Goal: Task Accomplishment & Management: Complete application form

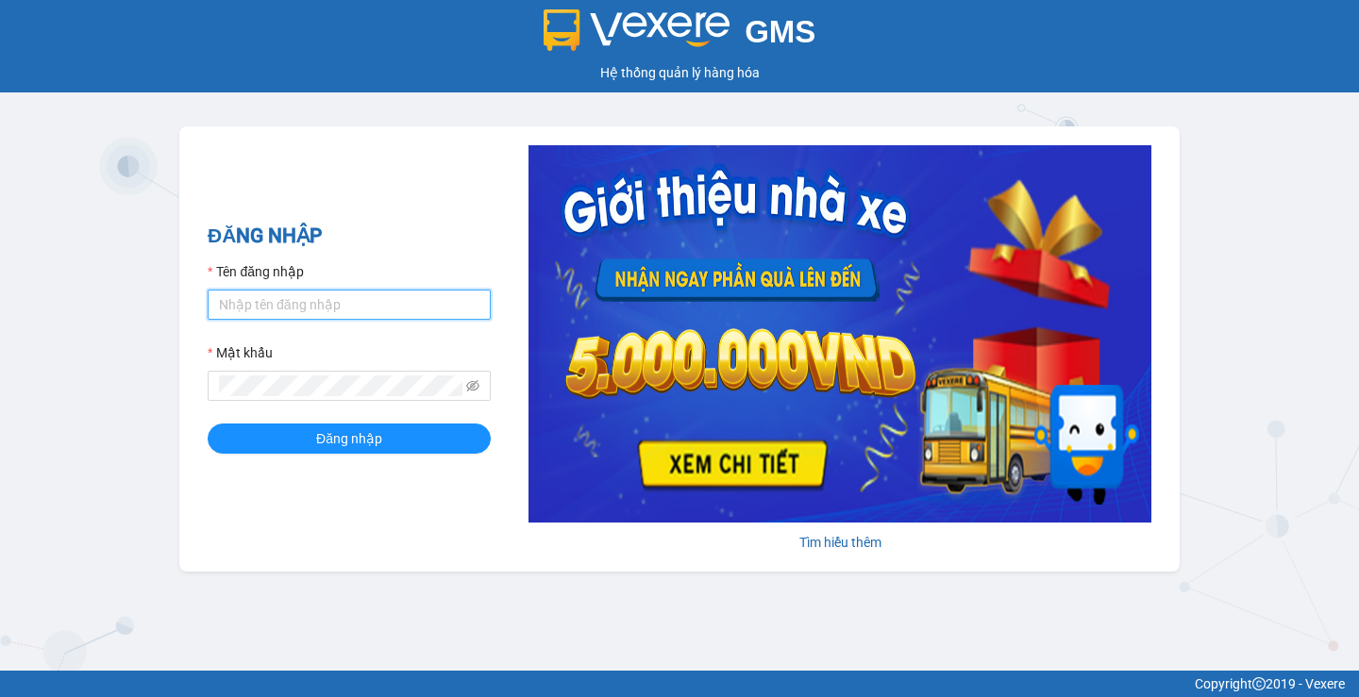
click at [407, 313] on input "Tên đăng nhập" at bounding box center [349, 305] width 283 height 30
click at [403, 310] on input "Tên đăng nhập" at bounding box center [349, 305] width 283 height 30
type input "ltphuong.anhhuyvip"
click at [331, 397] on span at bounding box center [349, 386] width 283 height 30
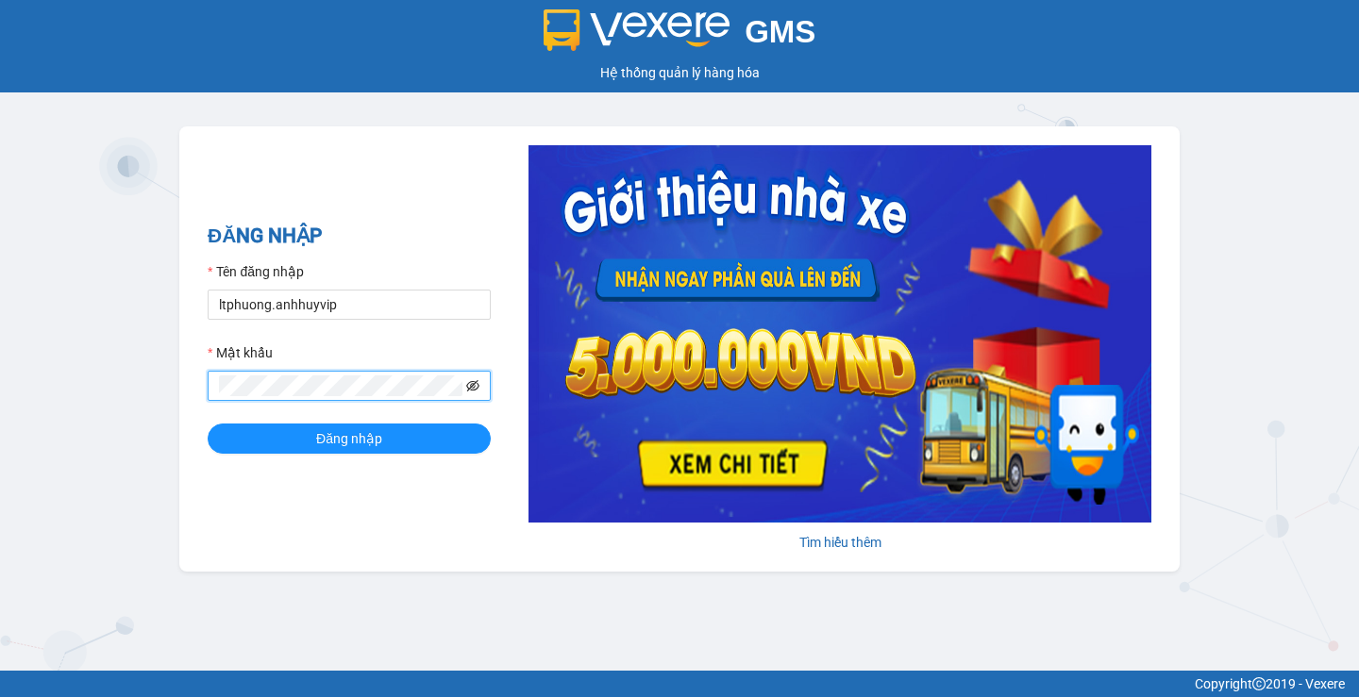
click at [472, 379] on icon "eye-invisible" at bounding box center [472, 385] width 13 height 13
click at [239, 438] on button "Đăng nhập" at bounding box center [349, 439] width 283 height 30
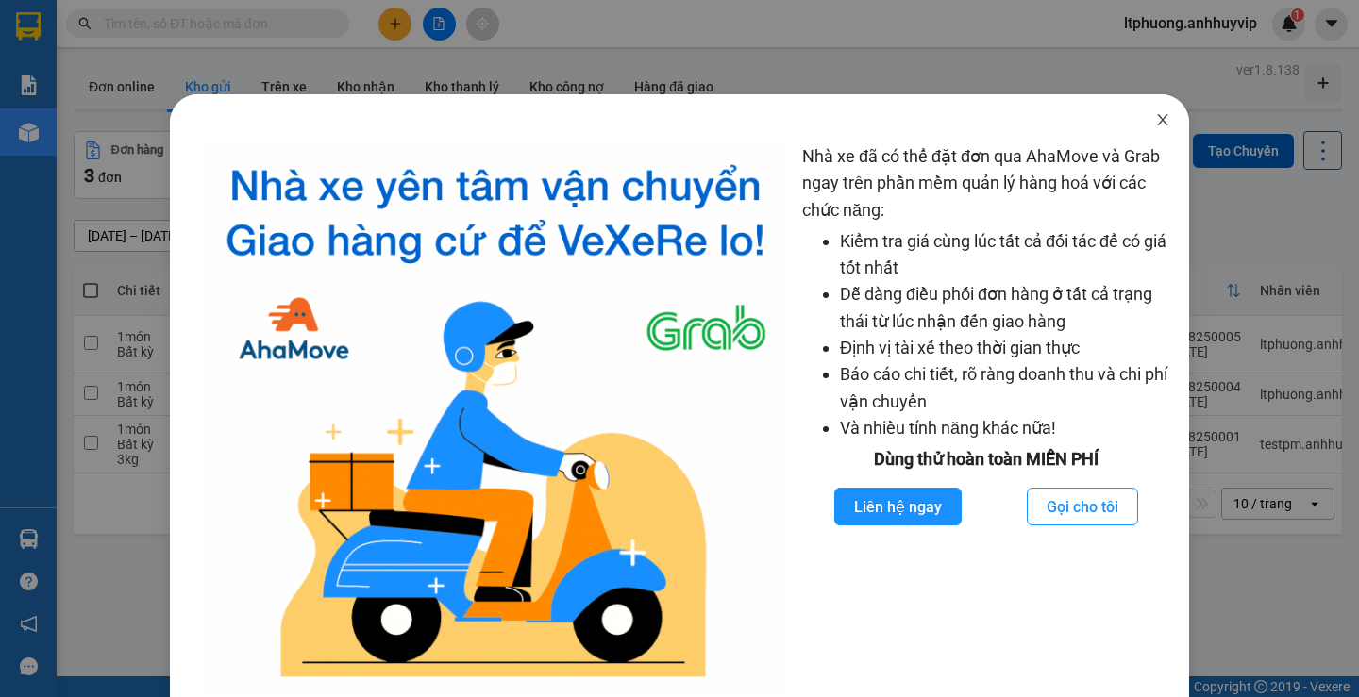
click at [1155, 124] on icon "close" at bounding box center [1162, 119] width 15 height 15
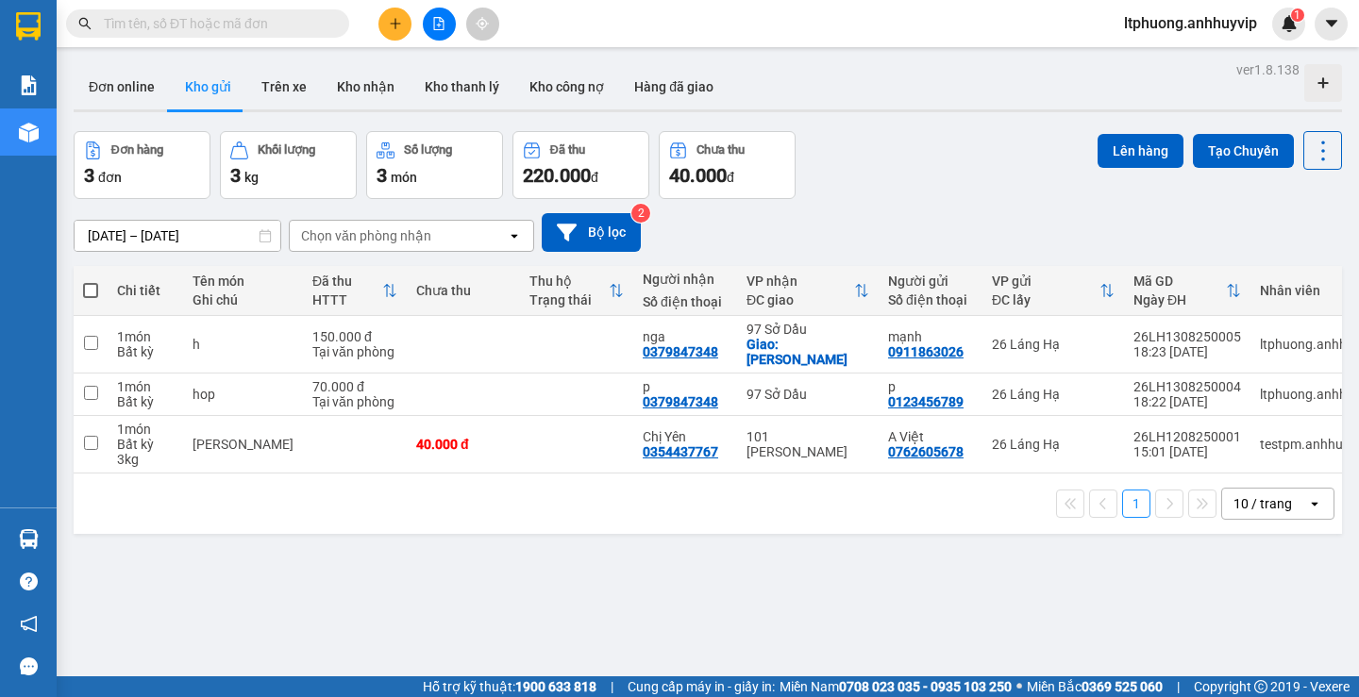
click at [640, 37] on div "Kết quả tìm kiếm ( 0 ) Bộ lọc No Data ltphuong.anhhuyvip 1" at bounding box center [679, 23] width 1359 height 47
click at [461, 573] on div "ver 1.8.138 Đơn online Kho gửi Trên xe Kho nhận Kho thanh lý Kho công nợ Hàng đ…" at bounding box center [708, 405] width 1284 height 697
click at [596, 51] on main "ver 1.8.138 Đơn online Kho gửi Trên xe Kho nhận Kho thanh lý Kho công nợ Hàng đ…" at bounding box center [679, 338] width 1359 height 677
click at [143, 92] on button "Đơn online" at bounding box center [122, 86] width 96 height 45
type input "[DATE] – [DATE]"
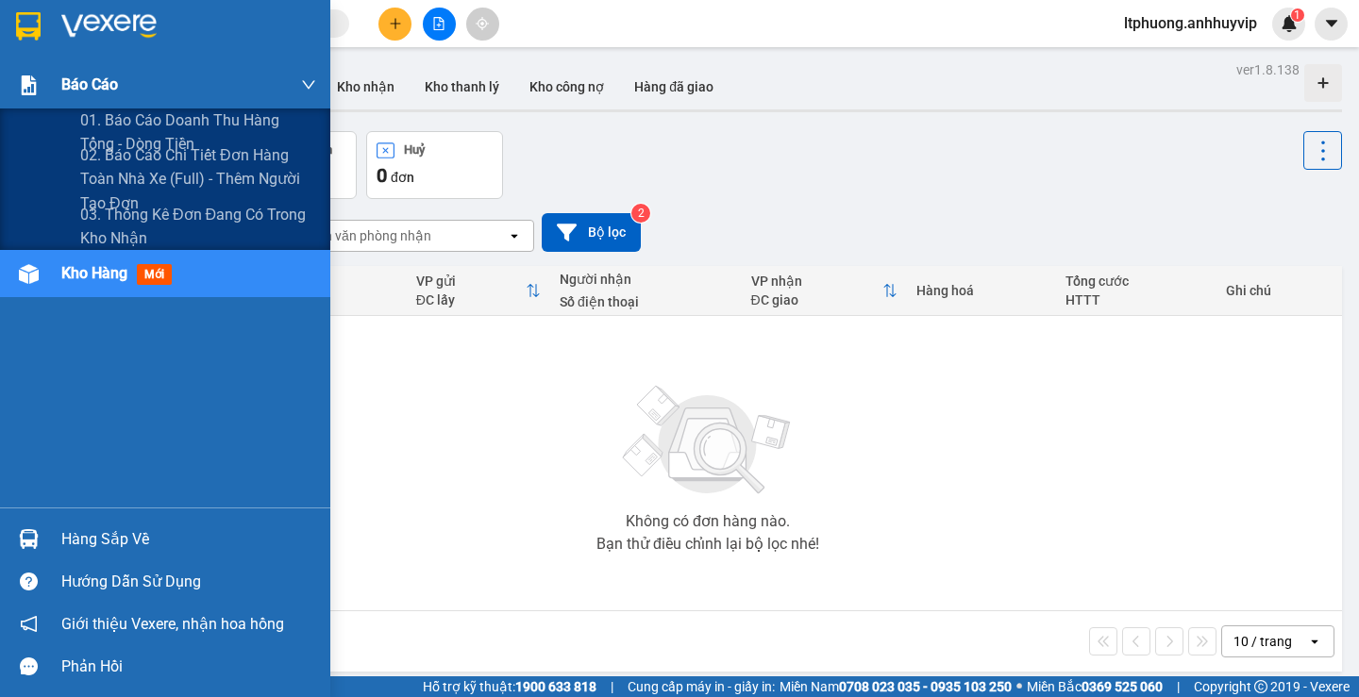
drag, startPoint x: 2, startPoint y: 94, endPoint x: 14, endPoint y: 92, distance: 12.6
click at [10, 92] on div "Báo cáo" at bounding box center [165, 84] width 330 height 47
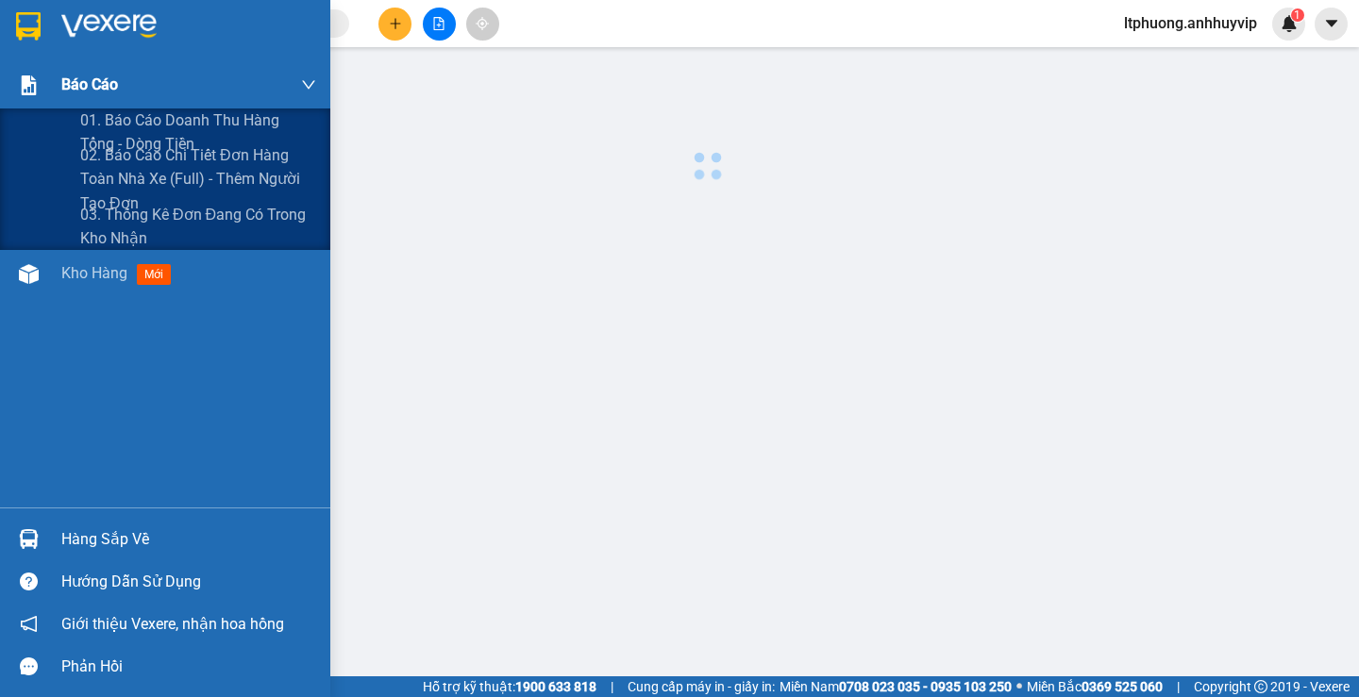
click at [30, 92] on img at bounding box center [29, 86] width 20 height 20
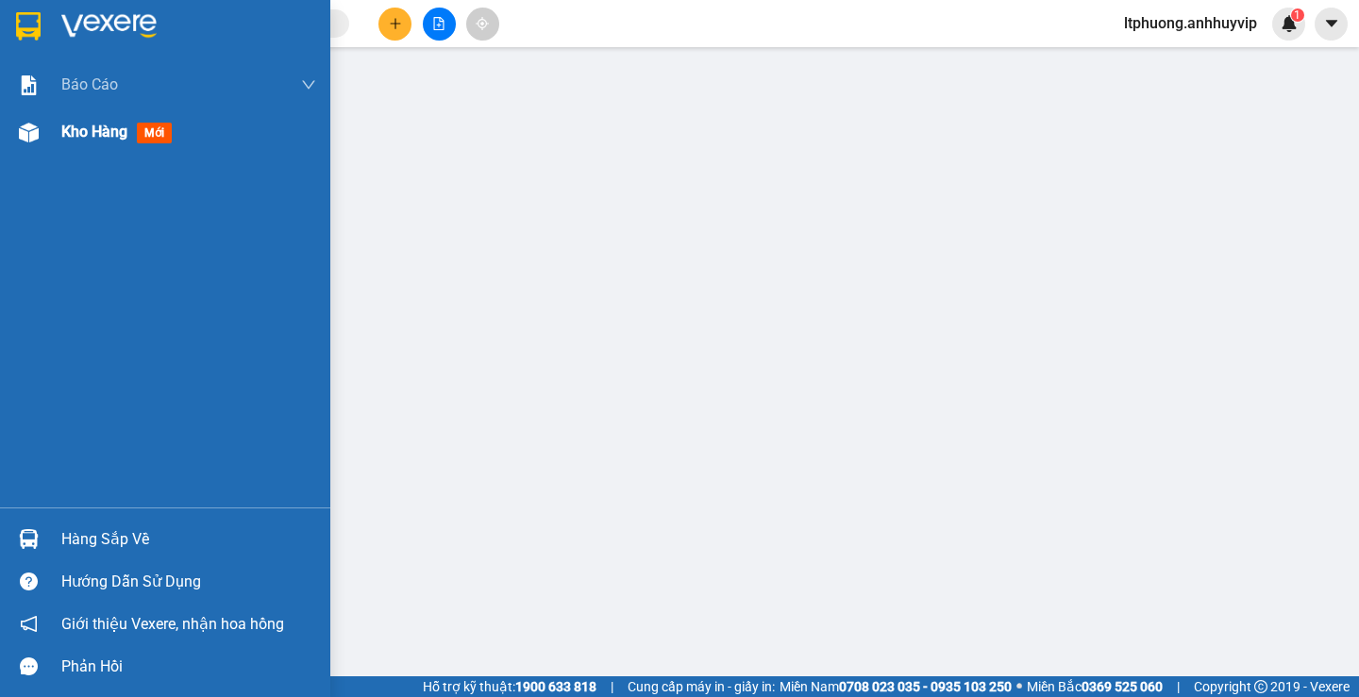
click at [26, 129] on img at bounding box center [29, 133] width 20 height 20
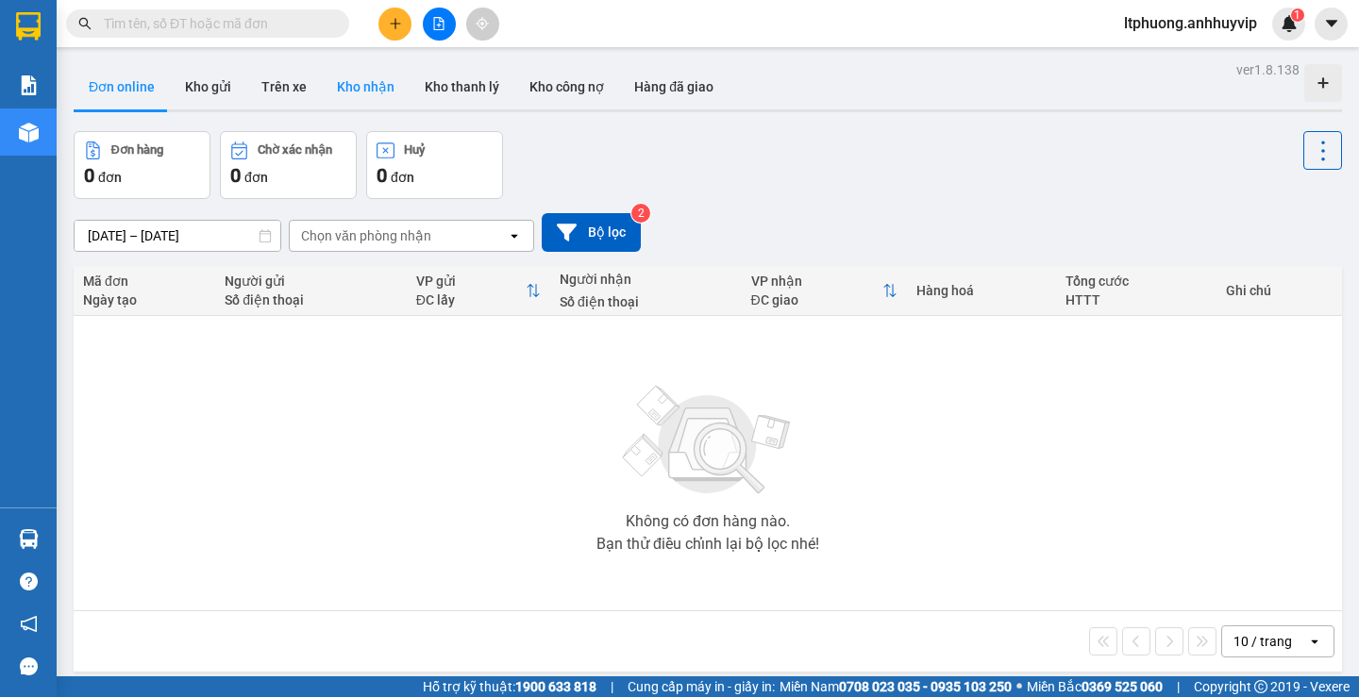
click at [344, 79] on button "Kho nhận" at bounding box center [366, 86] width 88 height 45
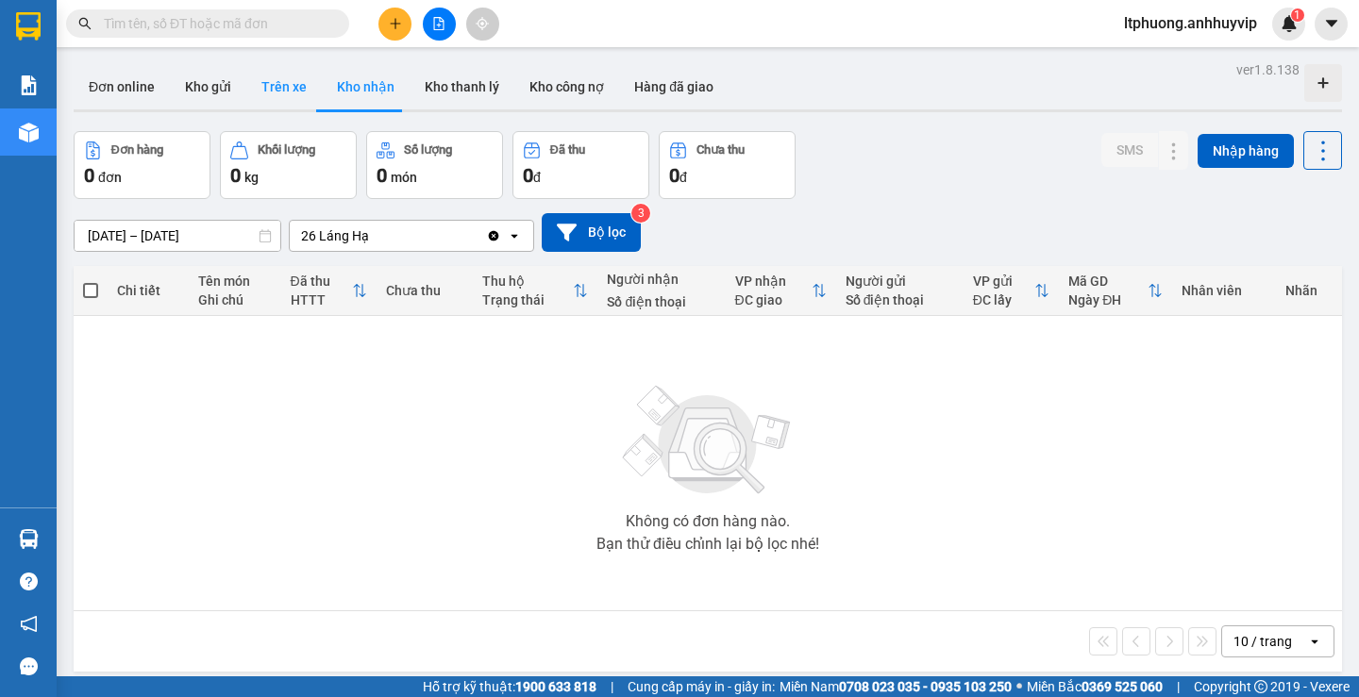
click at [292, 88] on button "Trên xe" at bounding box center [284, 86] width 76 height 45
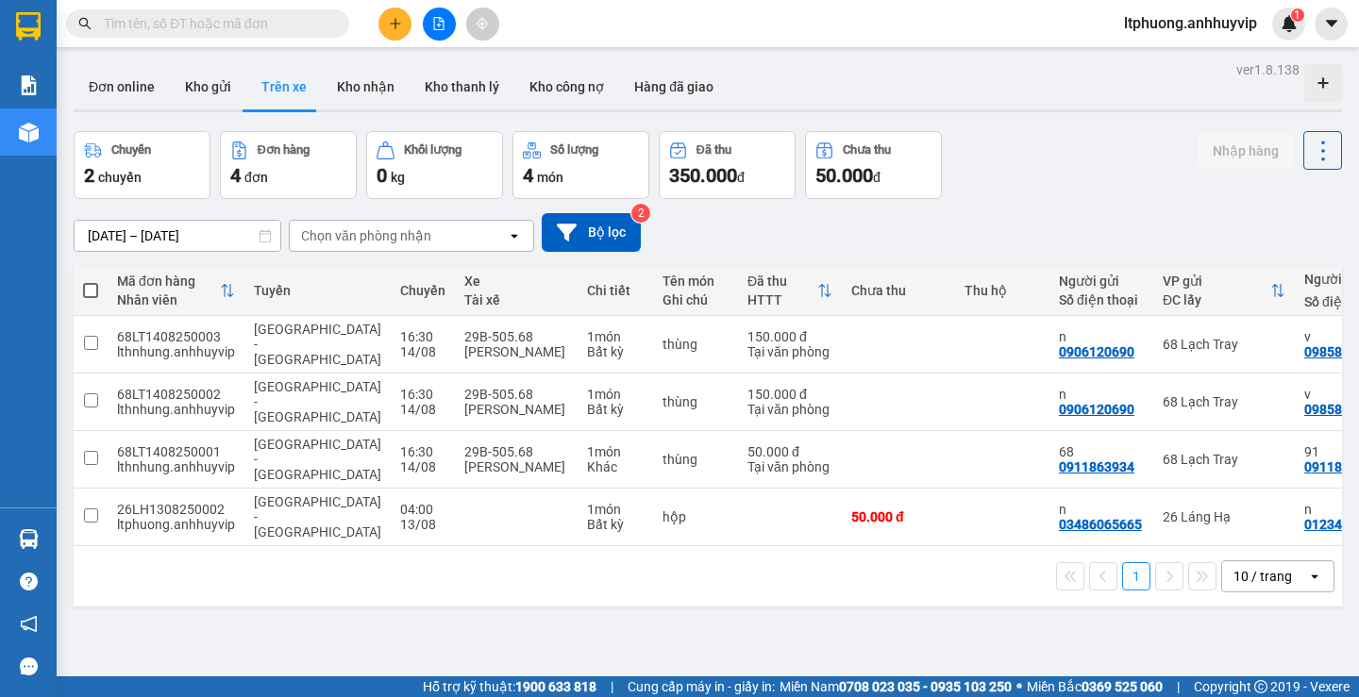
click at [1317, 73] on div at bounding box center [1323, 83] width 38 height 38
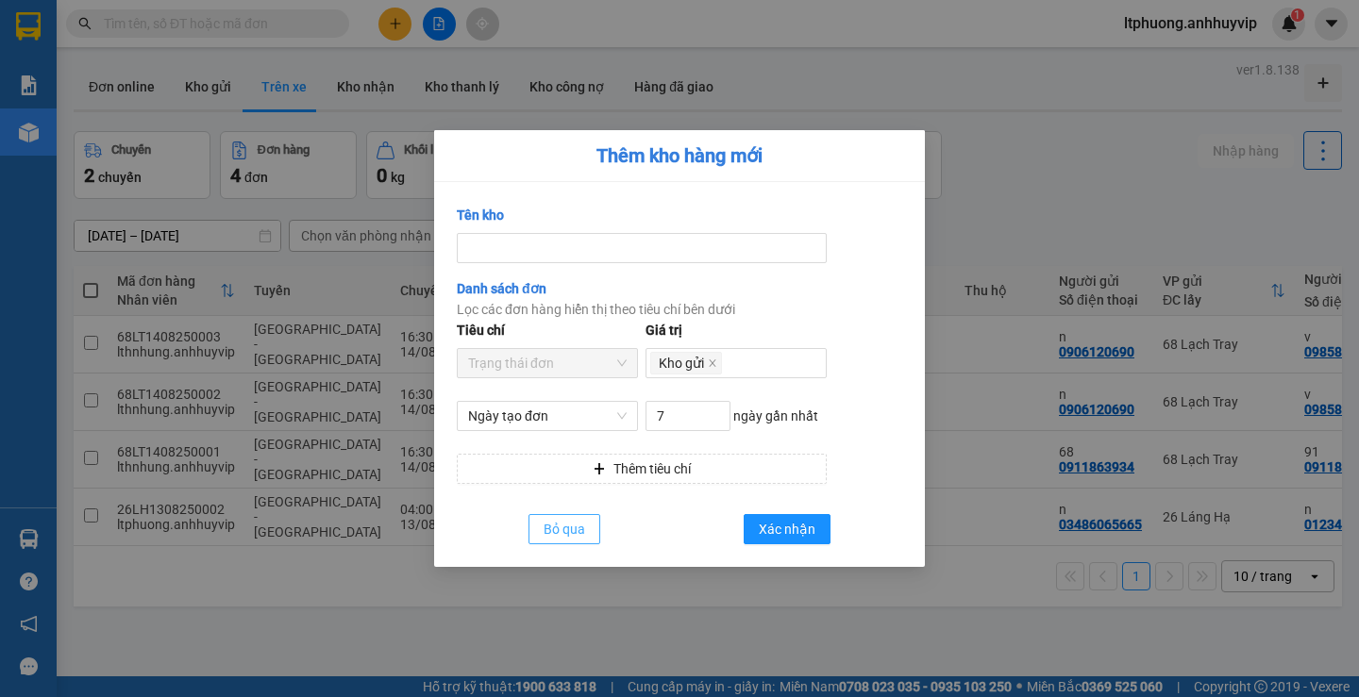
click at [548, 532] on span "Bỏ qua" at bounding box center [565, 529] width 42 height 21
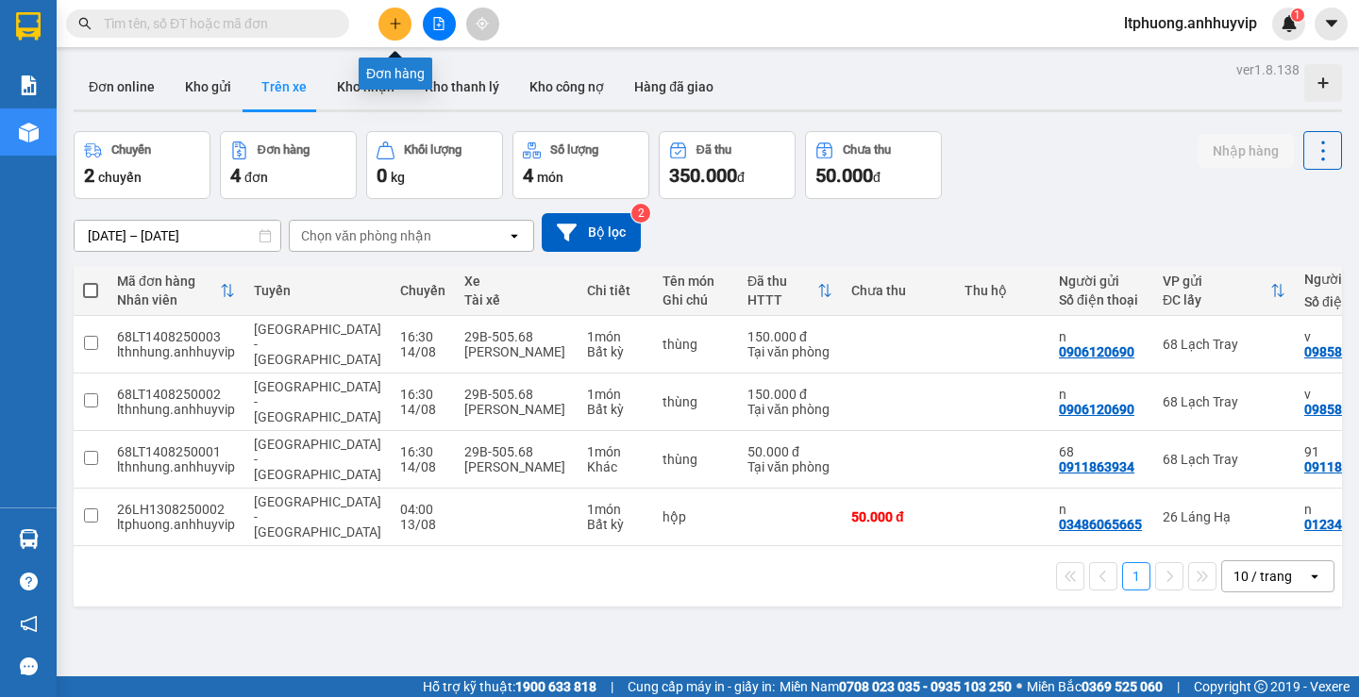
click at [387, 23] on button at bounding box center [394, 24] width 33 height 33
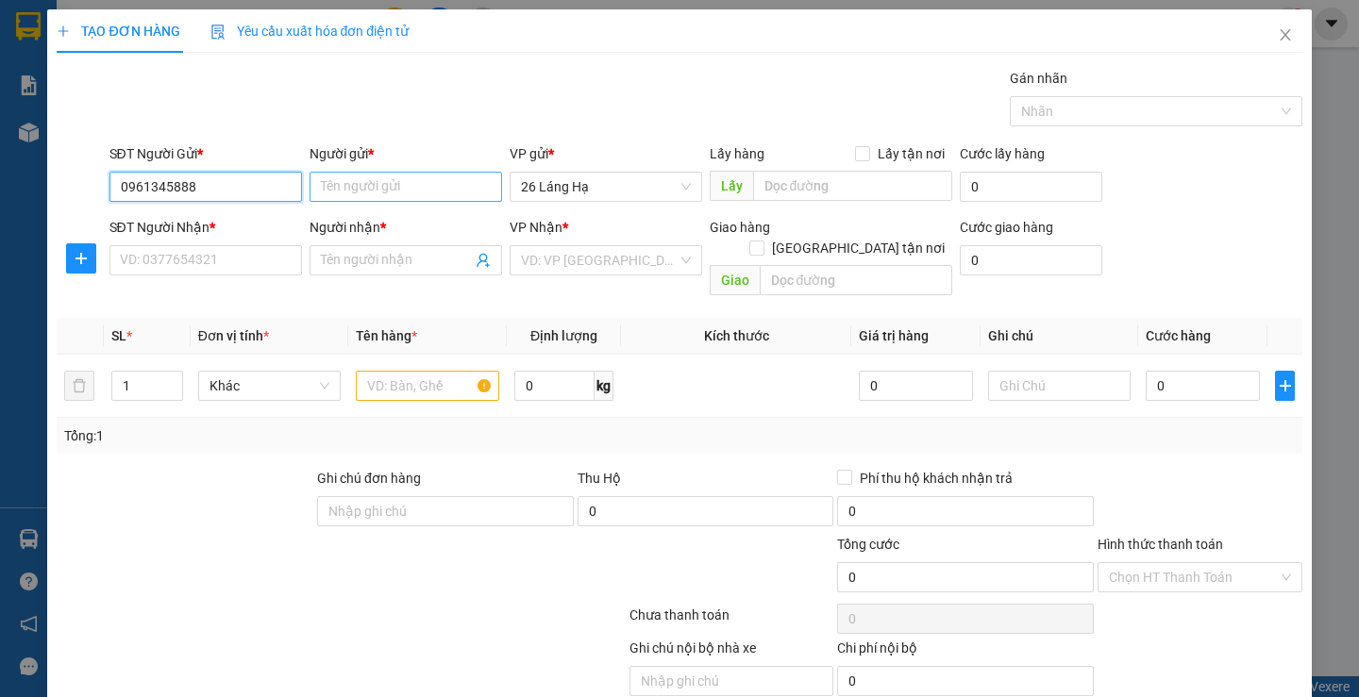
type input "0961345888"
click at [383, 182] on input "Người gửi *" at bounding box center [406, 187] width 193 height 30
type input "Duy"
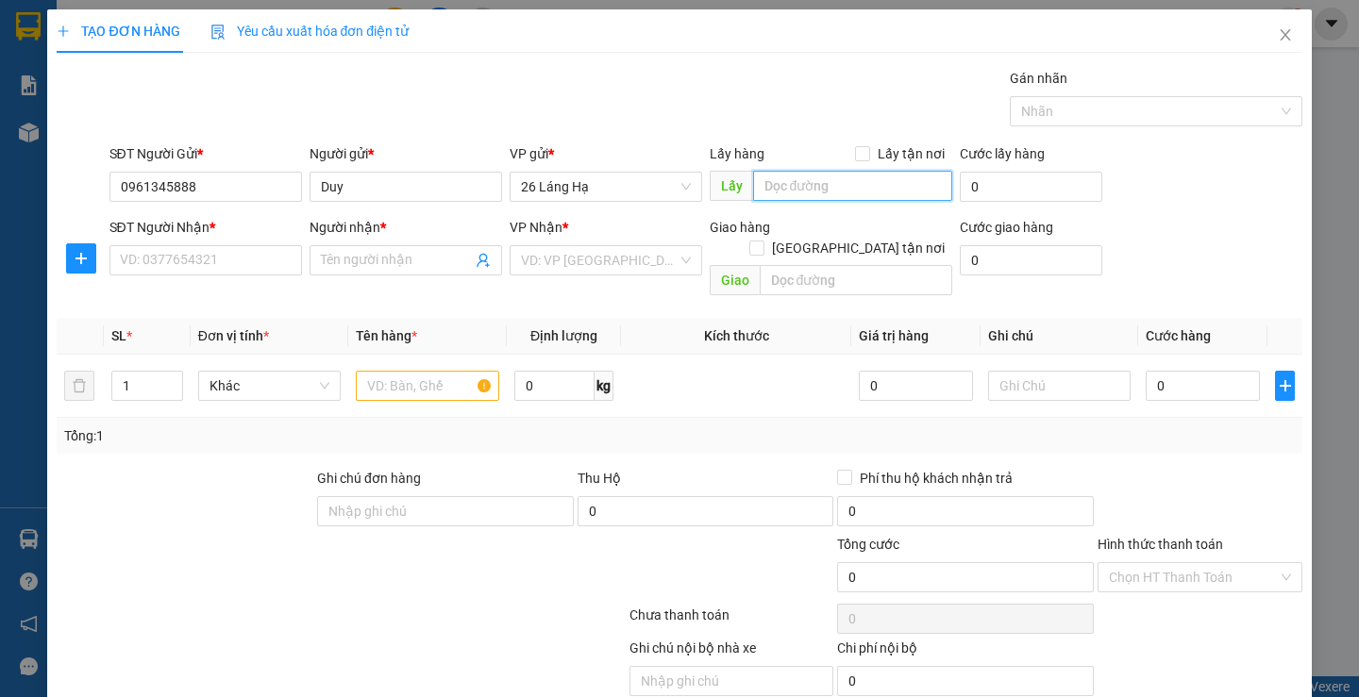
click at [816, 187] on input "text" at bounding box center [852, 186] width 199 height 30
click at [905, 184] on input "text" at bounding box center [852, 186] width 199 height 30
click at [847, 185] on input "text" at bounding box center [852, 186] width 199 height 30
click at [830, 178] on input "text" at bounding box center [852, 186] width 199 height 30
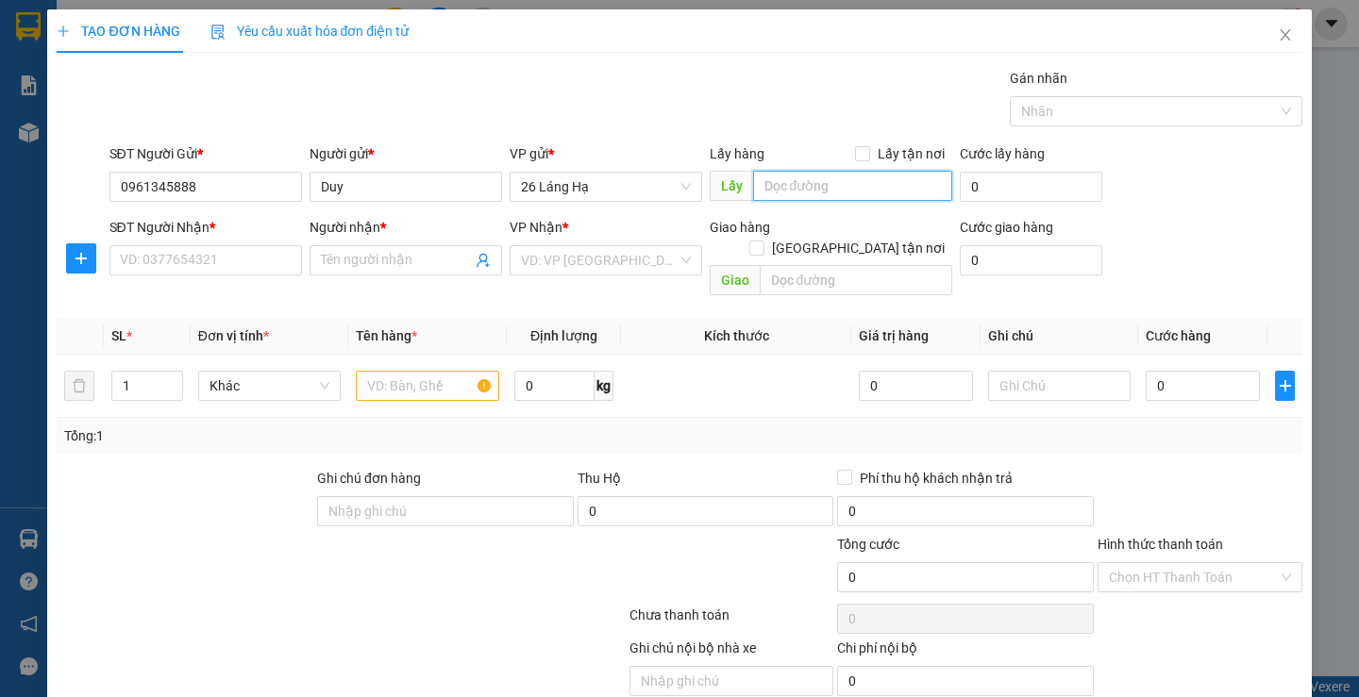
click at [830, 178] on input "text" at bounding box center [852, 186] width 199 height 30
click at [831, 178] on input "text" at bounding box center [852, 186] width 199 height 30
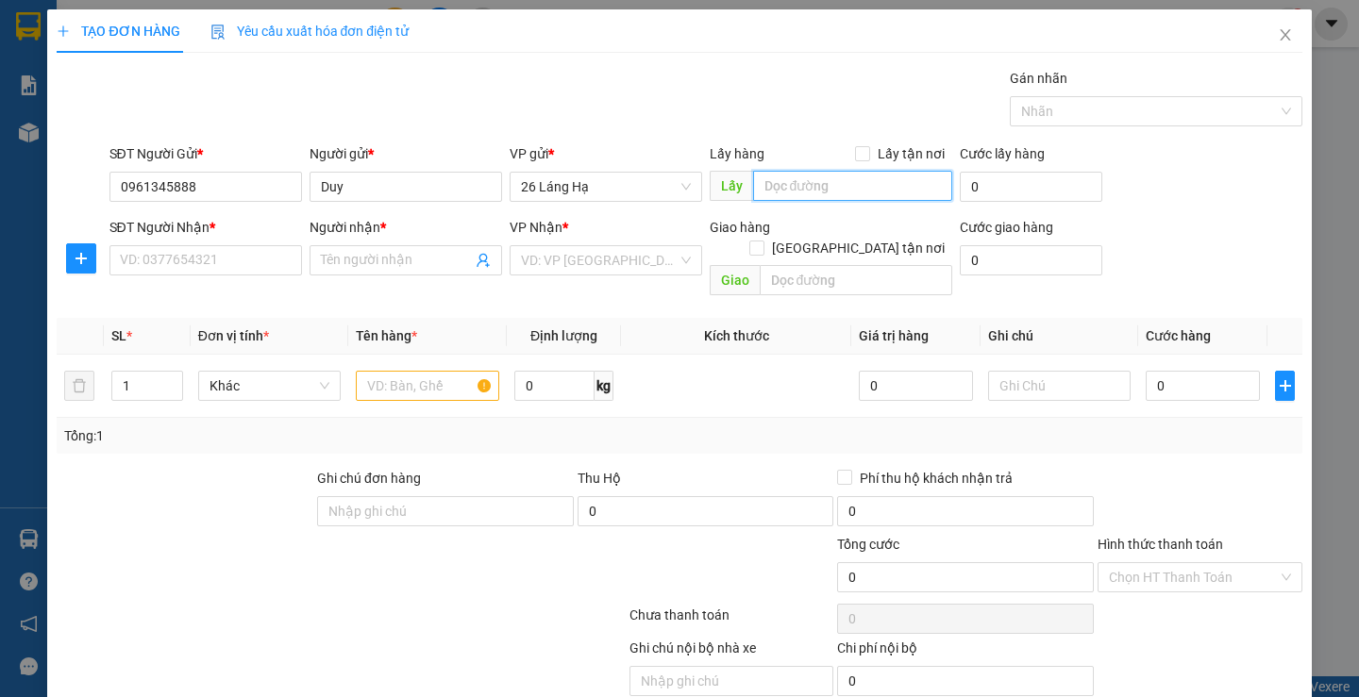
click at [837, 181] on input "text" at bounding box center [852, 186] width 199 height 30
click at [763, 241] on input "[GEOGRAPHIC_DATA] tận nơi" at bounding box center [755, 247] width 13 height 13
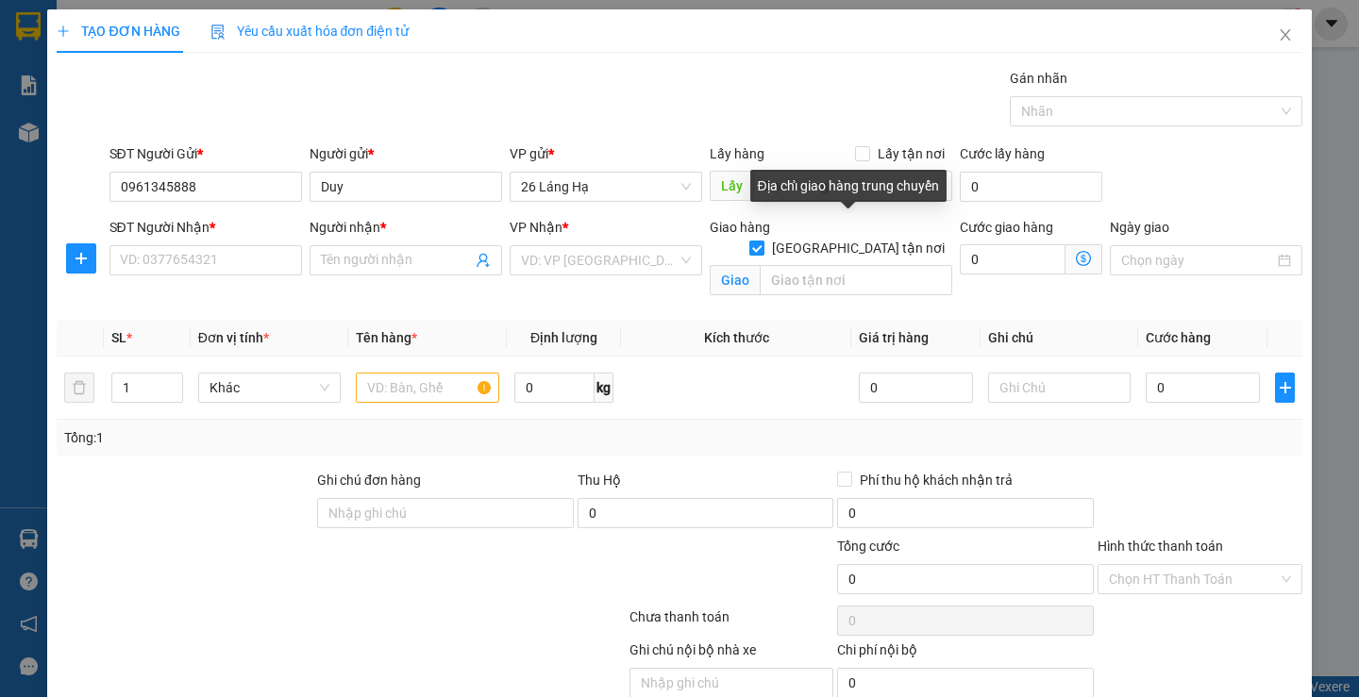
click at [763, 241] on input "[GEOGRAPHIC_DATA] tận nơi" at bounding box center [755, 247] width 13 height 13
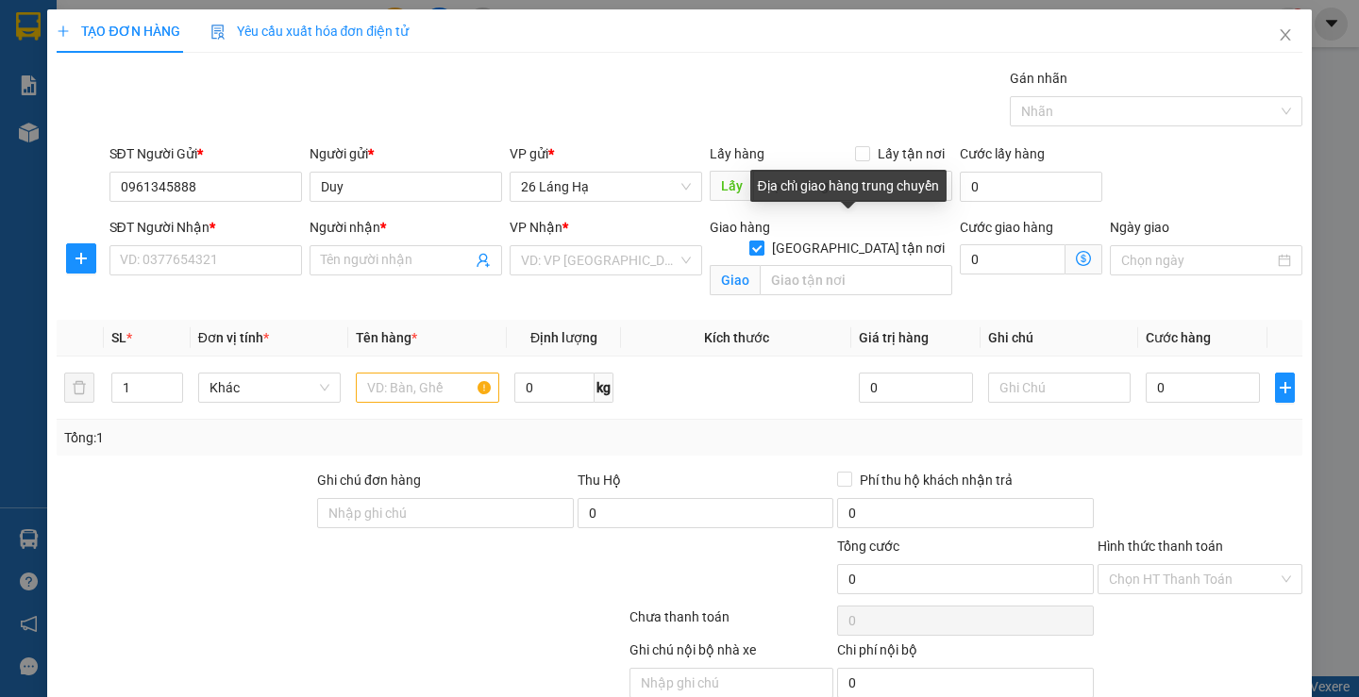
checkbox input "false"
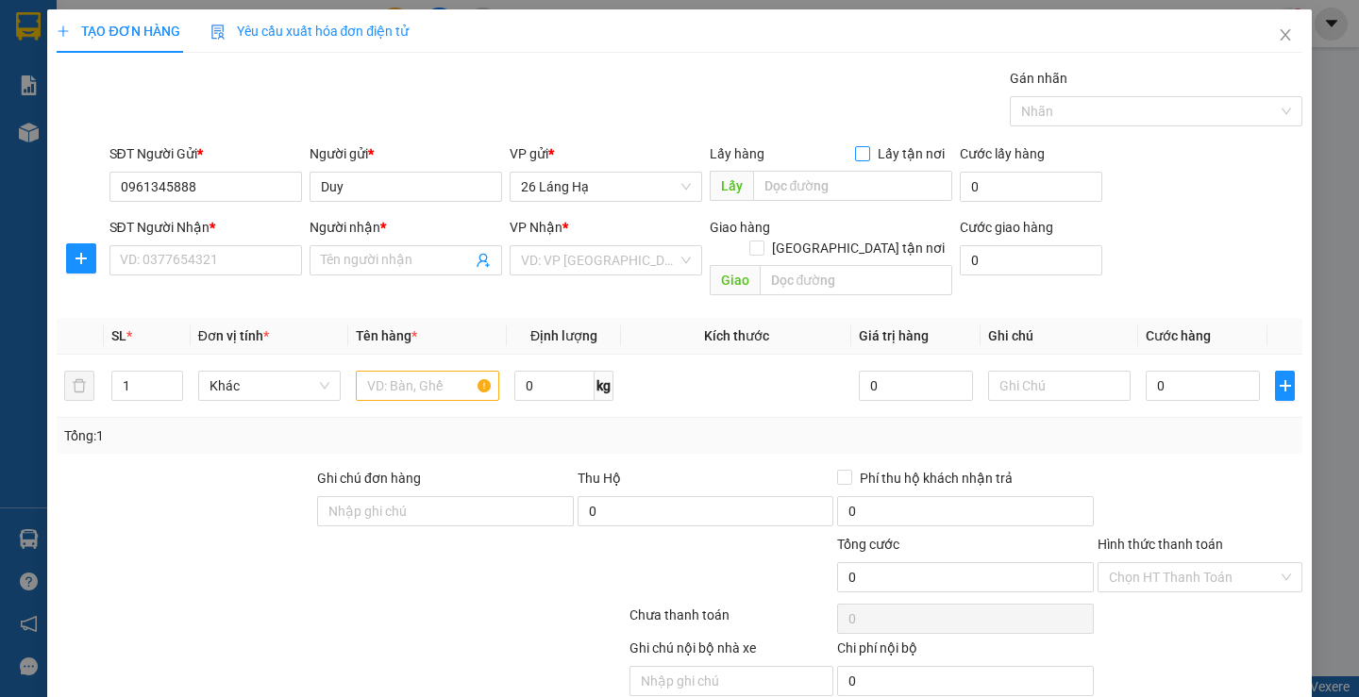
click at [862, 149] on span at bounding box center [862, 153] width 15 height 15
click at [862, 149] on input "Lấy tận nơi" at bounding box center [861, 152] width 13 height 13
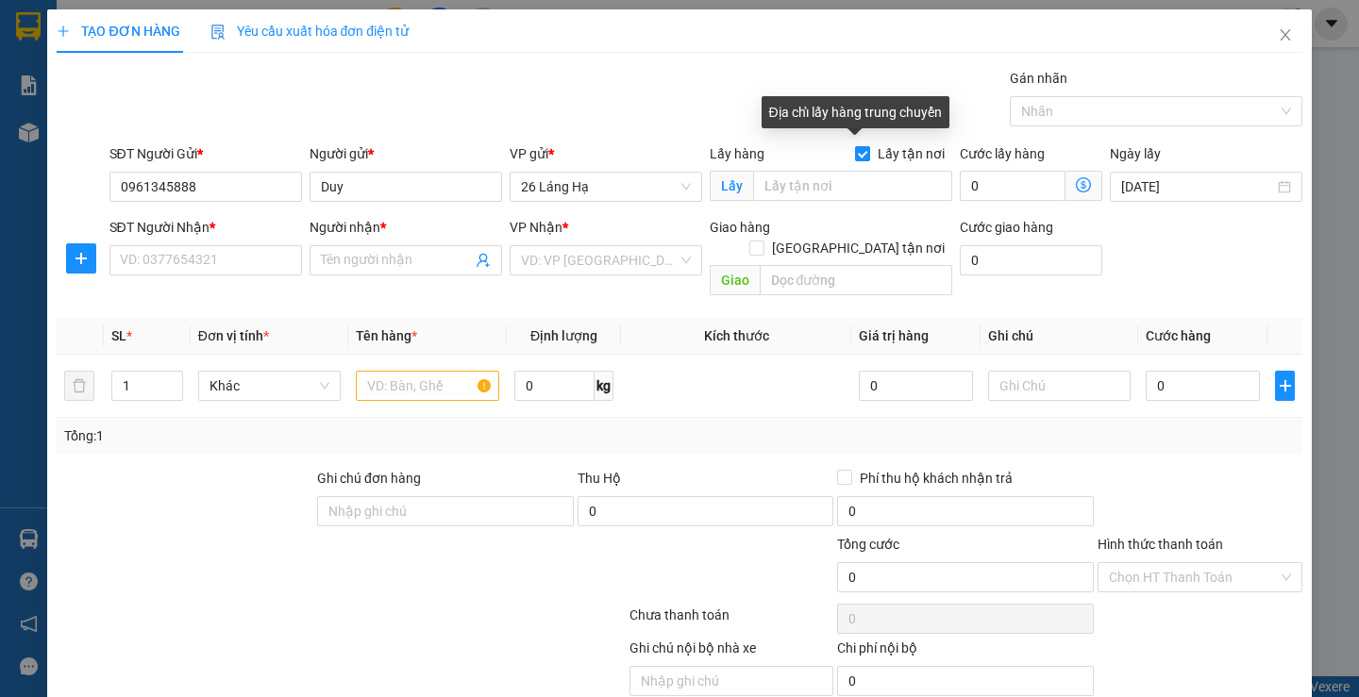
click at [862, 149] on span at bounding box center [862, 153] width 15 height 15
click at [862, 149] on input "Lấy tận nơi" at bounding box center [861, 152] width 13 height 13
checkbox input "false"
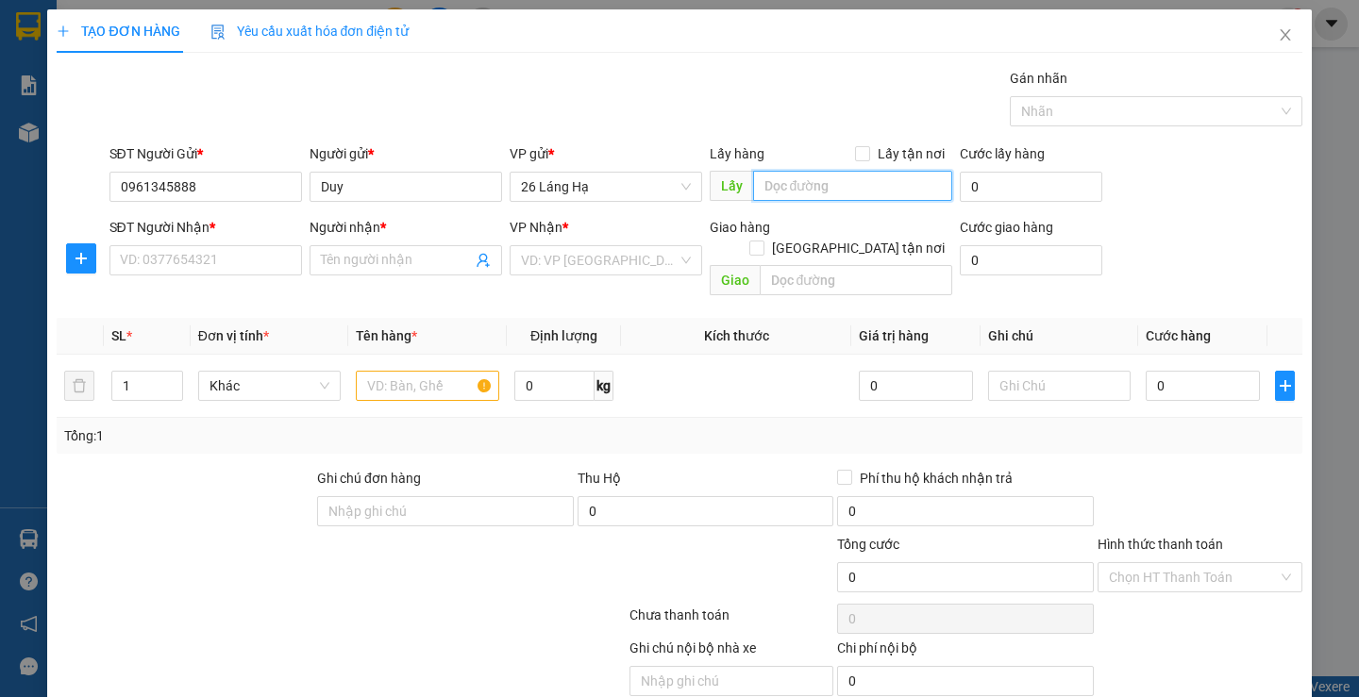
click at [813, 178] on input "text" at bounding box center [852, 186] width 199 height 30
type input "VP 26 Láng Hạ"
drag, startPoint x: 841, startPoint y: 183, endPoint x: 535, endPoint y: 233, distance: 309.8
click at [535, 233] on form "SĐT Người Gửi * 0961345888 Người gửi * [PERSON_NAME] VP gửi * 26 Láng Hạ Lấy hà…" at bounding box center [679, 223] width 1245 height 160
click at [794, 183] on input "text" at bounding box center [852, 186] width 199 height 30
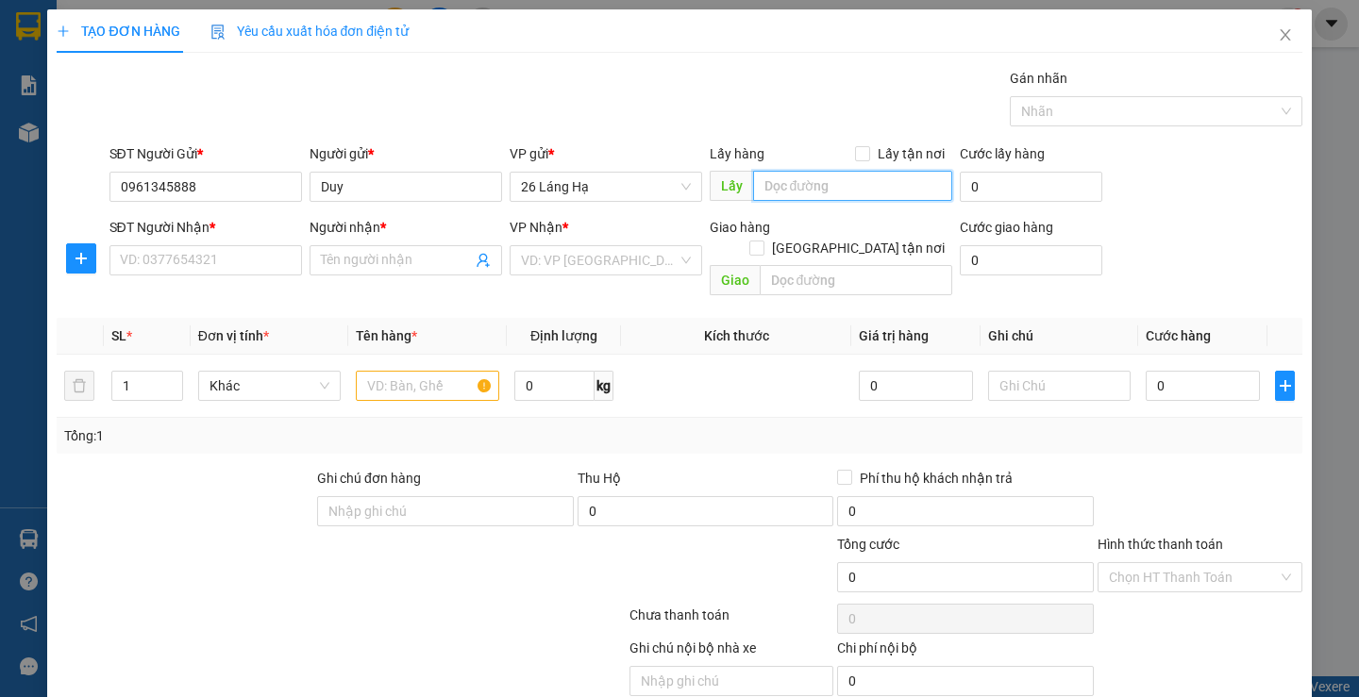
click at [800, 188] on input "text" at bounding box center [852, 186] width 199 height 30
click at [807, 221] on div "Giao hàng [GEOGRAPHIC_DATA] tận nơi" at bounding box center [831, 227] width 243 height 21
click at [188, 264] on input "SĐT Người Nhận *" at bounding box center [205, 260] width 193 height 30
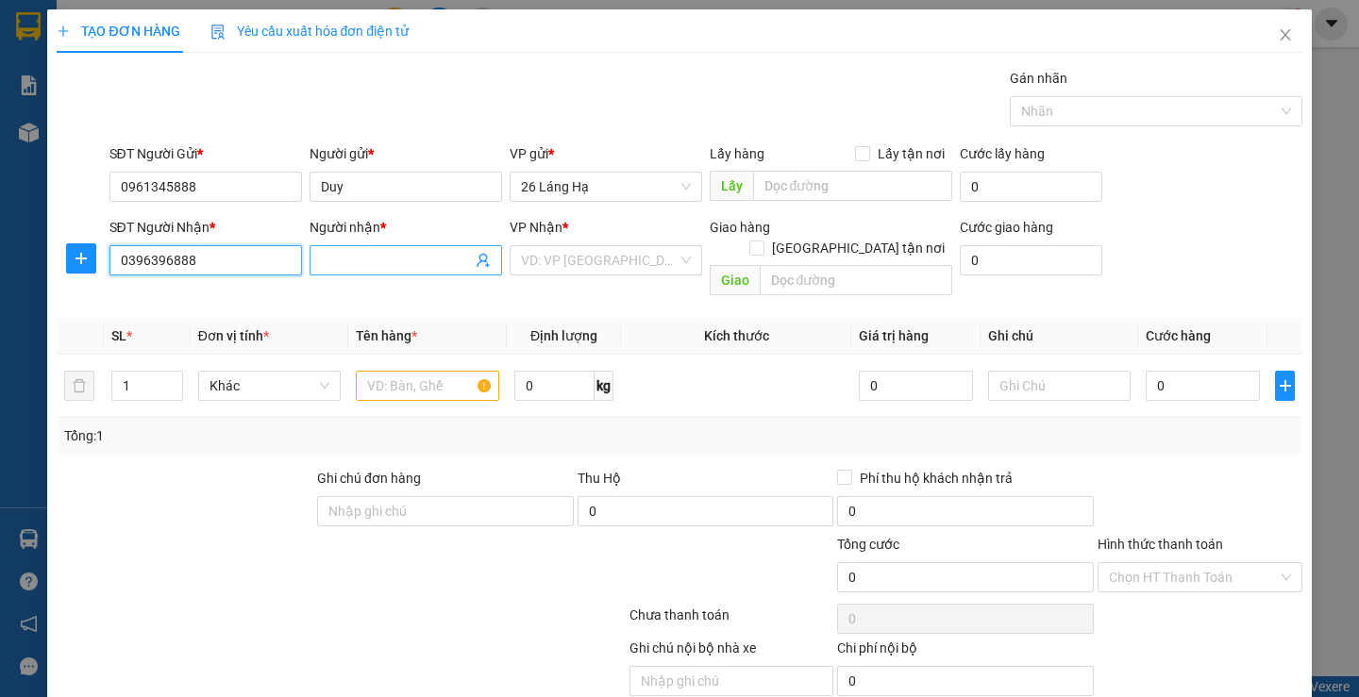
type input "0396396888"
click at [407, 258] on input "Người nhận *" at bounding box center [396, 260] width 151 height 21
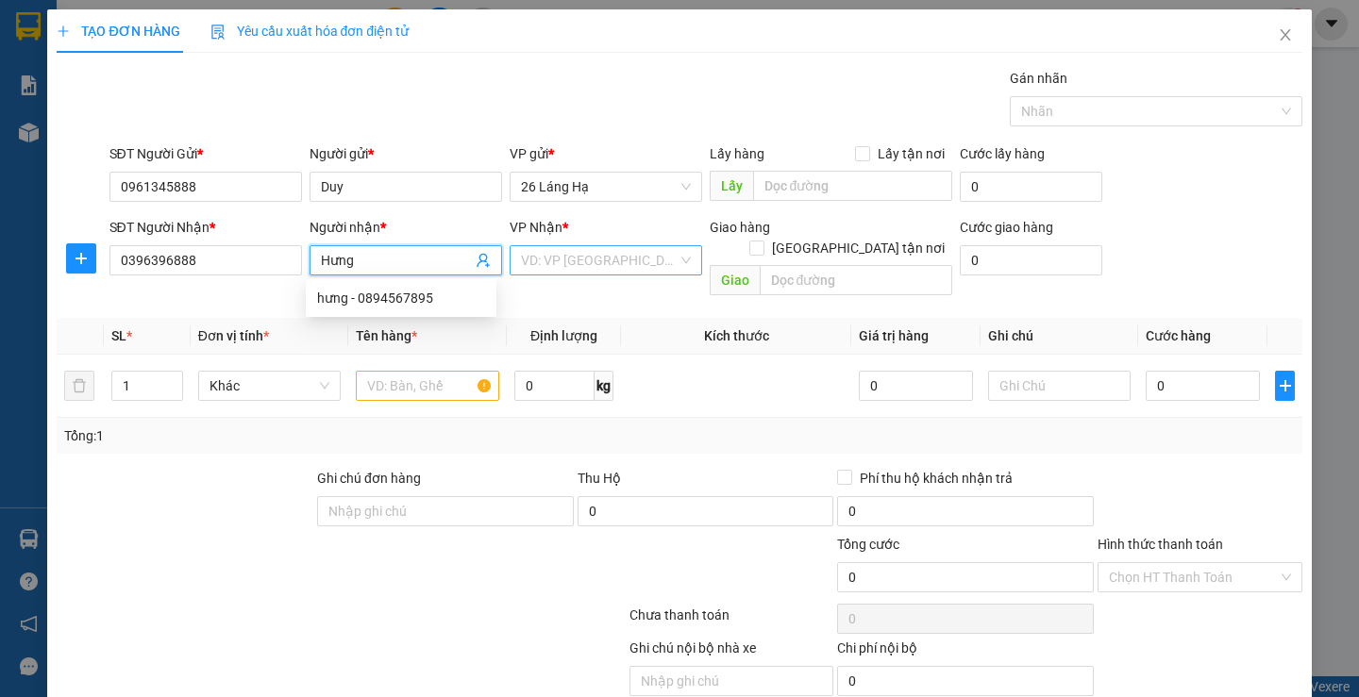
type input "Hưng"
click at [577, 259] on input "search" at bounding box center [599, 260] width 157 height 28
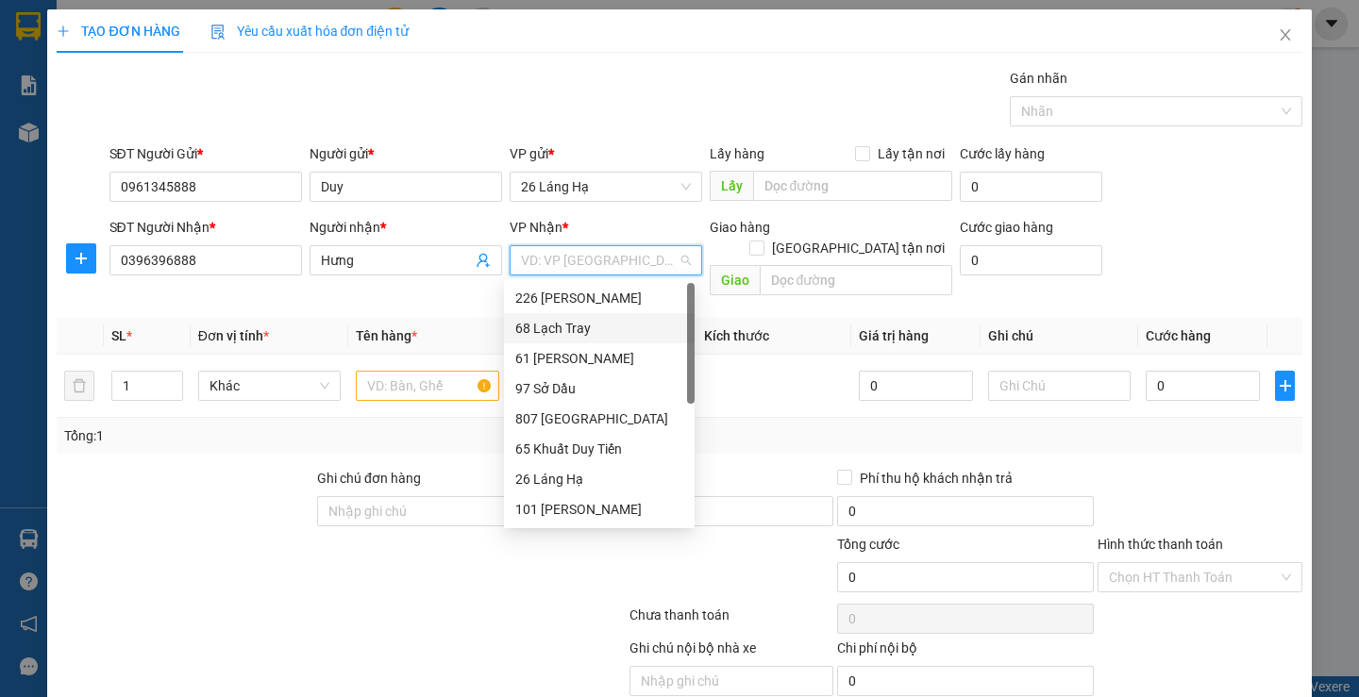
click at [596, 316] on div "68 Lạch Tray" at bounding box center [599, 328] width 191 height 30
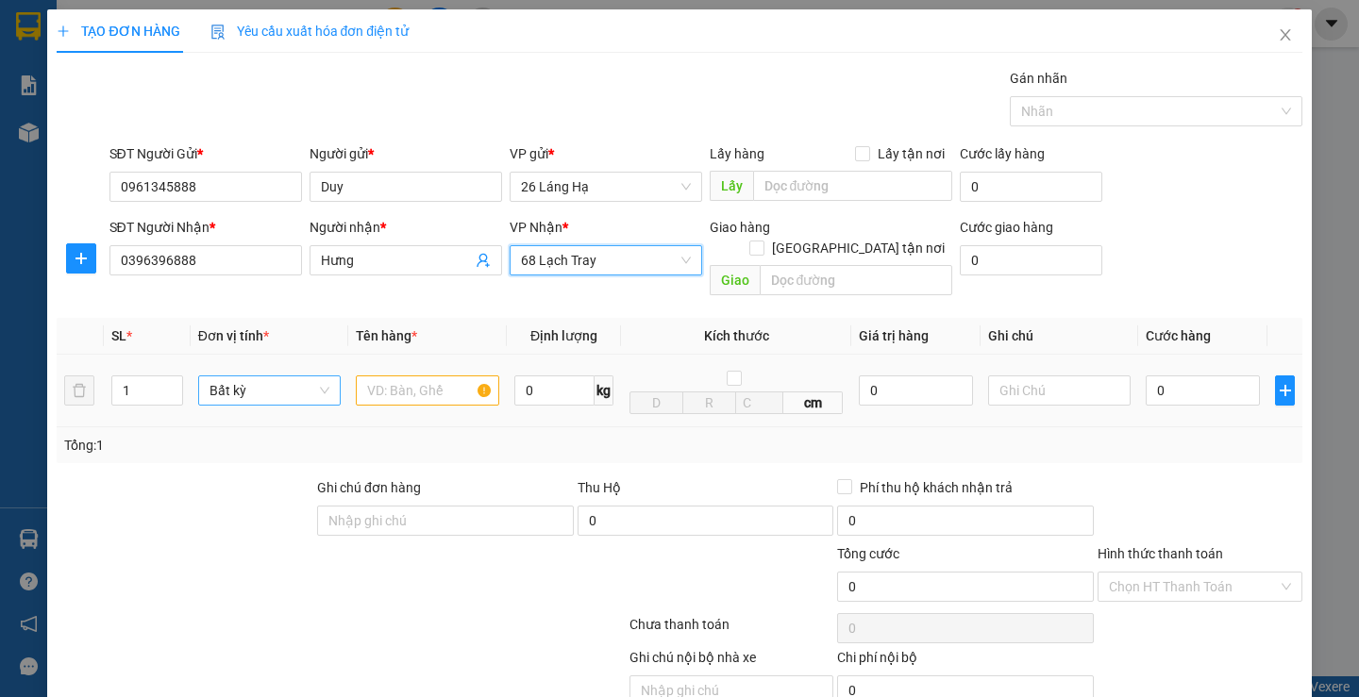
click at [307, 377] on span "Bất kỳ" at bounding box center [270, 391] width 120 height 28
drag, startPoint x: 143, startPoint y: 376, endPoint x: 215, endPoint y: 372, distance: 72.8
click at [142, 377] on input "1" at bounding box center [146, 391] width 69 height 28
click at [228, 377] on span "Bất kỳ" at bounding box center [270, 391] width 120 height 28
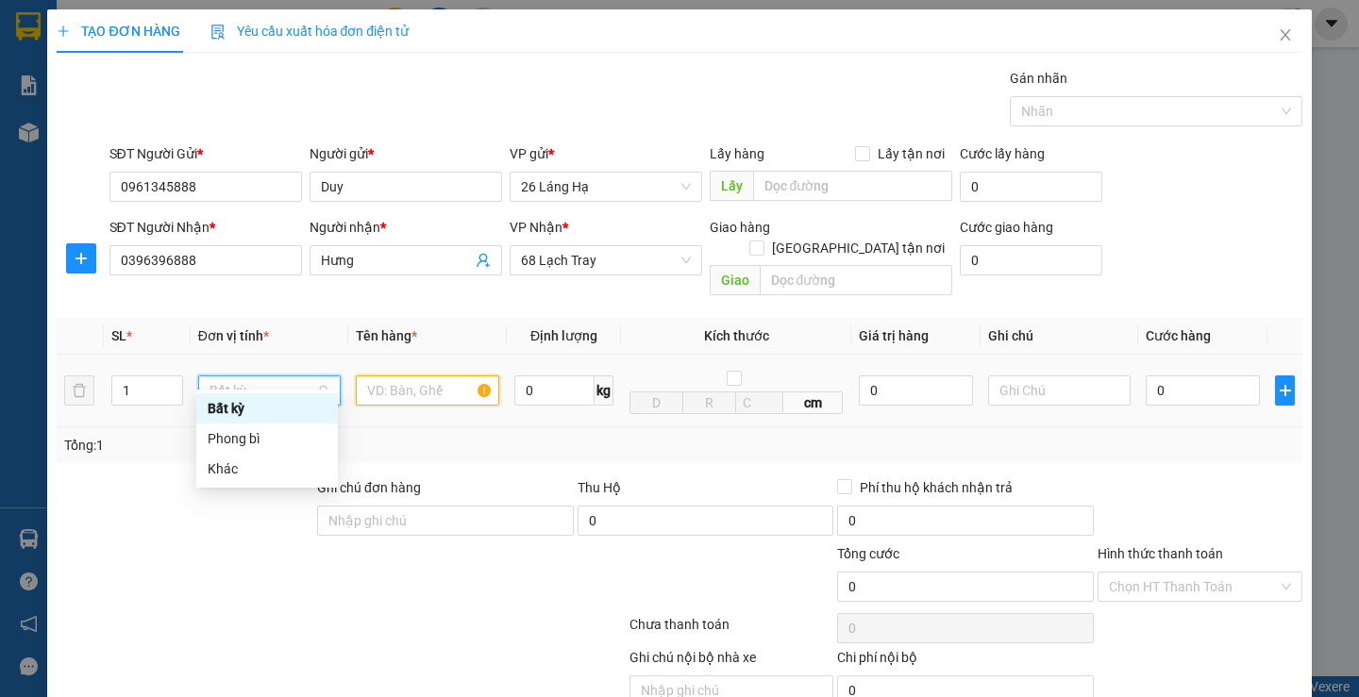
click at [395, 376] on input "text" at bounding box center [427, 391] width 143 height 30
click at [243, 377] on span "Bất kỳ" at bounding box center [270, 391] width 120 height 28
click at [250, 474] on div "Khác" at bounding box center [267, 469] width 119 height 21
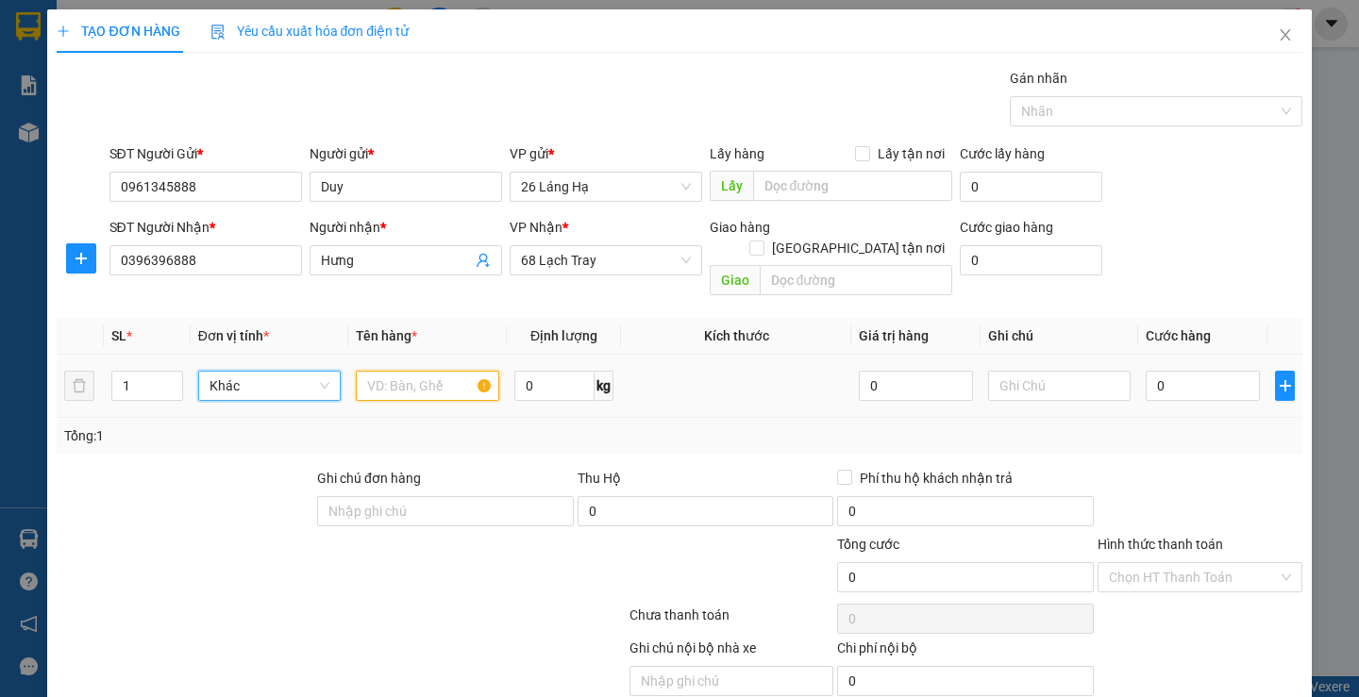
click at [373, 373] on input "text" at bounding box center [427, 386] width 143 height 30
type input "d"
type input "điện thoại"
click at [545, 371] on input "0" at bounding box center [554, 386] width 81 height 30
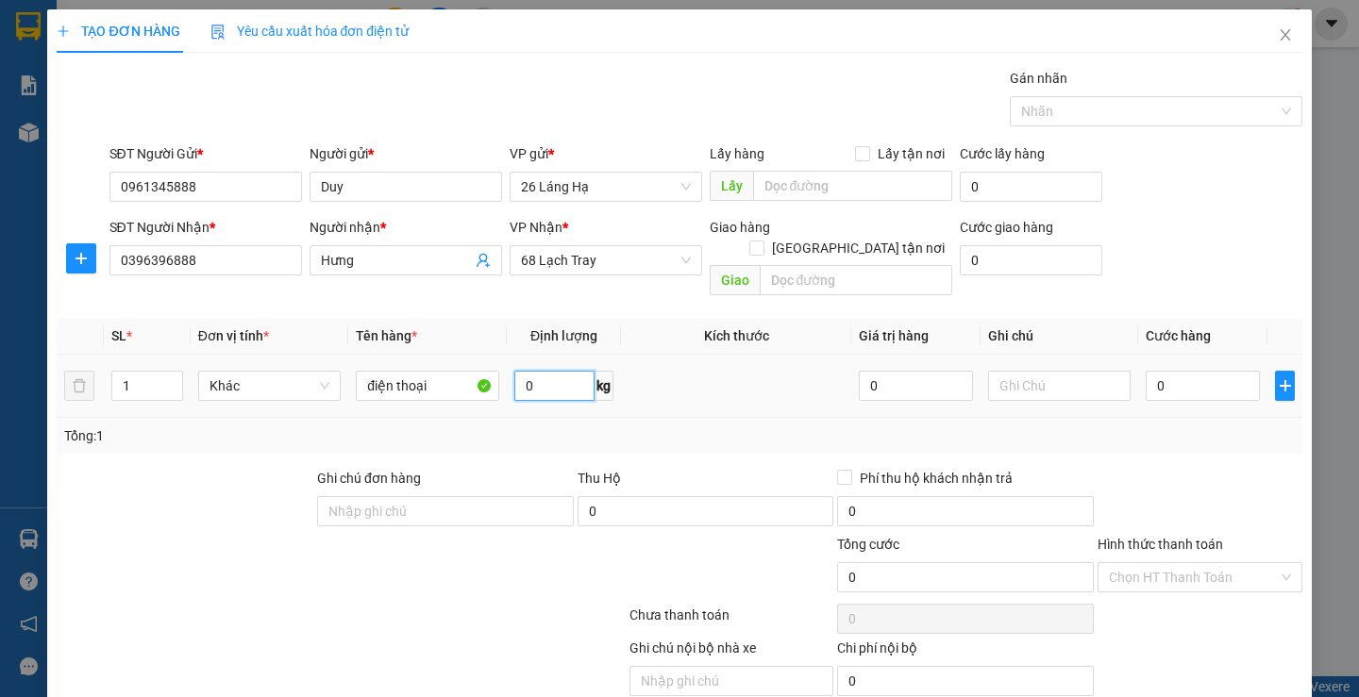
click at [540, 371] on input "0" at bounding box center [554, 386] width 81 height 30
type input "2"
click at [745, 332] on th "Kích thước" at bounding box center [736, 336] width 230 height 37
click at [671, 384] on td at bounding box center [736, 386] width 230 height 63
click at [677, 370] on td at bounding box center [736, 386] width 230 height 63
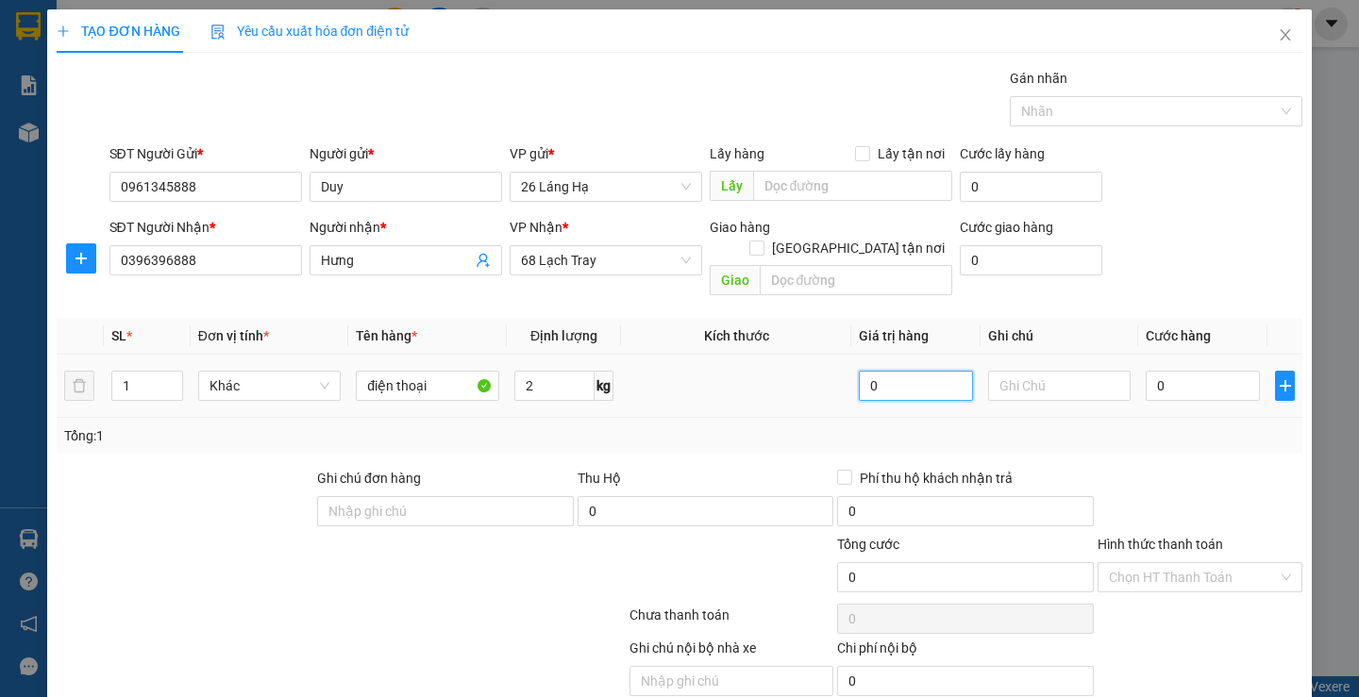
click at [905, 371] on input "0" at bounding box center [916, 386] width 114 height 30
click at [540, 371] on input "2" at bounding box center [554, 386] width 81 height 30
click at [518, 371] on input "2" at bounding box center [554, 386] width 81 height 30
click at [903, 373] on input "0" at bounding box center [916, 386] width 114 height 30
click at [912, 371] on input "0" at bounding box center [916, 386] width 114 height 30
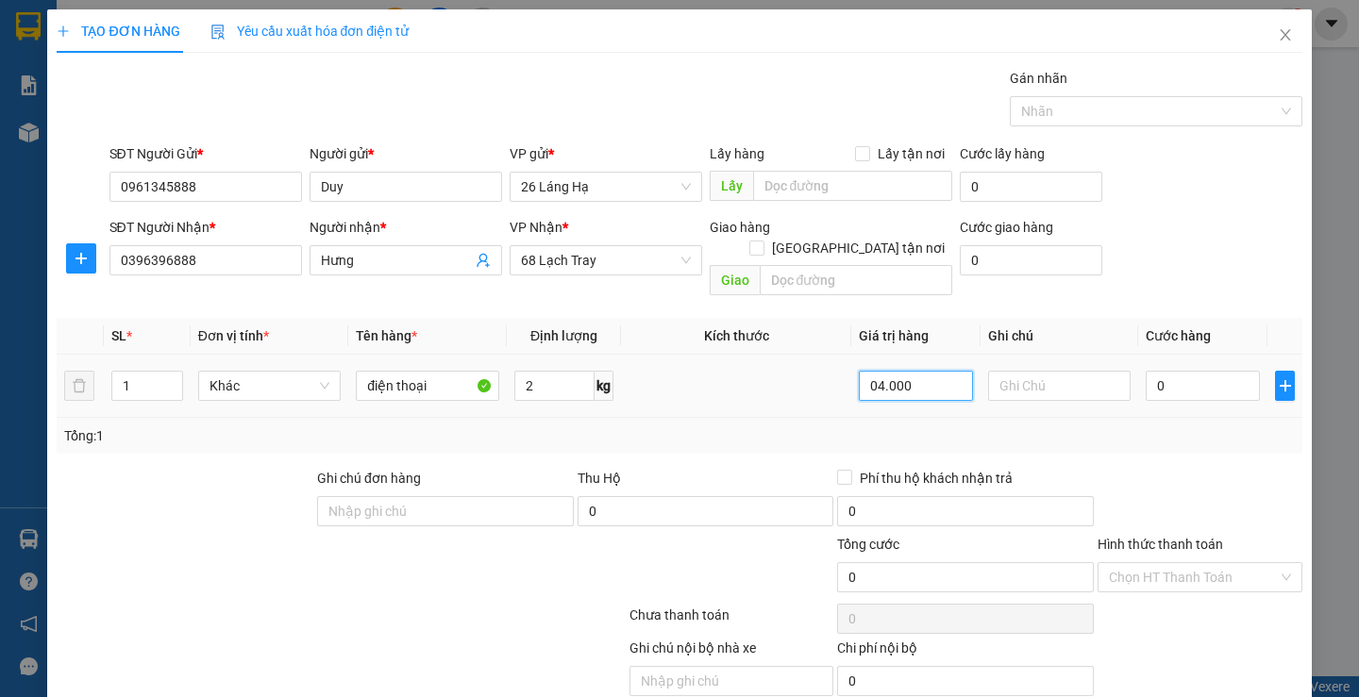
click at [908, 371] on input "04.000" at bounding box center [916, 386] width 114 height 30
click at [1082, 371] on input "text" at bounding box center [1059, 386] width 143 height 30
click at [1200, 371] on input "0" at bounding box center [1203, 386] width 114 height 30
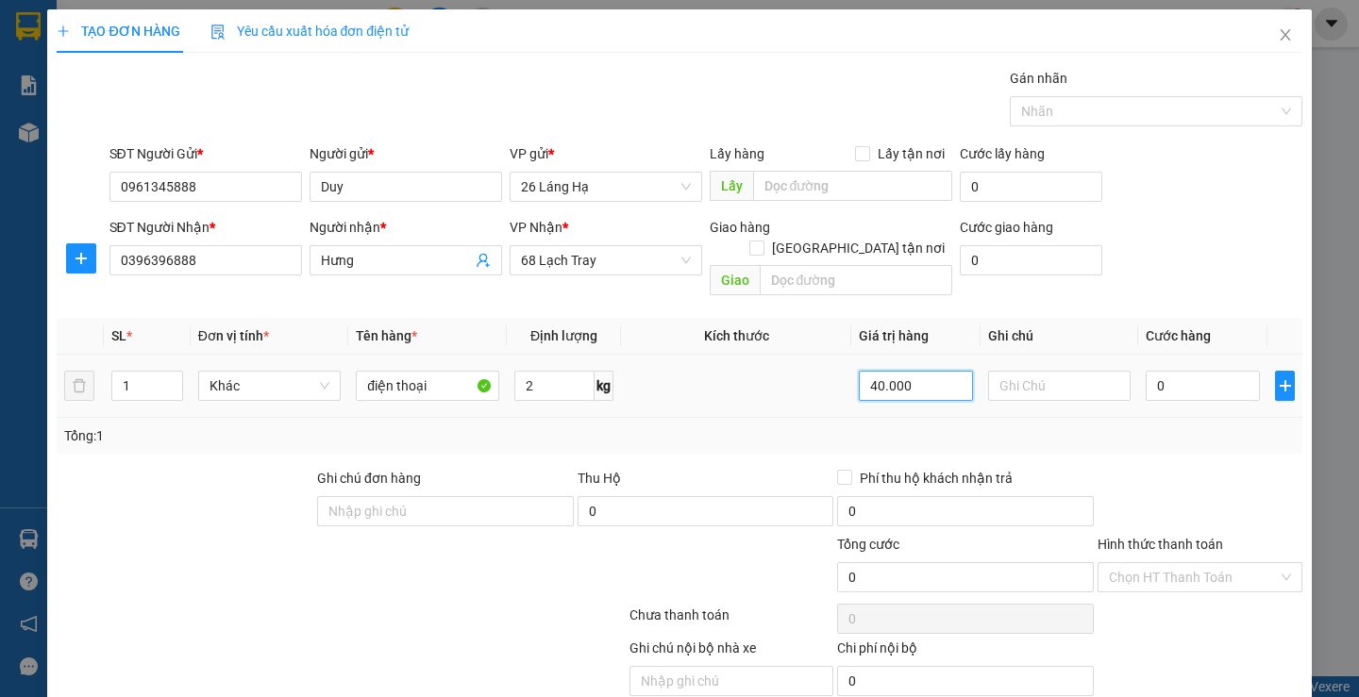
drag, startPoint x: 918, startPoint y: 364, endPoint x: 711, endPoint y: 395, distance: 209.9
click at [659, 402] on div "SL * Đơn vị tính * Tên hàng * Định lượng Kích thước Giá trị hàng Ghi chú Cước h…" at bounding box center [679, 386] width 1245 height 136
type input "0"
click at [1183, 367] on div "0" at bounding box center [1203, 386] width 114 height 38
click at [1184, 371] on input "0" at bounding box center [1203, 386] width 114 height 30
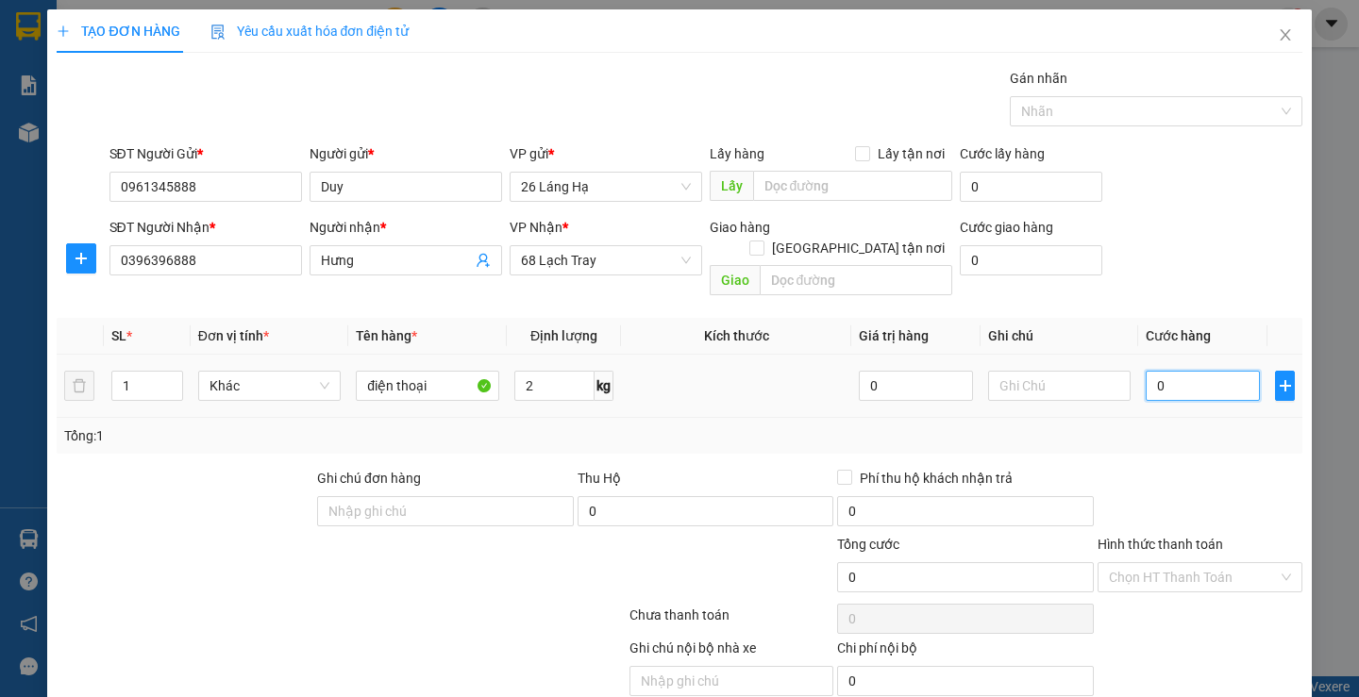
click at [1177, 371] on input "0" at bounding box center [1203, 386] width 114 height 30
click at [1147, 371] on input "0" at bounding box center [1203, 386] width 114 height 30
type input "40"
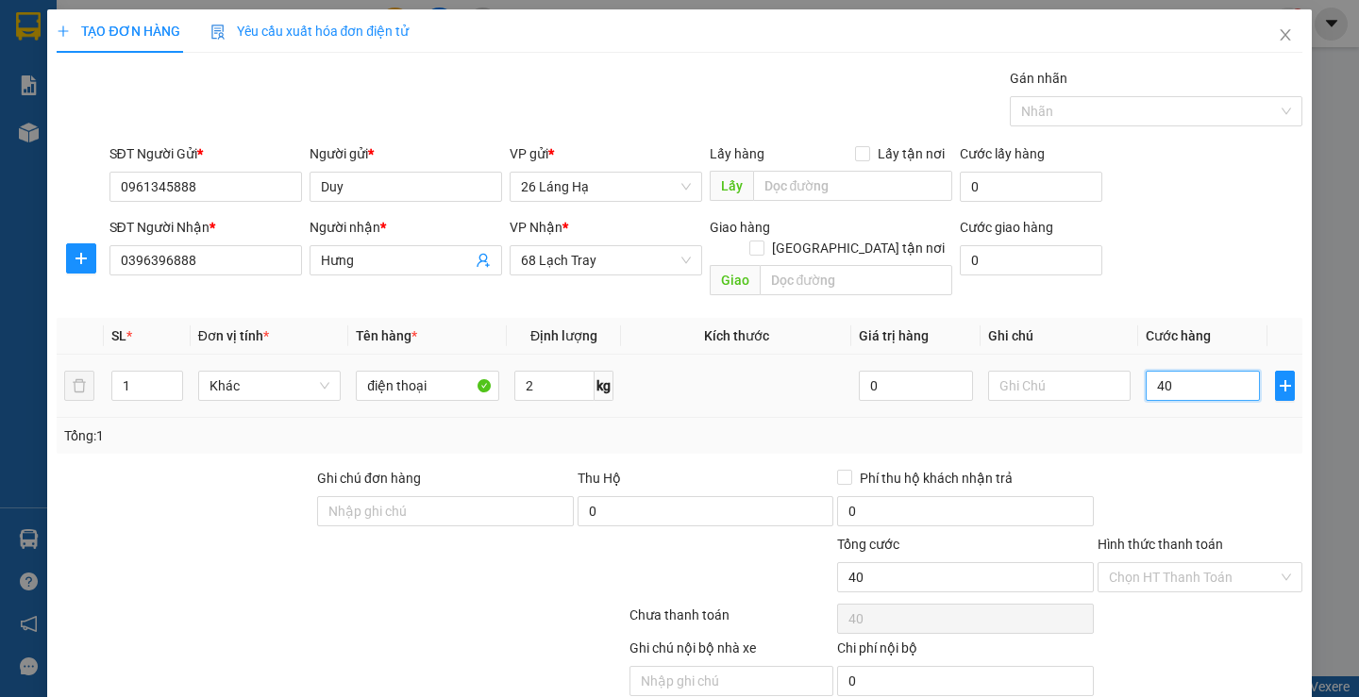
type input "400"
type input "4.000"
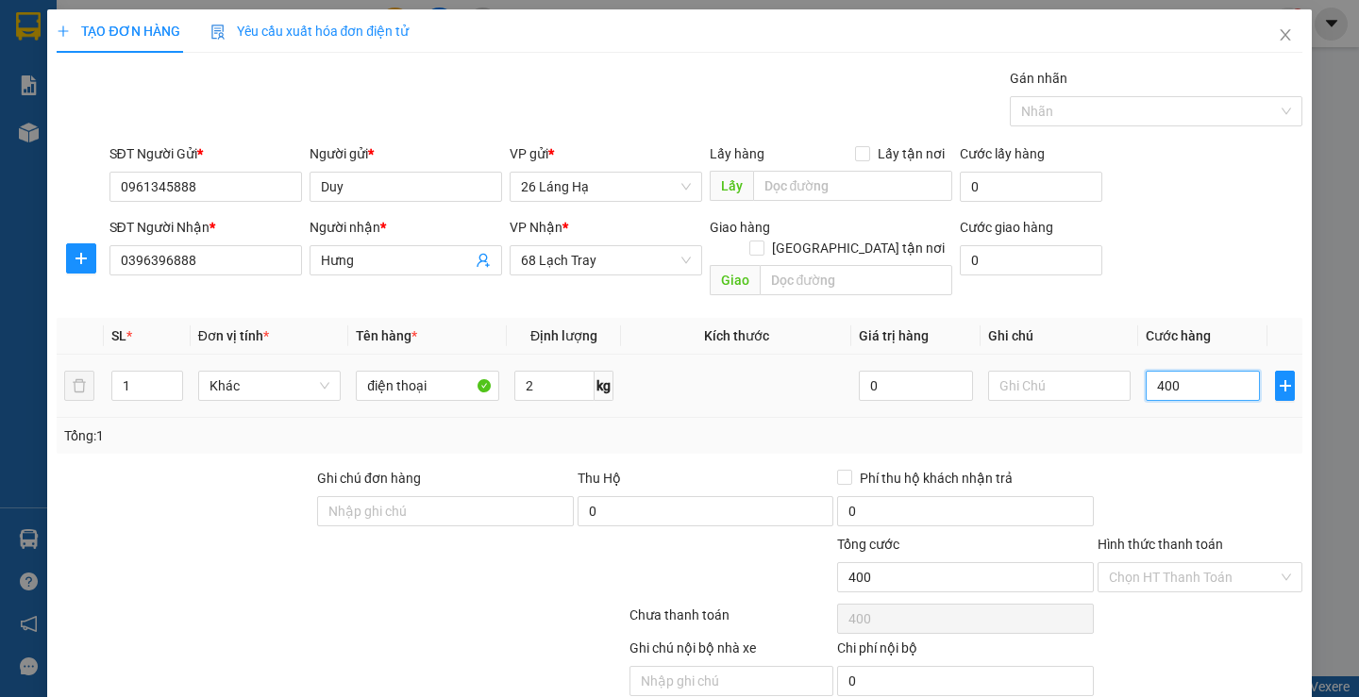
type input "4.000"
type input "40.000"
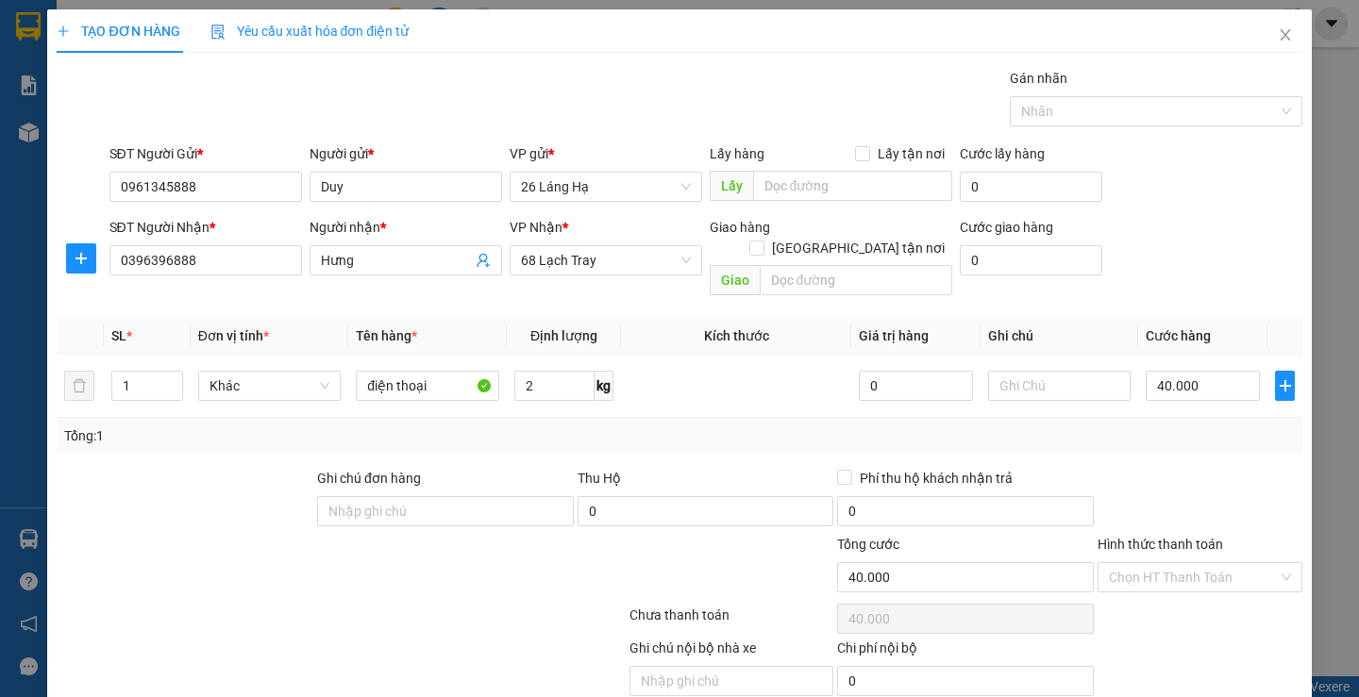
click at [1215, 468] on div at bounding box center [1200, 501] width 209 height 66
click at [1275, 374] on button "button" at bounding box center [1284, 386] width 19 height 30
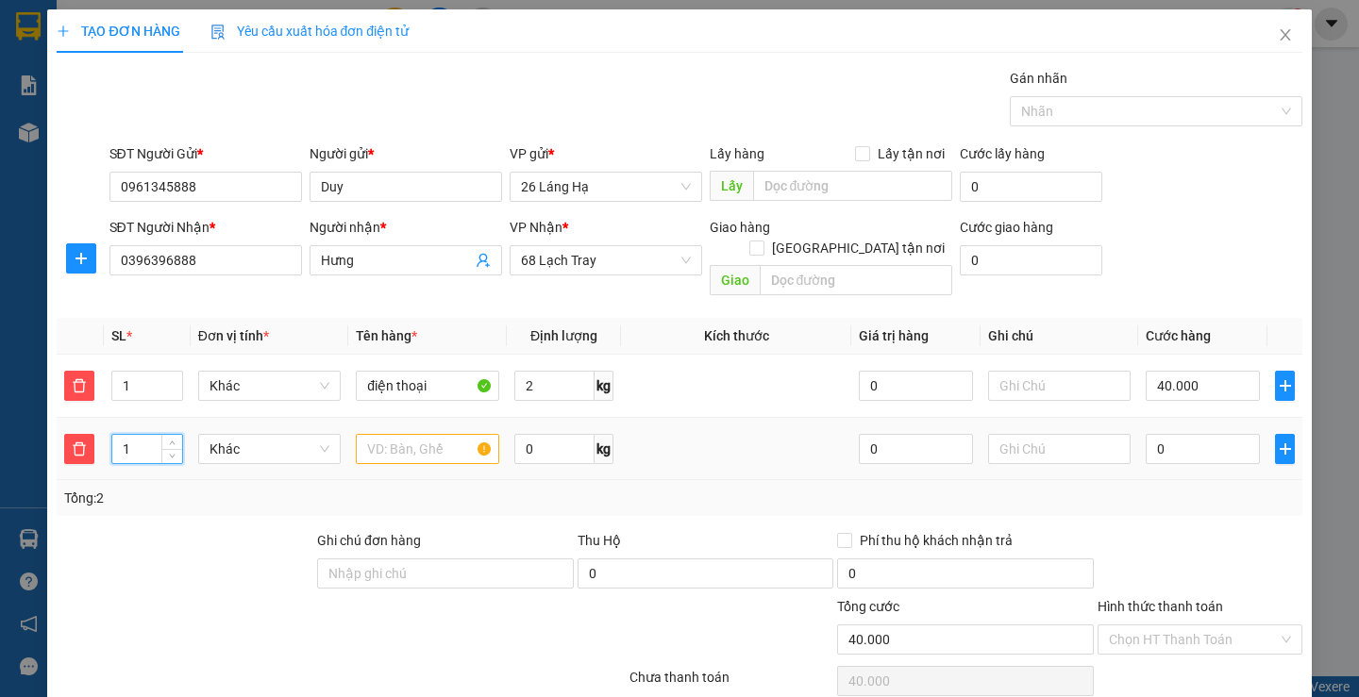
click at [134, 435] on input "1" at bounding box center [146, 449] width 69 height 28
type input "2"
type input "1"
click at [193, 535] on div at bounding box center [185, 563] width 260 height 66
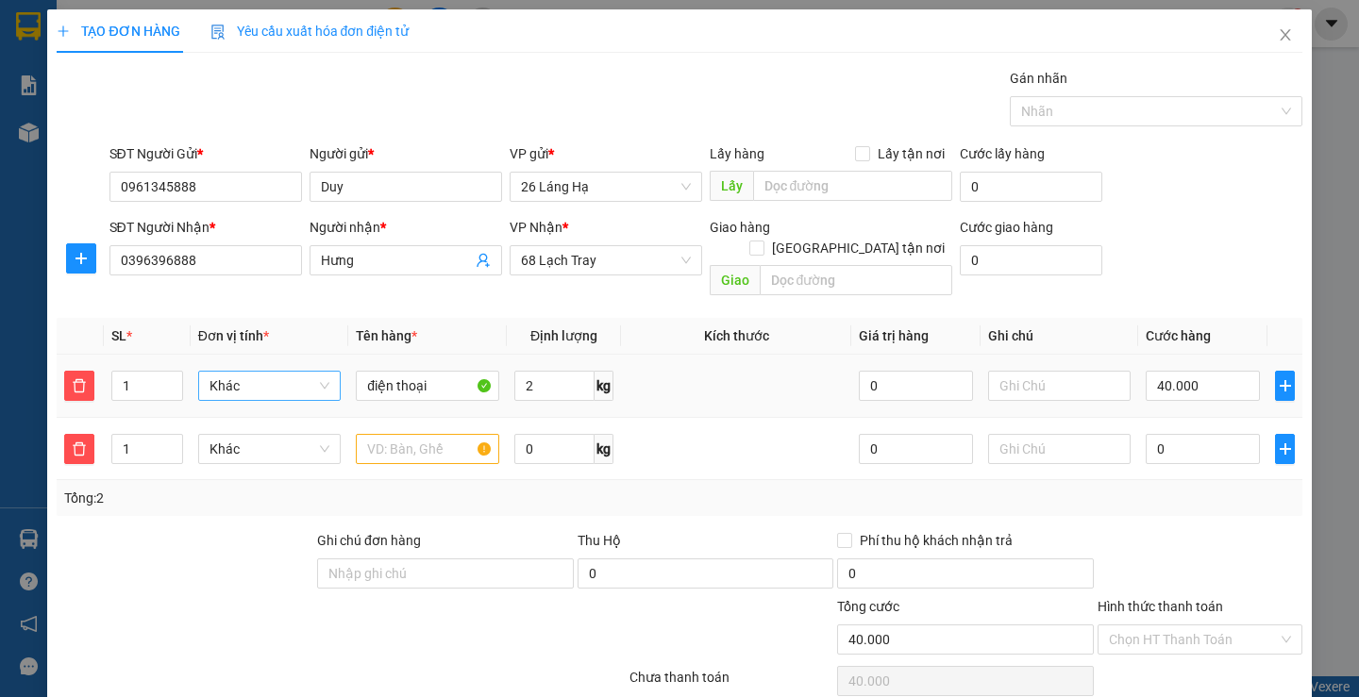
click at [262, 372] on span "Khác" at bounding box center [270, 386] width 120 height 28
type input "t"
type input "hộp"
click at [529, 371] on input "2" at bounding box center [554, 386] width 81 height 30
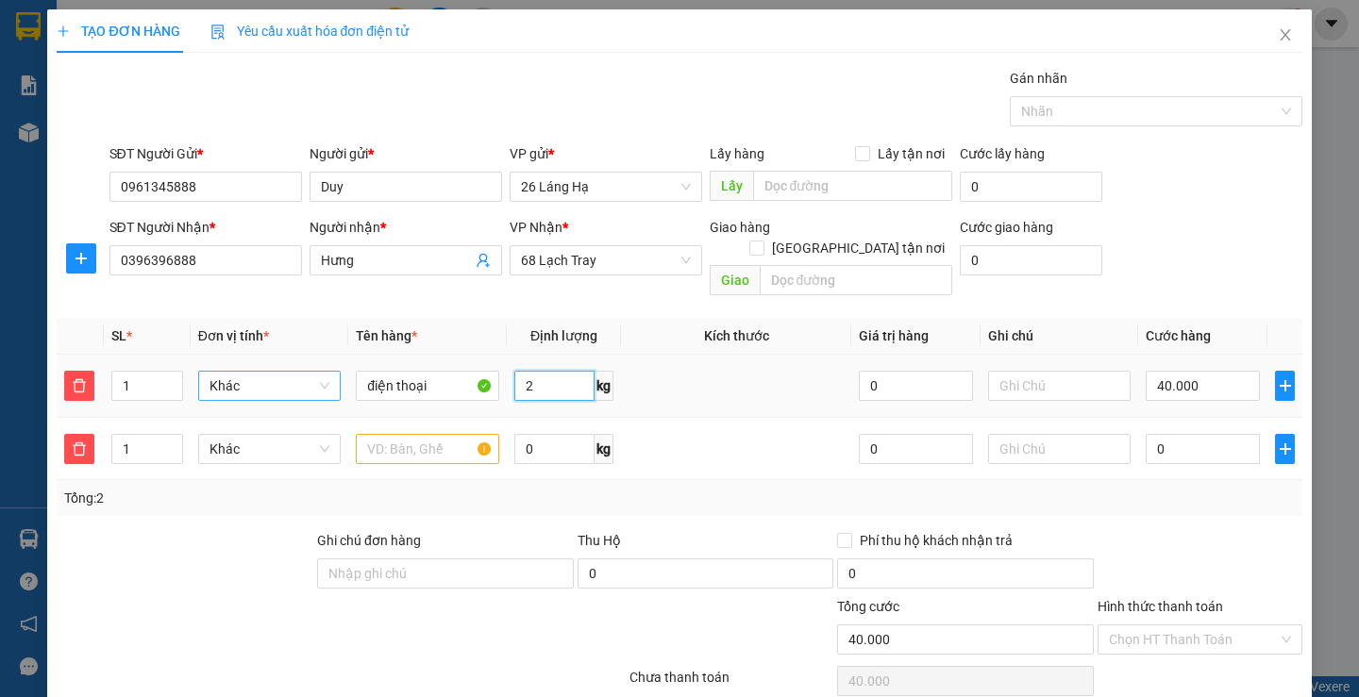
click at [529, 371] on input "2" at bounding box center [554, 386] width 81 height 30
click at [424, 371] on input "điện thoại" at bounding box center [427, 386] width 143 height 30
type input "đ"
click at [265, 372] on span "Khác" at bounding box center [270, 386] width 120 height 28
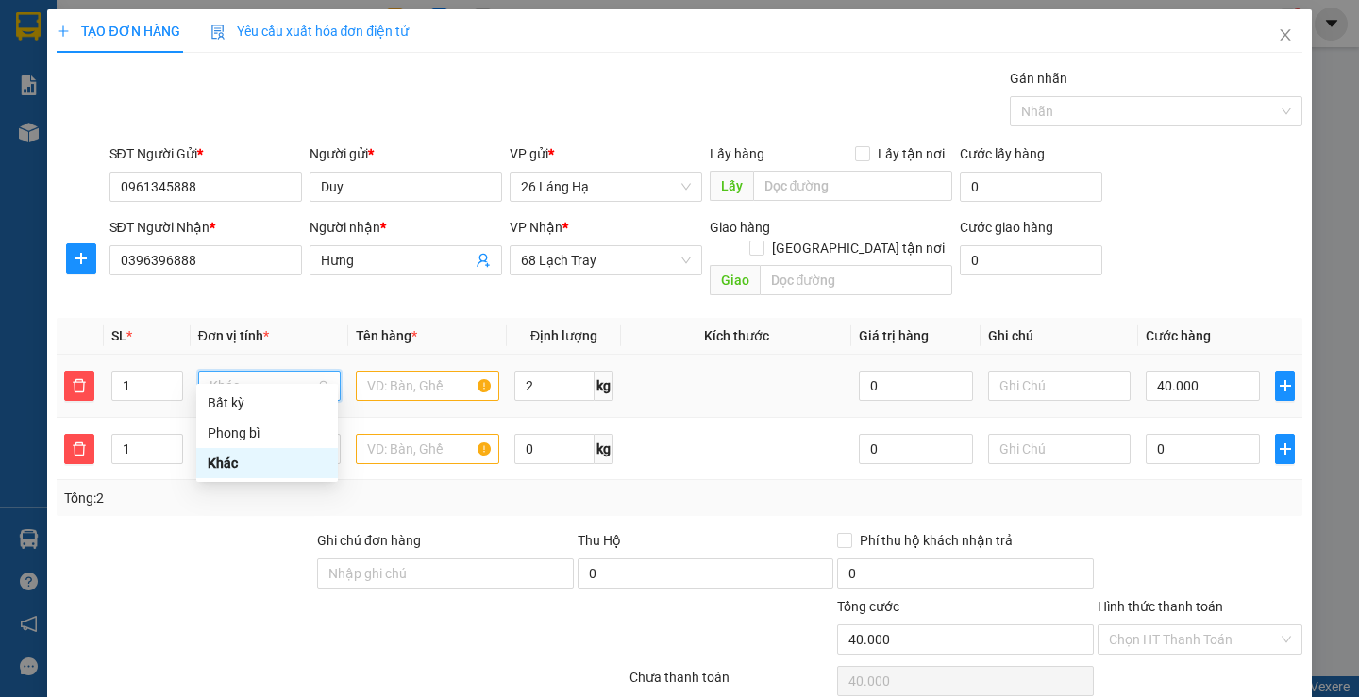
click at [265, 372] on span "Khác" at bounding box center [270, 386] width 120 height 28
type input "hộp"
click at [265, 372] on span "Khác" at bounding box center [270, 386] width 120 height 28
click at [285, 372] on span "Khác" at bounding box center [270, 386] width 120 height 28
click at [227, 464] on div "Khác" at bounding box center [267, 463] width 119 height 21
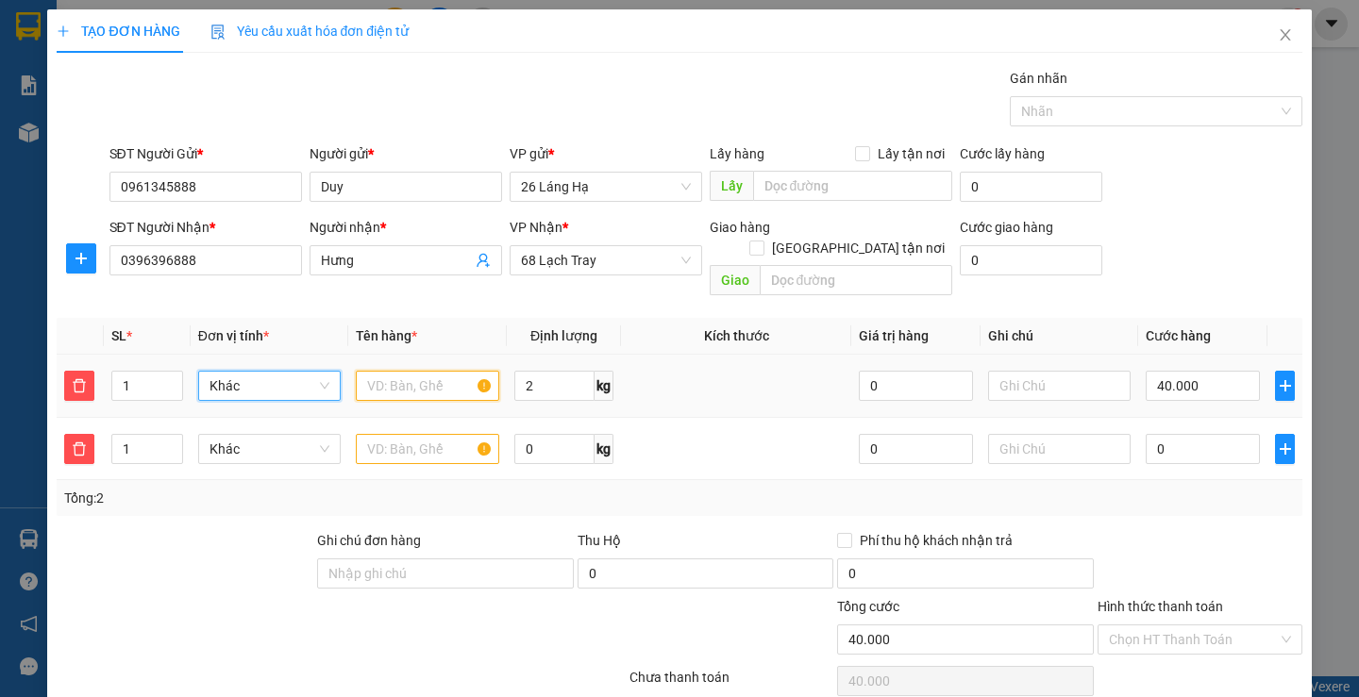
click at [385, 371] on input "text" at bounding box center [427, 386] width 143 height 30
drag, startPoint x: 280, startPoint y: 434, endPoint x: 410, endPoint y: 368, distance: 145.2
click at [396, 369] on tbody "1 Khác mỹ hộp 2 kg 0 40.000 1 Khác 0 kg 0 0" at bounding box center [679, 418] width 1245 height 126
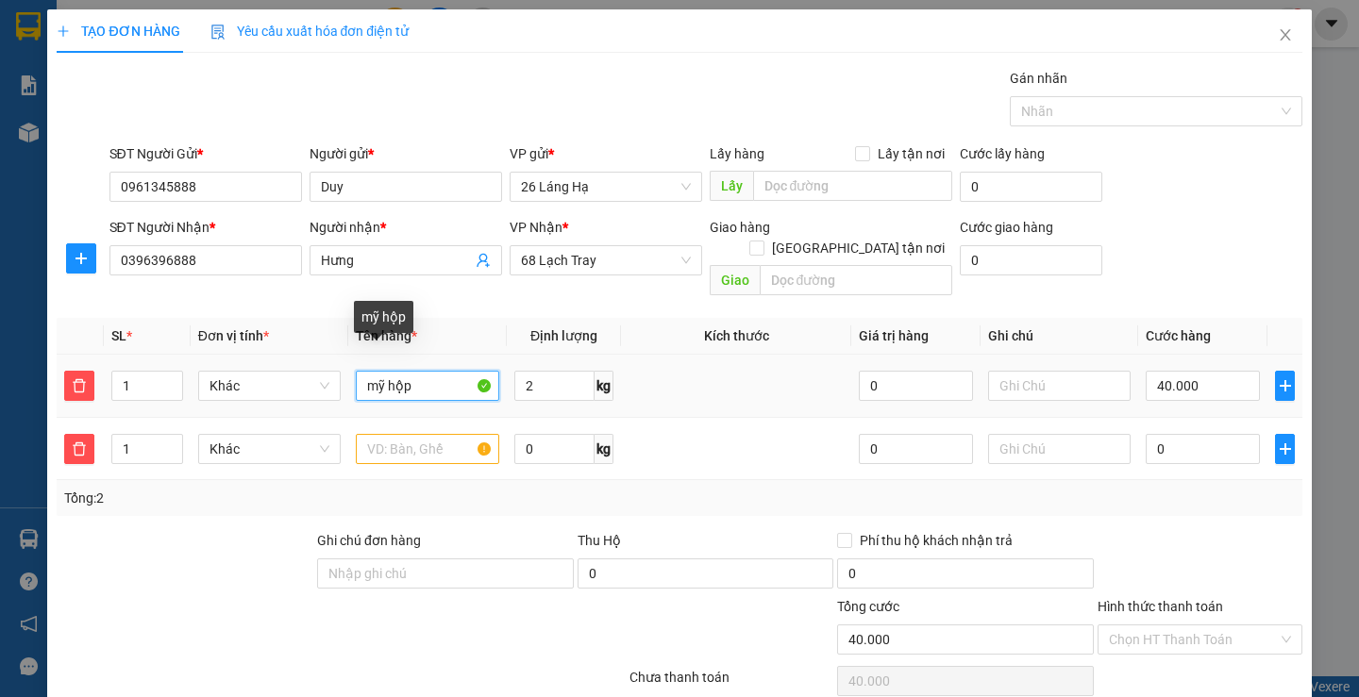
click at [424, 371] on input "mỹ hộp" at bounding box center [427, 386] width 143 height 30
click at [281, 436] on span "Khác" at bounding box center [270, 449] width 120 height 28
type input "mỹ phẩm"
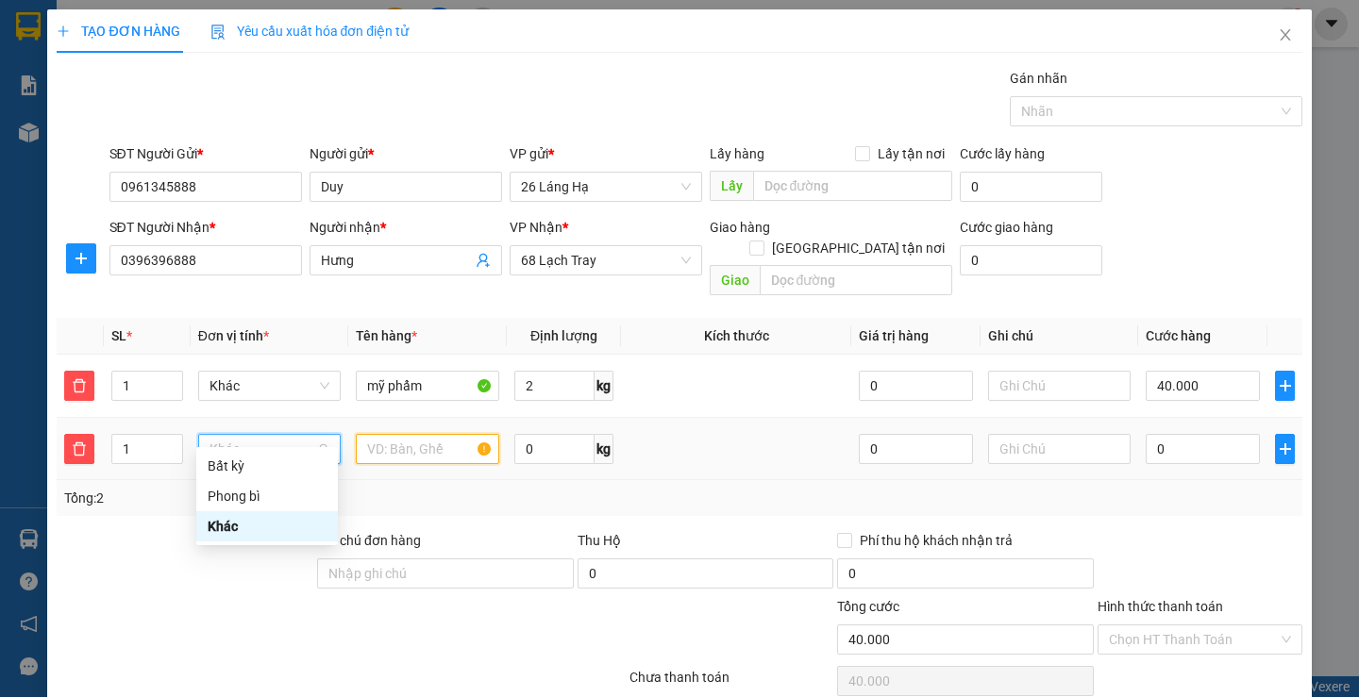
click at [382, 434] on input "text" at bounding box center [427, 449] width 143 height 30
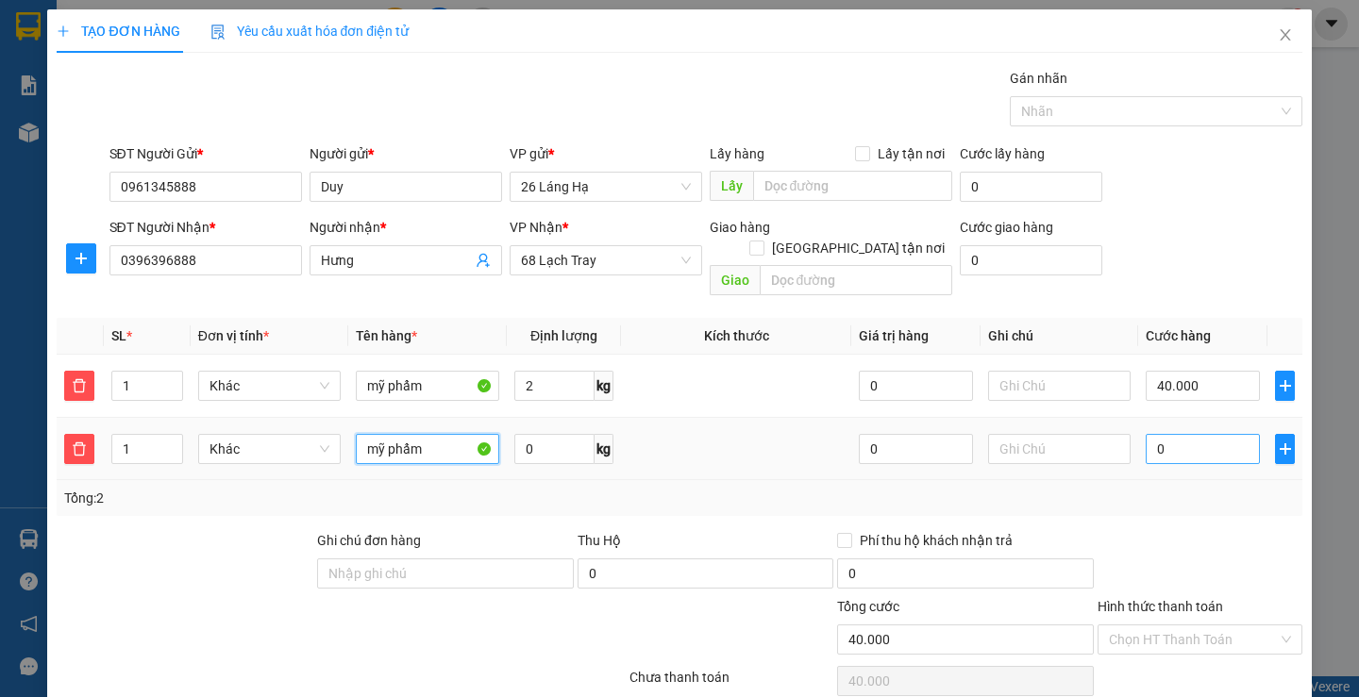
type input "mỹ phẩm"
click at [1187, 434] on input "0" at bounding box center [1203, 449] width 114 height 30
type input "40.005"
type input "5"
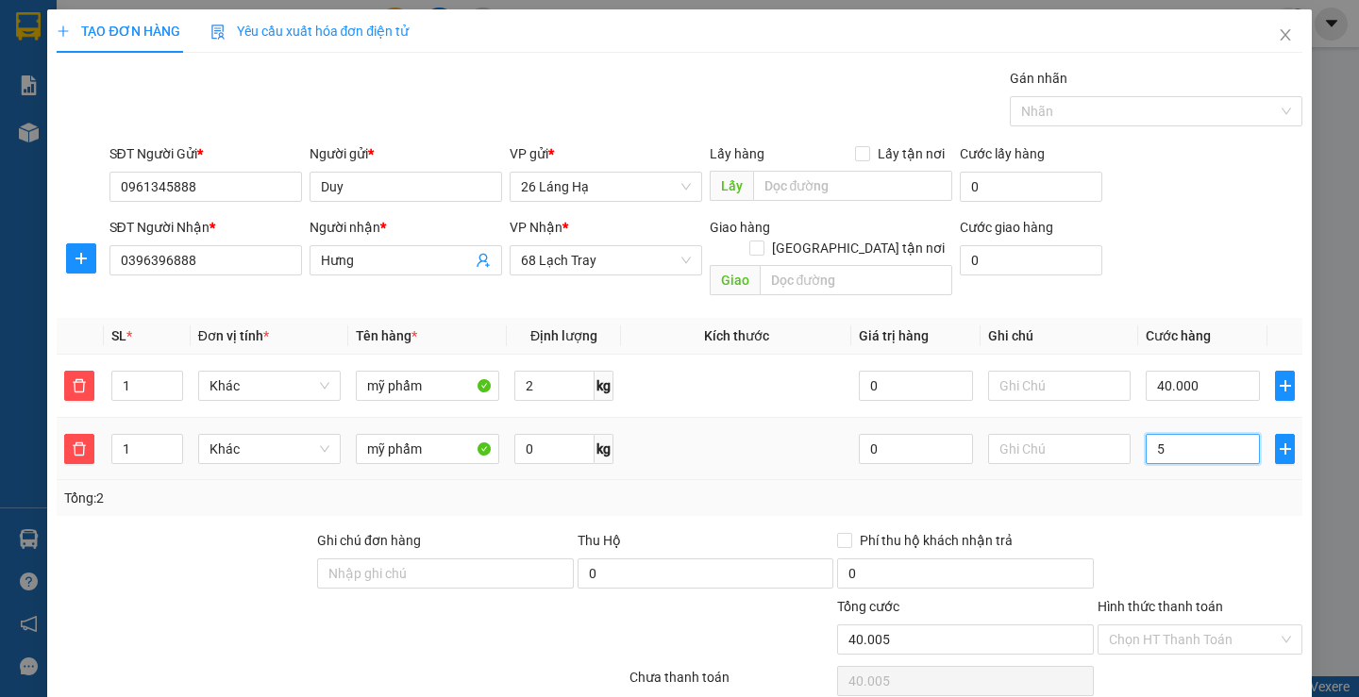
type input "40.050"
type input "500"
type input "40.500"
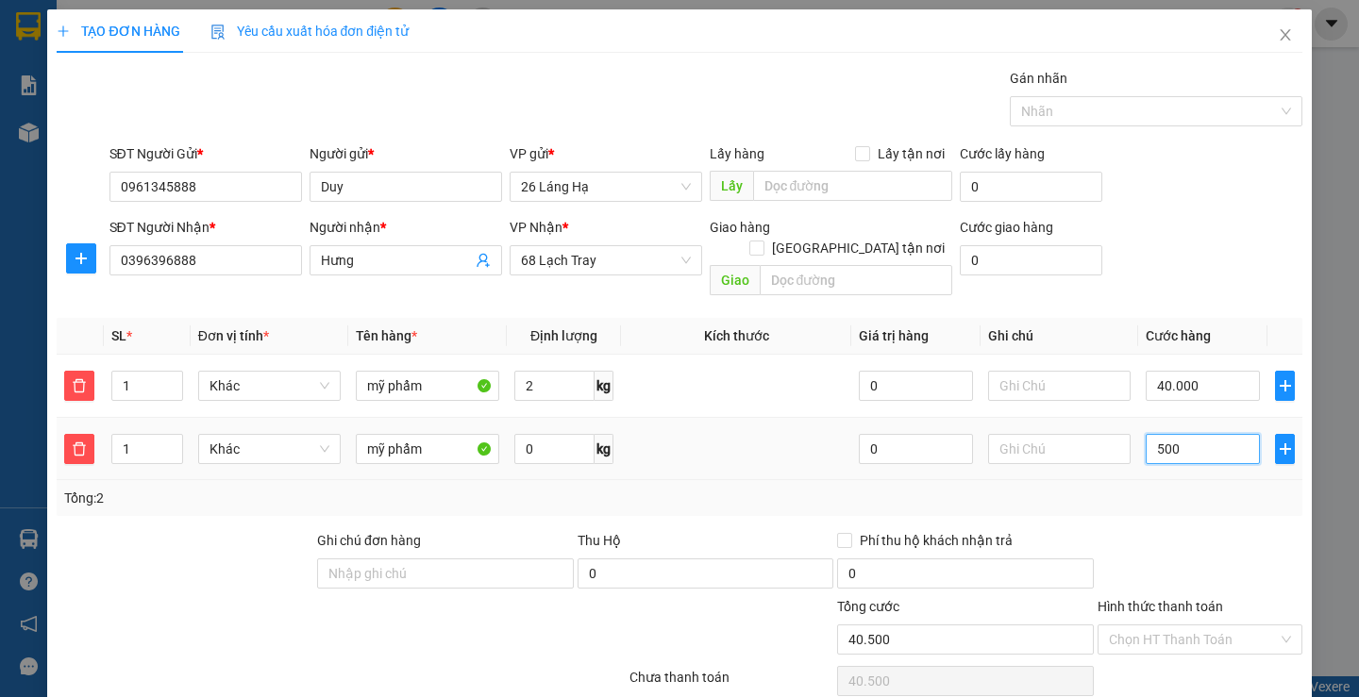
type input "45.000"
type input "5.000"
type input "90.000"
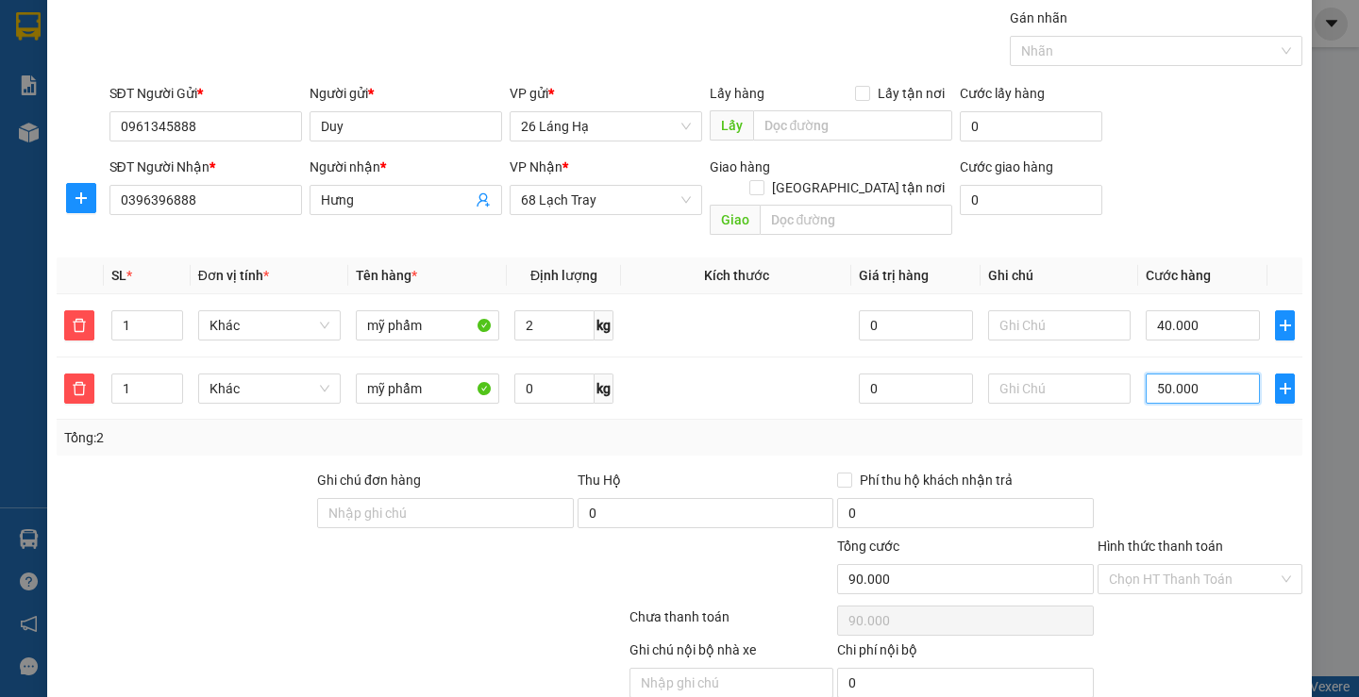
scroll to position [122, 0]
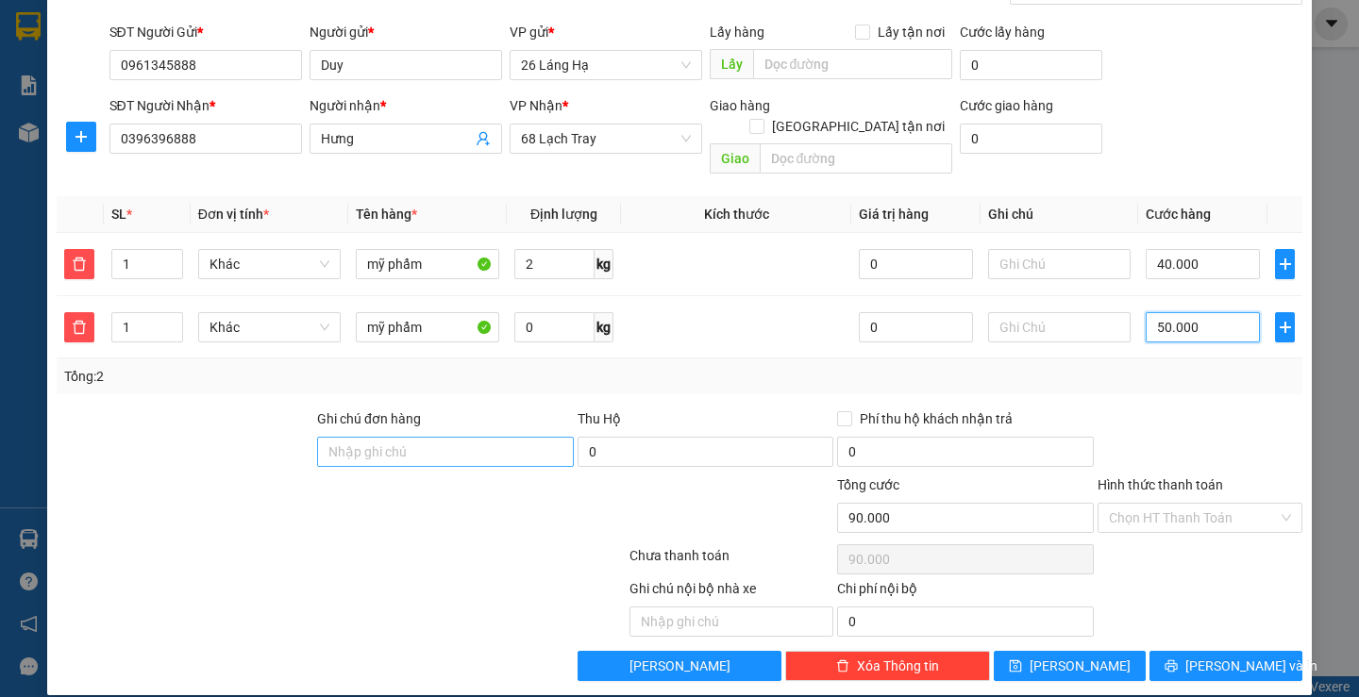
type input "50.000"
click at [426, 437] on input "Ghi chú đơn hàng" at bounding box center [445, 452] width 257 height 30
type input "hàng dễ vỡ"
click at [1182, 506] on input "Hình thức thanh toán" at bounding box center [1193, 518] width 169 height 28
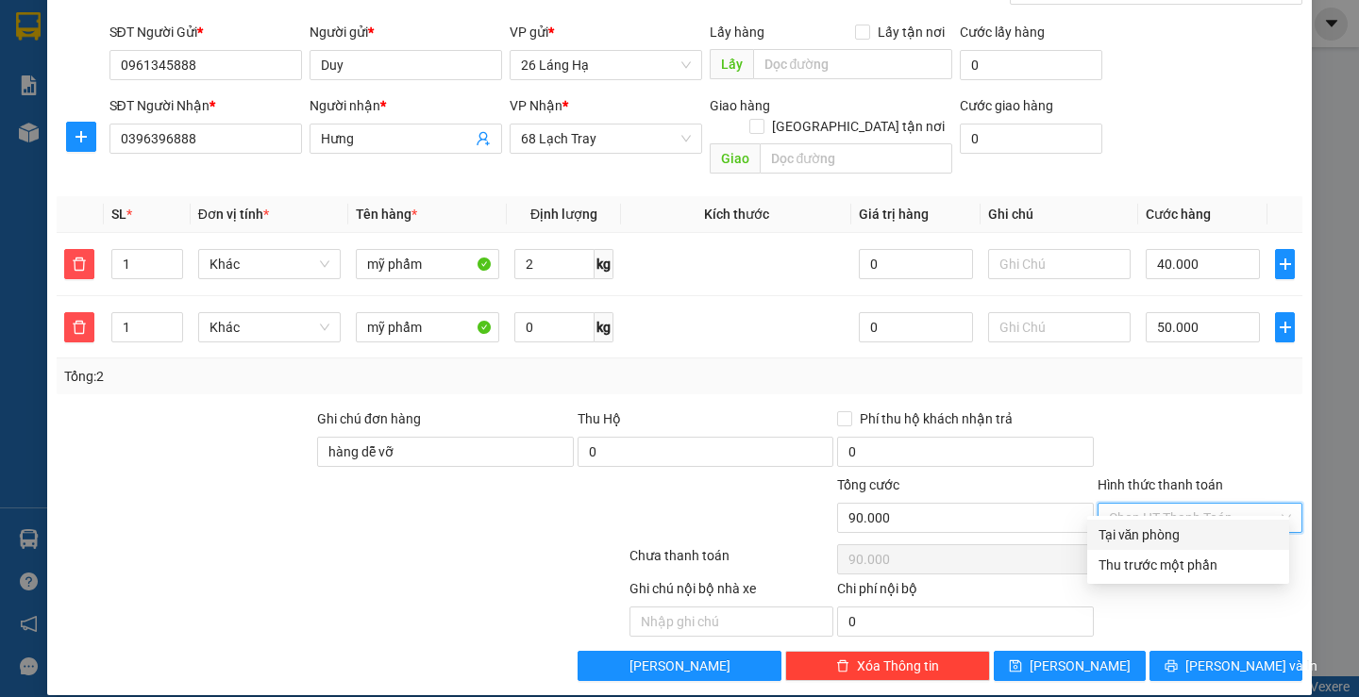
click at [1161, 542] on div "Tại văn phòng" at bounding box center [1188, 535] width 179 height 21
click at [1177, 504] on span "Tại văn phòng" at bounding box center [1200, 518] width 182 height 28
click at [1169, 530] on div "Tại văn phòng" at bounding box center [1188, 535] width 179 height 21
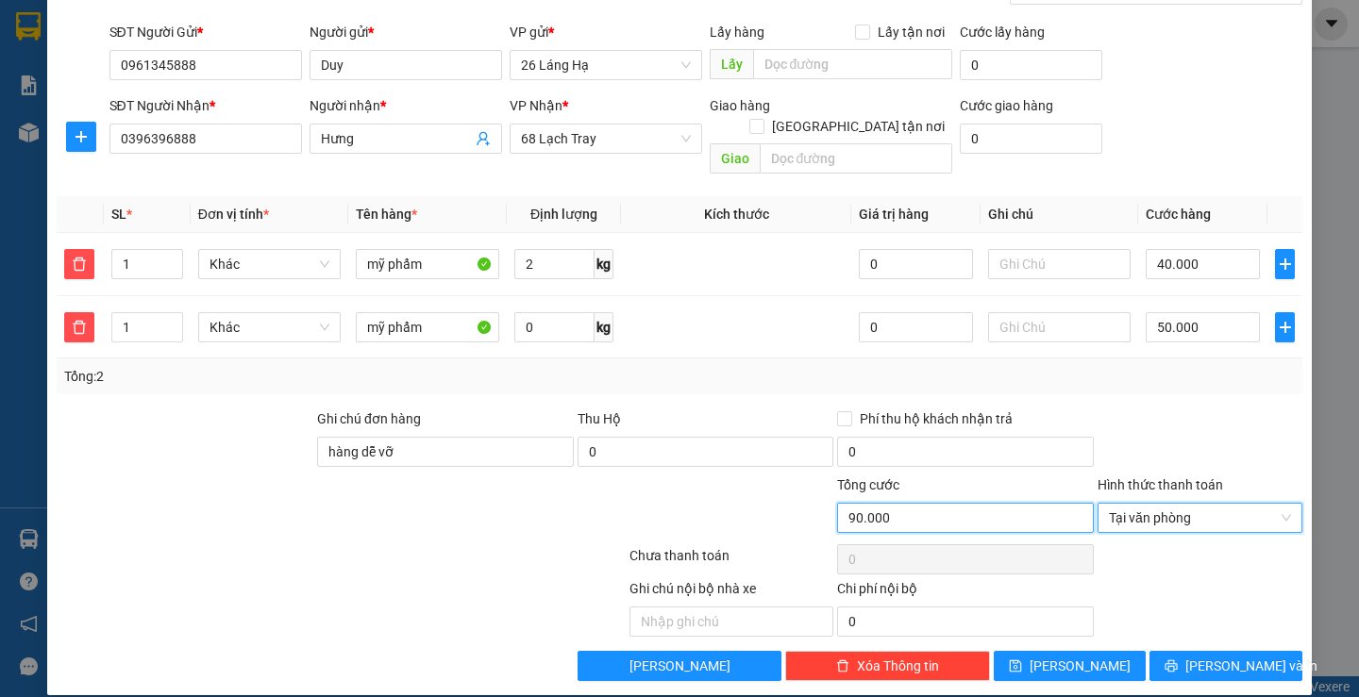
click at [876, 503] on input "90.000" at bounding box center [965, 518] width 257 height 30
click at [1165, 478] on label "Hình thức thanh toán" at bounding box center [1161, 485] width 126 height 15
click at [1165, 504] on input "Hình thức thanh toán" at bounding box center [1193, 518] width 169 height 28
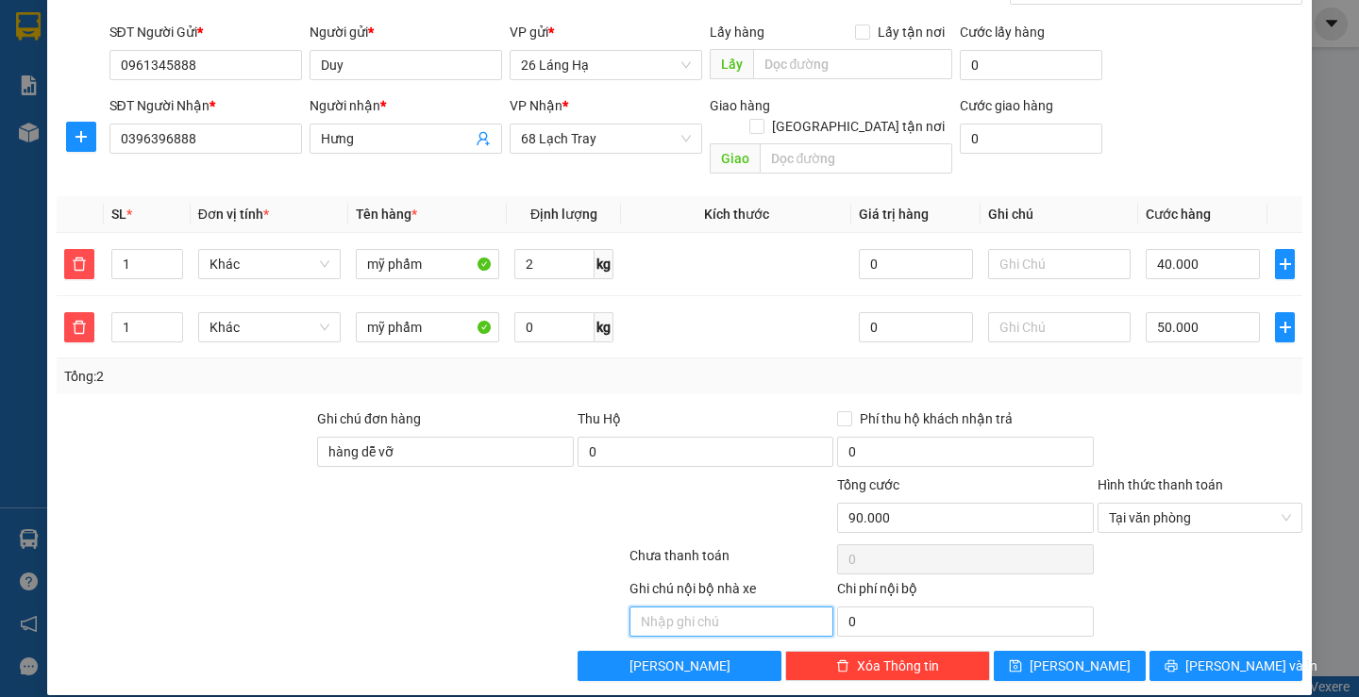
click at [682, 607] on input "text" at bounding box center [731, 622] width 205 height 30
click at [1180, 504] on span "Tại văn phòng" at bounding box center [1200, 518] width 182 height 28
click at [1291, 419] on div "TẠO ĐƠN HÀNG Yêu cầu xuất hóa đơn điện tử Transit Pickup Surcharge Ids Transit …" at bounding box center [679, 292] width 1264 height 808
click at [913, 479] on div "Tổng cước" at bounding box center [965, 489] width 257 height 28
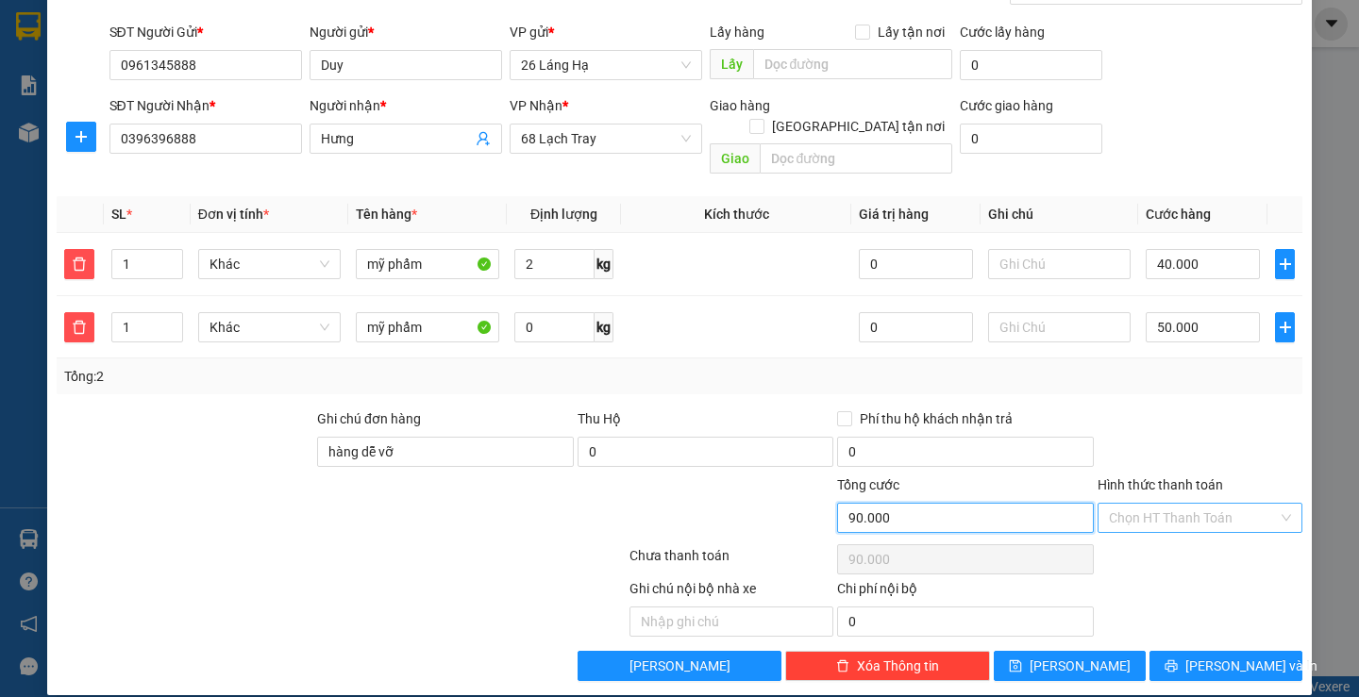
click at [905, 503] on input "90.000" at bounding box center [965, 518] width 257 height 30
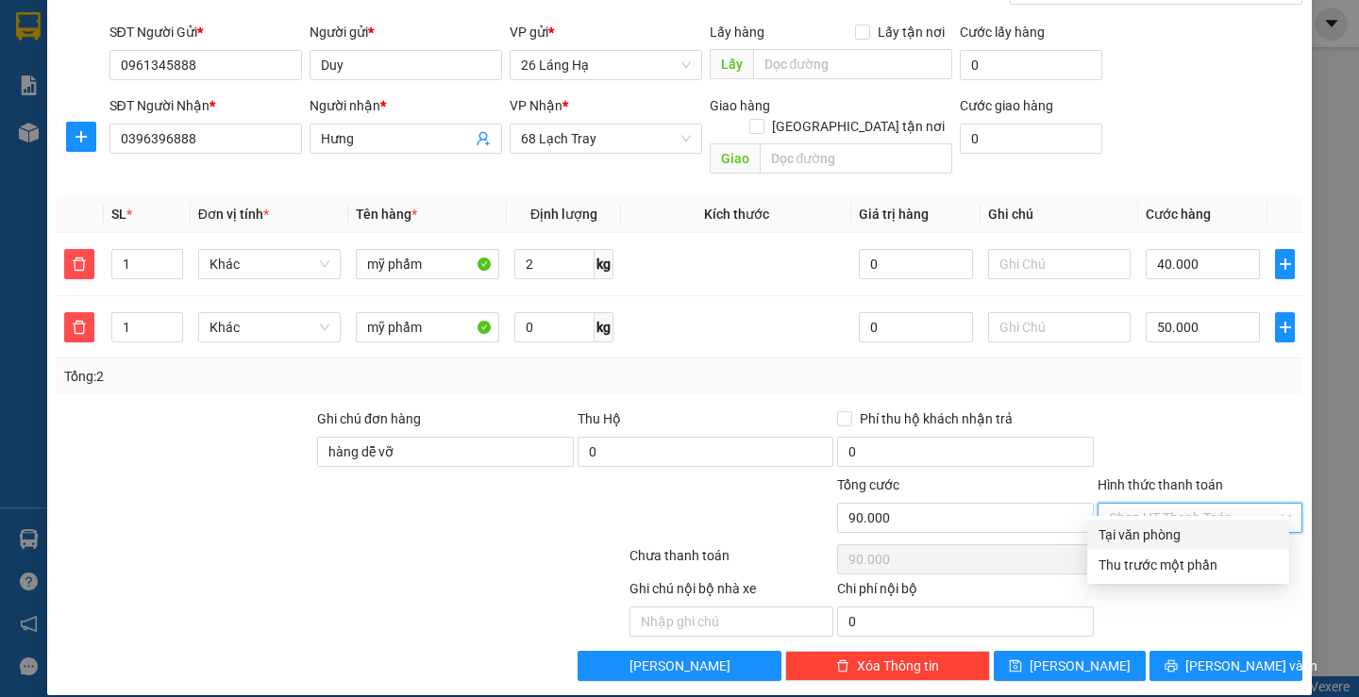
click at [1240, 504] on input "Hình thức thanh toán" at bounding box center [1193, 518] width 169 height 28
click at [1198, 529] on div "Tại văn phòng" at bounding box center [1188, 535] width 179 height 21
click at [1201, 512] on div "Tại văn phòng" at bounding box center [1200, 518] width 205 height 30
click at [1191, 566] on div "Thu trước một phần" at bounding box center [1188, 565] width 179 height 21
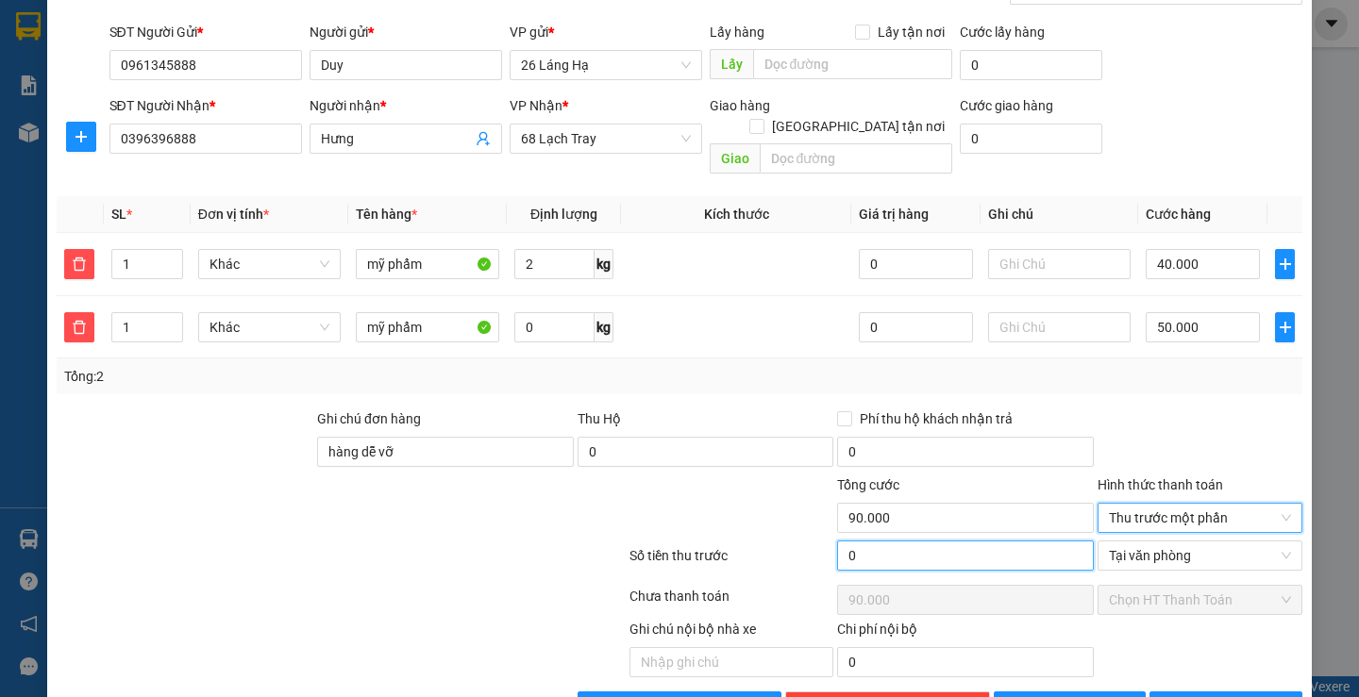
click at [1061, 541] on input "0" at bounding box center [965, 556] width 257 height 30
click at [1212, 504] on span "Thu trước một phần" at bounding box center [1200, 518] width 182 height 28
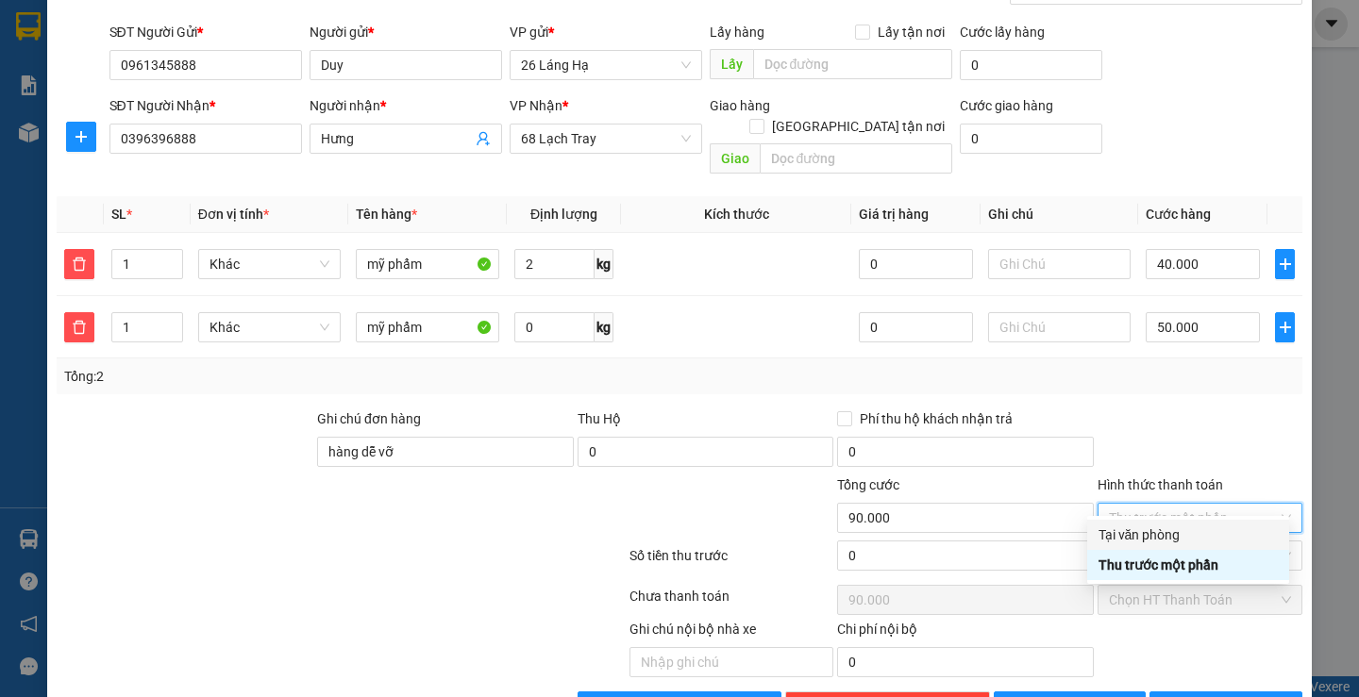
click at [1160, 535] on div "Tại văn phòng" at bounding box center [1188, 535] width 179 height 21
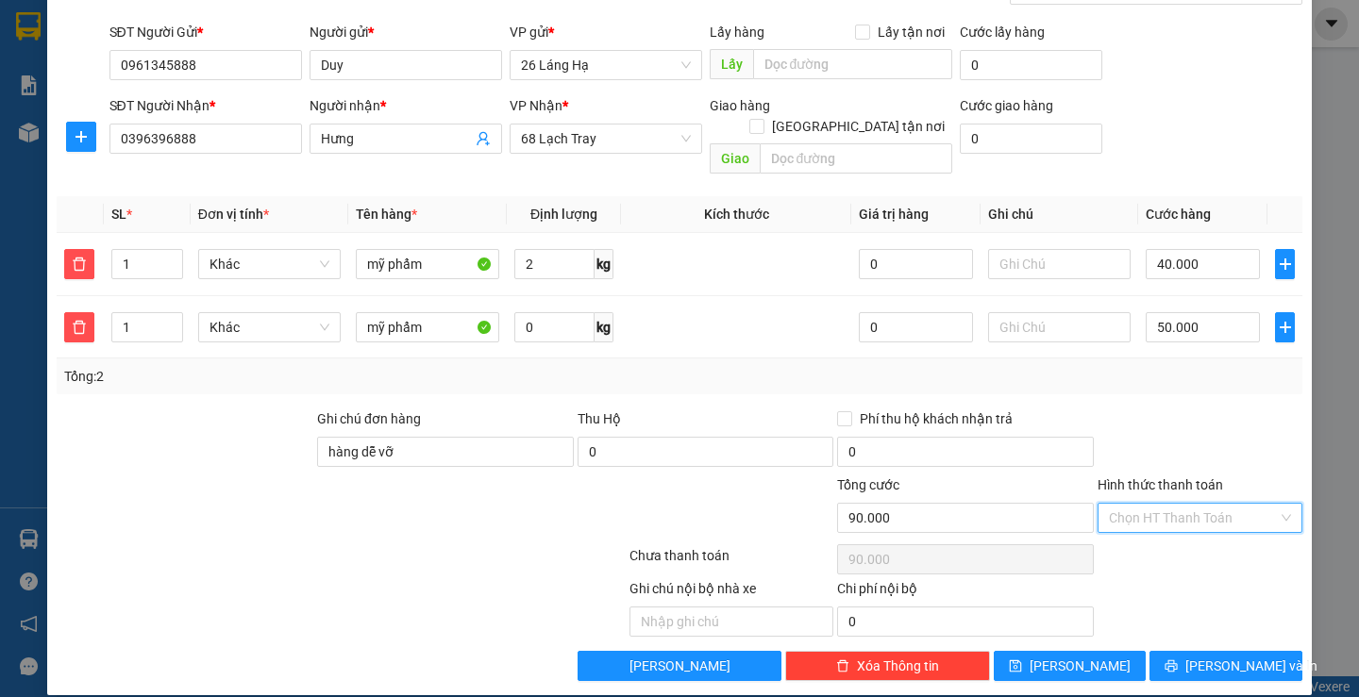
click at [1164, 512] on div "Chọn HT Thanh Toán" at bounding box center [1200, 518] width 205 height 30
click at [1134, 531] on div "Tại văn phòng" at bounding box center [1188, 535] width 179 height 21
click at [1166, 504] on span "Tại văn phòng" at bounding box center [1200, 518] width 182 height 28
click at [1266, 504] on span "Tại văn phòng" at bounding box center [1200, 518] width 182 height 28
type input "90.000"
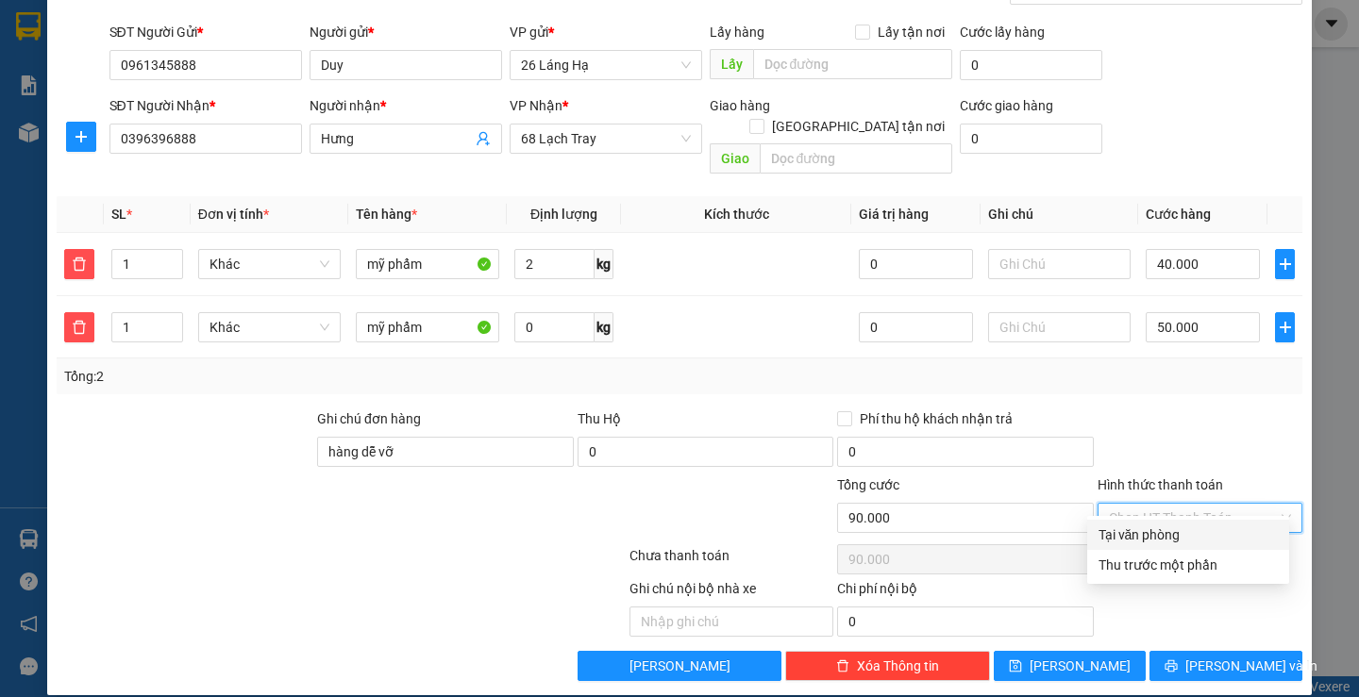
click at [1177, 409] on div at bounding box center [1200, 442] width 209 height 66
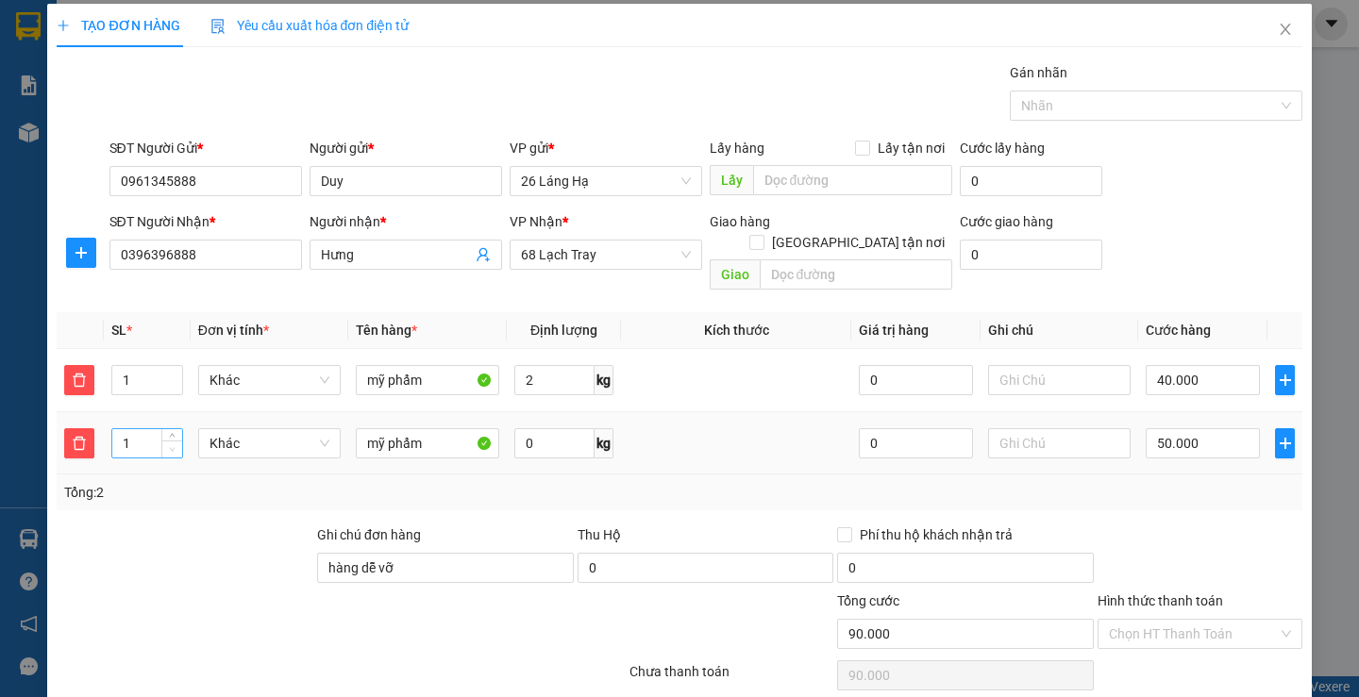
scroll to position [0, 0]
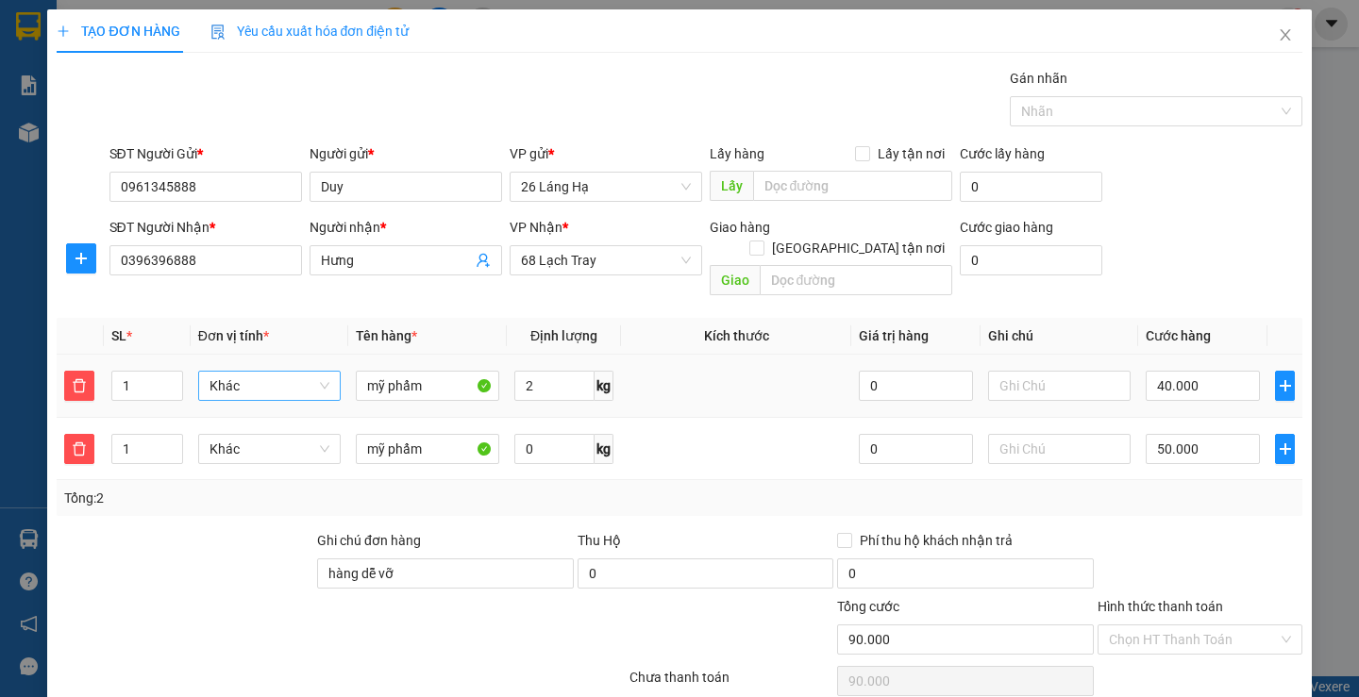
click at [256, 372] on span "Khác" at bounding box center [270, 386] width 120 height 28
click at [455, 371] on input "mỹ phẩm" at bounding box center [427, 386] width 143 height 30
click at [881, 377] on input "0" at bounding box center [916, 386] width 114 height 30
click at [740, 435] on td at bounding box center [736, 449] width 230 height 63
type input "0"
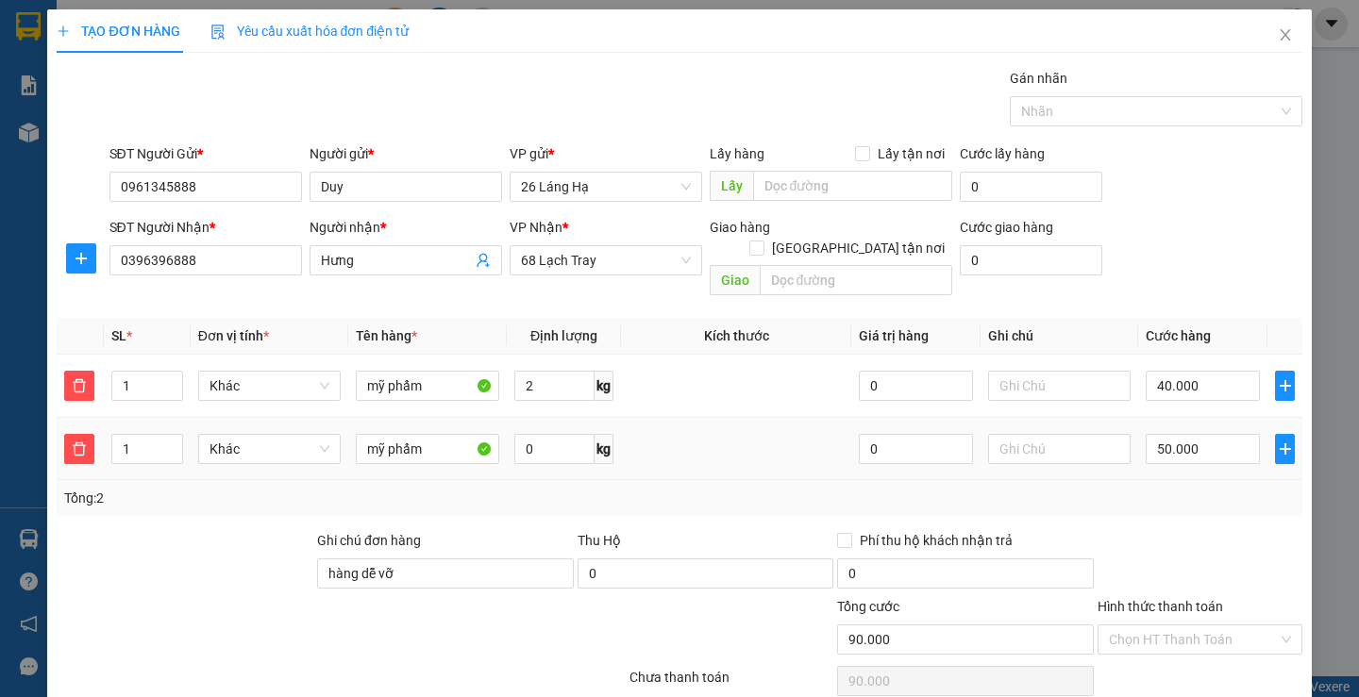
type input "50.000"
click at [525, 436] on input "0" at bounding box center [554, 449] width 81 height 30
type input "20"
click at [554, 371] on input "2" at bounding box center [554, 386] width 81 height 30
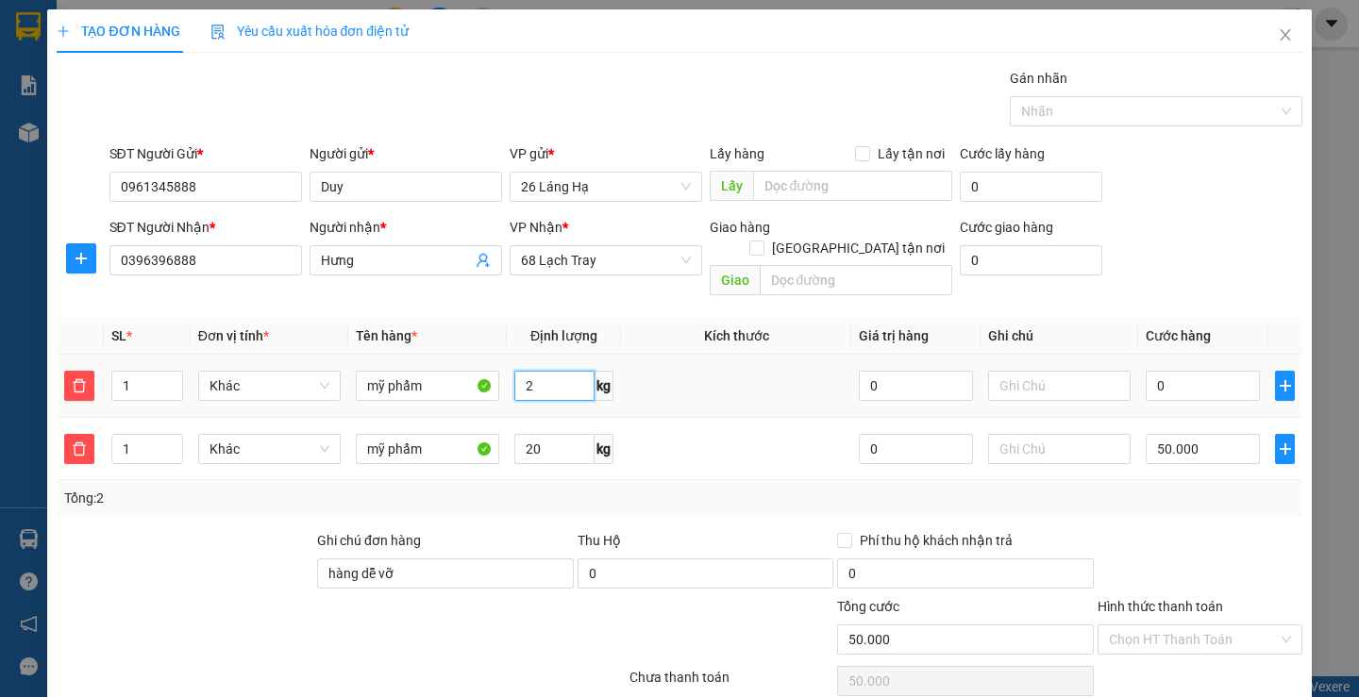
click at [554, 371] on input "2" at bounding box center [554, 386] width 81 height 30
type input "0"
click at [552, 434] on input "20" at bounding box center [554, 449] width 81 height 30
type input "0"
click at [661, 434] on td at bounding box center [736, 449] width 230 height 63
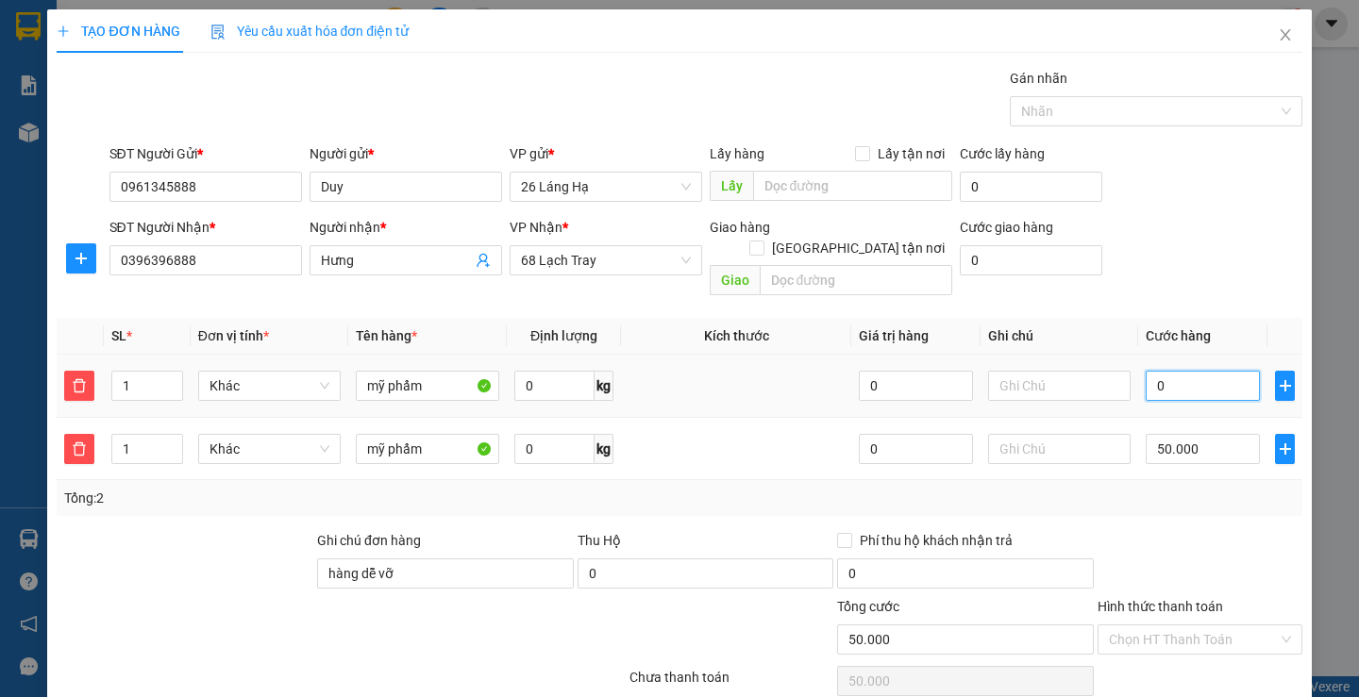
click at [1147, 371] on input "0" at bounding box center [1203, 386] width 114 height 30
type input "4"
type input "50.004"
type input "40"
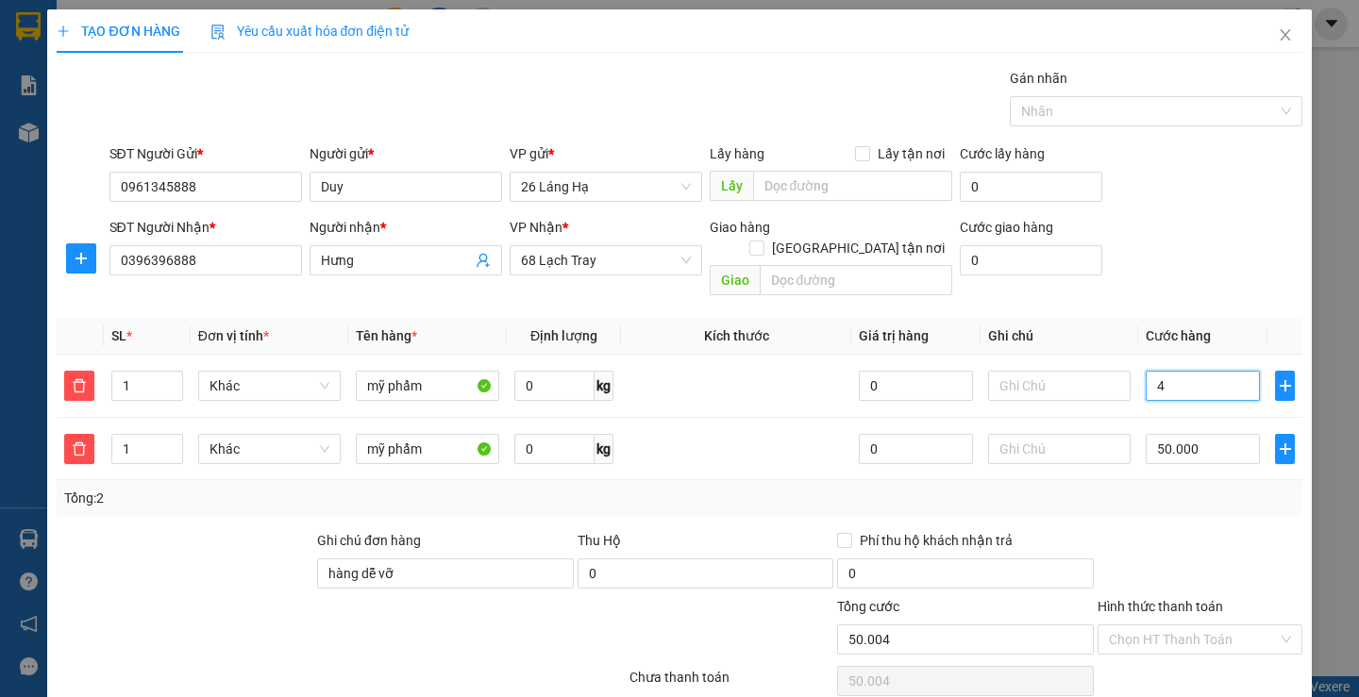
type input "50.040"
type input "400"
type input "50.400"
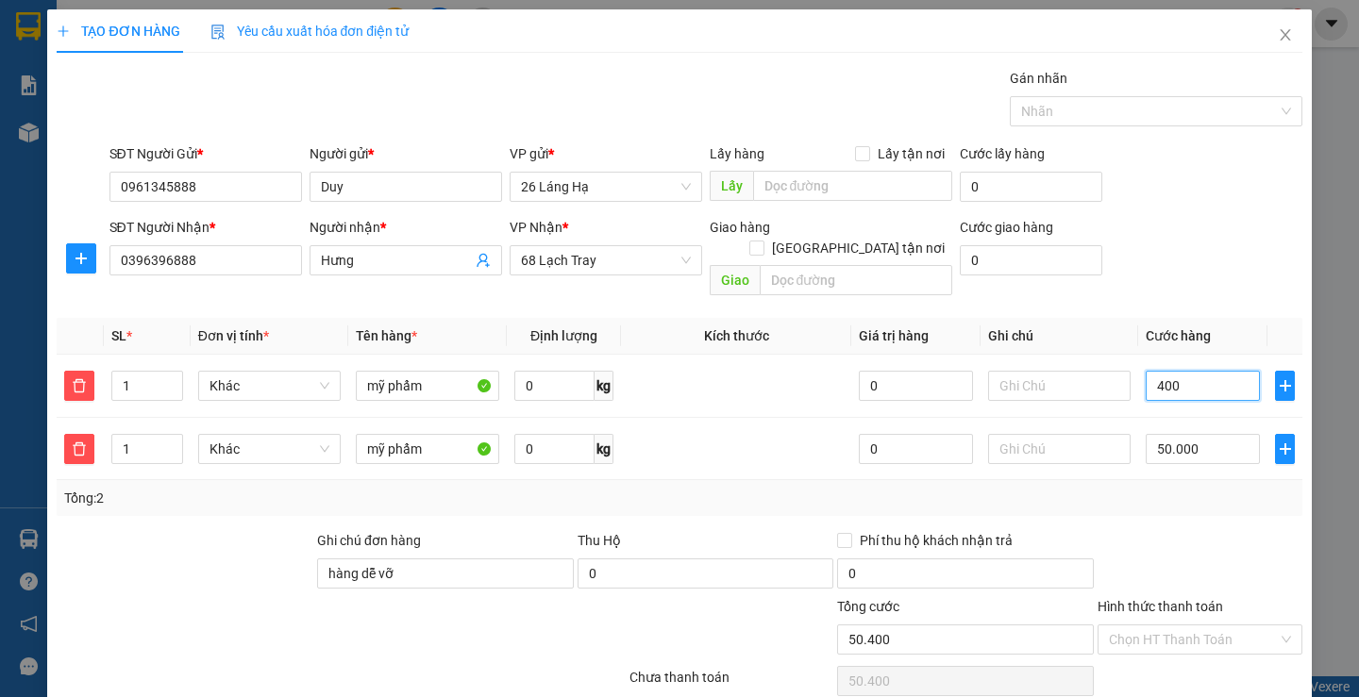
type input "4.000"
type input "54.000"
type input "40.000"
type input "90.000"
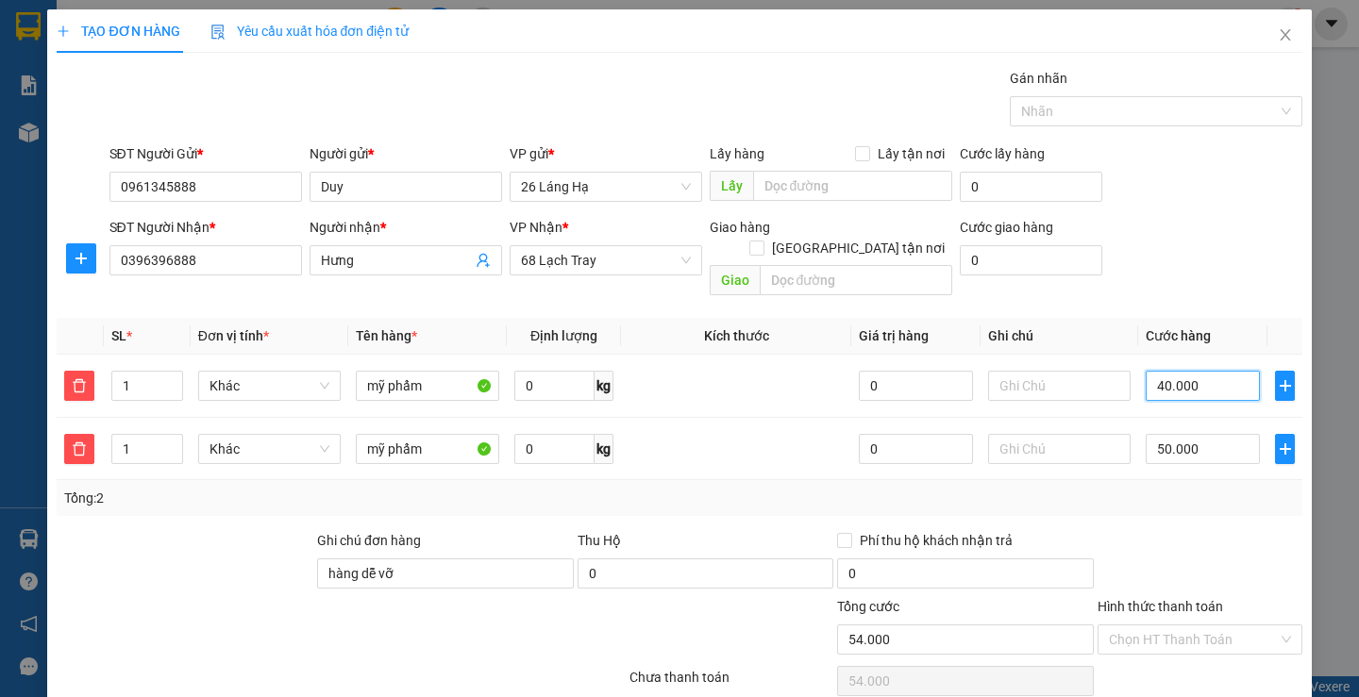
type input "90.000"
type input "40.000"
click at [1223, 255] on div "SĐT Người Nhận * 0396396888 Người nhận * Hưng VP Nhận * 68 Lạch Tray Giao hàng …" at bounding box center [706, 260] width 1200 height 87
drag, startPoint x: 789, startPoint y: 269, endPoint x: 787, endPoint y: 278, distance: 9.6
click at [787, 278] on div "Giao hàng [GEOGRAPHIC_DATA] tận nơi [GEOGRAPHIC_DATA]" at bounding box center [831, 260] width 243 height 87
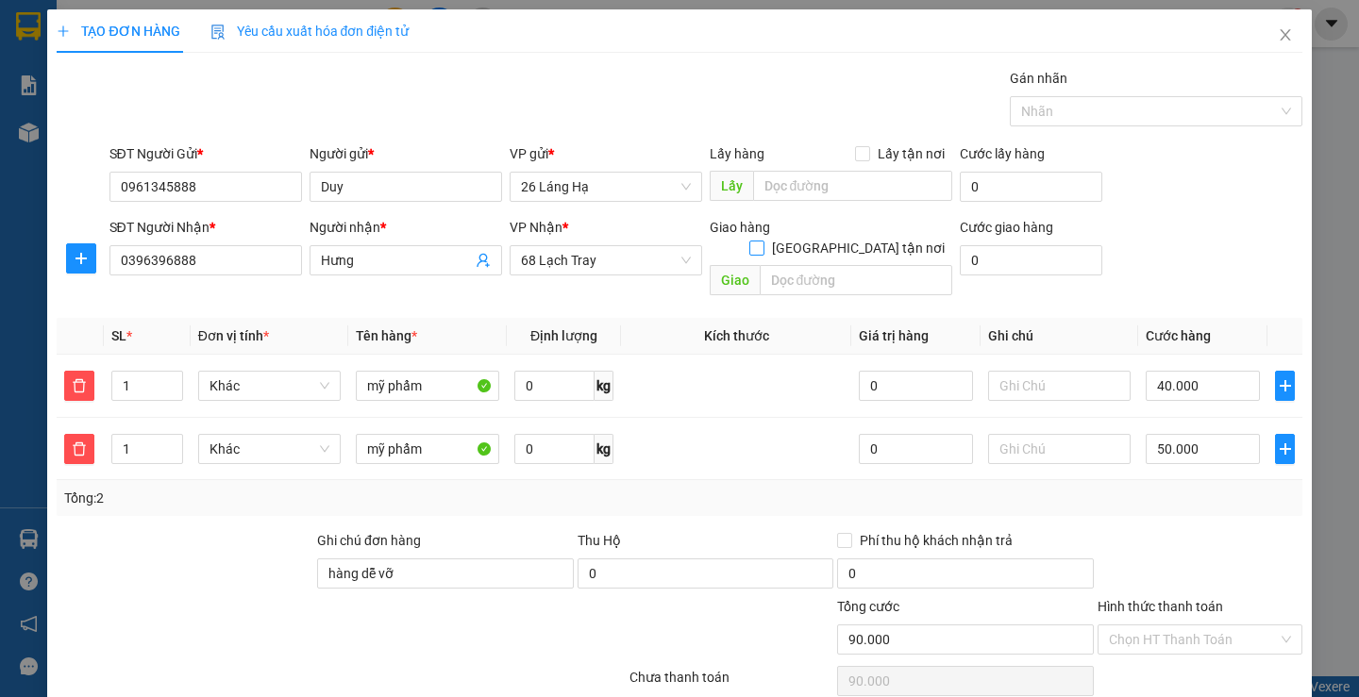
click at [763, 241] on input "[GEOGRAPHIC_DATA] tận nơi" at bounding box center [755, 247] width 13 height 13
checkbox input "true"
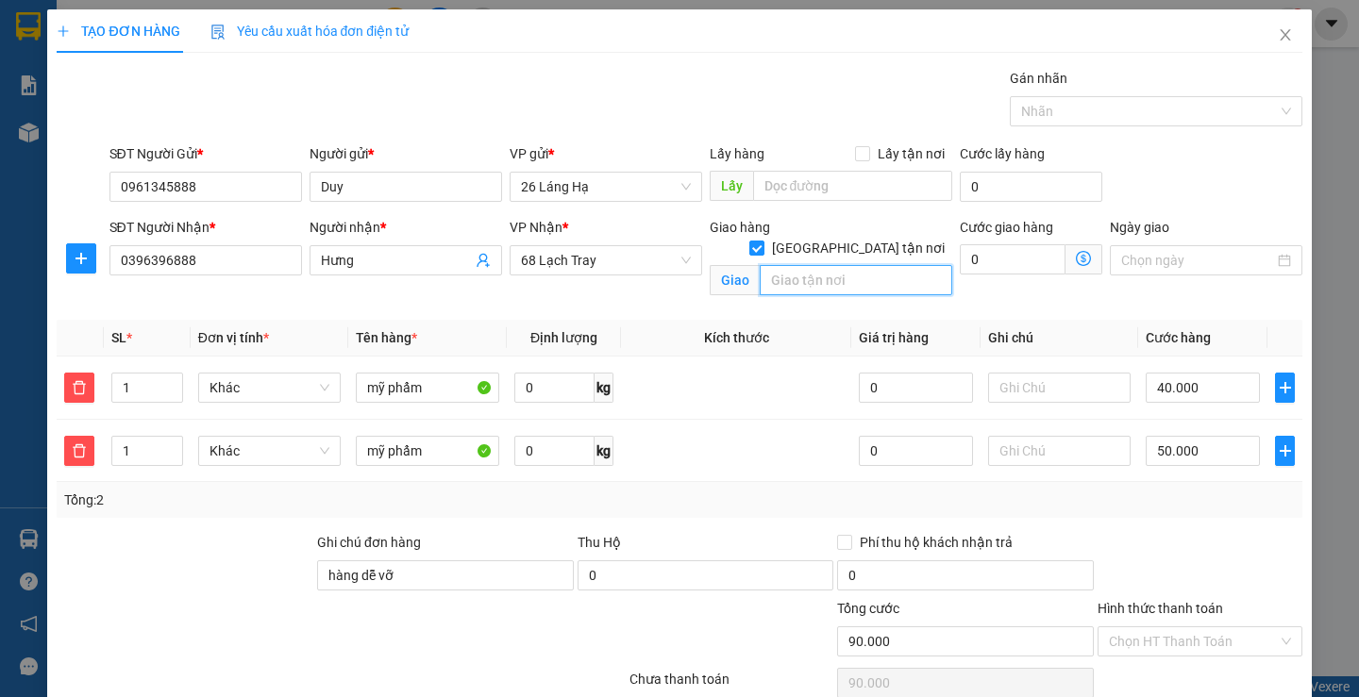
click at [833, 265] on input "text" at bounding box center [856, 280] width 193 height 30
click at [839, 242] on div "Giao hàng [GEOGRAPHIC_DATA] tận nơi" at bounding box center [831, 241] width 243 height 49
drag, startPoint x: 858, startPoint y: 255, endPoint x: 937, endPoint y: 255, distance: 79.3
click at [862, 265] on input "text" at bounding box center [856, 280] width 193 height 30
click at [1003, 255] on input "0" at bounding box center [1013, 259] width 106 height 30
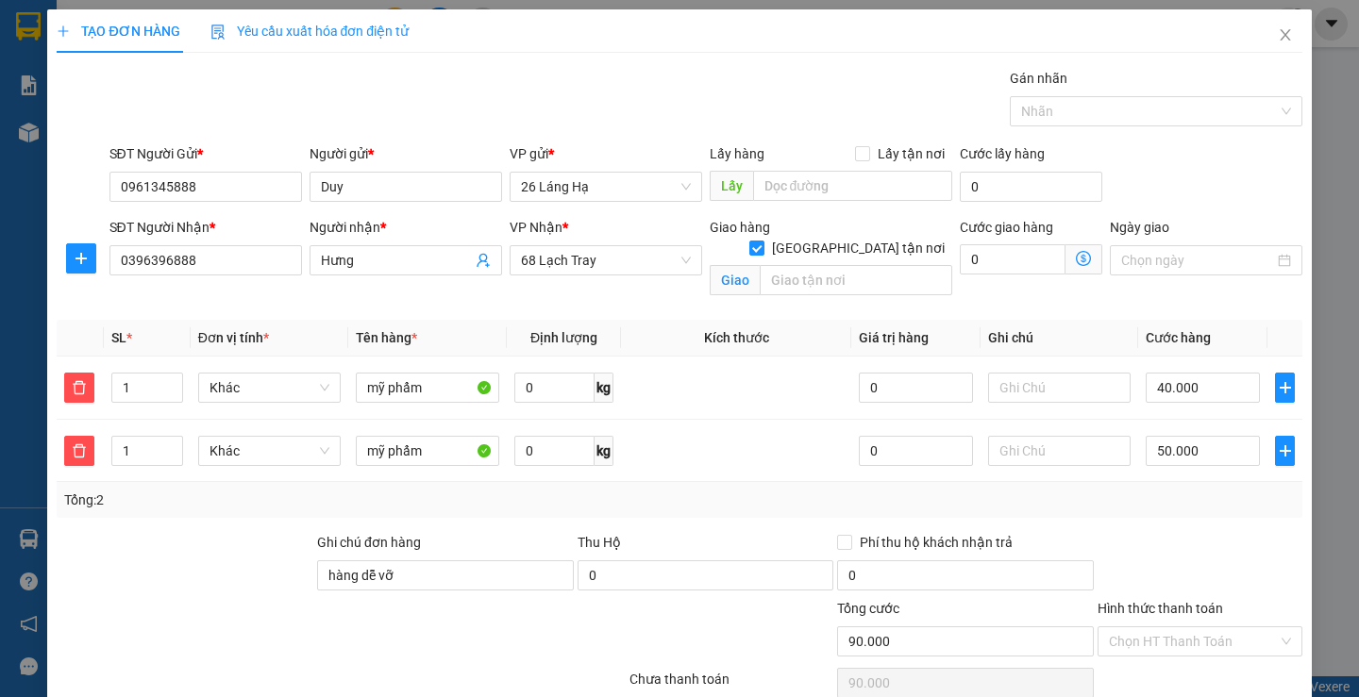
click at [1076, 254] on icon "dollar-circle" at bounding box center [1083, 258] width 15 height 15
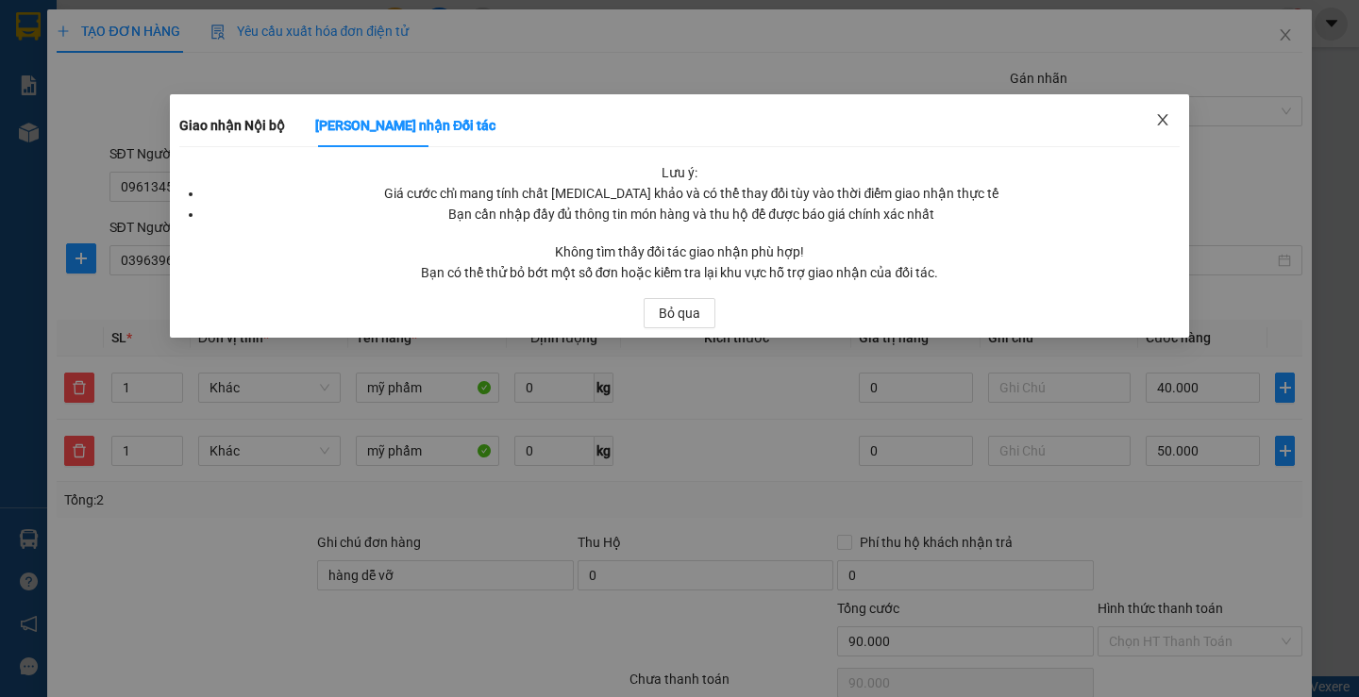
click at [1161, 123] on icon "close" at bounding box center [1162, 119] width 10 height 11
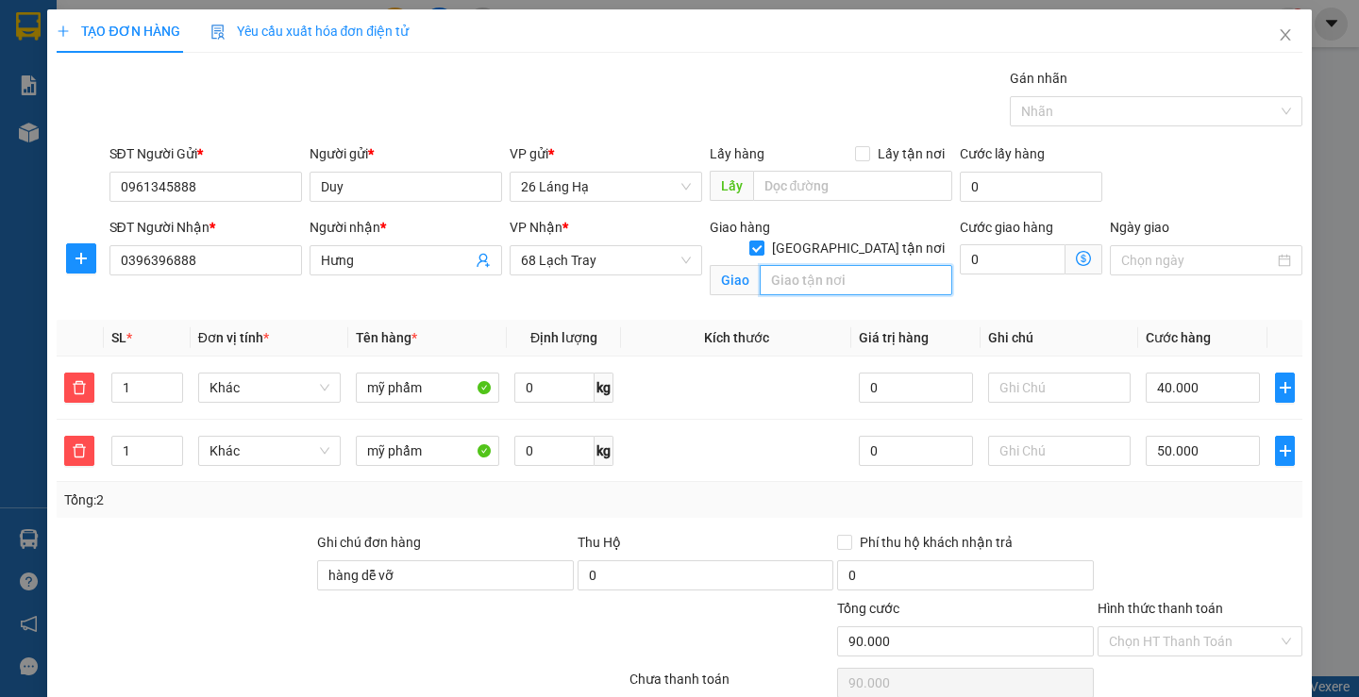
click at [864, 269] on input "text" at bounding box center [856, 280] width 193 height 30
click at [858, 268] on input "text" at bounding box center [856, 280] width 193 height 30
click at [852, 265] on input "text" at bounding box center [856, 280] width 193 height 30
type input "2"
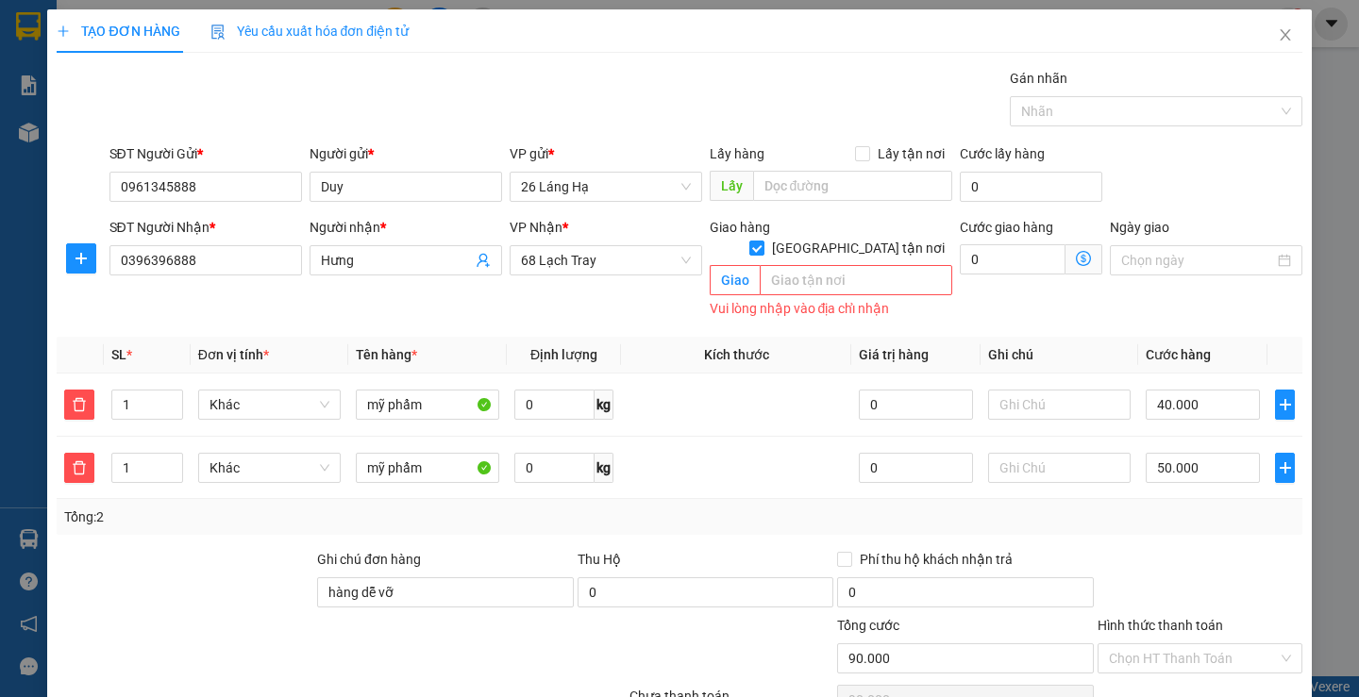
click at [922, 319] on div "Transit Pickup Surcharge Ids Transit Deliver Surcharge Ids Transit Deliver Surc…" at bounding box center [679, 445] width 1245 height 754
click at [763, 241] on input "[GEOGRAPHIC_DATA] tận nơi" at bounding box center [755, 247] width 13 height 13
checkbox input "false"
click at [775, 341] on th "Kích thước" at bounding box center [736, 355] width 230 height 37
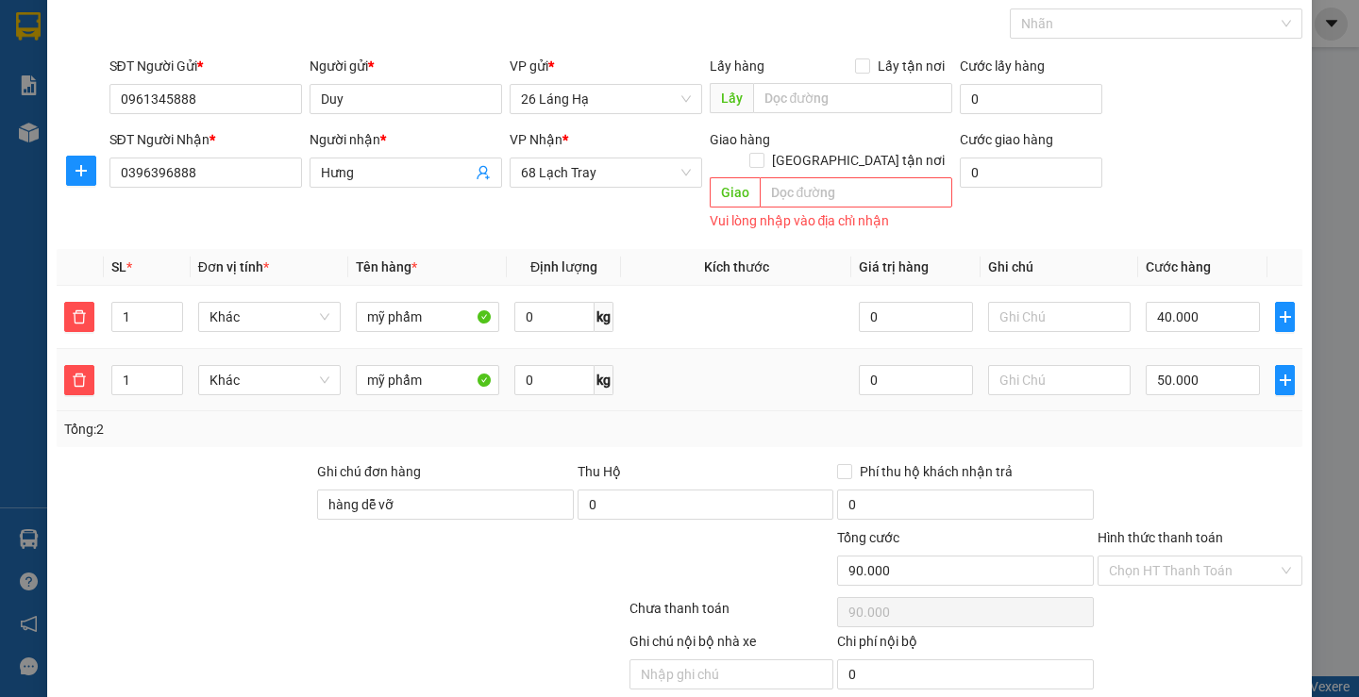
scroll to position [141, 0]
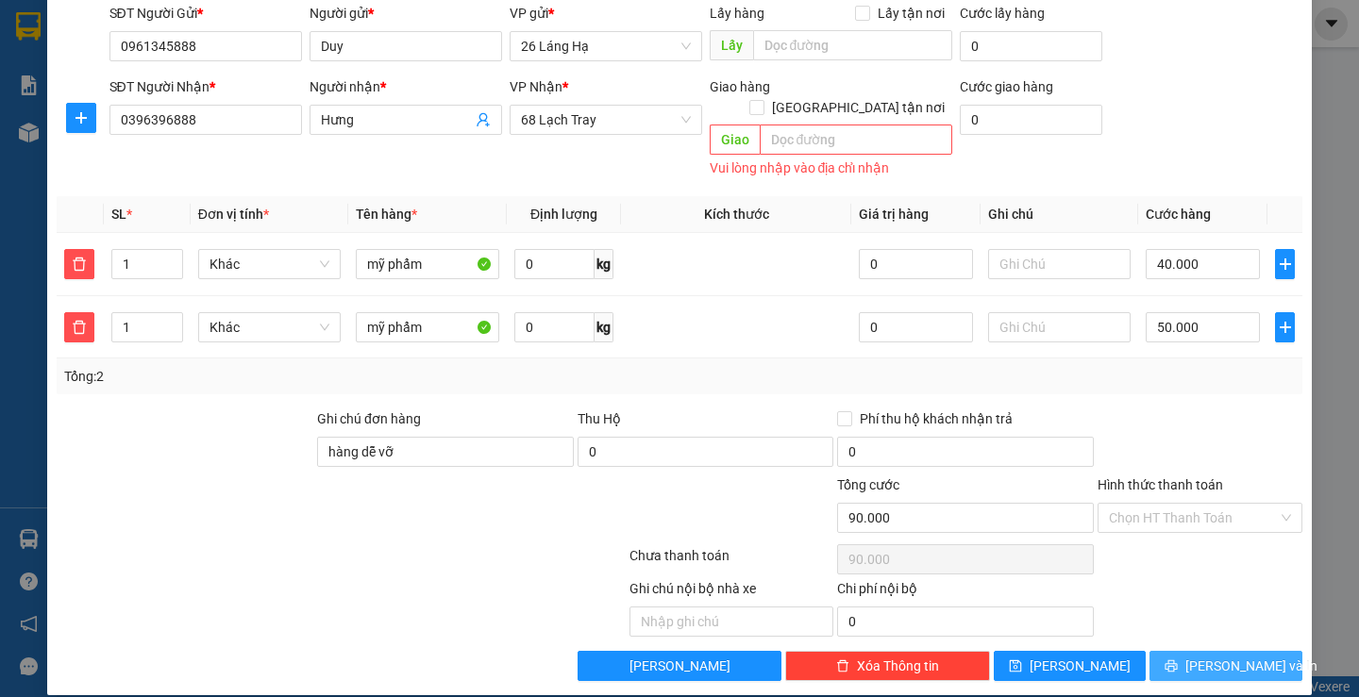
click at [1178, 660] on icon "printer" at bounding box center [1171, 666] width 13 height 13
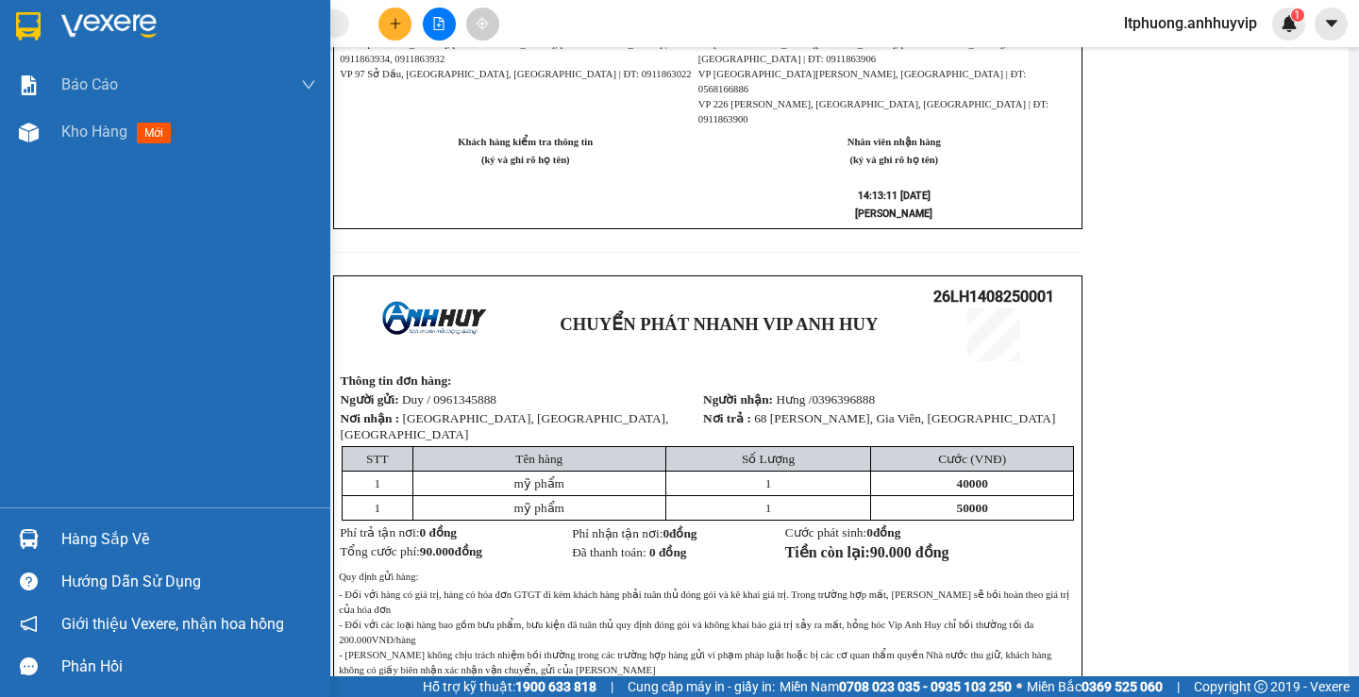
scroll to position [612, 0]
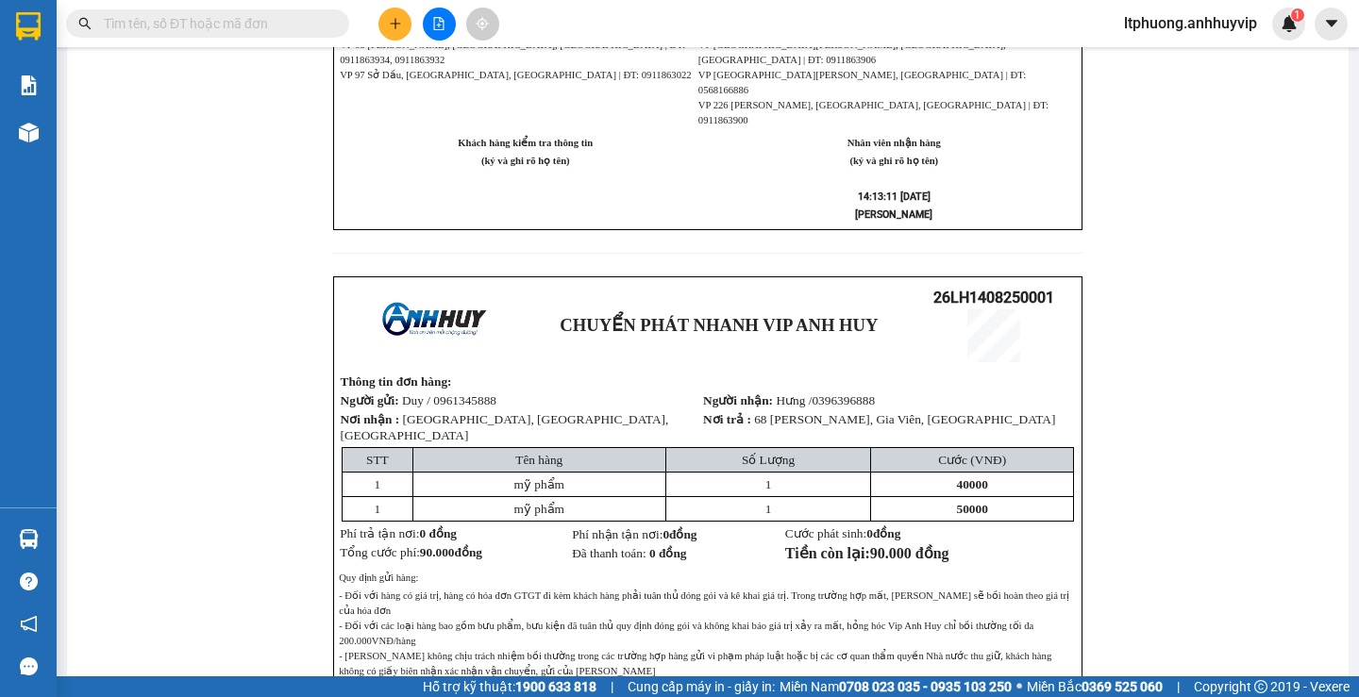
click at [417, 176] on td "Khách hàng kiểm tra thông tin (ký và ghi rõ họ tên)" at bounding box center [525, 177] width 373 height 94
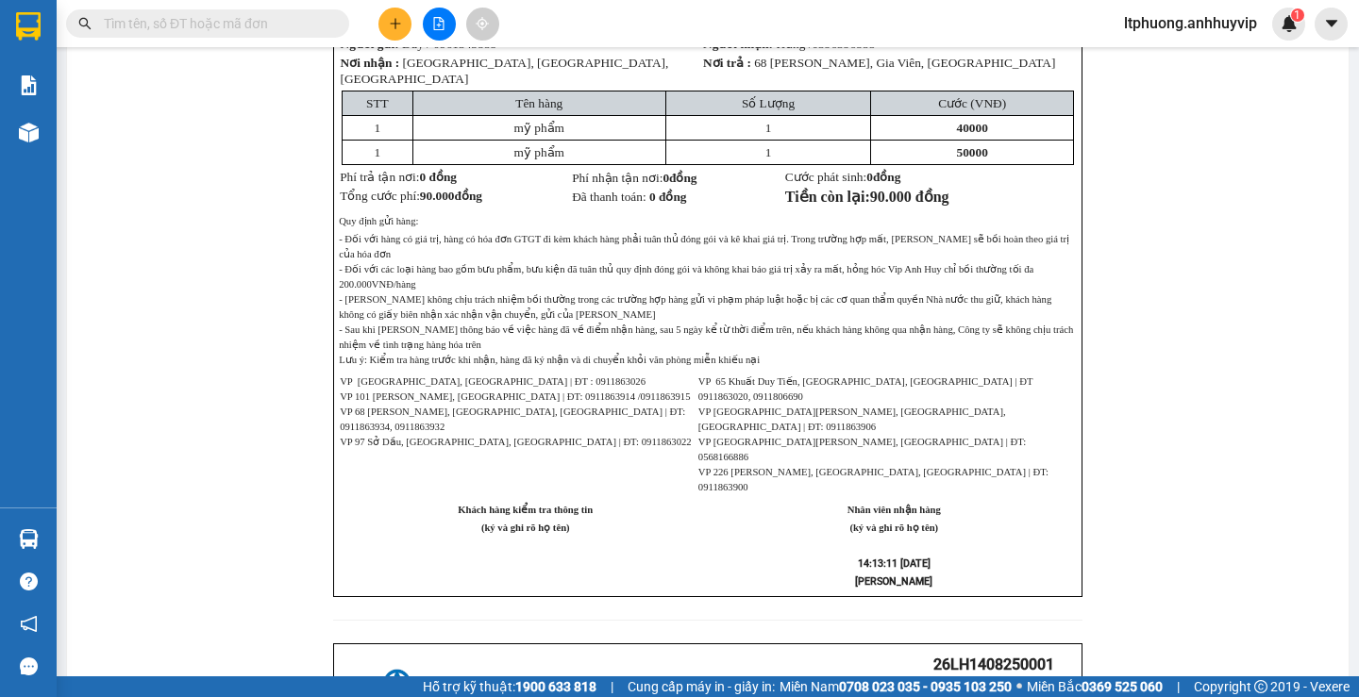
scroll to position [45, 0]
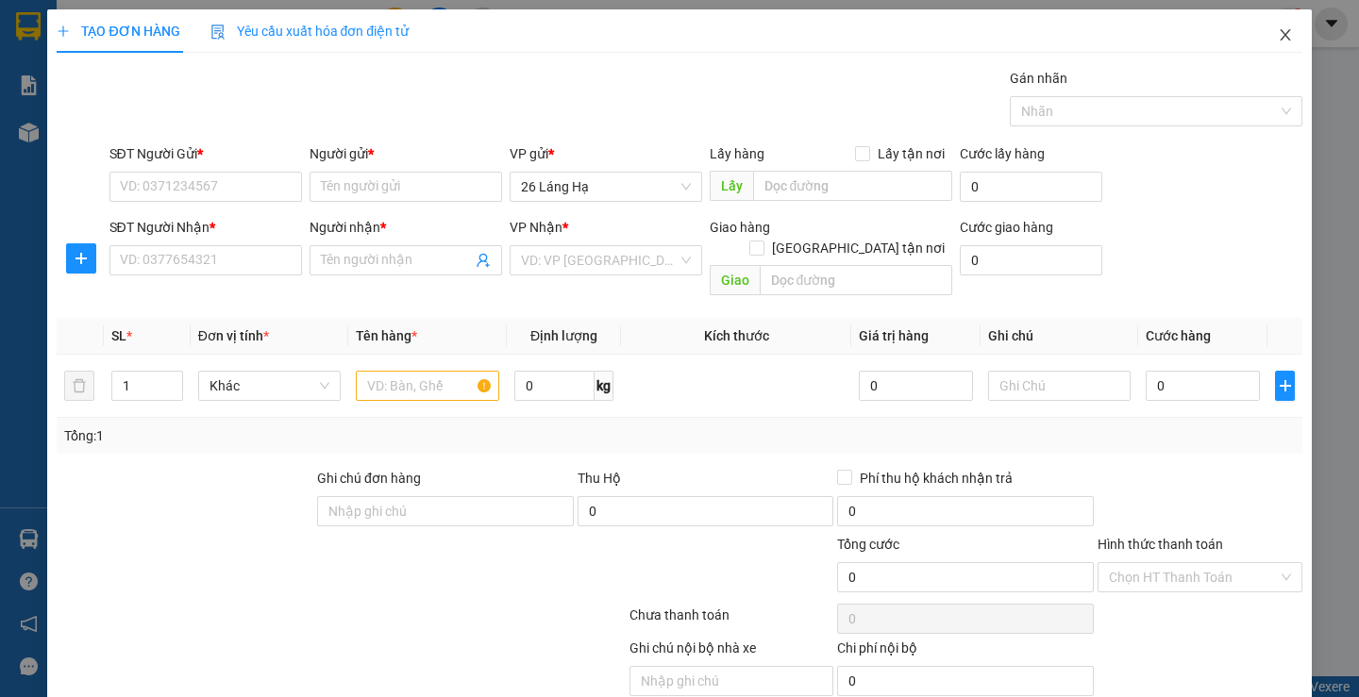
click at [1280, 40] on icon "close" at bounding box center [1285, 34] width 10 height 11
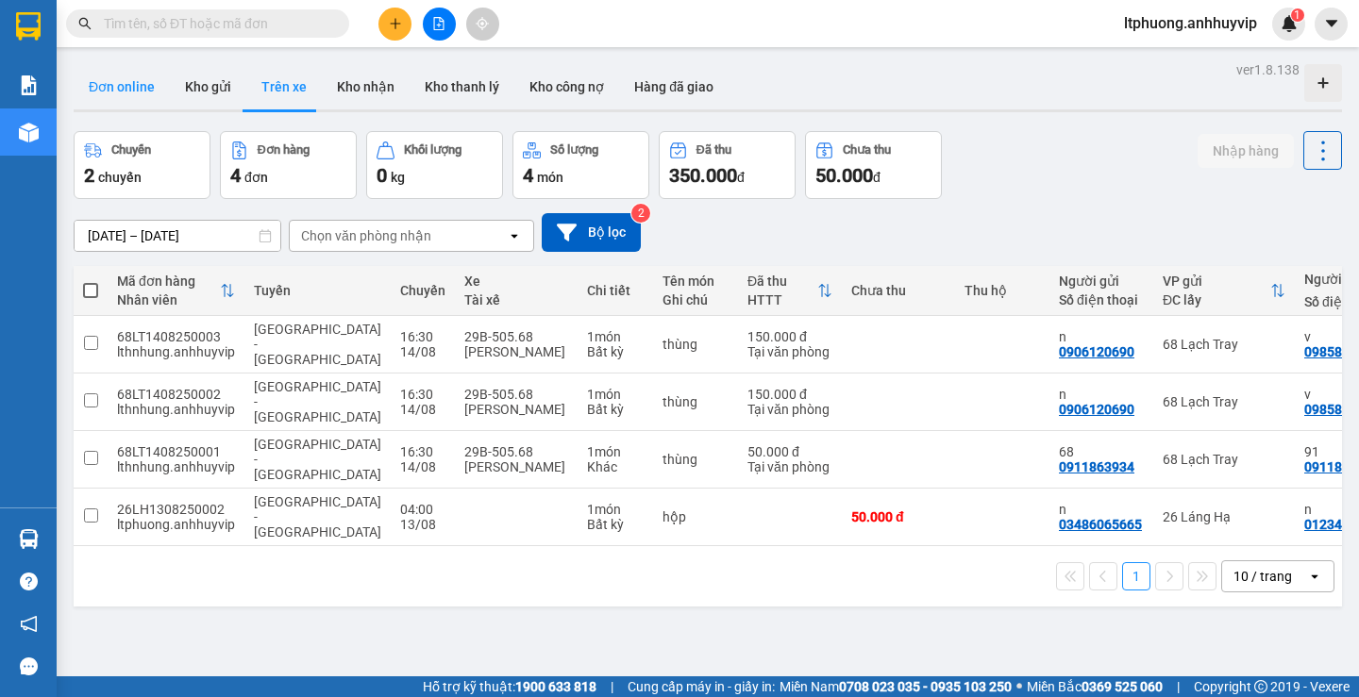
click at [141, 94] on button "Đơn online" at bounding box center [122, 86] width 96 height 45
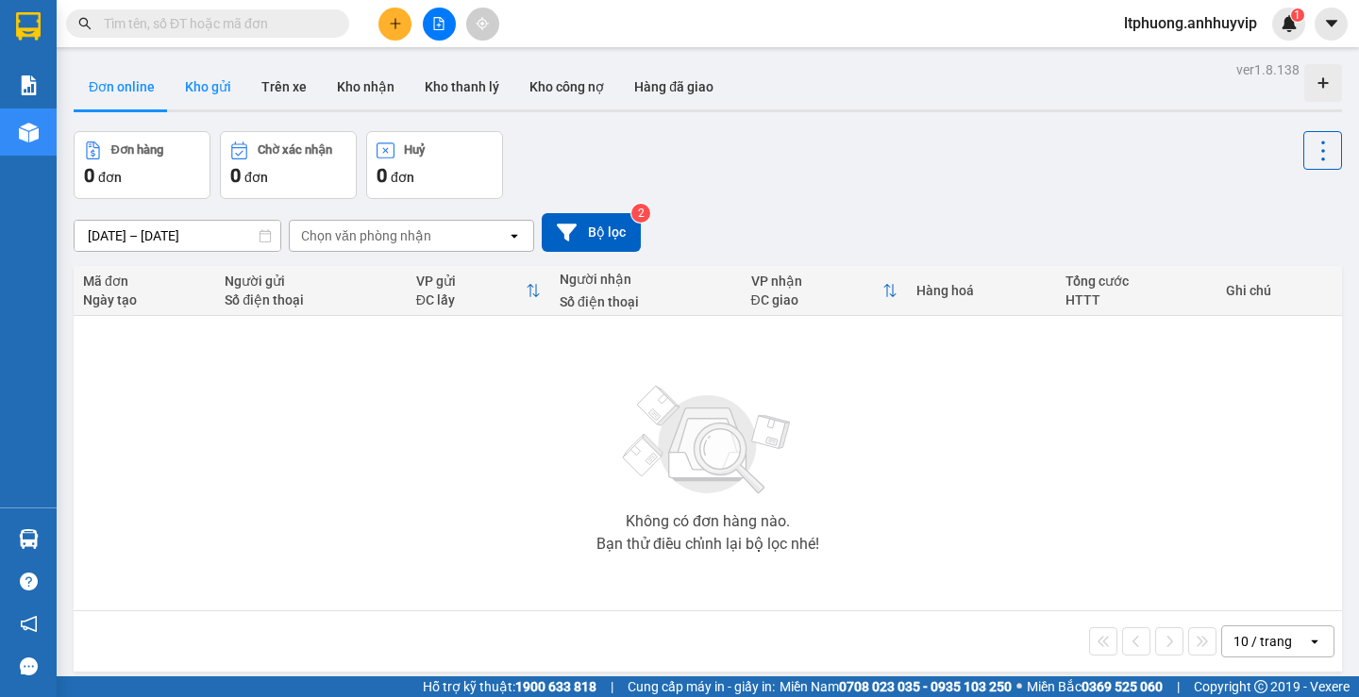
click at [215, 81] on button "Kho gửi" at bounding box center [208, 86] width 76 height 45
type input "[DATE] – [DATE]"
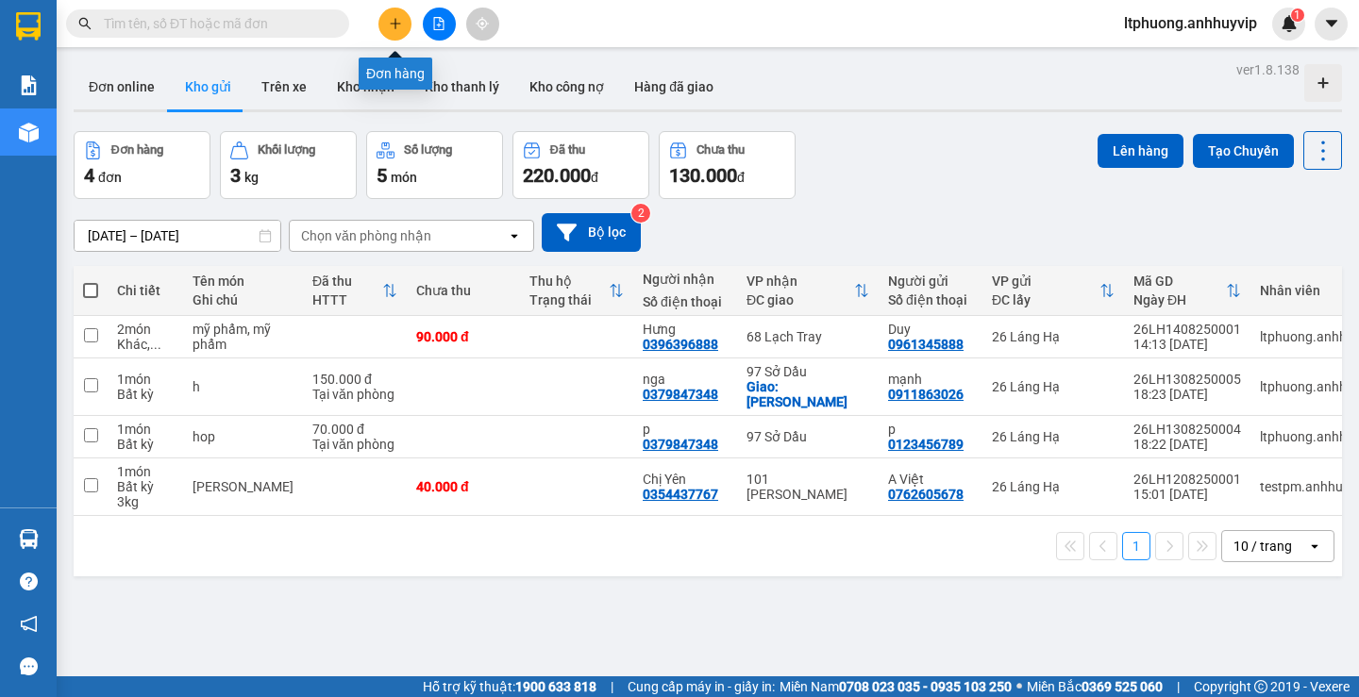
click at [406, 18] on button at bounding box center [394, 24] width 33 height 33
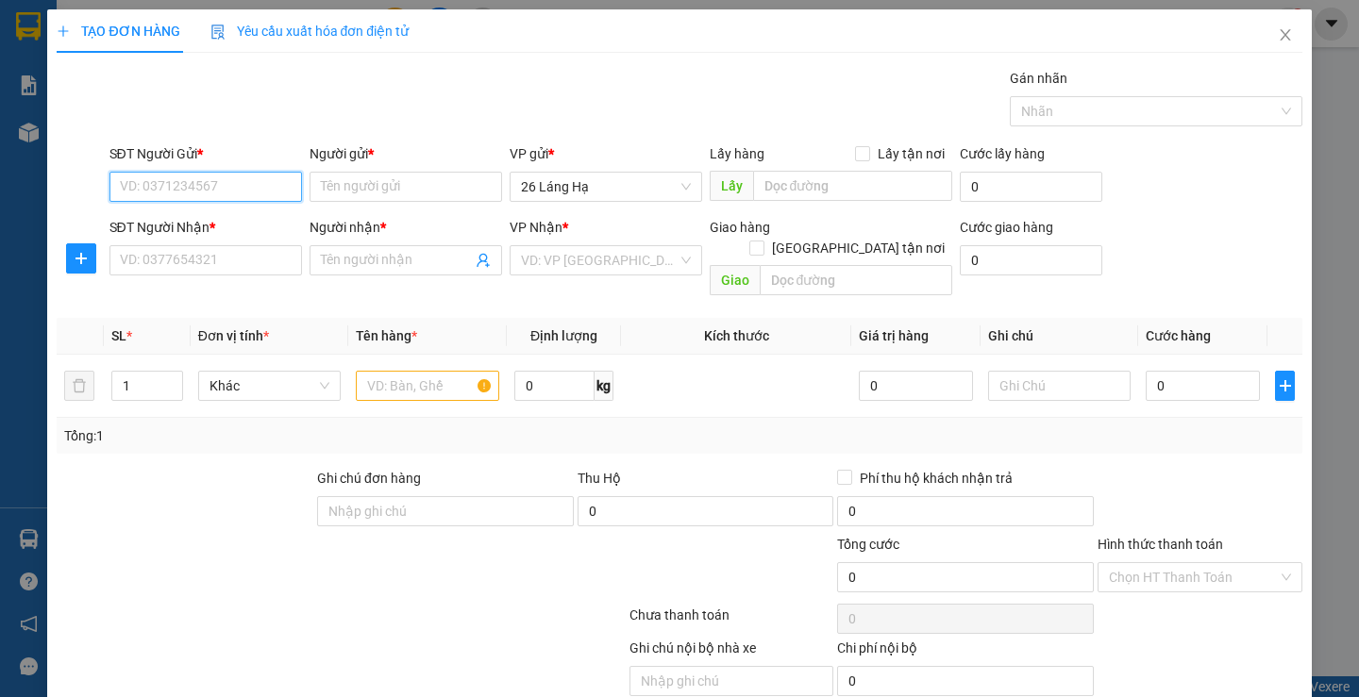
click at [218, 183] on input "SĐT Người Gửi *" at bounding box center [205, 187] width 193 height 30
type input "0961345888"
click at [233, 215] on div "0961345888 - Duy" at bounding box center [203, 224] width 168 height 21
type input "Duy"
type input "0961345888"
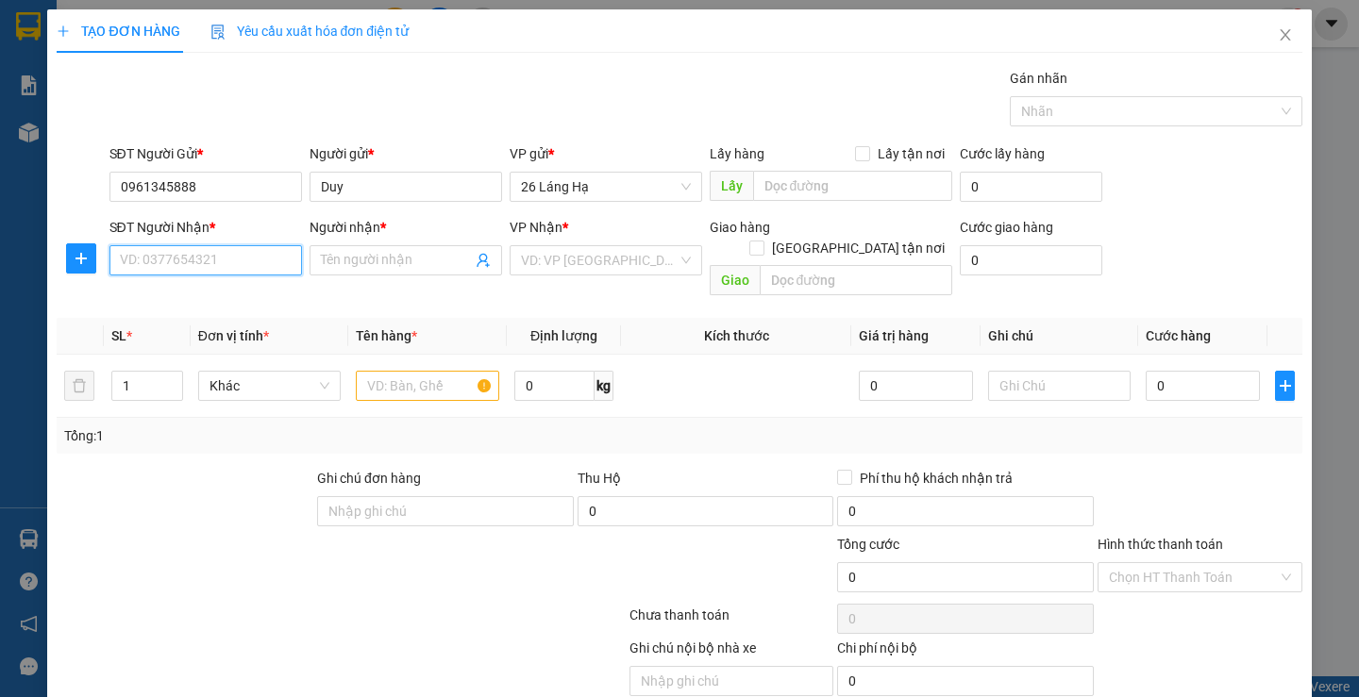
click at [243, 264] on input "SĐT Người Nhận *" at bounding box center [205, 260] width 193 height 30
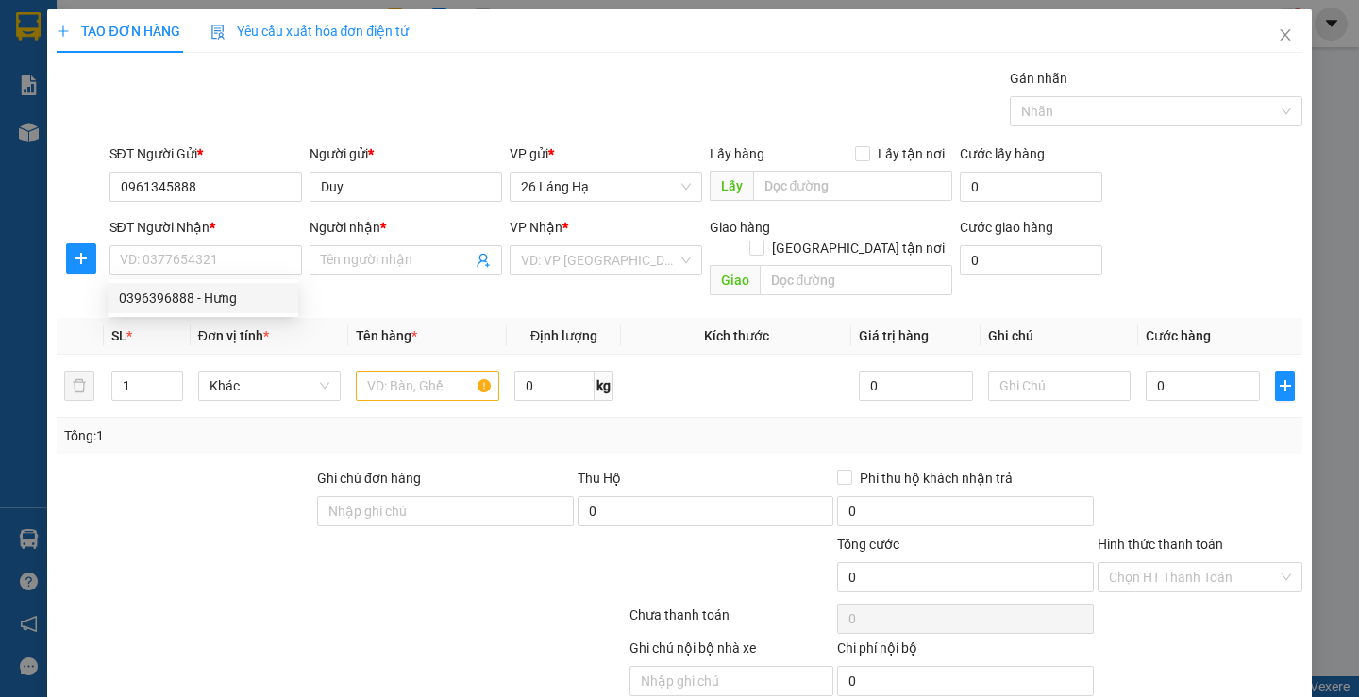
click at [349, 318] on th "Tên hàng *" at bounding box center [427, 336] width 158 height 37
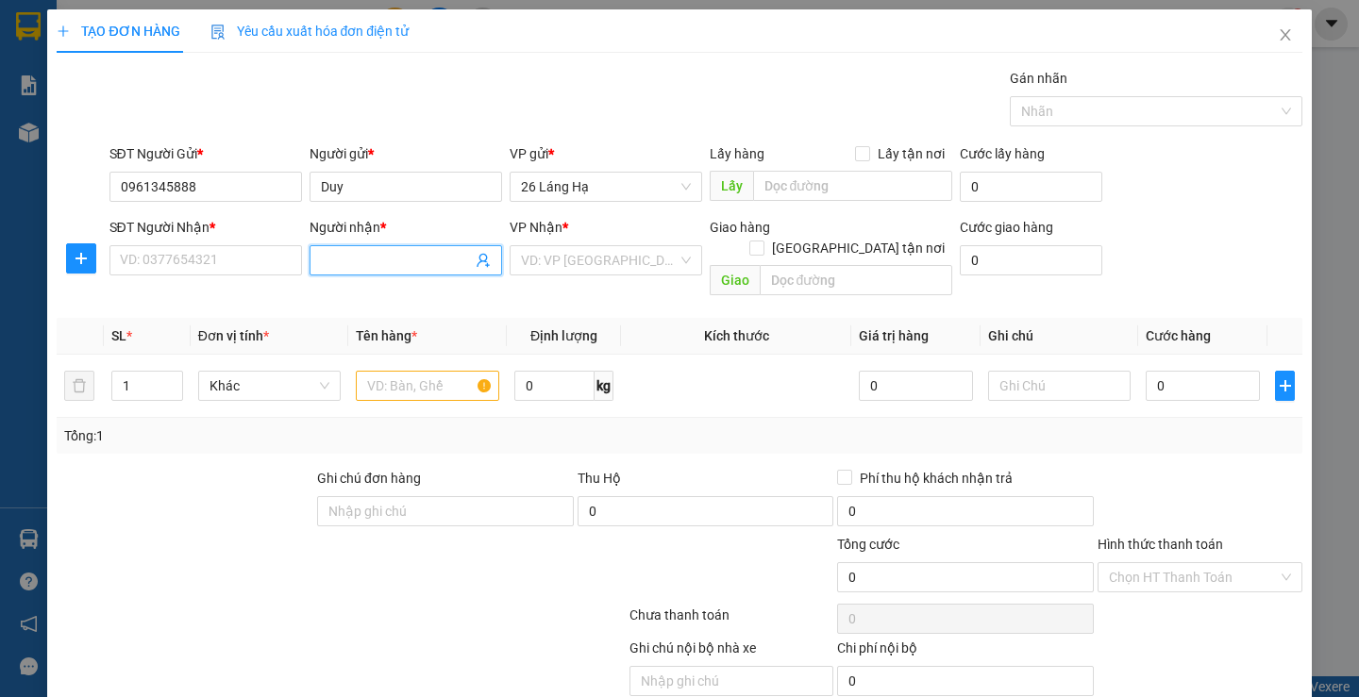
click at [389, 264] on input "Người nhận *" at bounding box center [396, 260] width 151 height 21
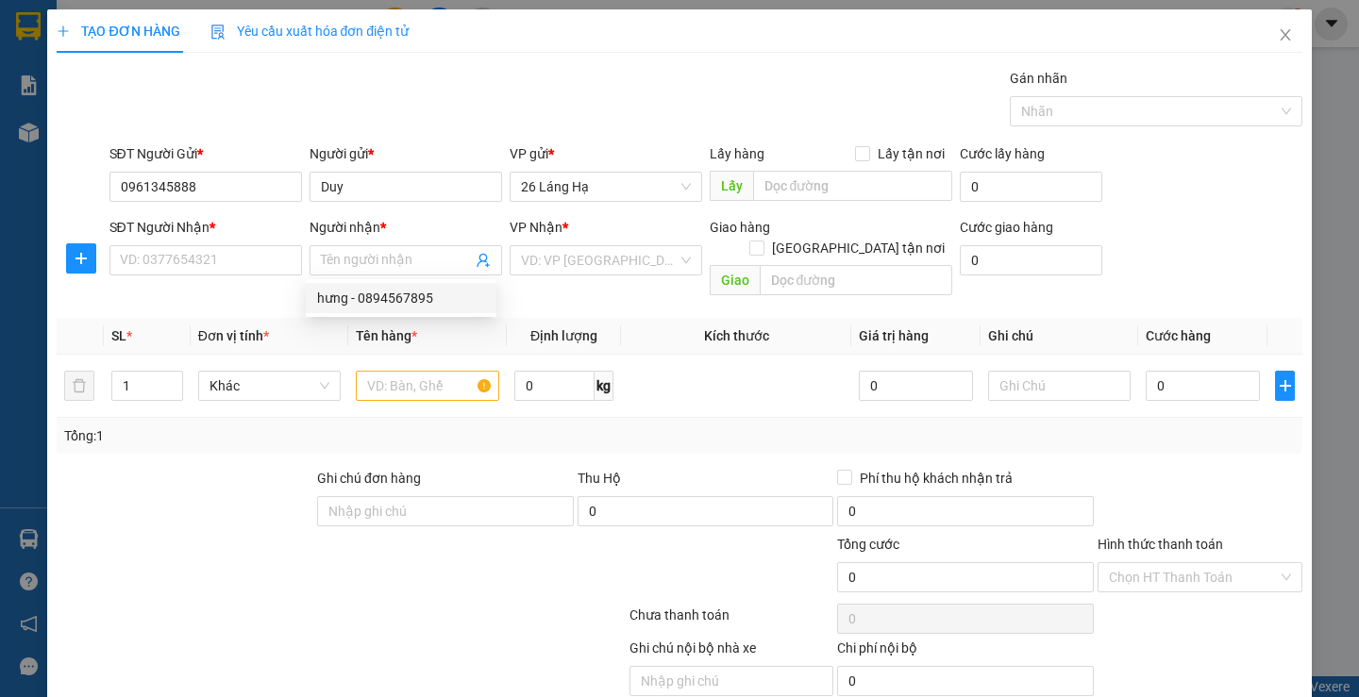
click at [512, 283] on div "Transit Pickup Surcharge Ids Transit Deliver Surcharge Ids Transit Deliver Surc…" at bounding box center [679, 404] width 1245 height 673
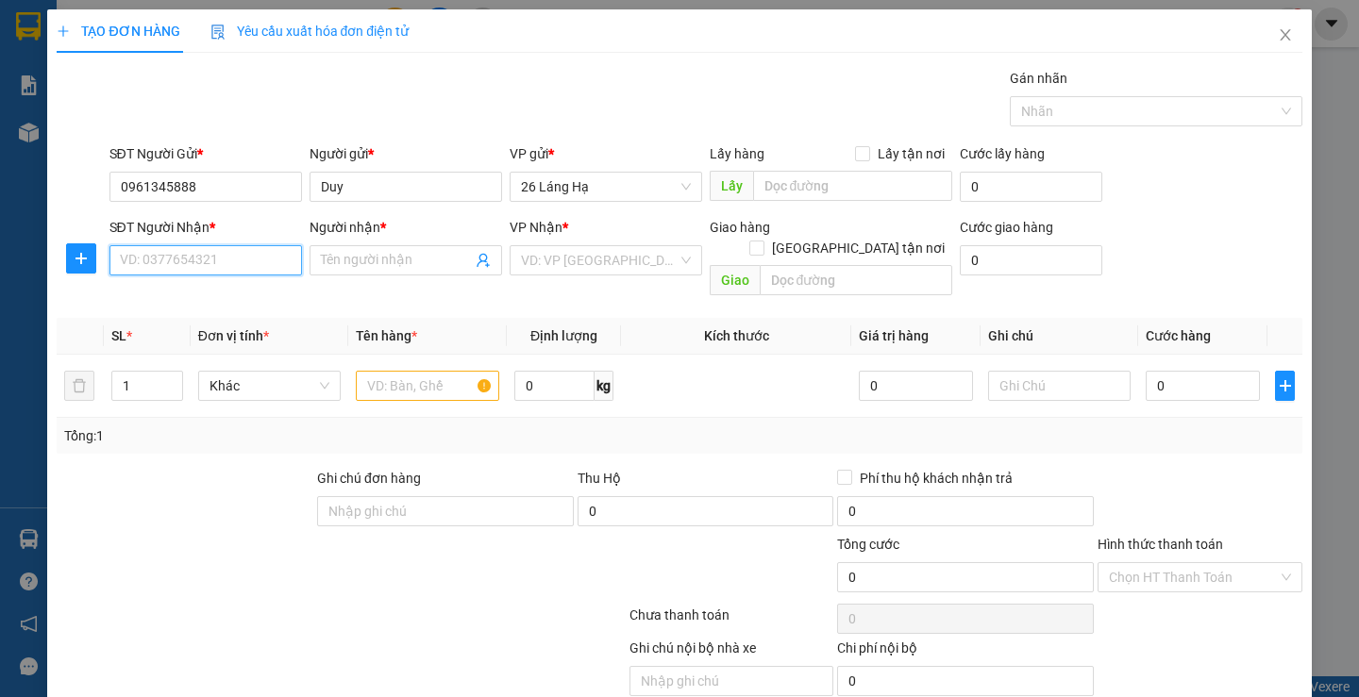
click at [285, 270] on input "SĐT Người Nhận *" at bounding box center [205, 260] width 193 height 30
click at [258, 251] on input "SĐT Người Nhận *" at bounding box center [205, 260] width 193 height 30
type input "0939302888"
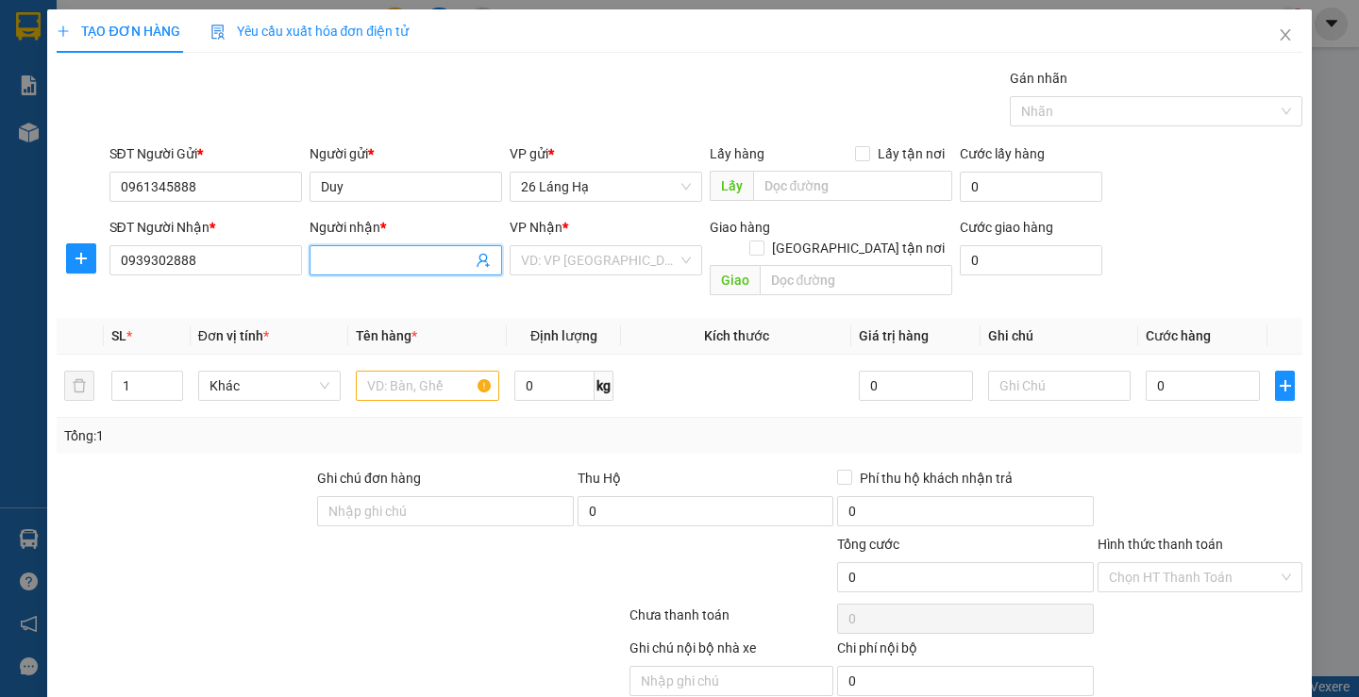
click at [424, 262] on input "Người nhận *" at bounding box center [396, 260] width 151 height 21
click at [428, 261] on input "Người nhận *" at bounding box center [396, 260] width 151 height 21
type input "Tú"
click at [578, 273] on input "search" at bounding box center [599, 260] width 157 height 28
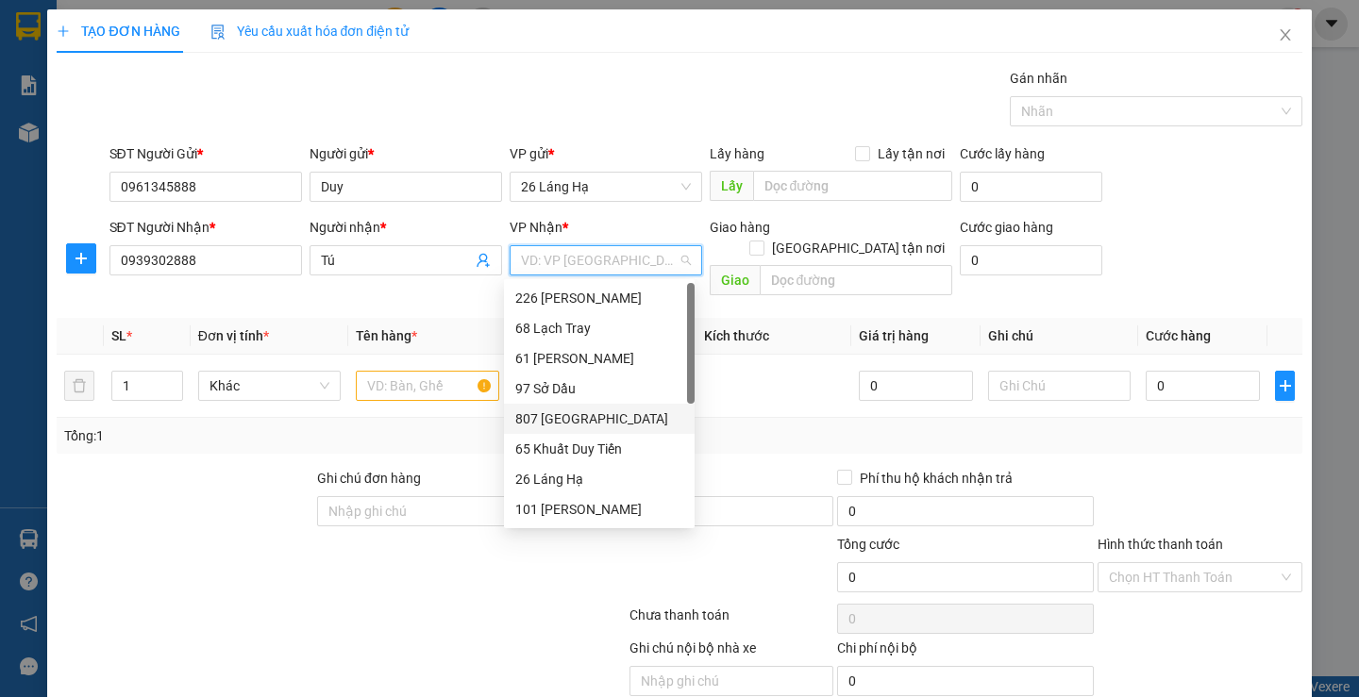
scroll to position [30, 0]
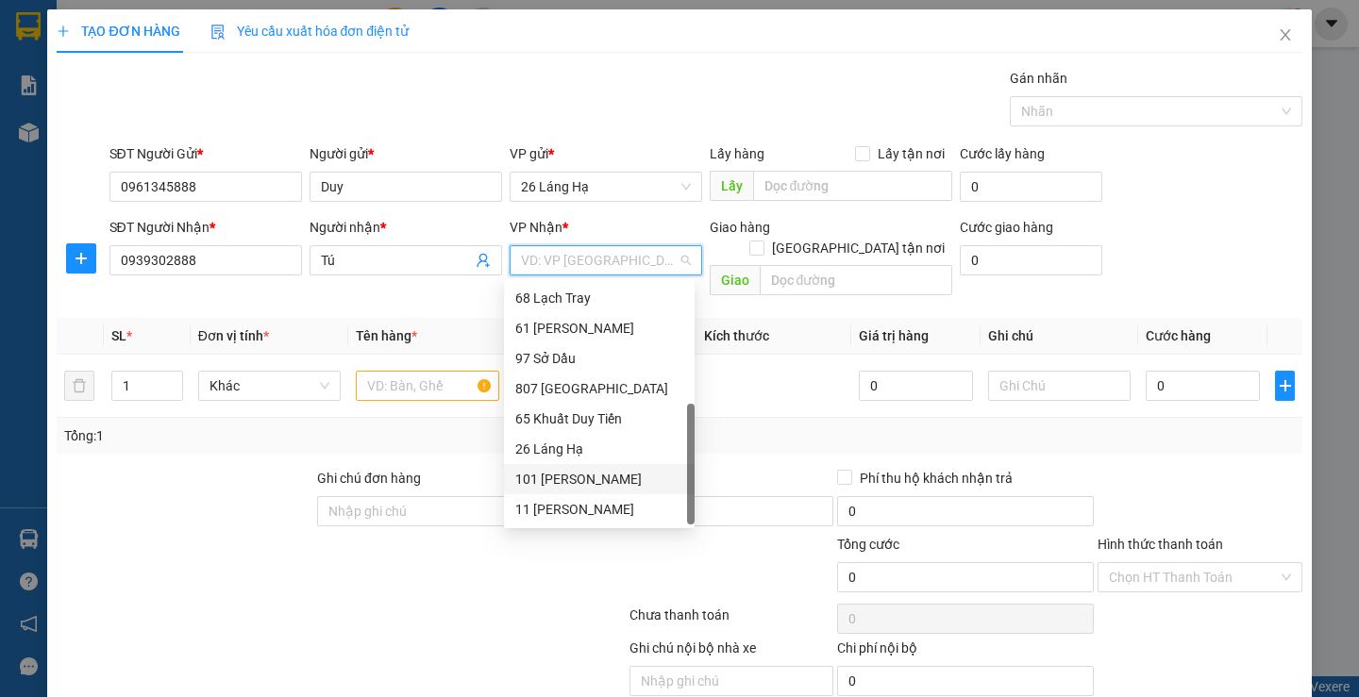
click at [561, 474] on div "101 [PERSON_NAME]" at bounding box center [599, 479] width 168 height 21
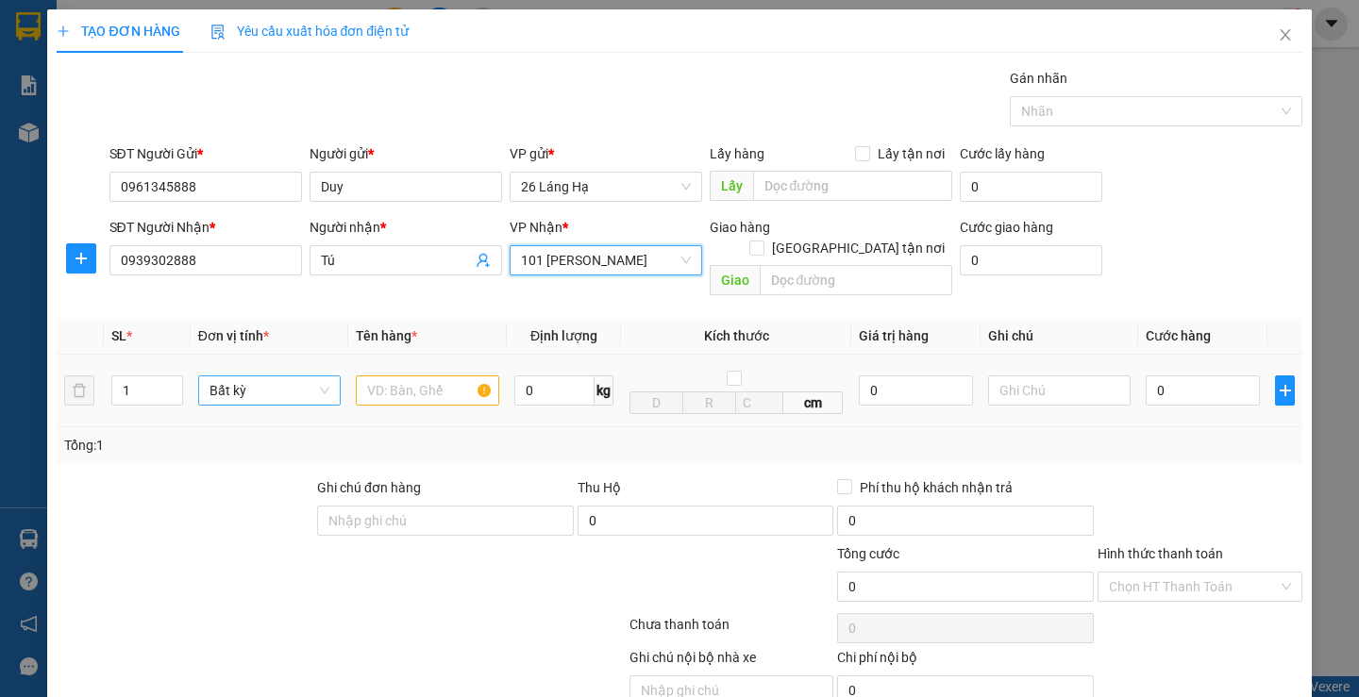
click at [241, 377] on span "Bất kỳ" at bounding box center [270, 391] width 120 height 28
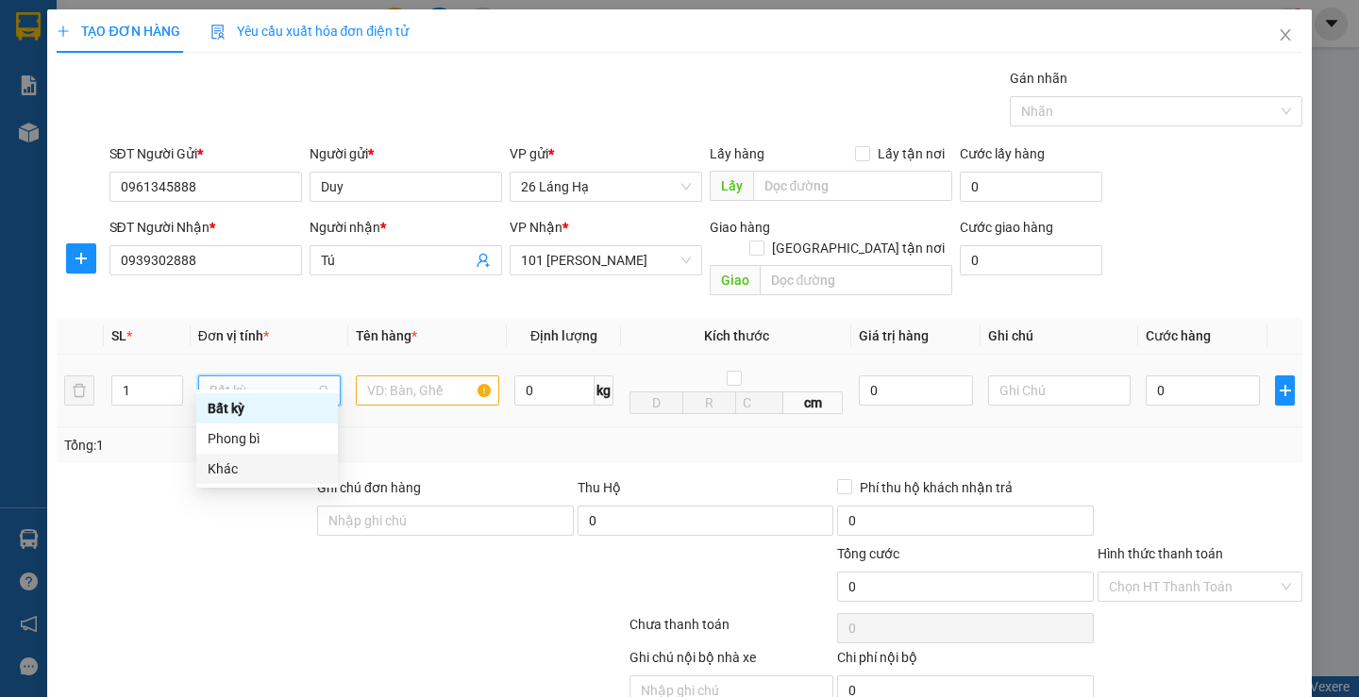
click at [229, 465] on div "Khác" at bounding box center [267, 469] width 119 height 21
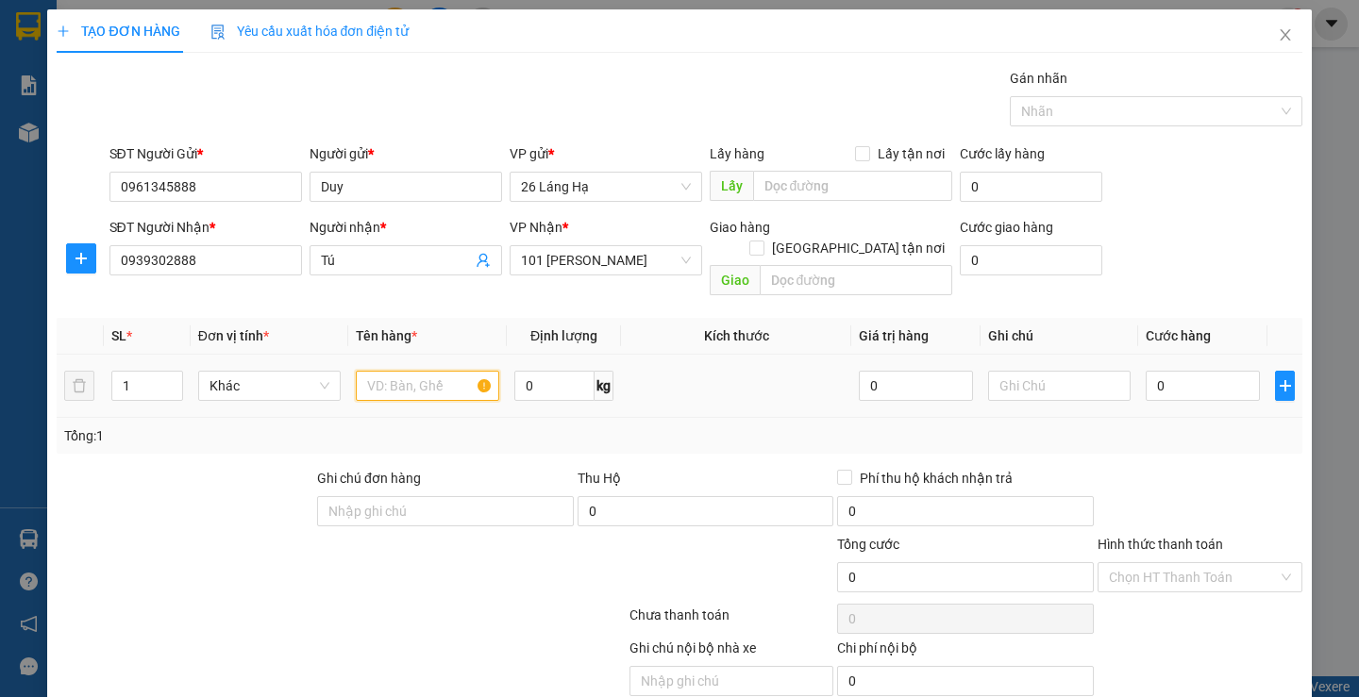
click at [411, 371] on input "text" at bounding box center [427, 386] width 143 height 30
type input "d"
type input "đ"
type input "d"
type input "đồng hồ"
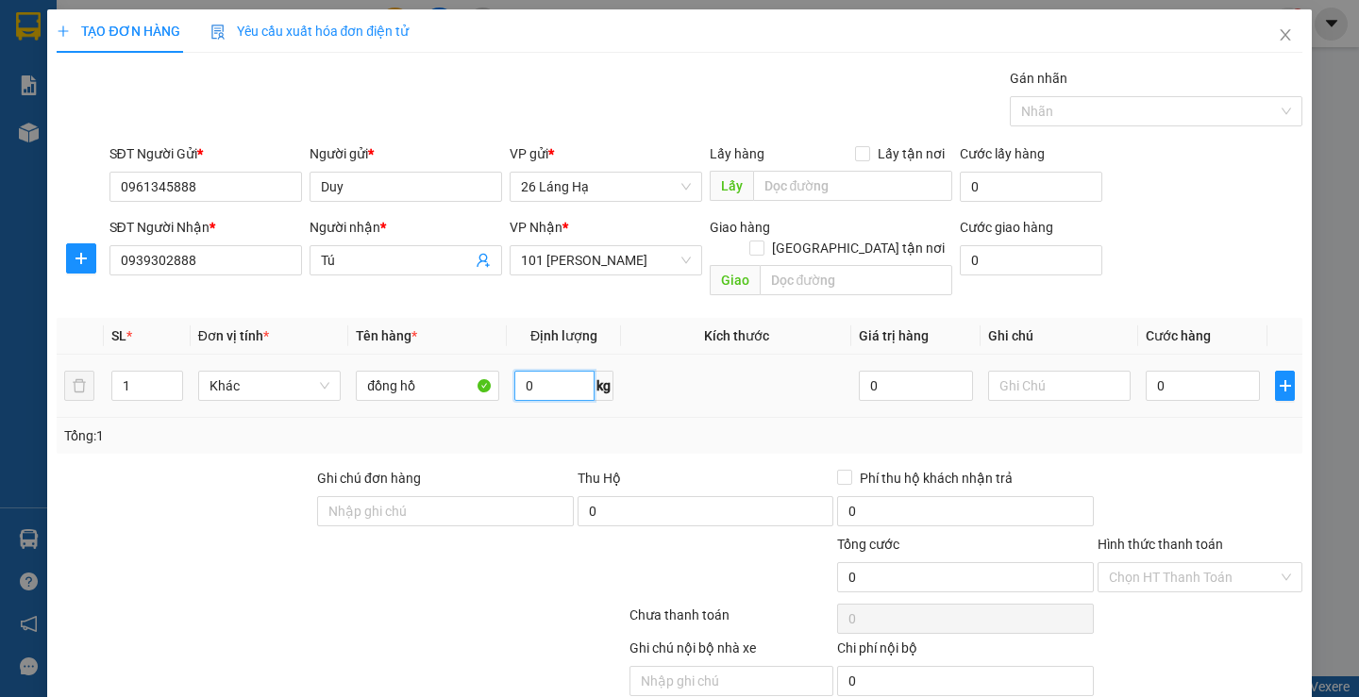
click at [563, 374] on input "0" at bounding box center [554, 386] width 81 height 30
click at [661, 377] on td at bounding box center [736, 386] width 230 height 63
click at [1204, 371] on input "0" at bounding box center [1203, 386] width 114 height 30
type input "5"
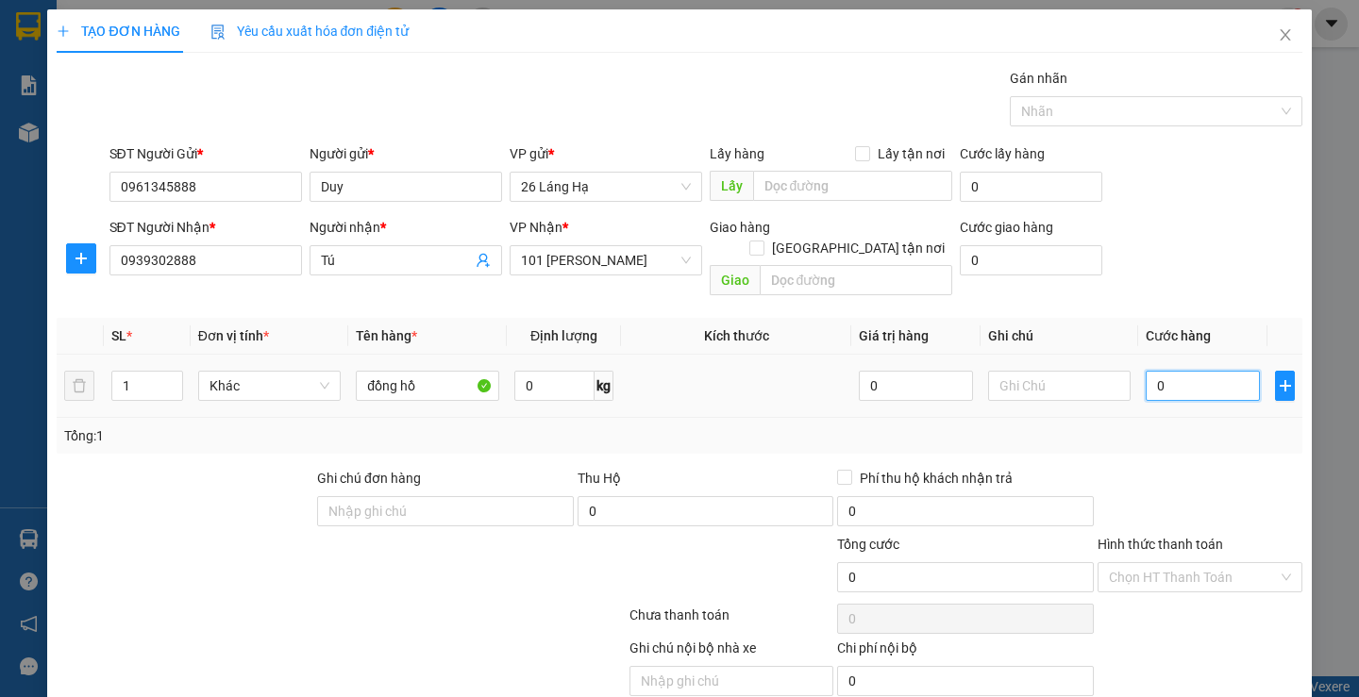
type input "5"
type input "50"
type input "500"
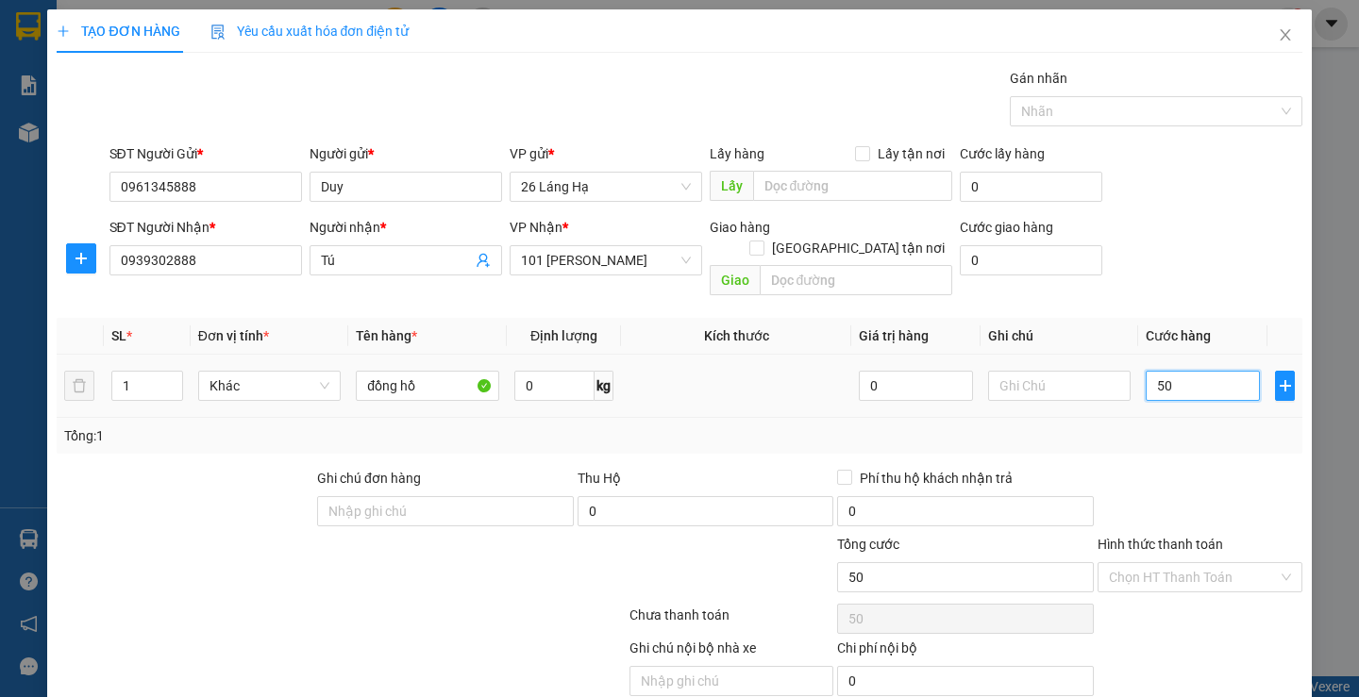
type input "500"
type input "5.000"
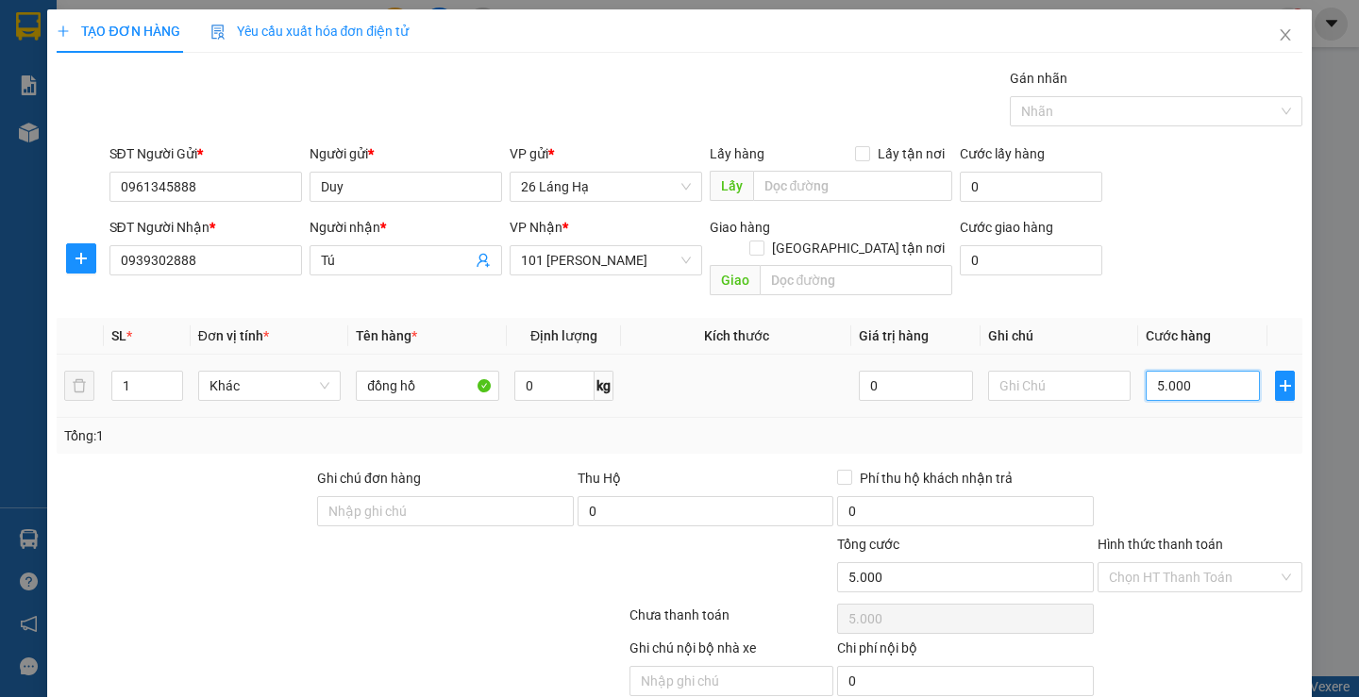
type input "50.000"
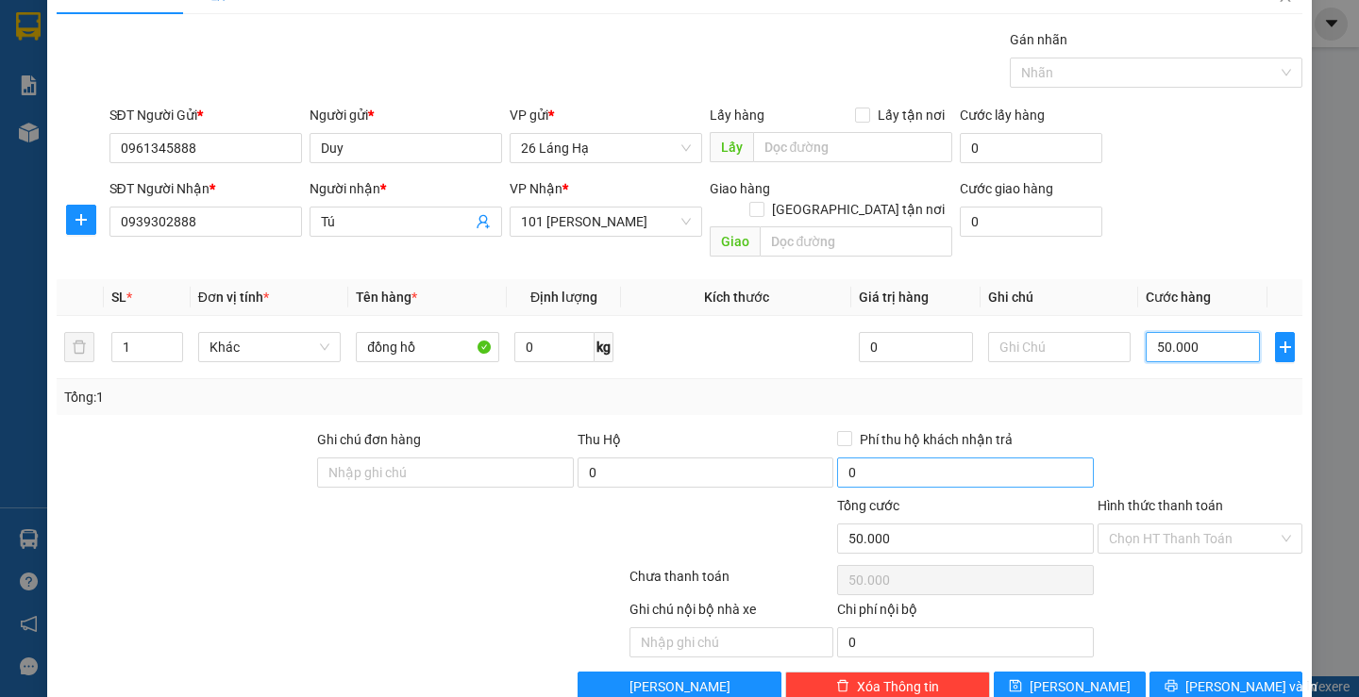
scroll to position [59, 0]
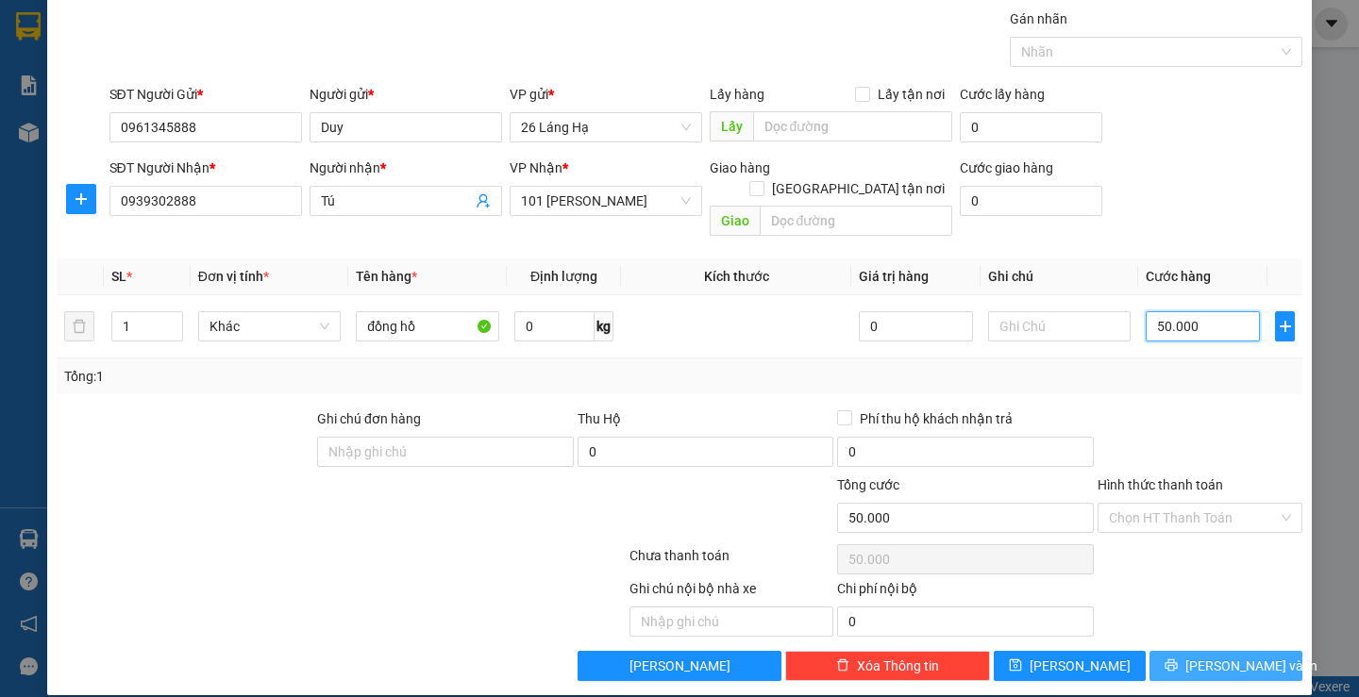
type input "50.000"
click at [1171, 652] on button "[PERSON_NAME] và In" at bounding box center [1225, 666] width 152 height 30
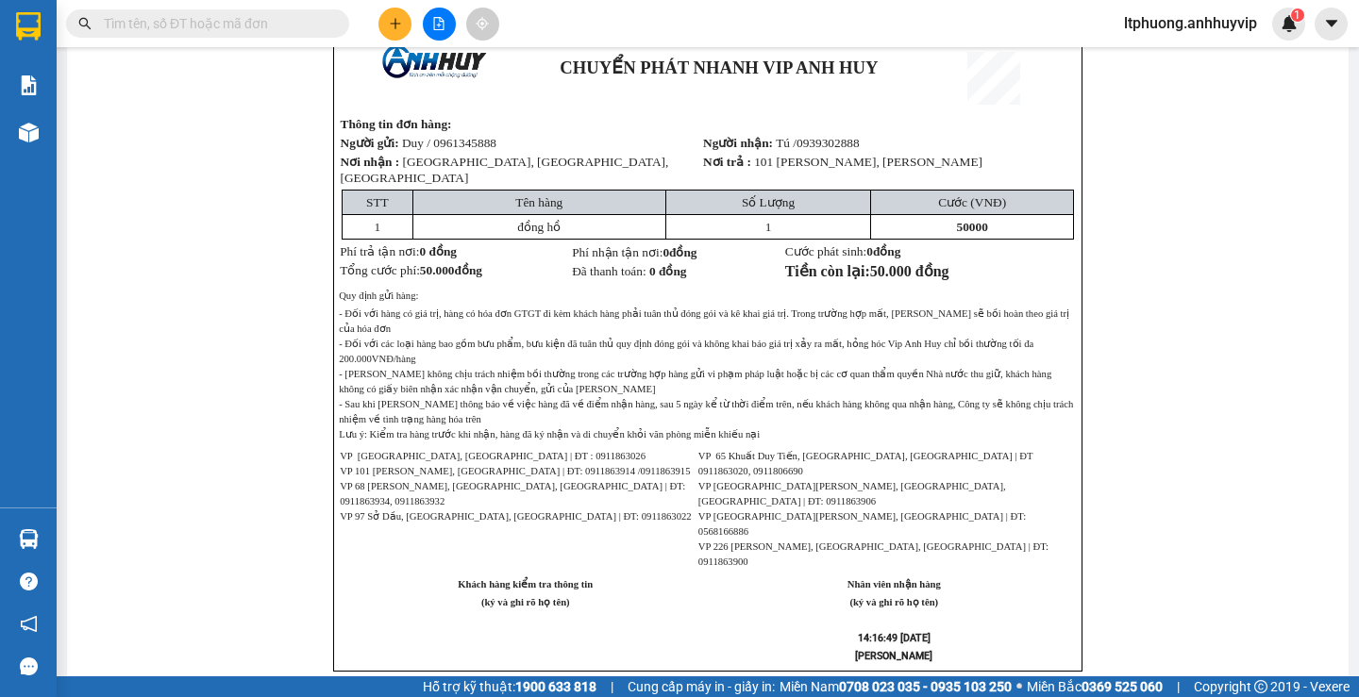
scroll to position [846, 0]
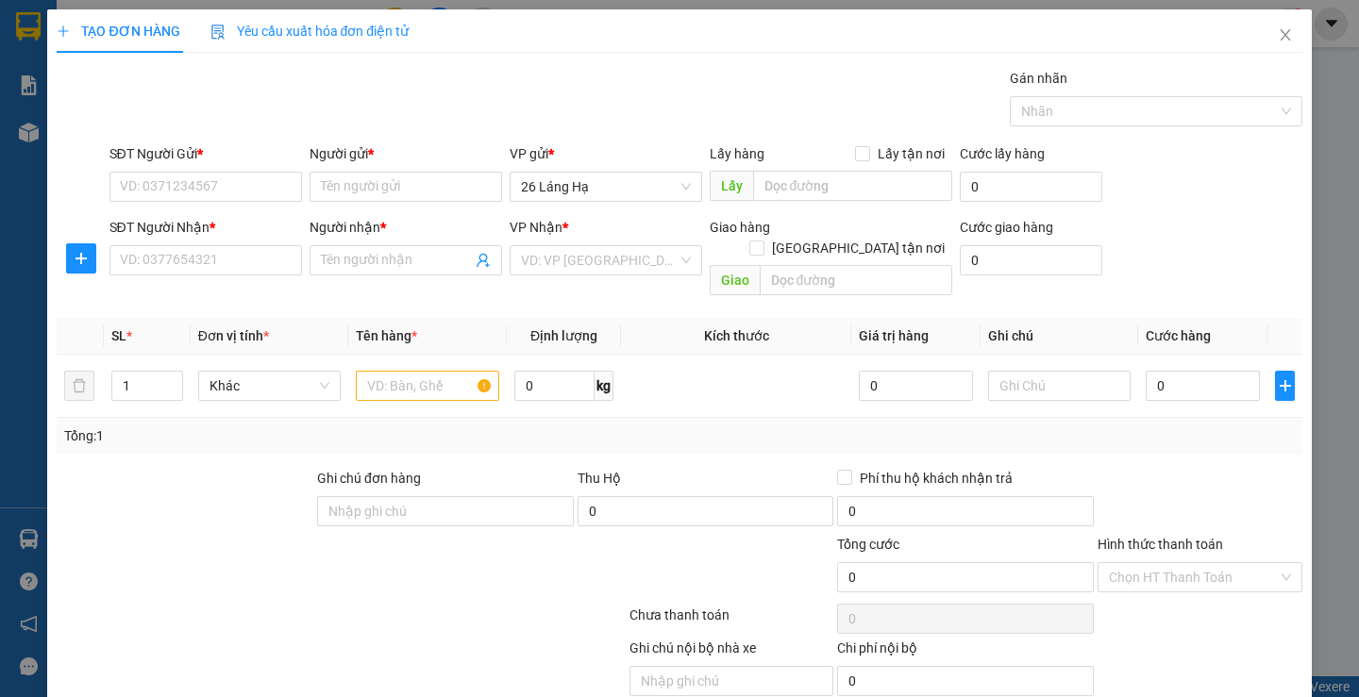
click at [308, 27] on span "Yêu cầu xuất hóa đơn điện tử" at bounding box center [309, 31] width 199 height 15
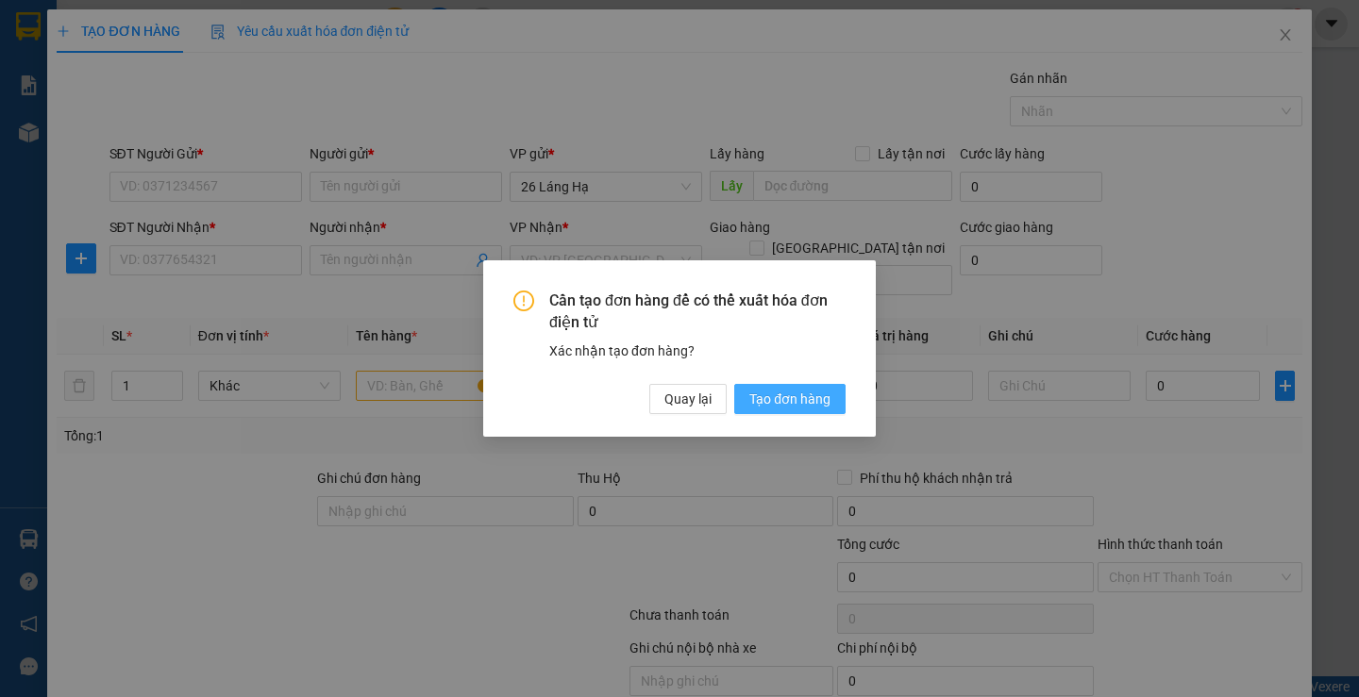
click at [759, 401] on span "Tạo đơn hàng" at bounding box center [789, 399] width 81 height 21
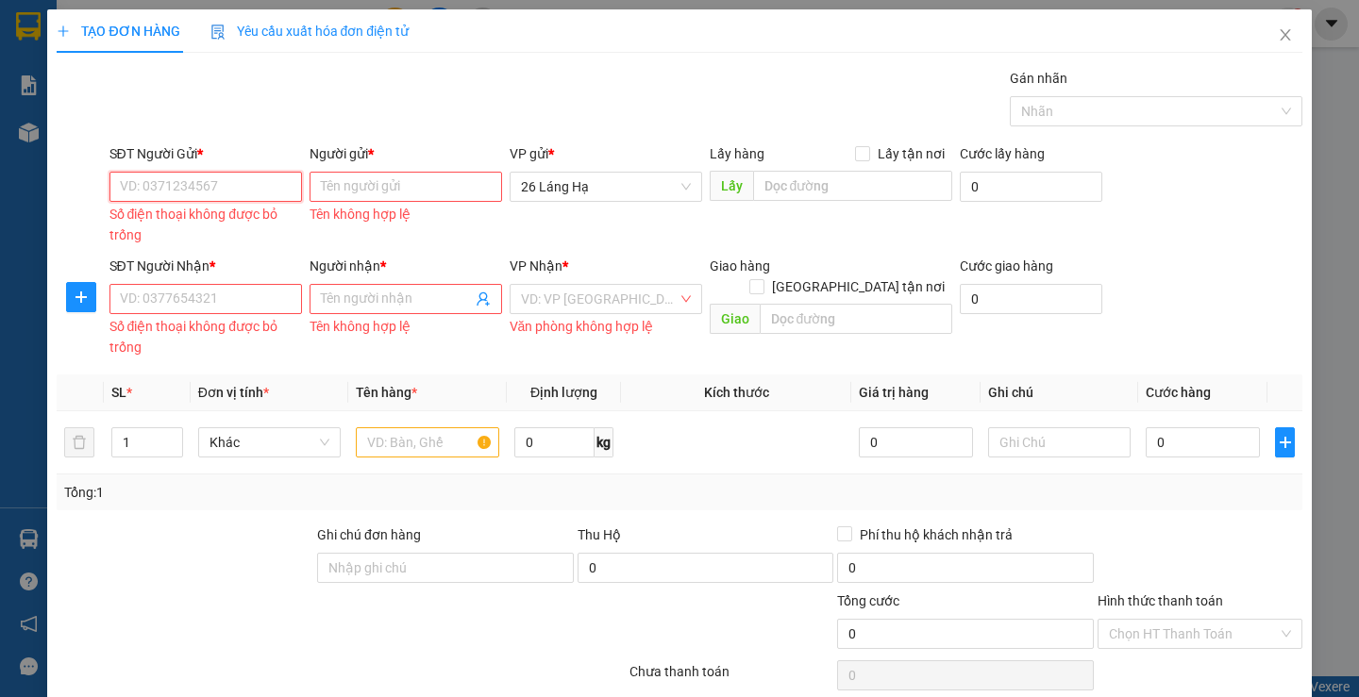
click at [274, 194] on input "SĐT Người Gửi *" at bounding box center [205, 187] width 193 height 30
click at [354, 1] on div "TẠO ĐƠN HÀNG Yêu cầu xuất hóa đơn điện tử Transit Pickup Surcharge Ids Transit …" at bounding box center [679, 348] width 1359 height 697
click at [339, 25] on span "Yêu cầu xuất hóa đơn điện tử" at bounding box center [309, 31] width 199 height 15
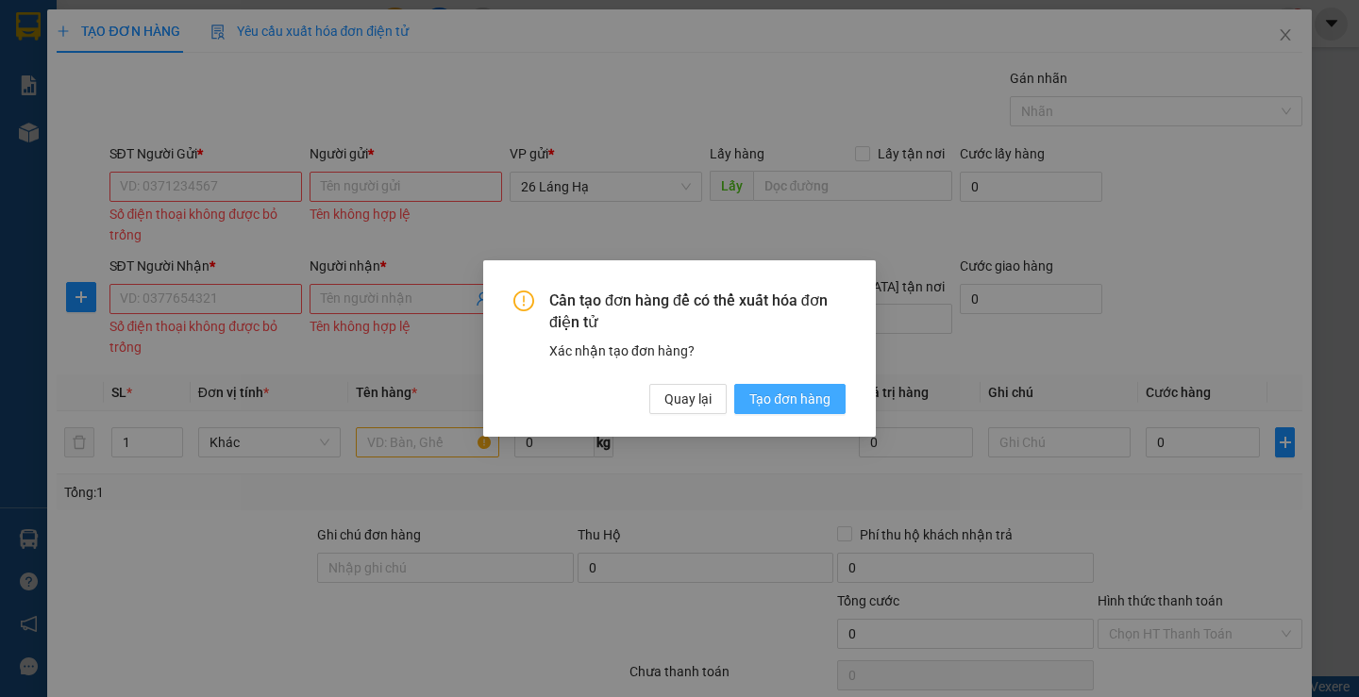
click at [764, 410] on button "Tạo đơn hàng" at bounding box center [789, 399] width 111 height 30
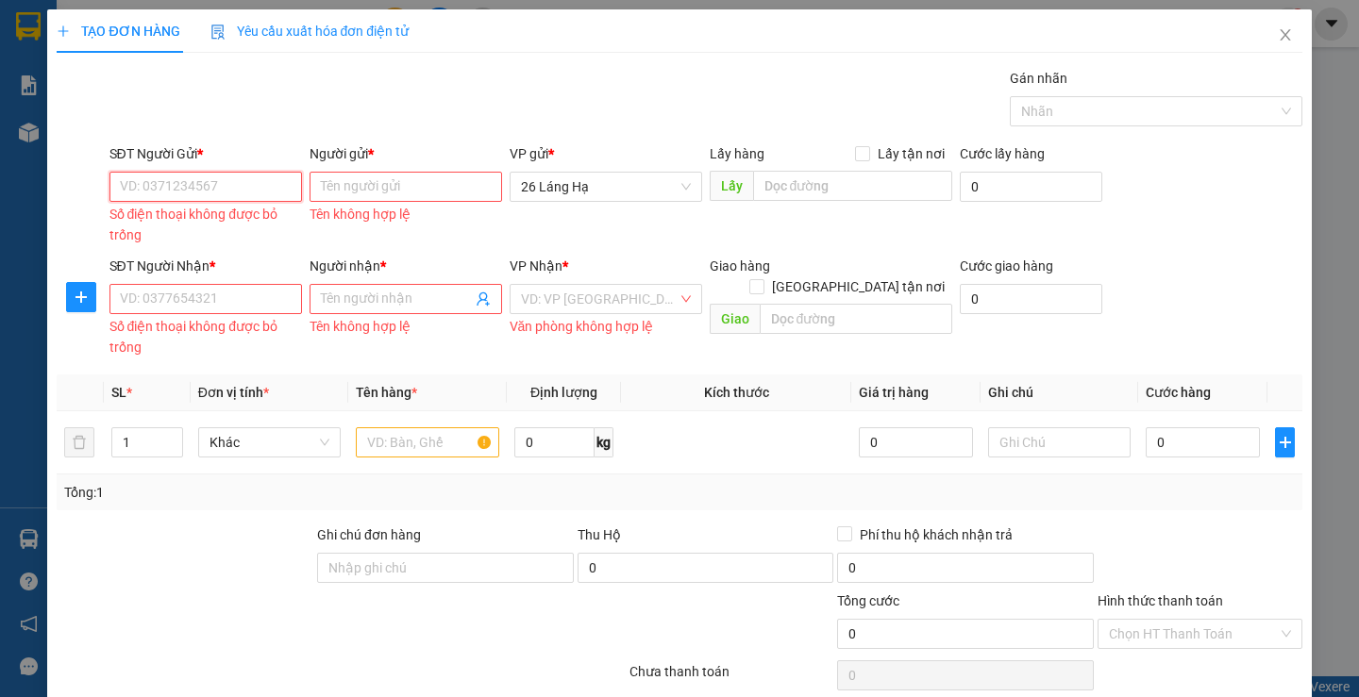
click at [228, 178] on input "SĐT Người Gửi *" at bounding box center [205, 187] width 193 height 30
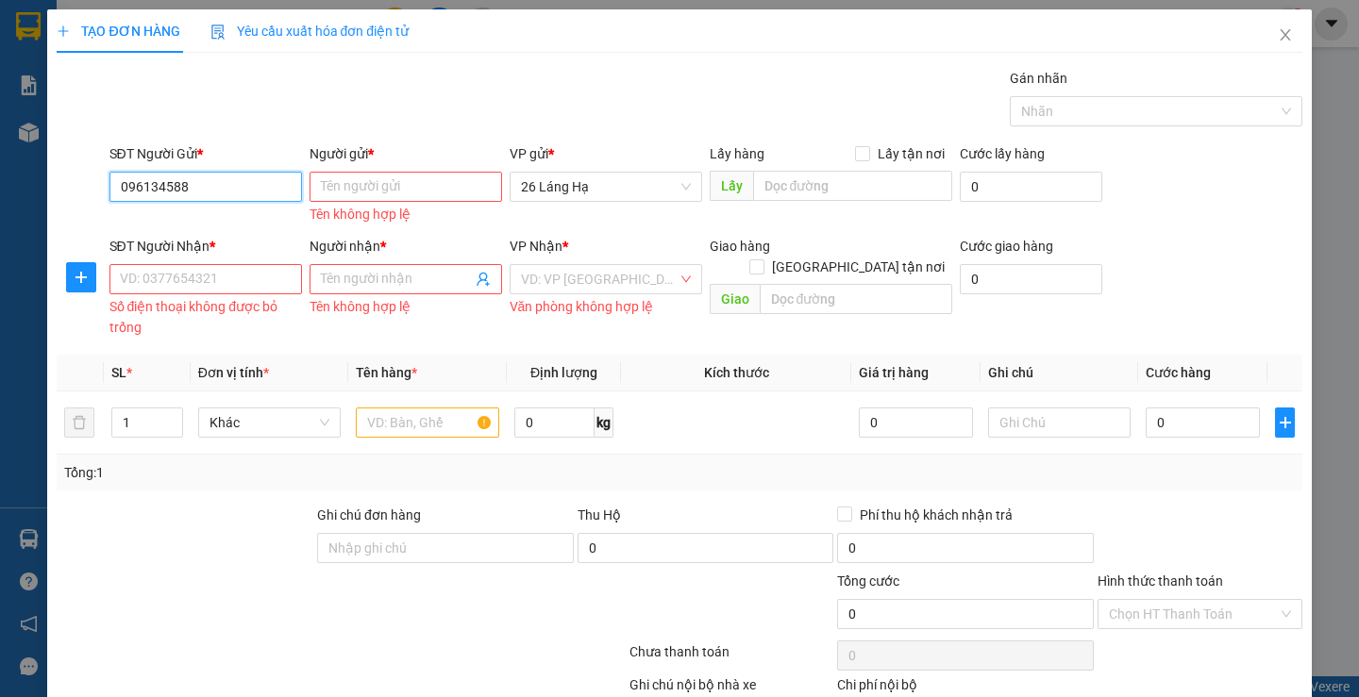
type input "0961345888"
click at [258, 219] on div "0961345888 - Duy" at bounding box center [203, 224] width 168 height 21
type input "Duy"
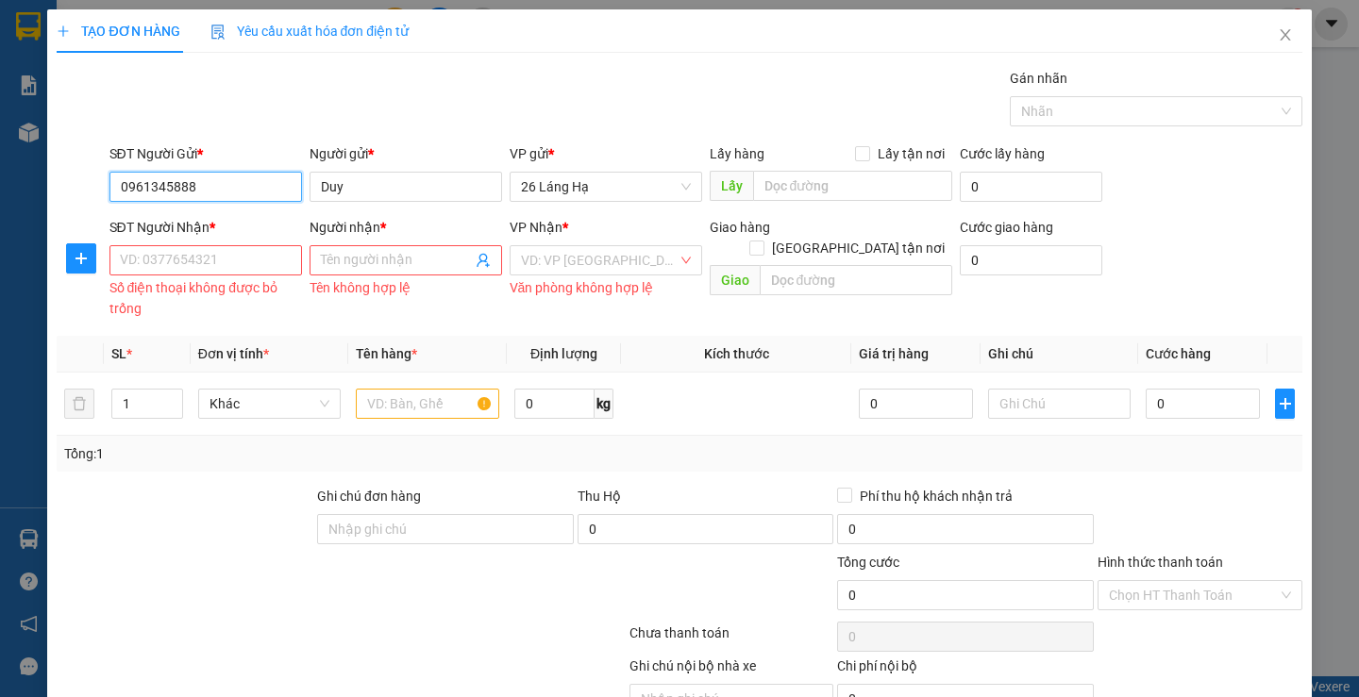
type input "0961345888"
click at [220, 265] on input "SĐT Người Nhận *" at bounding box center [205, 260] width 193 height 30
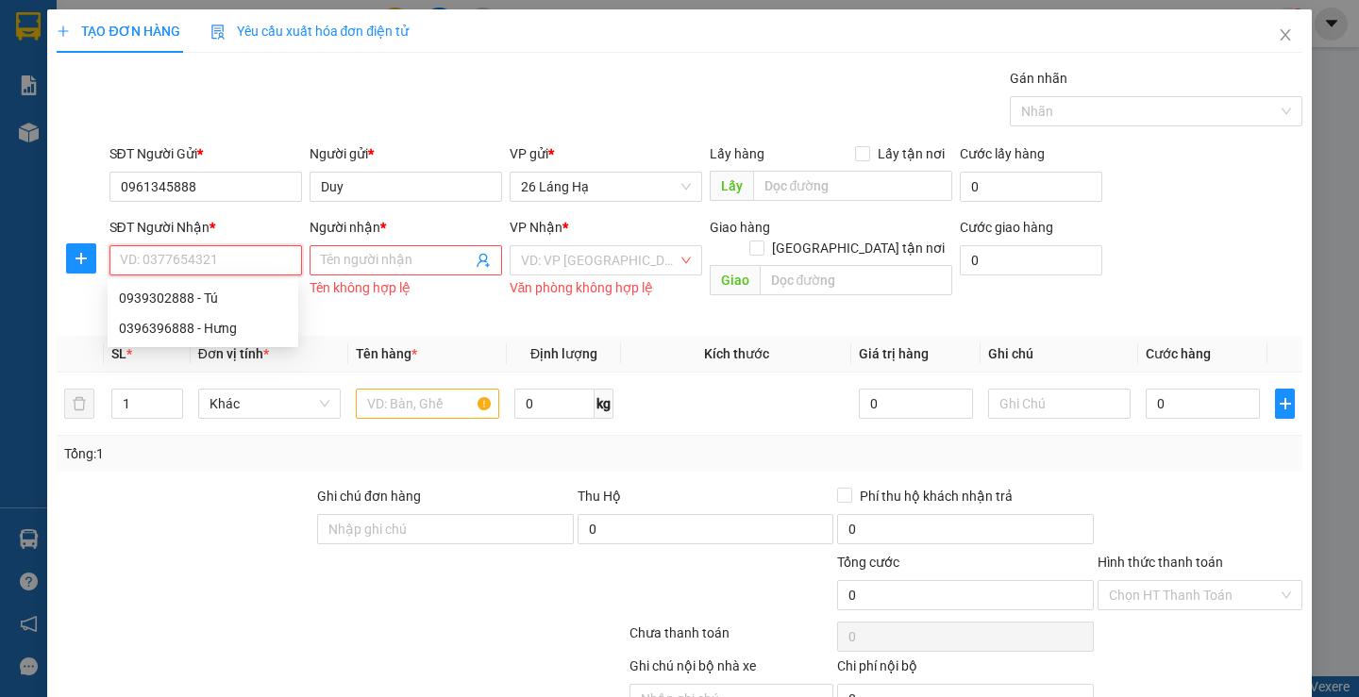
click at [244, 253] on input "SĐT Người Nhận *" at bounding box center [205, 260] width 193 height 30
click at [287, 176] on input "0961345888" at bounding box center [205, 187] width 193 height 30
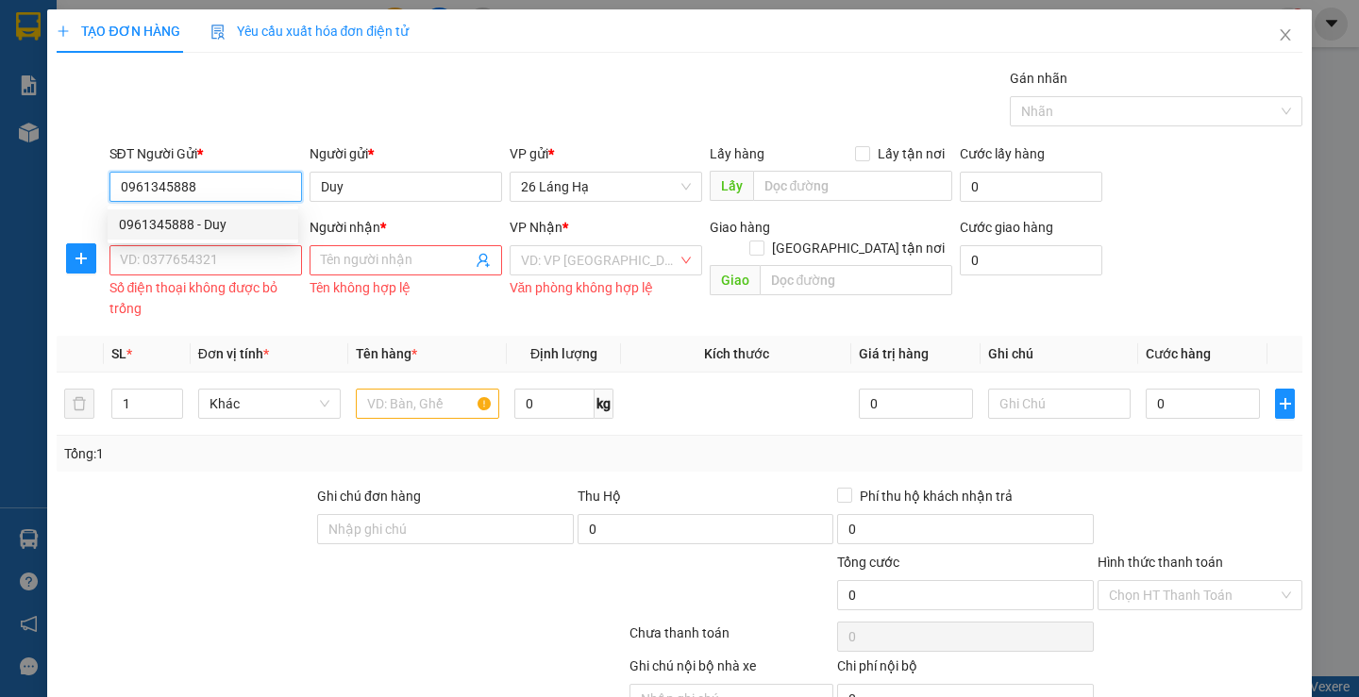
click at [243, 216] on div "0961345888 - Duy" at bounding box center [203, 224] width 168 height 21
click at [220, 272] on input "SĐT Người Nhận *" at bounding box center [205, 260] width 193 height 30
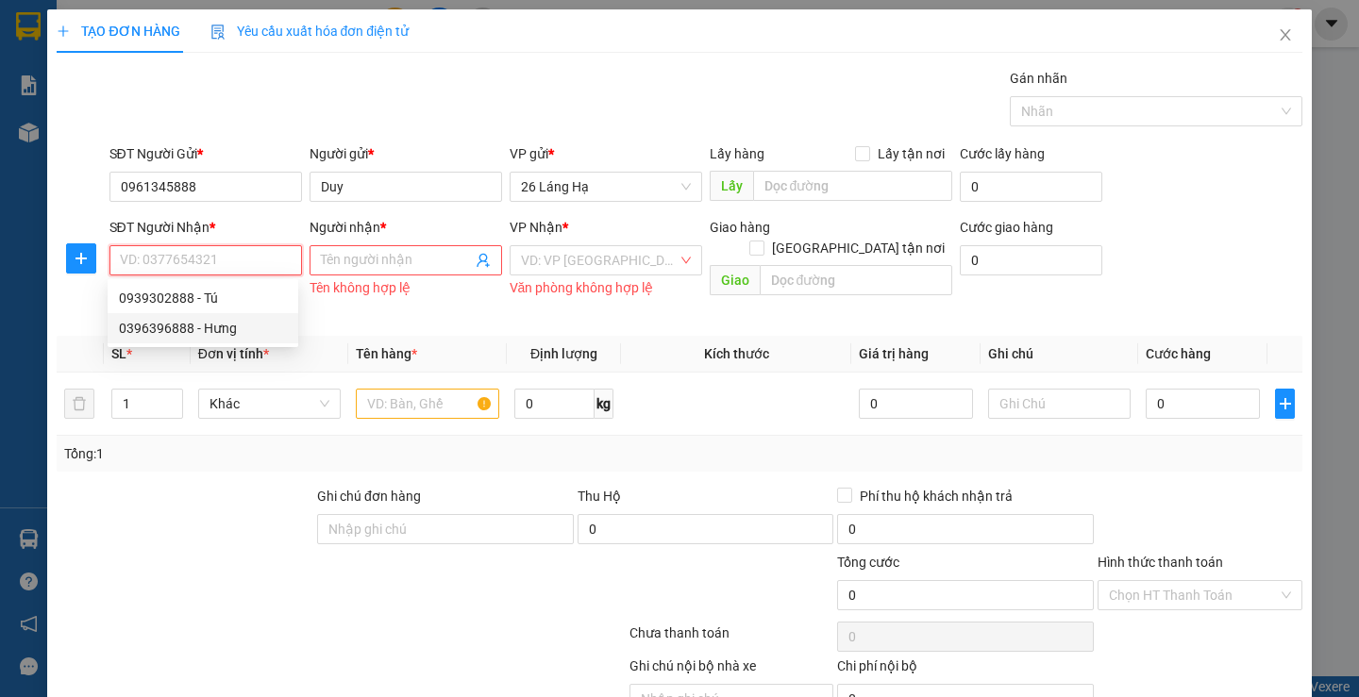
click at [246, 340] on div "0396396888 - Hưng" at bounding box center [203, 328] width 191 height 30
type input "0396396888"
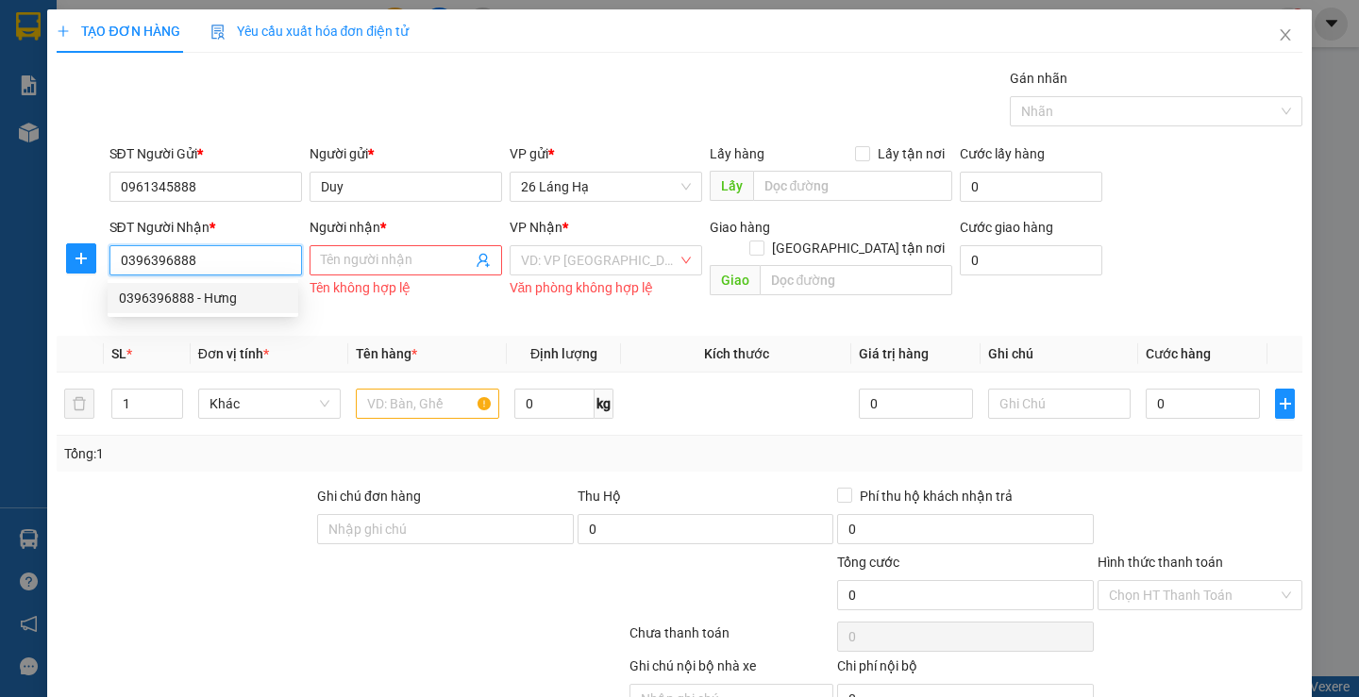
type input "Hưng"
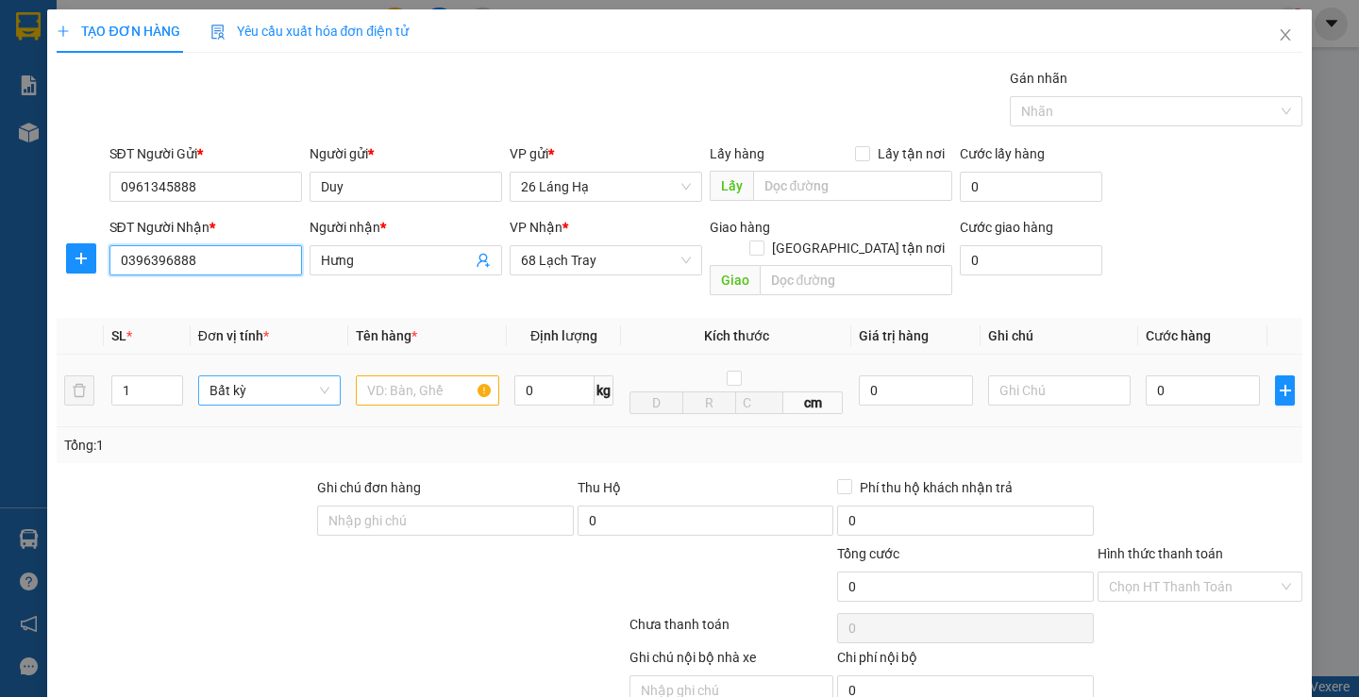
click at [299, 381] on span "Bất kỳ" at bounding box center [270, 391] width 120 height 28
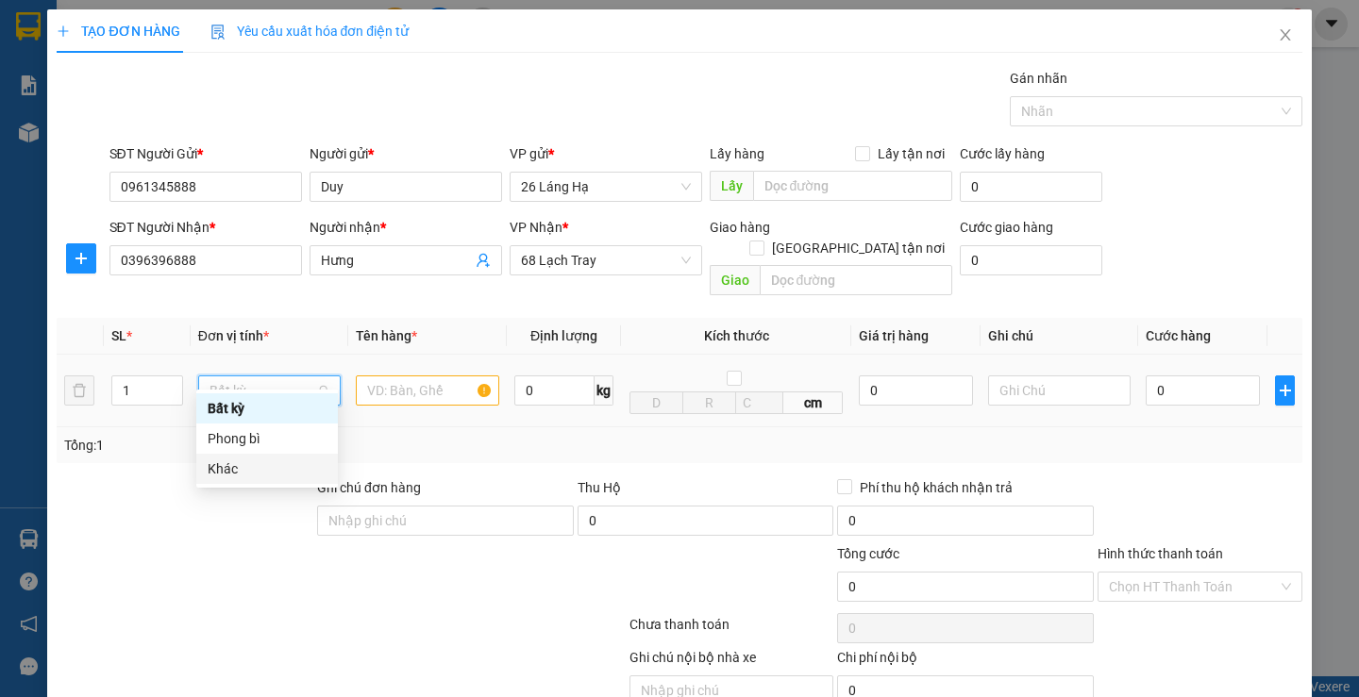
drag, startPoint x: 243, startPoint y: 475, endPoint x: 313, endPoint y: 426, distance: 85.4
click at [243, 476] on div "Khác" at bounding box center [267, 469] width 119 height 21
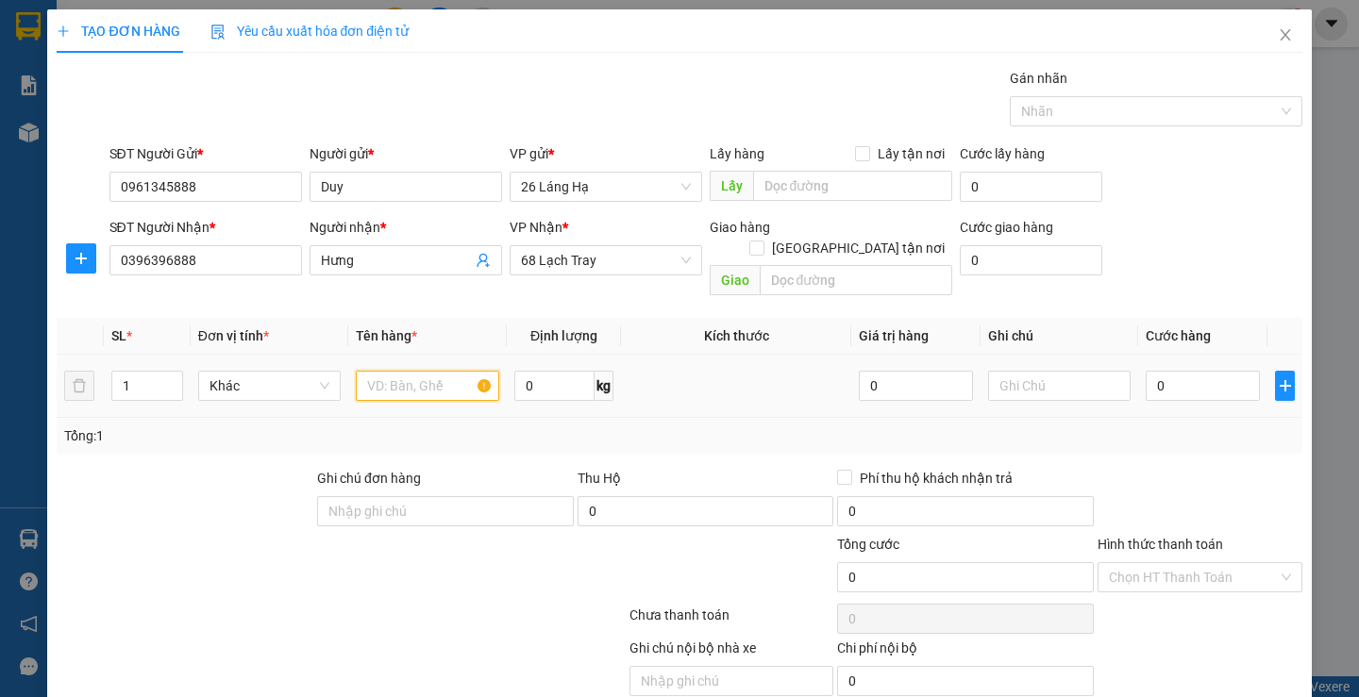
click at [410, 371] on input "text" at bounding box center [427, 386] width 143 height 30
type input "gg"
click at [1149, 371] on input "0" at bounding box center [1203, 386] width 114 height 30
type input "5"
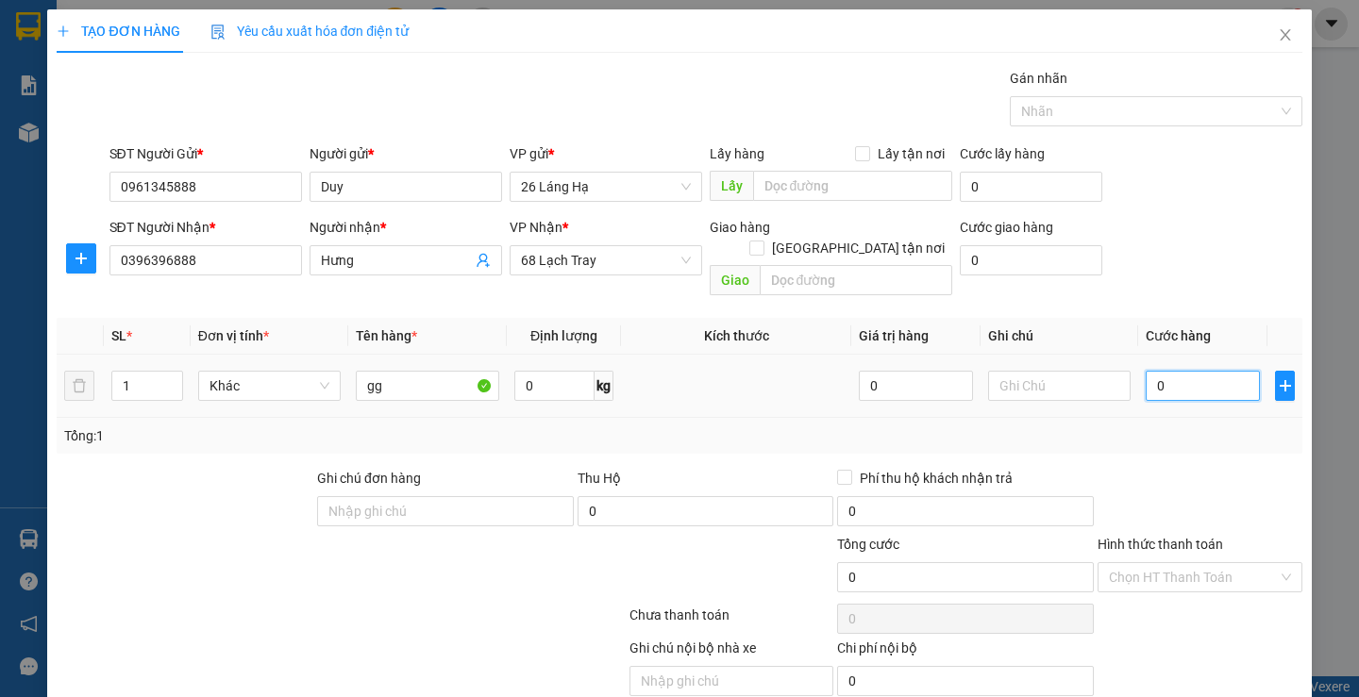
type input "5"
type input "50"
type input "500"
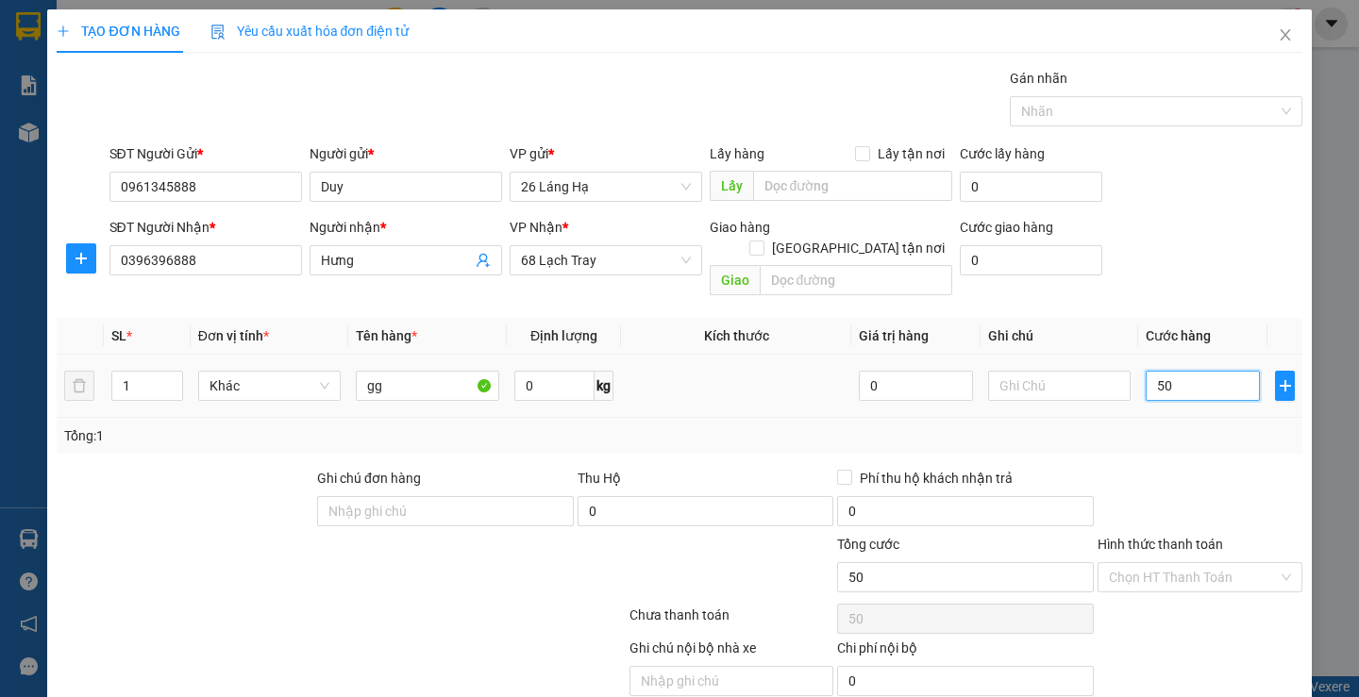
type input "500"
type input "5.000"
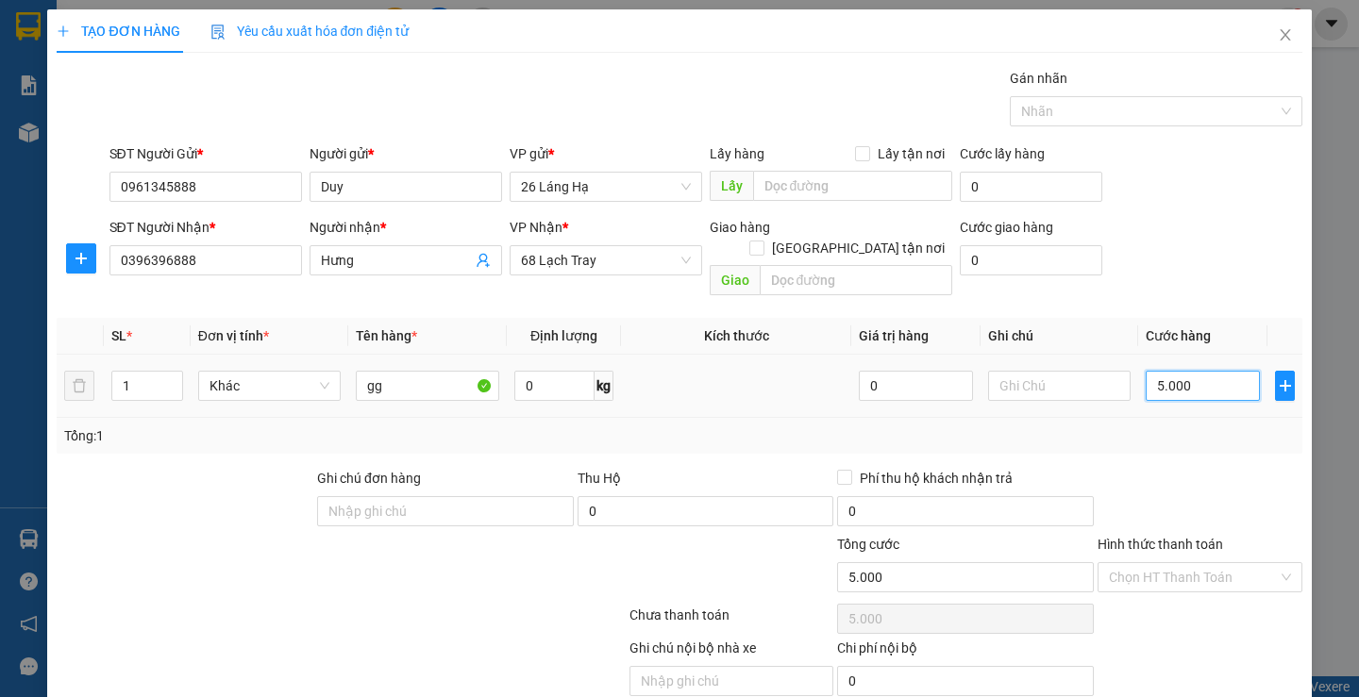
type input "50.000"
click at [270, 40] on div "Yêu cầu xuất hóa đơn điện tử" at bounding box center [309, 31] width 199 height 21
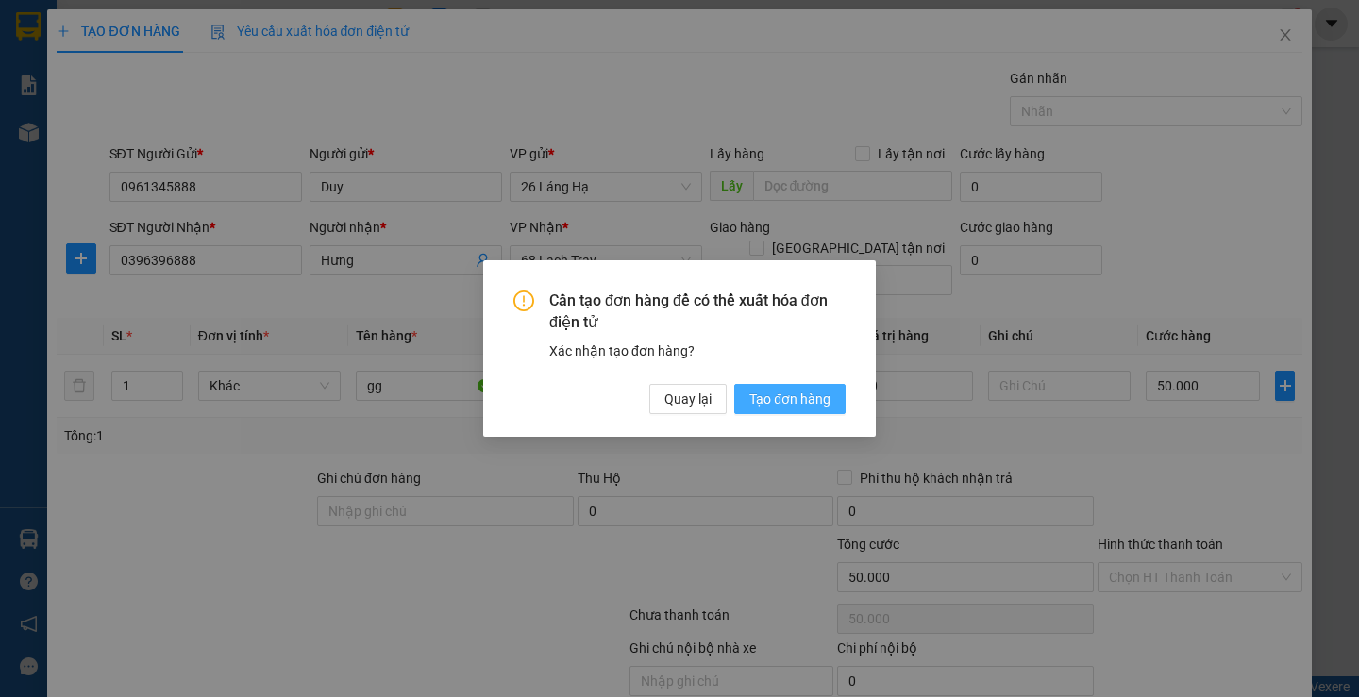
click at [763, 389] on span "Tạo đơn hàng" at bounding box center [789, 399] width 81 height 21
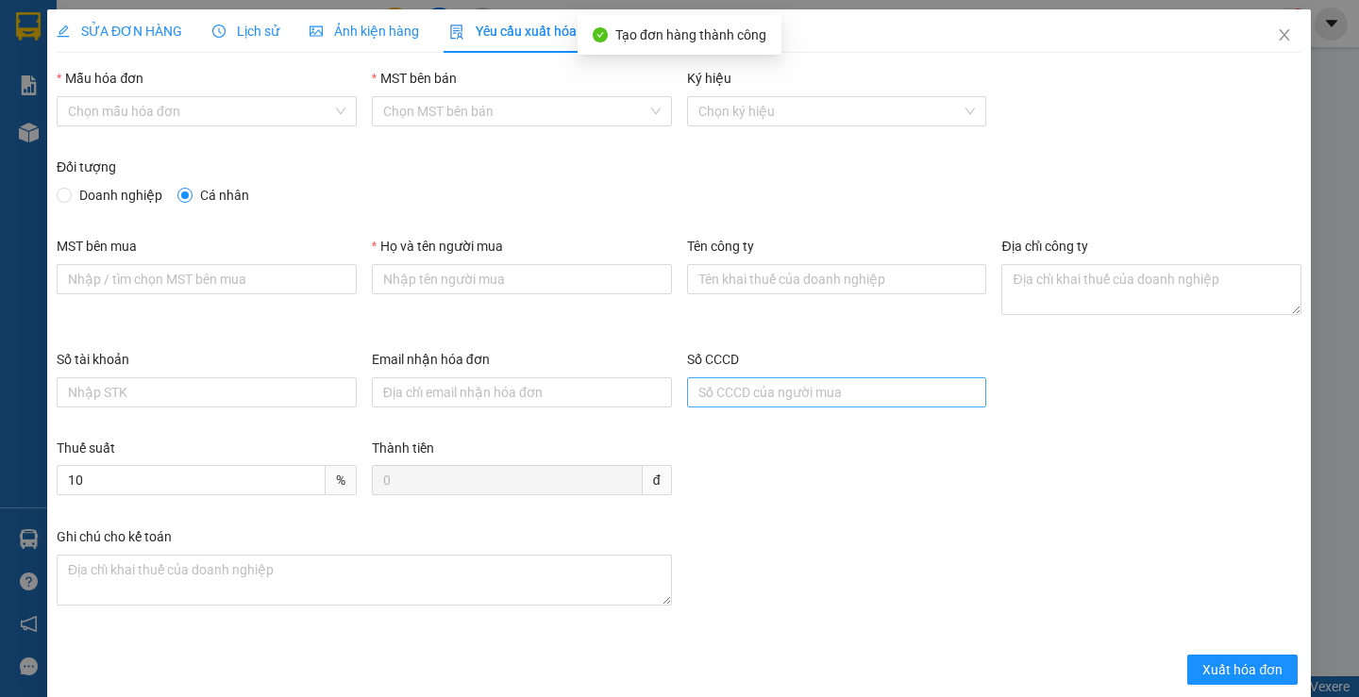
type input "Duy"
type input "50.000"
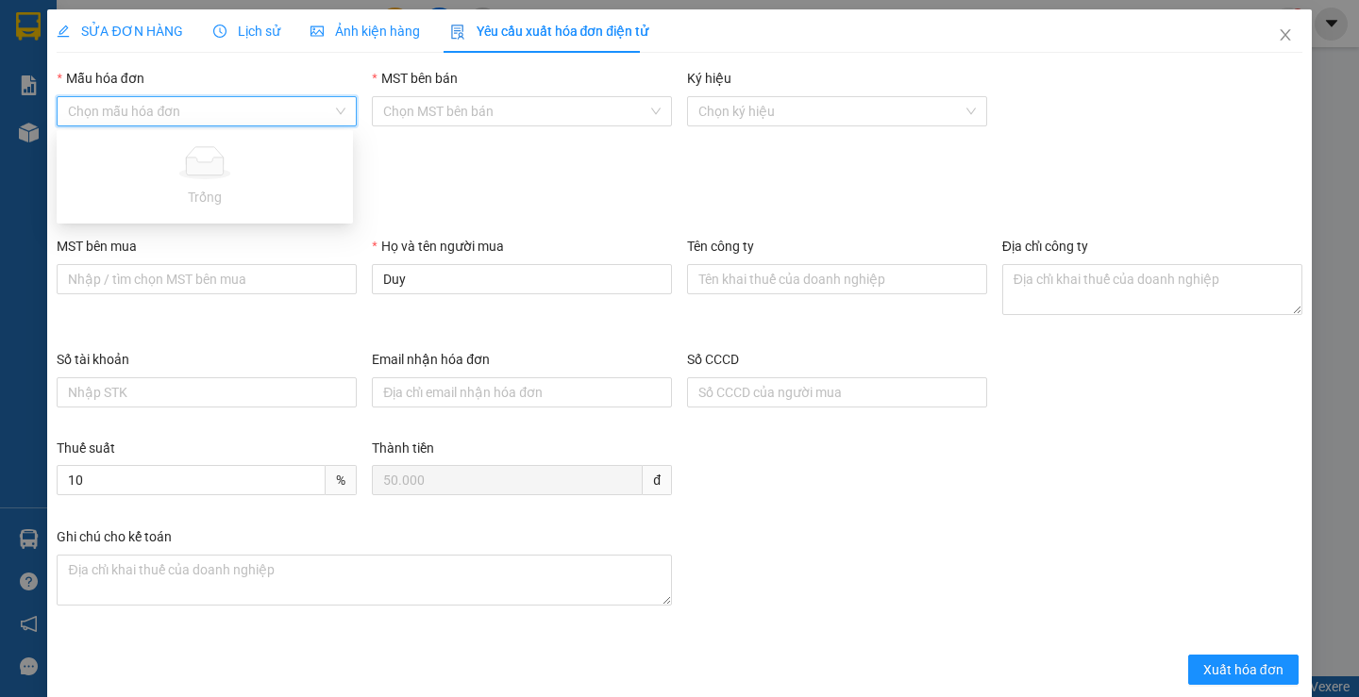
click at [181, 111] on input "Mẫu hóa đơn" at bounding box center [200, 111] width 264 height 28
click at [548, 177] on div "Đối tượng" at bounding box center [679, 171] width 1245 height 28
click at [92, 106] on input "Mẫu hóa đơn" at bounding box center [200, 111] width 264 height 28
click at [490, 164] on div "Đối tượng" at bounding box center [679, 171] width 1245 height 28
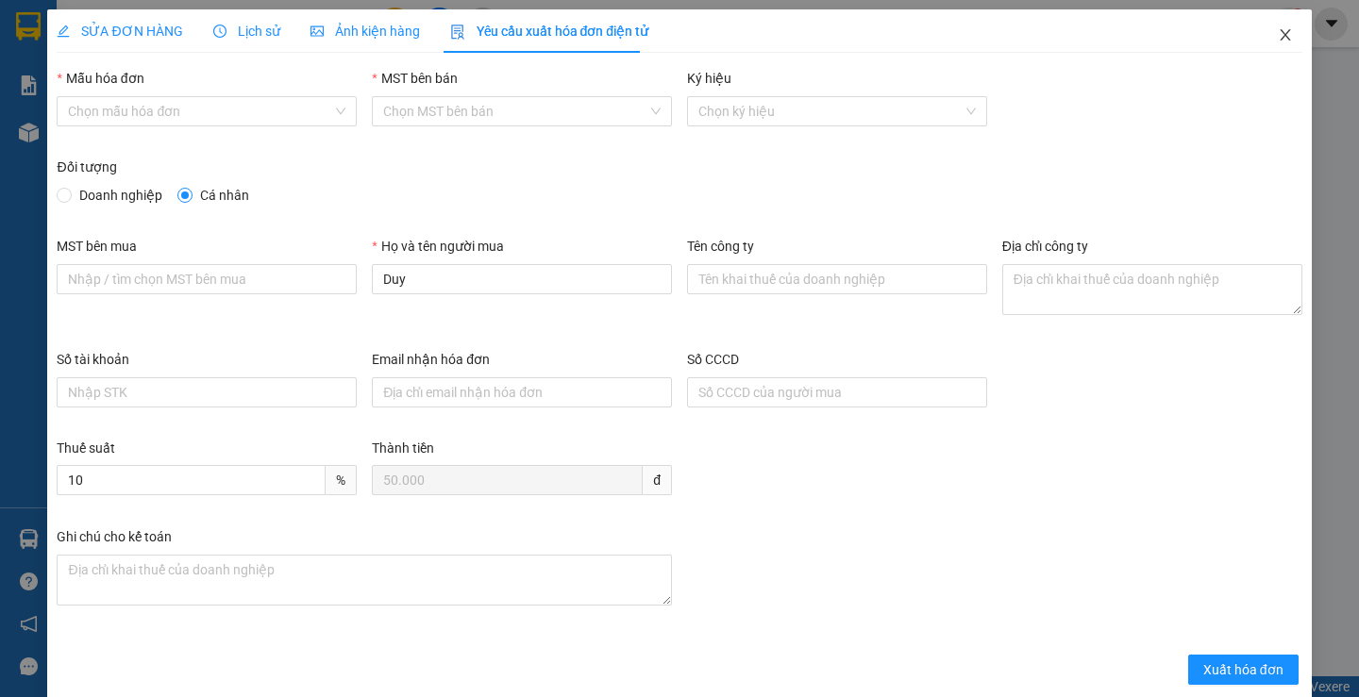
click at [1279, 25] on span "Close" at bounding box center [1285, 35] width 53 height 53
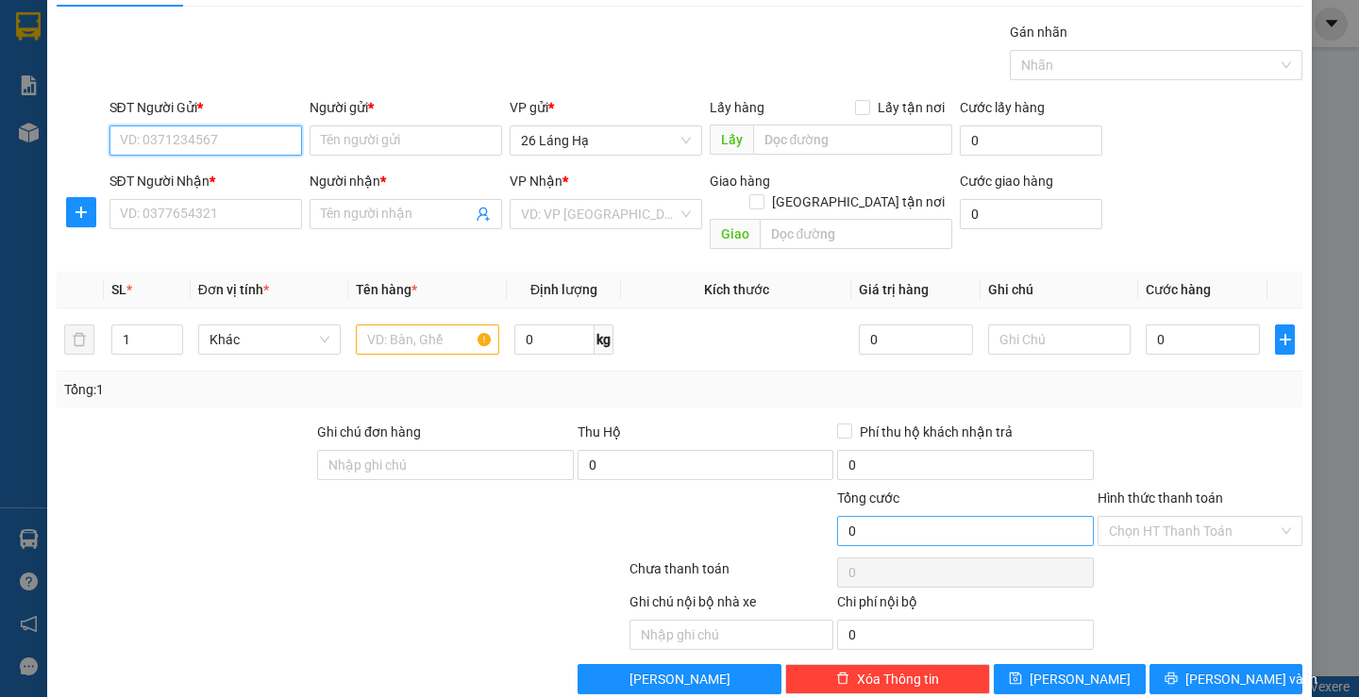
scroll to position [59, 0]
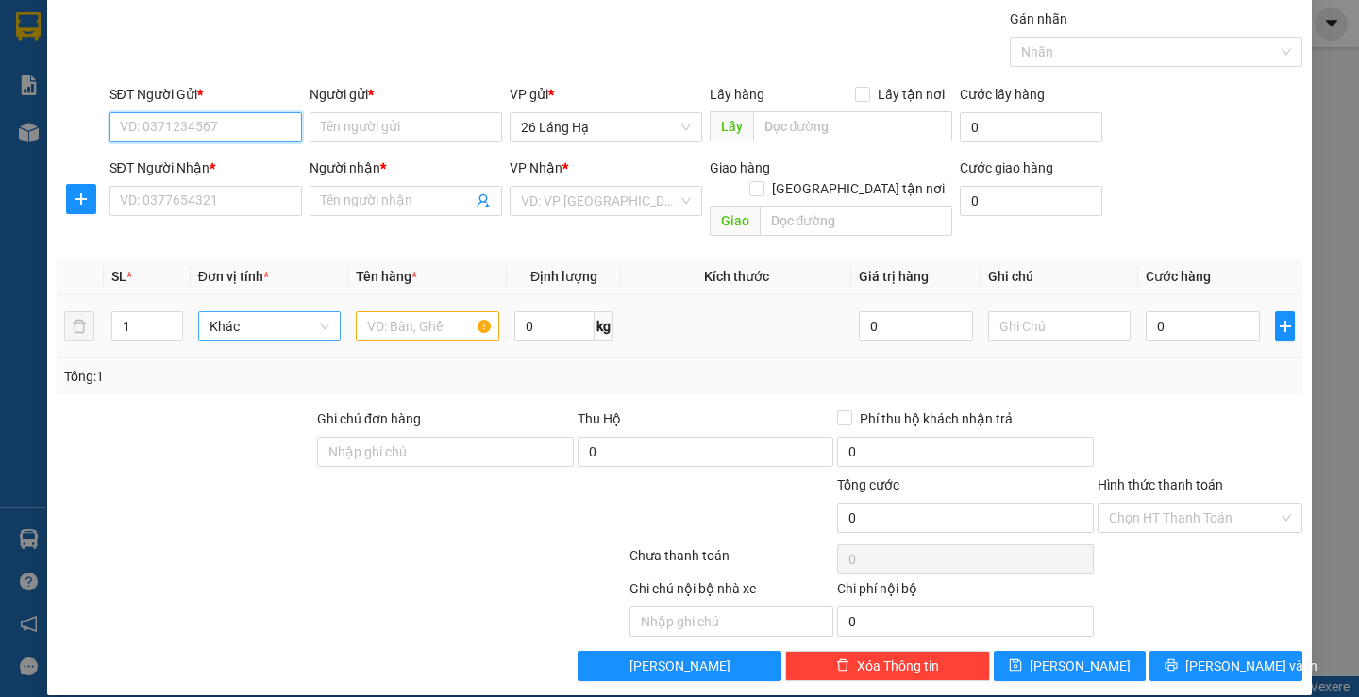
click at [255, 312] on span "Khác" at bounding box center [270, 326] width 120 height 28
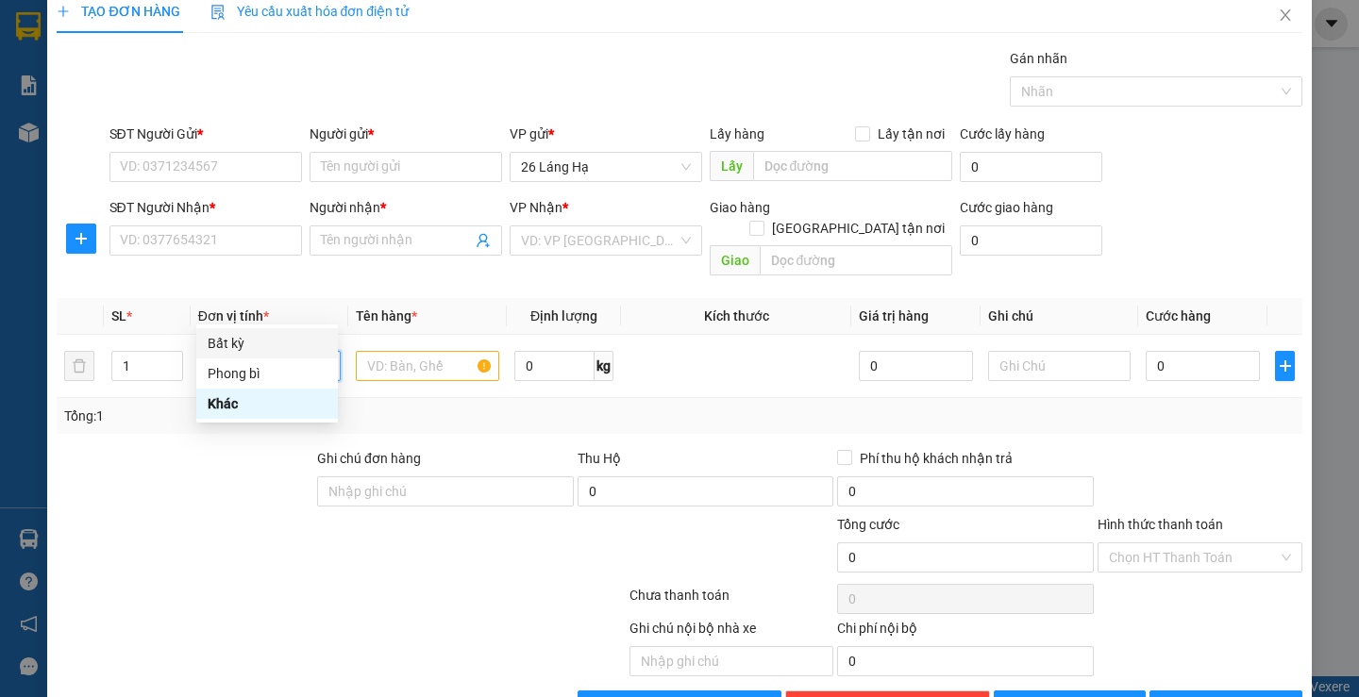
scroll to position [0, 0]
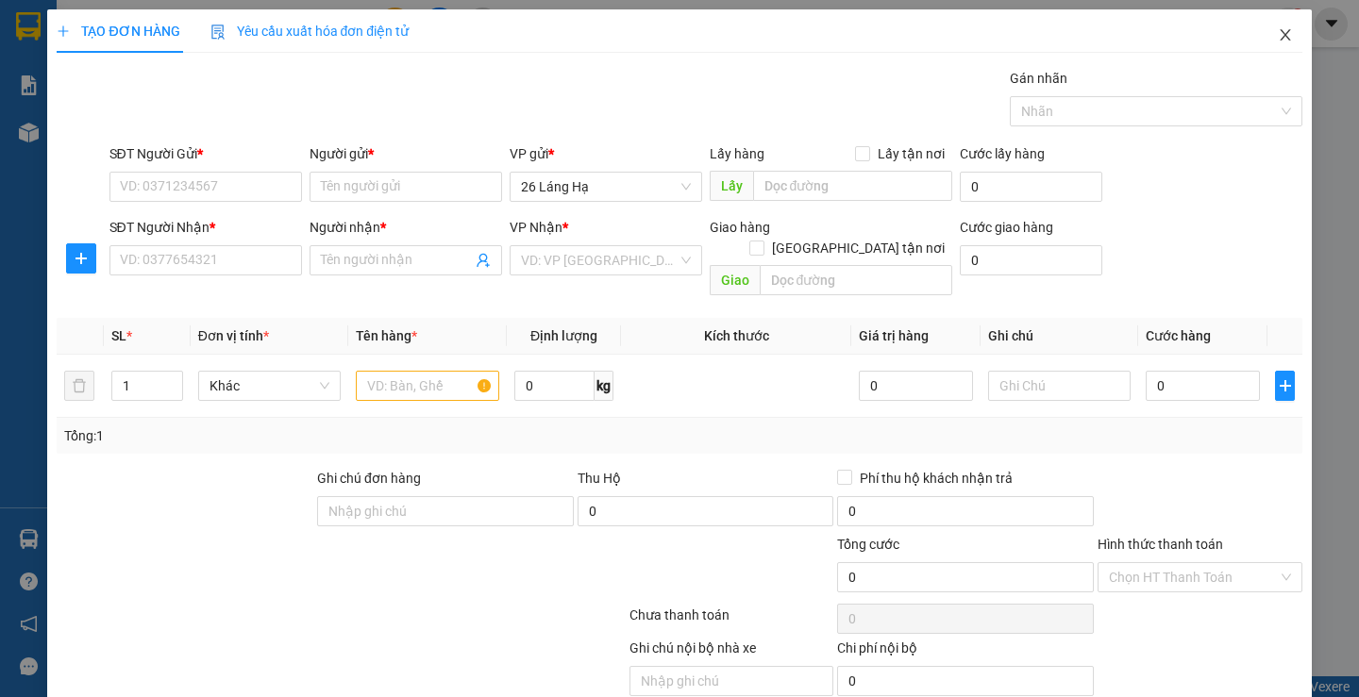
click at [1278, 41] on icon "close" at bounding box center [1285, 34] width 15 height 15
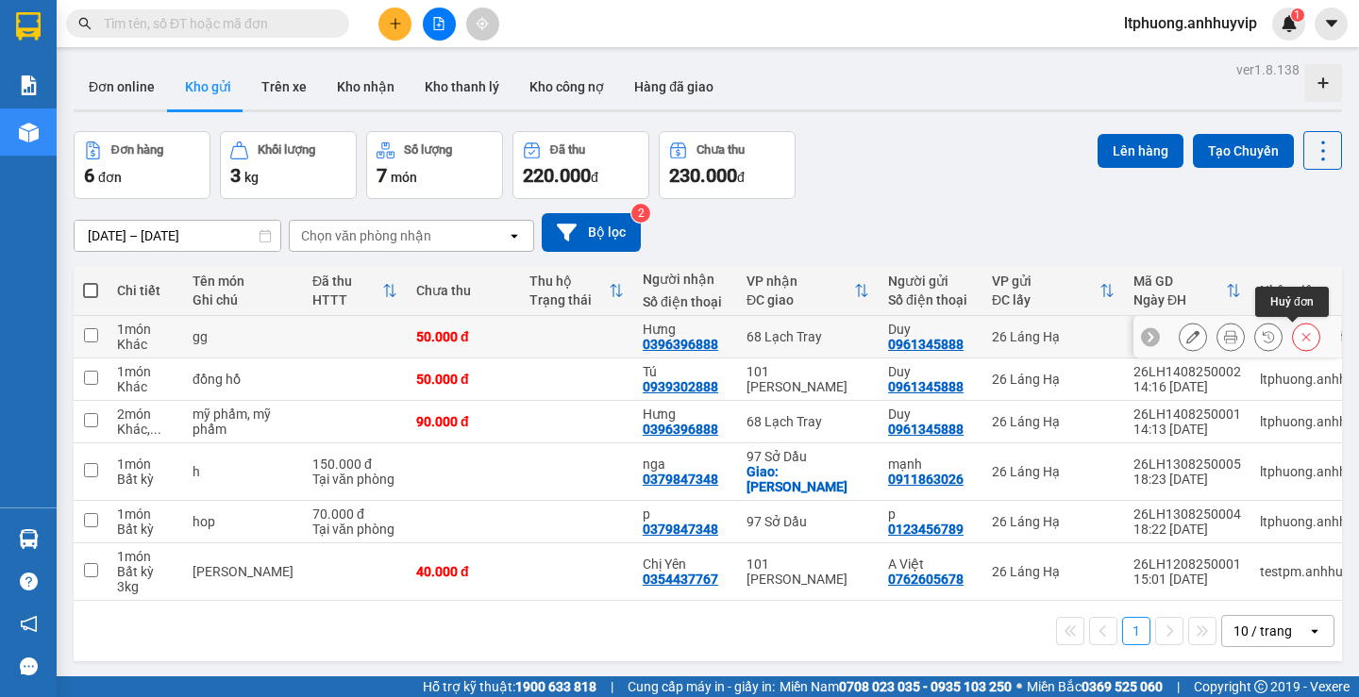
click at [1293, 341] on button at bounding box center [1306, 337] width 26 height 33
click at [1186, 331] on icon at bounding box center [1192, 336] width 13 height 13
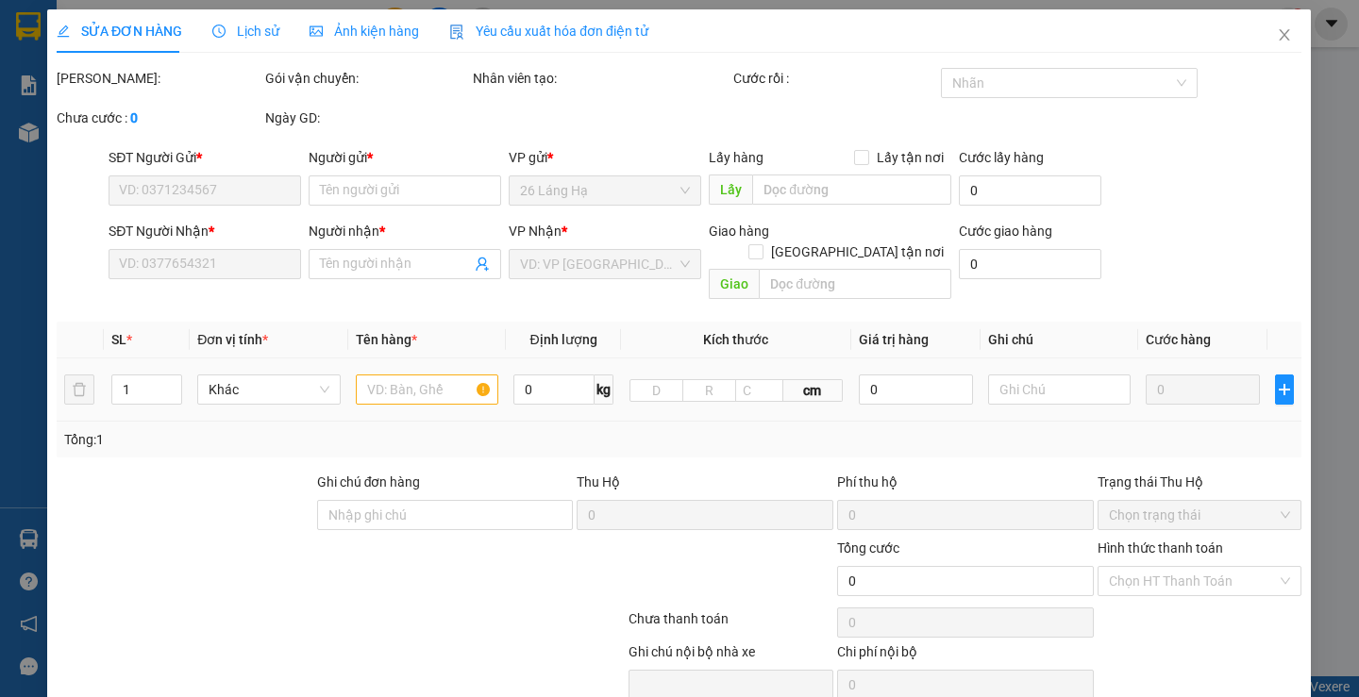
type input "0961345888"
type input "Duy"
type input "0396396888"
type input "Hưng"
type input "50.000"
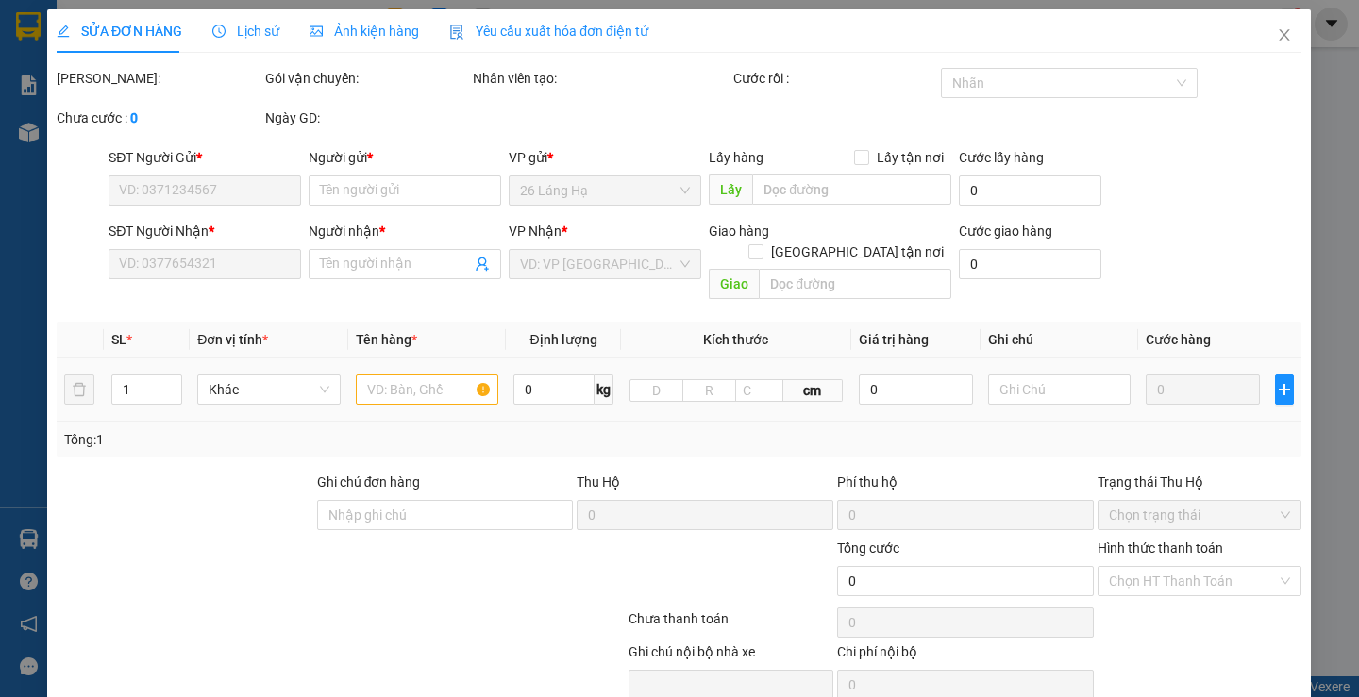
type input "50.000"
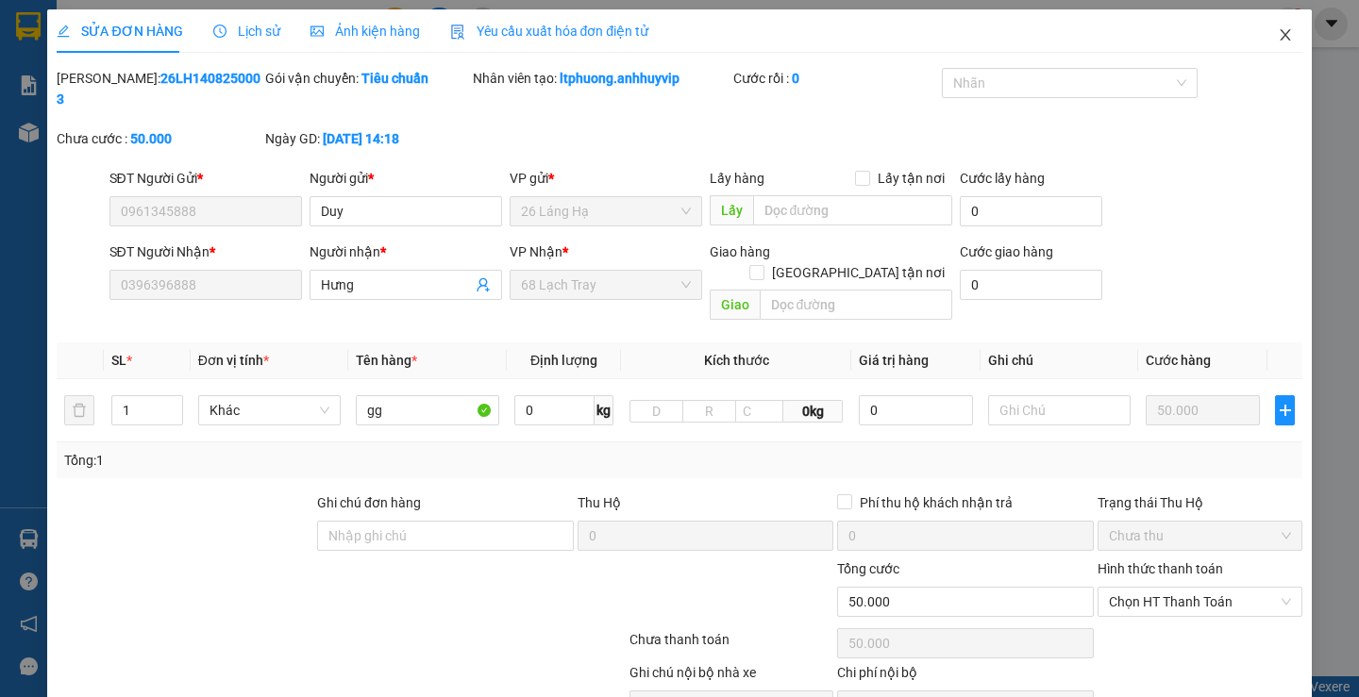
click at [1280, 31] on span "Close" at bounding box center [1285, 35] width 53 height 53
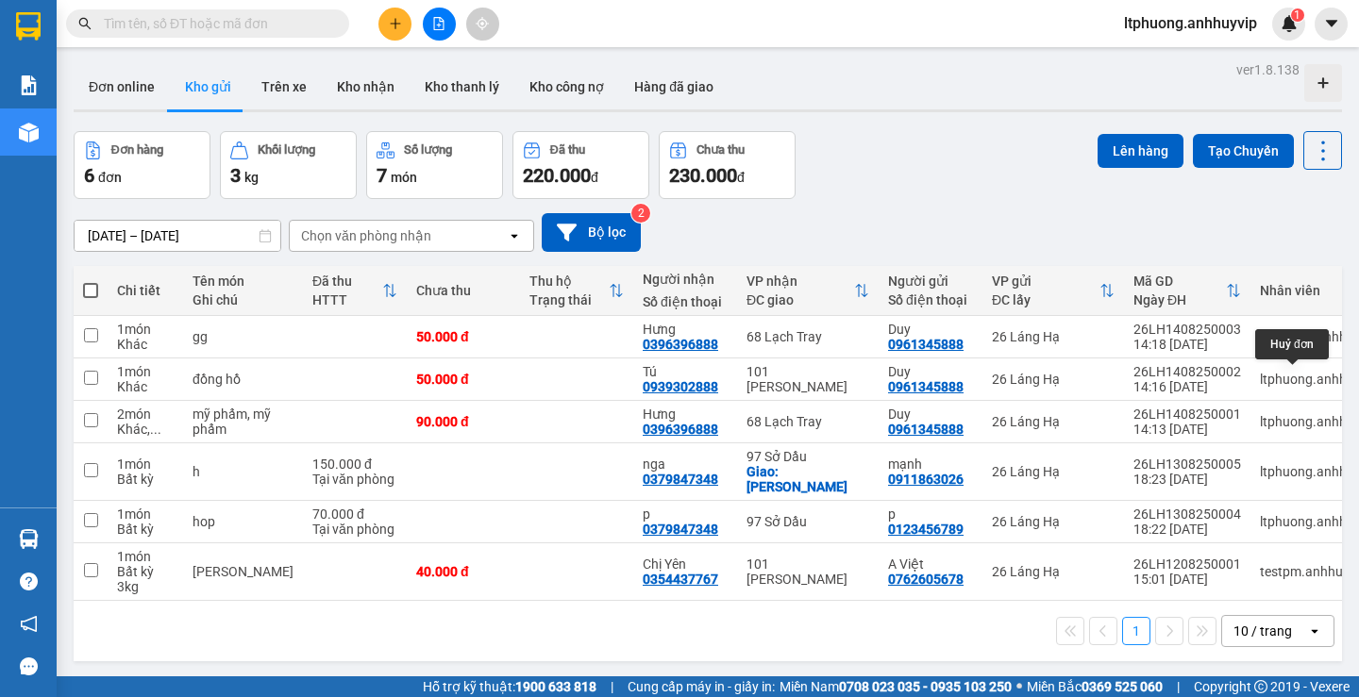
click at [1295, 353] on div "Huỷ đơn" at bounding box center [1292, 344] width 74 height 30
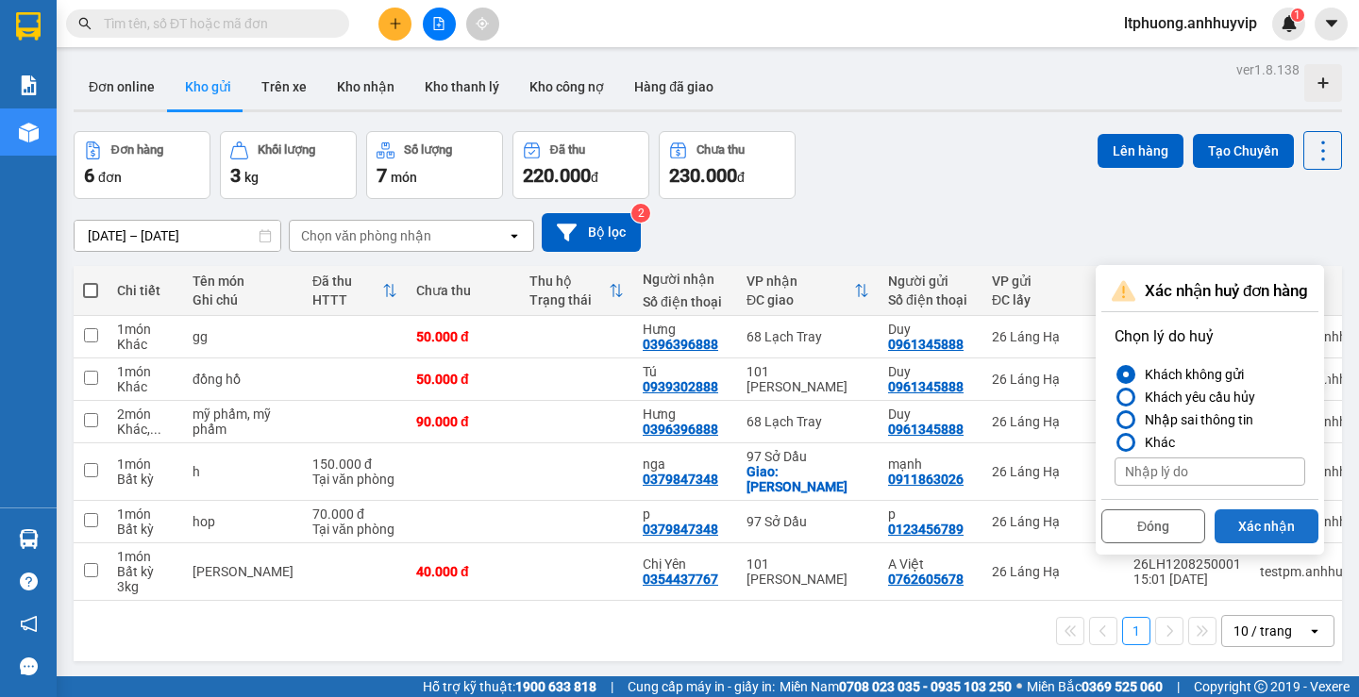
click at [1254, 536] on button "Xác nhận" at bounding box center [1267, 527] width 104 height 34
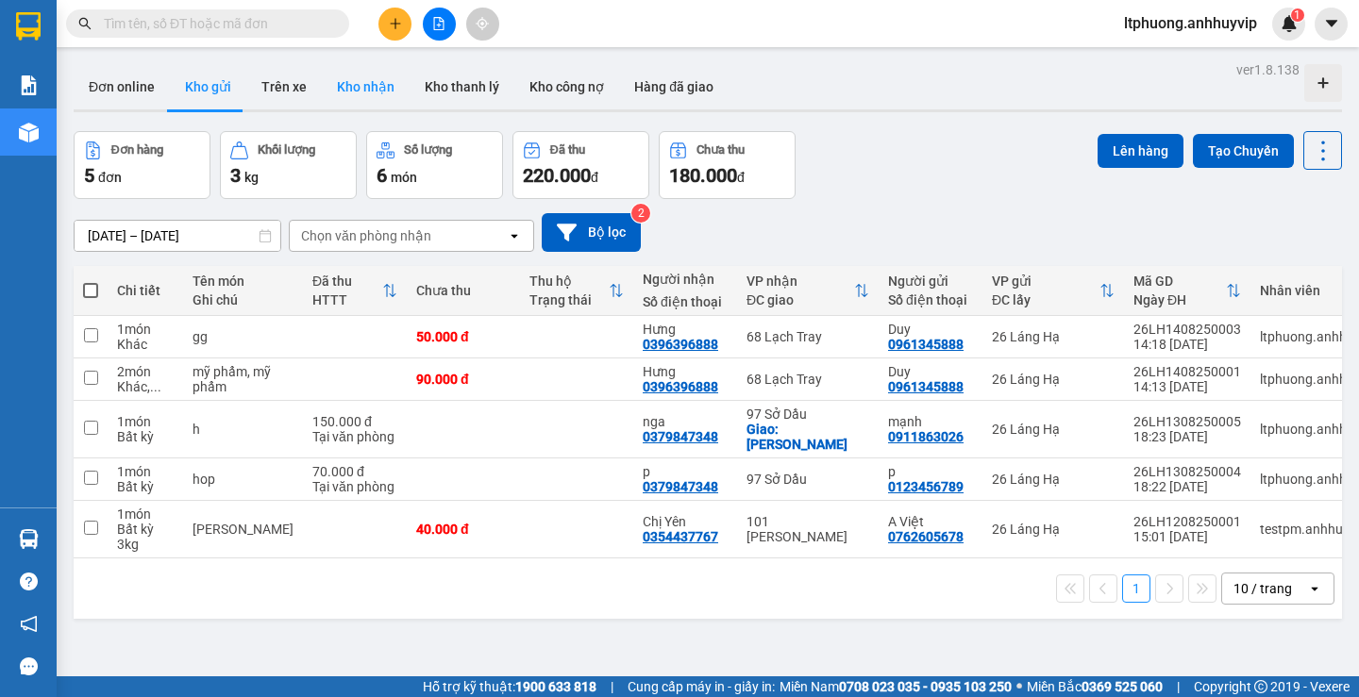
click at [366, 90] on button "Kho nhận" at bounding box center [366, 86] width 88 height 45
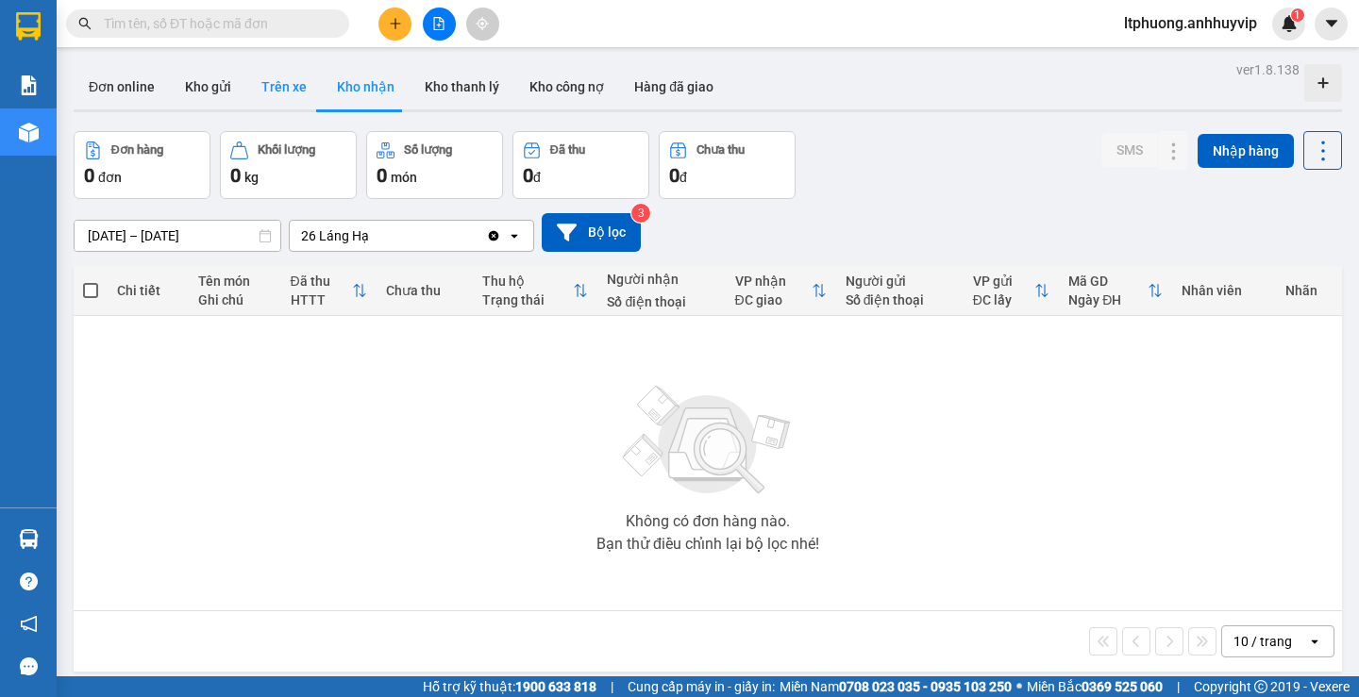
click at [289, 76] on button "Trên xe" at bounding box center [284, 86] width 76 height 45
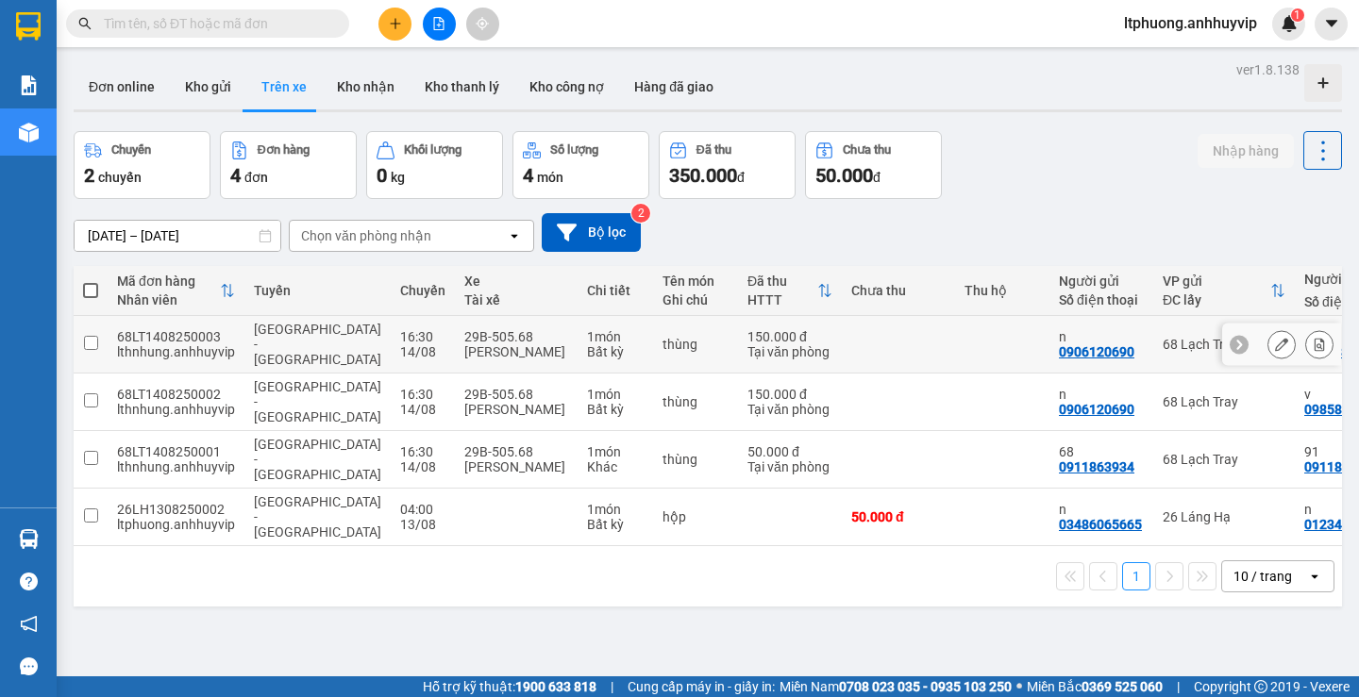
click at [84, 342] on input "checkbox" at bounding box center [91, 343] width 14 height 14
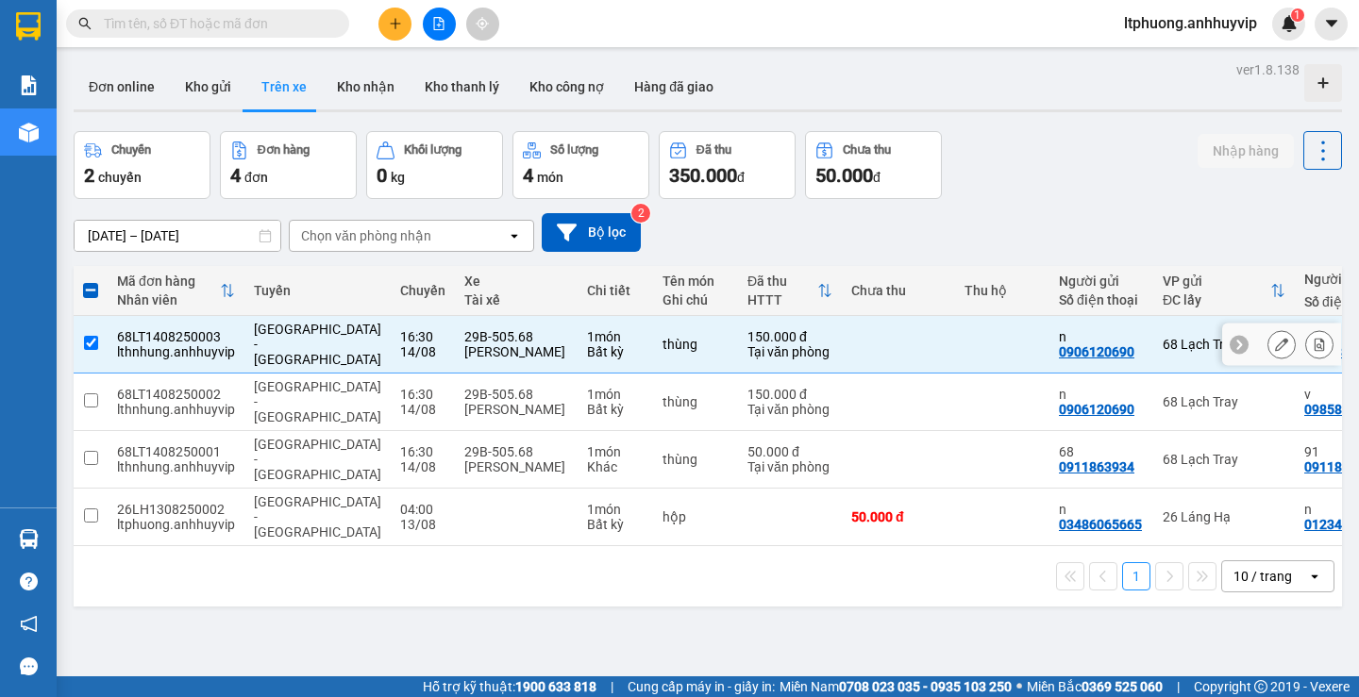
click at [84, 342] on input "checkbox" at bounding box center [91, 343] width 14 height 14
checkbox input "false"
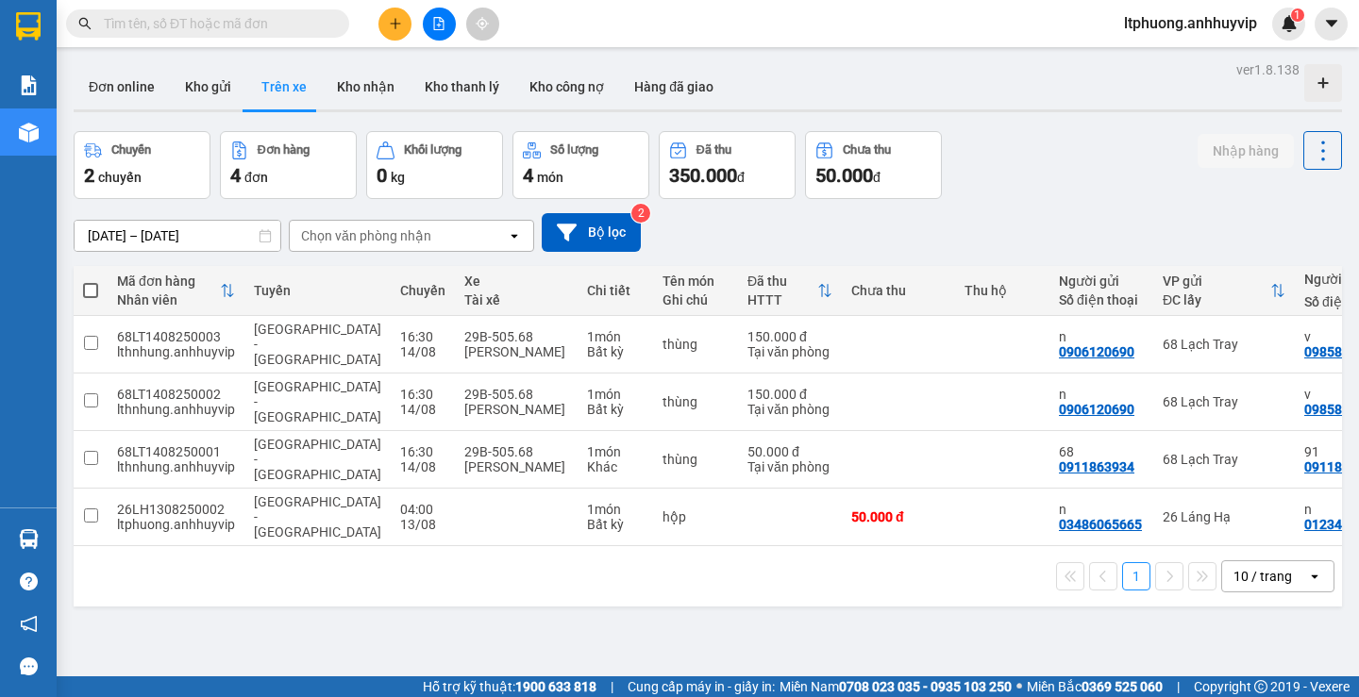
click at [512, 238] on icon "open" at bounding box center [514, 235] width 15 height 15
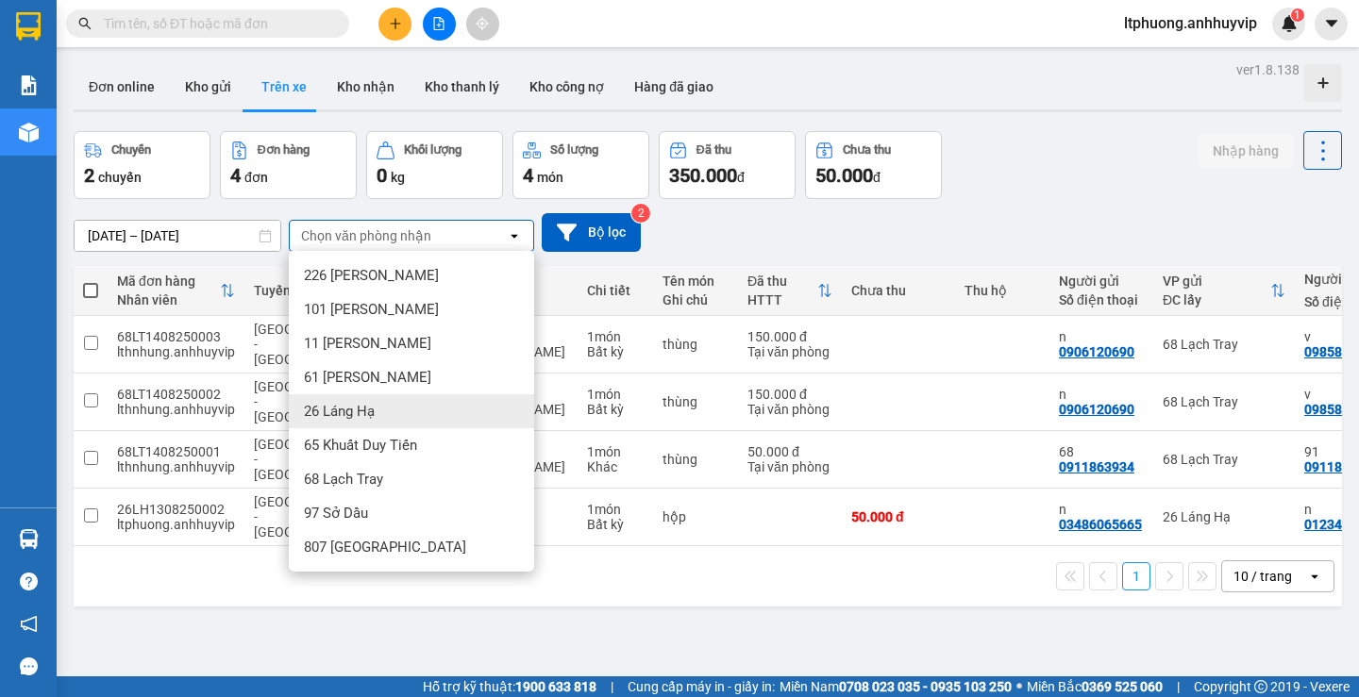
click at [395, 413] on div "26 Láng Hạ" at bounding box center [411, 411] width 245 height 34
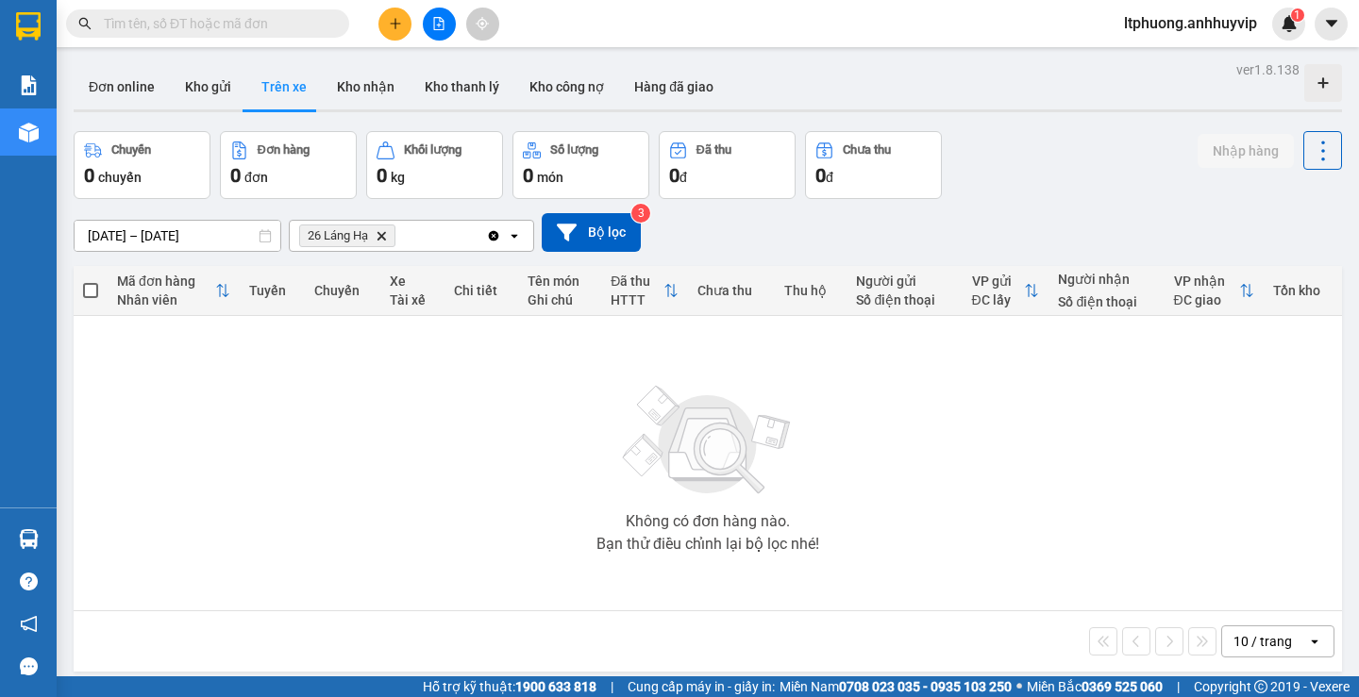
click at [496, 237] on icon "Clear all" at bounding box center [494, 235] width 10 height 10
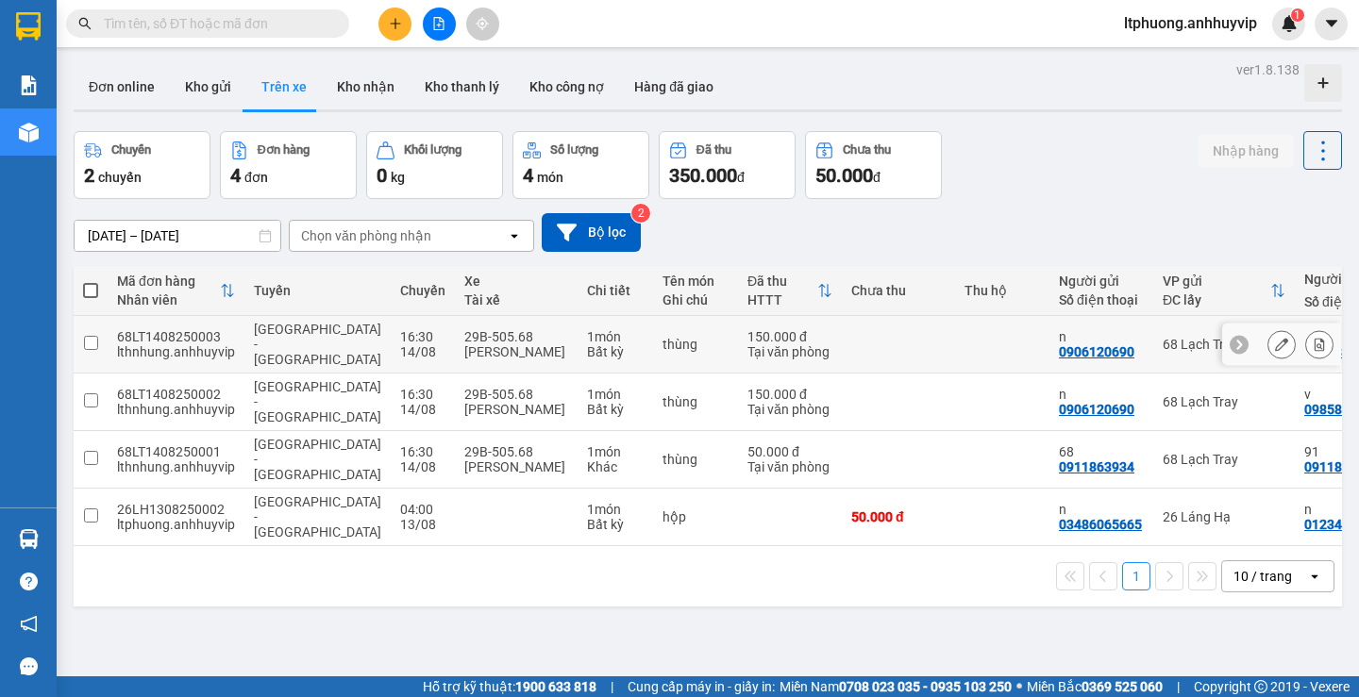
click at [117, 344] on div "lthnhung.anhhuyvip" at bounding box center [176, 351] width 118 height 15
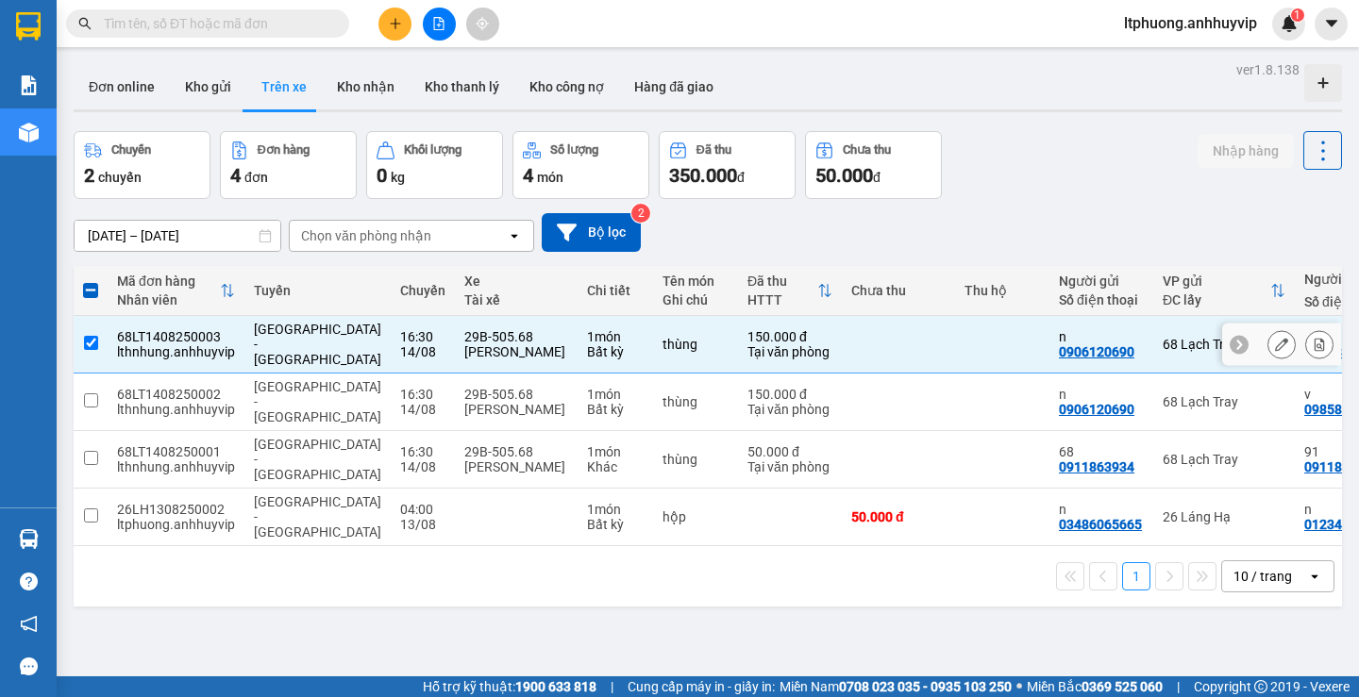
click at [117, 344] on div "lthnhung.anhhuyvip" at bounding box center [176, 351] width 118 height 15
checkbox input "false"
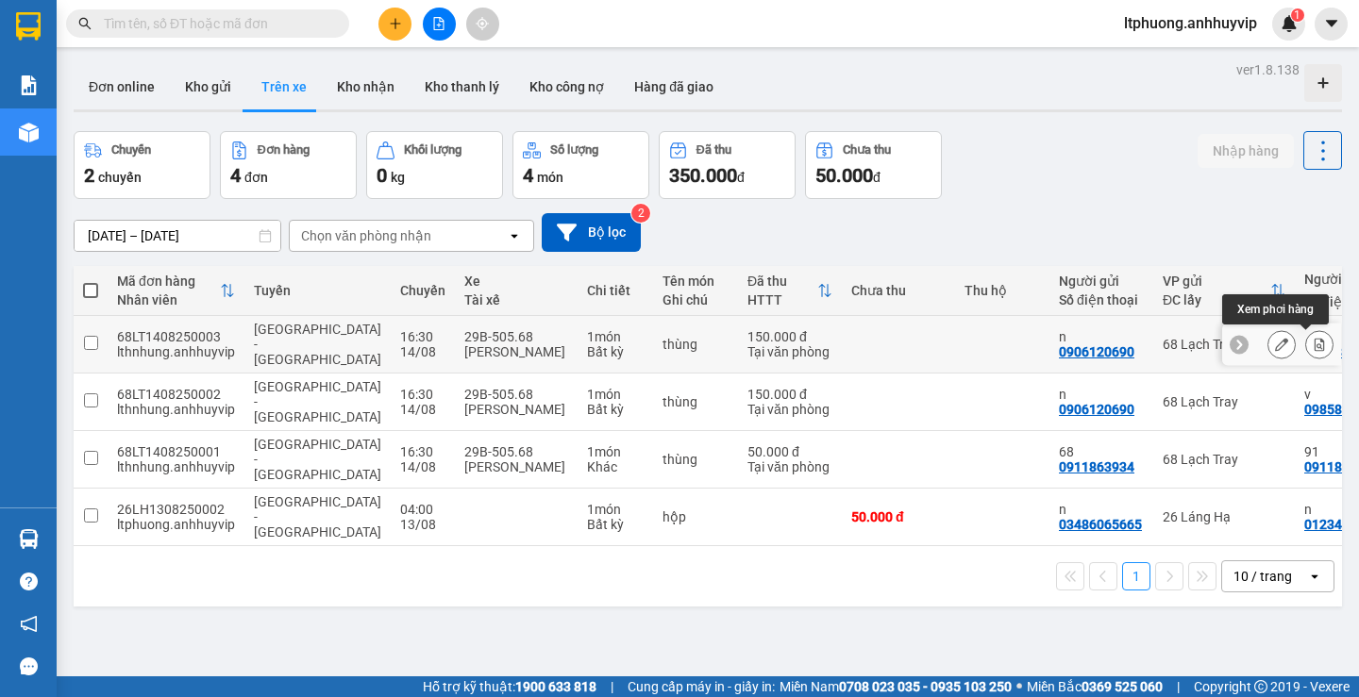
click at [1313, 348] on icon at bounding box center [1319, 344] width 13 height 13
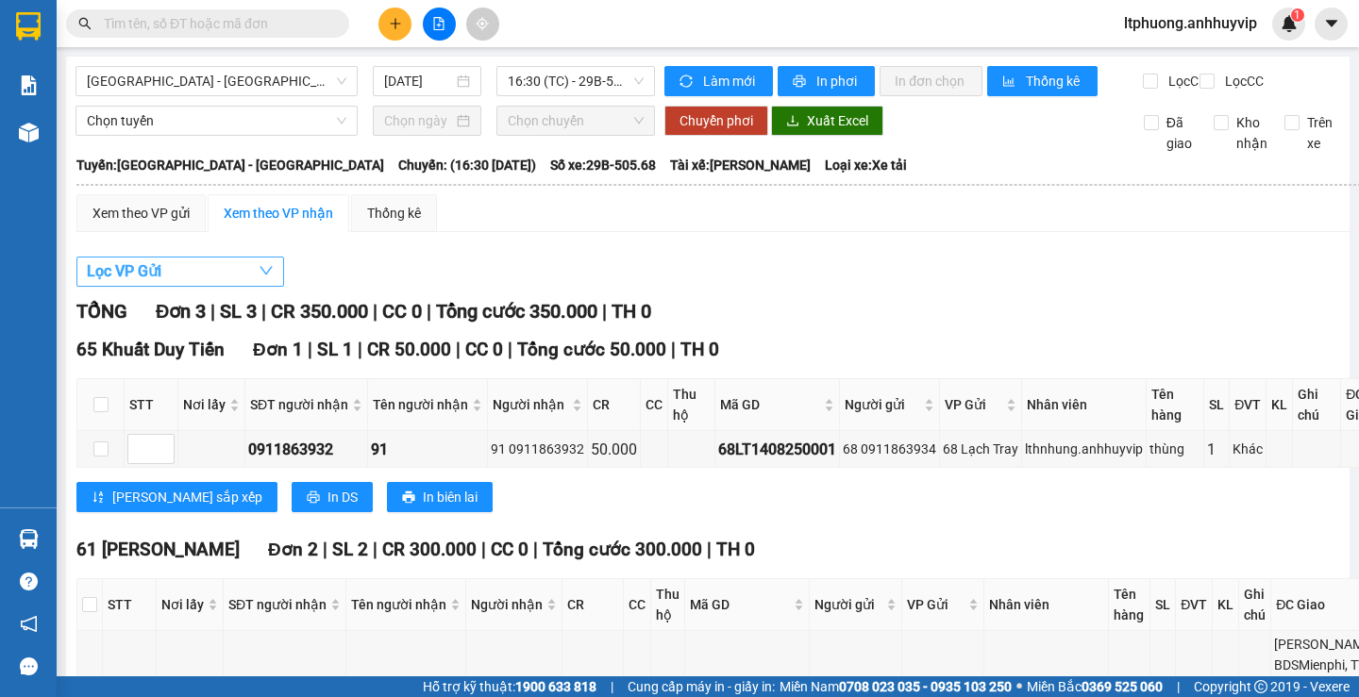
click at [204, 283] on button "Lọc VP Gửi" at bounding box center [180, 272] width 208 height 30
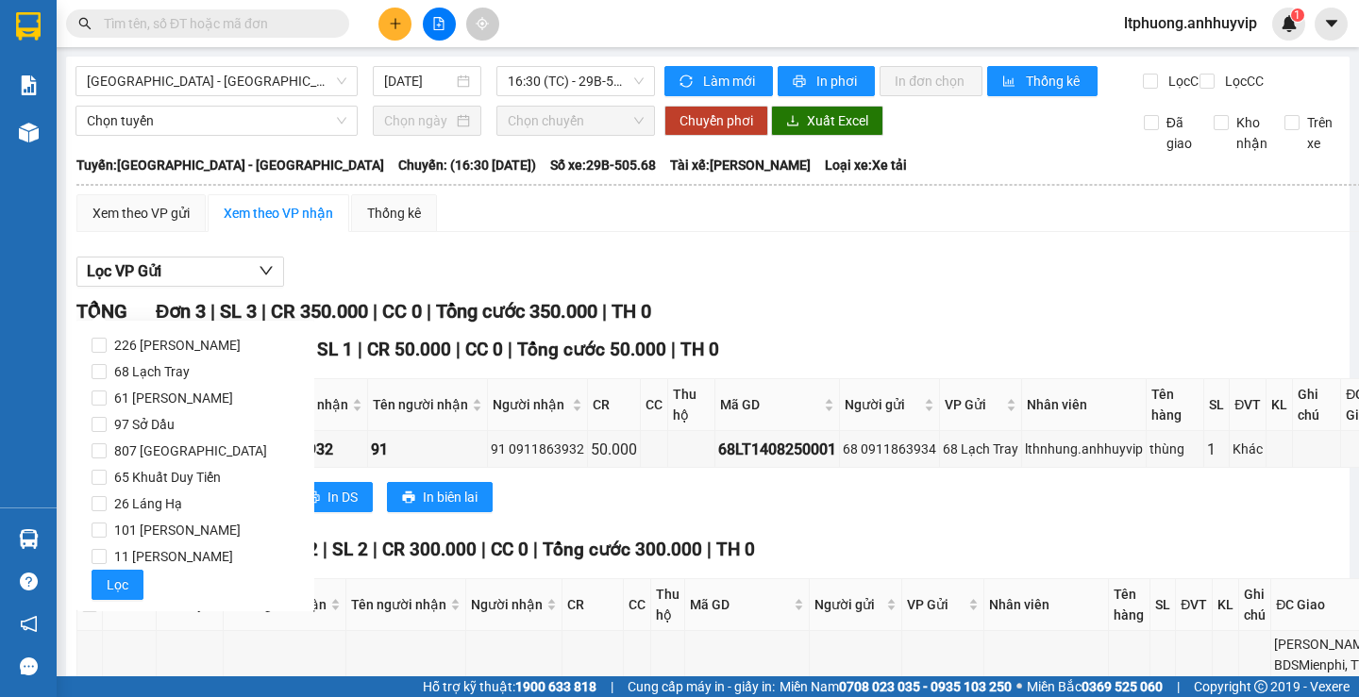
click at [401, 256] on div "Xem theo VP gửi Xem theo VP nhận Thống kê Lọc VP Gửi TỔNG Đơn 3 | SL 3 | CR 35…" at bounding box center [742, 640] width 1332 height 892
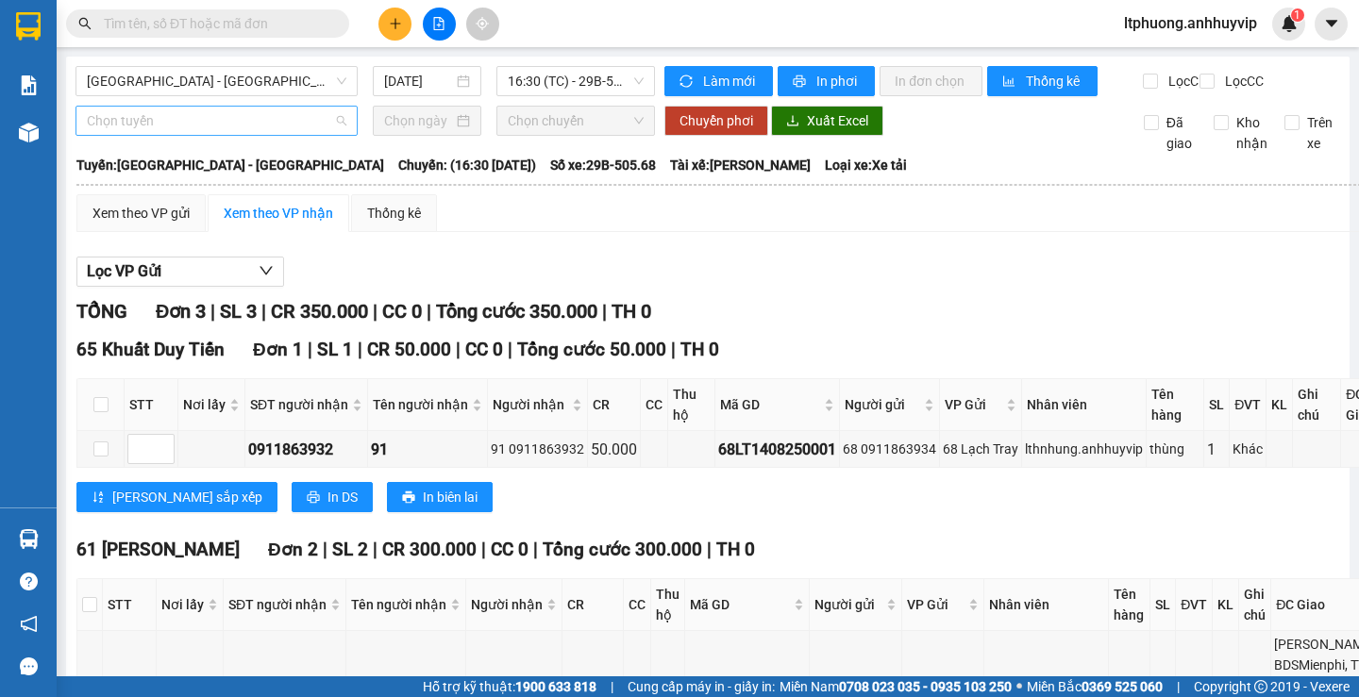
click at [319, 135] on span "Chọn tuyến" at bounding box center [217, 121] width 260 height 28
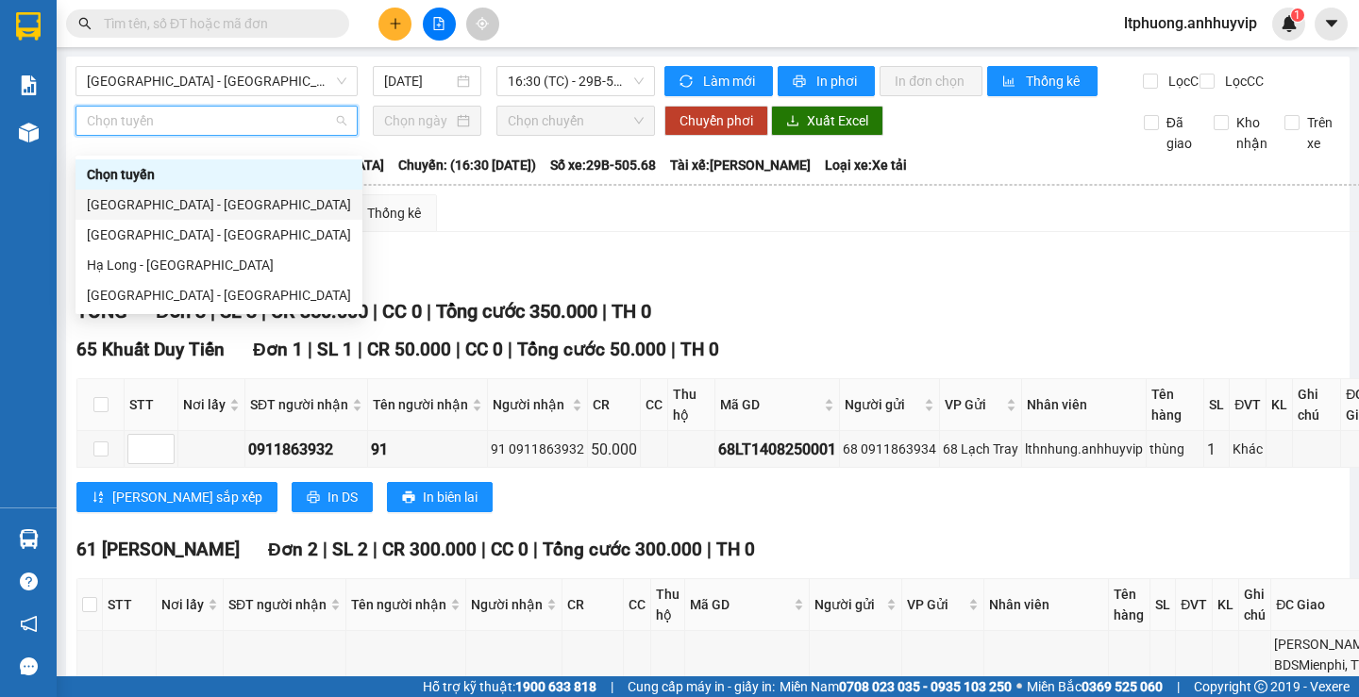
click at [260, 216] on div "[GEOGRAPHIC_DATA] - [GEOGRAPHIC_DATA]" at bounding box center [219, 205] width 287 height 30
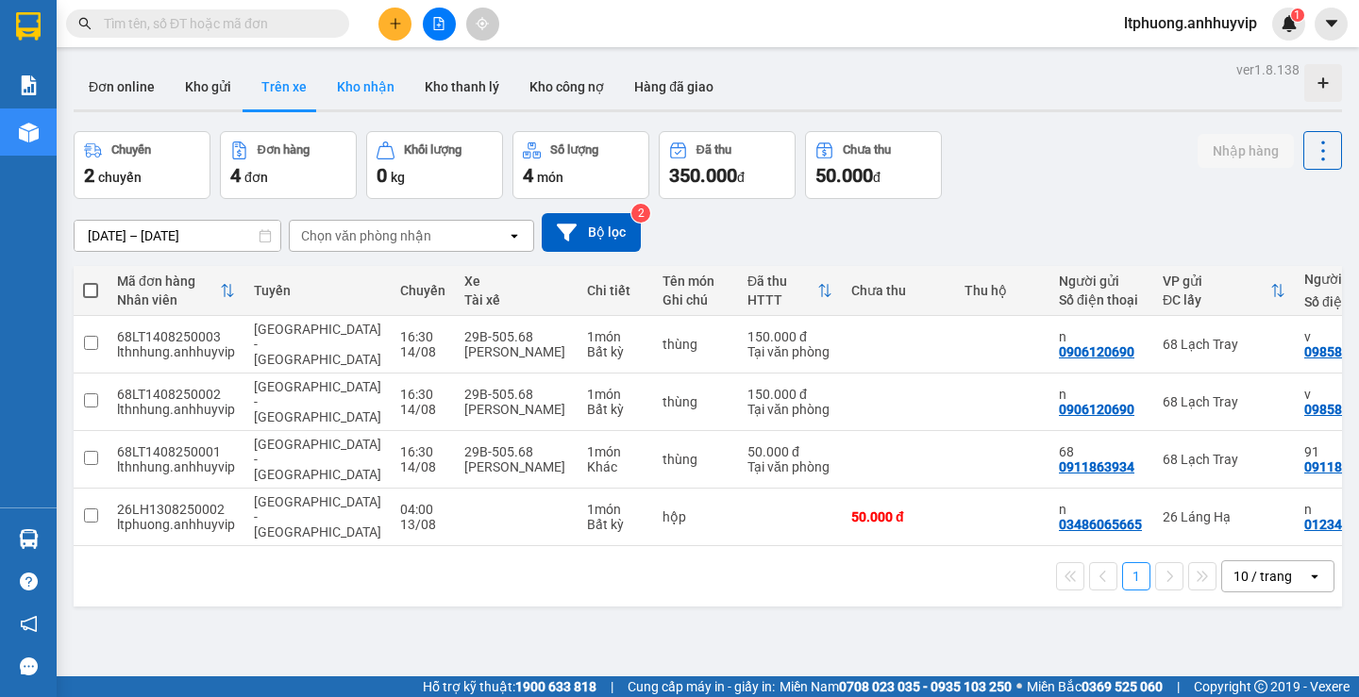
click at [358, 85] on button "Kho nhận" at bounding box center [366, 86] width 88 height 45
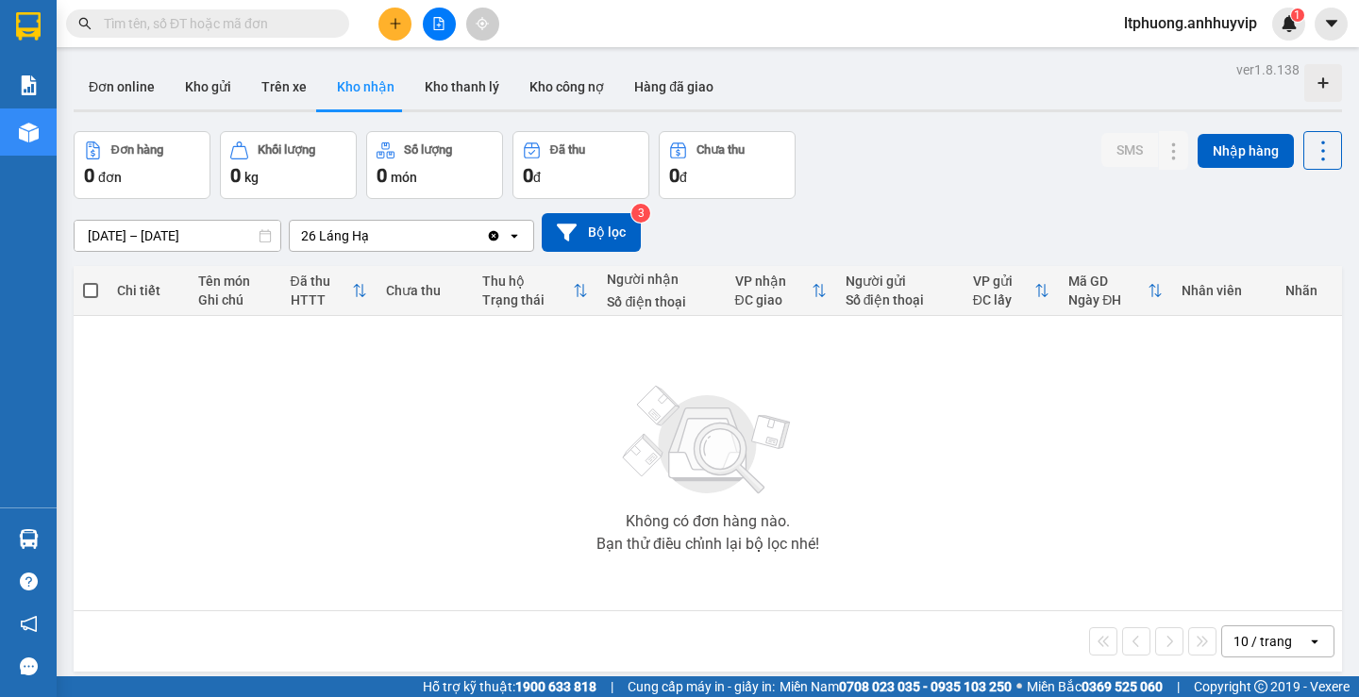
click at [493, 240] on icon "Clear value" at bounding box center [494, 235] width 10 height 10
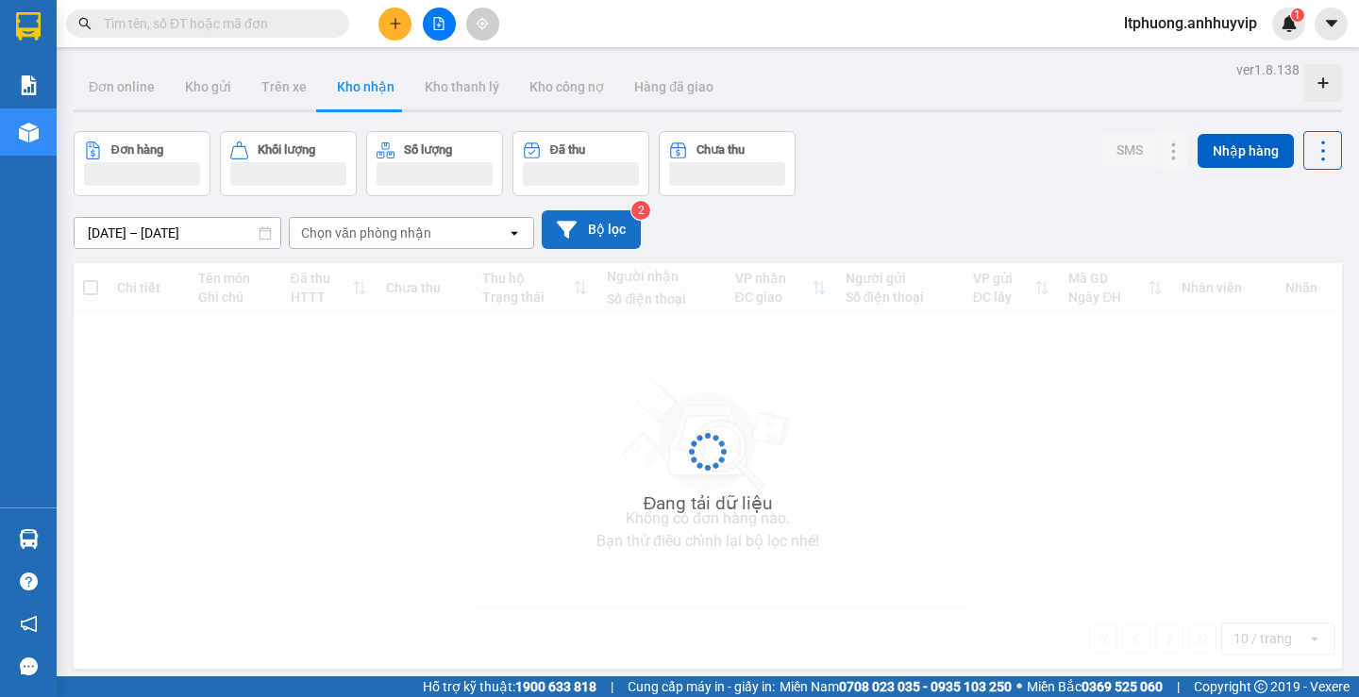
click at [579, 227] on button "Bộ lọc" at bounding box center [591, 229] width 99 height 39
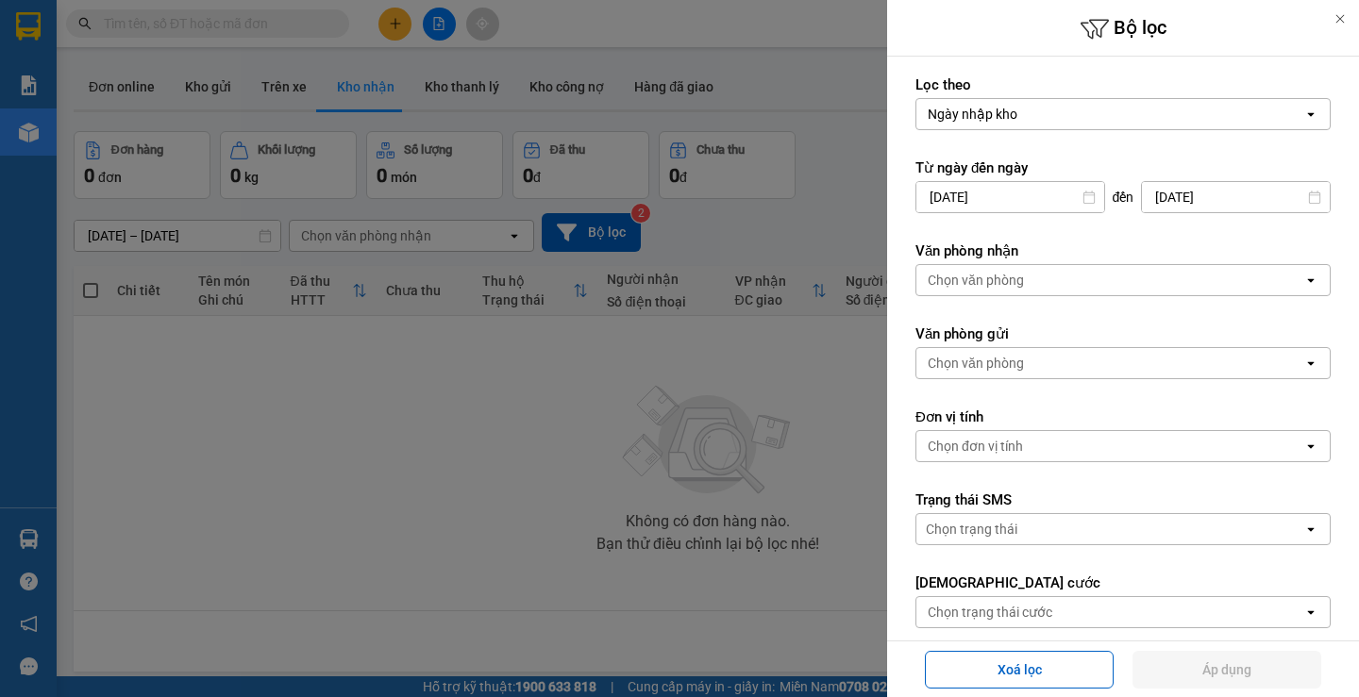
click at [529, 350] on div at bounding box center [679, 348] width 1359 height 697
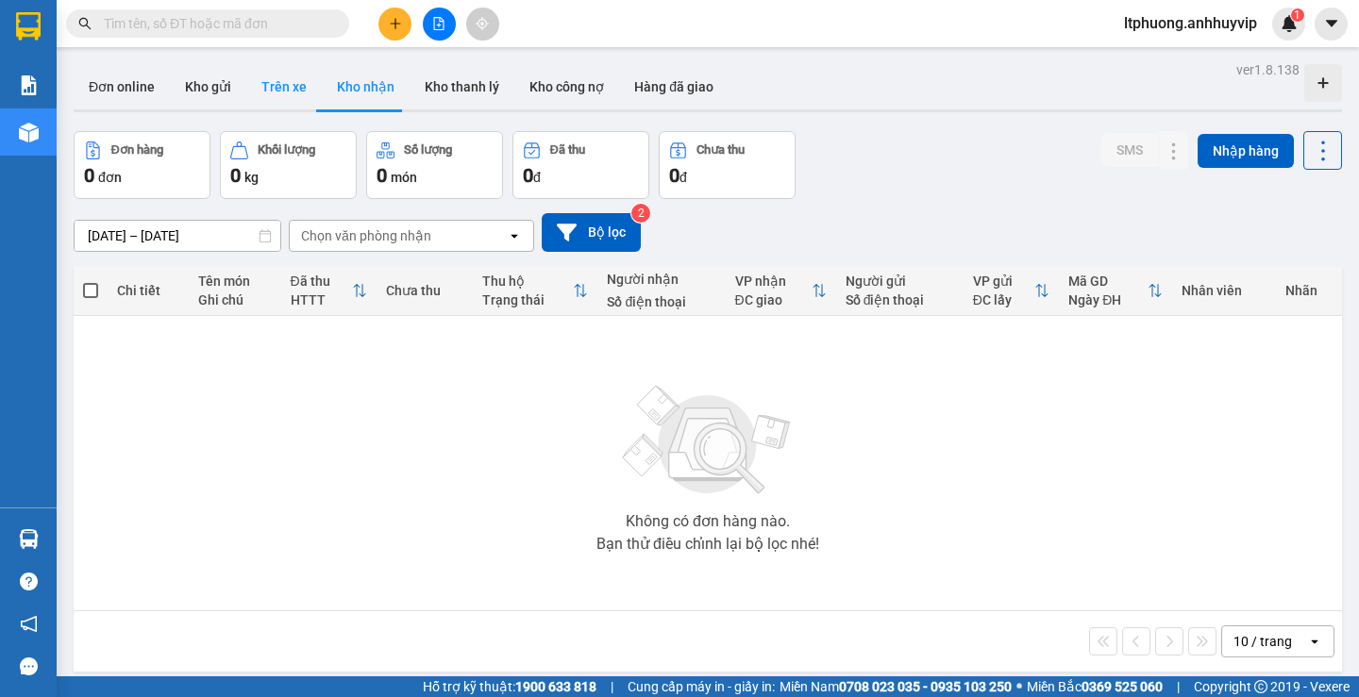
click at [309, 86] on button "Trên xe" at bounding box center [284, 86] width 76 height 45
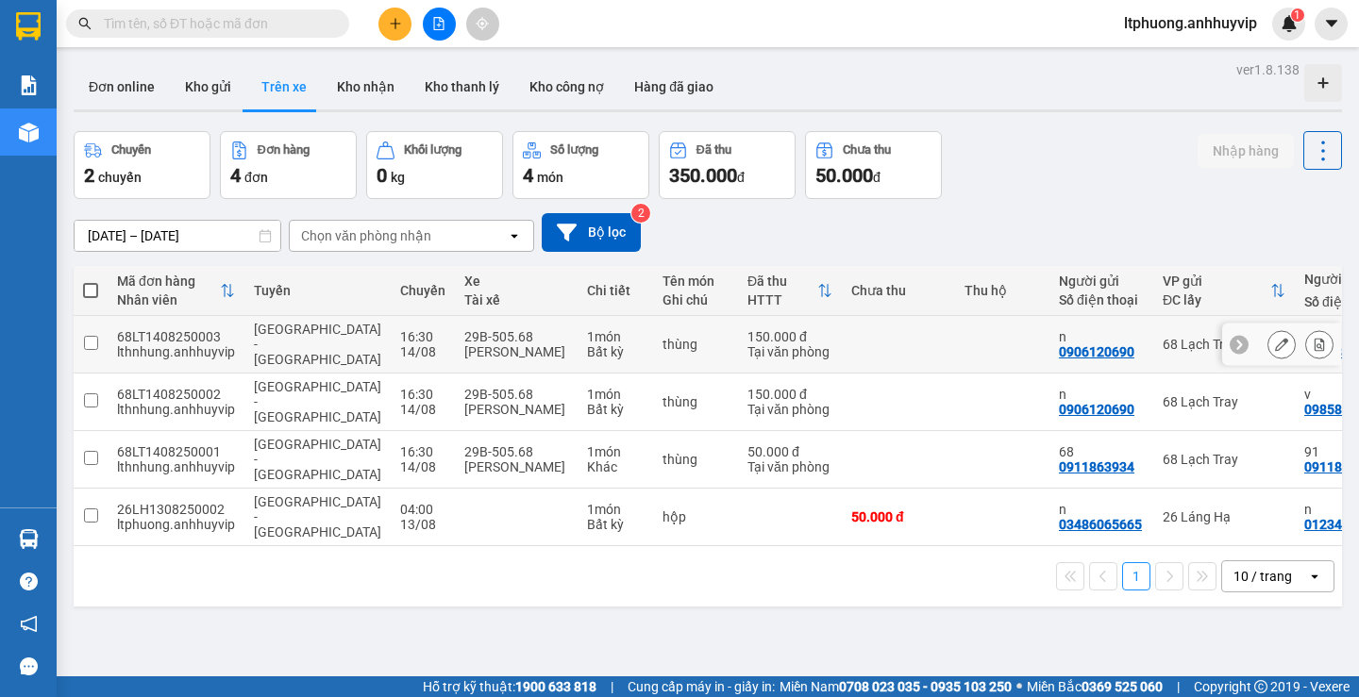
drag, startPoint x: 600, startPoint y: 366, endPoint x: 864, endPoint y: 391, distance: 264.4
click at [864, 391] on td at bounding box center [898, 403] width 113 height 58
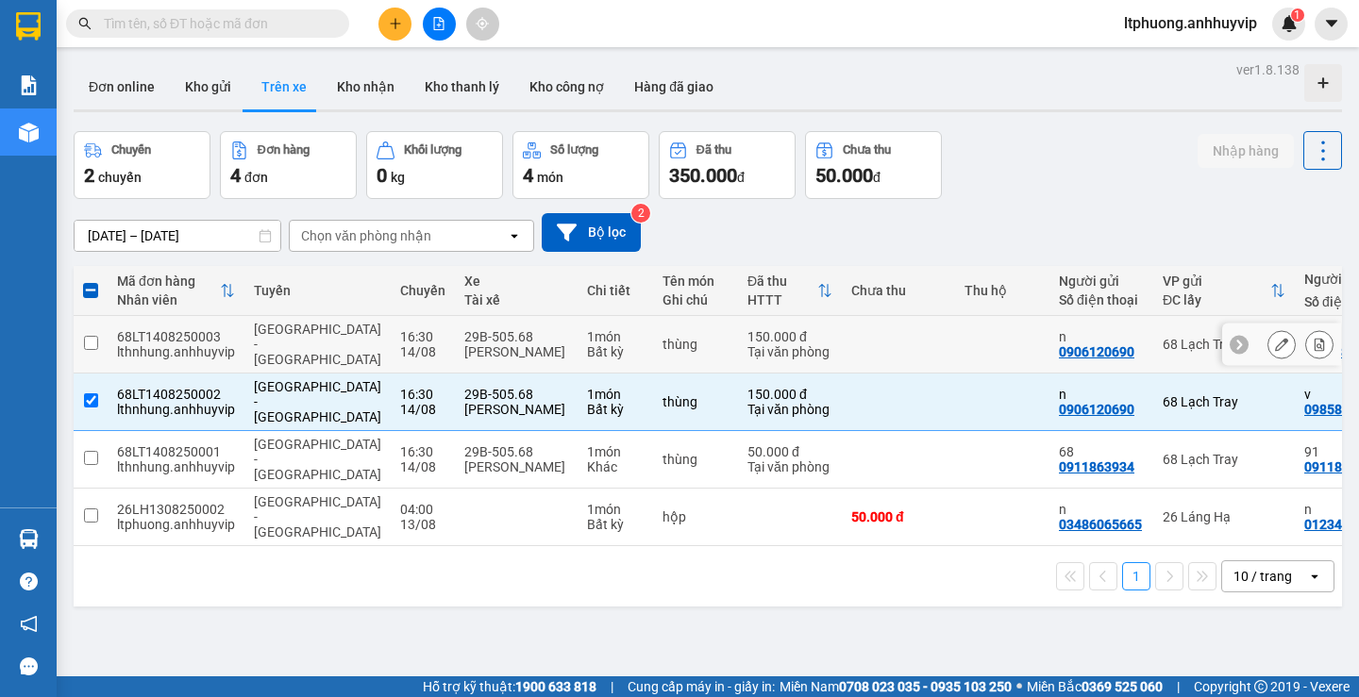
click at [1236, 347] on icon at bounding box center [1239, 345] width 6 height 10
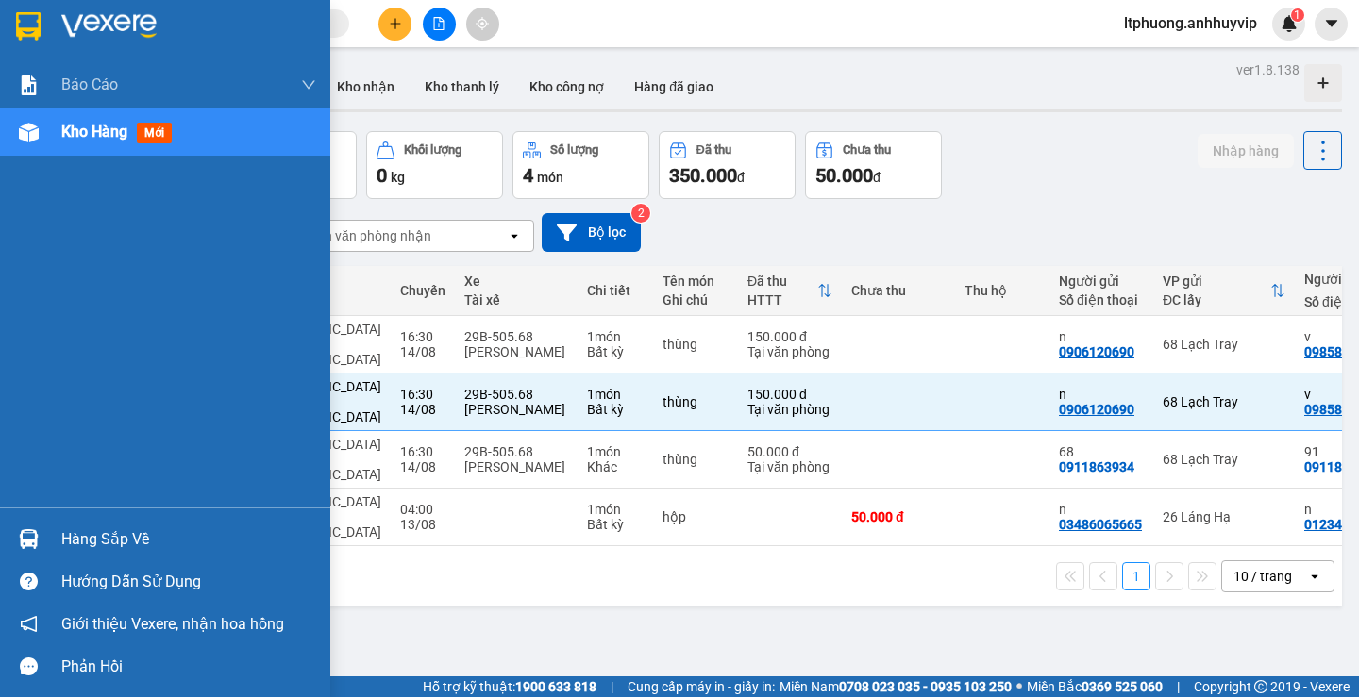
click at [391, 270] on th "Chuyến" at bounding box center [423, 291] width 64 height 50
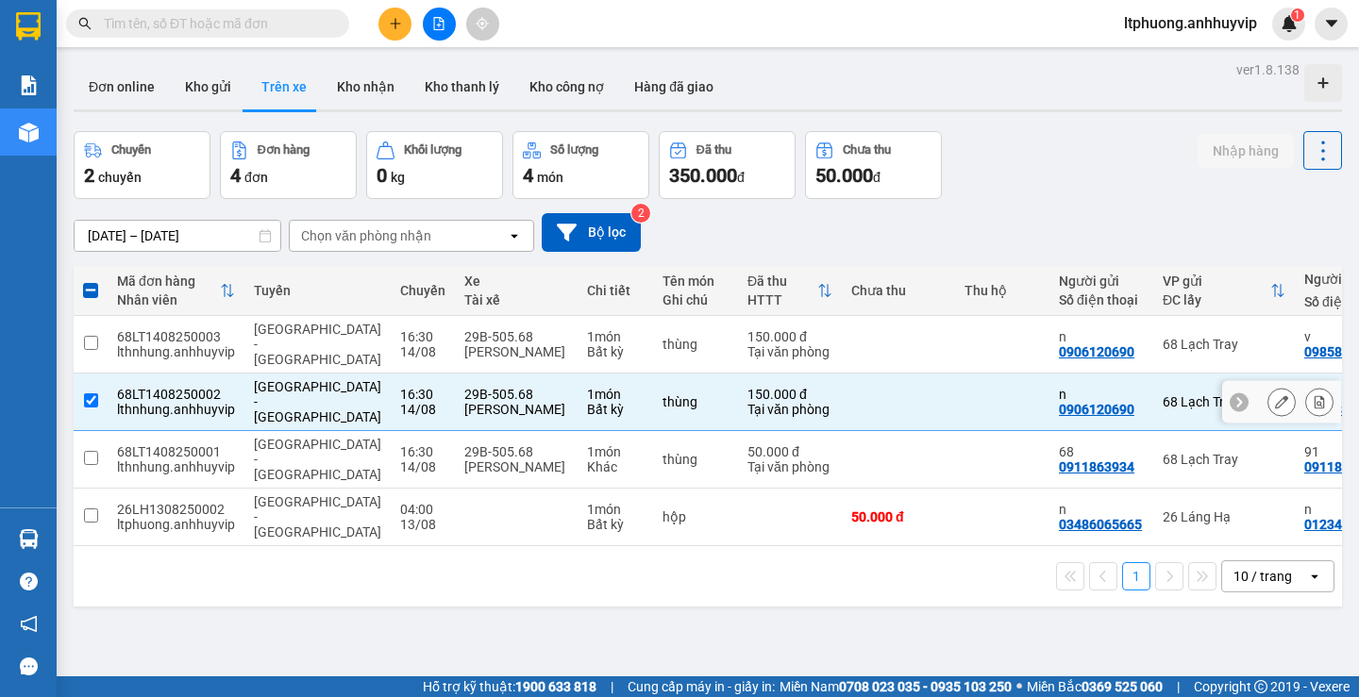
drag, startPoint x: 88, startPoint y: 397, endPoint x: 98, endPoint y: 361, distance: 38.2
click at [88, 392] on td at bounding box center [91, 403] width 34 height 58
checkbox input "false"
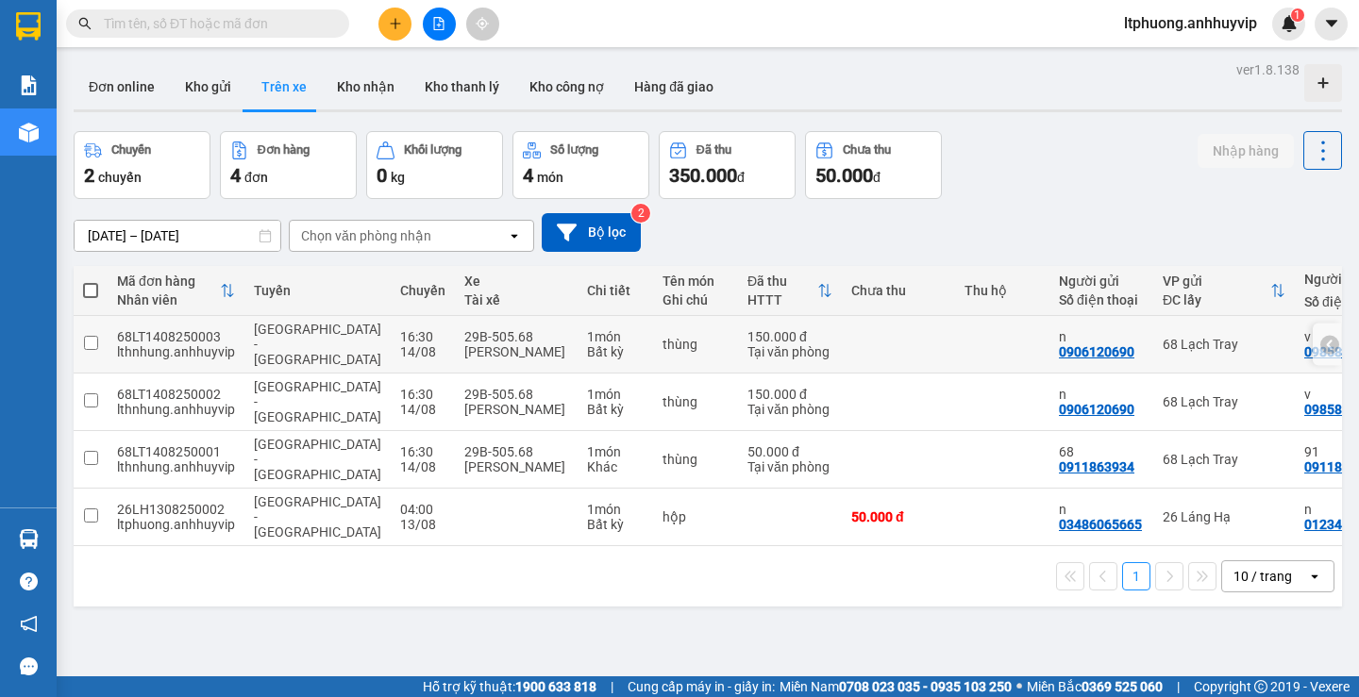
click at [90, 347] on input "checkbox" at bounding box center [91, 343] width 14 height 14
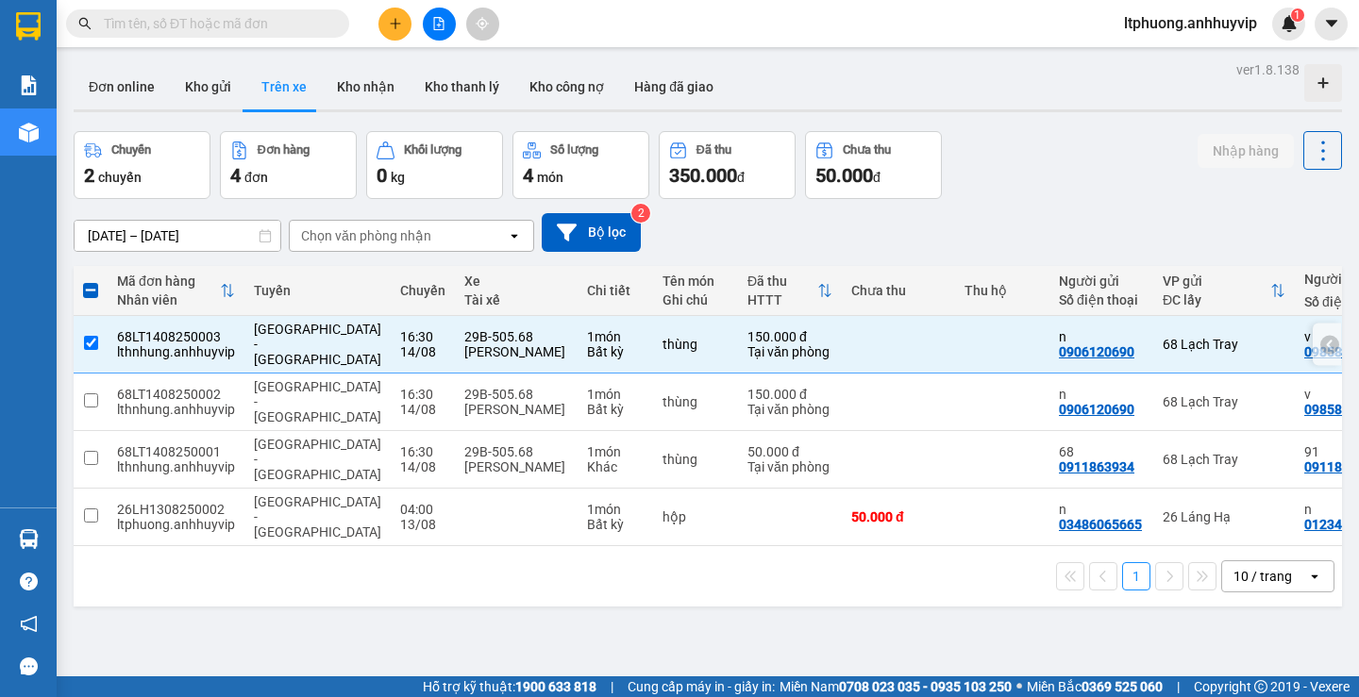
click at [90, 347] on input "checkbox" at bounding box center [91, 343] width 14 height 14
checkbox input "false"
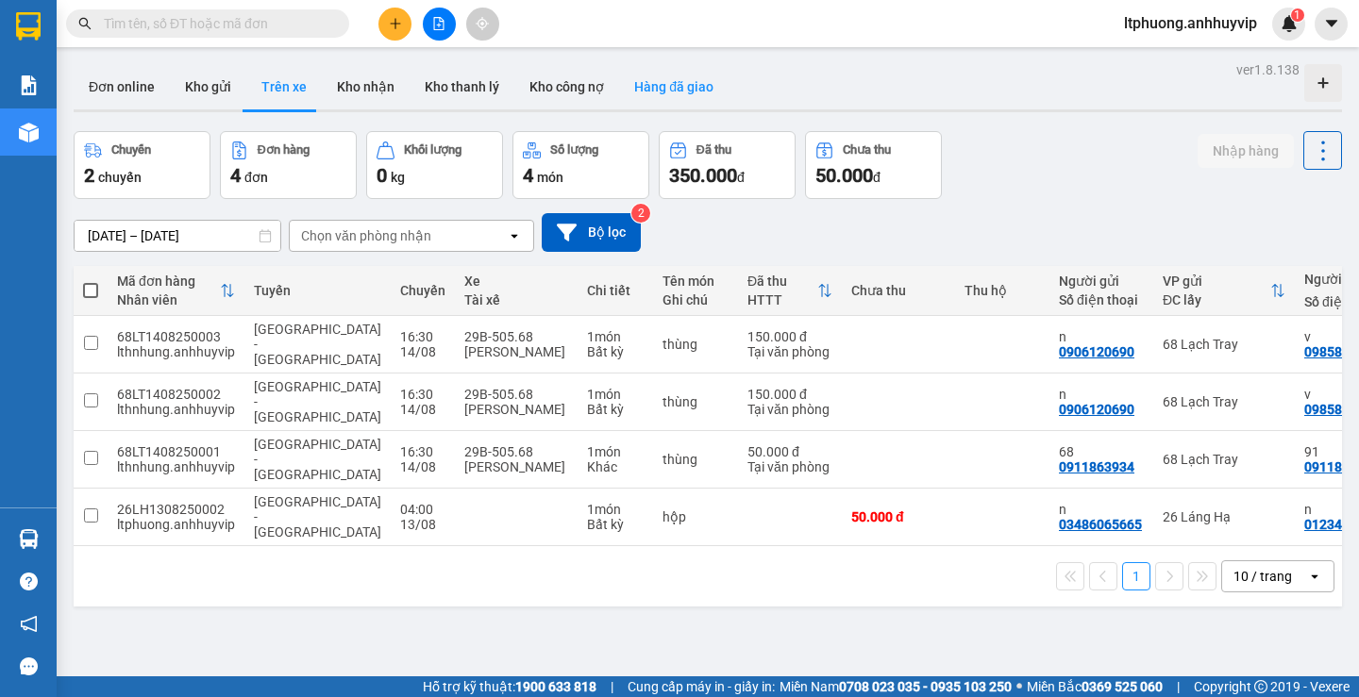
click at [644, 85] on button "Hàng đã giao" at bounding box center [673, 86] width 109 height 45
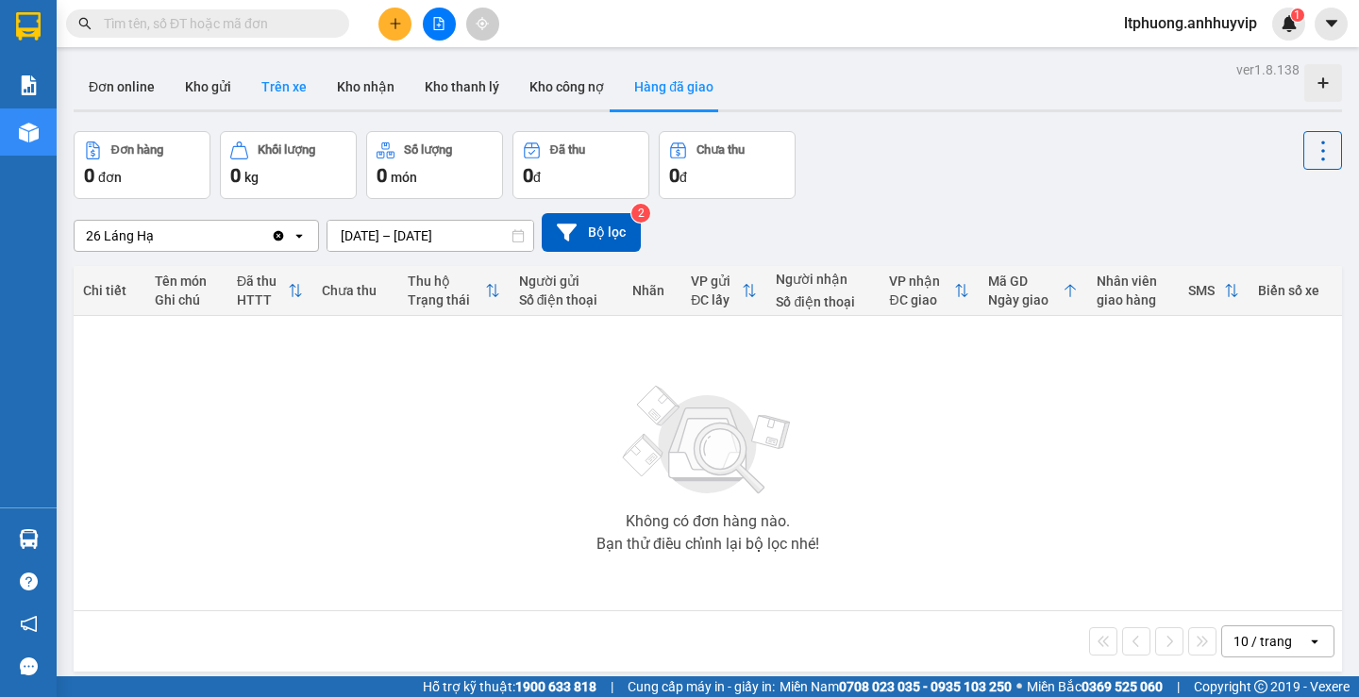
click at [277, 98] on button "Trên xe" at bounding box center [284, 86] width 76 height 45
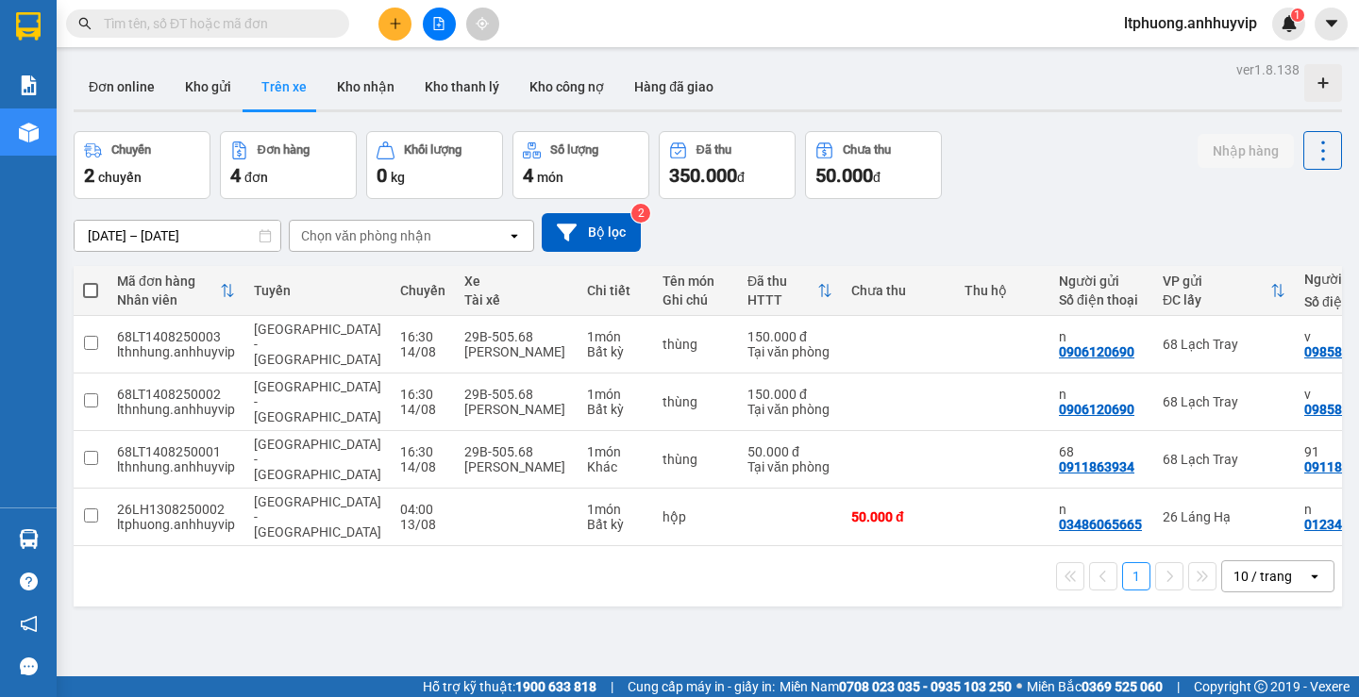
click at [238, 167] on span "4" at bounding box center [235, 175] width 10 height 23
click at [326, 79] on button "Kho nhận" at bounding box center [366, 86] width 88 height 45
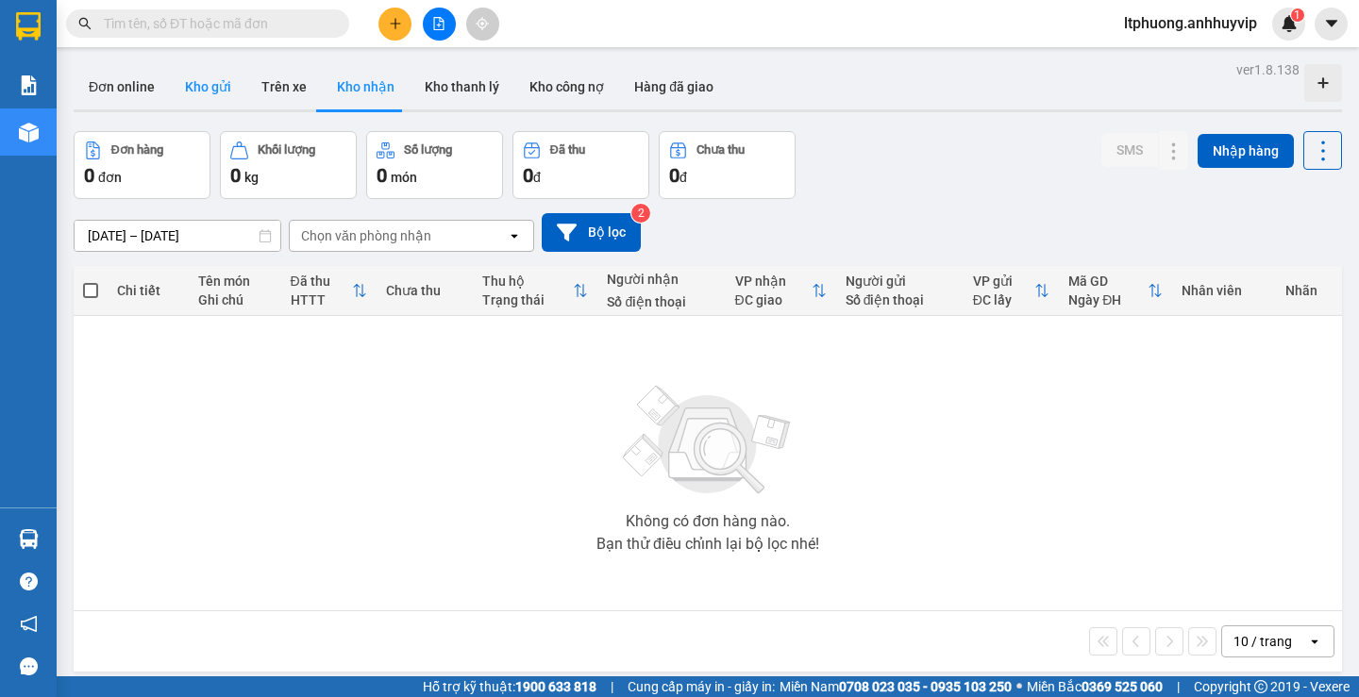
click at [202, 92] on button "Kho gửi" at bounding box center [208, 86] width 76 height 45
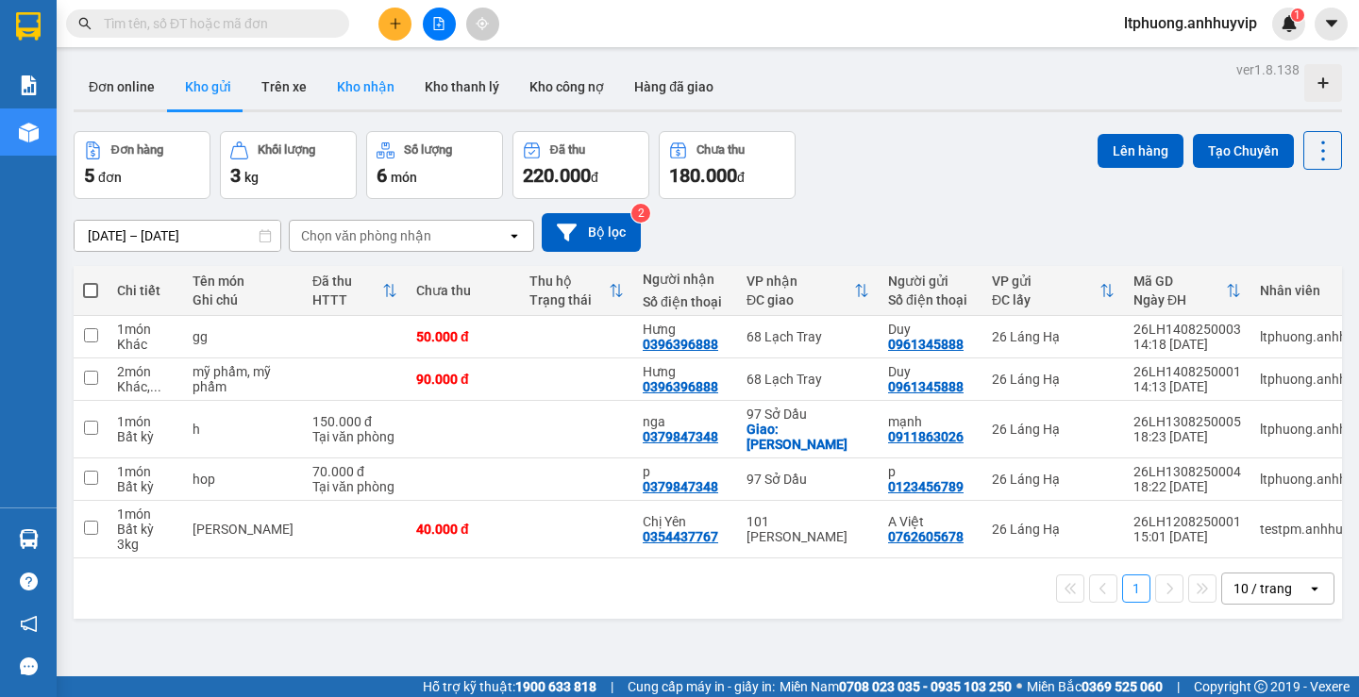
click at [347, 77] on button "Kho nhận" at bounding box center [366, 86] width 88 height 45
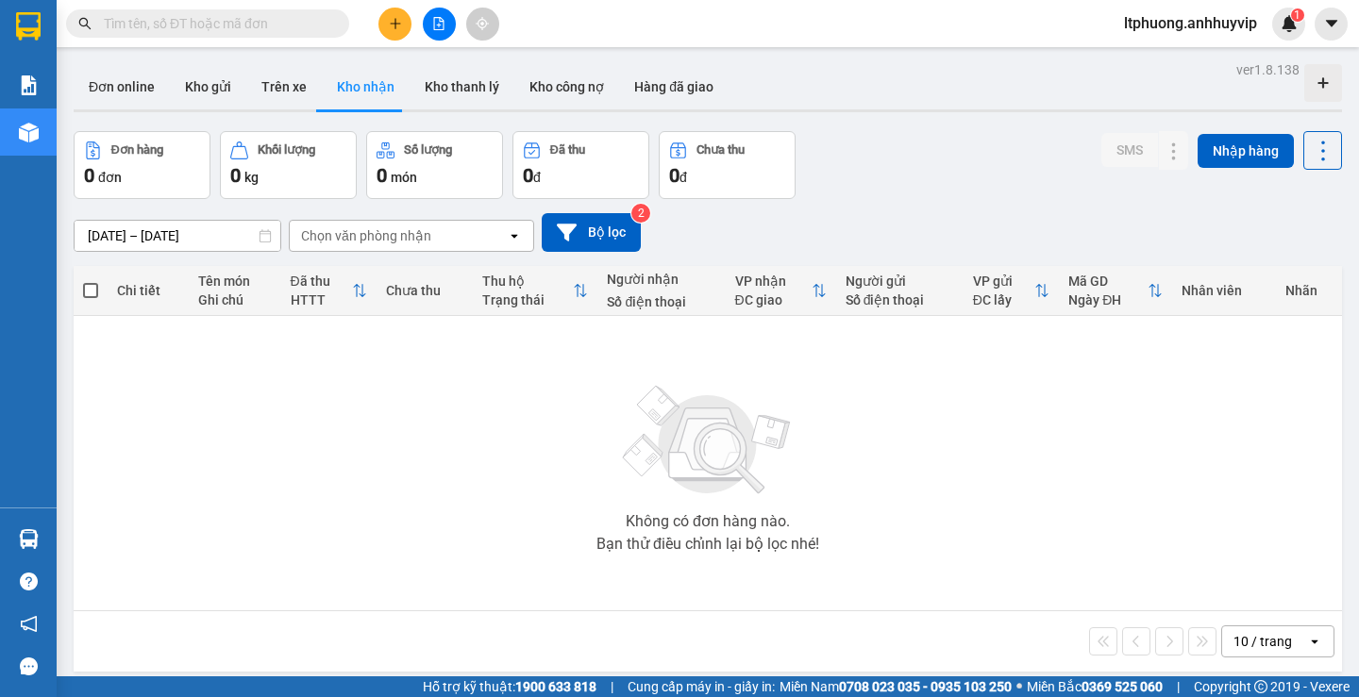
click at [262, 240] on icon at bounding box center [265, 235] width 13 height 13
click at [265, 237] on icon at bounding box center [265, 235] width 13 height 13
click at [240, 237] on input "[DATE] – [DATE]" at bounding box center [178, 236] width 206 height 30
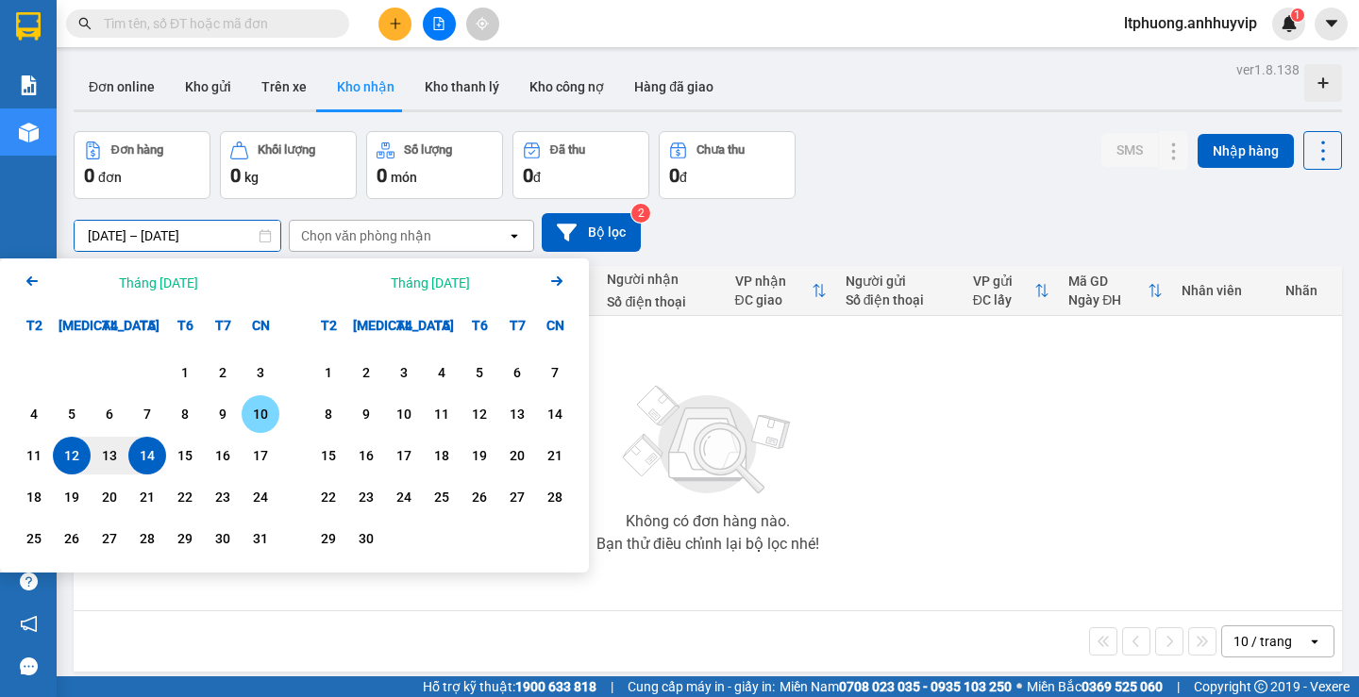
click at [263, 410] on div "10" at bounding box center [260, 414] width 26 height 23
click at [141, 460] on div "14" at bounding box center [147, 456] width 26 height 23
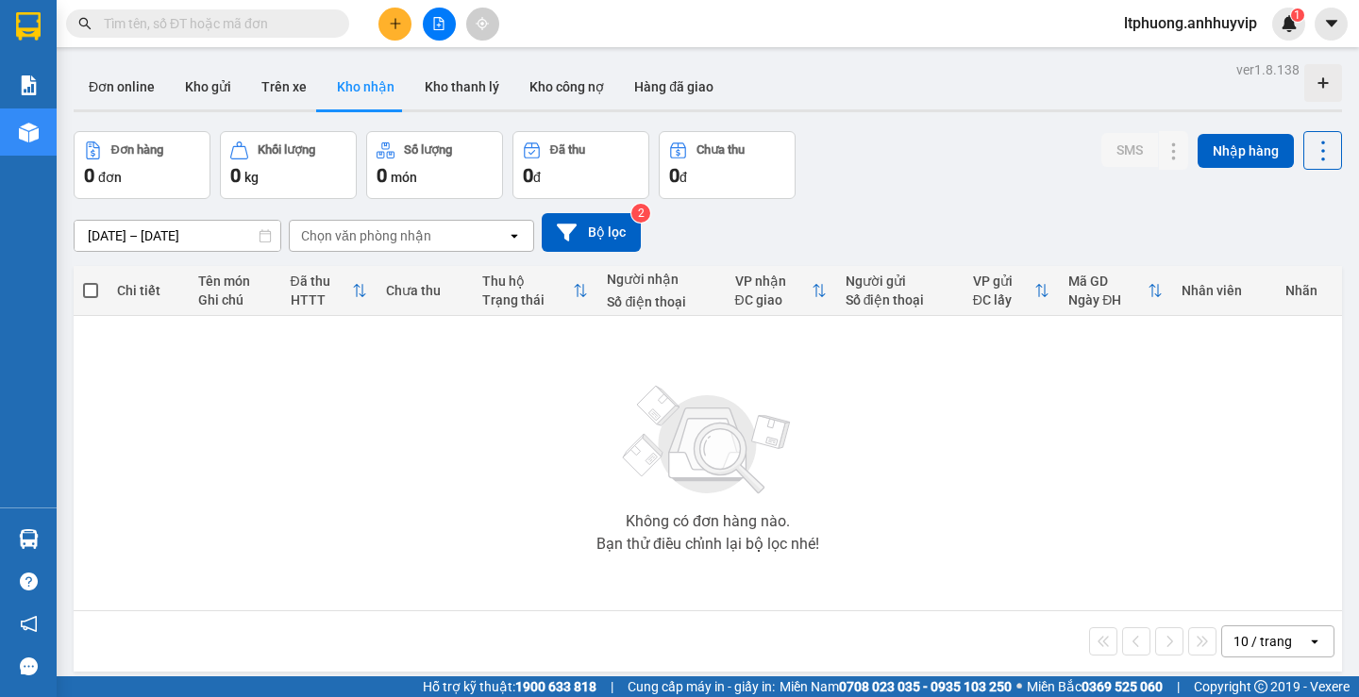
click at [516, 438] on div "Không có đơn hàng nào. Bạn thử điều chỉnh lại bộ lọc nhé!" at bounding box center [708, 463] width 1250 height 283
click at [303, 80] on button "Trên xe" at bounding box center [284, 86] width 76 height 45
type input "[DATE] – [DATE]"
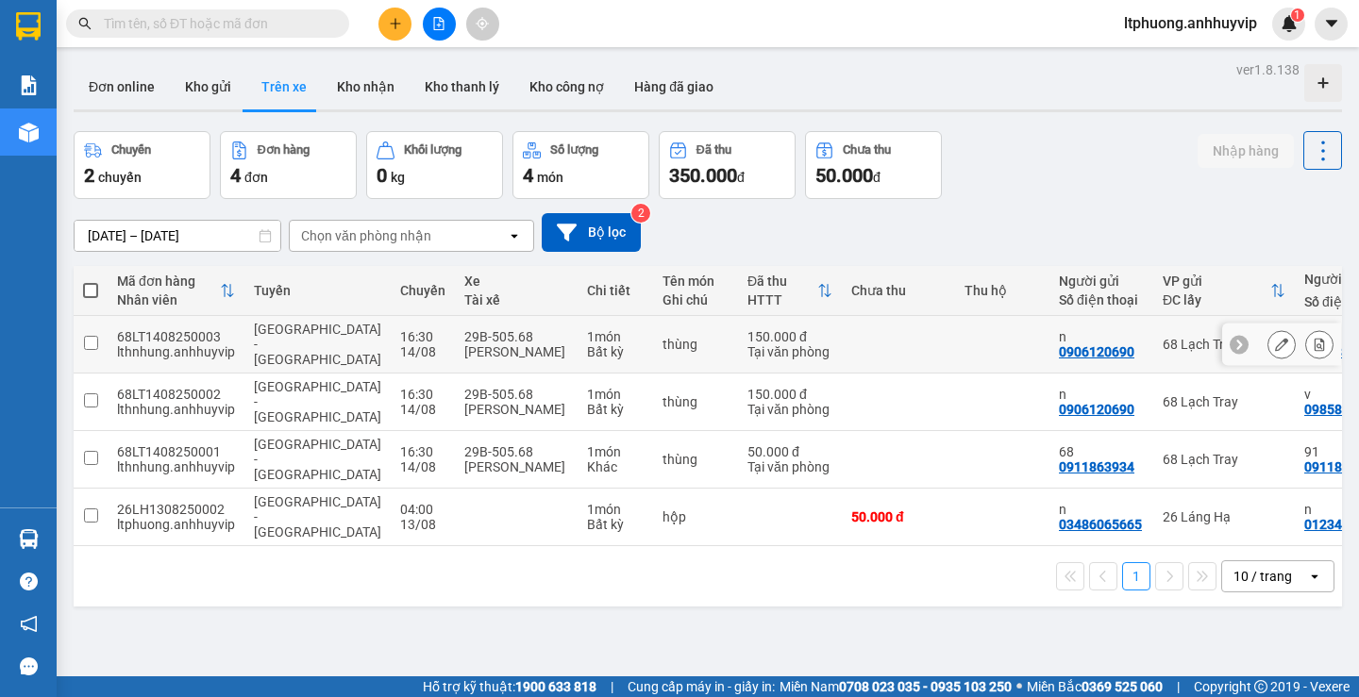
click at [92, 336] on input "checkbox" at bounding box center [91, 343] width 14 height 14
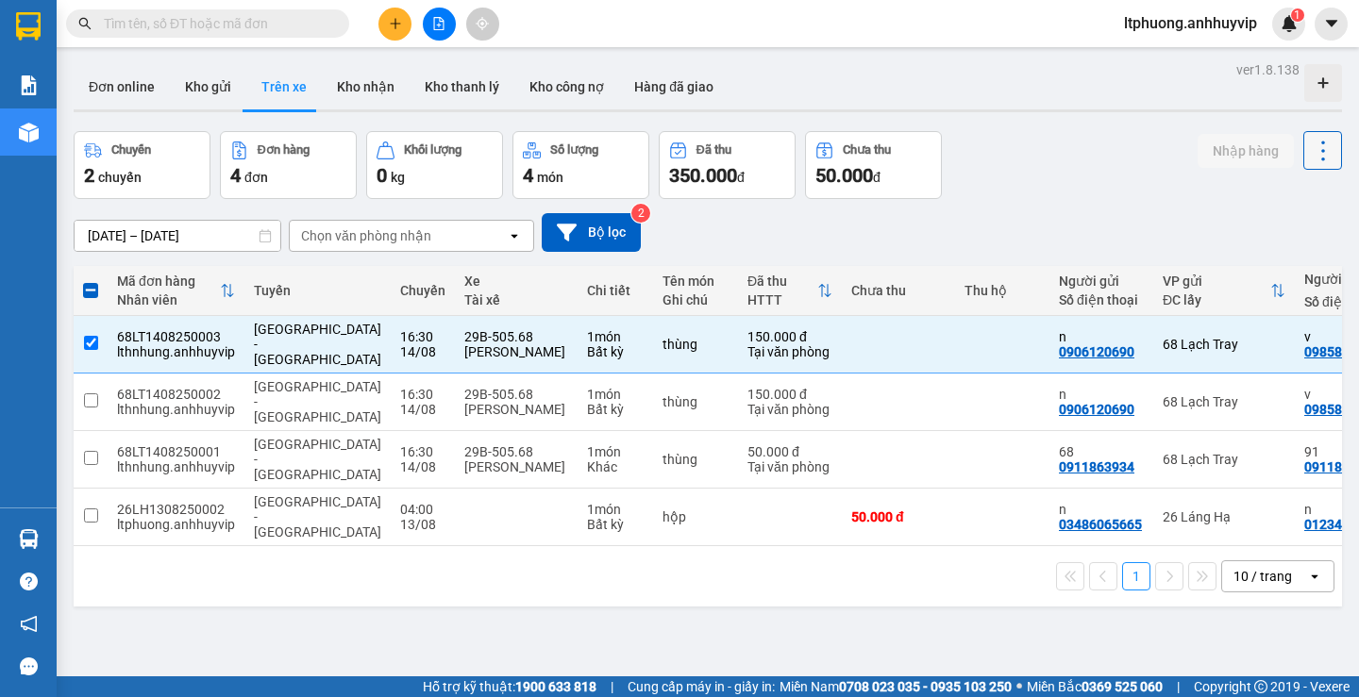
click at [1310, 160] on icon at bounding box center [1323, 151] width 26 height 26
click at [87, 349] on input "checkbox" at bounding box center [91, 343] width 14 height 14
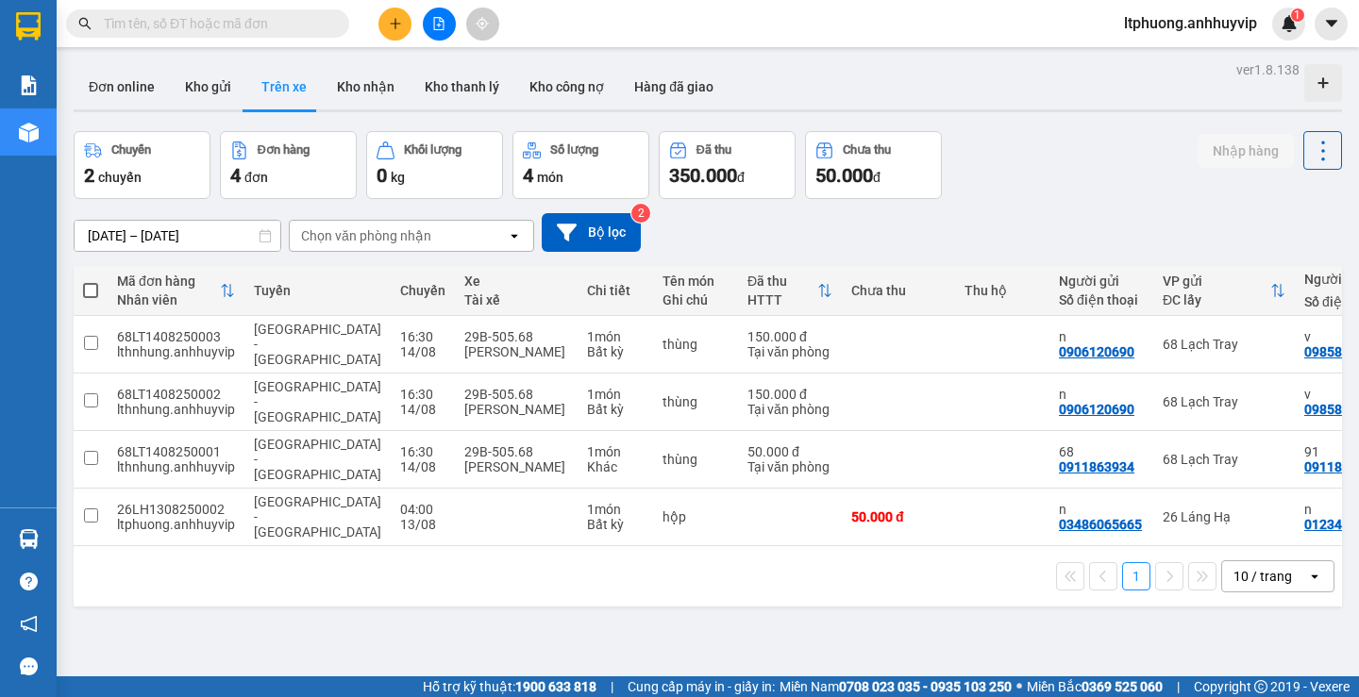
click at [92, 285] on span at bounding box center [90, 290] width 15 height 15
click at [91, 281] on input "checkbox" at bounding box center [91, 281] width 0 height 0
checkbox input "true"
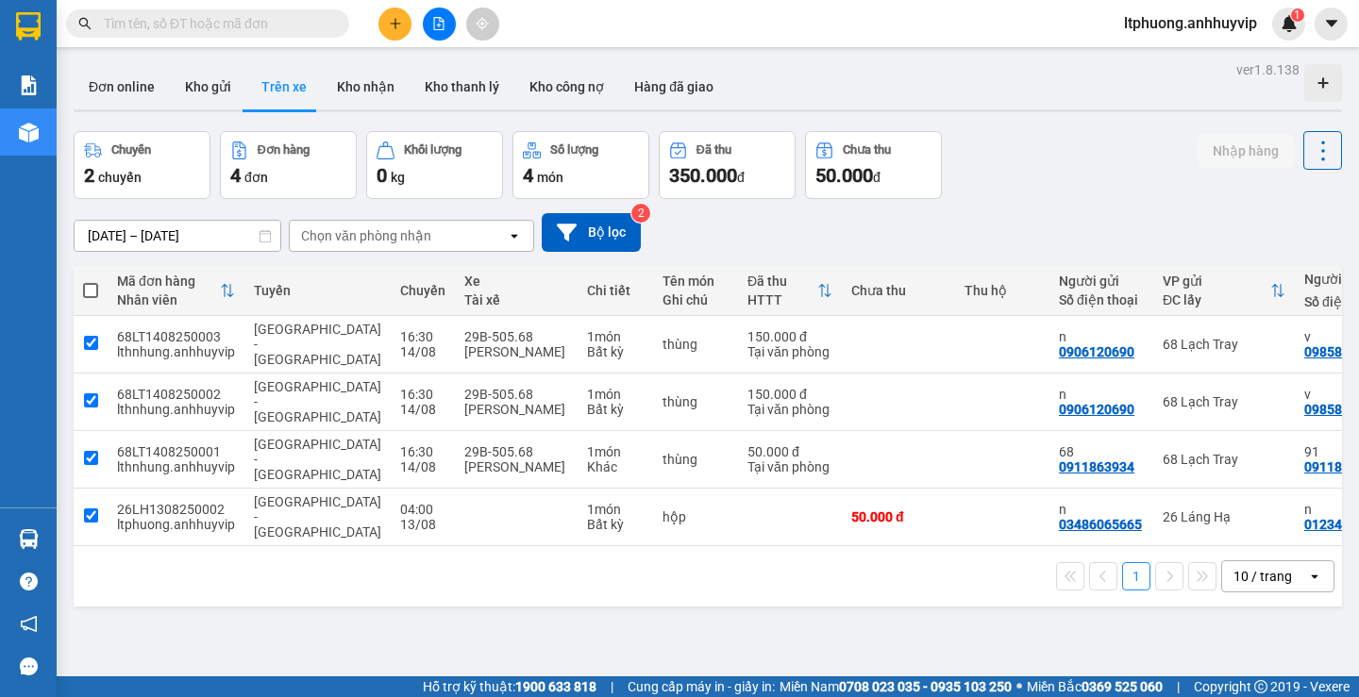
checkbox input "true"
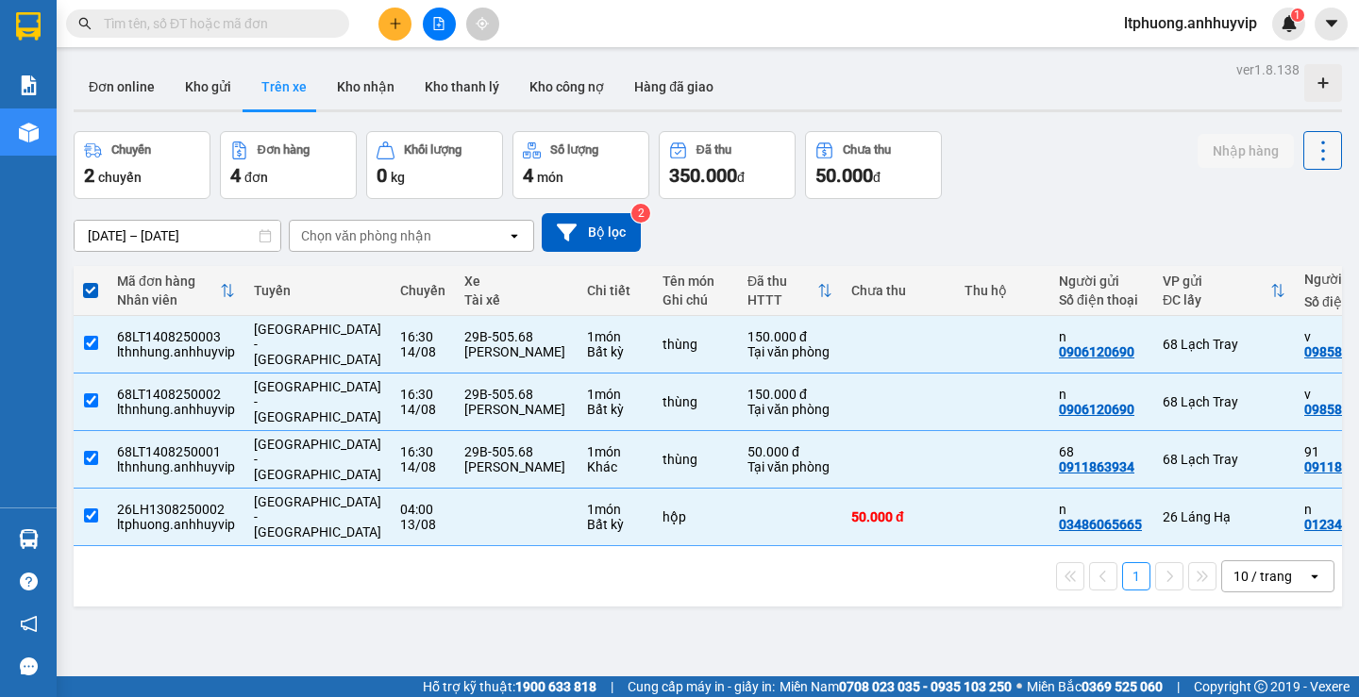
click at [1317, 157] on icon at bounding box center [1323, 151] width 26 height 26
click at [1247, 216] on li "Làm mới" at bounding box center [1274, 202] width 142 height 34
click at [1310, 157] on icon at bounding box center [1323, 151] width 26 height 26
click at [1286, 209] on span "Làm mới" at bounding box center [1282, 202] width 52 height 19
click at [1306, 339] on button at bounding box center [1319, 344] width 26 height 33
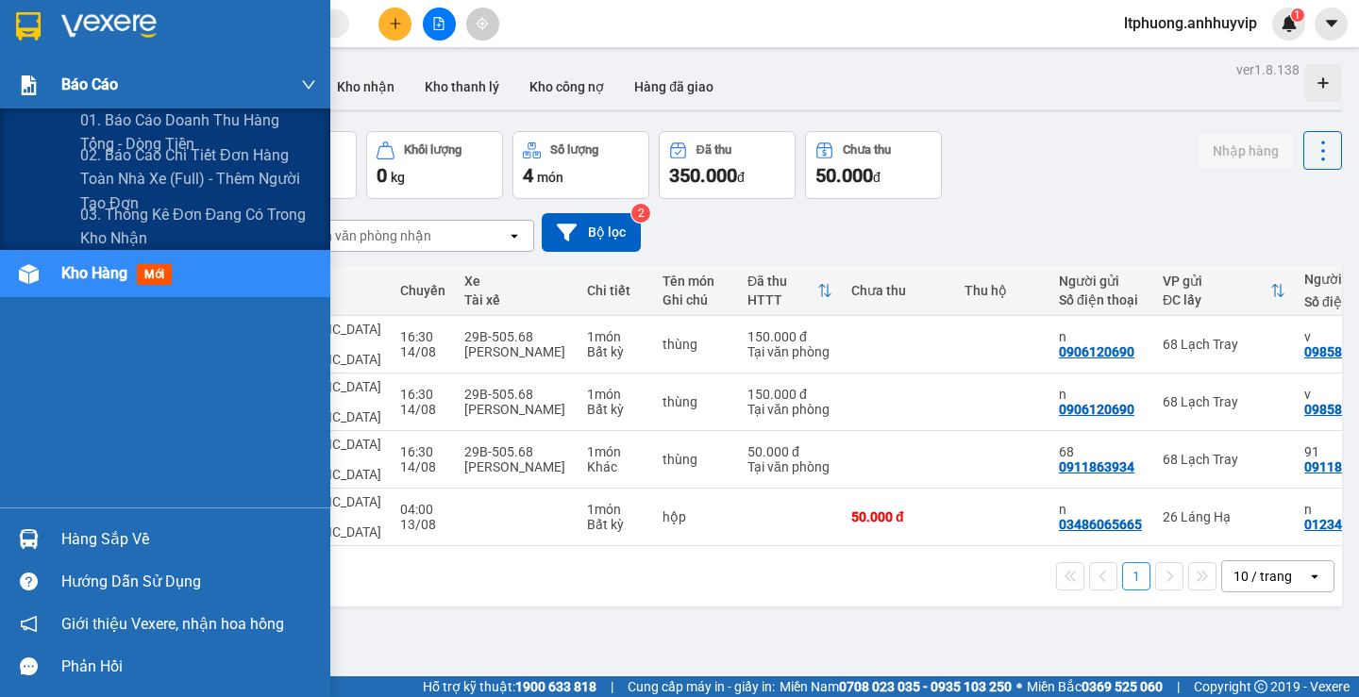
click at [8, 77] on div "Báo cáo" at bounding box center [165, 84] width 330 height 47
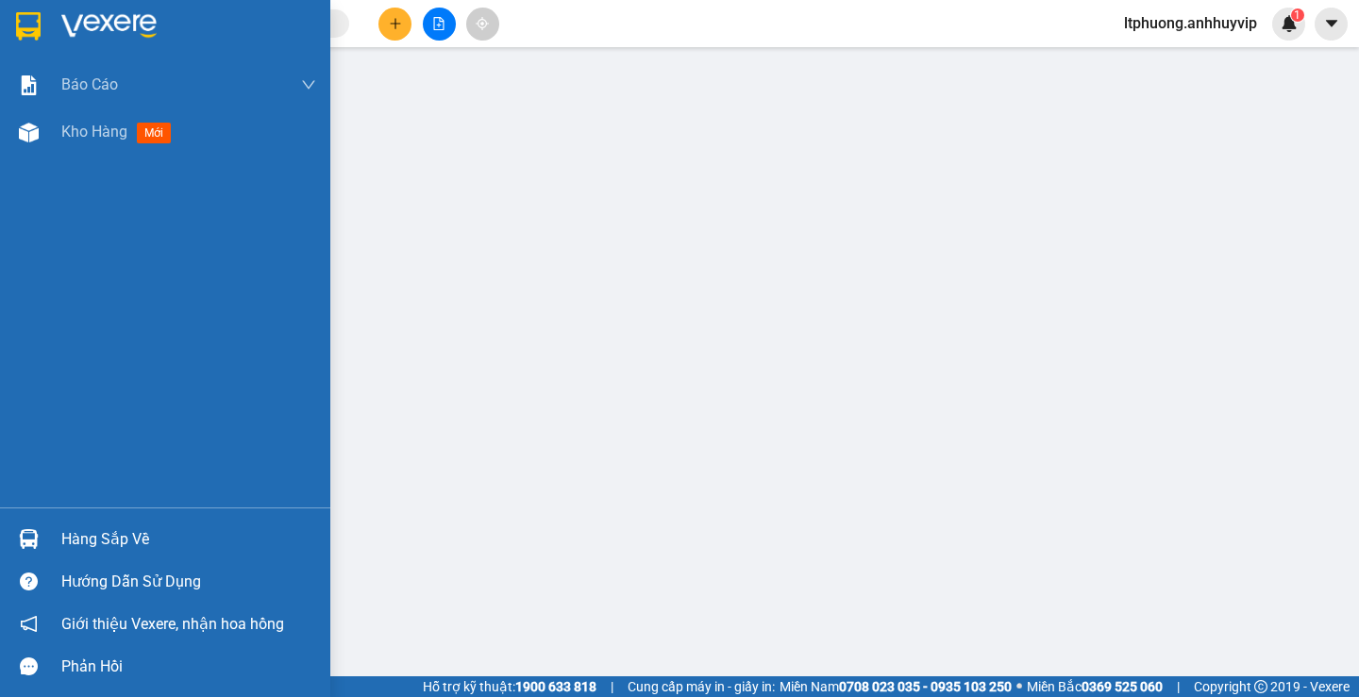
click at [84, 266] on div "Báo cáo 01. Báo cáo doanh thu hàng Tổng - Dòng tiền 02. Báo cáo chi tiết đơn hà…" at bounding box center [165, 284] width 330 height 446
click at [127, 121] on div "Kho hàng mới" at bounding box center [120, 132] width 118 height 24
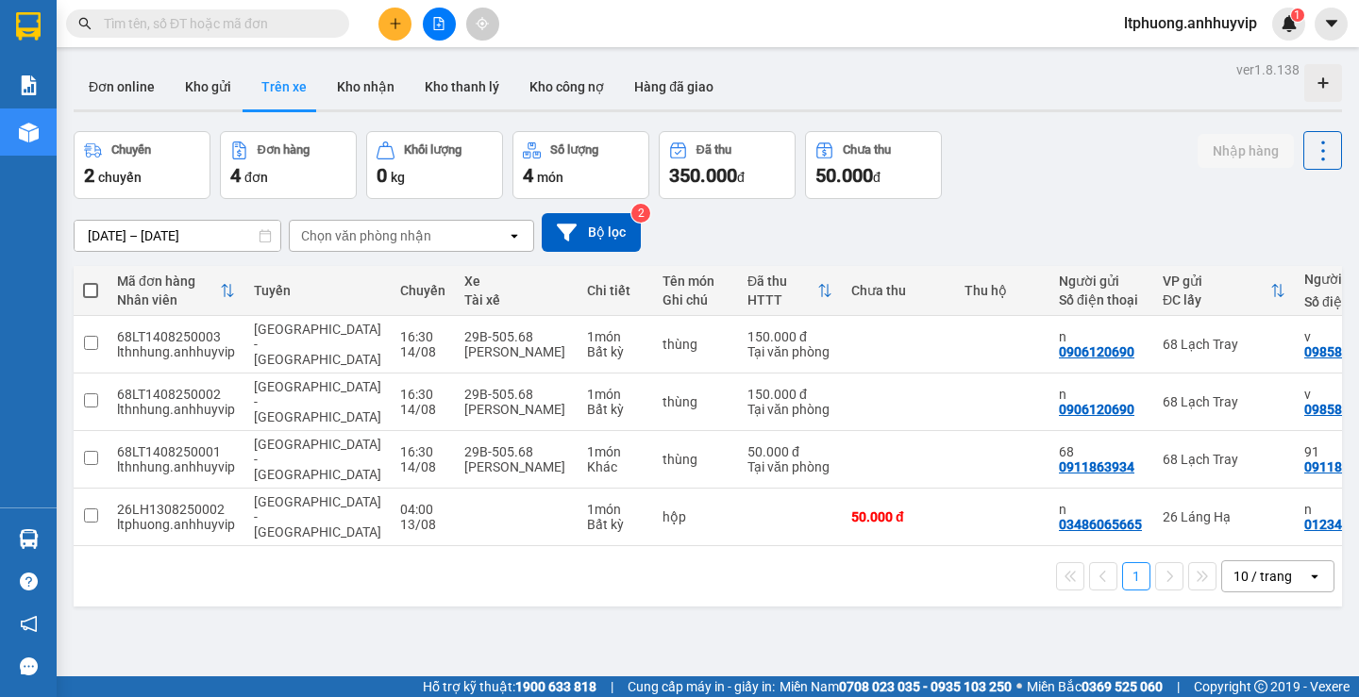
click at [748, 245] on div "[DATE] – [DATE] Press the down arrow key to interact with the calendar and sele…" at bounding box center [708, 232] width 1268 height 39
click at [609, 239] on button "Bộ lọc" at bounding box center [591, 232] width 99 height 39
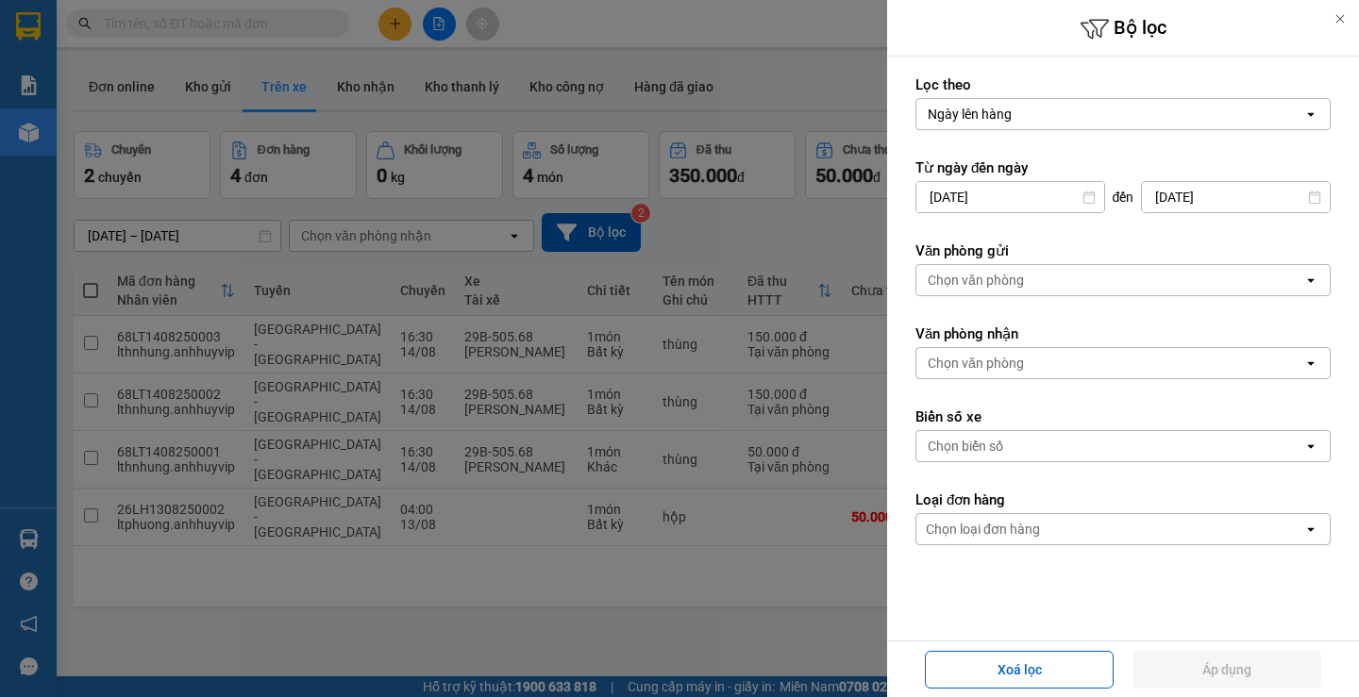
click at [778, 226] on div at bounding box center [679, 348] width 1359 height 697
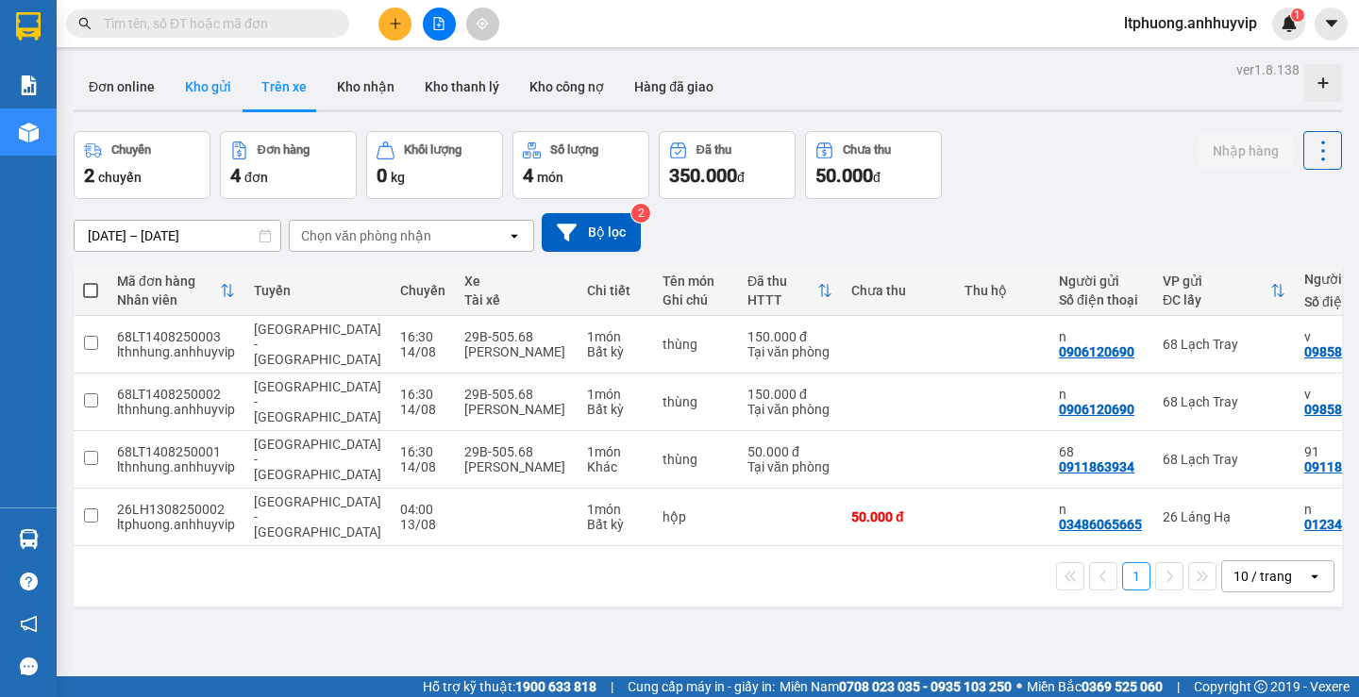
click at [193, 82] on button "Kho gửi" at bounding box center [208, 86] width 76 height 45
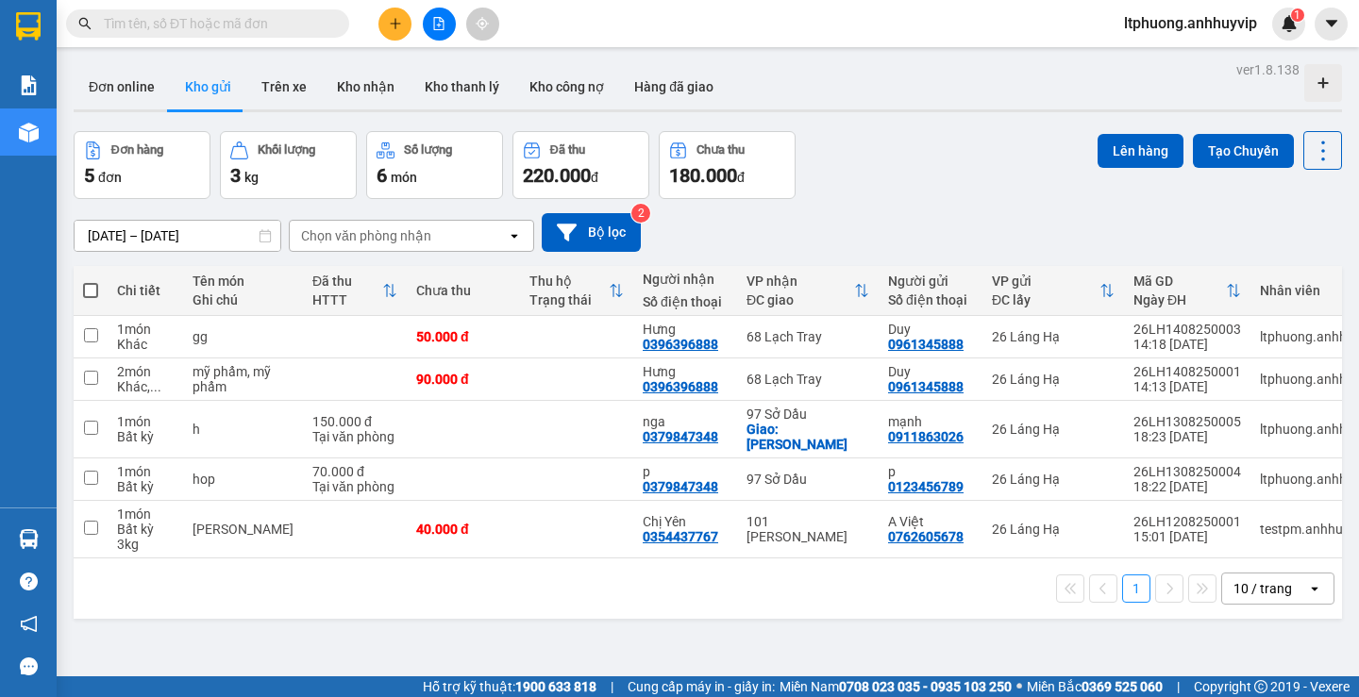
click at [626, 589] on div "1 10 / trang open" at bounding box center [707, 589] width 1253 height 32
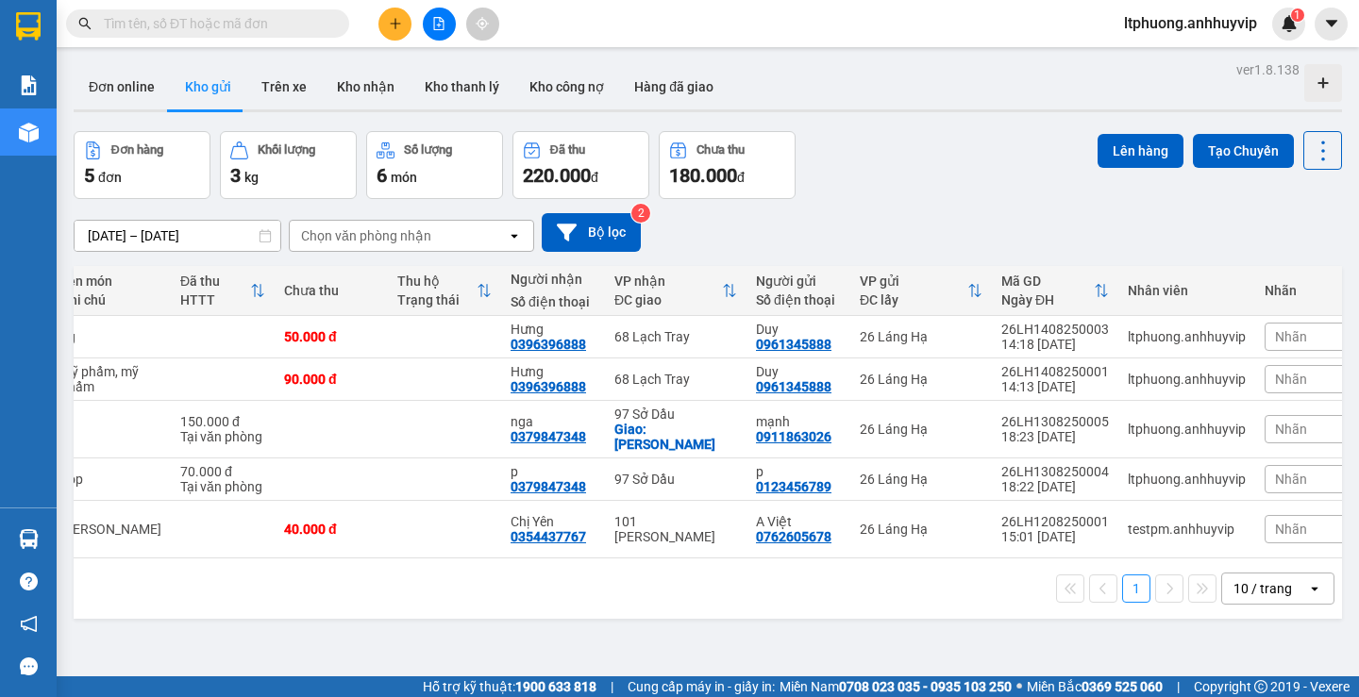
click at [1272, 336] on div "Nhãn" at bounding box center [1312, 337] width 94 height 28
click at [1221, 238] on div "[DATE] – [DATE] Press the down arrow key to interact with the calendar and sele…" at bounding box center [708, 232] width 1268 height 39
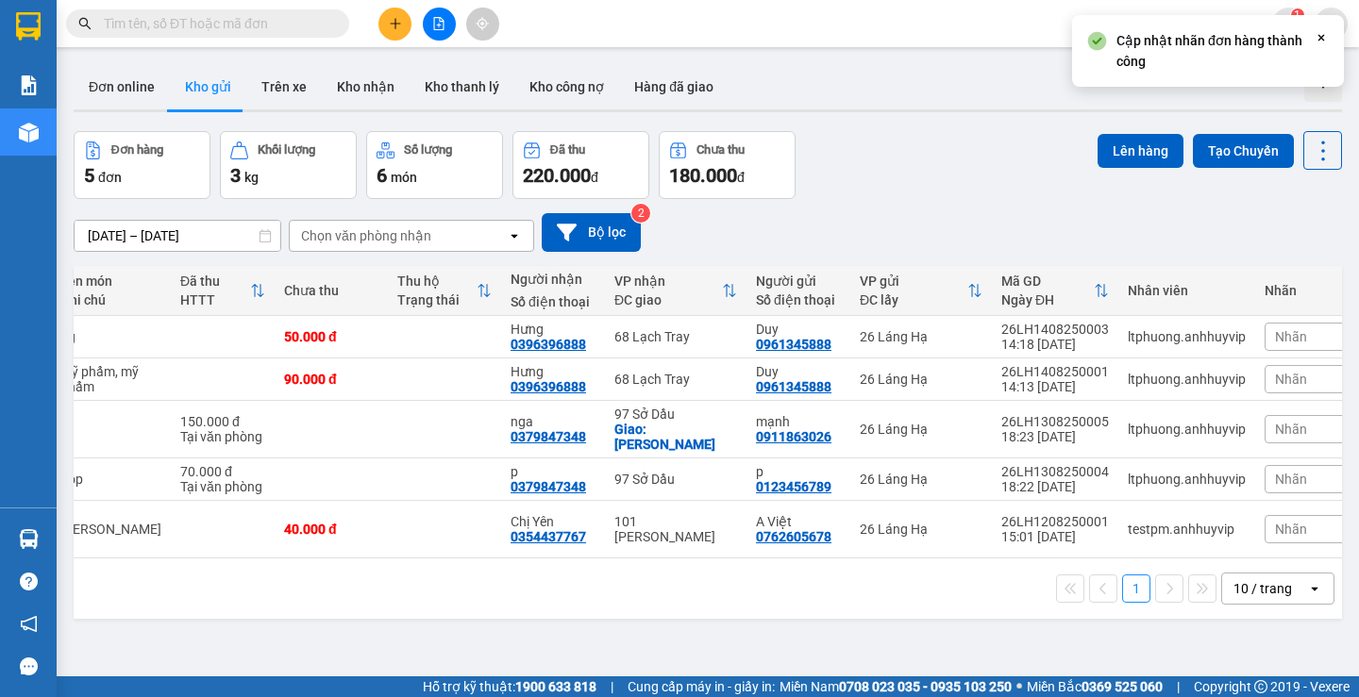
click at [1275, 338] on span "Nhãn" at bounding box center [1291, 336] width 32 height 15
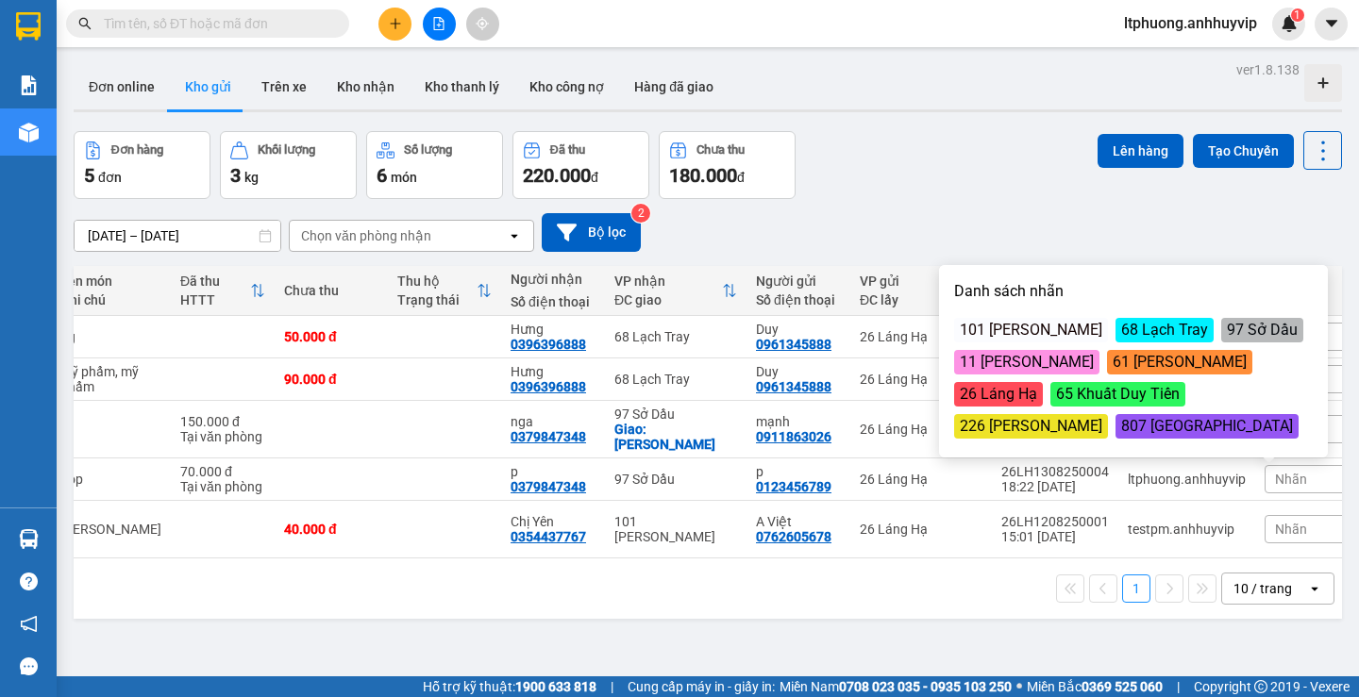
click at [1000, 393] on div "26 Láng Hạ" at bounding box center [998, 394] width 89 height 25
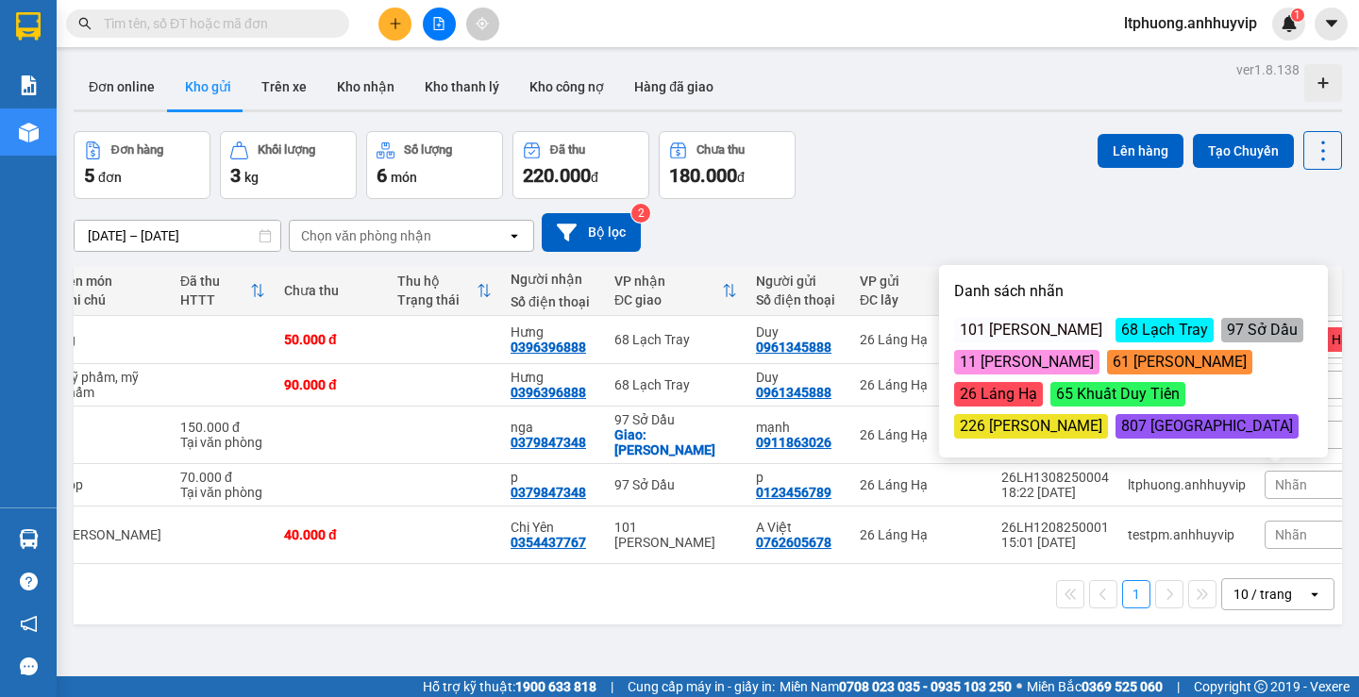
click at [1000, 393] on div "26 Láng Hạ" at bounding box center [998, 394] width 89 height 25
click at [1007, 226] on div "[DATE] – [DATE] Press the down arrow key to interact with the calendar and sele…" at bounding box center [708, 232] width 1268 height 39
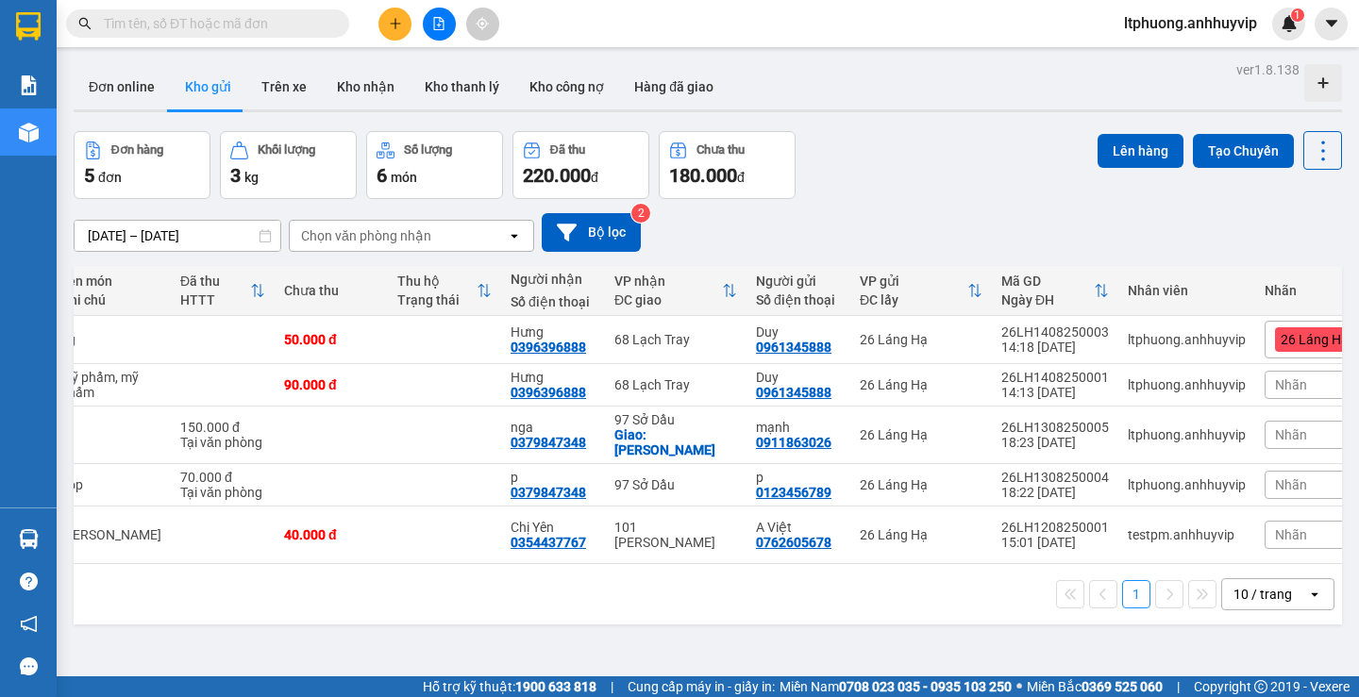
click at [1275, 390] on span "Nhãn" at bounding box center [1291, 385] width 32 height 15
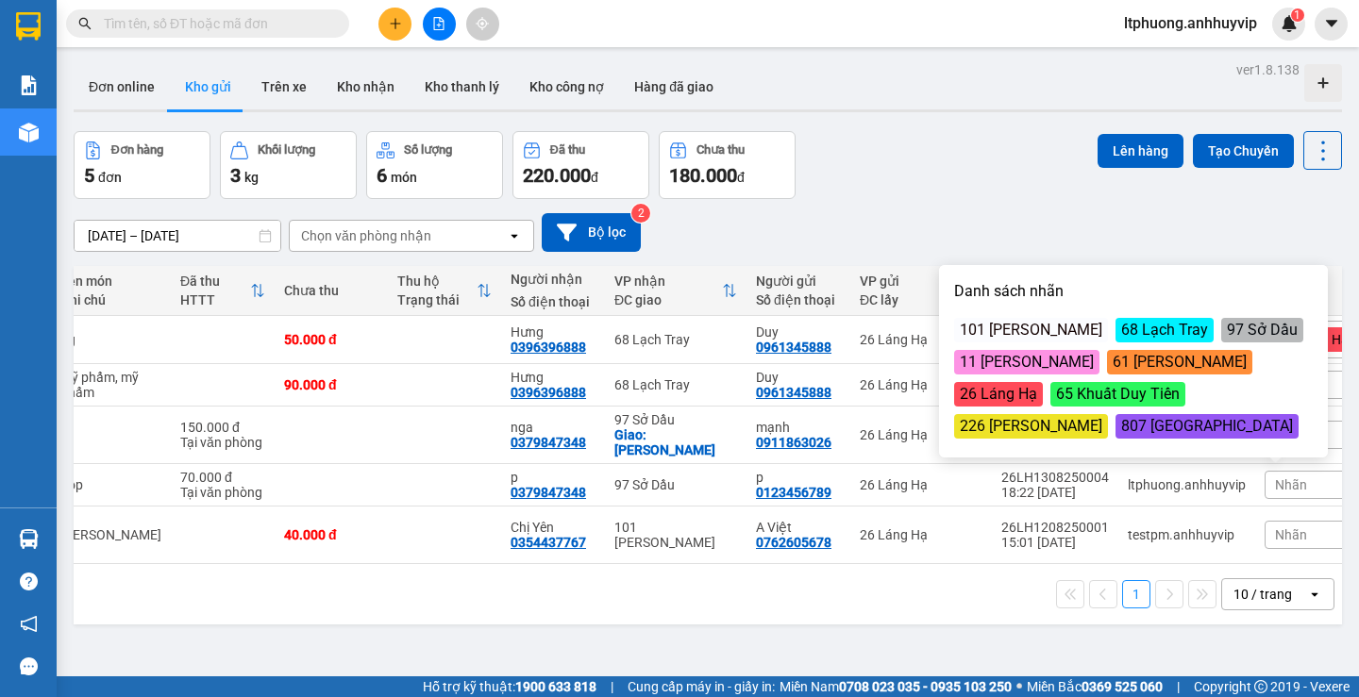
click at [1009, 390] on div "26 Láng Hạ" at bounding box center [998, 394] width 89 height 25
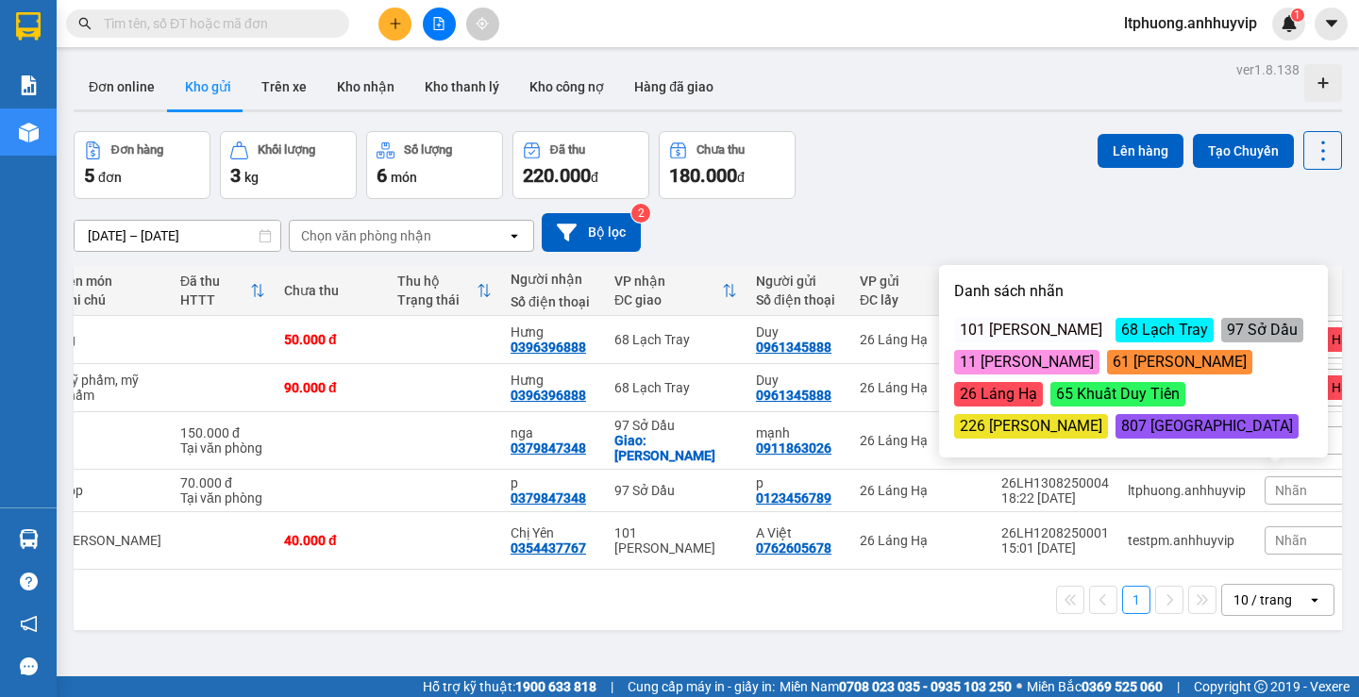
click at [959, 243] on div "[DATE] – [DATE] Press the down arrow key to interact with the calendar and sele…" at bounding box center [708, 232] width 1268 height 39
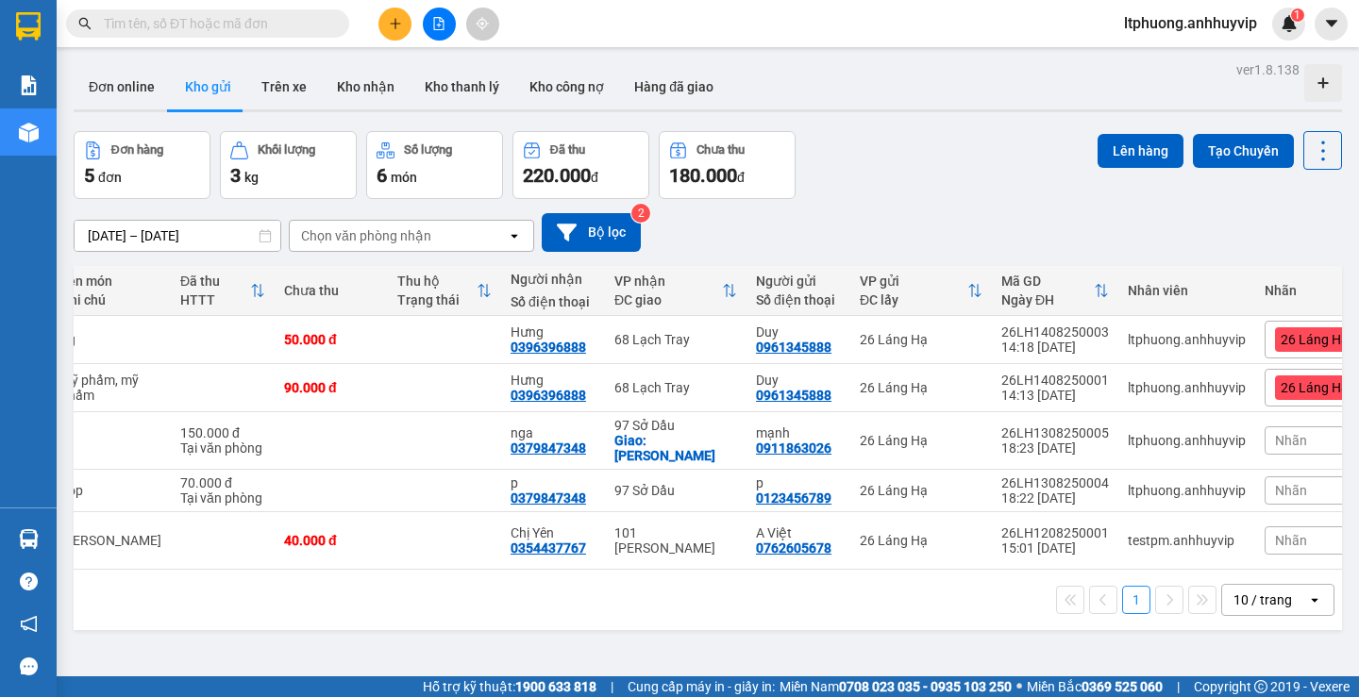
scroll to position [0, 145]
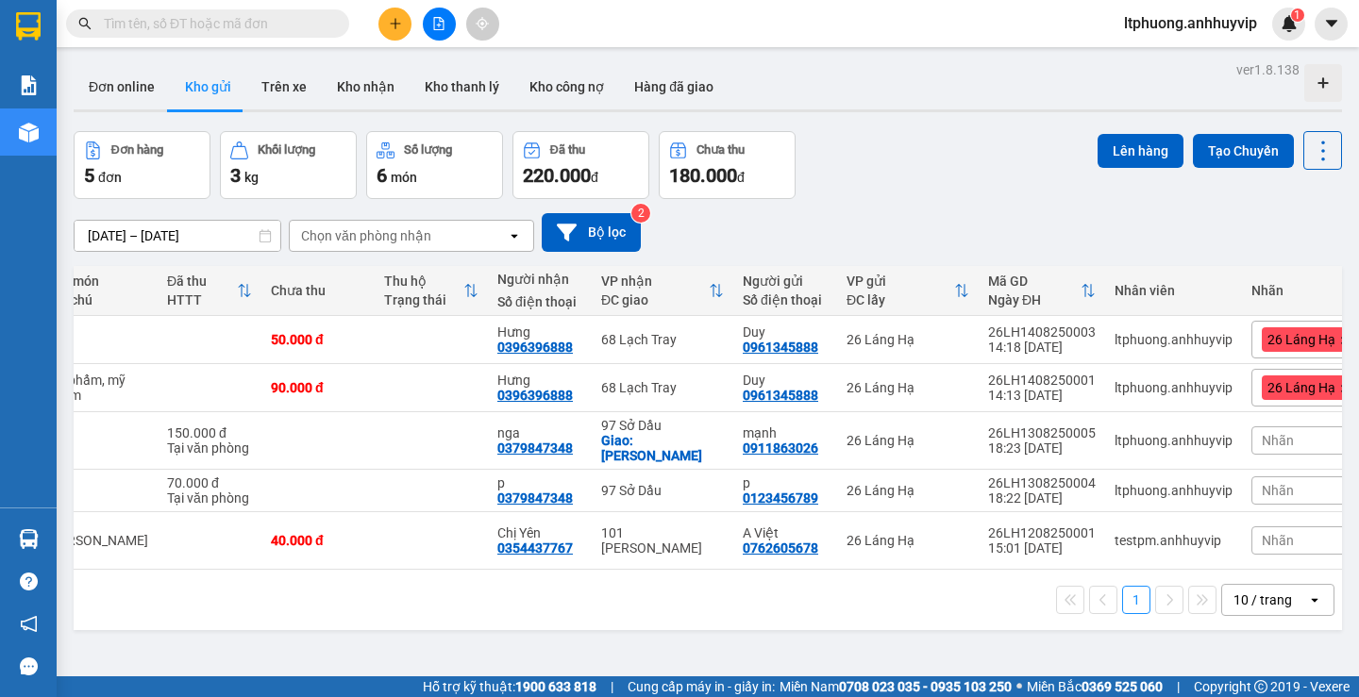
click at [1341, 344] on icon at bounding box center [1345, 341] width 8 height 8
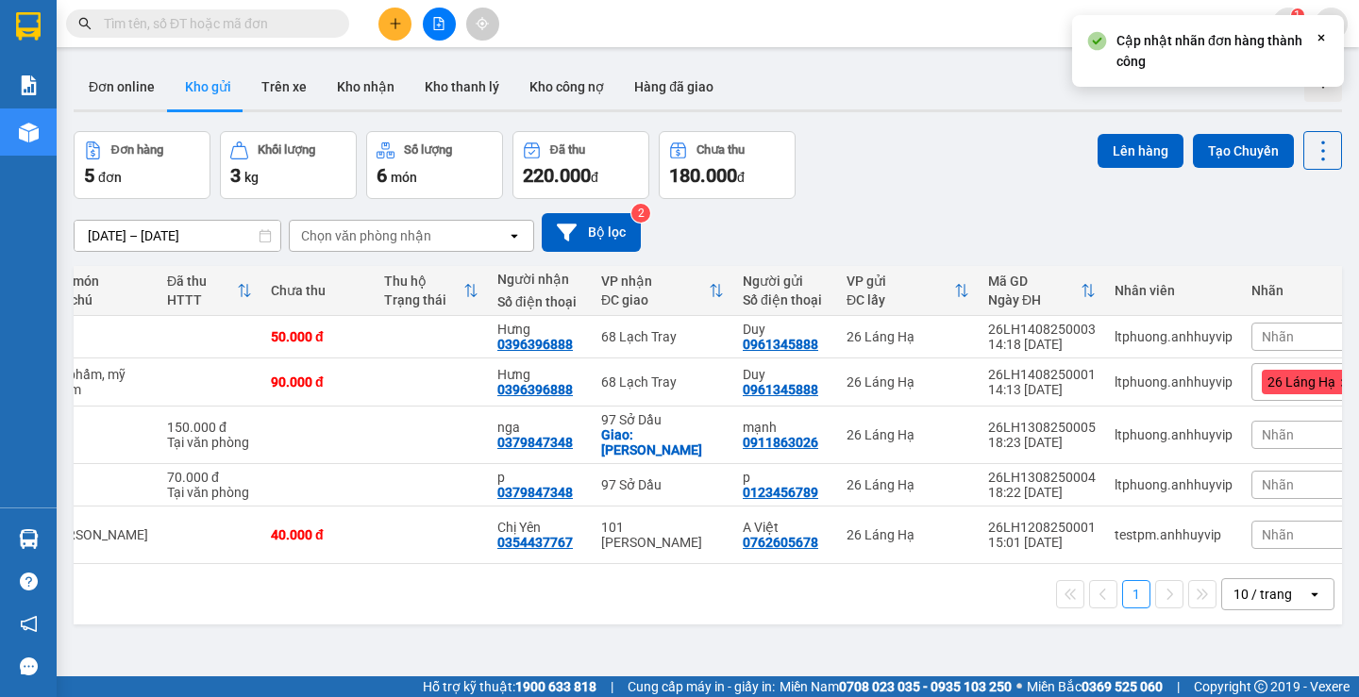
click at [1339, 380] on icon at bounding box center [1344, 383] width 11 height 11
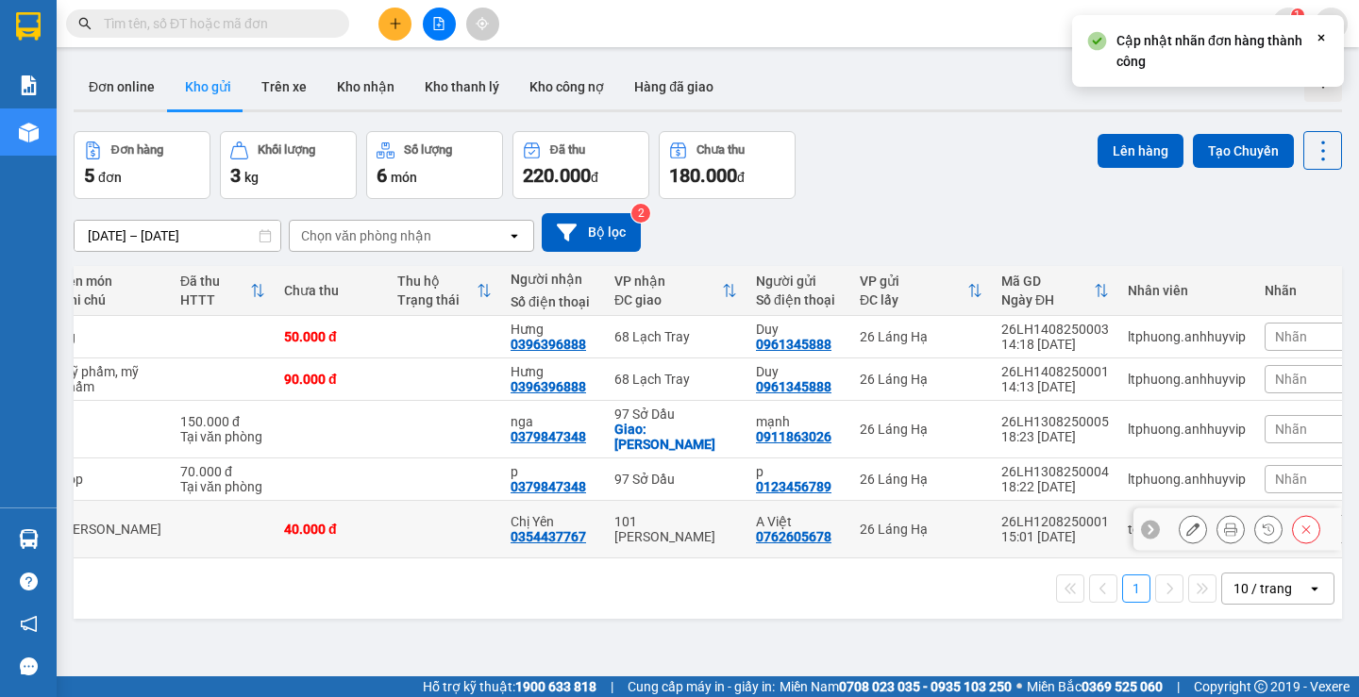
scroll to position [0, 0]
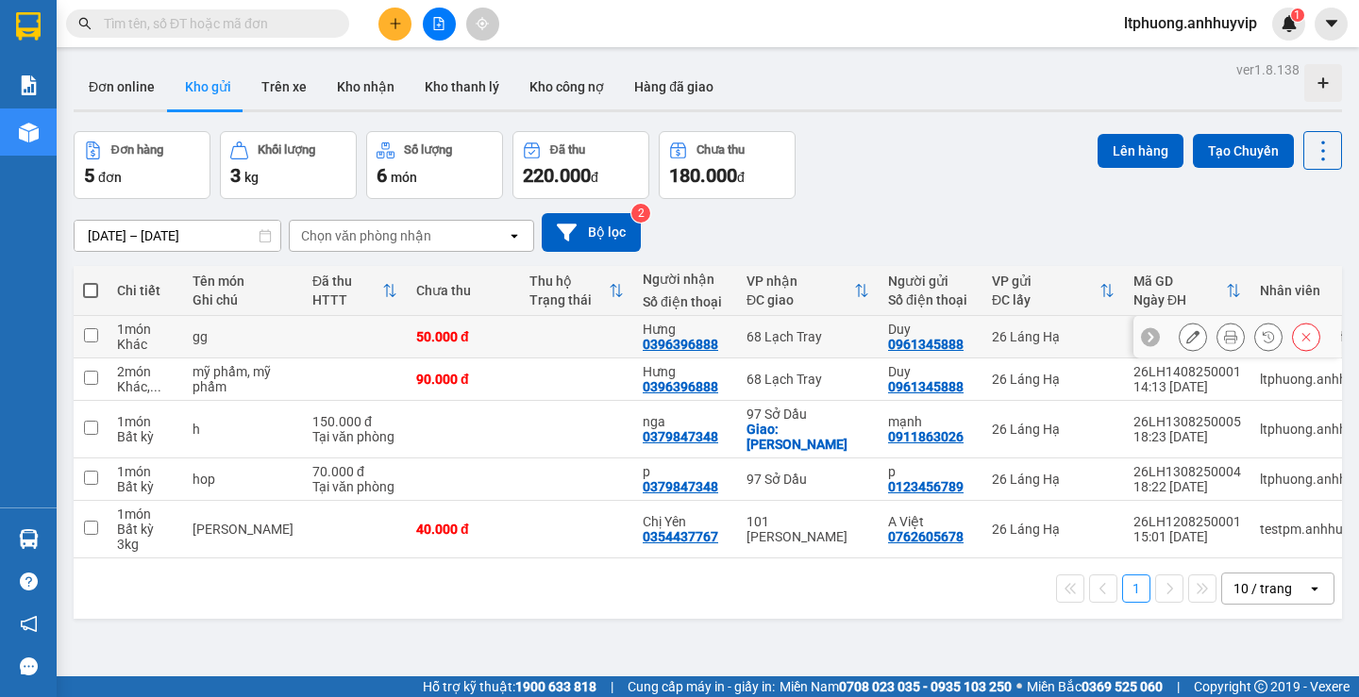
click at [84, 336] on input "checkbox" at bounding box center [91, 335] width 14 height 14
checkbox input "true"
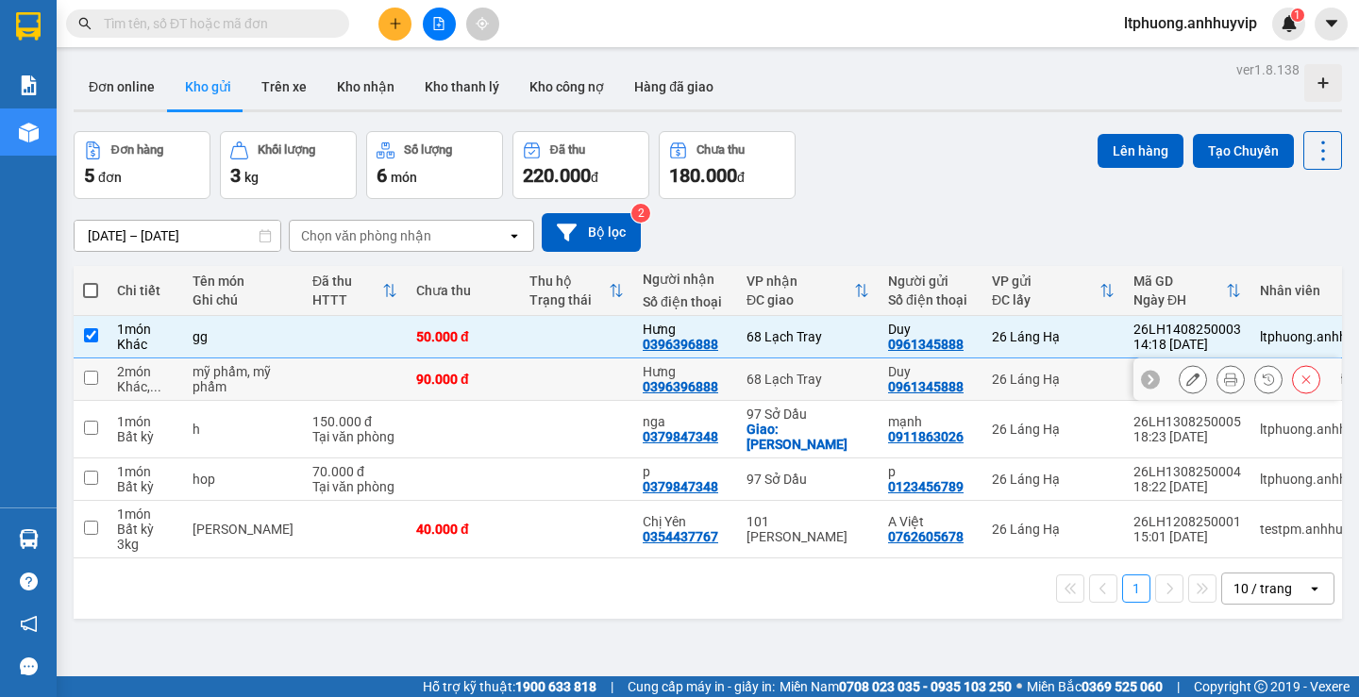
click at [93, 379] on input "checkbox" at bounding box center [91, 378] width 14 height 14
checkbox input "true"
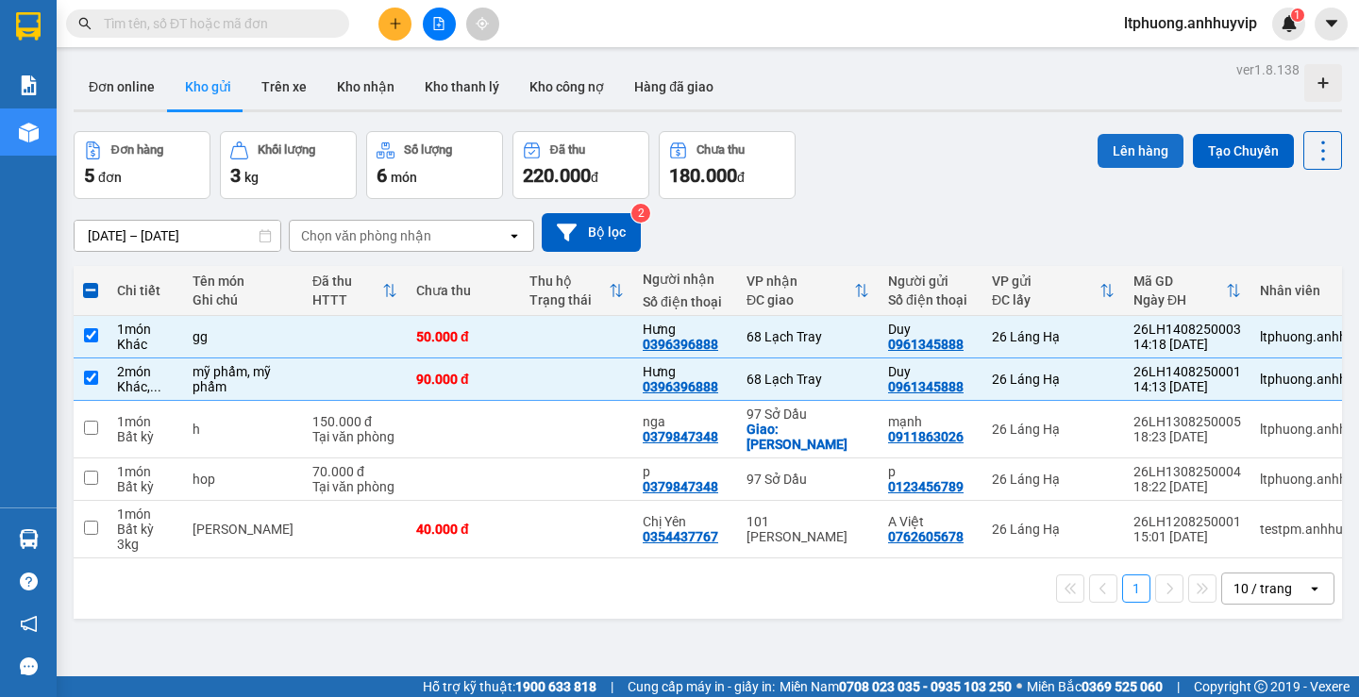
click at [1115, 144] on button "Lên hàng" at bounding box center [1141, 151] width 86 height 34
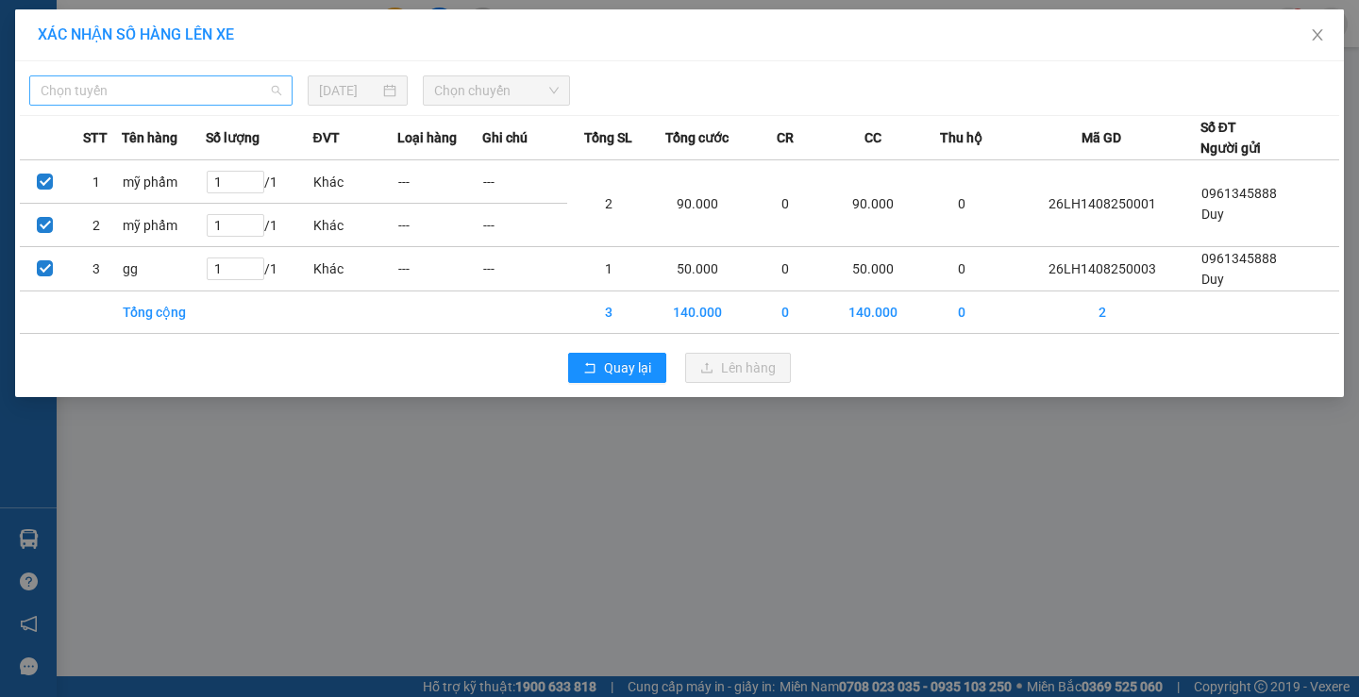
click at [238, 79] on span "Chọn tuyến" at bounding box center [161, 90] width 241 height 28
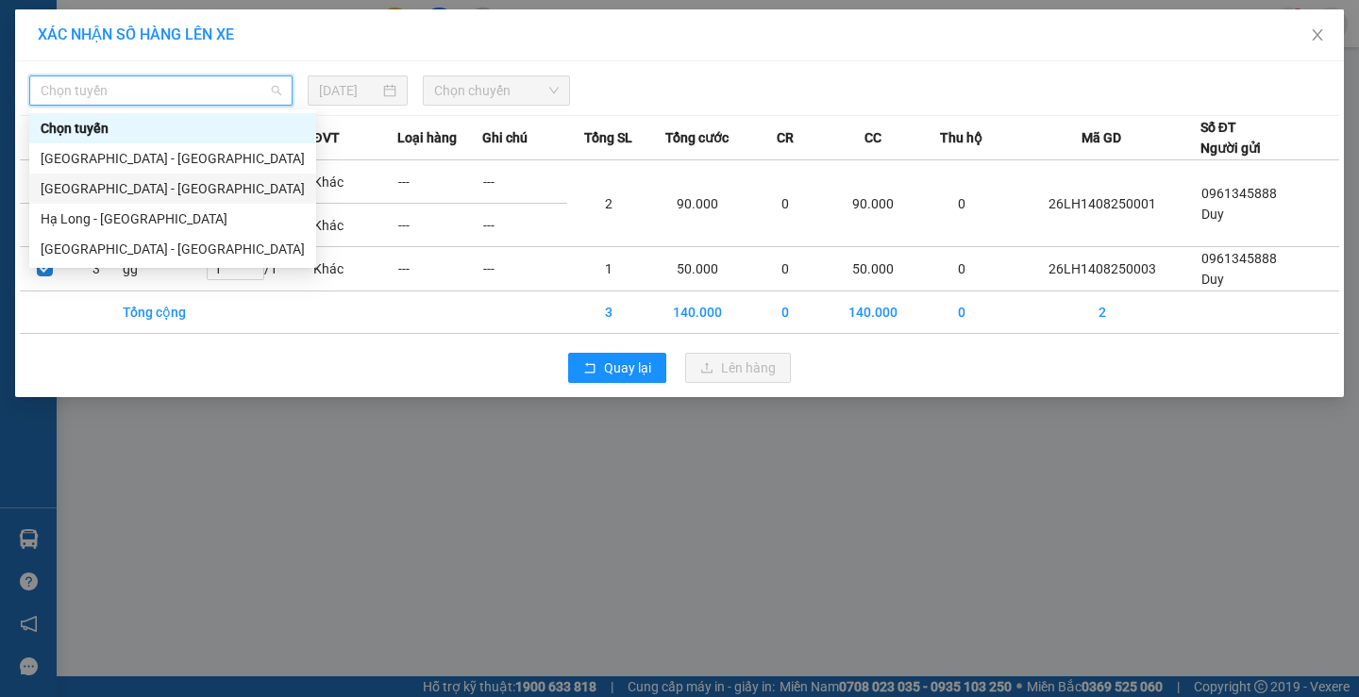
click at [222, 183] on div "[GEOGRAPHIC_DATA] - [GEOGRAPHIC_DATA]" at bounding box center [173, 188] width 264 height 21
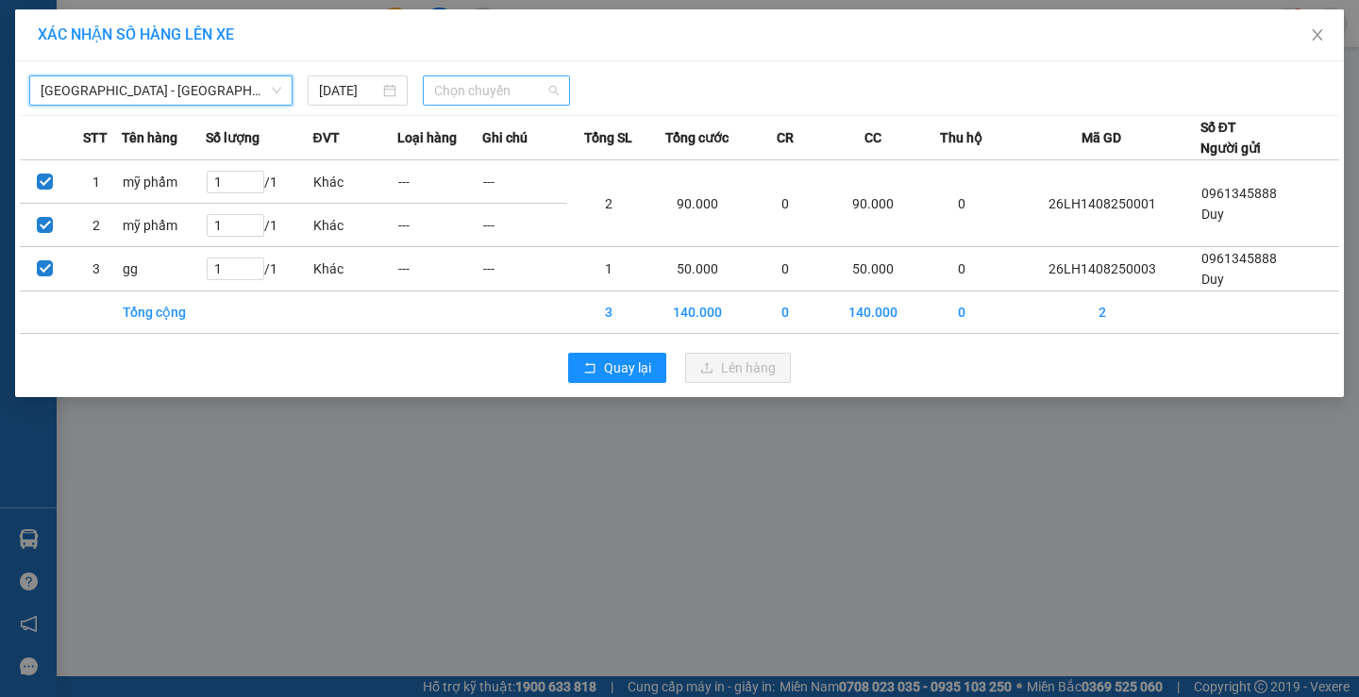
click at [481, 82] on span "Chọn chuyến" at bounding box center [496, 90] width 125 height 28
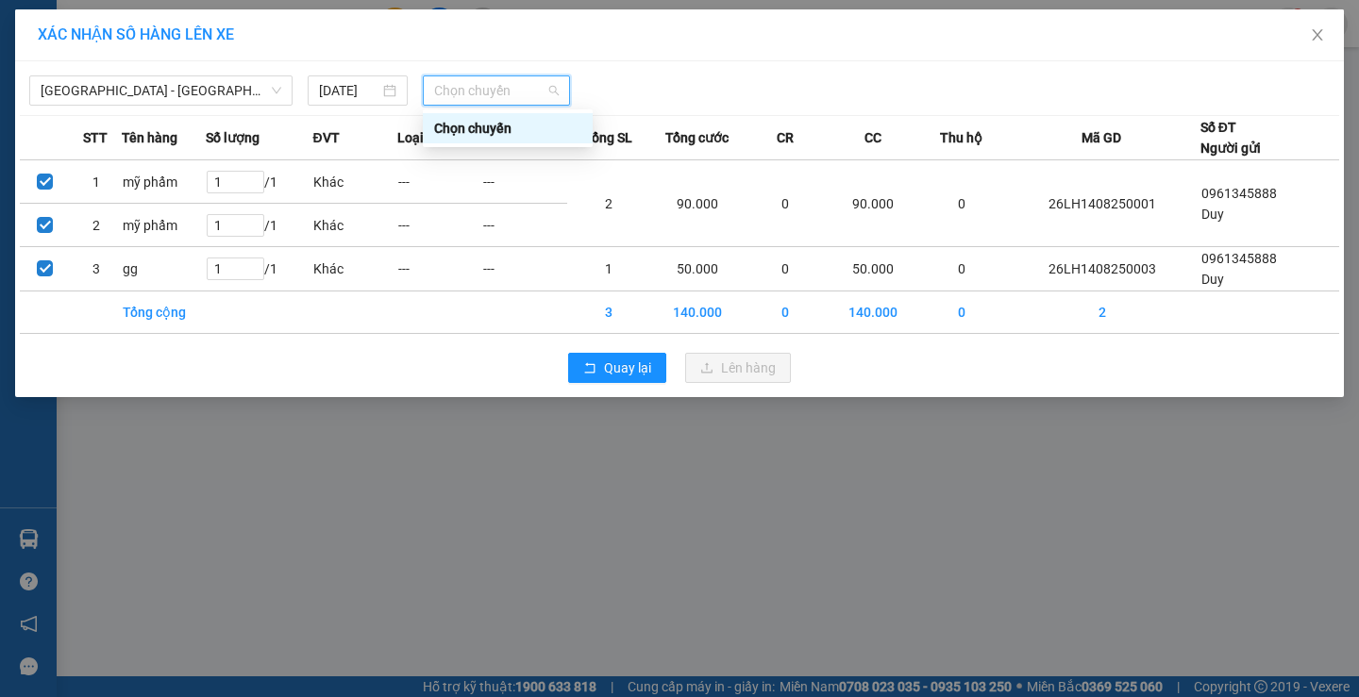
click at [482, 120] on div "Chọn chuyến" at bounding box center [507, 128] width 147 height 21
click at [1317, 34] on icon "close" at bounding box center [1317, 34] width 15 height 15
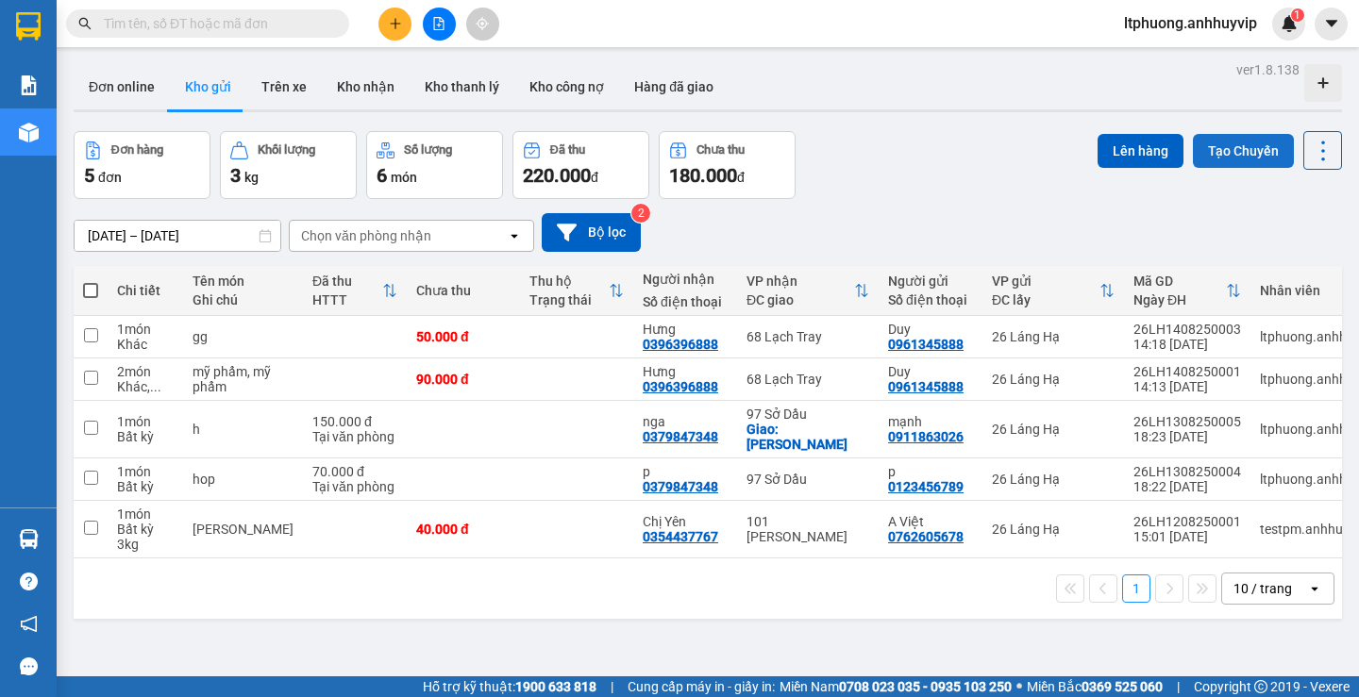
click at [1260, 148] on button "Tạo Chuyến" at bounding box center [1243, 151] width 101 height 34
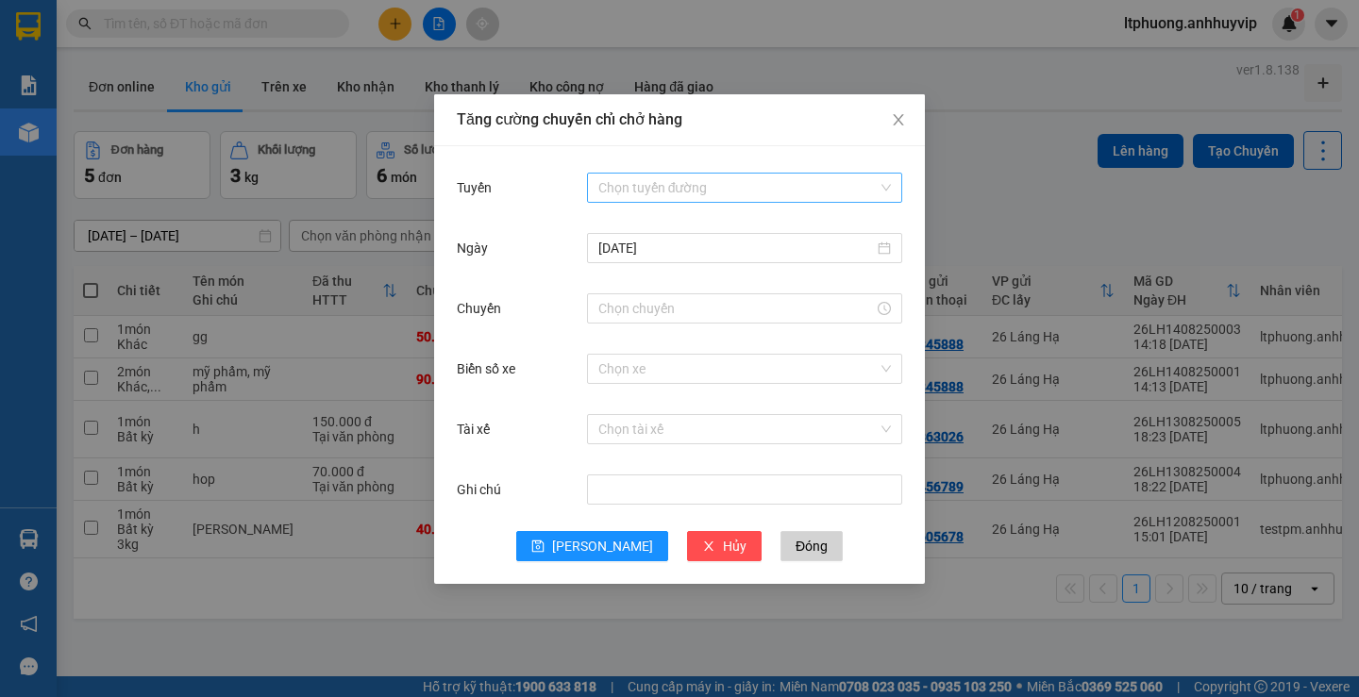
click at [656, 179] on input "Tuyến" at bounding box center [737, 188] width 279 height 28
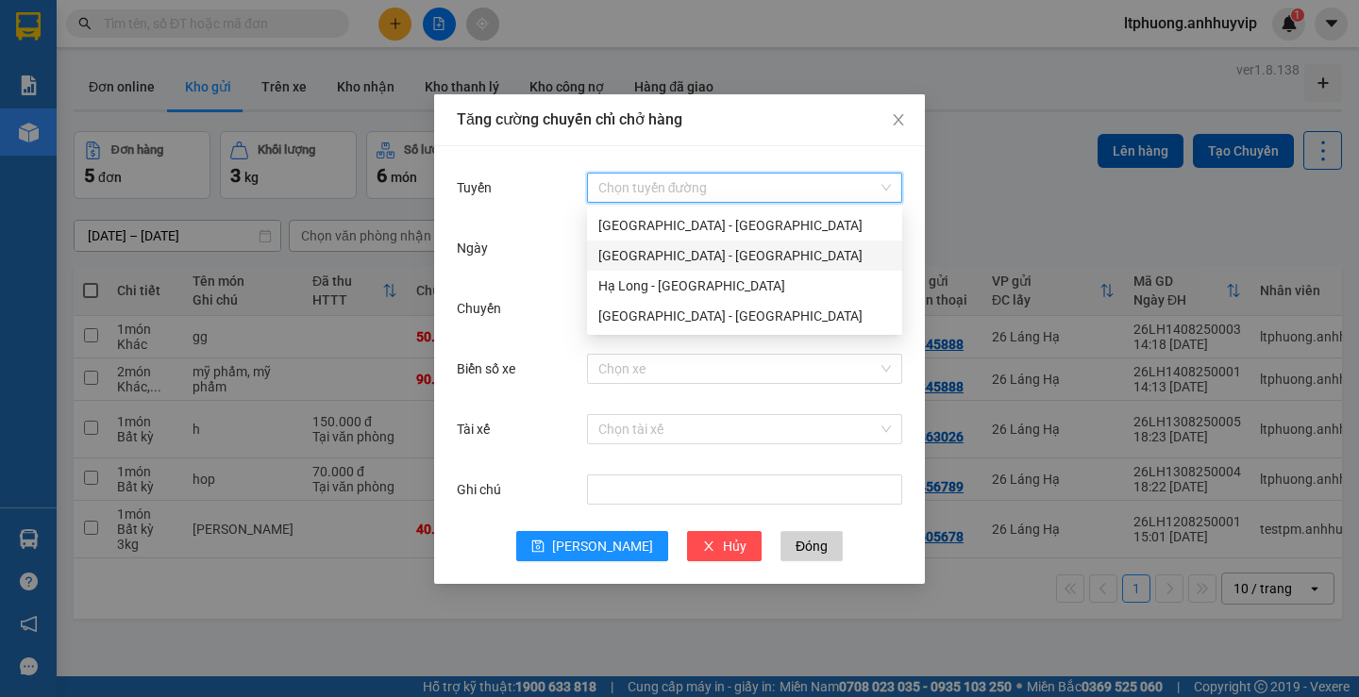
click at [658, 256] on div "[GEOGRAPHIC_DATA] - [GEOGRAPHIC_DATA]" at bounding box center [744, 255] width 293 height 21
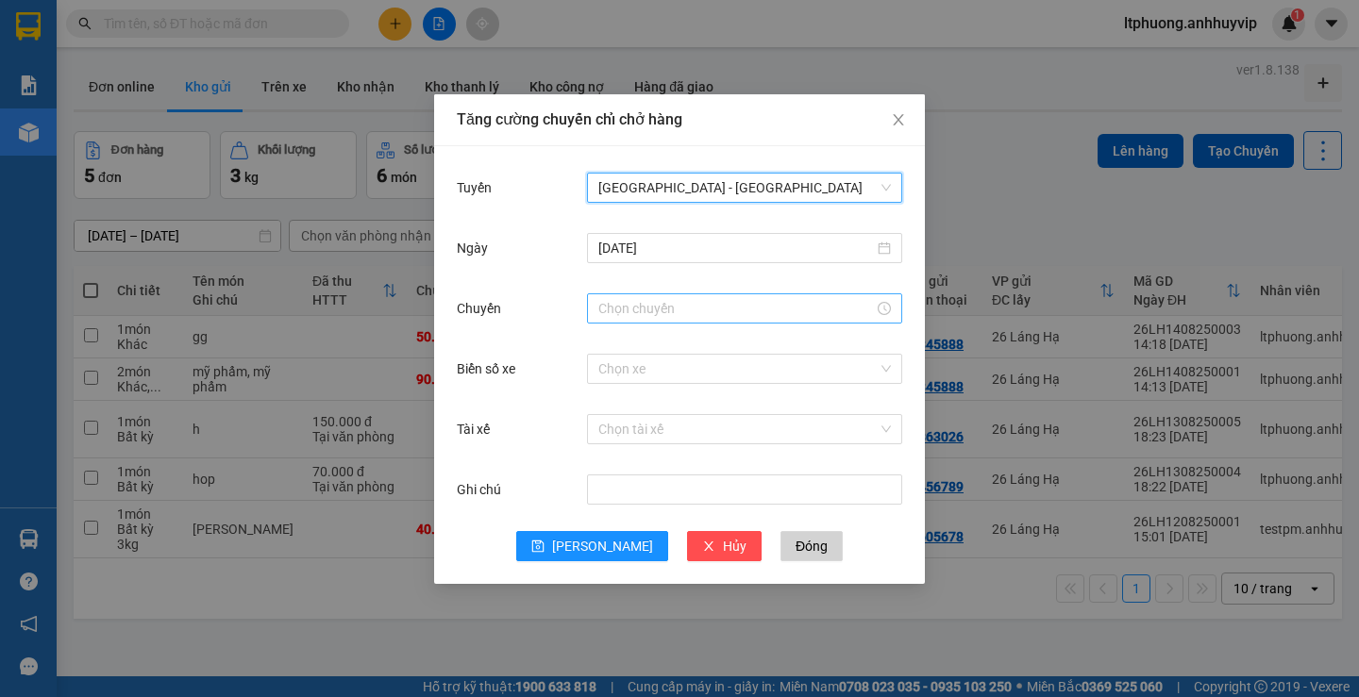
click at [646, 297] on div at bounding box center [744, 309] width 315 height 30
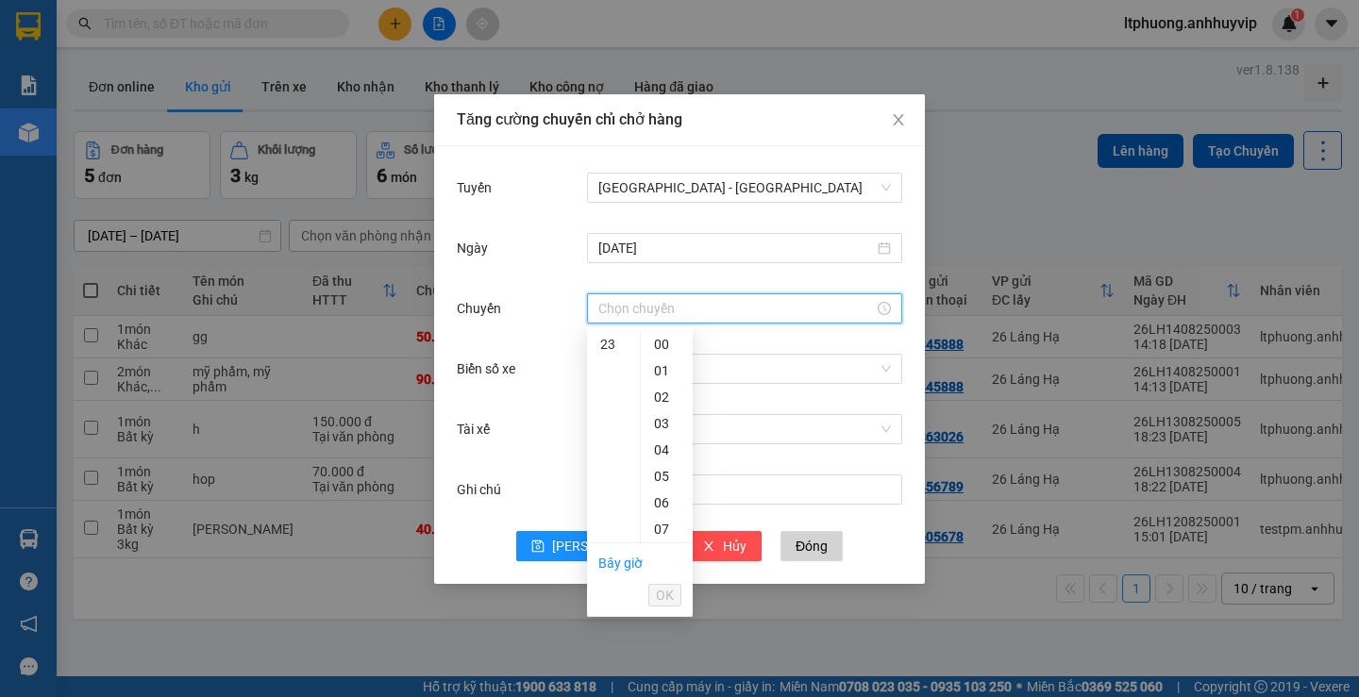
scroll to position [419, 0]
click at [615, 379] on div "17" at bounding box center [613, 374] width 53 height 26
type input "17:00"
click at [659, 352] on div "00" at bounding box center [667, 344] width 52 height 26
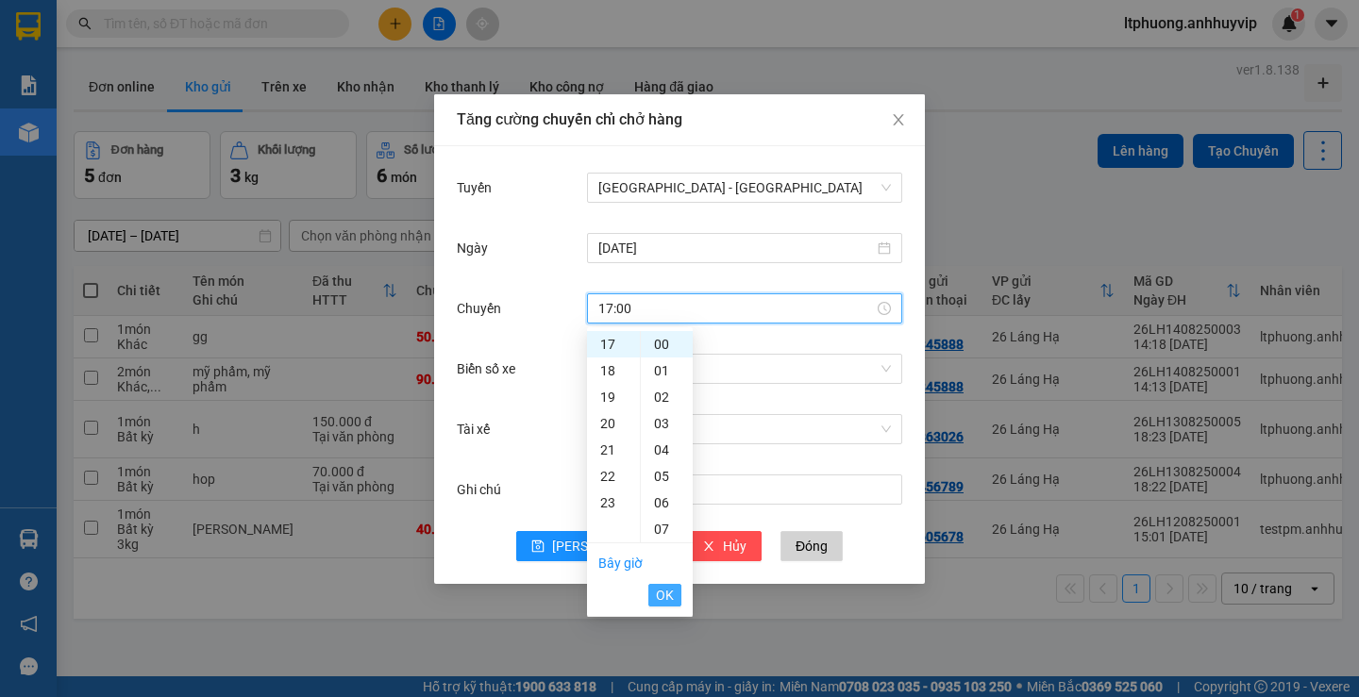
click at [655, 599] on button "OK" at bounding box center [664, 595] width 33 height 23
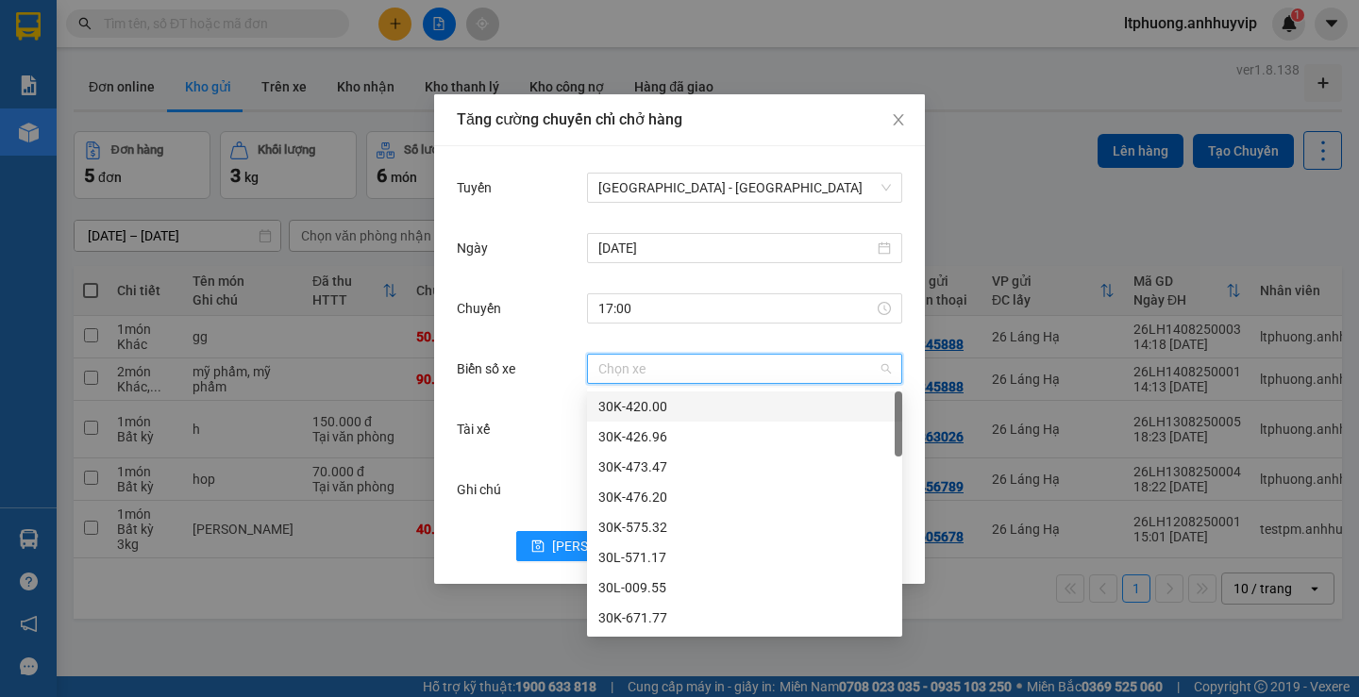
click at [670, 375] on input "Biển số xe" at bounding box center [737, 369] width 279 height 28
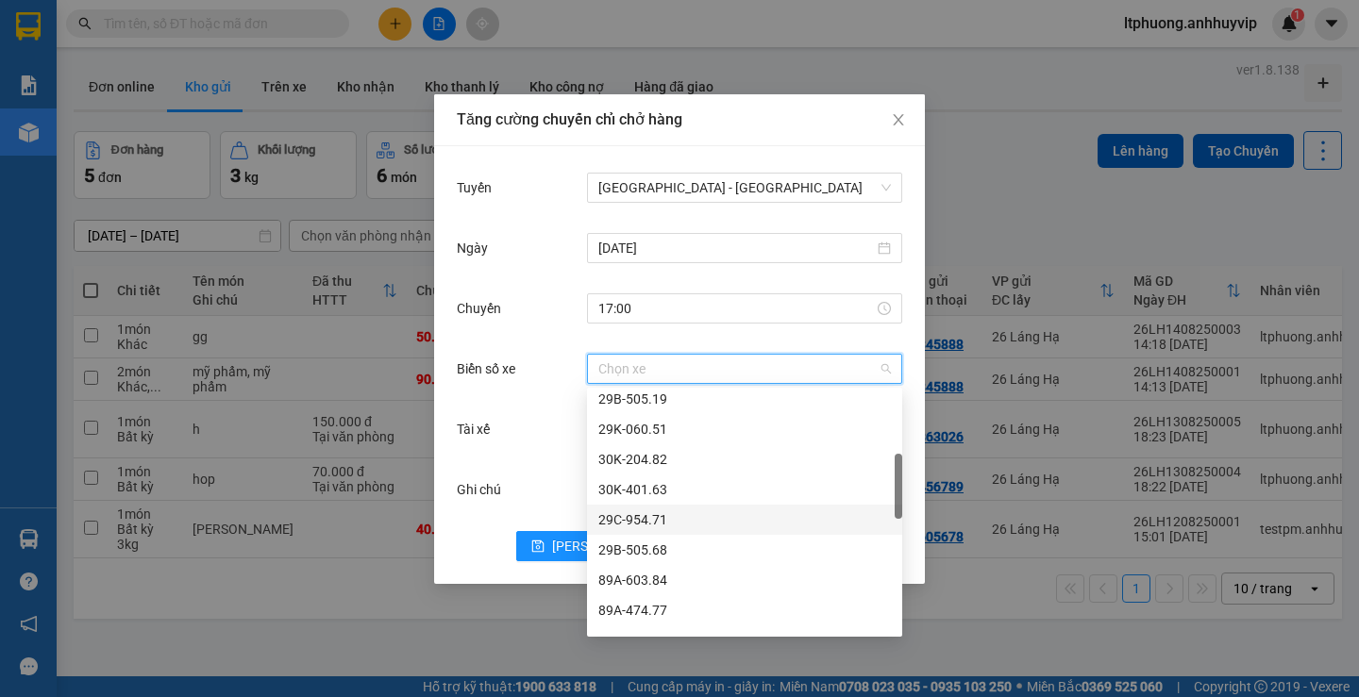
click at [690, 527] on div "29C-954.71" at bounding box center [744, 520] width 293 height 21
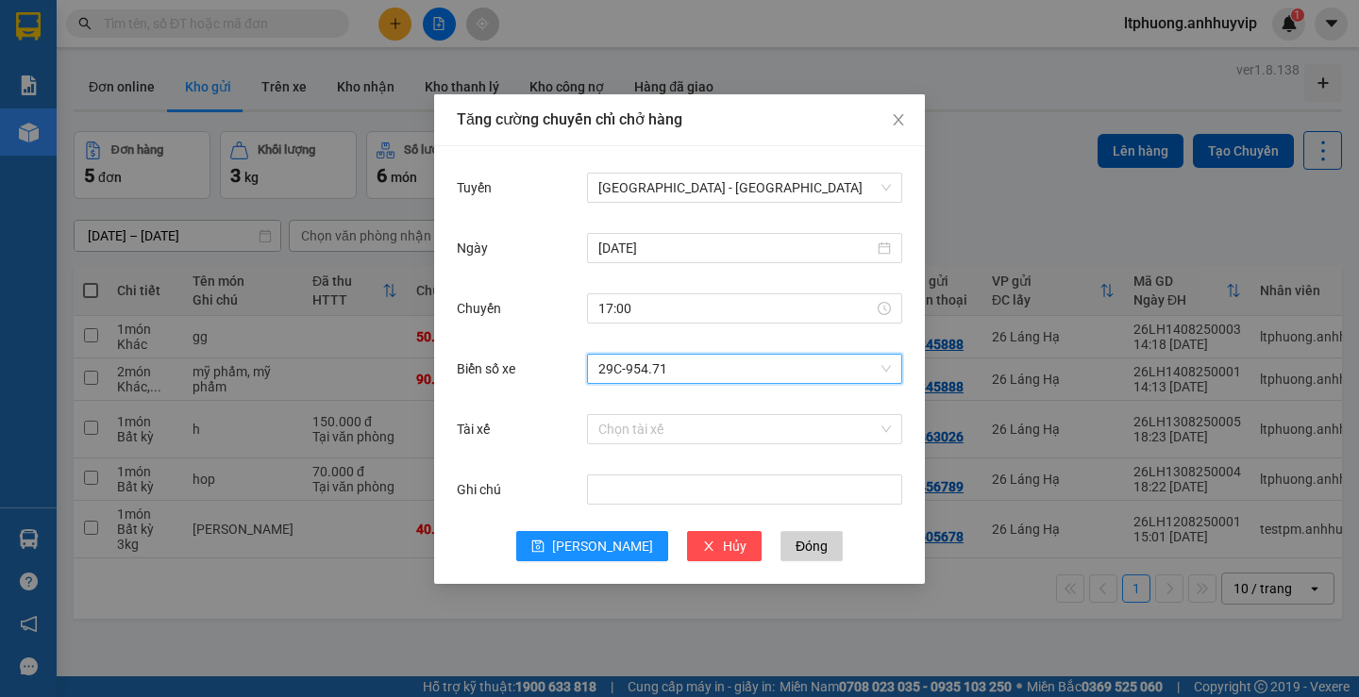
click at [664, 400] on div "Biển số xe 29C-954.71 29C-954.71" at bounding box center [679, 380] width 445 height 60
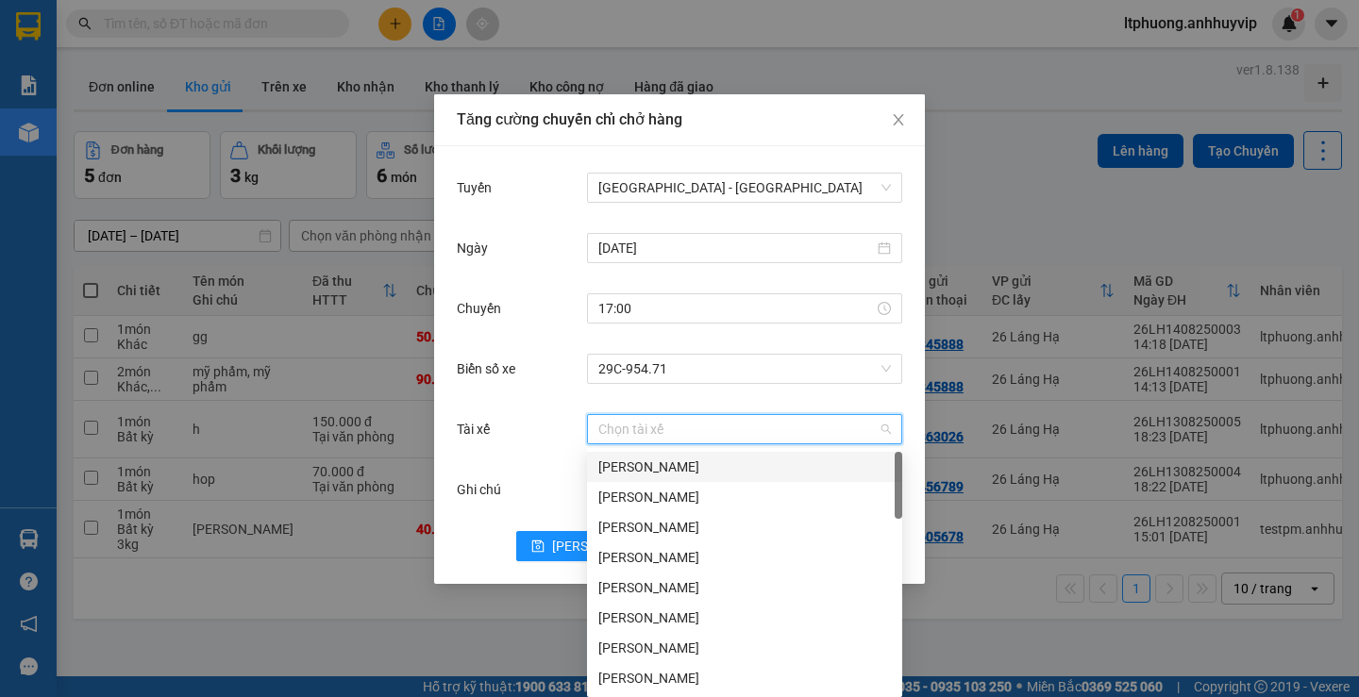
click at [665, 420] on input "Tài xế" at bounding box center [737, 429] width 279 height 28
click at [689, 442] on input "Tài xế" at bounding box center [737, 429] width 279 height 28
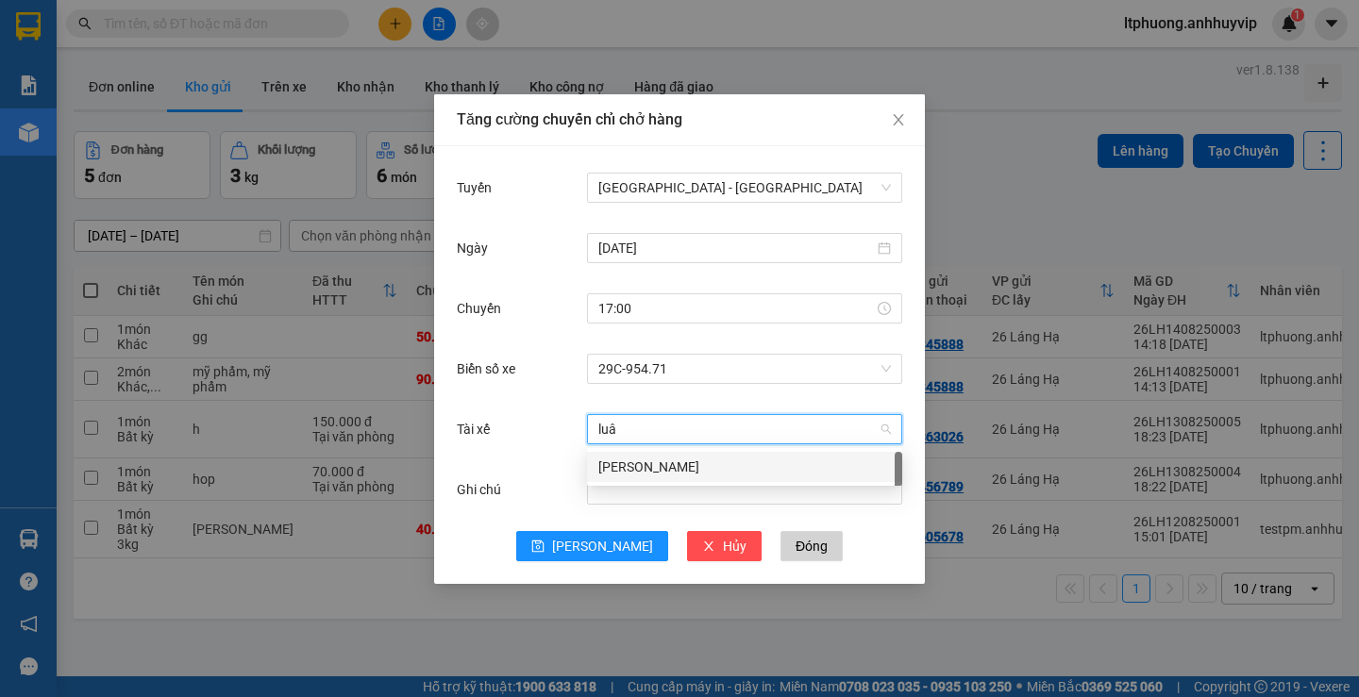
type input "luân"
click at [675, 464] on div "[PERSON_NAME]" at bounding box center [744, 467] width 293 height 21
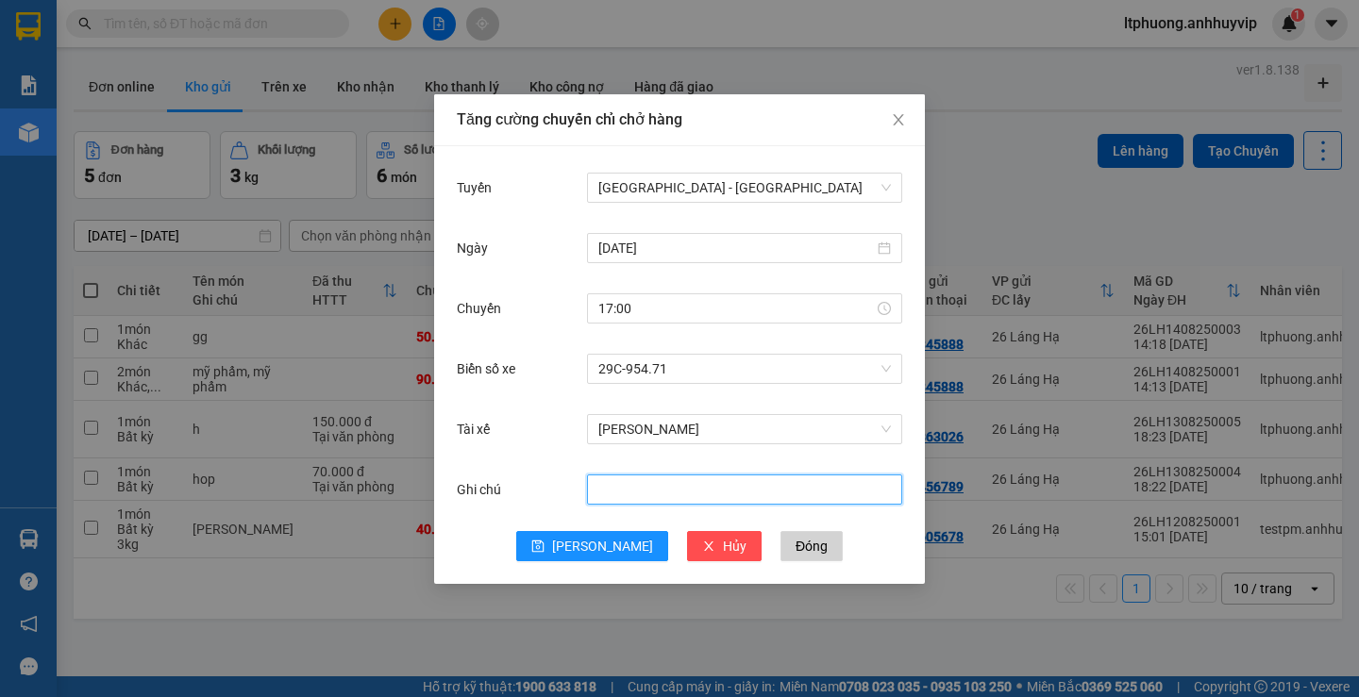
click at [675, 493] on input "Ghi chú" at bounding box center [744, 490] width 315 height 30
type input "xe tải"
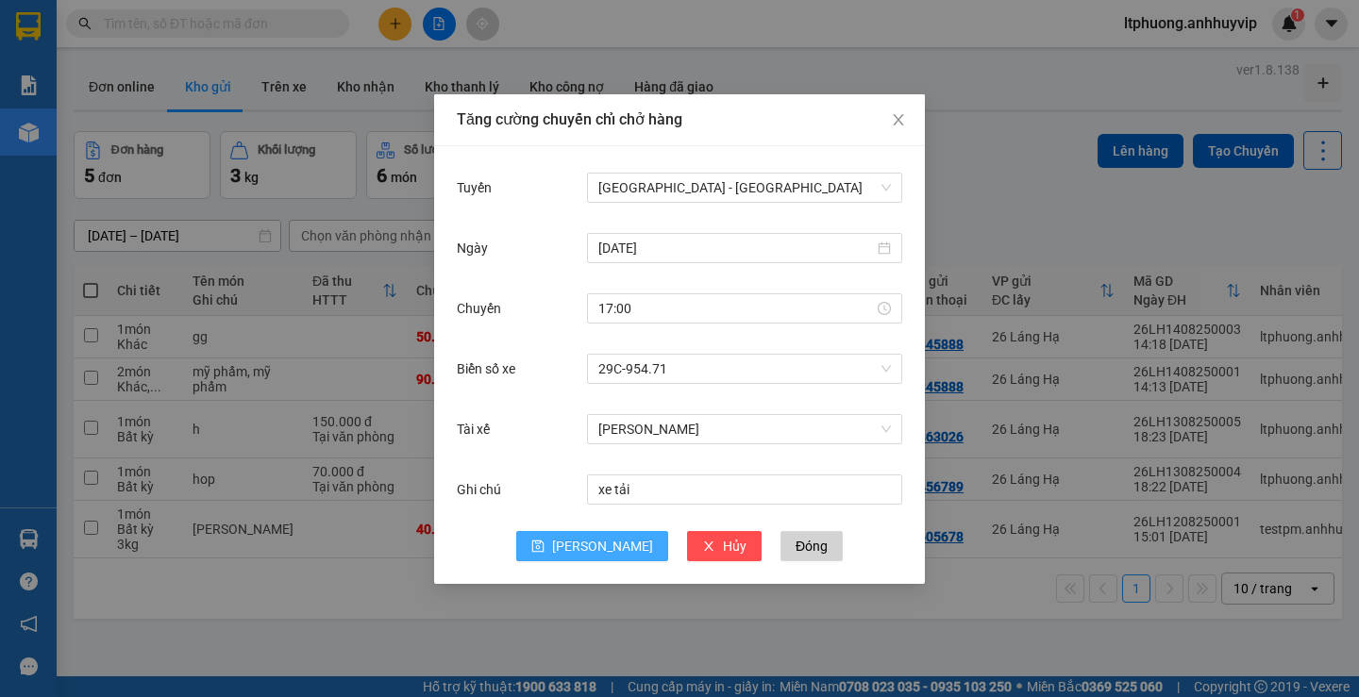
click at [589, 554] on button "[PERSON_NAME]" at bounding box center [592, 546] width 152 height 30
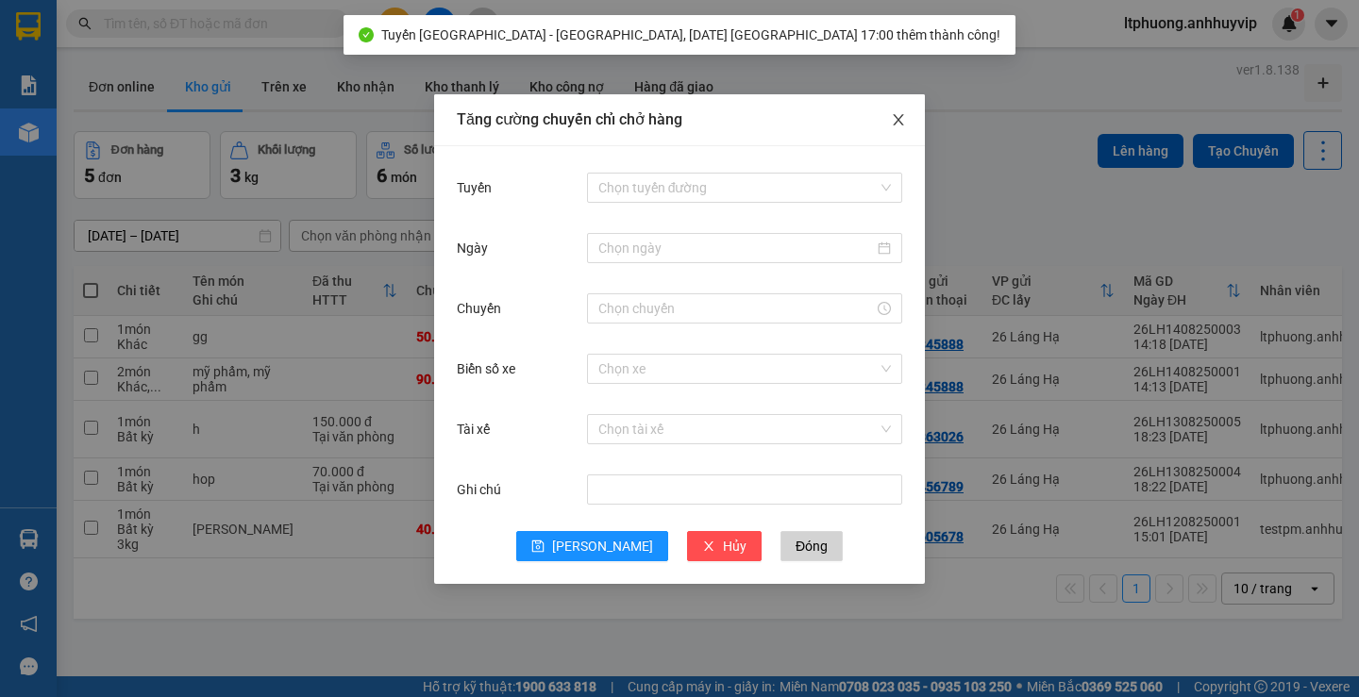
click at [902, 108] on span "Close" at bounding box center [898, 120] width 53 height 53
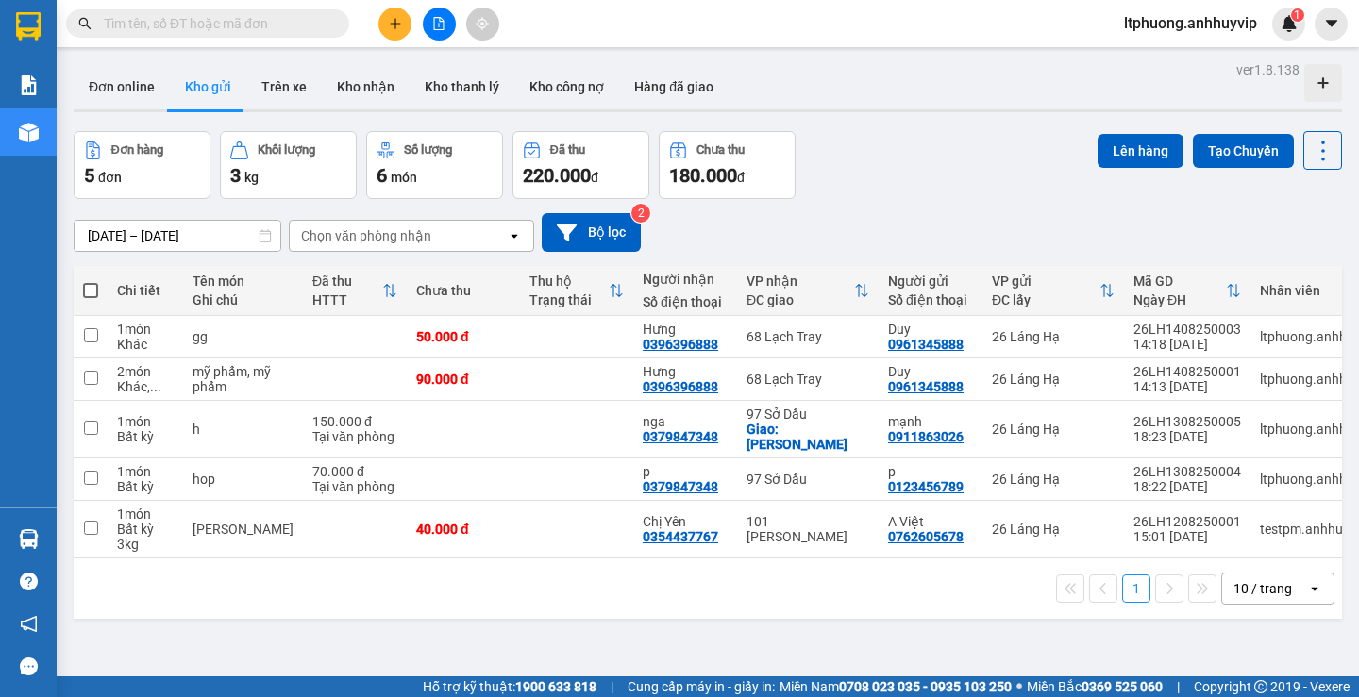
click at [463, 240] on div "Chọn văn phòng nhận" at bounding box center [398, 236] width 217 height 30
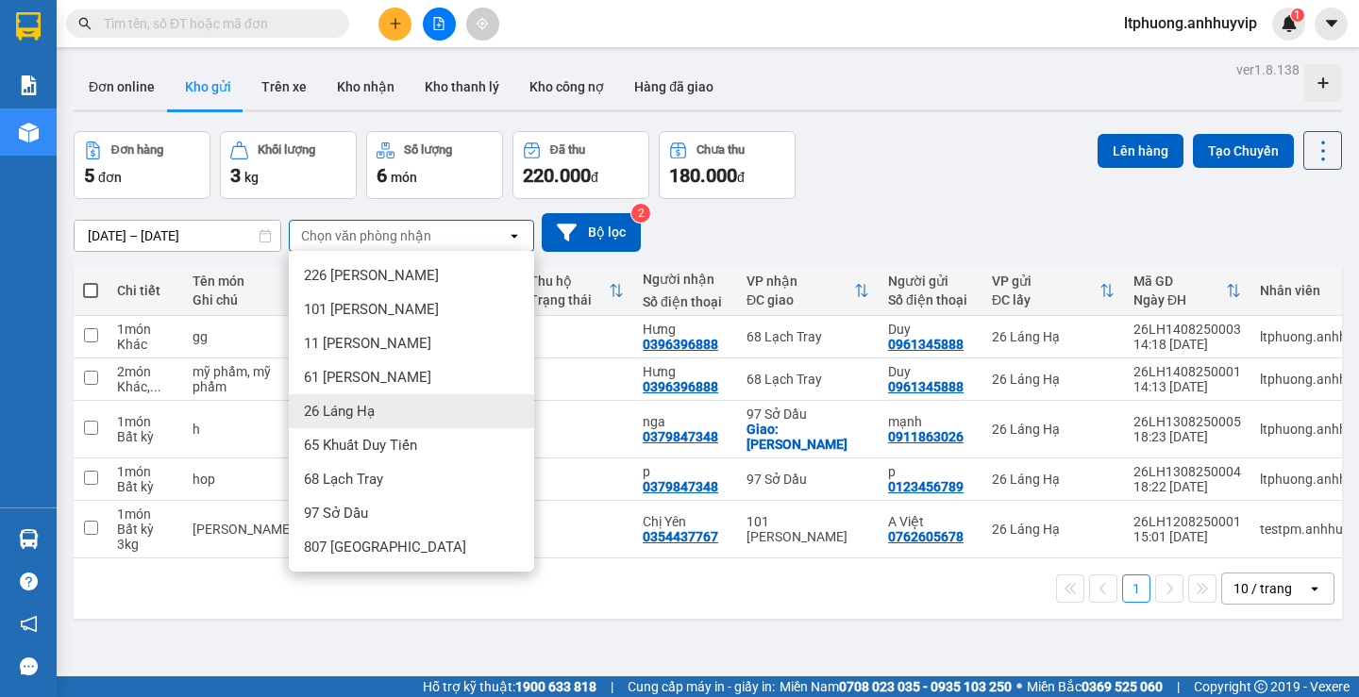
click at [355, 407] on span "26 Láng Hạ" at bounding box center [339, 411] width 71 height 19
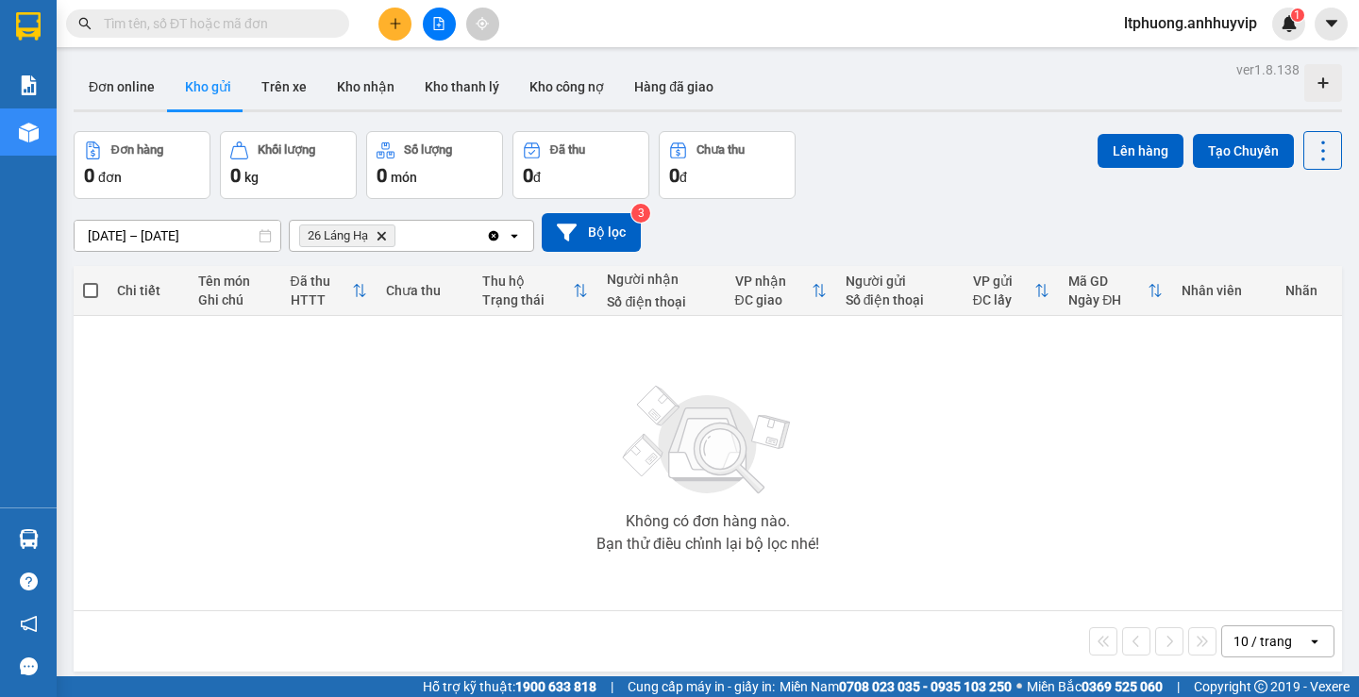
click at [478, 235] on div "26 Láng Hạ Delete" at bounding box center [388, 236] width 196 height 30
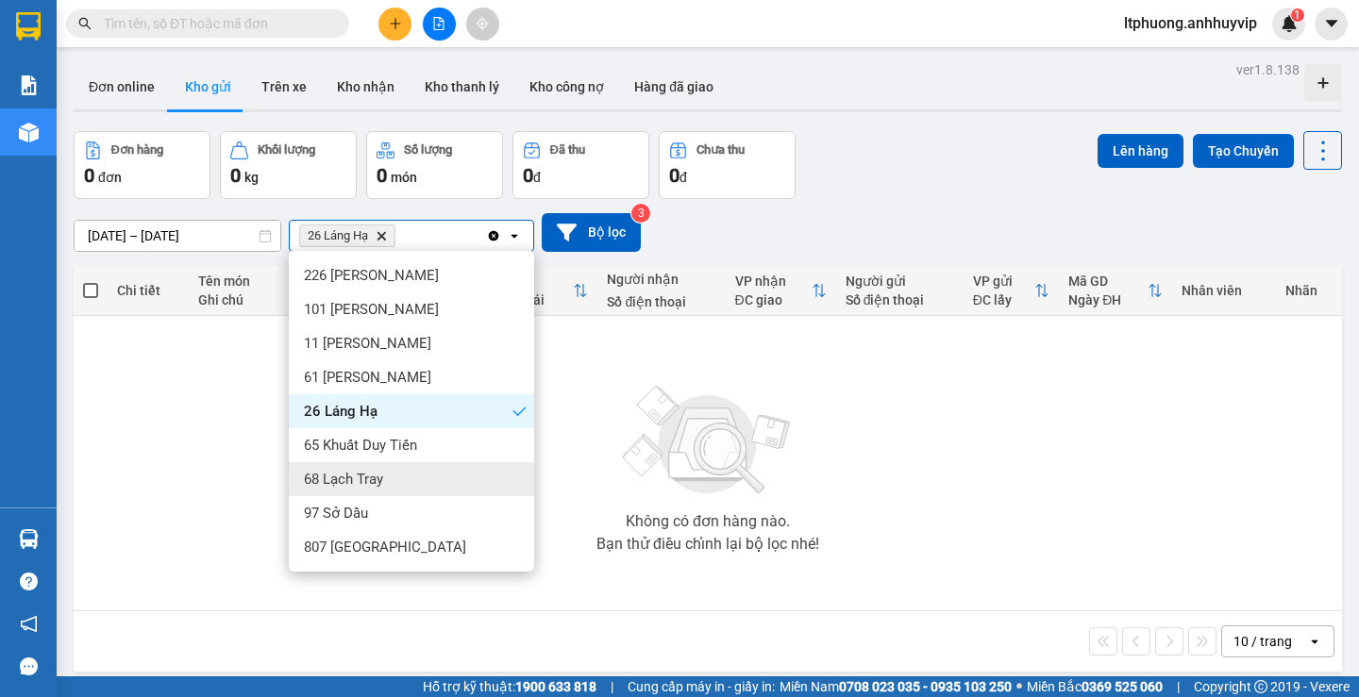
click at [324, 471] on span "68 Lạch Tray" at bounding box center [343, 479] width 79 height 19
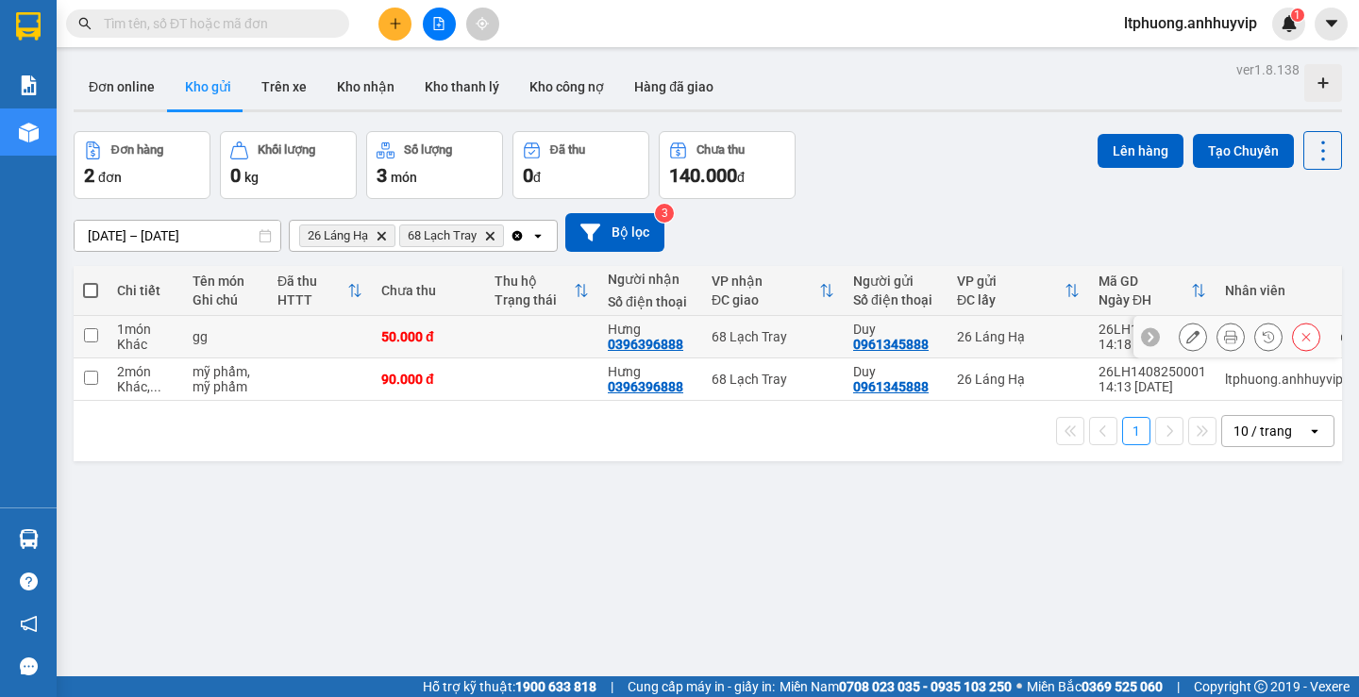
click at [94, 340] on input "checkbox" at bounding box center [91, 335] width 14 height 14
checkbox input "true"
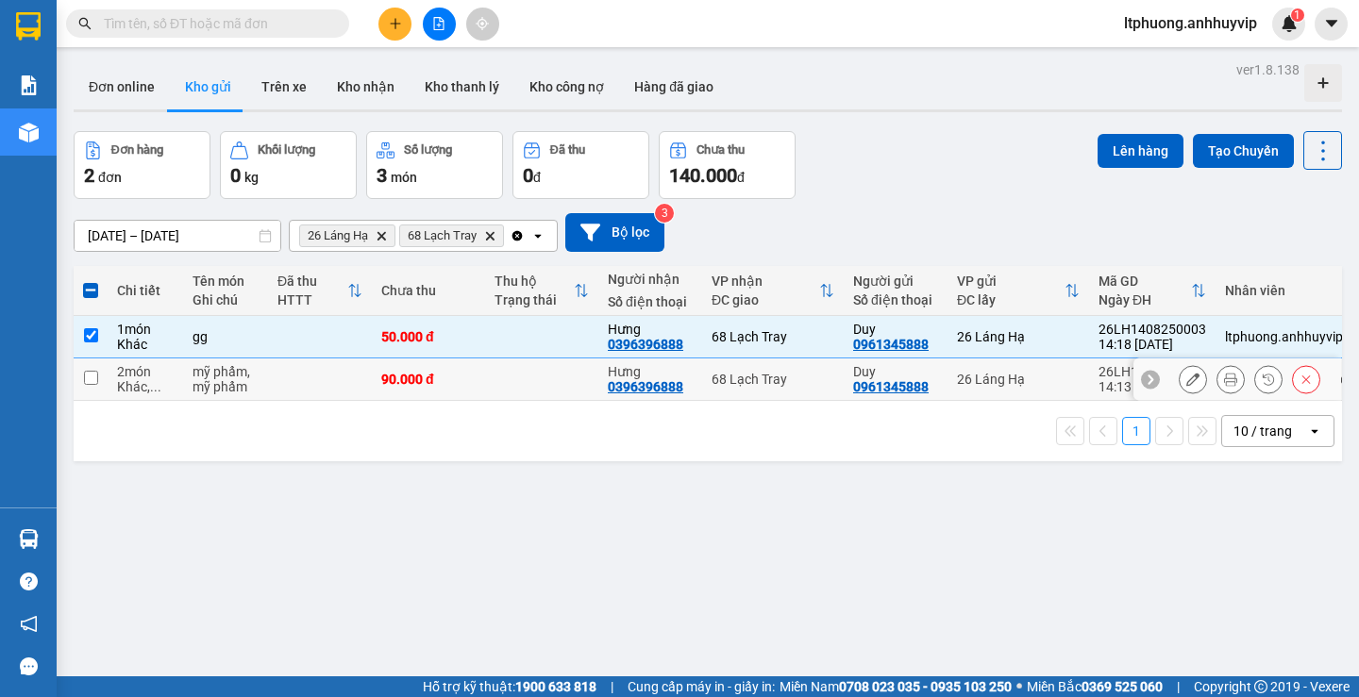
click at [87, 374] on input "checkbox" at bounding box center [91, 378] width 14 height 14
checkbox input "true"
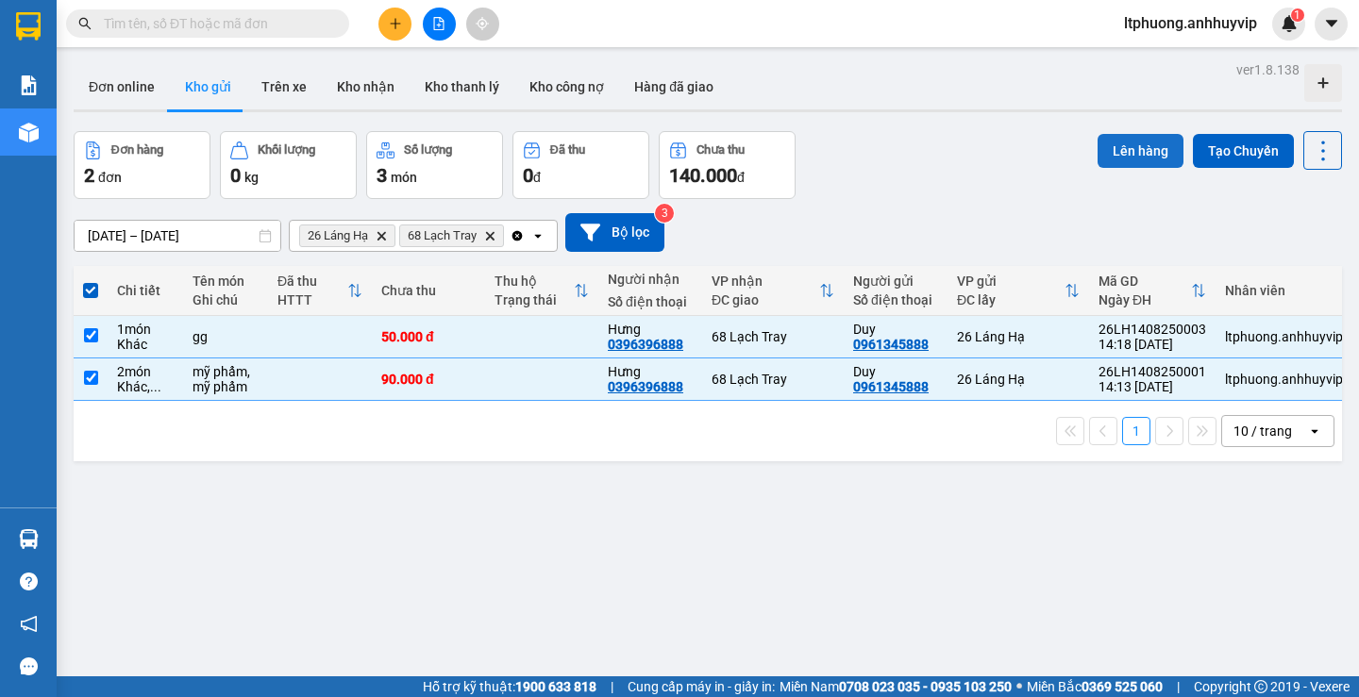
click at [1125, 146] on button "Lên hàng" at bounding box center [1141, 151] width 86 height 34
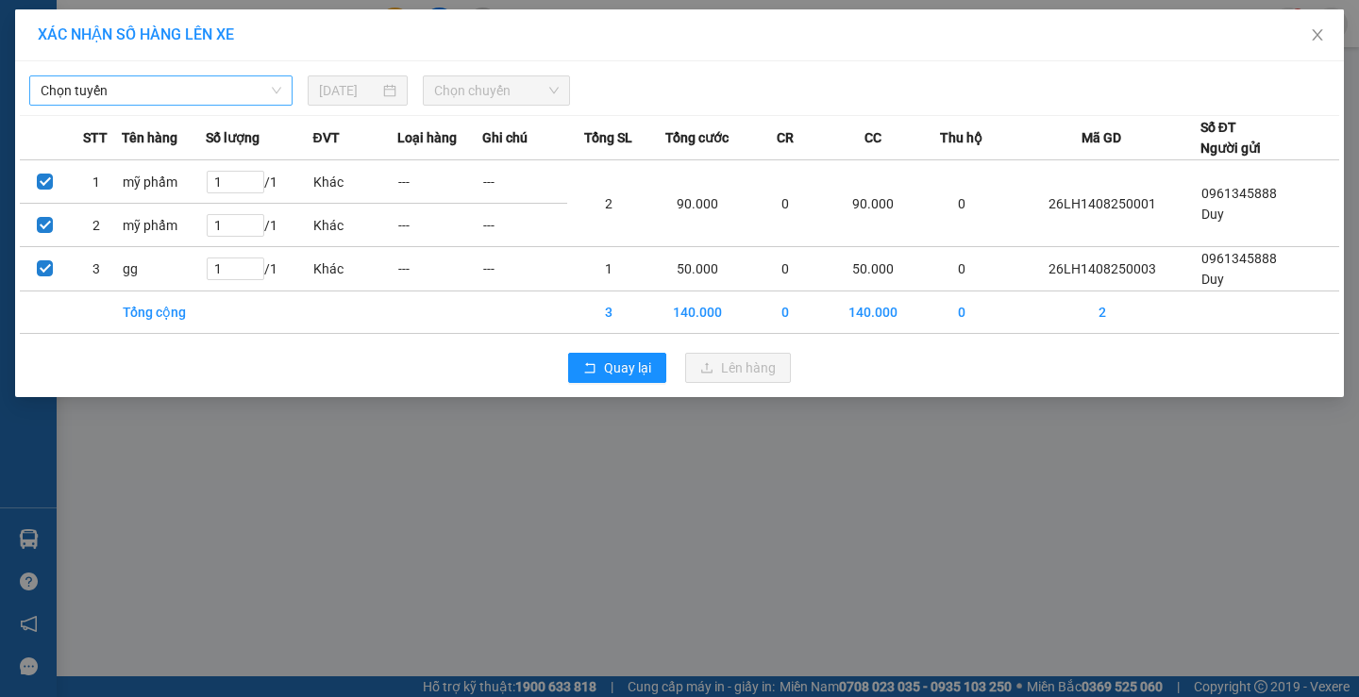
click at [128, 91] on span "Chọn tuyến" at bounding box center [161, 90] width 241 height 28
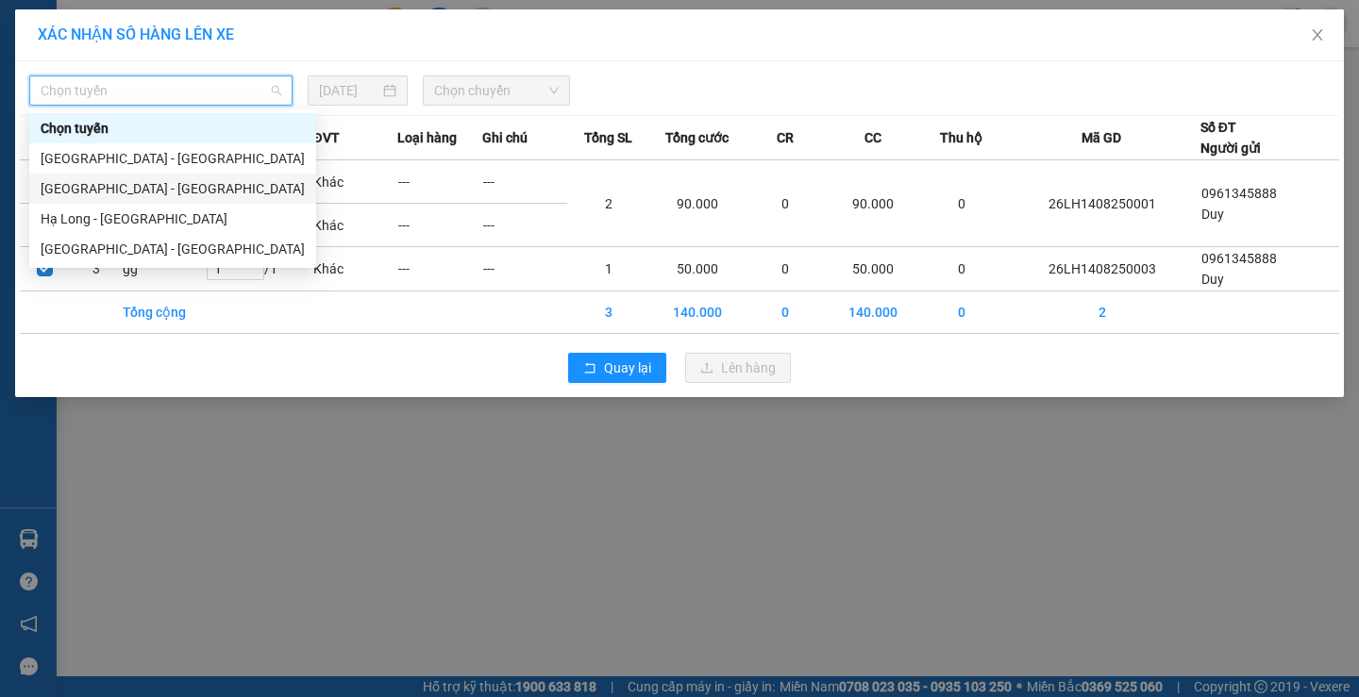
click at [114, 184] on div "[GEOGRAPHIC_DATA] - [GEOGRAPHIC_DATA]" at bounding box center [173, 188] width 264 height 21
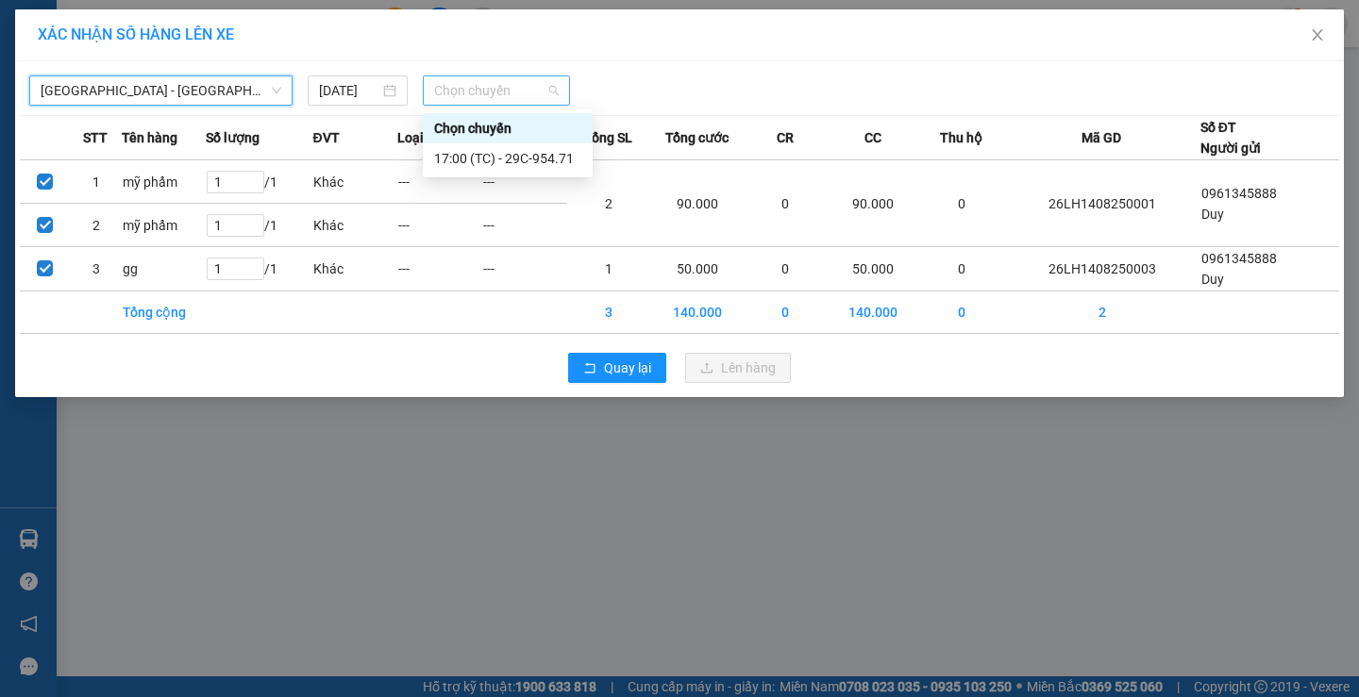
click at [478, 95] on span "Chọn chuyến" at bounding box center [496, 90] width 125 height 28
click at [483, 149] on div "17:00 (TC) - 29C-954.71" at bounding box center [507, 158] width 147 height 21
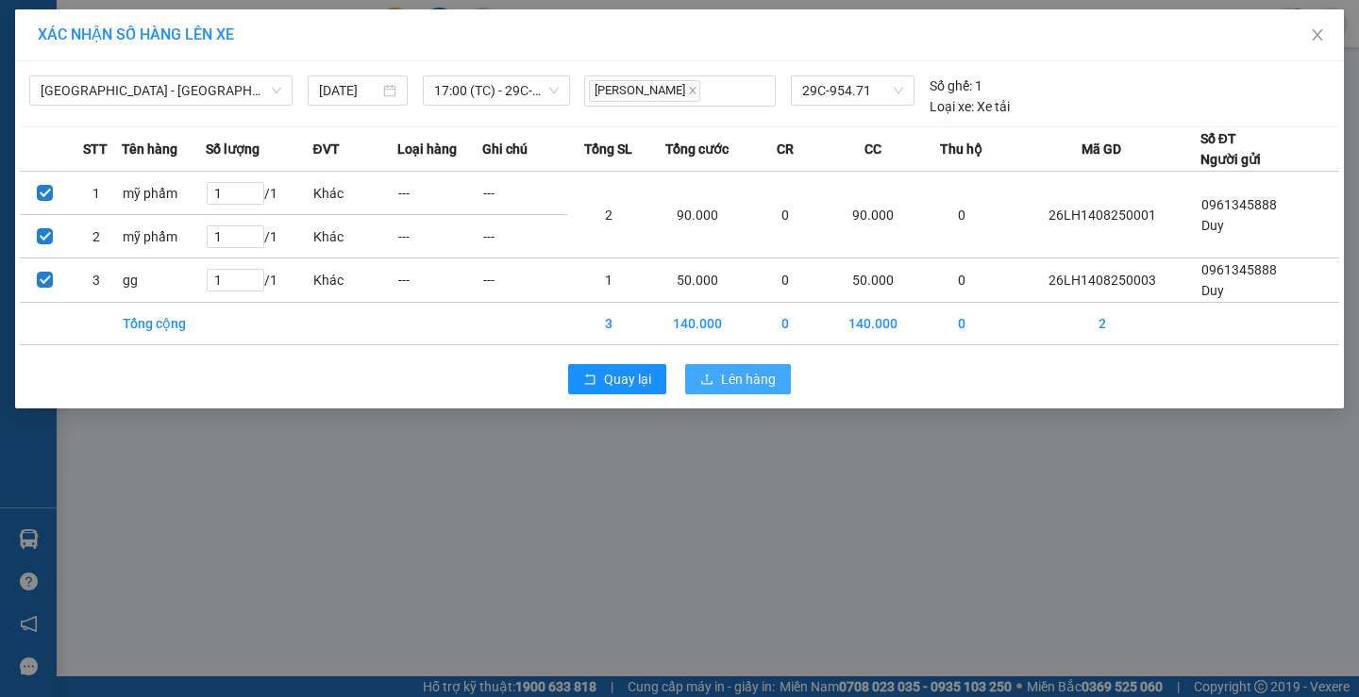
click at [713, 389] on button "Lên hàng" at bounding box center [738, 379] width 106 height 30
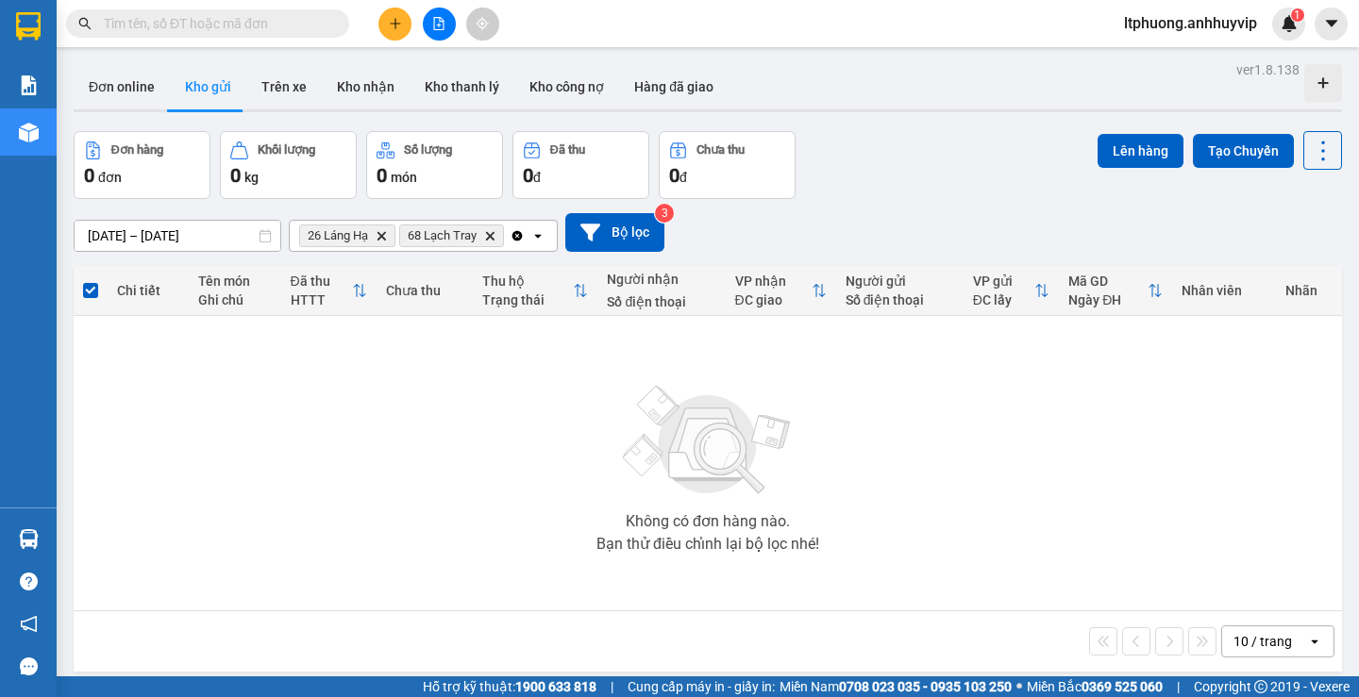
click at [518, 238] on icon "Clear all" at bounding box center [517, 235] width 10 height 10
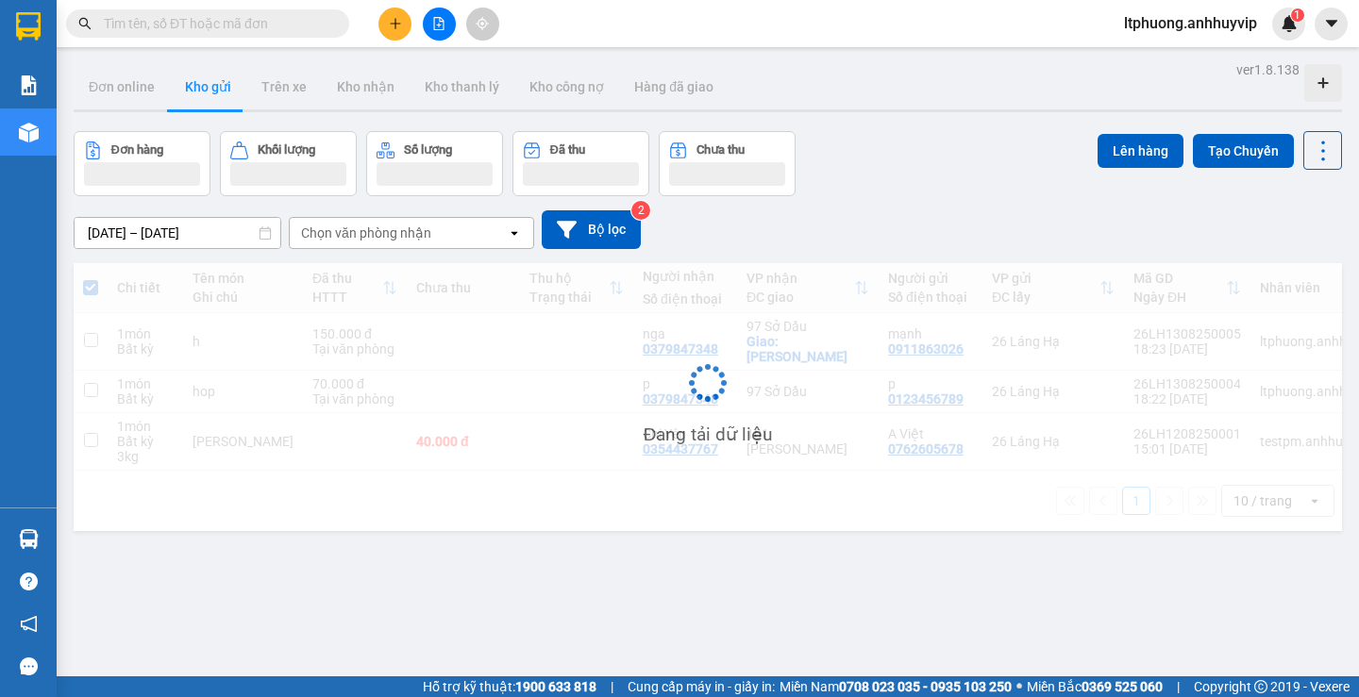
click at [387, 237] on div "Chọn văn phòng nhận" at bounding box center [366, 233] width 130 height 19
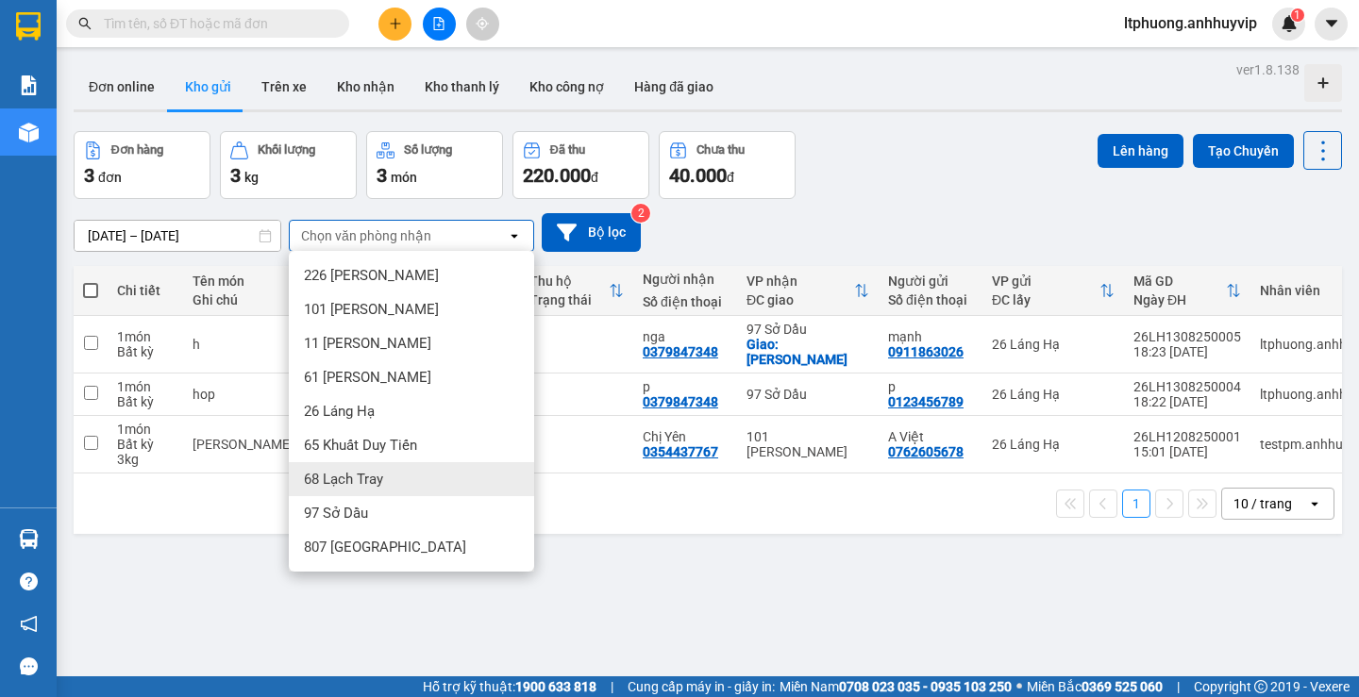
drag, startPoint x: 338, startPoint y: 468, endPoint x: 490, endPoint y: 295, distance: 230.0
click at [338, 467] on div "68 Lạch Tray" at bounding box center [411, 479] width 245 height 34
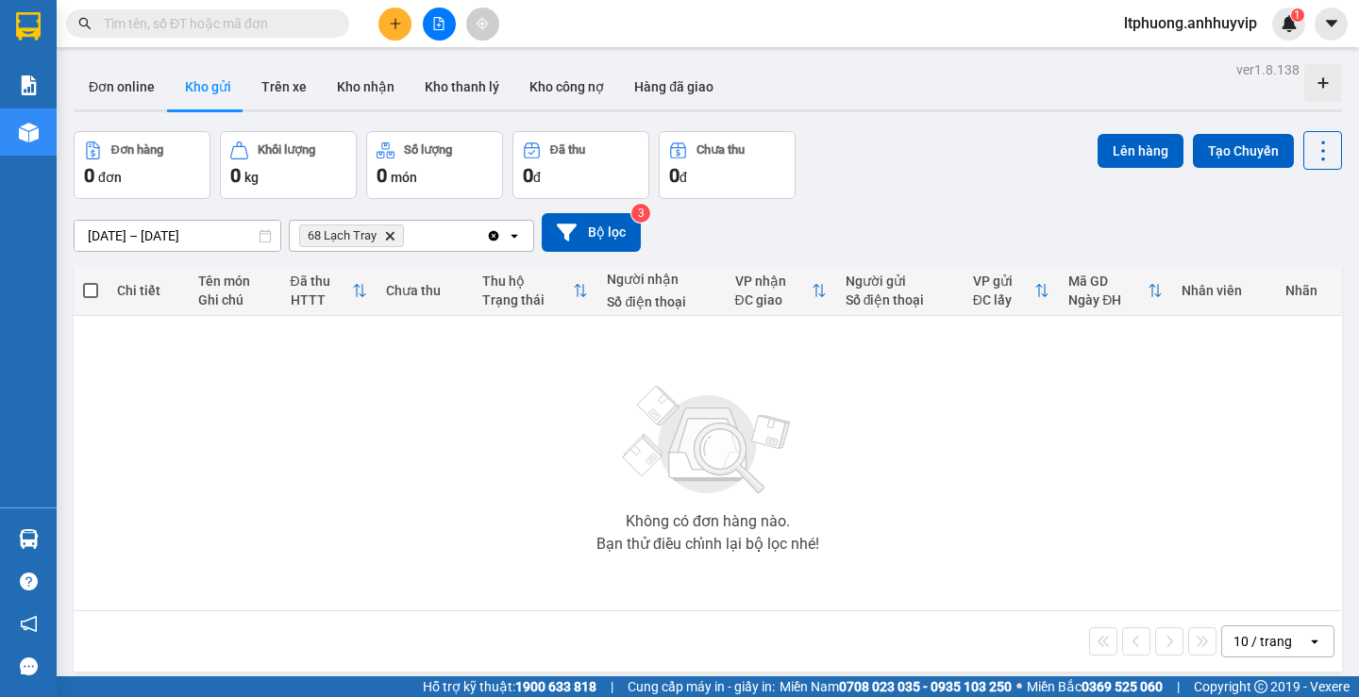
click at [428, 217] on div "[DATE] – [DATE] Press the down arrow key to interact with the calendar and sele…" at bounding box center [708, 232] width 1268 height 39
click at [428, 233] on div "68 Lạch Tray Delete" at bounding box center [388, 236] width 196 height 30
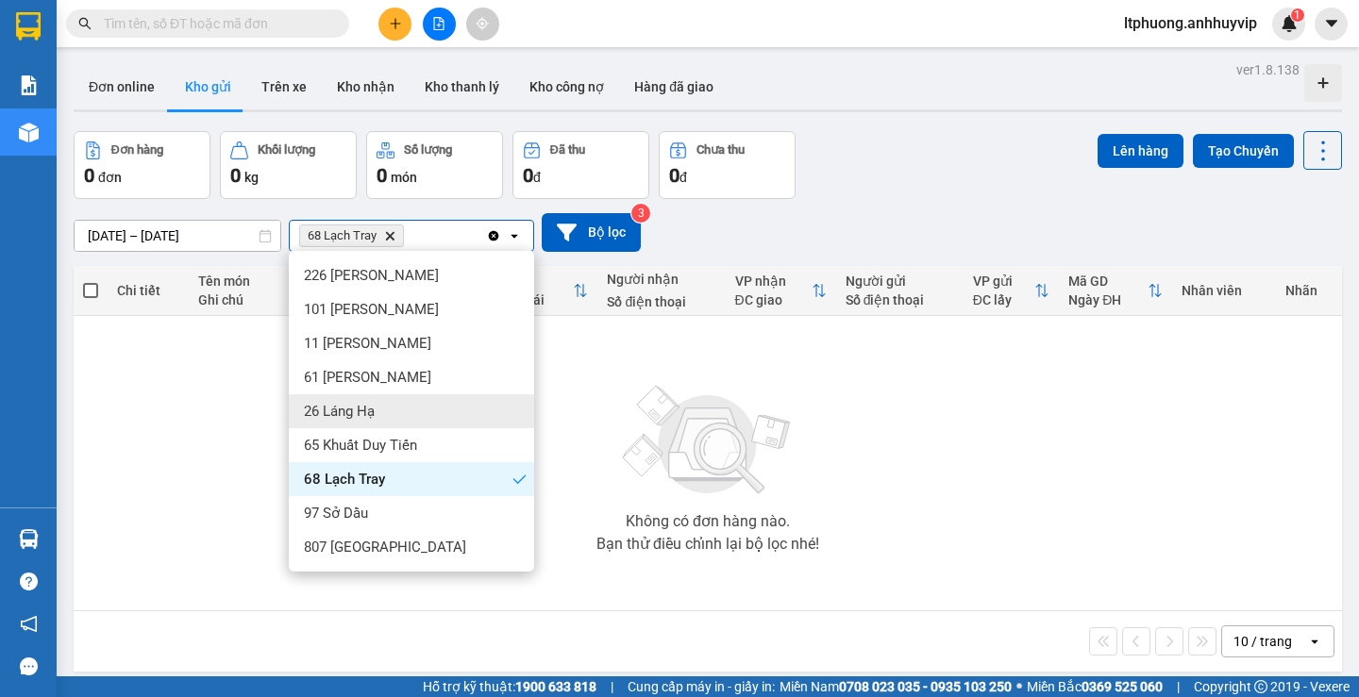
click at [394, 421] on div "26 Láng Hạ" at bounding box center [411, 411] width 245 height 34
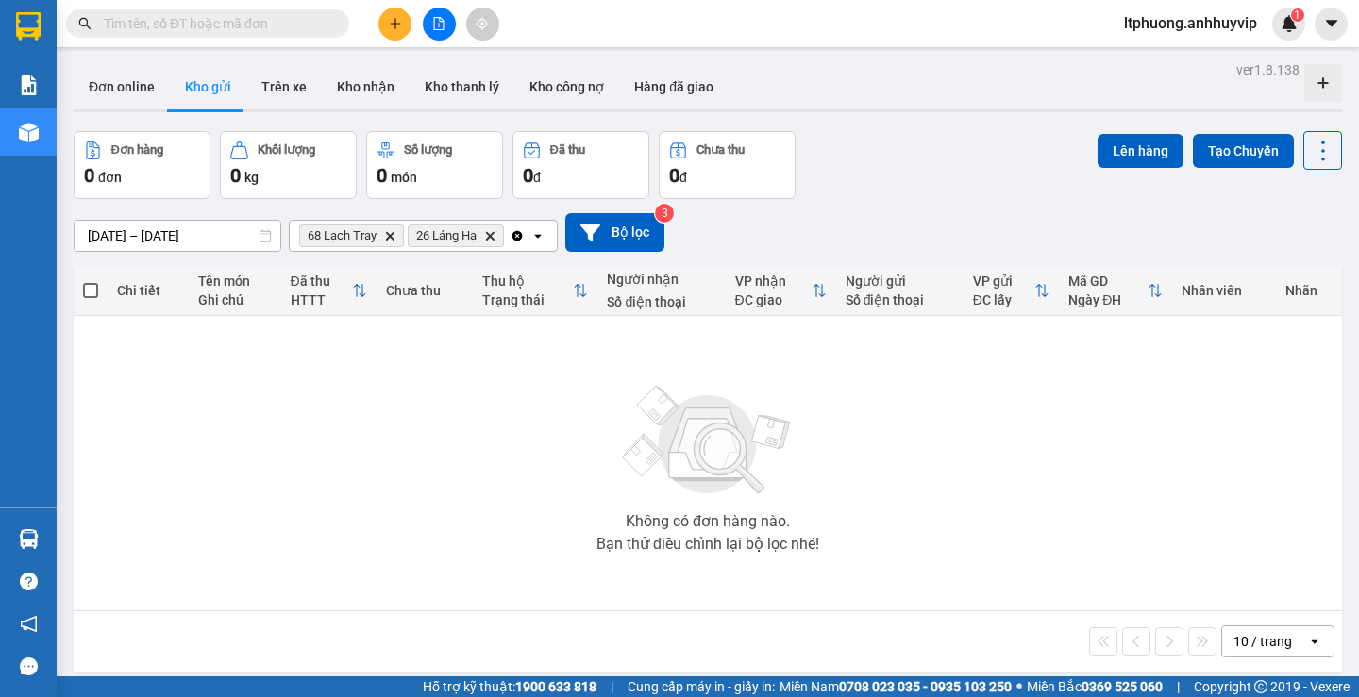
click at [514, 243] on icon "Clear all" at bounding box center [517, 235] width 15 height 15
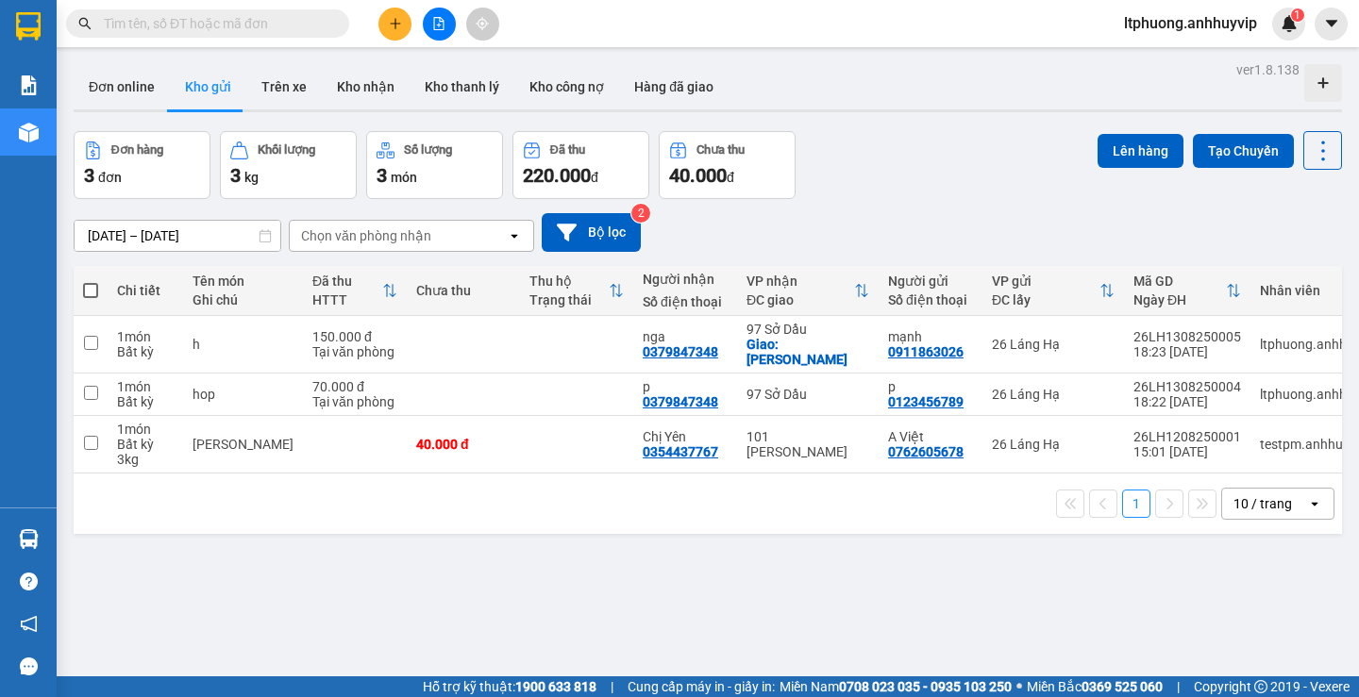
click at [749, 206] on div "[DATE] – [DATE] Press the down arrow key to interact with the calendar and sele…" at bounding box center [708, 232] width 1268 height 67
click at [271, 82] on button "Trên xe" at bounding box center [284, 86] width 76 height 45
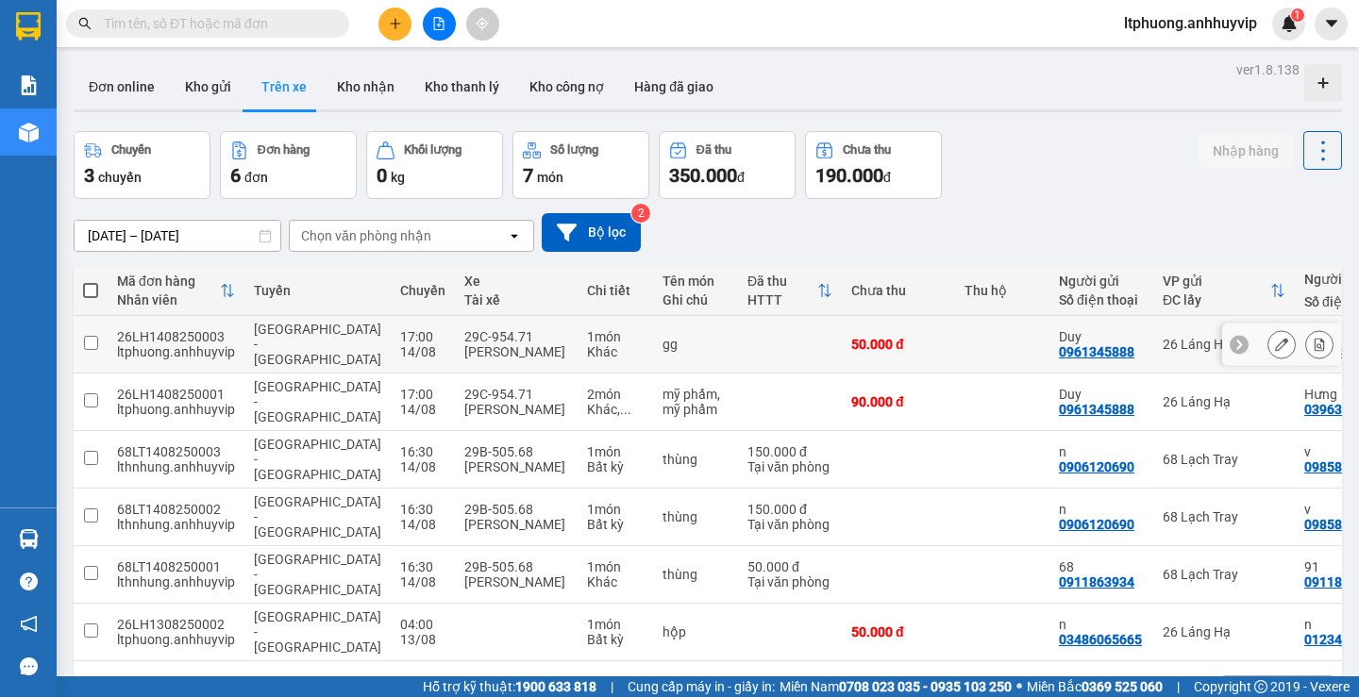
click at [985, 348] on td at bounding box center [1002, 345] width 94 height 58
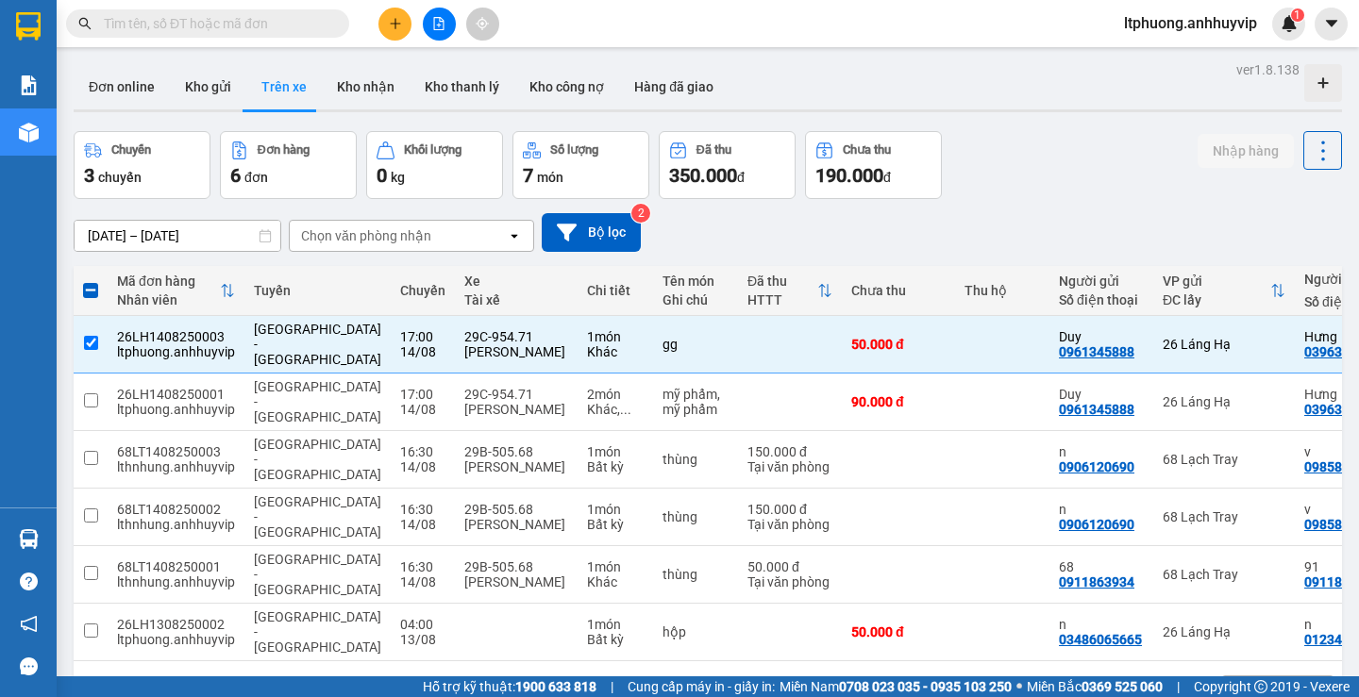
click at [1317, 77] on icon at bounding box center [1323, 82] width 13 height 13
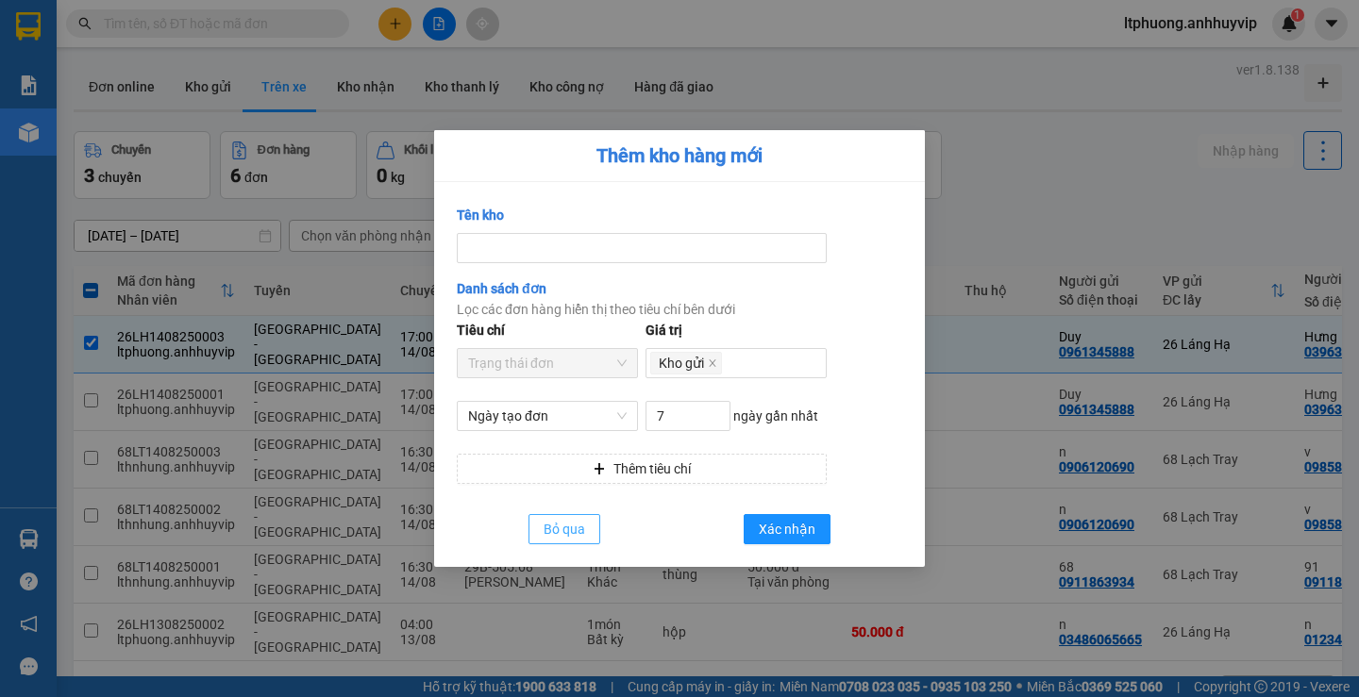
click at [598, 526] on button "Bỏ qua" at bounding box center [565, 529] width 72 height 30
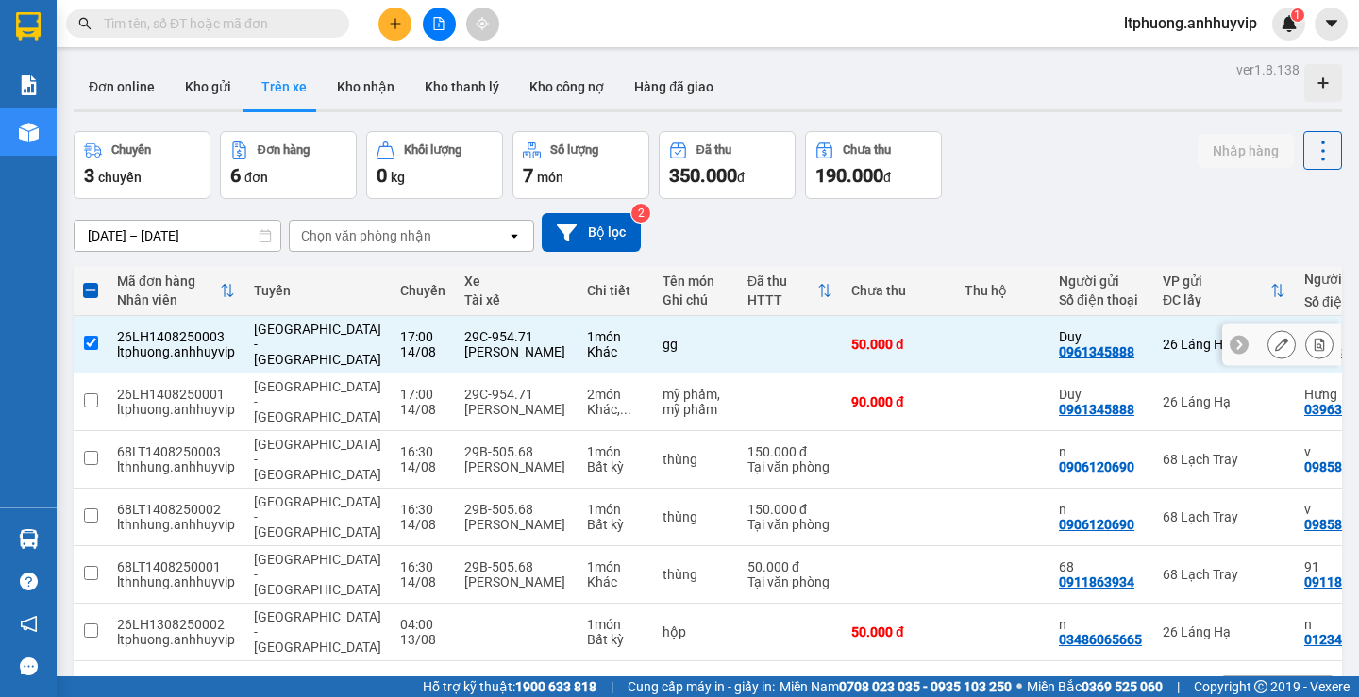
click at [92, 339] on input "checkbox" at bounding box center [91, 343] width 14 height 14
checkbox input "false"
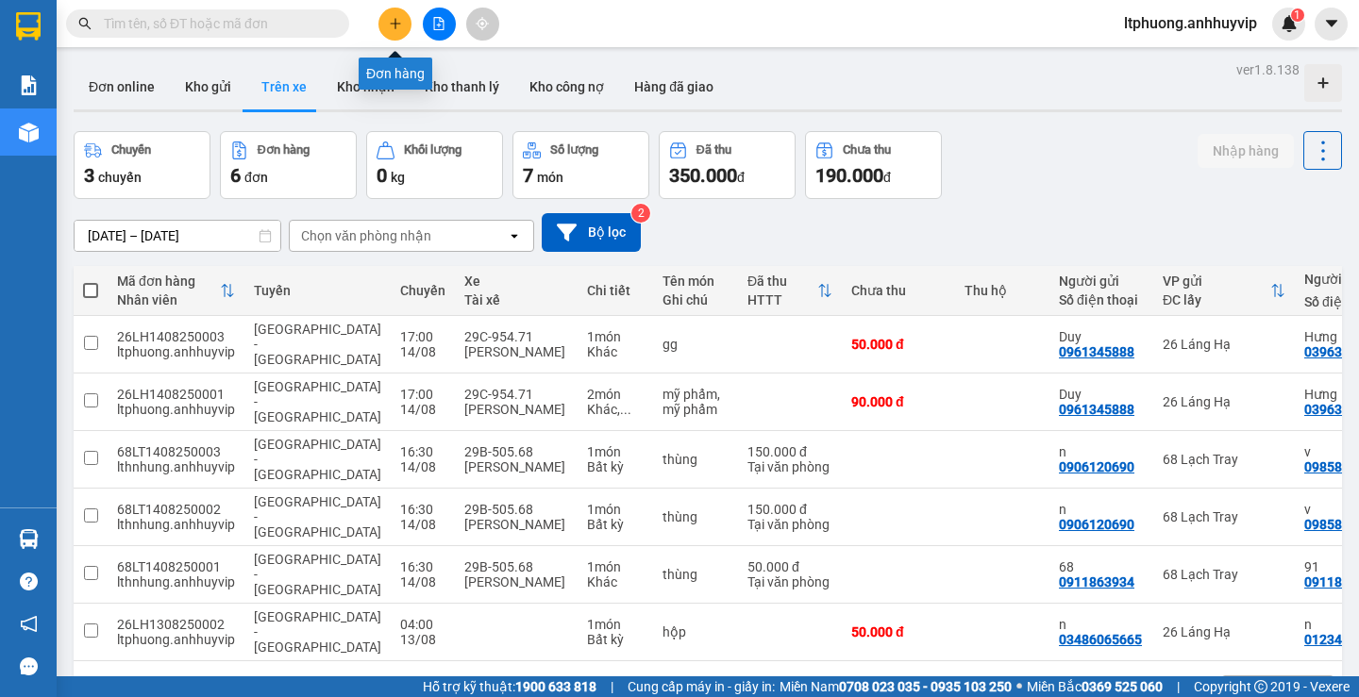
click at [404, 21] on button at bounding box center [394, 24] width 33 height 33
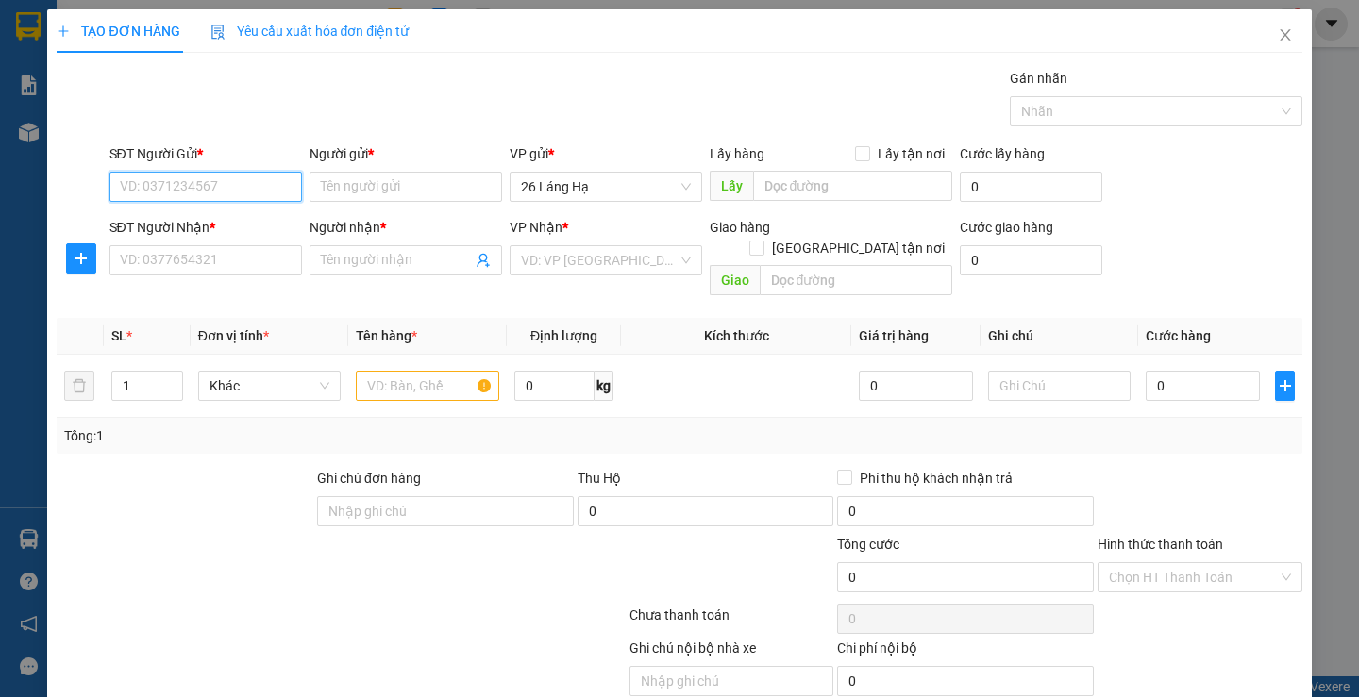
click at [246, 175] on input "SĐT Người Gửi *" at bounding box center [205, 187] width 193 height 30
click at [230, 194] on input "SĐT Người Gửi *" at bounding box center [205, 187] width 193 height 30
click at [225, 188] on input "0396396888" at bounding box center [205, 187] width 193 height 30
type input "0396396888"
click at [282, 318] on th "Đơn vị tính *" at bounding box center [270, 336] width 158 height 37
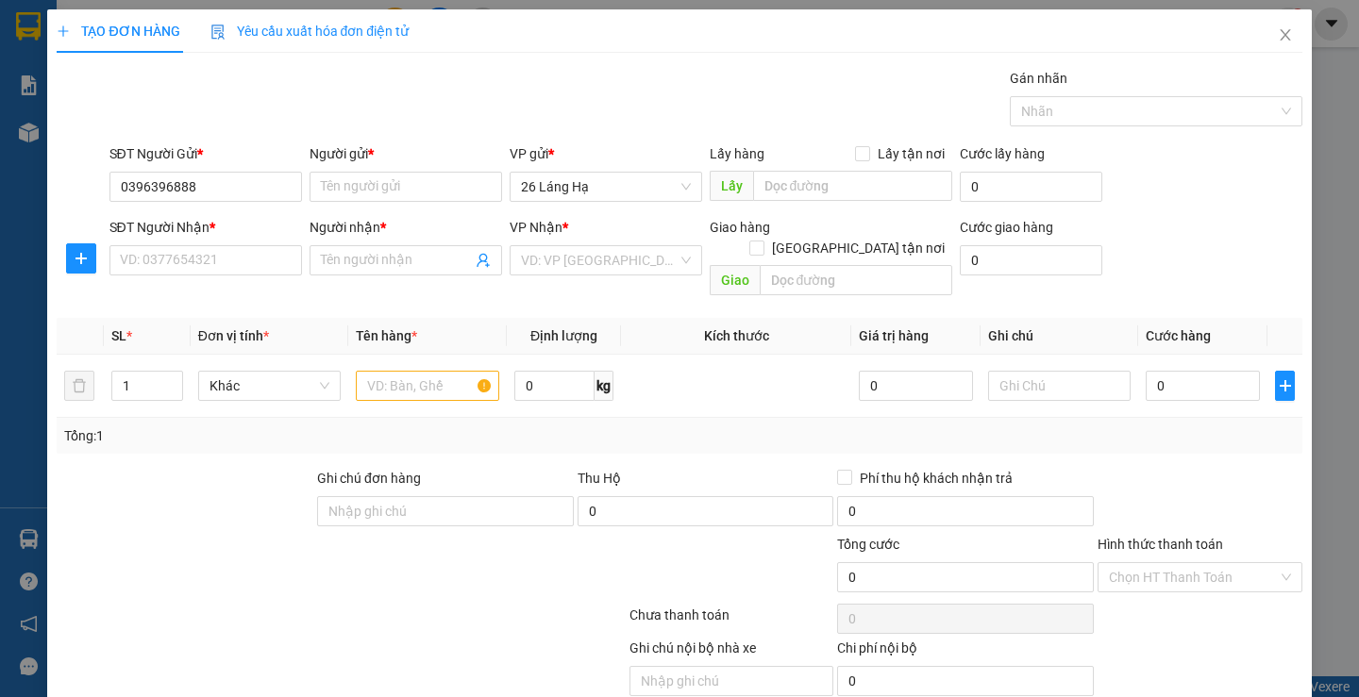
click at [229, 161] on div "SĐT Người Gửi *" at bounding box center [205, 153] width 193 height 21
click at [229, 172] on input "0396396888" at bounding box center [205, 187] width 193 height 30
click at [216, 187] on input "0396396888" at bounding box center [205, 187] width 193 height 30
click at [346, 189] on input "Người gửi *" at bounding box center [406, 187] width 193 height 30
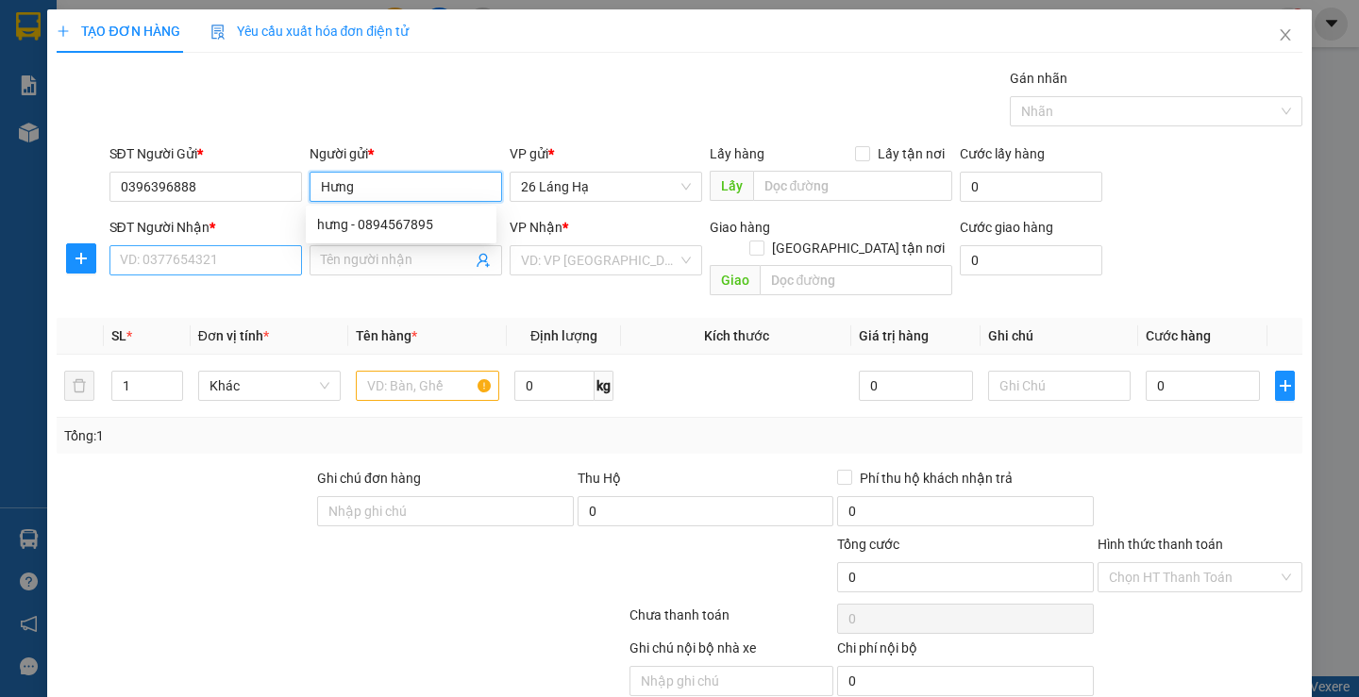
type input "Hưng"
click at [170, 263] on input "SĐT Người Nhận *" at bounding box center [205, 260] width 193 height 30
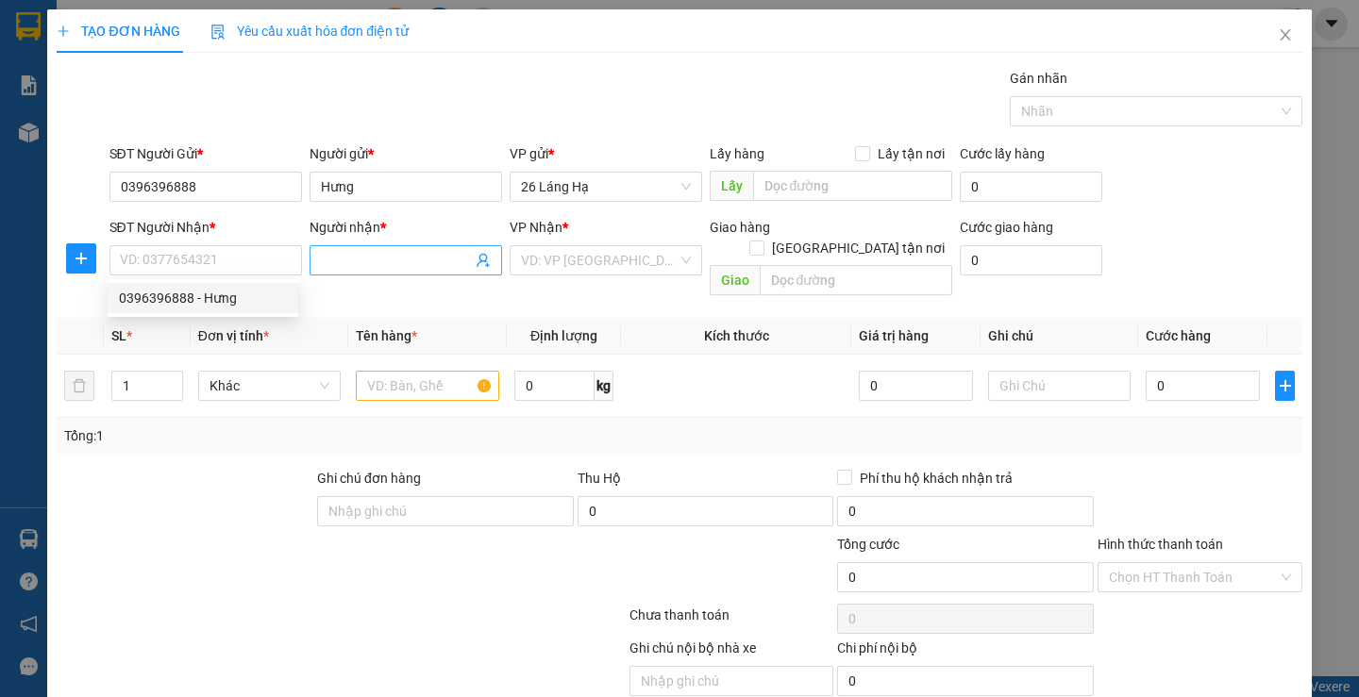
click at [358, 255] on input "Người nhận *" at bounding box center [396, 260] width 151 height 21
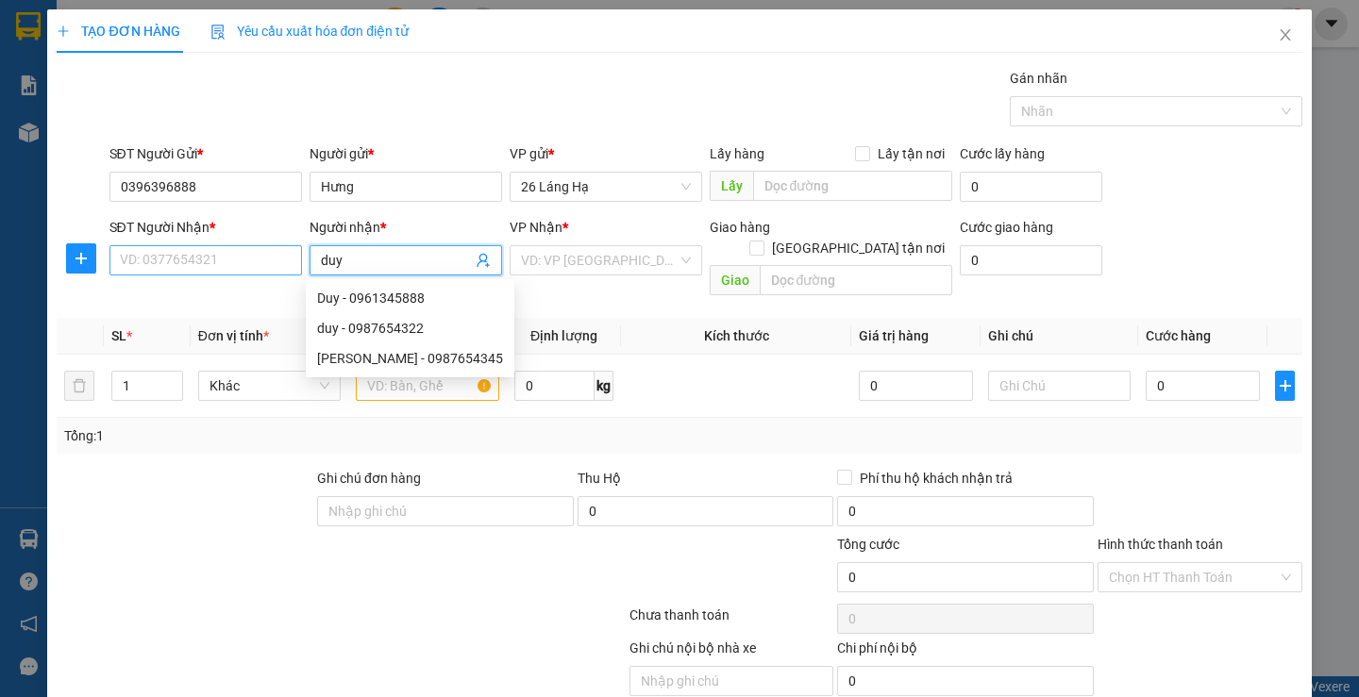
type input "duy"
click at [227, 263] on input "SĐT Người Nhận *" at bounding box center [205, 260] width 193 height 30
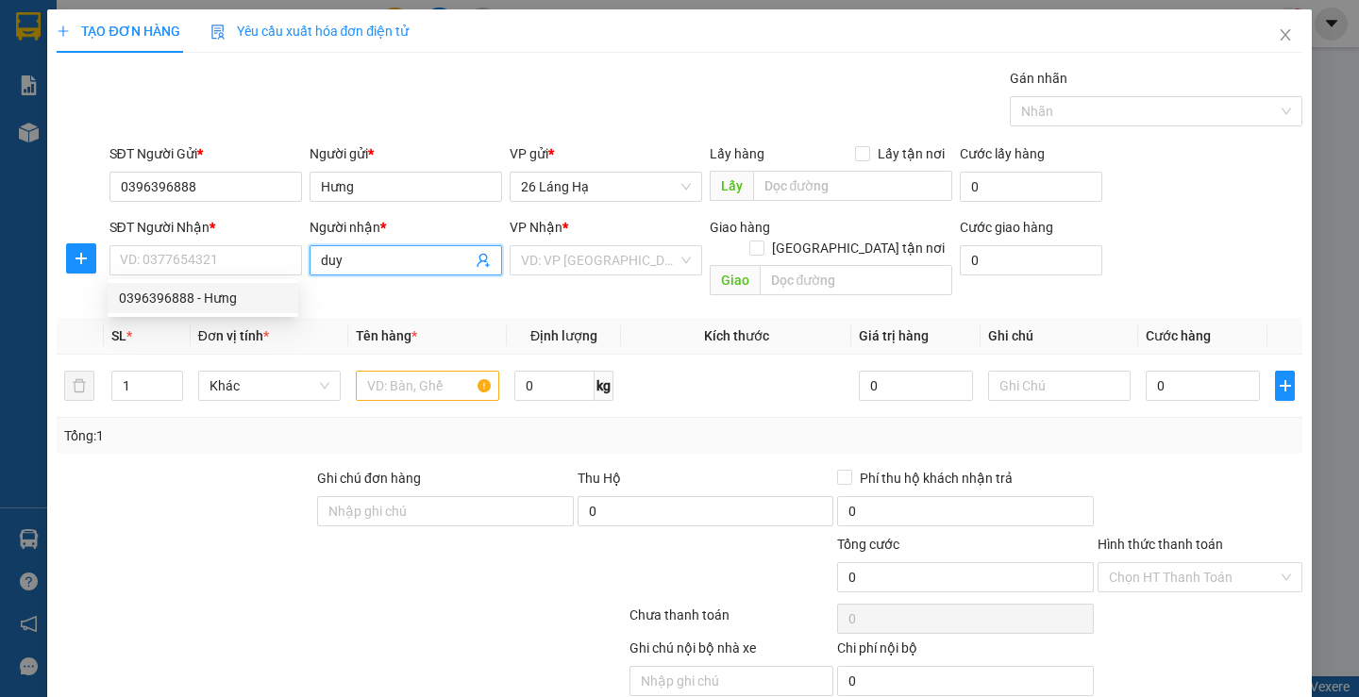
click at [350, 259] on input "duy" at bounding box center [396, 260] width 151 height 21
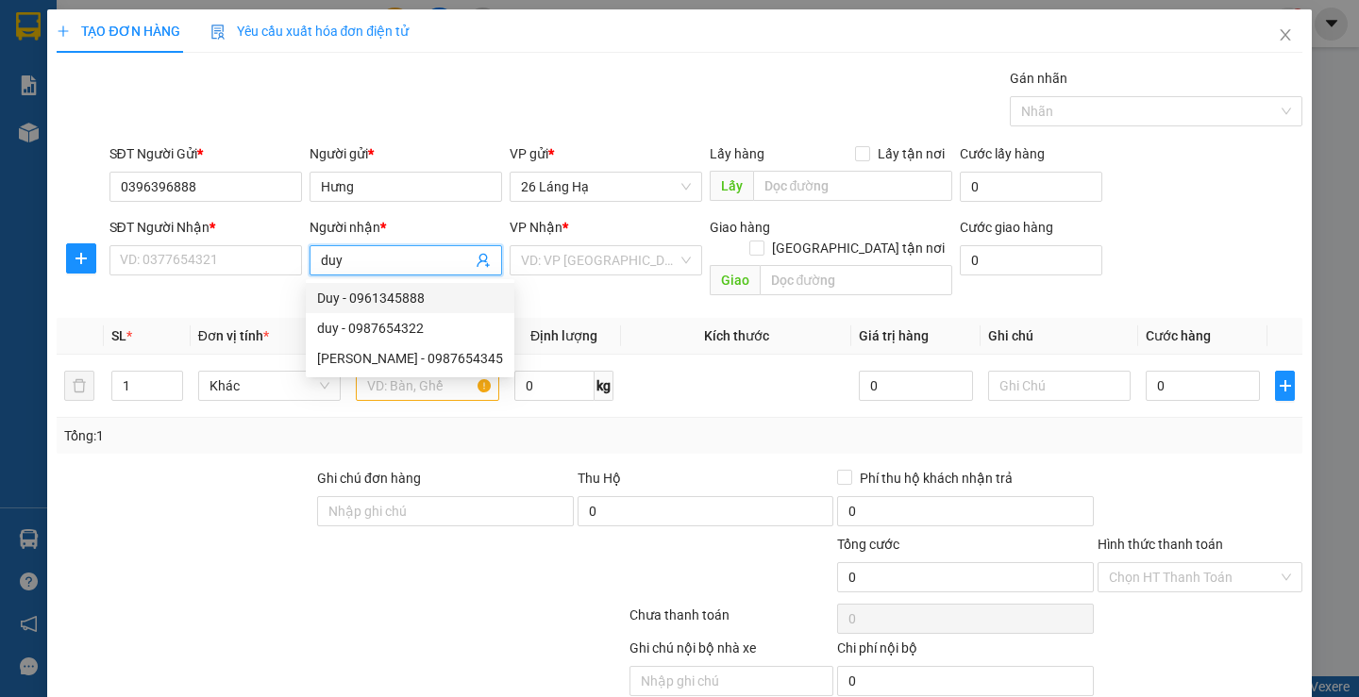
click at [368, 295] on div "Duy - 0961345888" at bounding box center [410, 298] width 186 height 21
type input "0961345888"
type input "Duy"
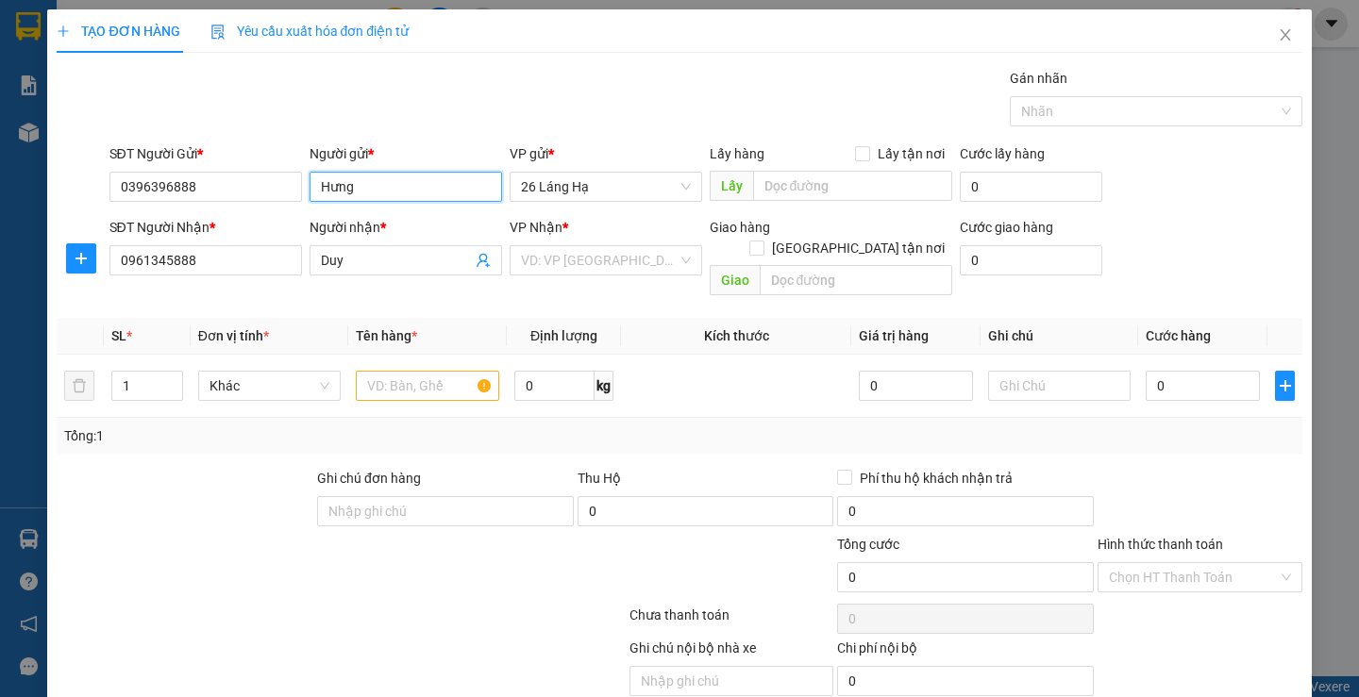
click at [356, 201] on input "Hưng" at bounding box center [406, 187] width 193 height 30
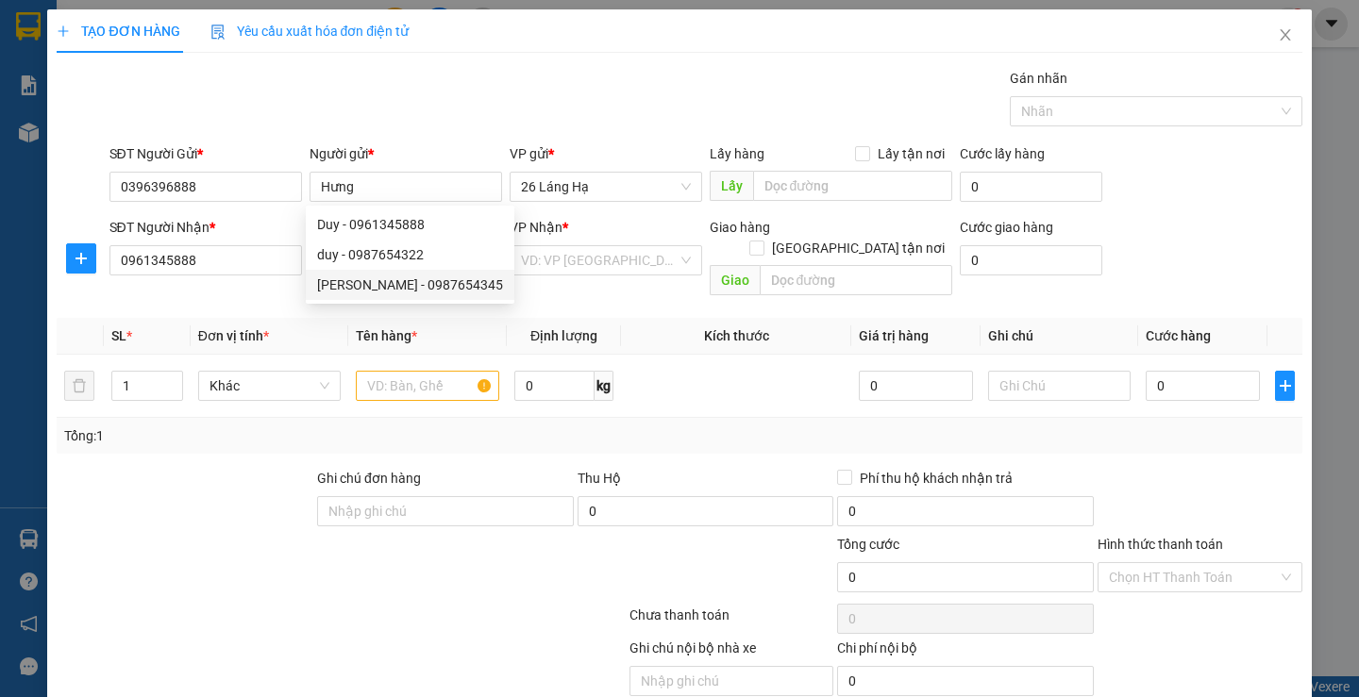
click at [336, 426] on div "Tổng: 1" at bounding box center [294, 436] width 461 height 21
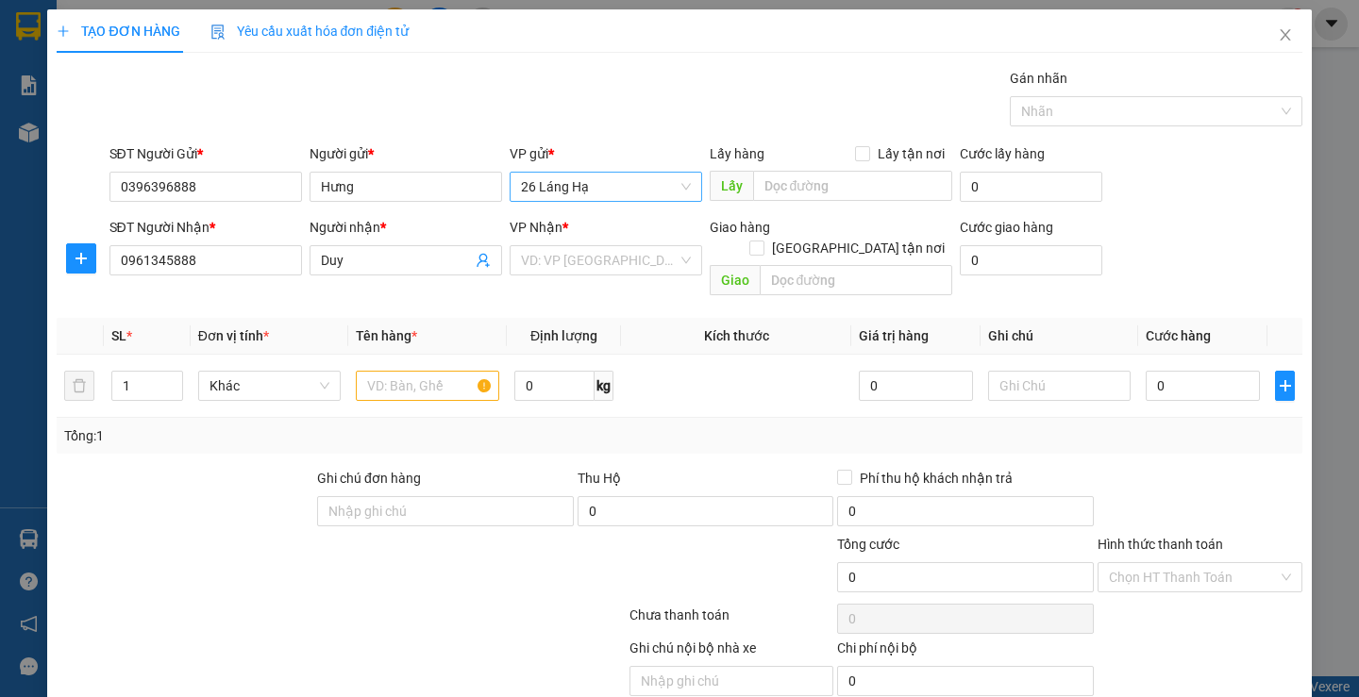
click at [648, 192] on span "26 Láng Hạ" at bounding box center [606, 187] width 170 height 28
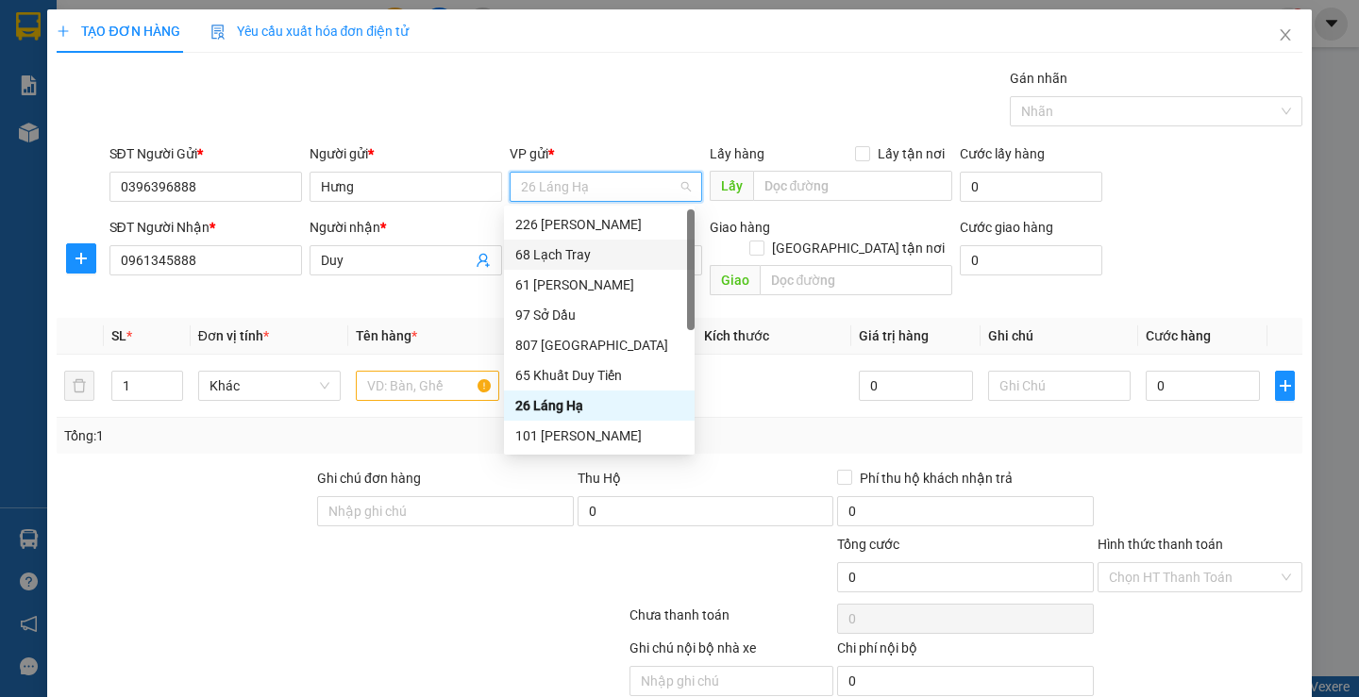
click at [619, 257] on div "68 Lạch Tray" at bounding box center [599, 254] width 168 height 21
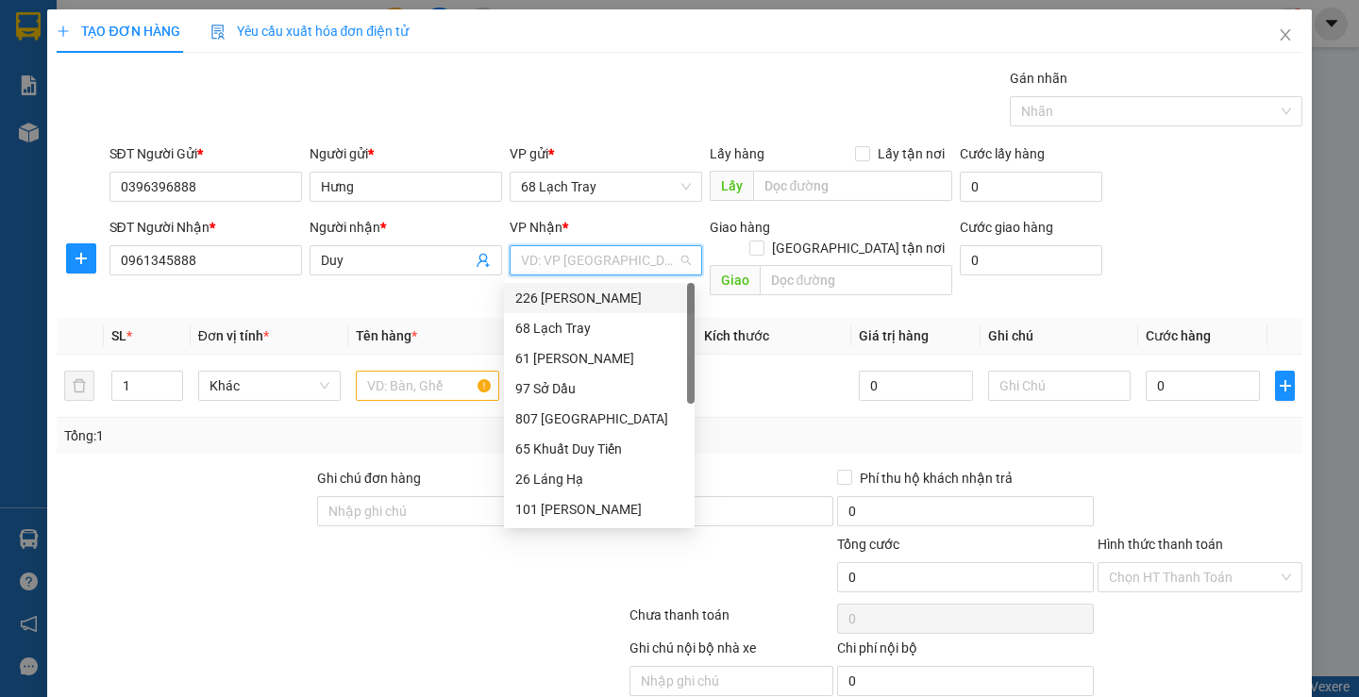
click at [525, 259] on input "search" at bounding box center [599, 260] width 157 height 28
drag, startPoint x: 545, startPoint y: 495, endPoint x: 546, endPoint y: 486, distance: 9.6
click at [546, 486] on div "226 [PERSON_NAME] 68 Lạch Tray 61 [PERSON_NAME] 97 Sở Dầu 807 Quang Trung 65 Kh…" at bounding box center [599, 419] width 191 height 272
click at [546, 486] on div "26 Láng Hạ" at bounding box center [599, 479] width 168 height 21
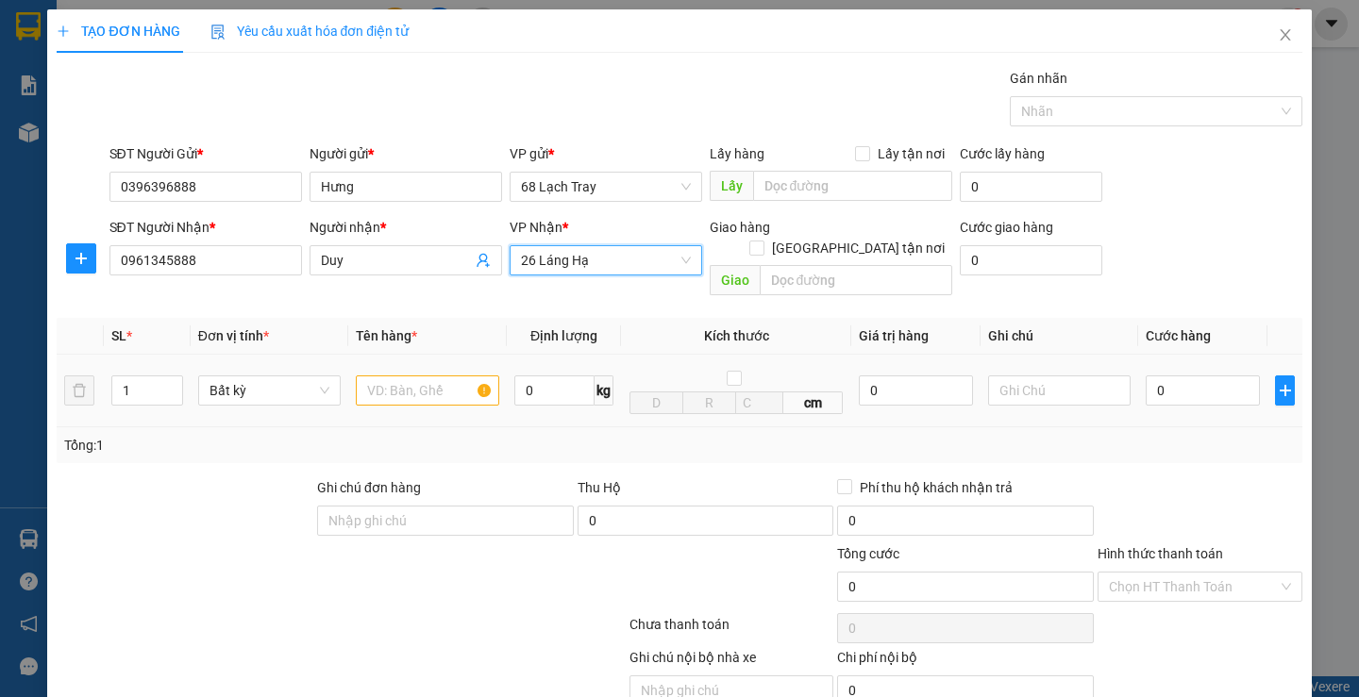
click at [269, 372] on div "Bất kỳ" at bounding box center [269, 391] width 143 height 38
click at [269, 377] on span "Bất kỳ" at bounding box center [270, 391] width 120 height 28
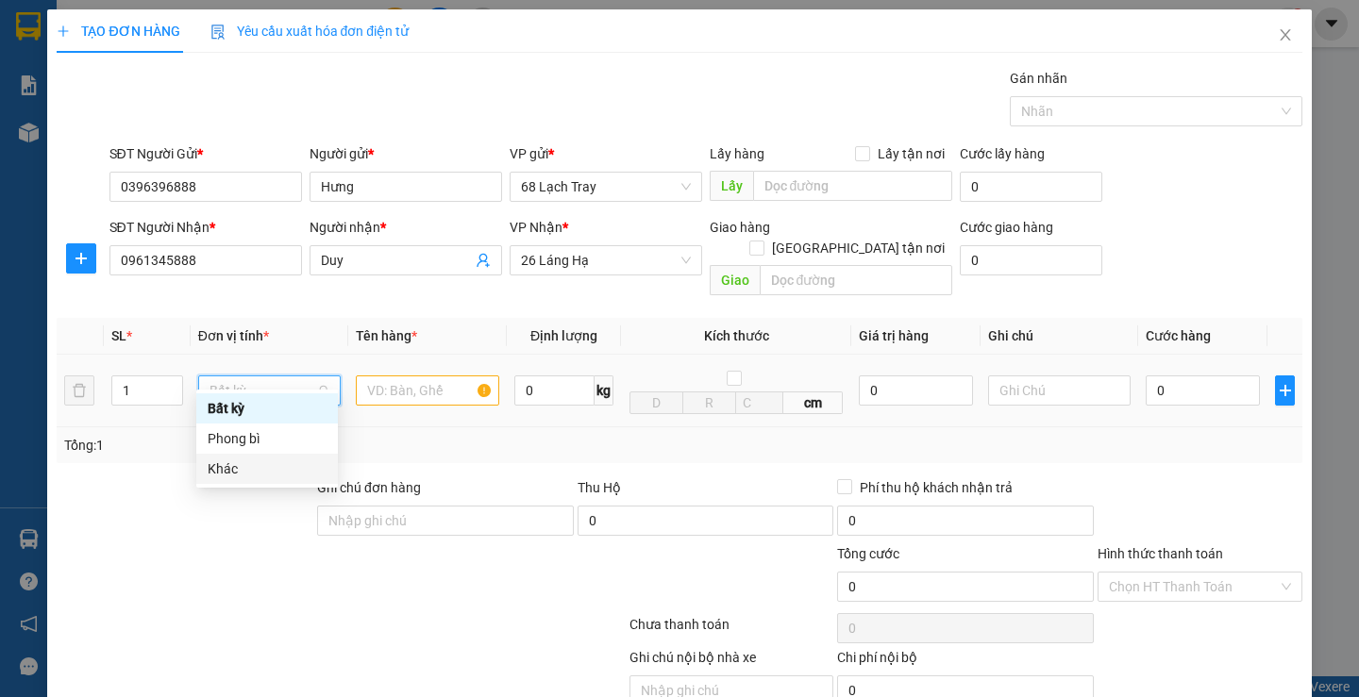
click at [273, 467] on div "Khác" at bounding box center [267, 469] width 119 height 21
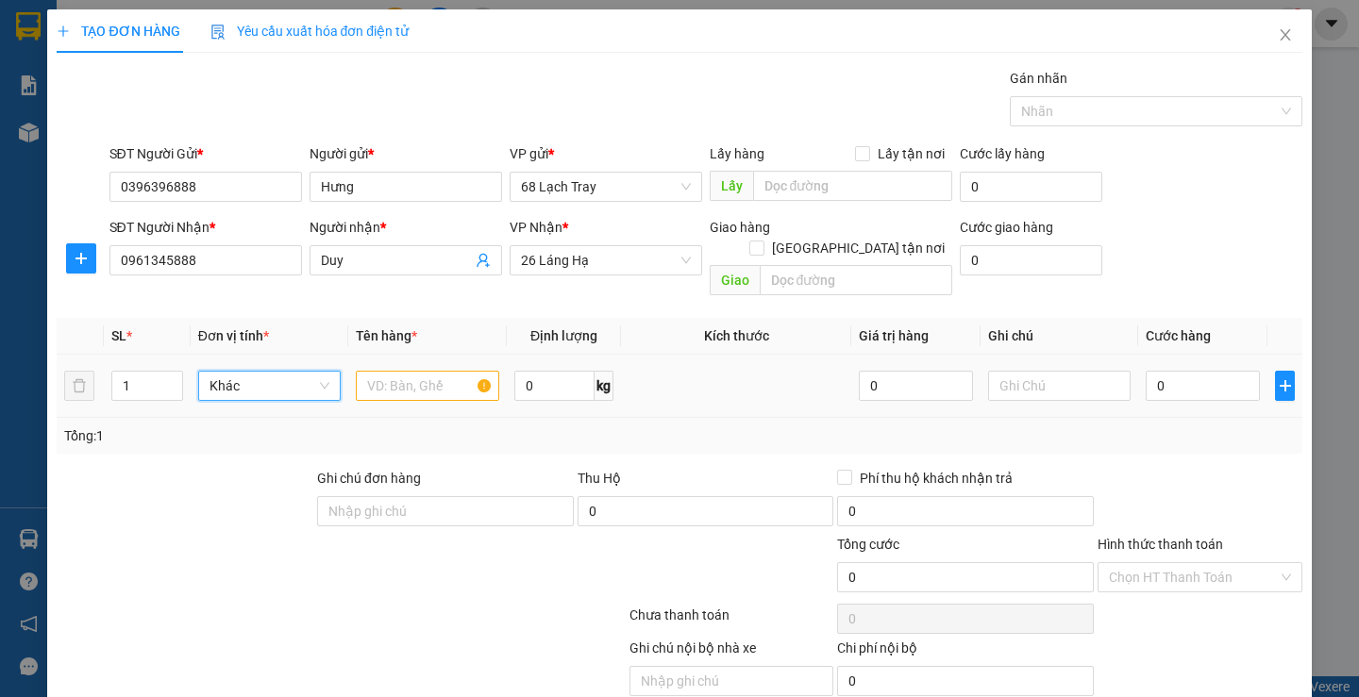
click at [305, 373] on span "Khác" at bounding box center [270, 386] width 120 height 28
drag, startPoint x: 246, startPoint y: 430, endPoint x: 252, endPoint y: 422, distance: 10.2
click at [246, 431] on div "Phong bì" at bounding box center [267, 433] width 119 height 21
click at [409, 371] on input "text" at bounding box center [427, 386] width 143 height 30
type input "30.000"
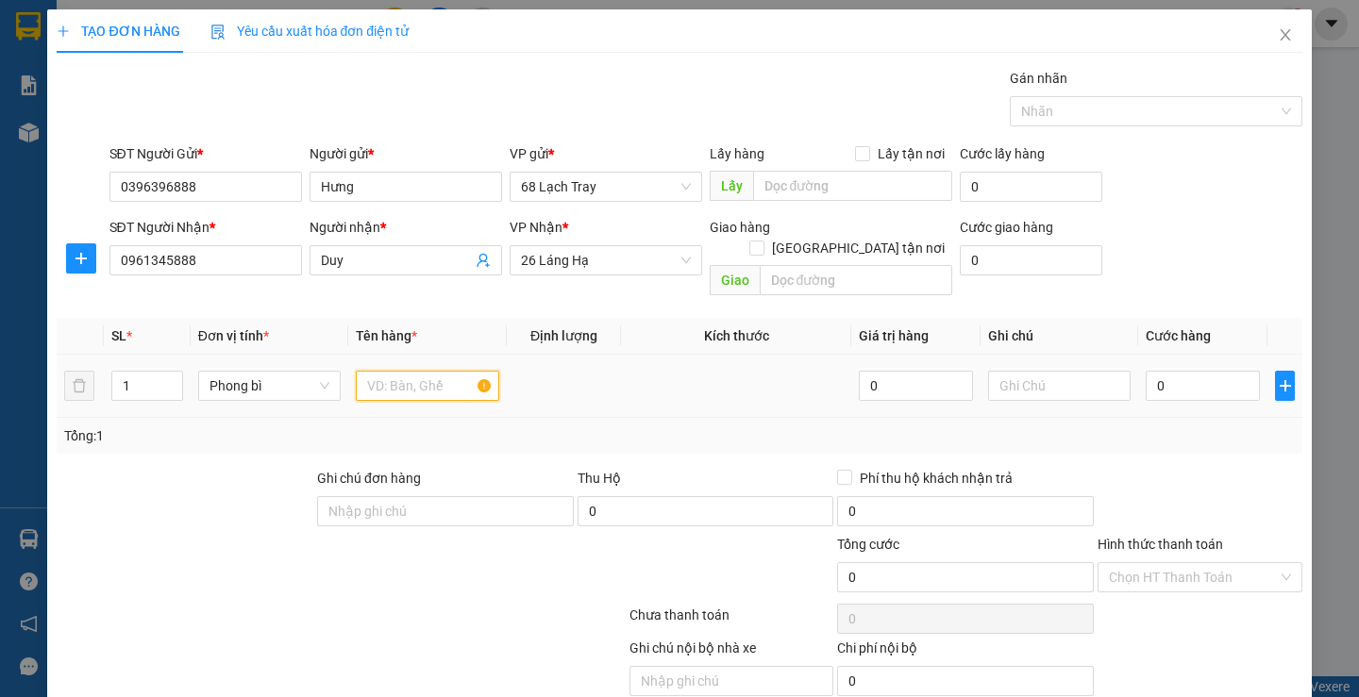
type input "30.000"
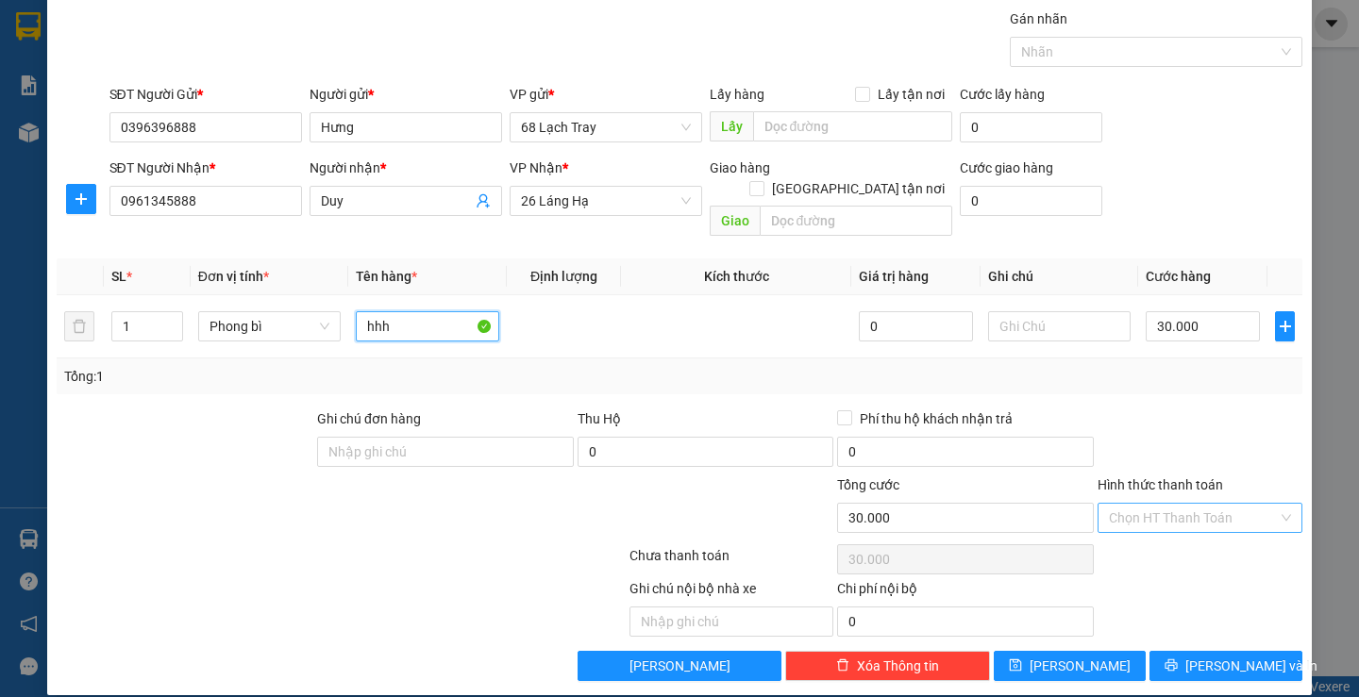
type input "hhh"
click at [1129, 504] on input "Hình thức thanh toán" at bounding box center [1193, 518] width 169 height 28
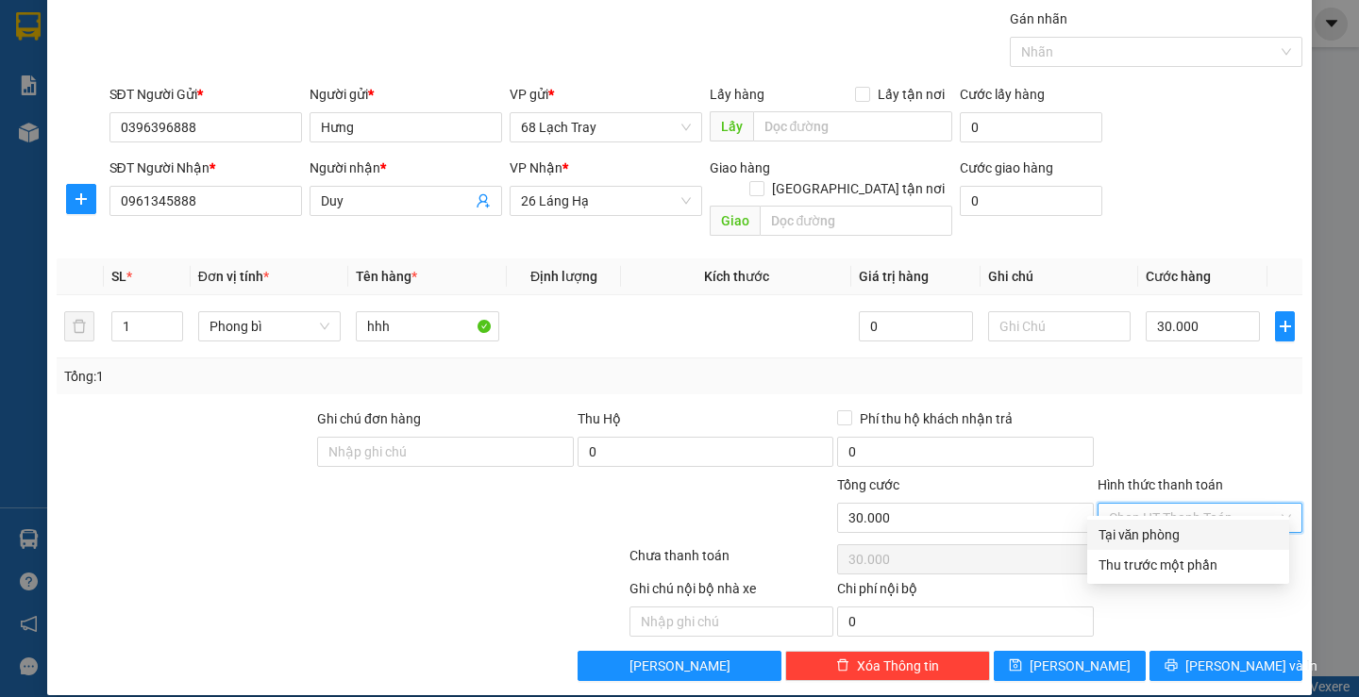
click at [1140, 539] on div "Tại văn phòng" at bounding box center [1188, 535] width 179 height 21
type input "0"
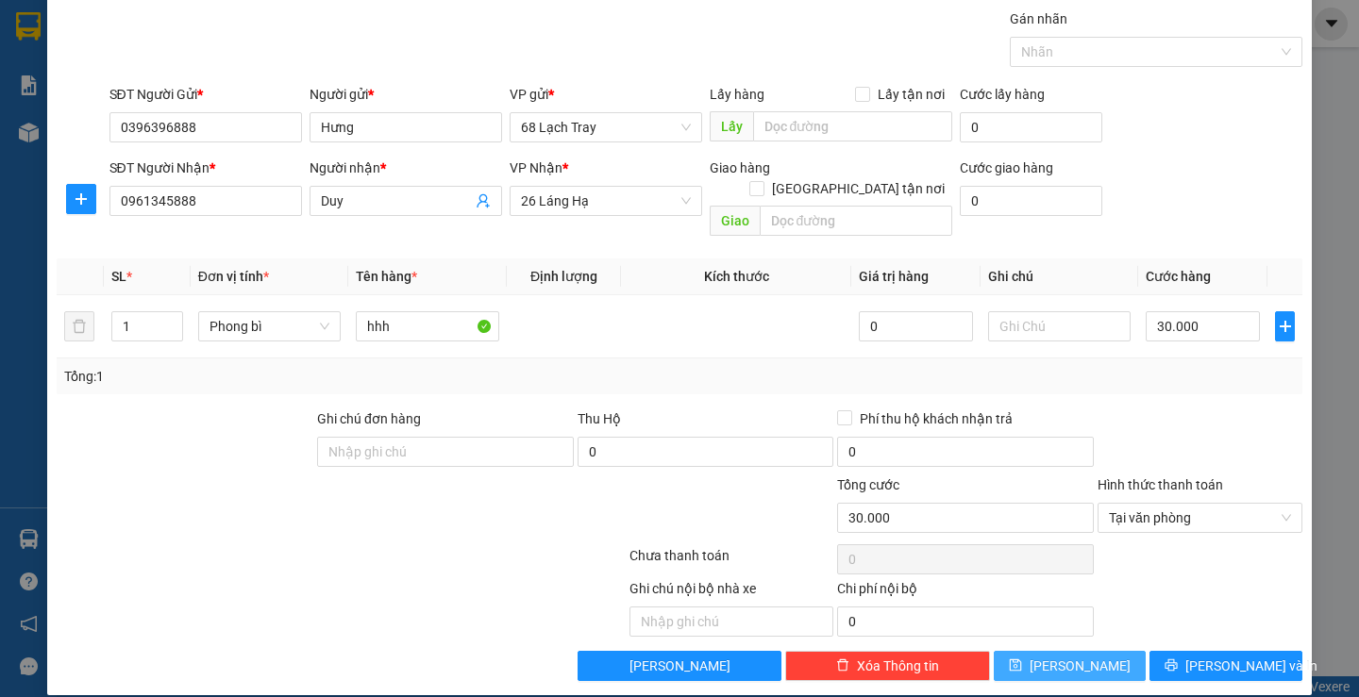
click at [1072, 656] on button "[PERSON_NAME]" at bounding box center [1070, 666] width 152 height 30
type input "0"
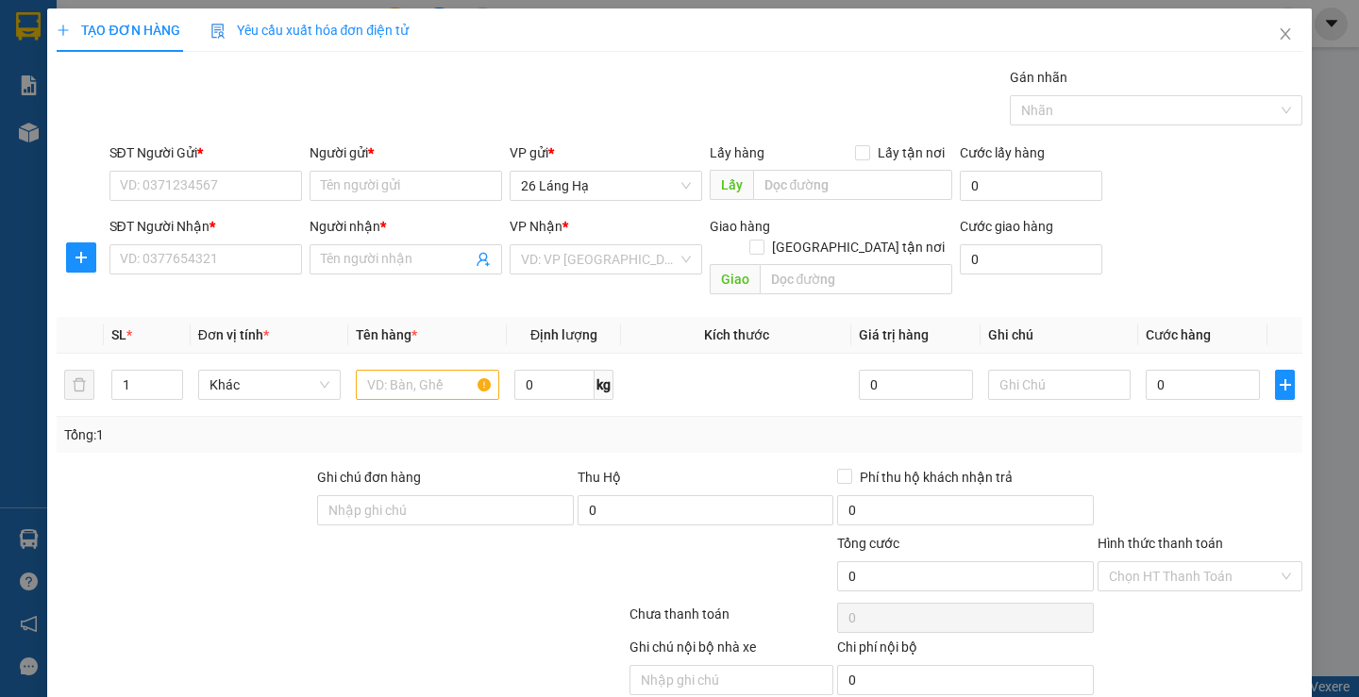
scroll to position [0, 0]
click at [1278, 33] on icon "close" at bounding box center [1285, 34] width 15 height 15
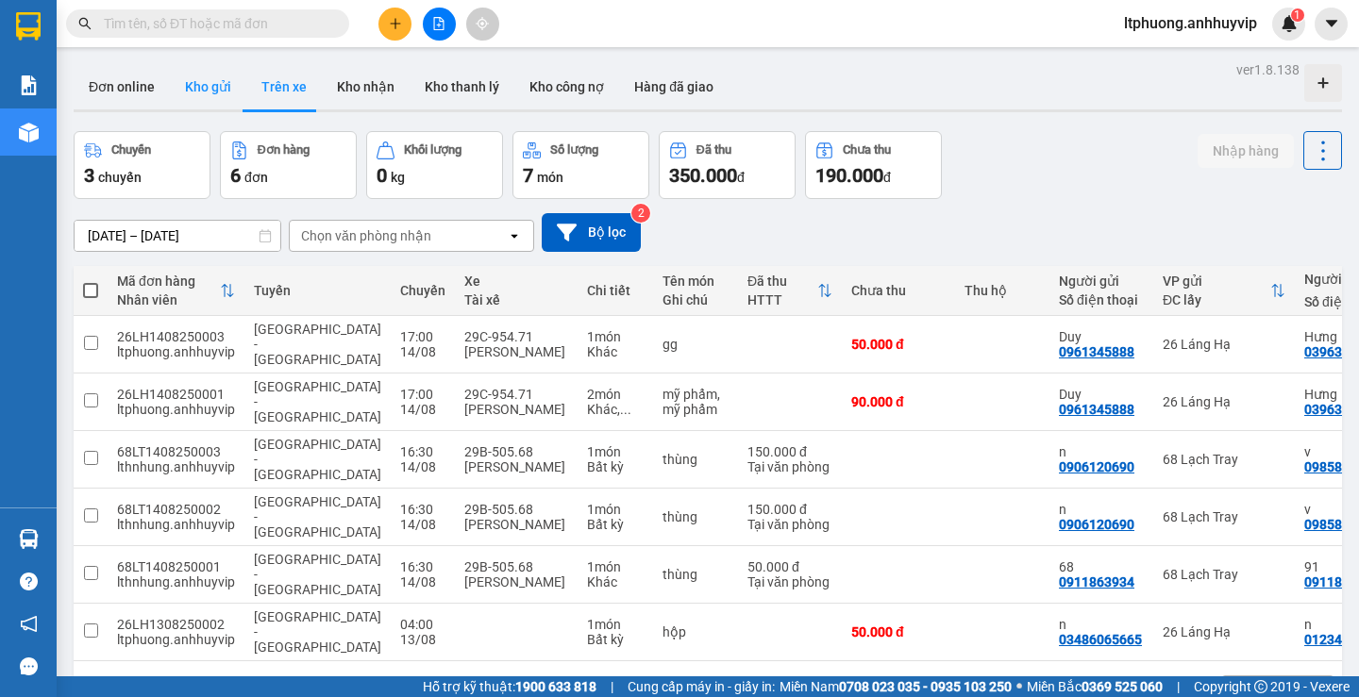
click at [213, 89] on button "Kho gửi" at bounding box center [208, 86] width 76 height 45
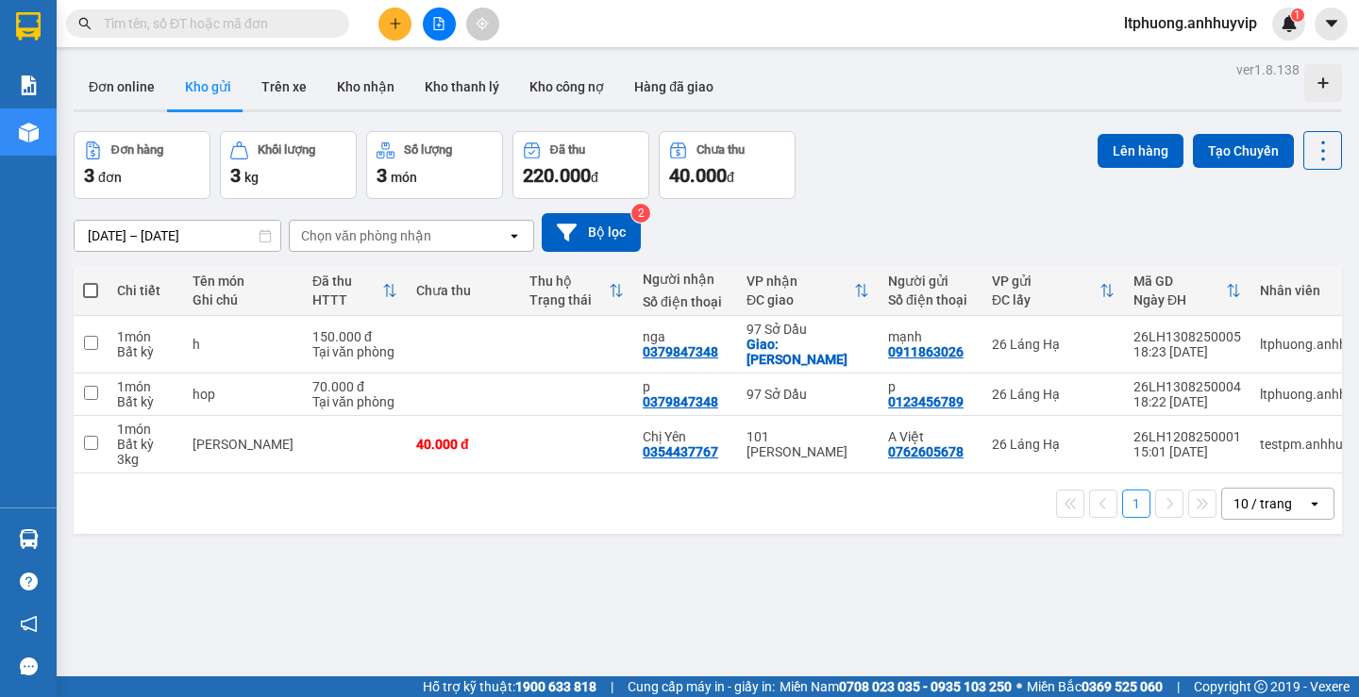
click at [375, 238] on div "Chọn văn phòng nhận" at bounding box center [366, 236] width 130 height 19
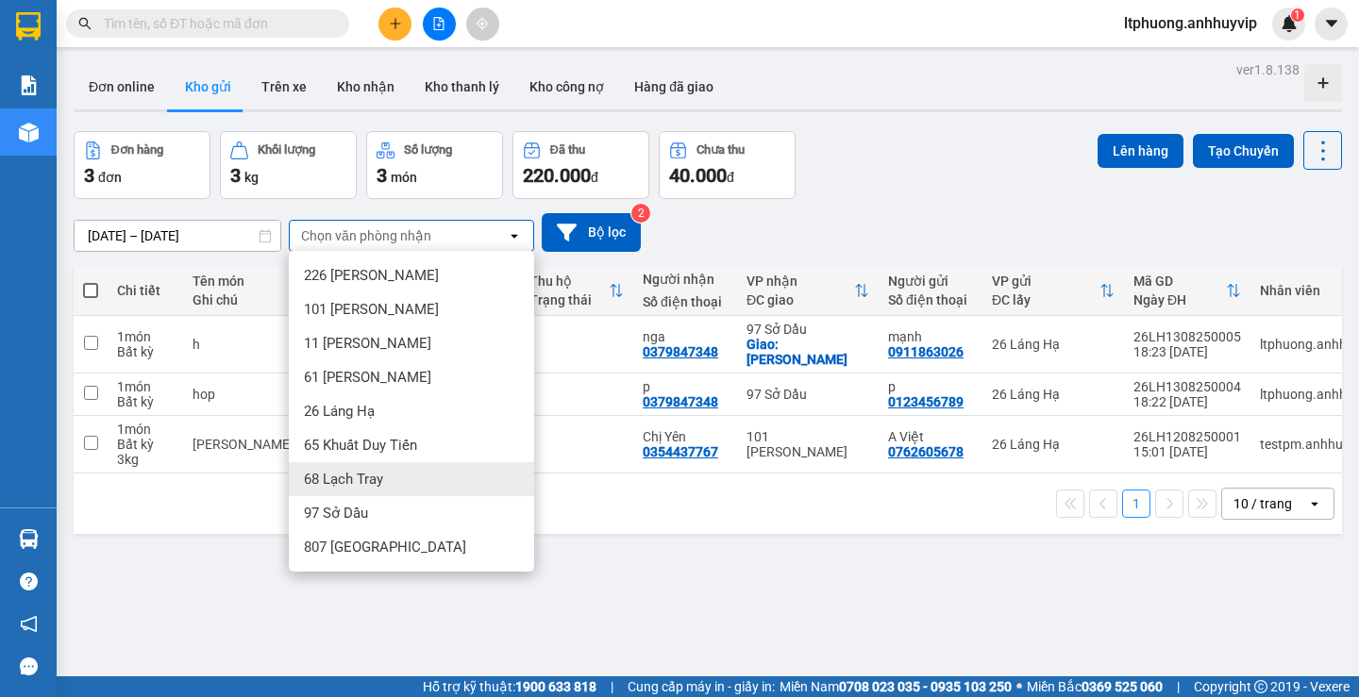
drag, startPoint x: 344, startPoint y: 481, endPoint x: 341, endPoint y: 466, distance: 15.4
click at [343, 481] on span "68 Lạch Tray" at bounding box center [343, 479] width 79 height 19
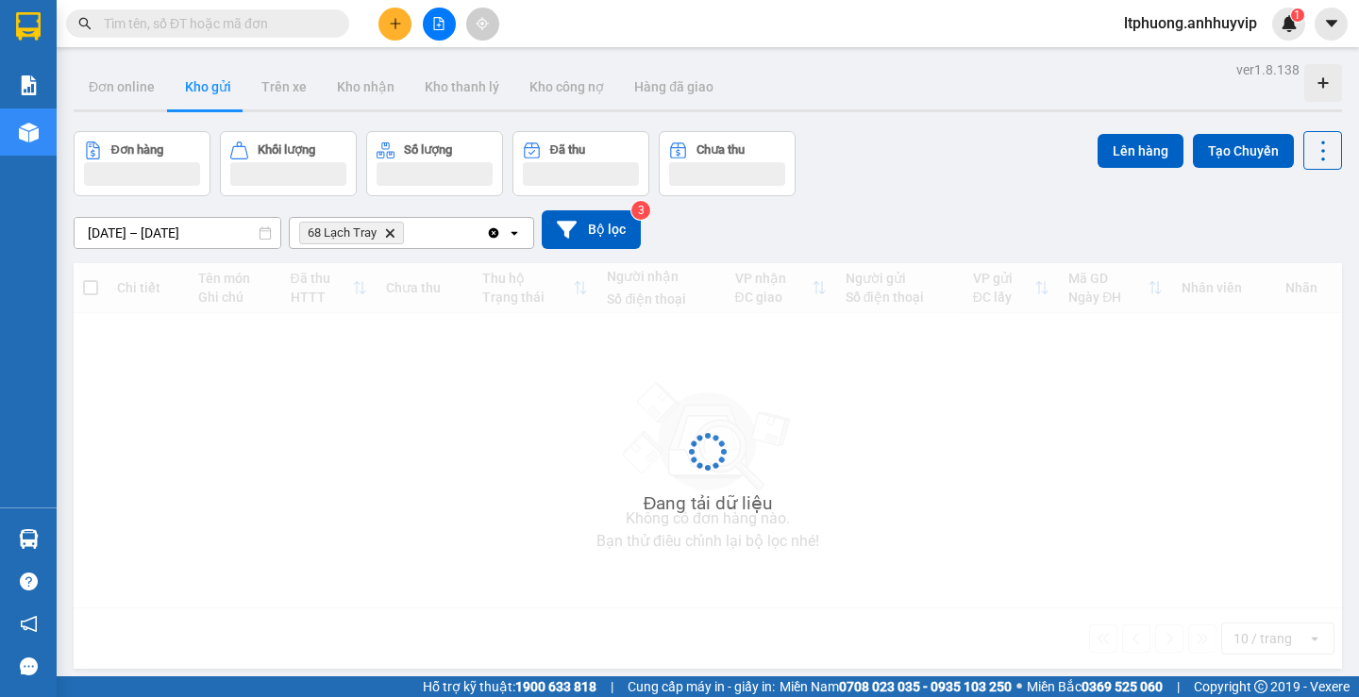
click at [422, 225] on div "68 Lạch Tray Delete" at bounding box center [388, 233] width 196 height 30
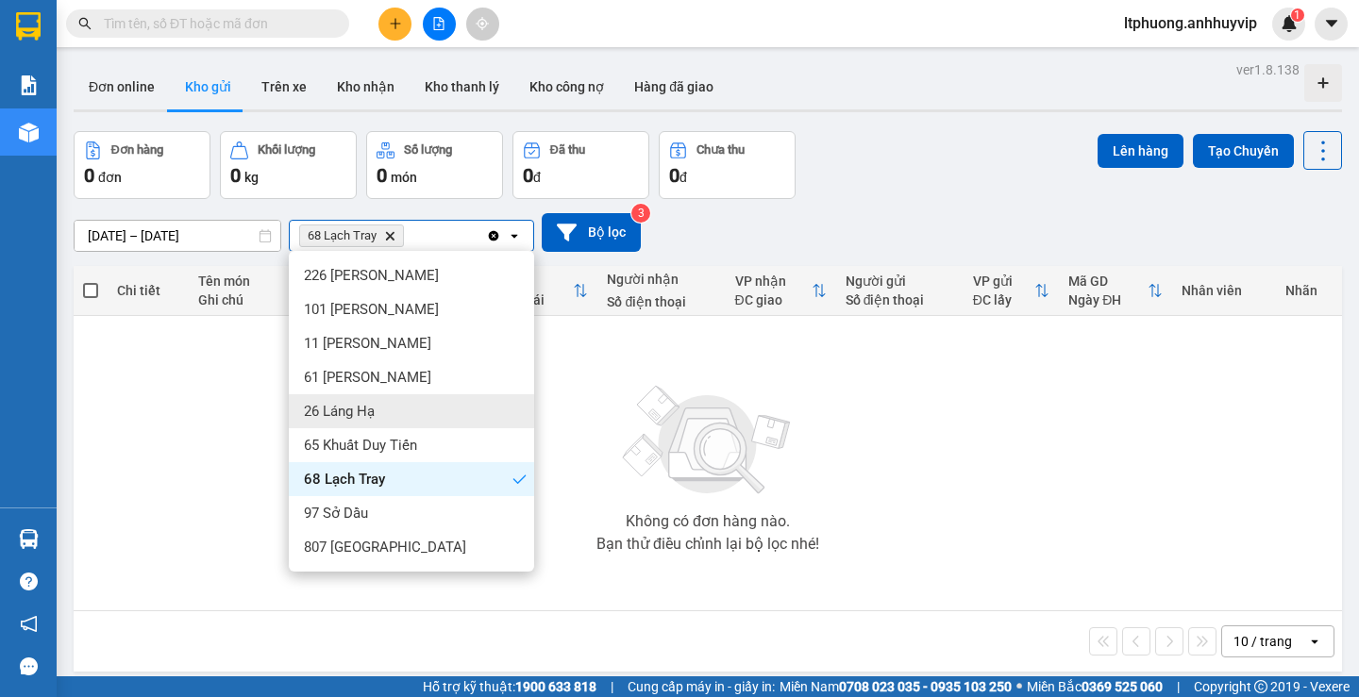
click at [362, 407] on span "26 Láng Hạ" at bounding box center [339, 411] width 71 height 19
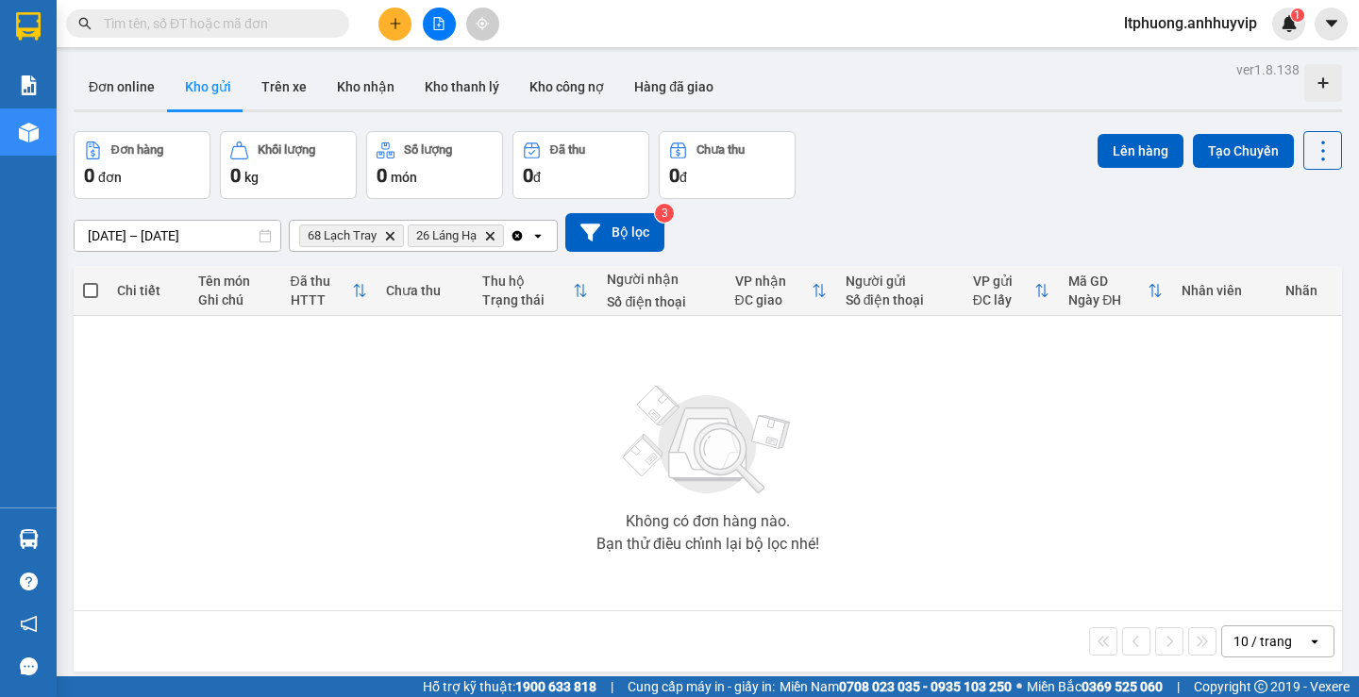
click at [392, 236] on icon "68 Lạch Tray, close by backspace" at bounding box center [390, 235] width 8 height 8
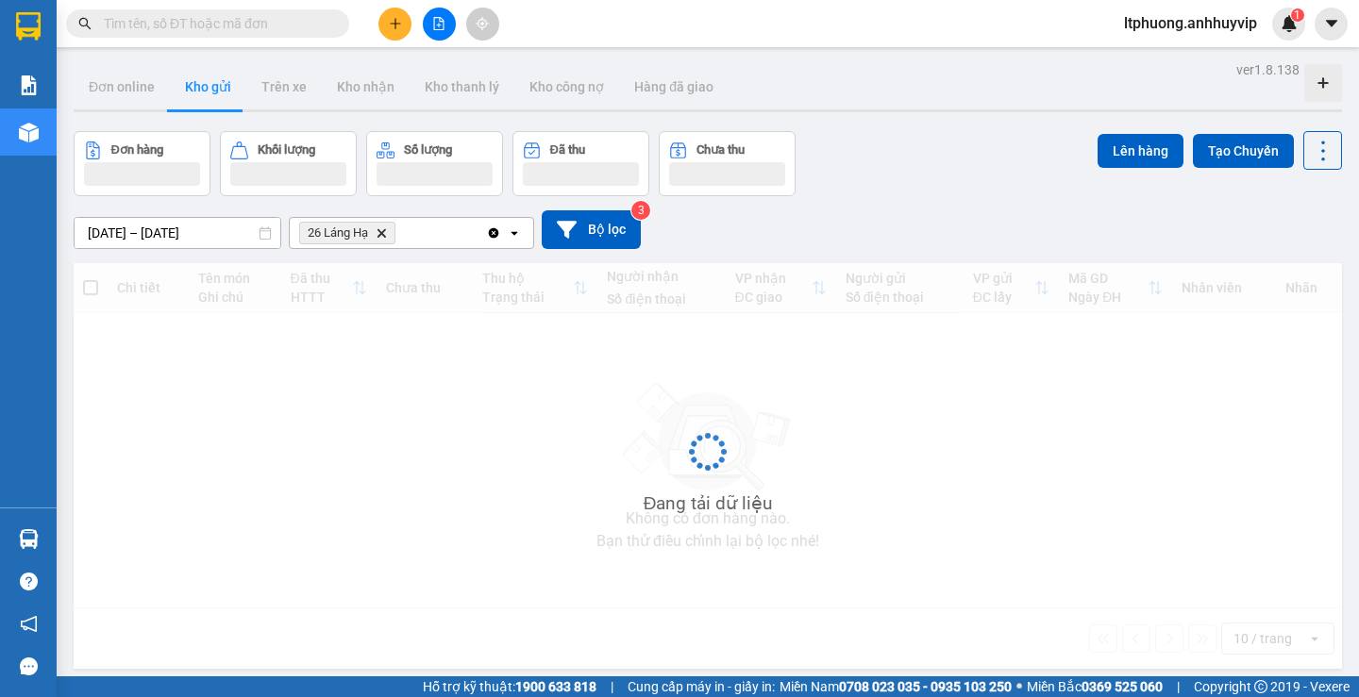
click at [495, 241] on icon "Clear all" at bounding box center [493, 233] width 15 height 15
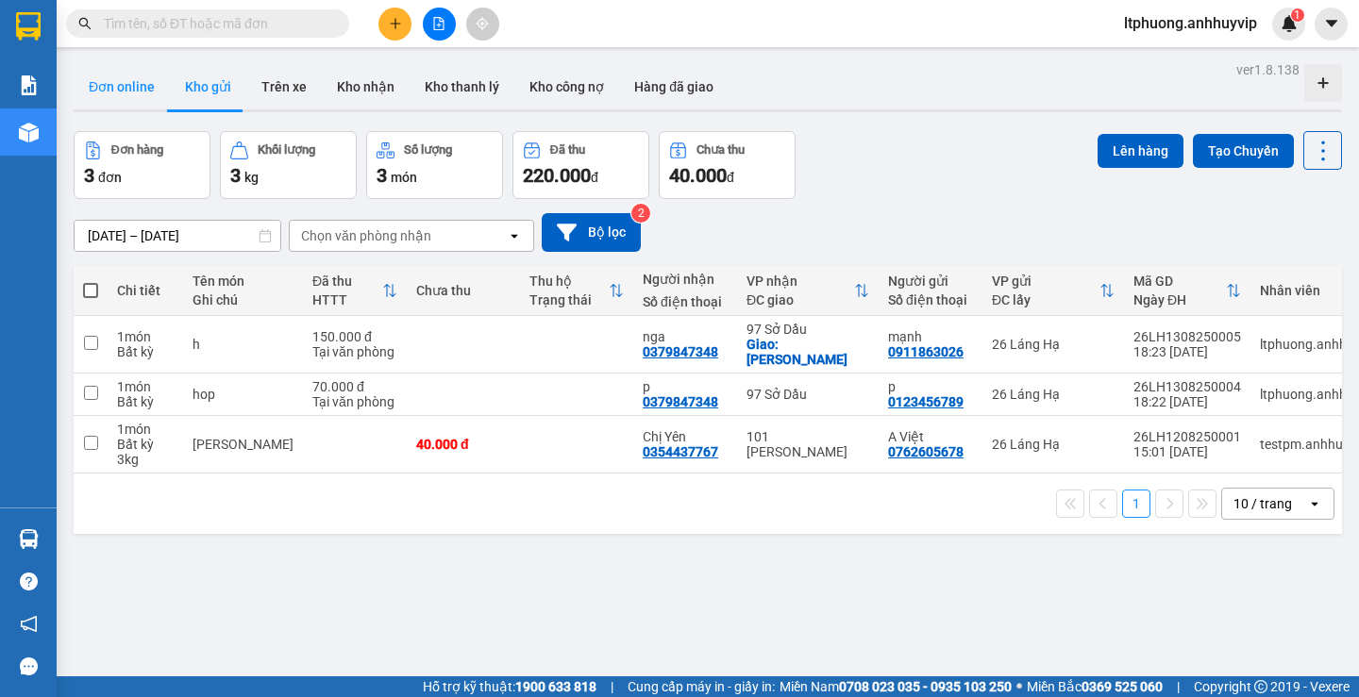
click at [127, 96] on button "Đơn online" at bounding box center [122, 86] width 96 height 45
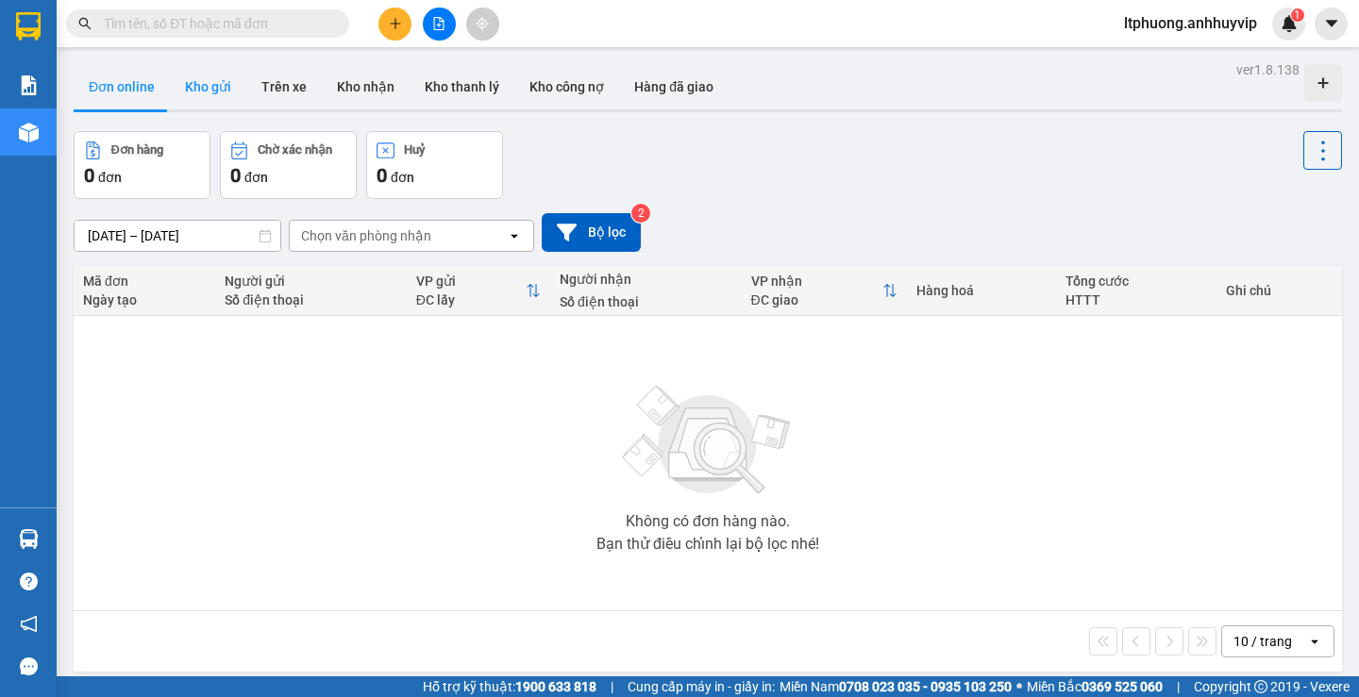
click at [221, 99] on button "Kho gửi" at bounding box center [208, 86] width 76 height 45
type input "[DATE] – [DATE]"
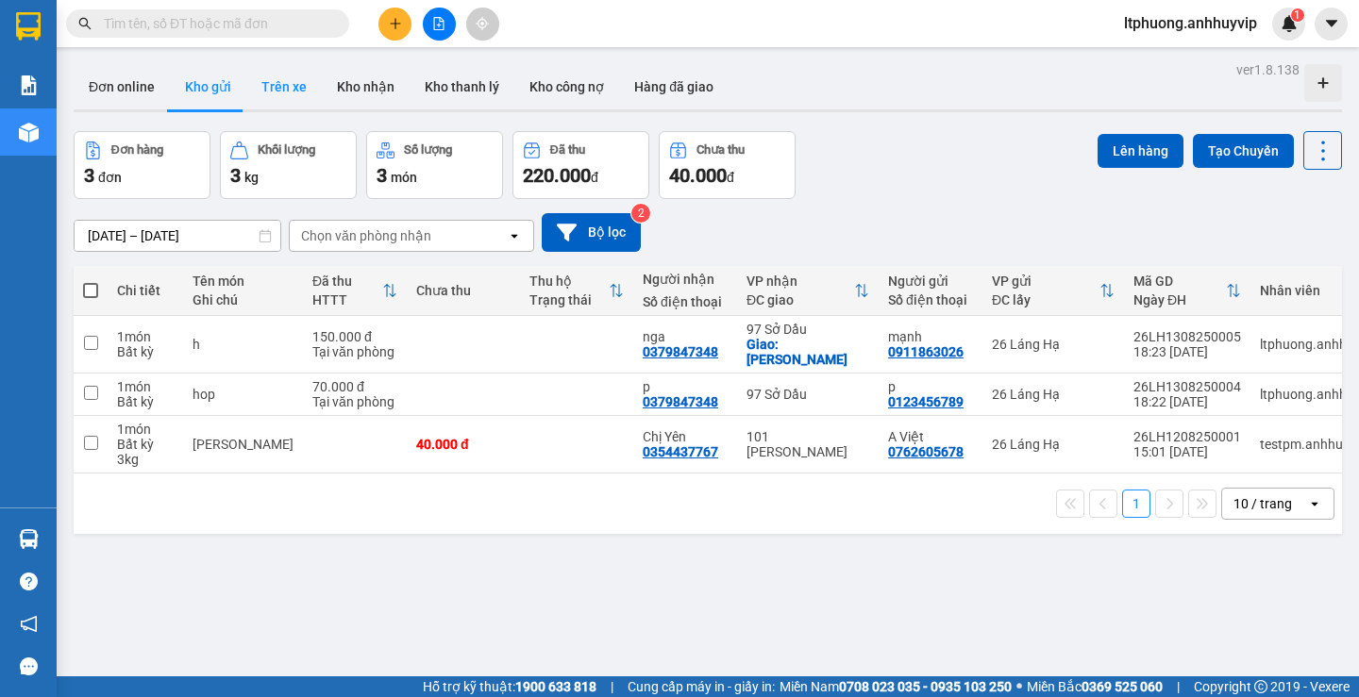
click at [304, 89] on button "Trên xe" at bounding box center [284, 86] width 76 height 45
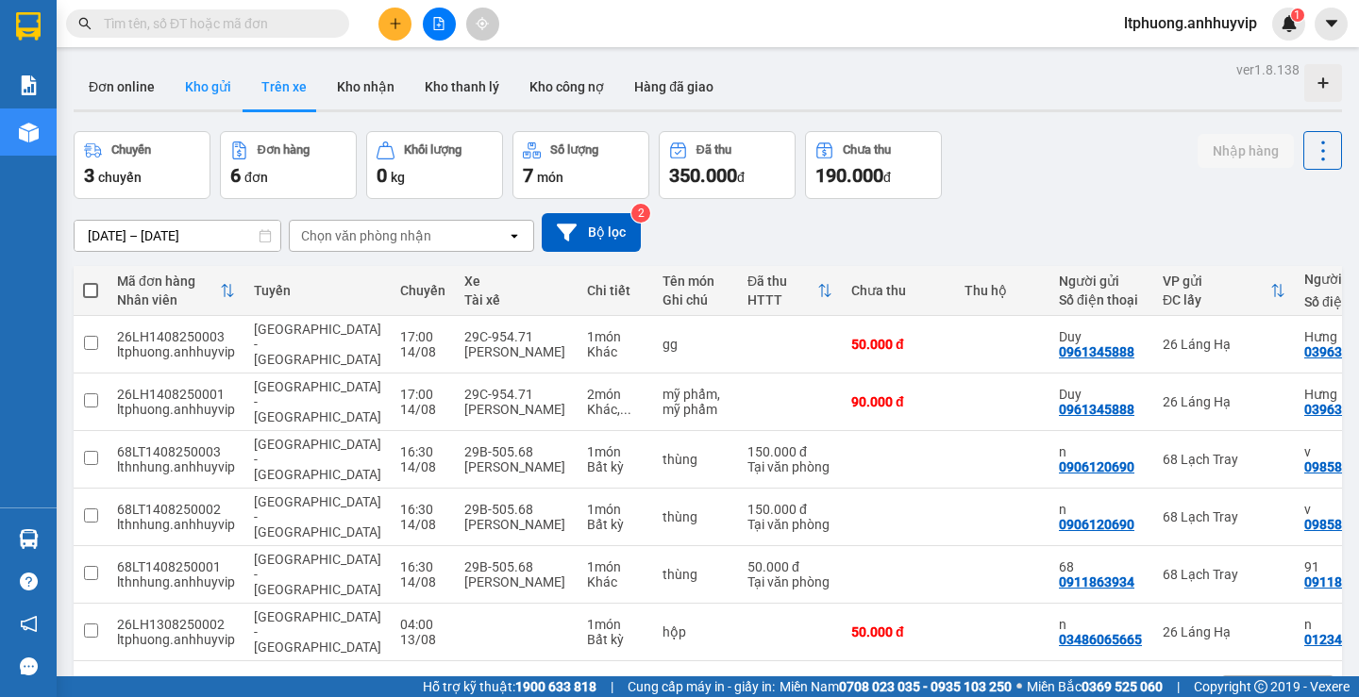
click at [220, 88] on button "Kho gửi" at bounding box center [208, 86] width 76 height 45
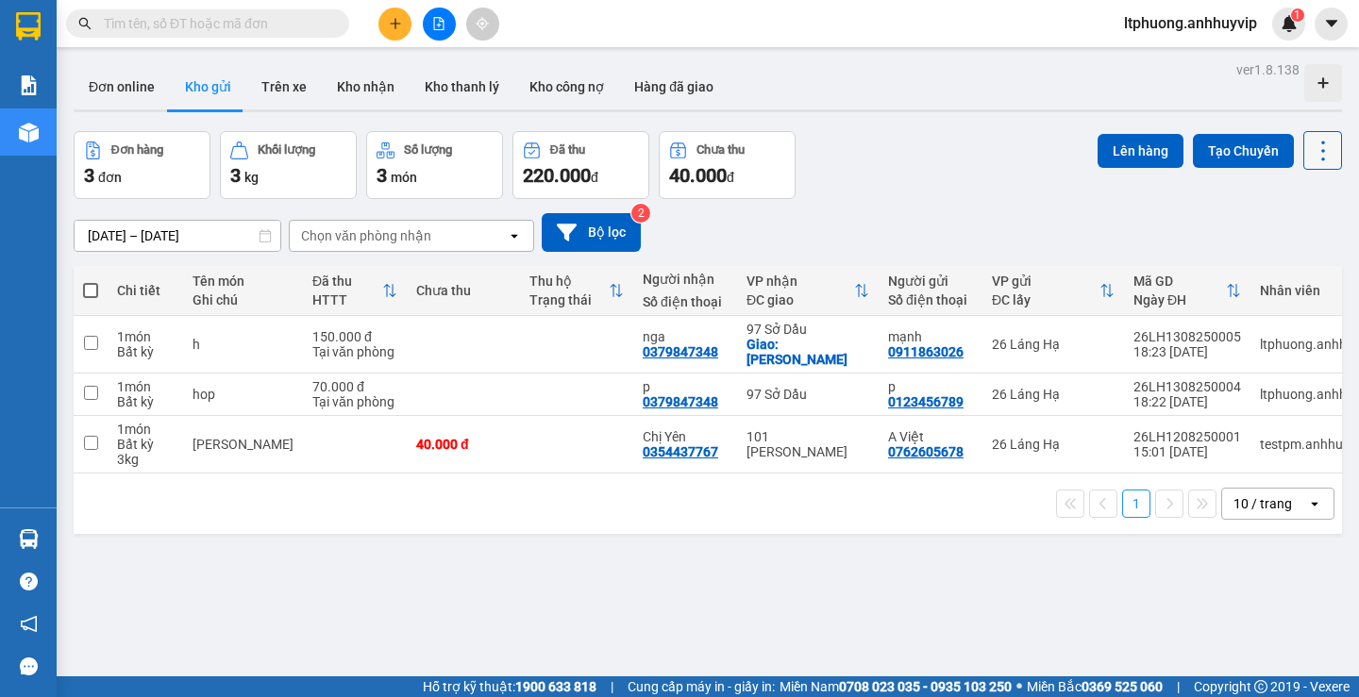
click at [1303, 135] on button at bounding box center [1322, 150] width 39 height 39
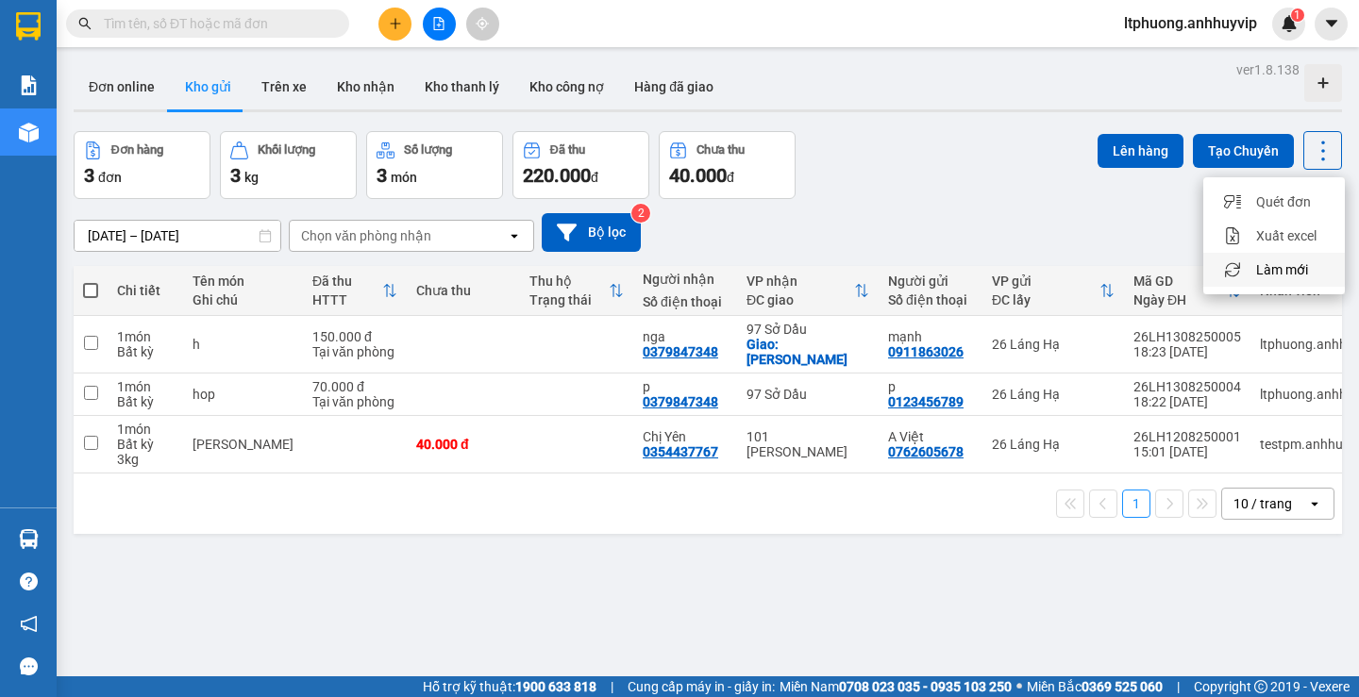
click at [1265, 262] on span "Làm mới" at bounding box center [1282, 269] width 52 height 19
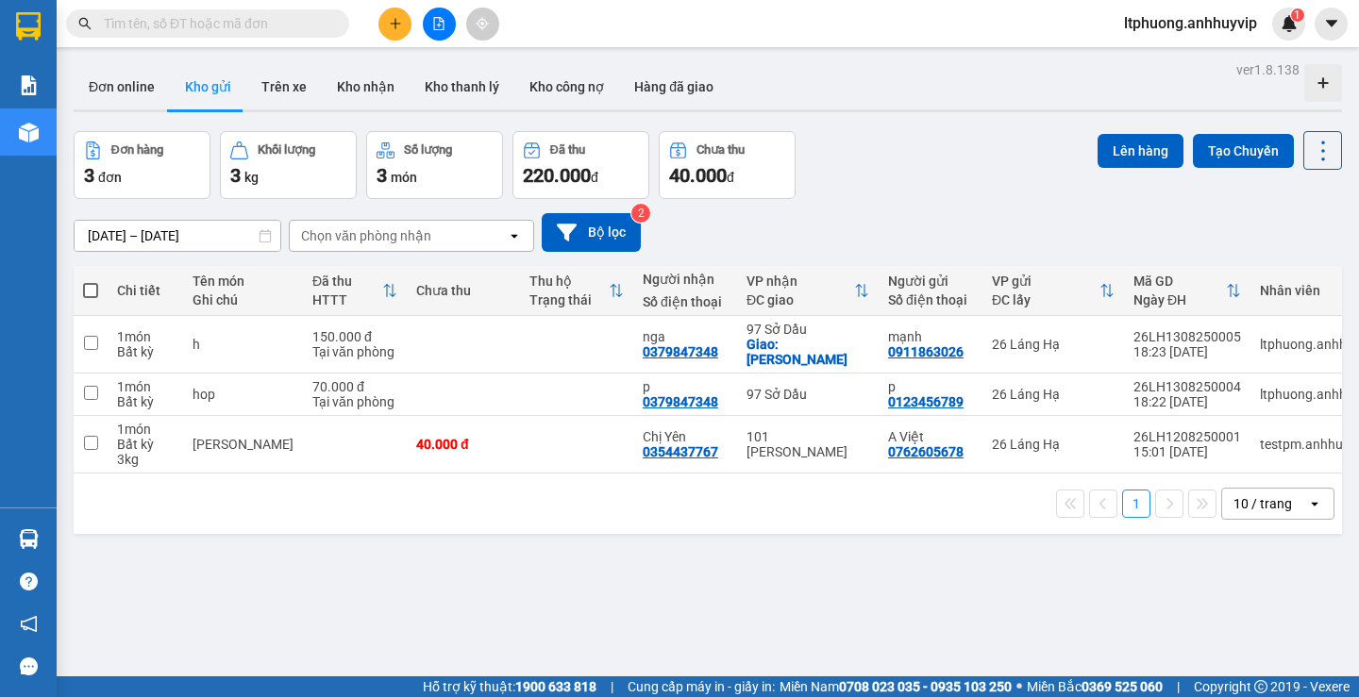
click at [186, 141] on button "Đơn hàng 3 đơn" at bounding box center [142, 165] width 137 height 68
click at [629, 214] on button "Bộ lọc" at bounding box center [591, 232] width 99 height 39
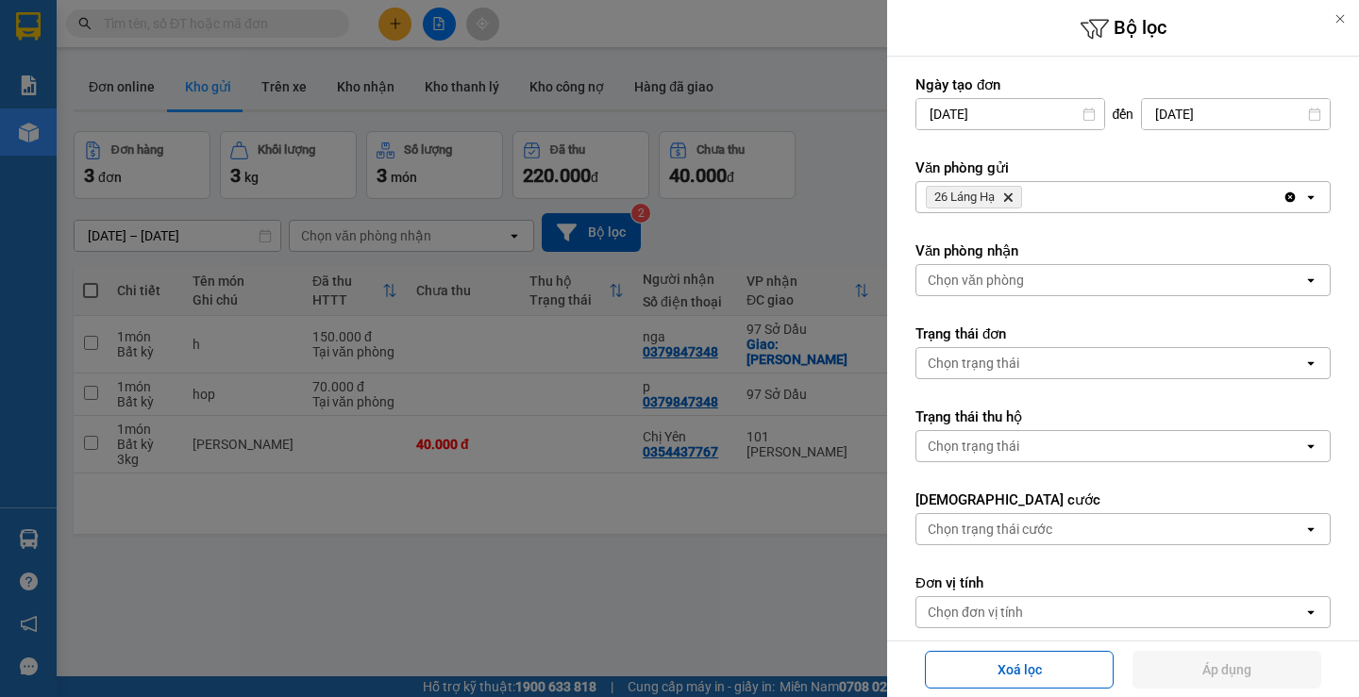
click at [1016, 195] on span "26 Láng Hạ Delete" at bounding box center [974, 197] width 96 height 23
click at [1011, 194] on icon "Delete" at bounding box center [1007, 197] width 11 height 11
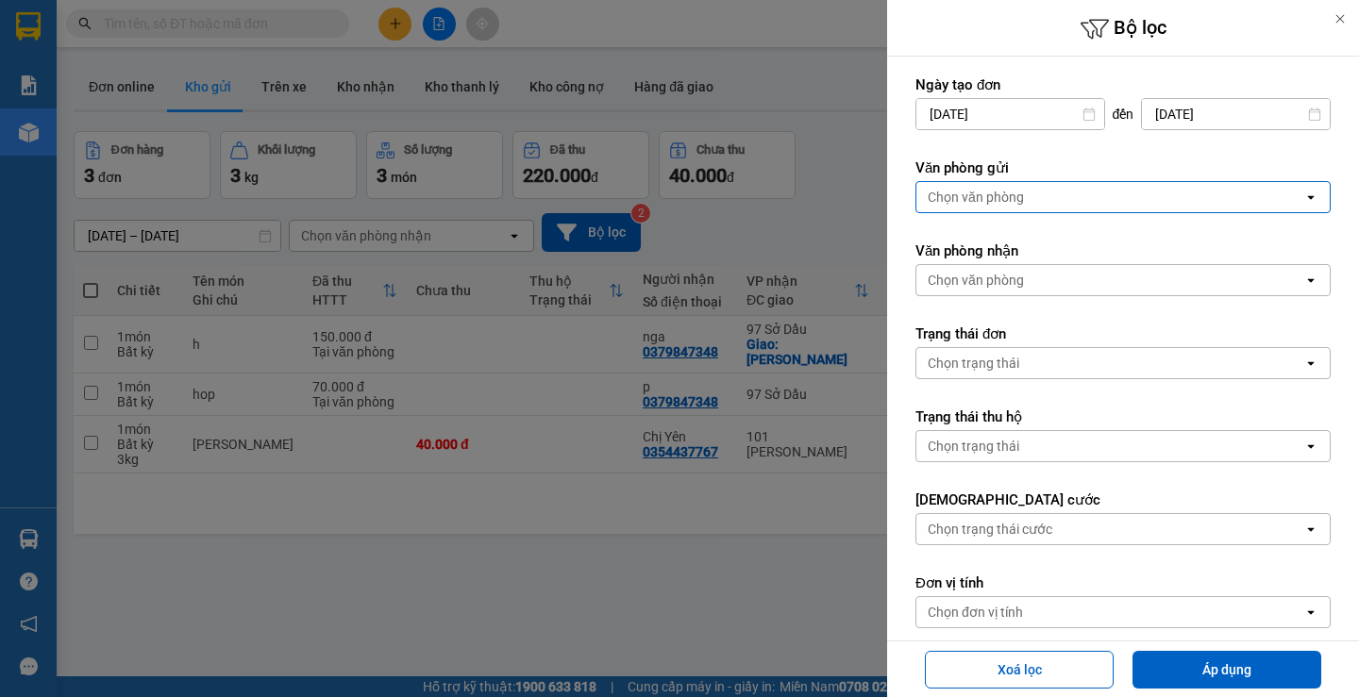
click at [650, 393] on div at bounding box center [679, 348] width 1359 height 697
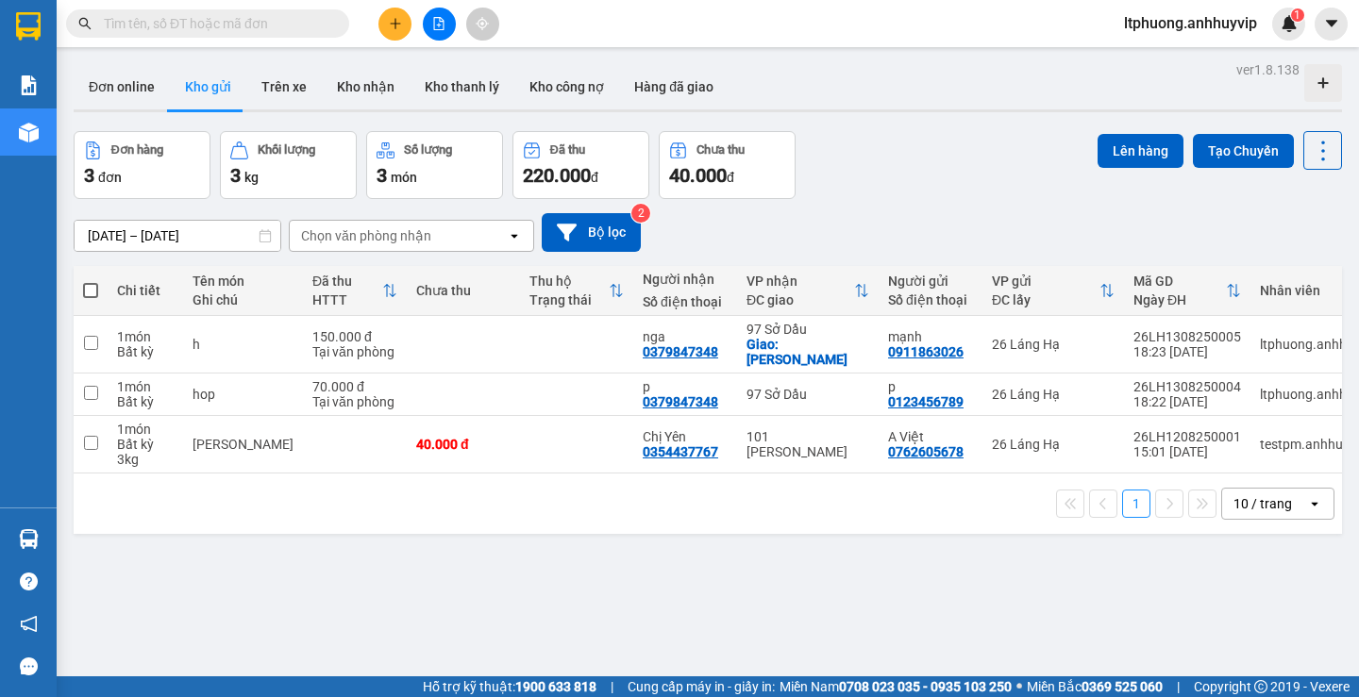
click at [448, 518] on div "1 10 / trang open" at bounding box center [708, 504] width 1268 height 60
click at [433, 240] on div "Chọn văn phòng nhận" at bounding box center [398, 236] width 217 height 30
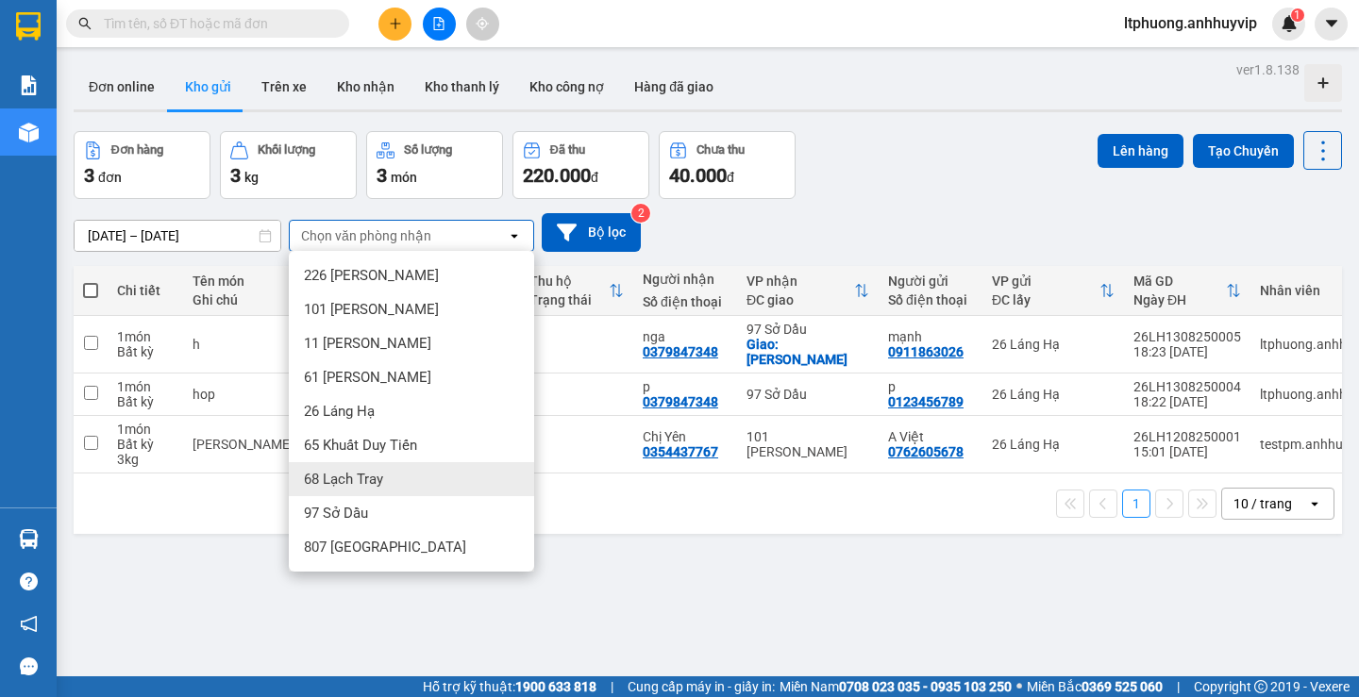
click at [413, 465] on div "68 Lạch Tray" at bounding box center [411, 479] width 245 height 34
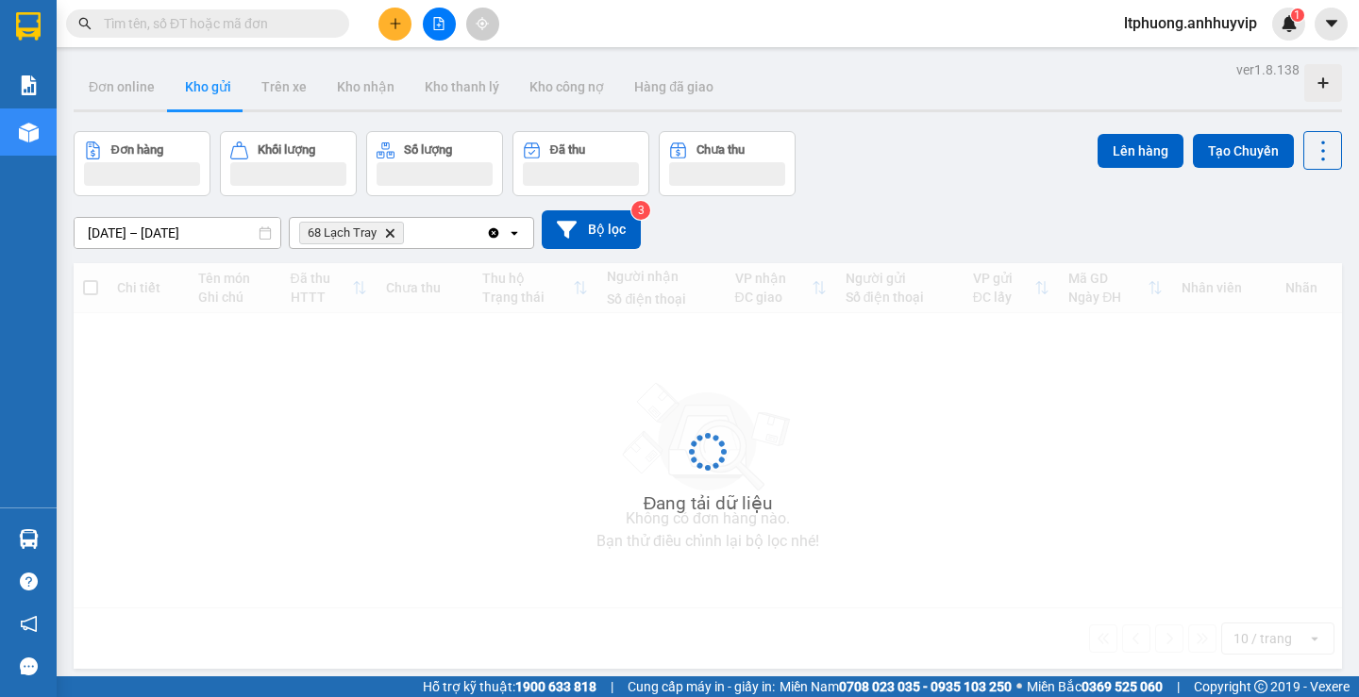
click at [445, 238] on div "68 Lạch Tray Delete" at bounding box center [388, 233] width 196 height 30
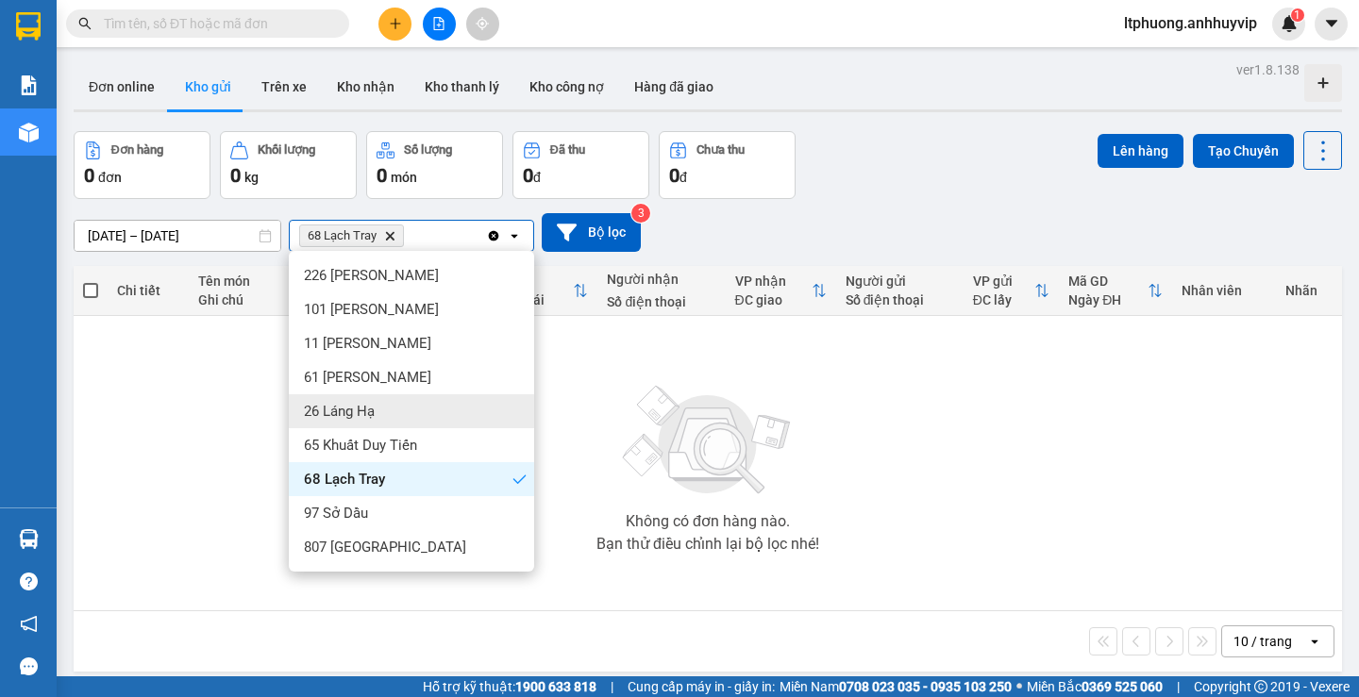
click at [411, 423] on div "26 Láng Hạ" at bounding box center [411, 411] width 245 height 34
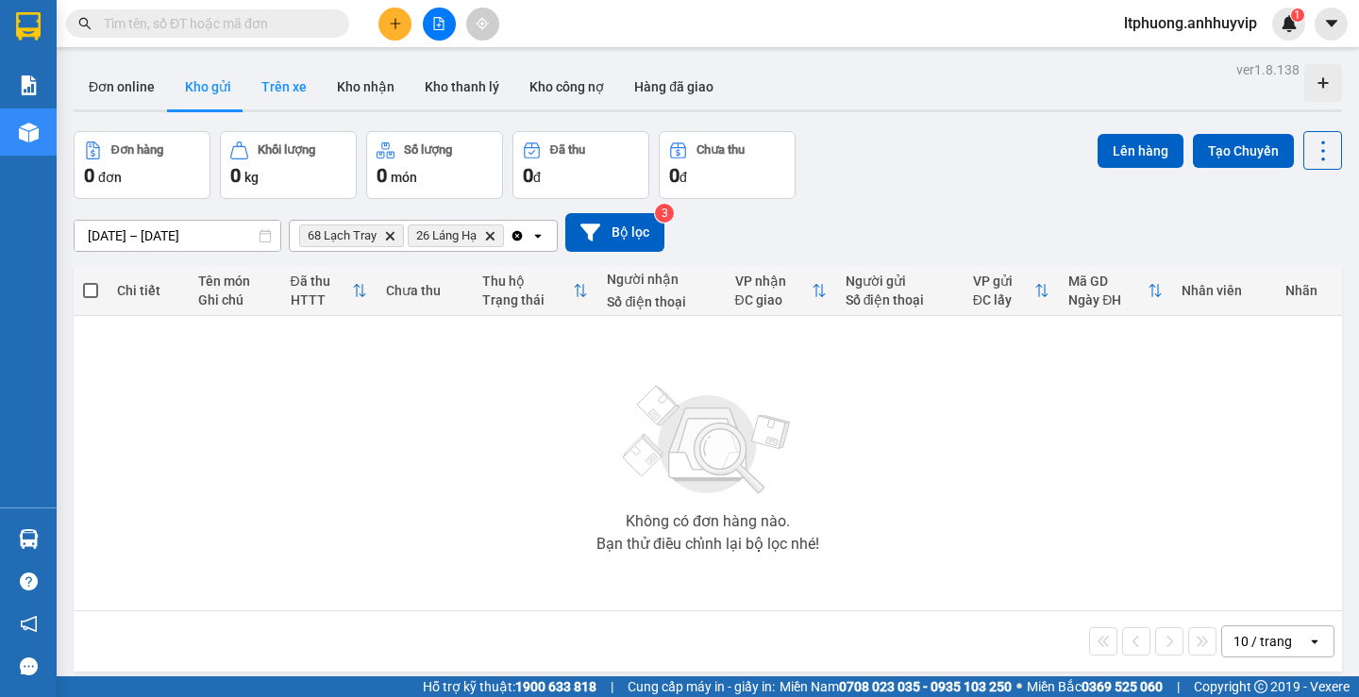
click at [300, 91] on button "Trên xe" at bounding box center [284, 86] width 76 height 45
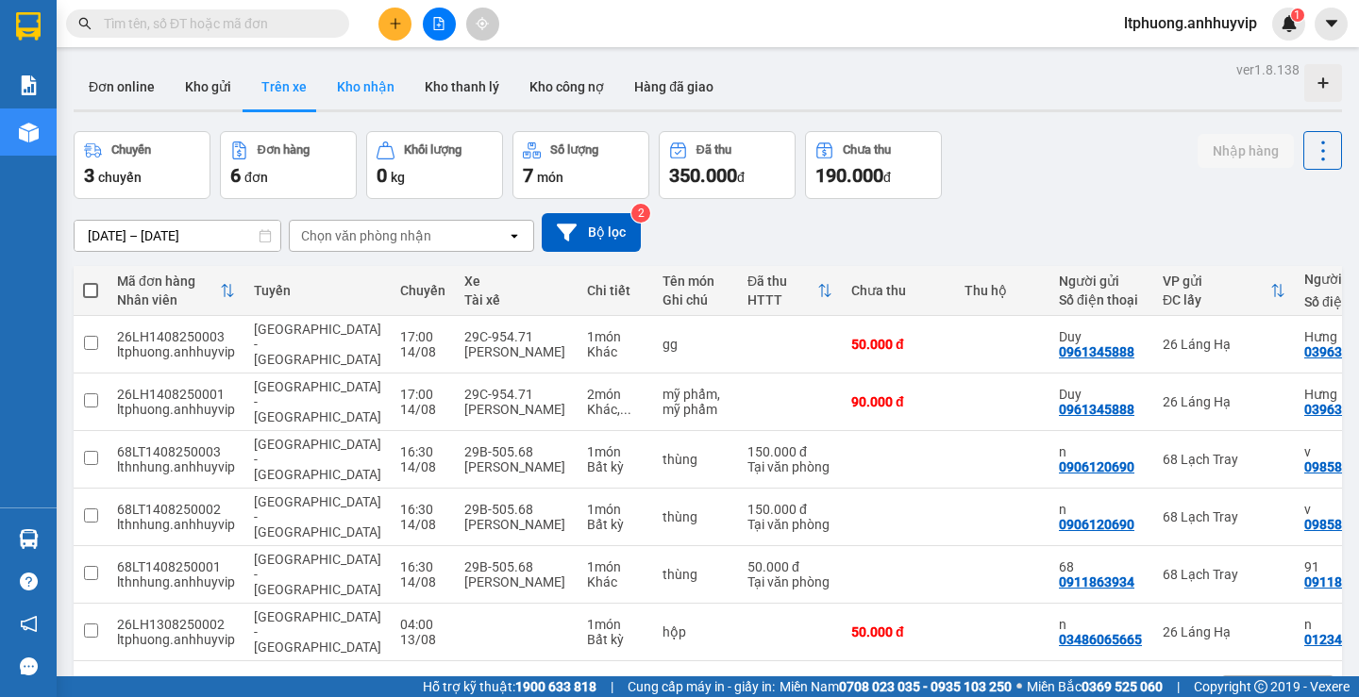
click at [389, 89] on button "Kho nhận" at bounding box center [366, 86] width 88 height 45
type input "[DATE] – [DATE]"
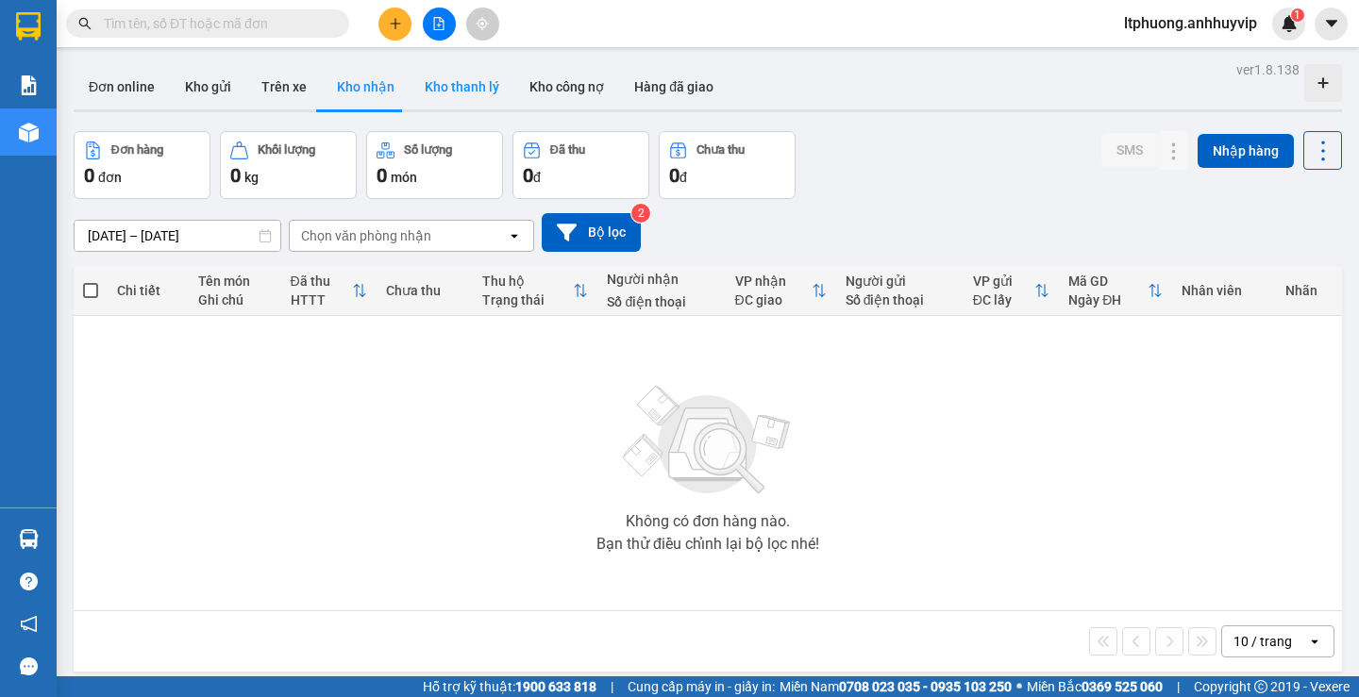
click at [443, 97] on button "Kho thanh lý" at bounding box center [462, 86] width 105 height 45
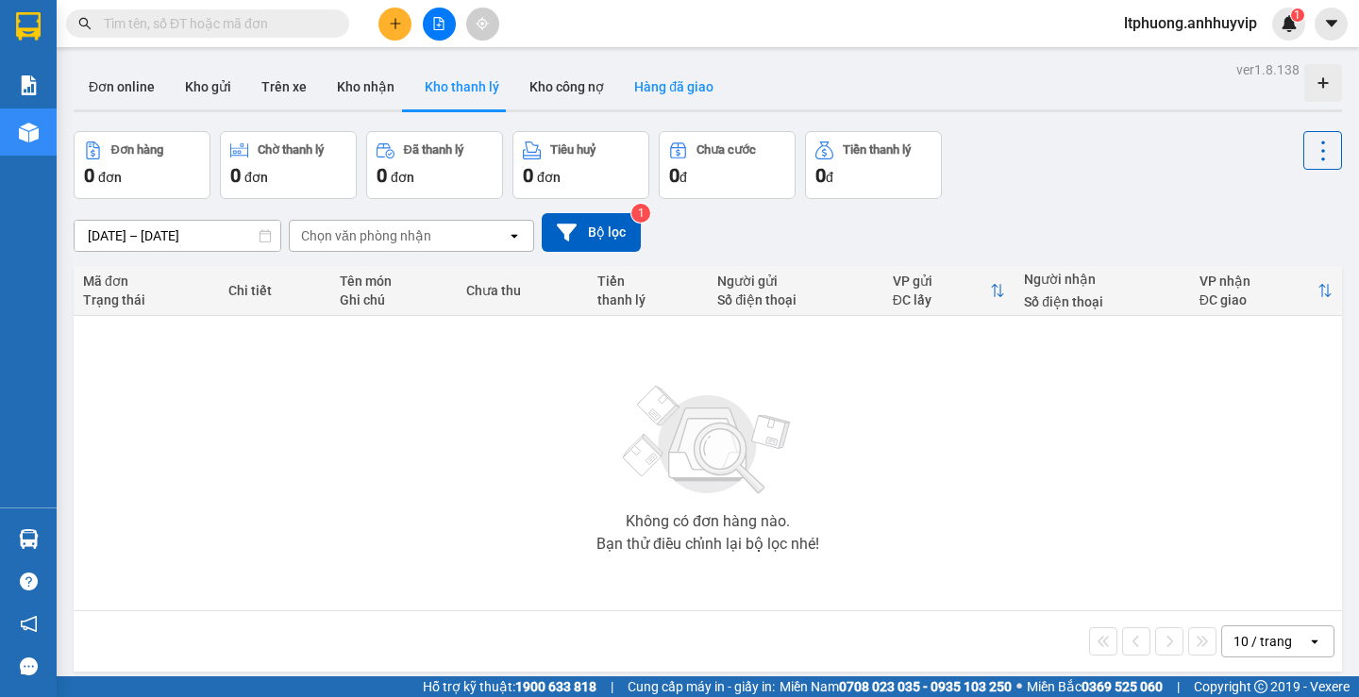
click at [660, 83] on button "Hàng đã giao" at bounding box center [673, 86] width 109 height 45
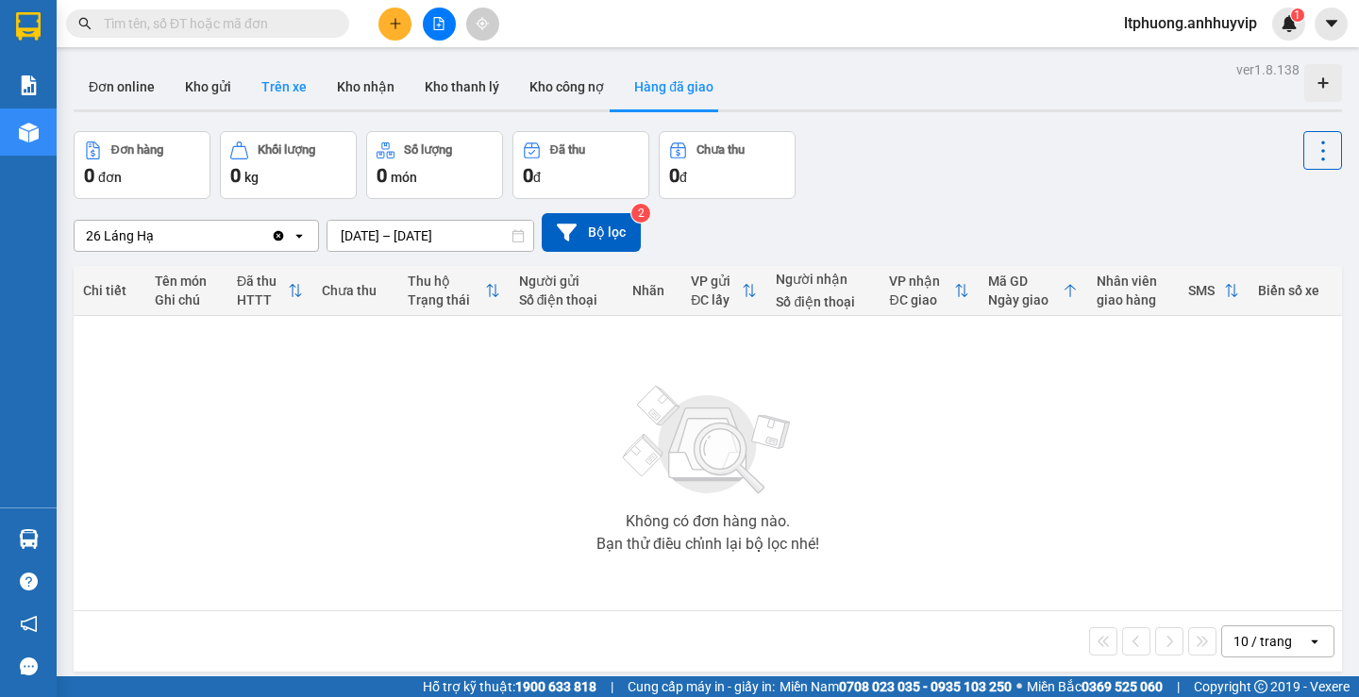
click at [265, 94] on button "Trên xe" at bounding box center [284, 86] width 76 height 45
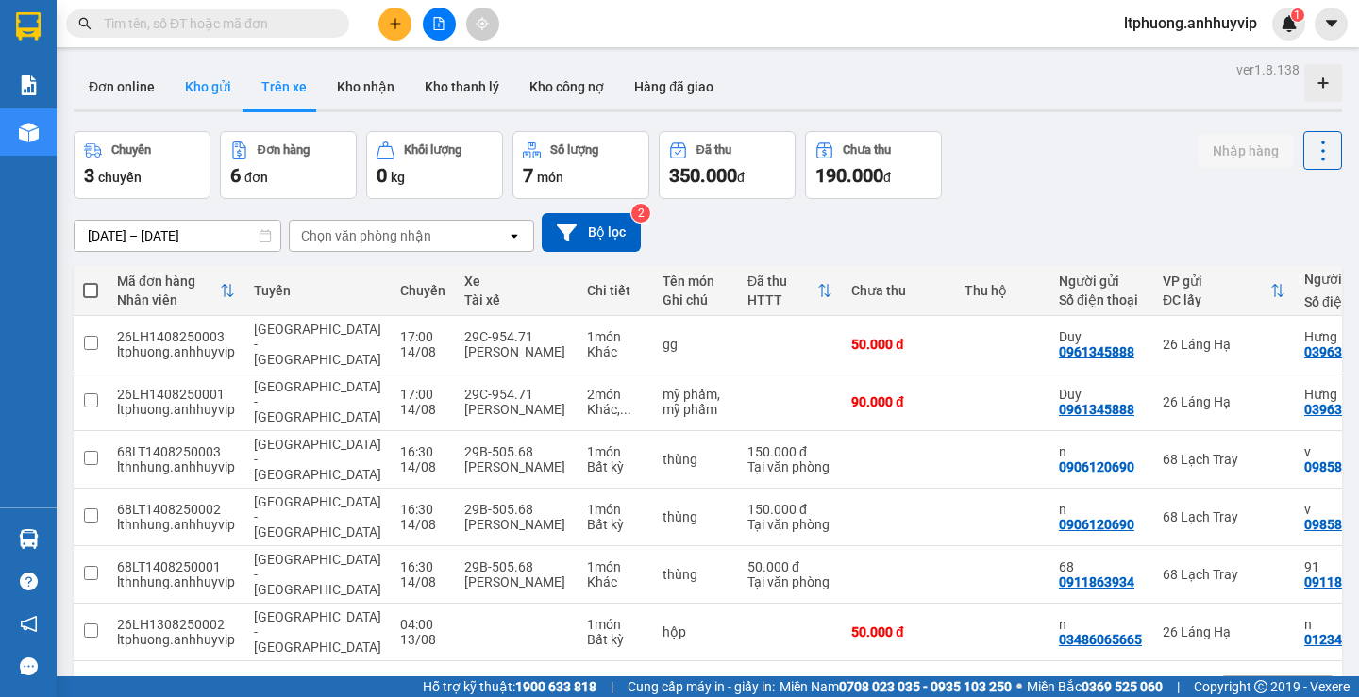
click at [222, 94] on button "Kho gửi" at bounding box center [208, 86] width 76 height 45
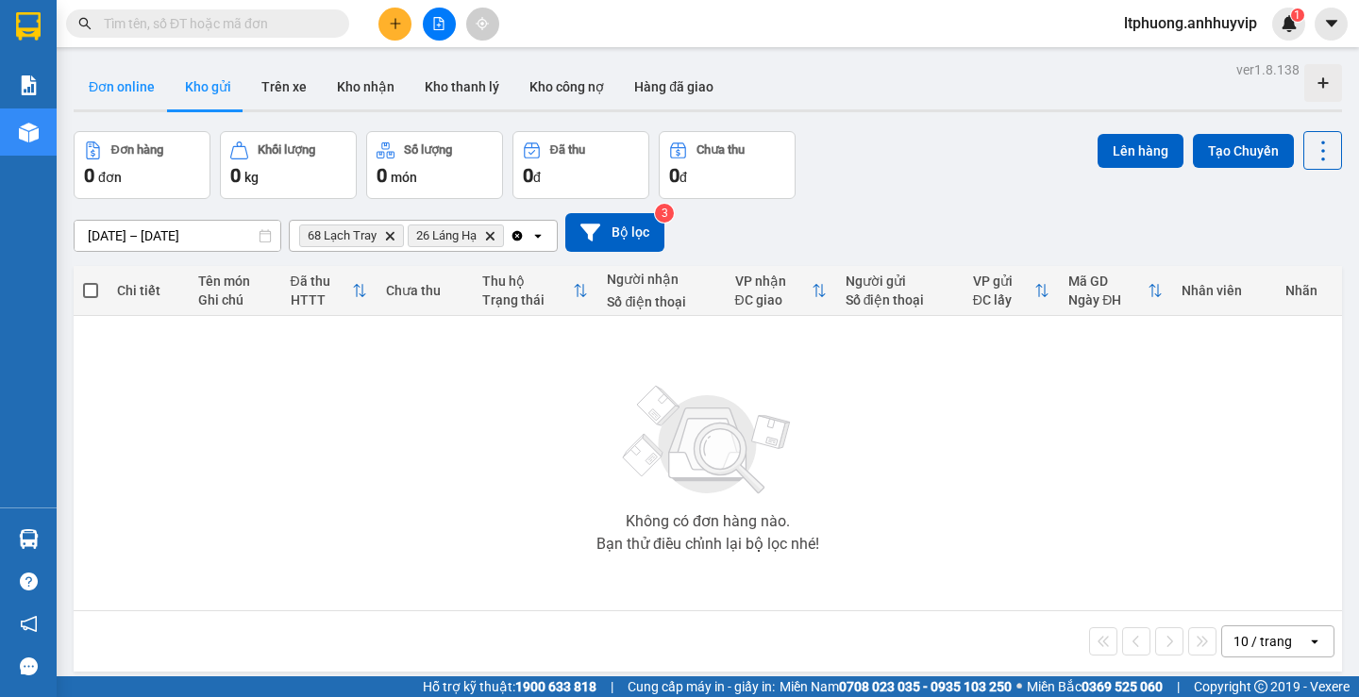
click at [125, 85] on button "Đơn online" at bounding box center [122, 86] width 96 height 45
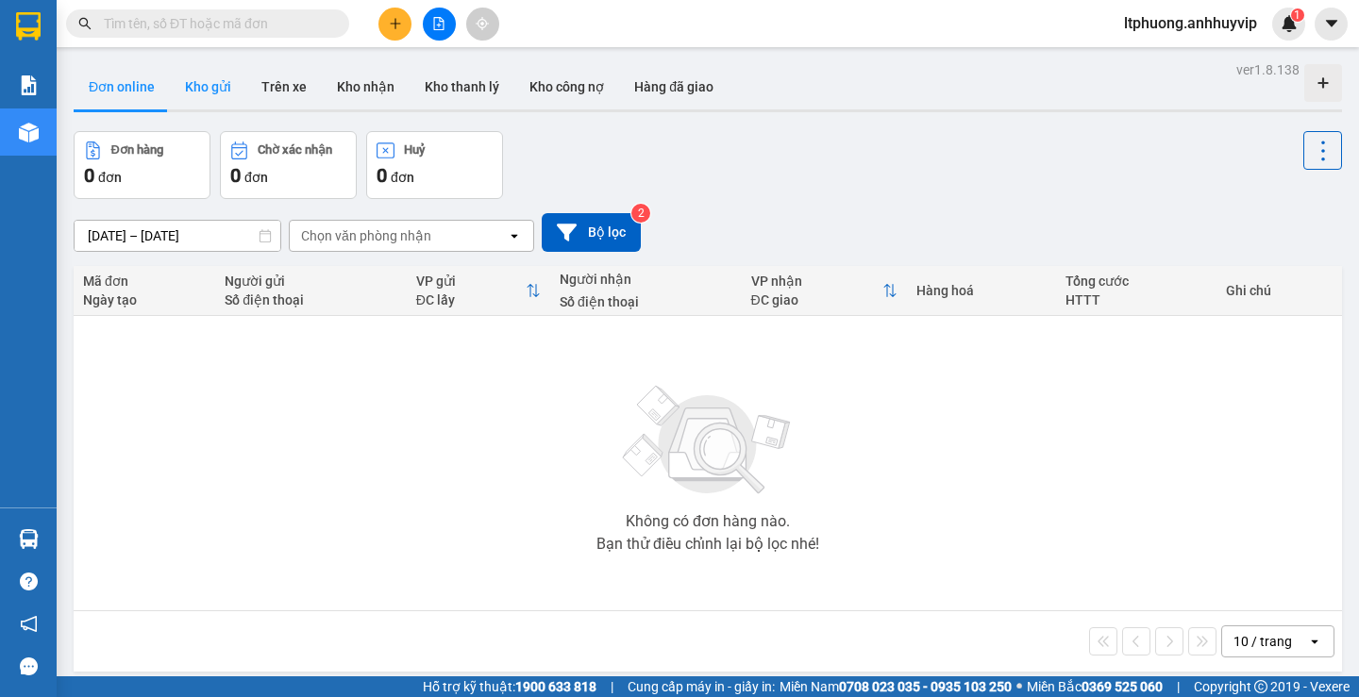
click at [170, 95] on button "Kho gửi" at bounding box center [208, 86] width 76 height 45
type input "[DATE] – [DATE]"
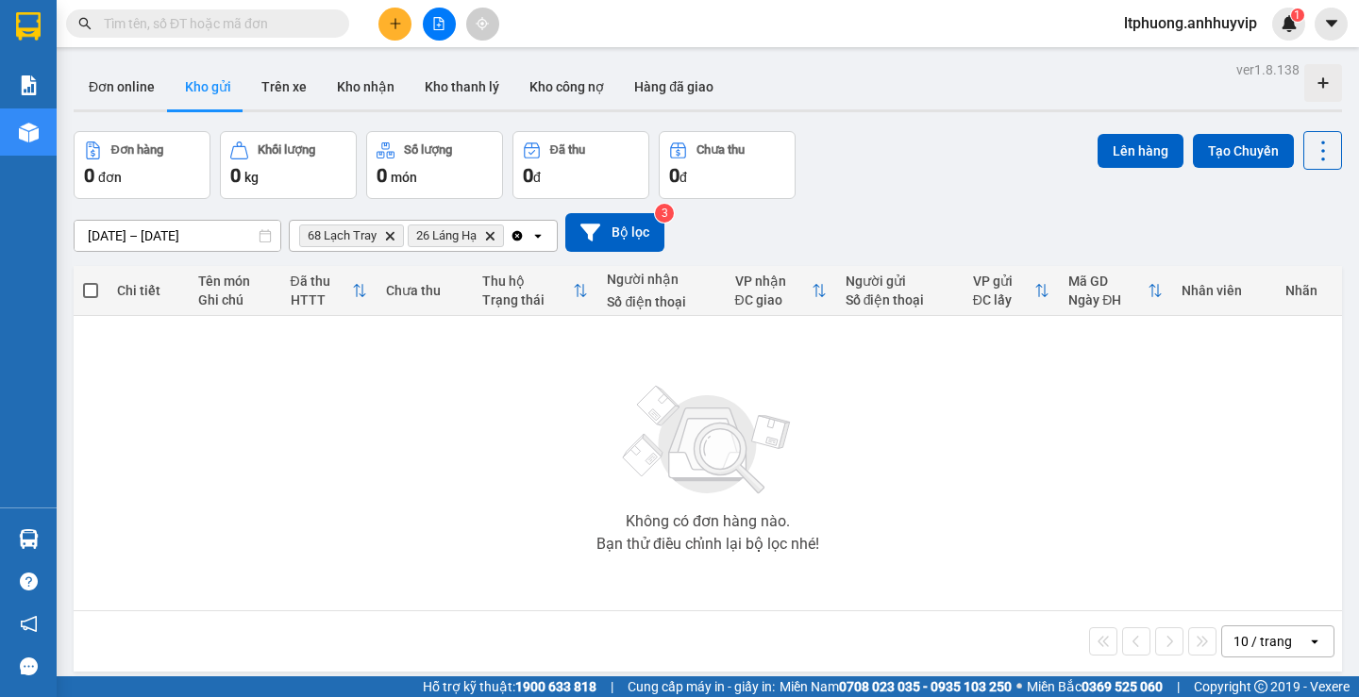
click at [387, 250] on div "68 Lạch Tray Delete 26 Láng Hạ Delete" at bounding box center [400, 236] width 220 height 30
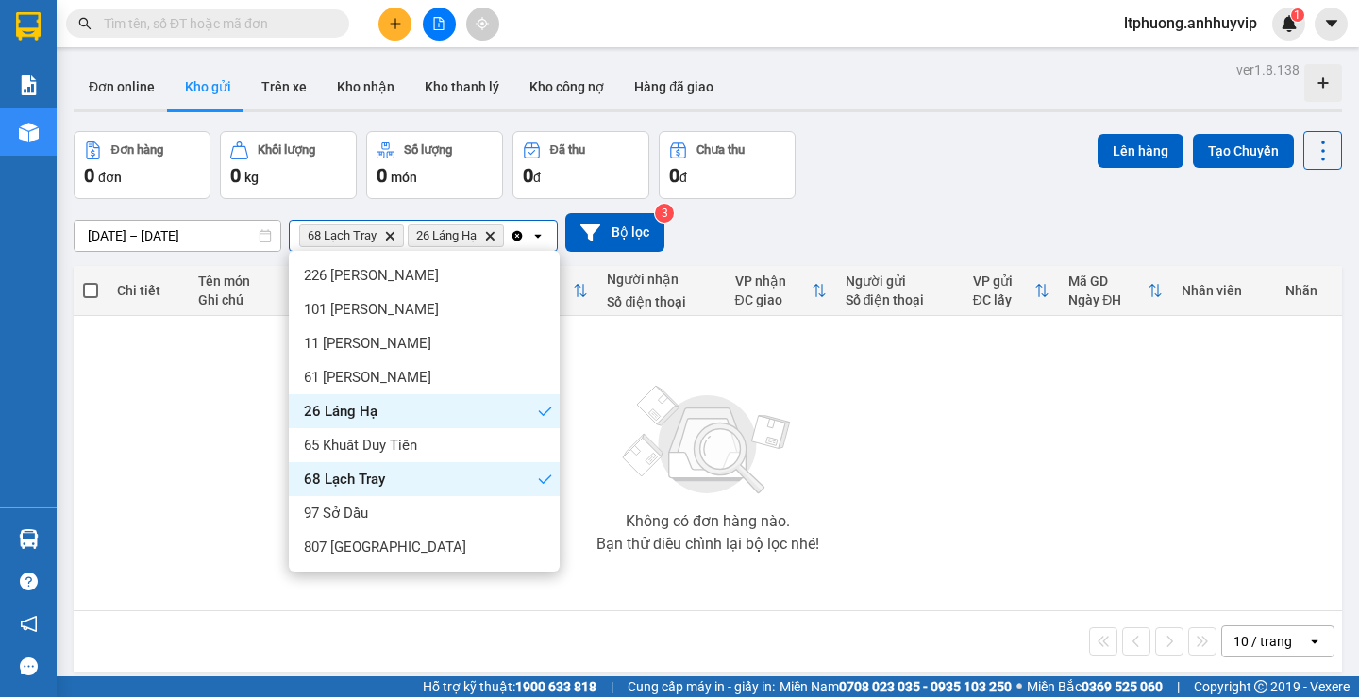
click at [389, 237] on icon "68 Lạch Tray, close by backspace" at bounding box center [390, 235] width 8 height 8
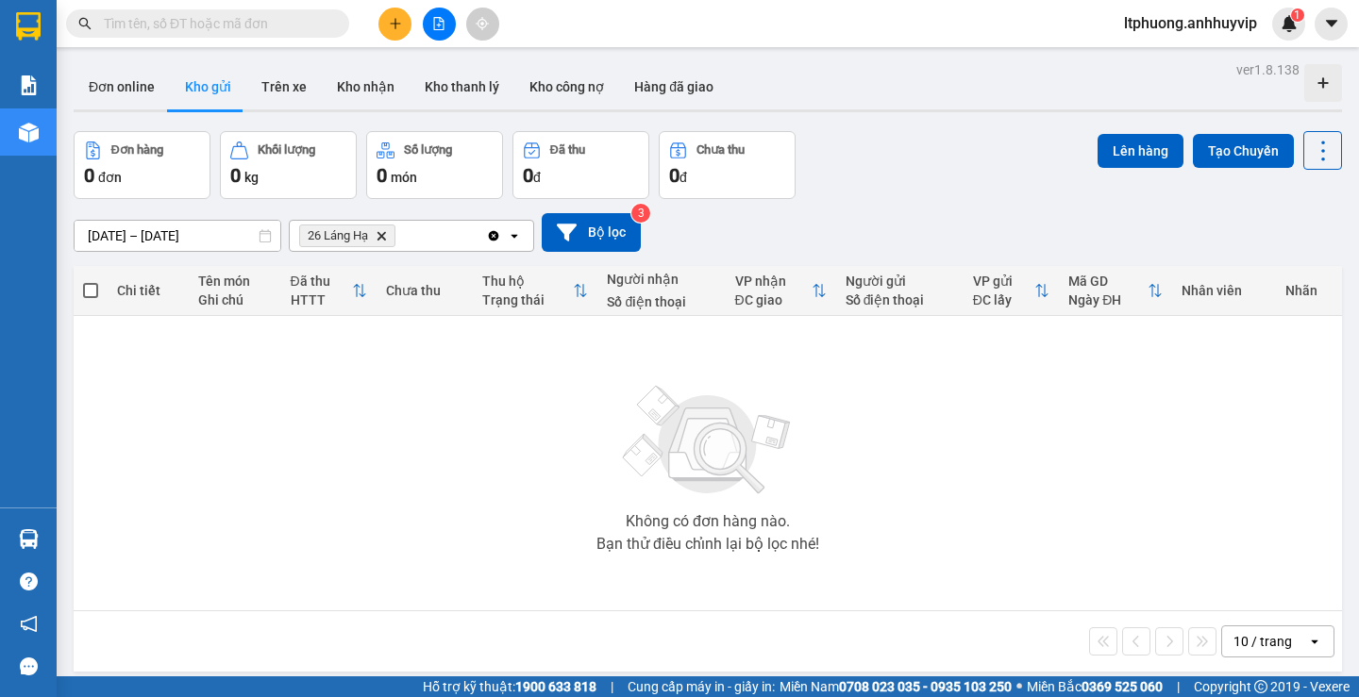
click at [492, 238] on icon "Clear all" at bounding box center [494, 235] width 10 height 10
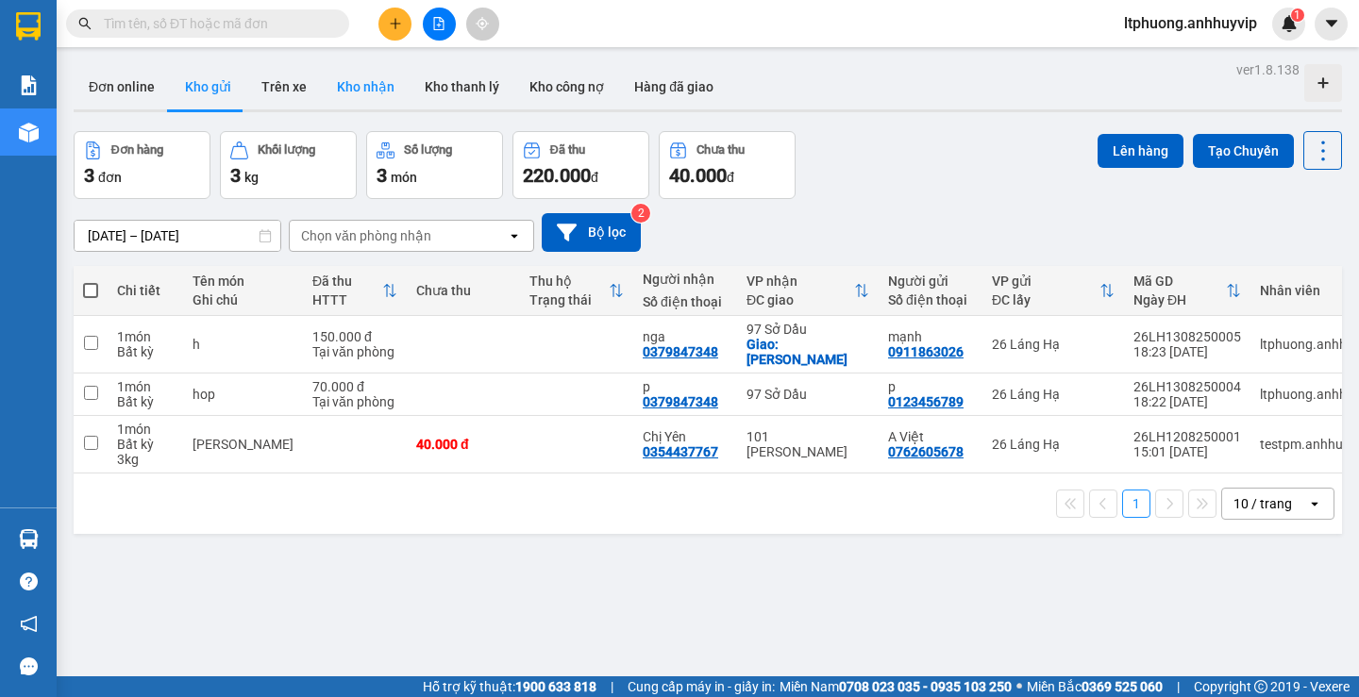
click at [322, 79] on button "Kho nhận" at bounding box center [366, 86] width 88 height 45
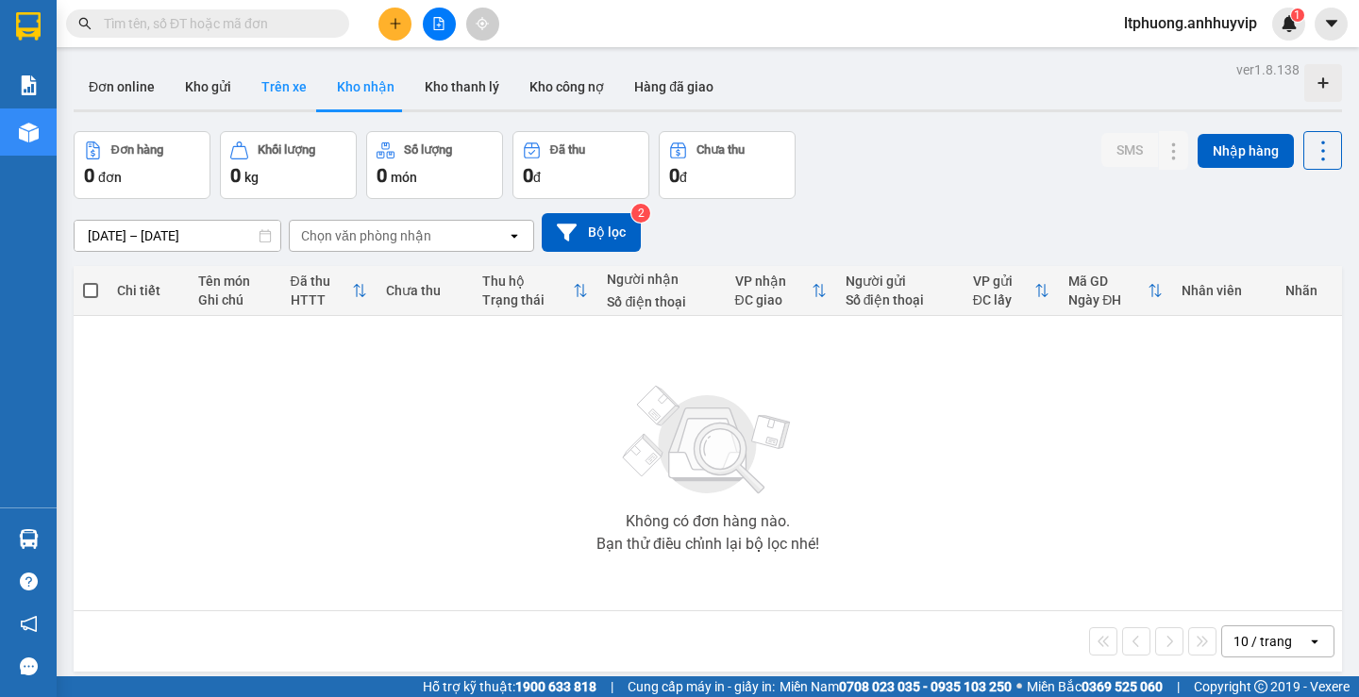
click at [288, 99] on button "Trên xe" at bounding box center [284, 86] width 76 height 45
type input "[DATE] – [DATE]"
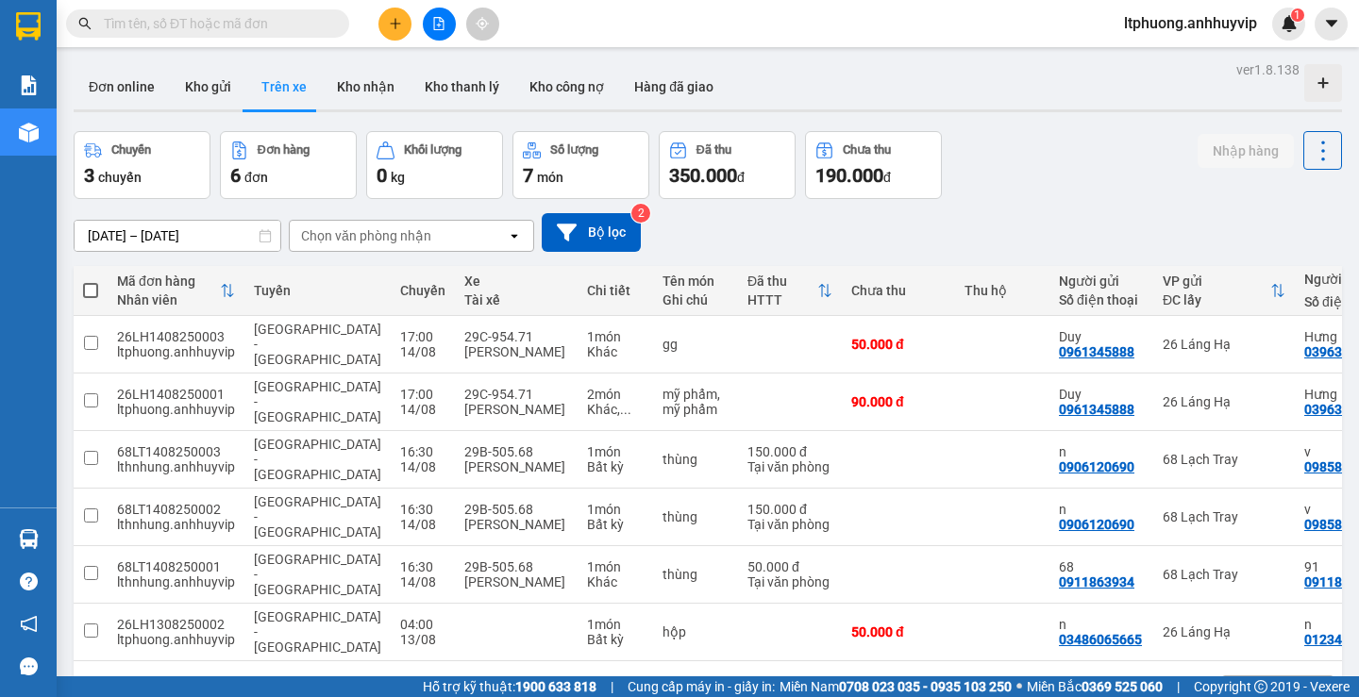
click at [402, 28] on button at bounding box center [394, 24] width 33 height 33
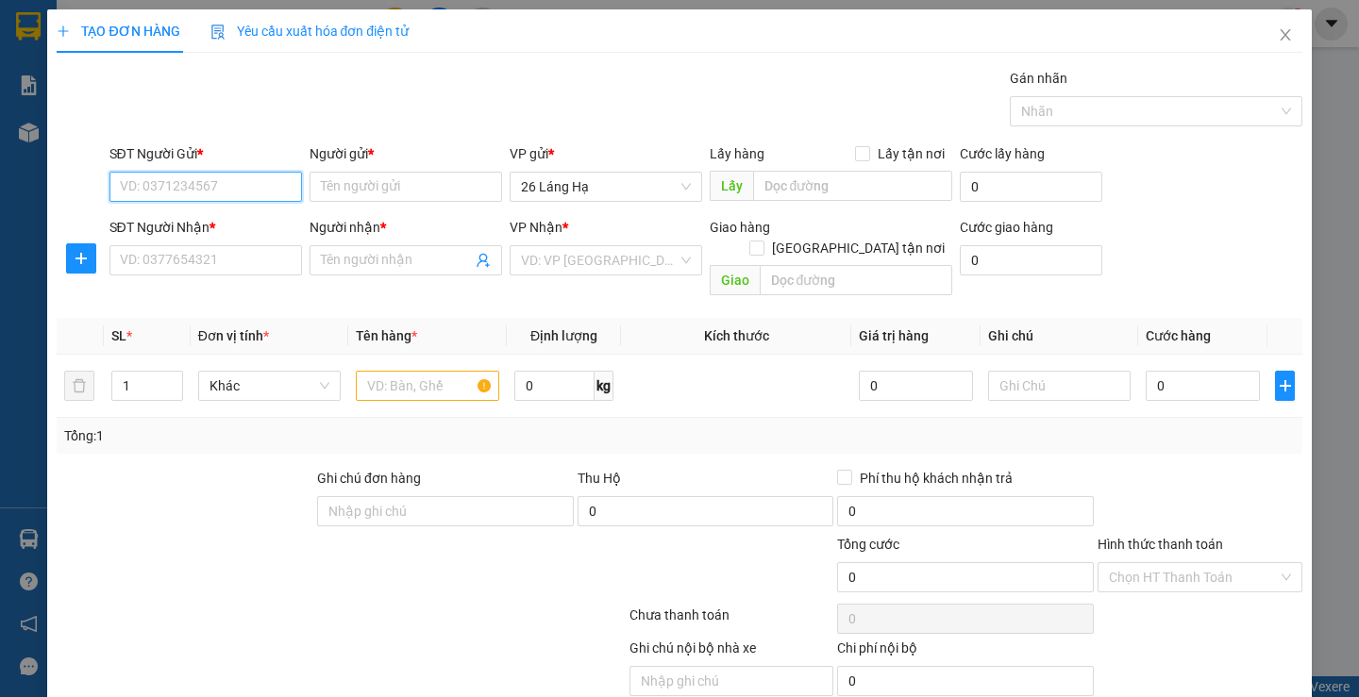
click at [210, 187] on input "SĐT Người Gửi *" at bounding box center [205, 187] width 193 height 30
click at [344, 191] on input "Người gửi *" at bounding box center [406, 187] width 193 height 30
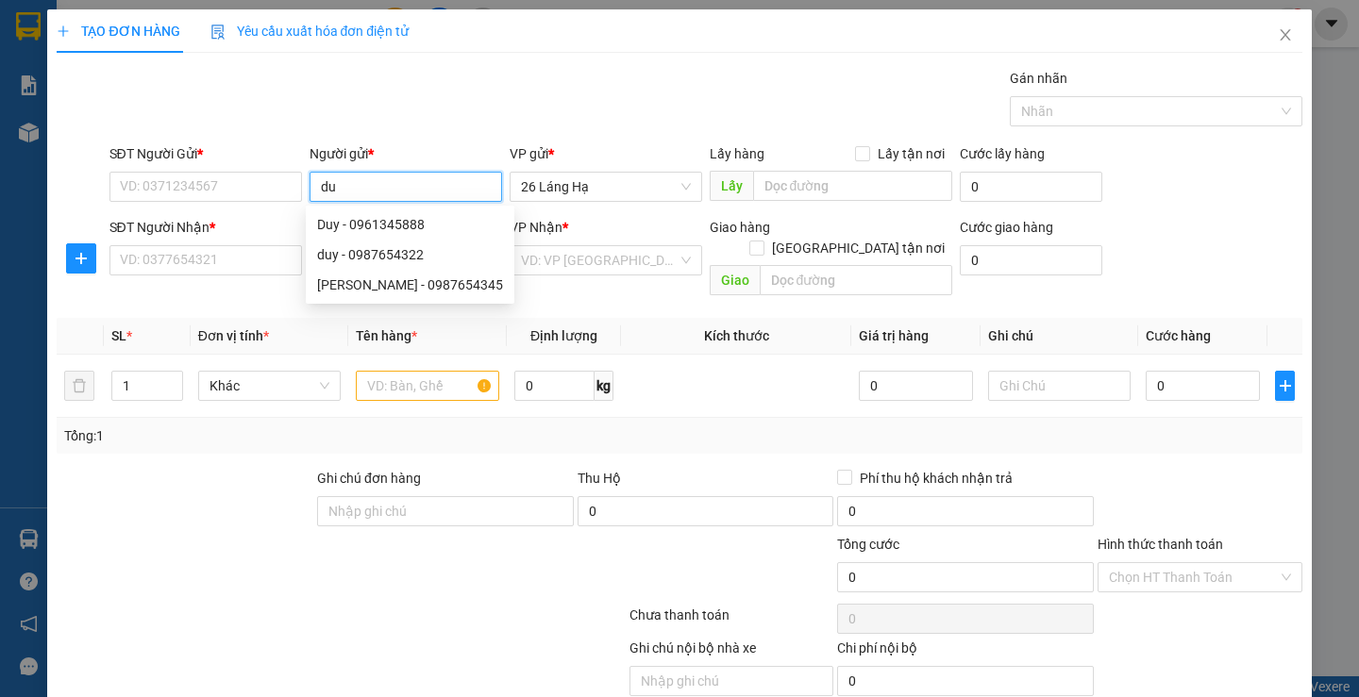
type input "duy"
click at [341, 227] on div "Duy - 0961345888" at bounding box center [410, 224] width 186 height 21
type input "0961345888"
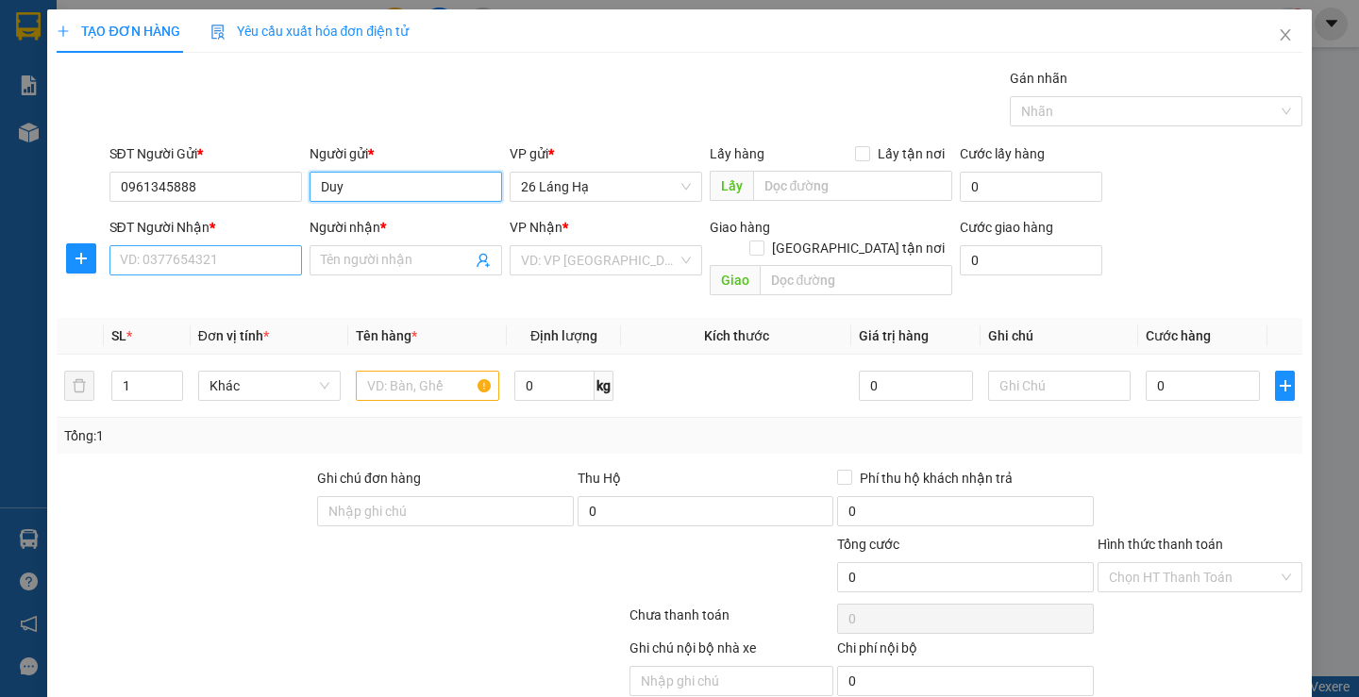
type input "Duy"
click at [129, 272] on input "SĐT Người Nhận *" at bounding box center [205, 260] width 193 height 30
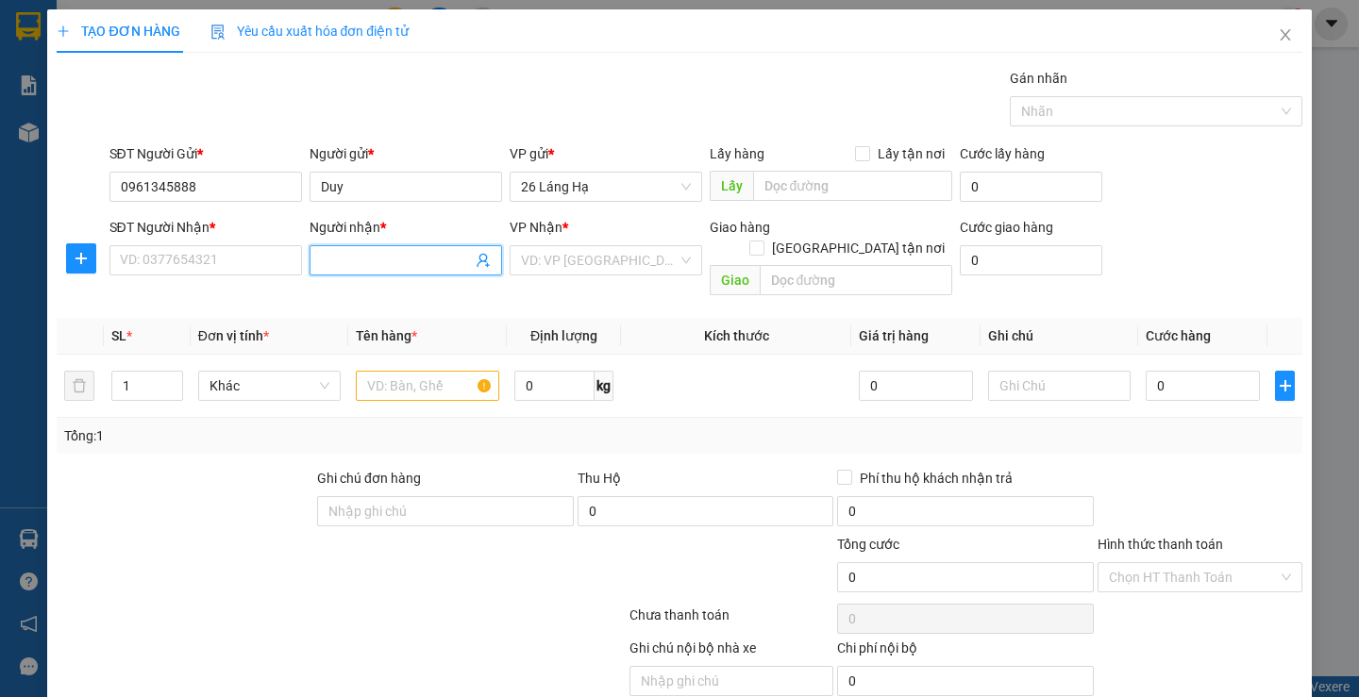
click at [462, 260] on input "Người nhận *" at bounding box center [396, 260] width 151 height 21
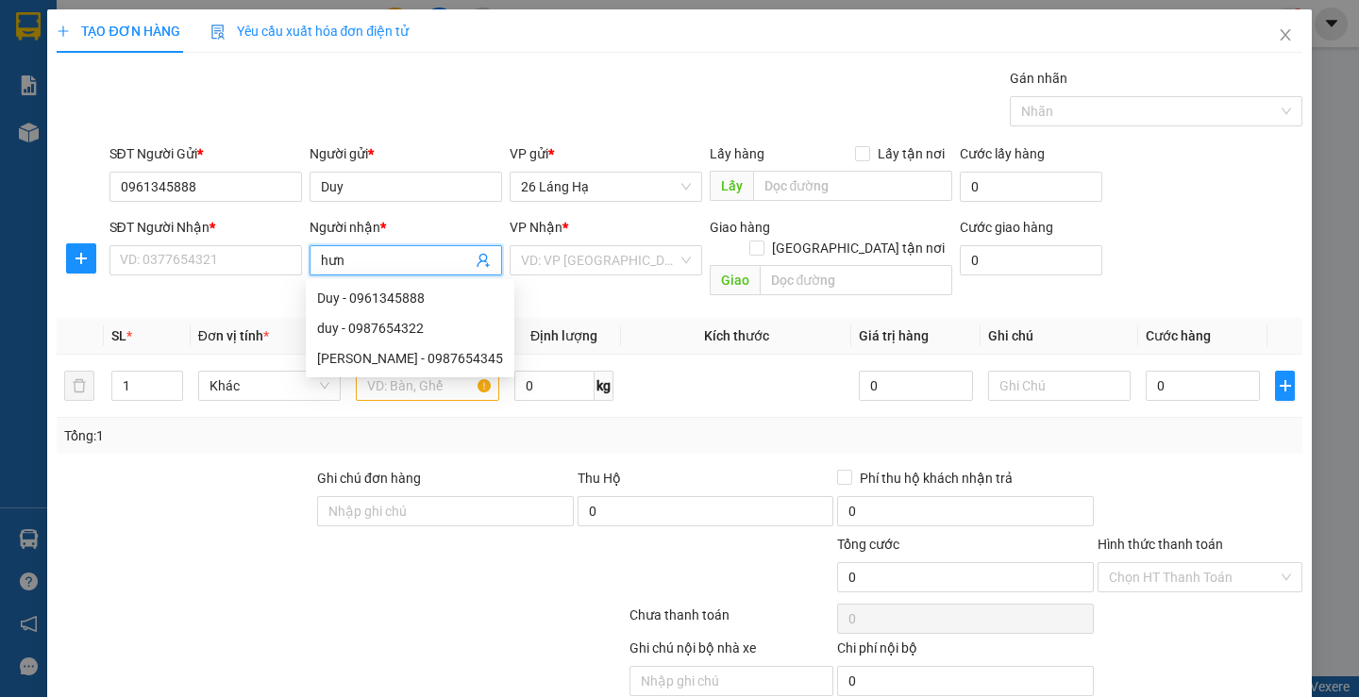
type input "hưng"
click at [429, 301] on div "Hưng - 0396396888" at bounding box center [401, 298] width 168 height 21
type input "0396396888"
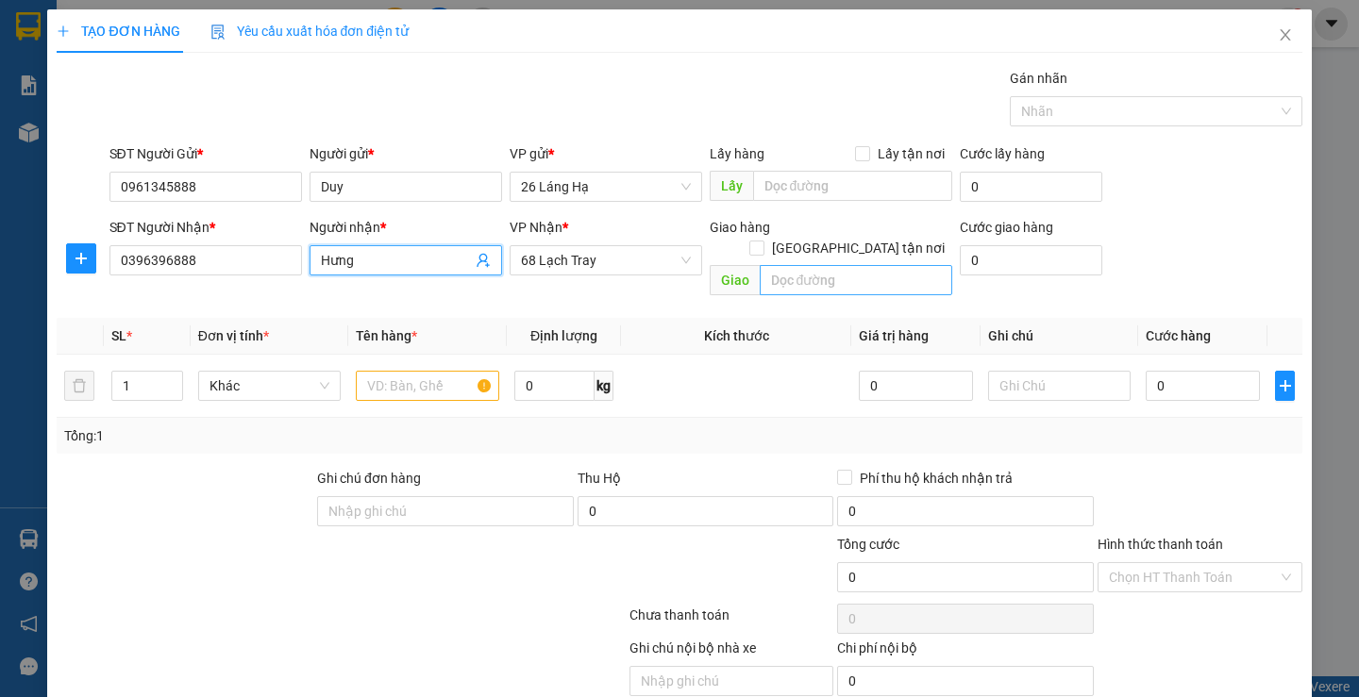
type input "Hưng"
click at [768, 265] on input "text" at bounding box center [856, 280] width 193 height 30
type input "l"
type input "[PERSON_NAME]"
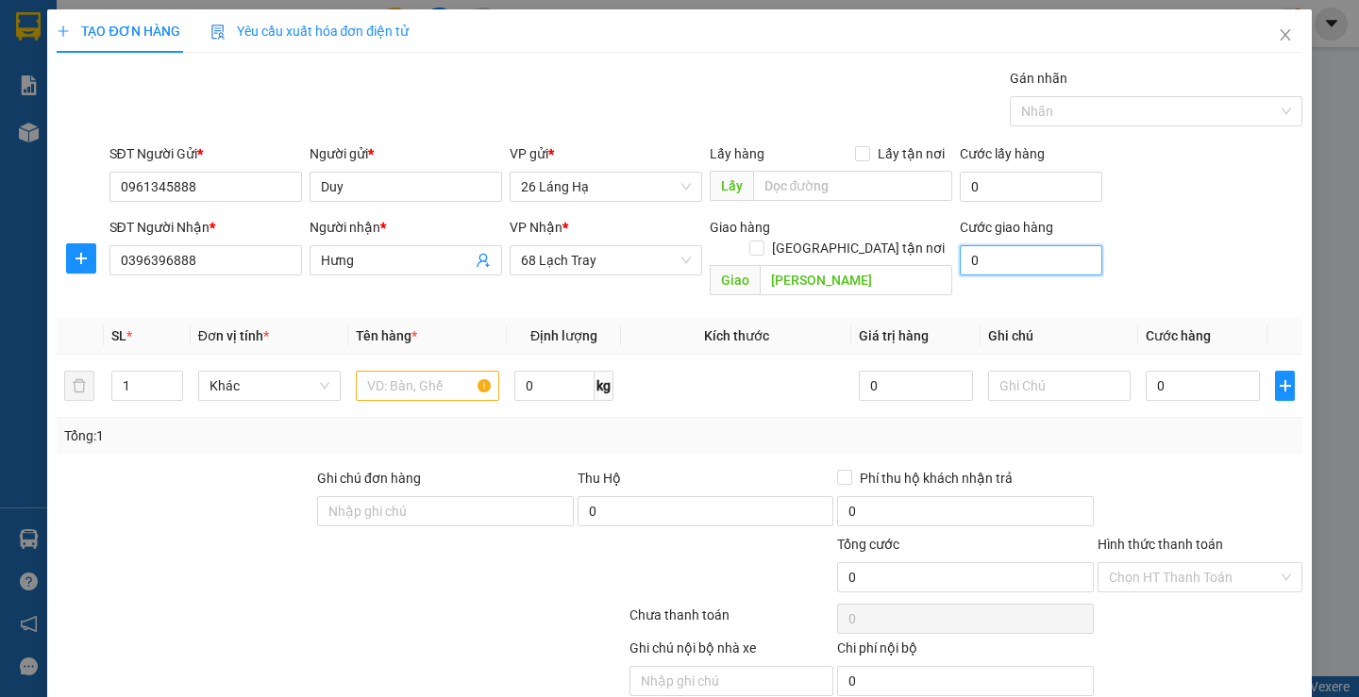
click at [1002, 257] on input "0" at bounding box center [1031, 260] width 143 height 30
click at [910, 265] on input "[PERSON_NAME]" at bounding box center [856, 280] width 193 height 30
click at [763, 241] on input "[GEOGRAPHIC_DATA] tận nơi" at bounding box center [755, 247] width 13 height 13
checkbox input "true"
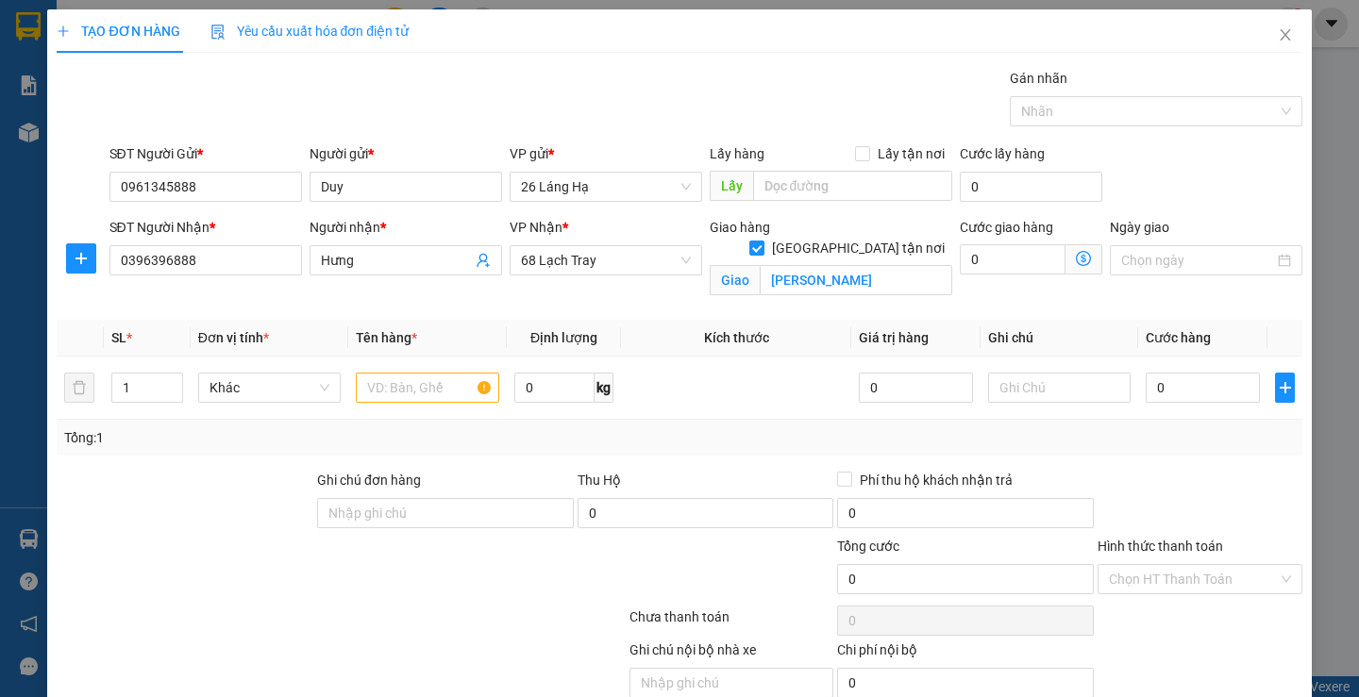
click at [1076, 260] on icon "dollar-circle" at bounding box center [1083, 258] width 15 height 15
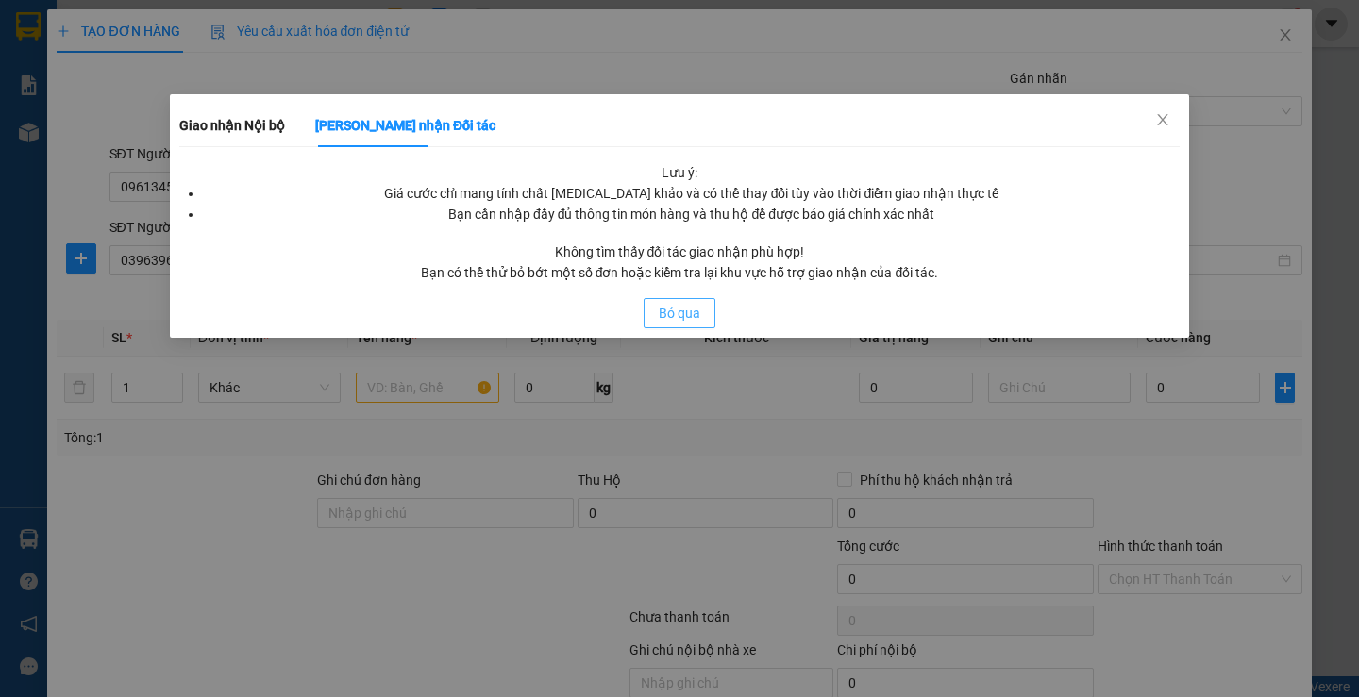
click at [664, 319] on span "Bỏ qua" at bounding box center [680, 313] width 42 height 21
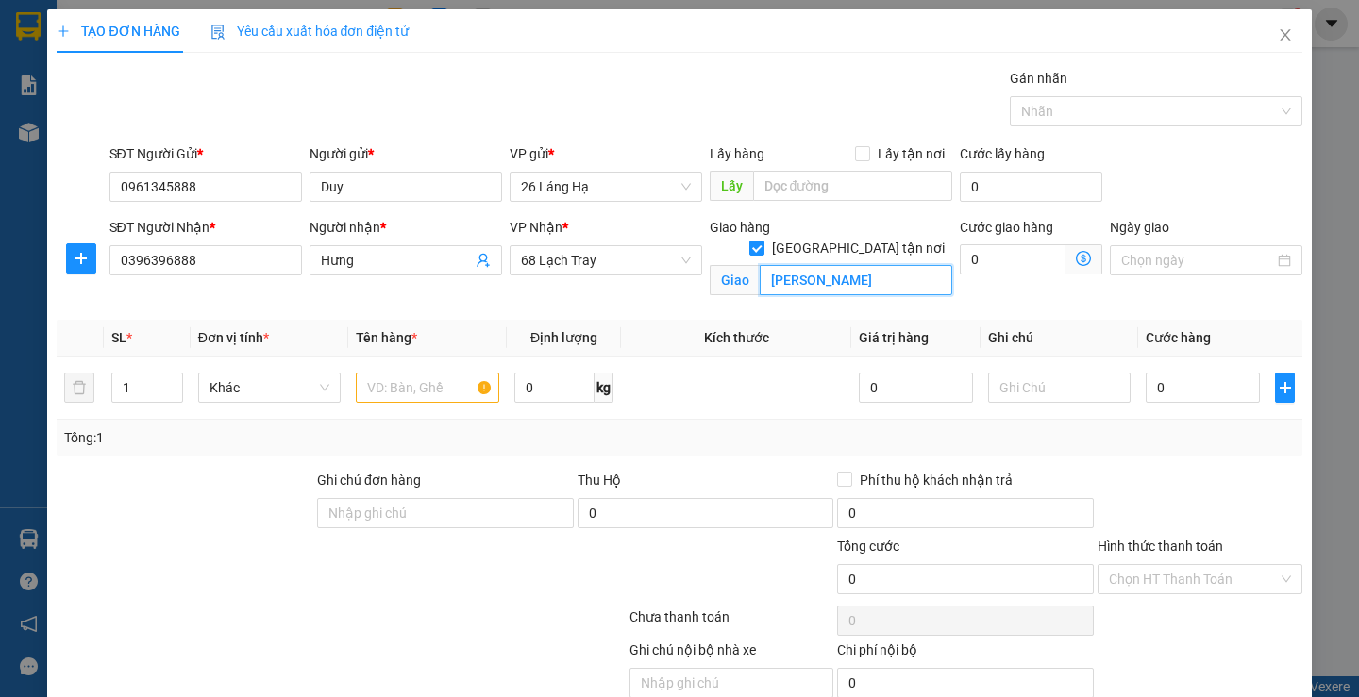
click at [873, 265] on input "[PERSON_NAME]" at bounding box center [856, 280] width 193 height 30
click at [1073, 265] on span "Giao nhận Nội bộ Giao nhận Đối tác Lưu ý: Giá cước chỉ mang tính chất [MEDICAL_…" at bounding box center [1084, 259] width 37 height 30
click at [1076, 265] on icon "dollar-circle" at bounding box center [1083, 258] width 15 height 15
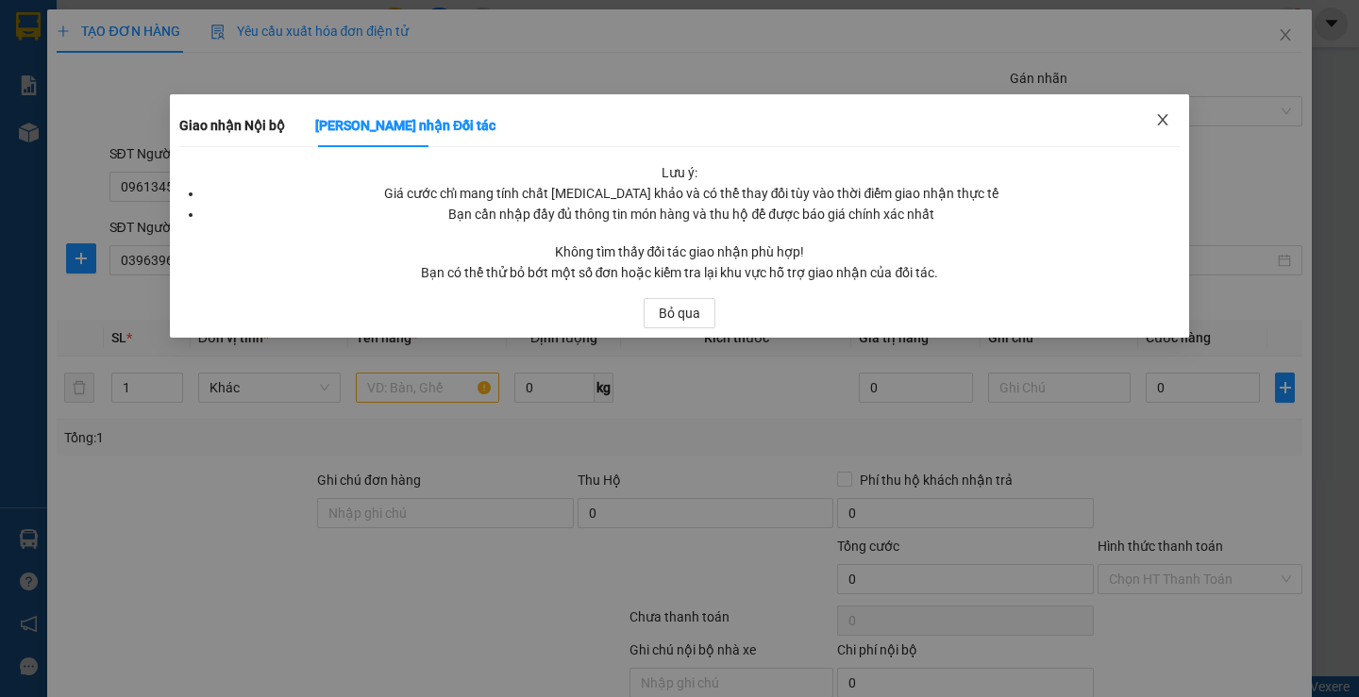
click at [1158, 119] on icon "close" at bounding box center [1162, 119] width 15 height 15
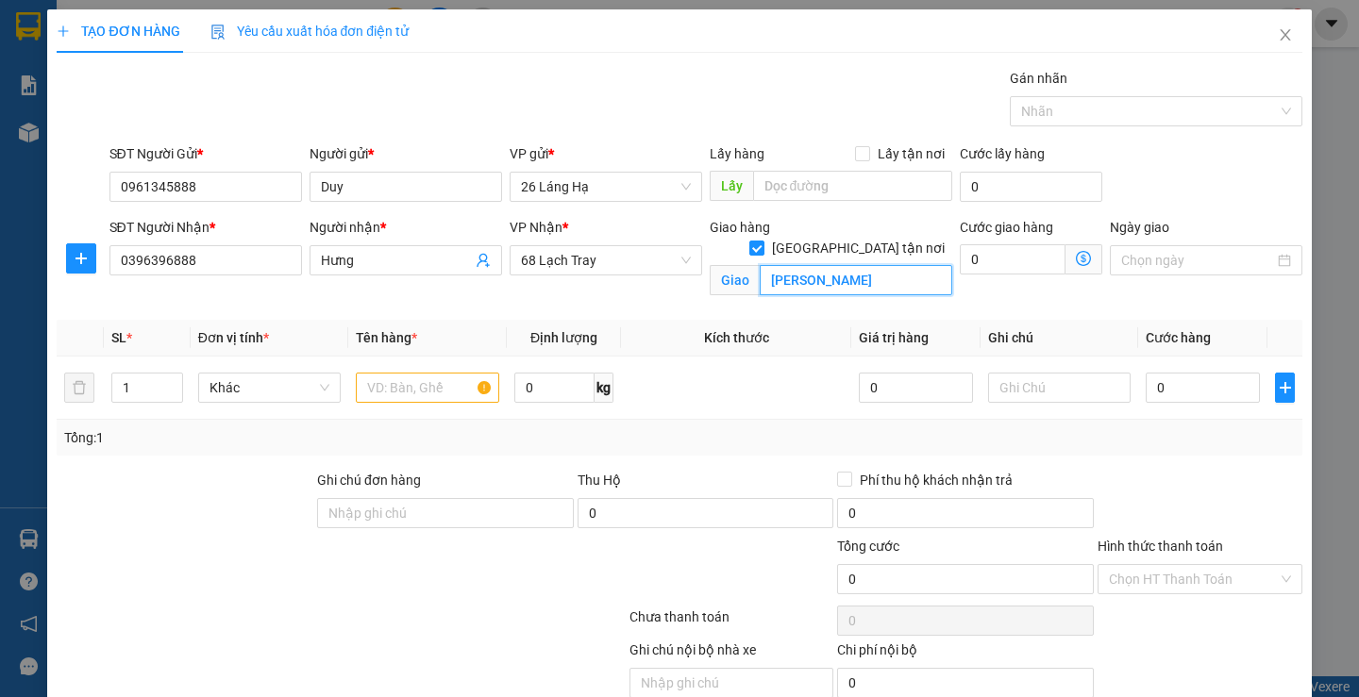
click at [794, 265] on input "[PERSON_NAME]" at bounding box center [856, 280] width 193 height 30
paste input "1 P. [PERSON_NAME], [GEOGRAPHIC_DATA], [PERSON_NAME], [GEOGRAPHIC_DATA], [GEOGR…"
type input "1 P. [PERSON_NAME], [GEOGRAPHIC_DATA], [PERSON_NAME], [GEOGRAPHIC_DATA], [GEOGR…"
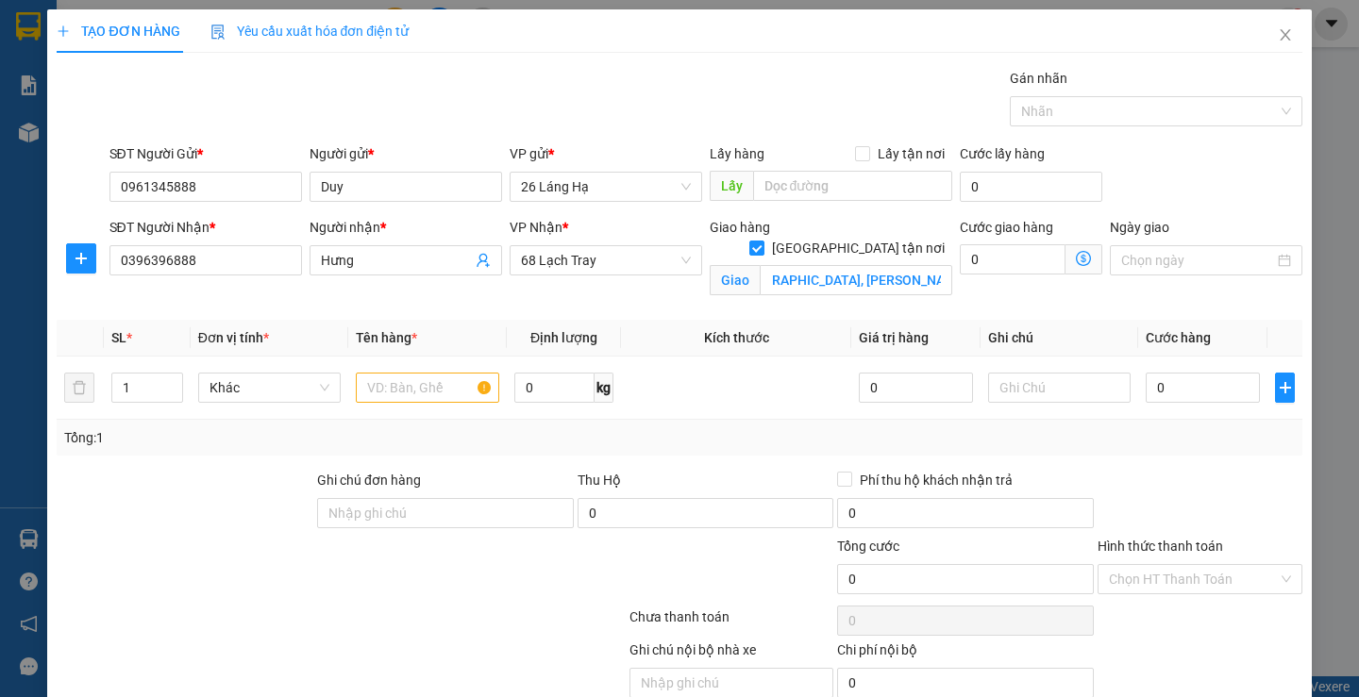
scroll to position [0, 0]
click at [981, 295] on div "Cước giao hàng 0 Giao nhận Nội bộ Giao nhận Đối tác Lưu ý: Giá cước chỉ mang tí…" at bounding box center [1031, 261] width 150 height 89
click at [1076, 262] on icon "dollar-circle" at bounding box center [1083, 258] width 15 height 15
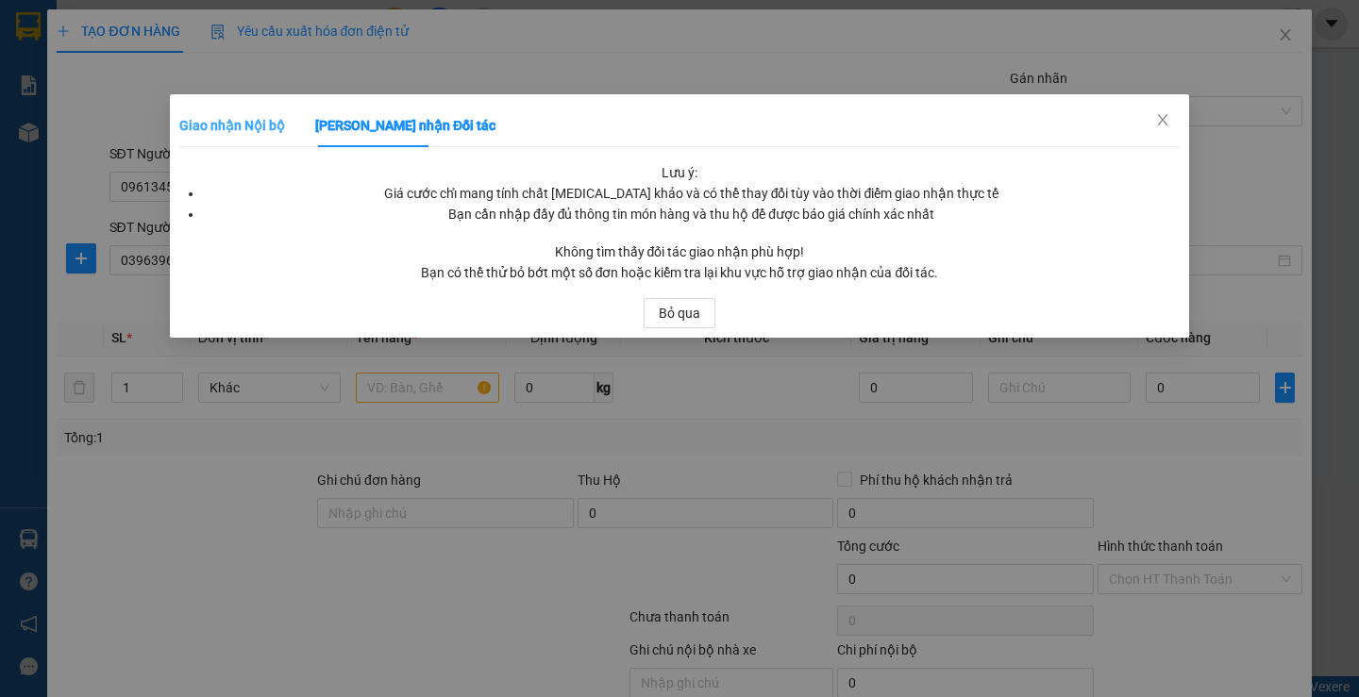
click at [231, 109] on div "Giao nhận Nội bộ" at bounding box center [232, 125] width 106 height 43
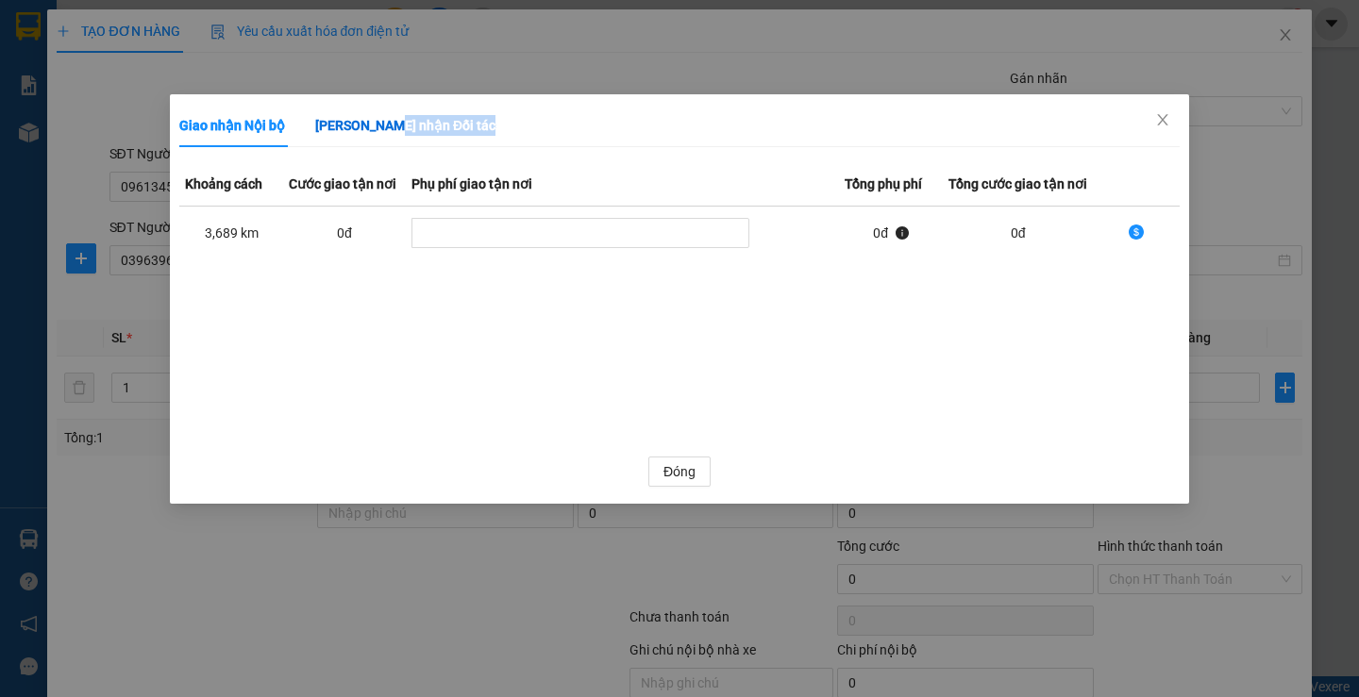
drag, startPoint x: 398, startPoint y: 119, endPoint x: 366, endPoint y: 333, distance: 216.6
click at [366, 333] on div "Giao nhận Nội bộ Giao nhận Đối tác Khoảng cách Cước giao tận nơi Phụ phí giao t…" at bounding box center [679, 299] width 1000 height 391
click at [489, 214] on td "dollar-circle" at bounding box center [622, 234] width 433 height 54
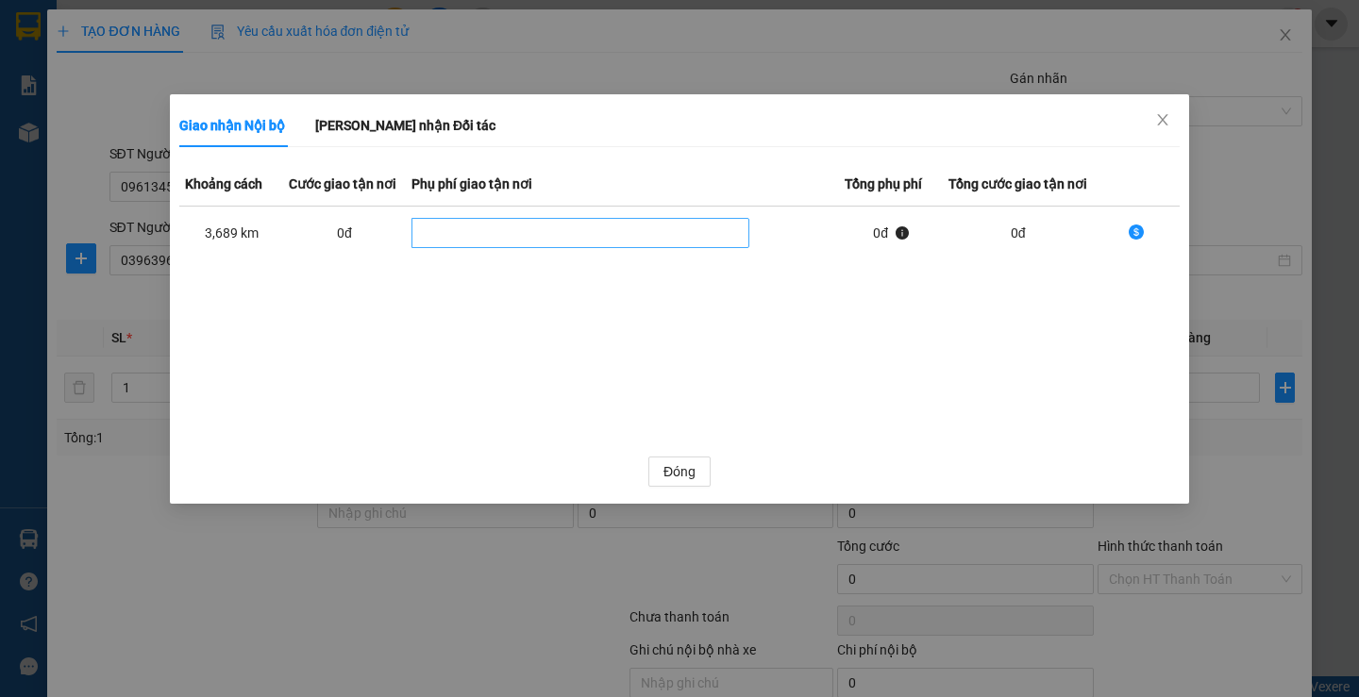
click at [485, 230] on div "dollar-circle" at bounding box center [580, 233] width 328 height 23
click at [889, 344] on div "Khoảng cách Cước giao tận nơi Phụ phí giao tận nơi Tổng phụ phí Tổng cước giao …" at bounding box center [679, 301] width 1000 height 279
click at [897, 233] on icon "info-circle" at bounding box center [902, 233] width 13 height 13
click at [1137, 235] on icon "dollar-circle" at bounding box center [1136, 232] width 15 height 15
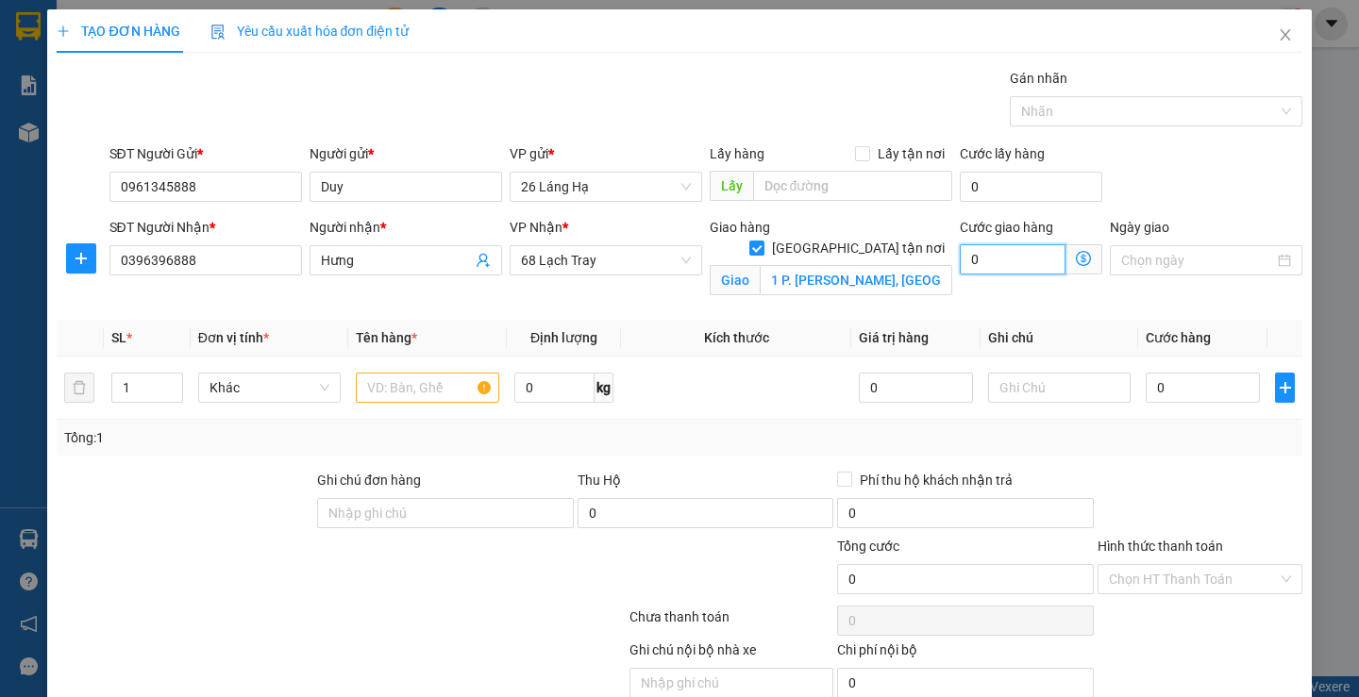
click at [1038, 261] on input "0" at bounding box center [1013, 259] width 106 height 30
drag, startPoint x: 1067, startPoint y: 260, endPoint x: 1056, endPoint y: 260, distance: 11.3
click at [1076, 260] on icon "dollar-circle" at bounding box center [1083, 258] width 15 height 15
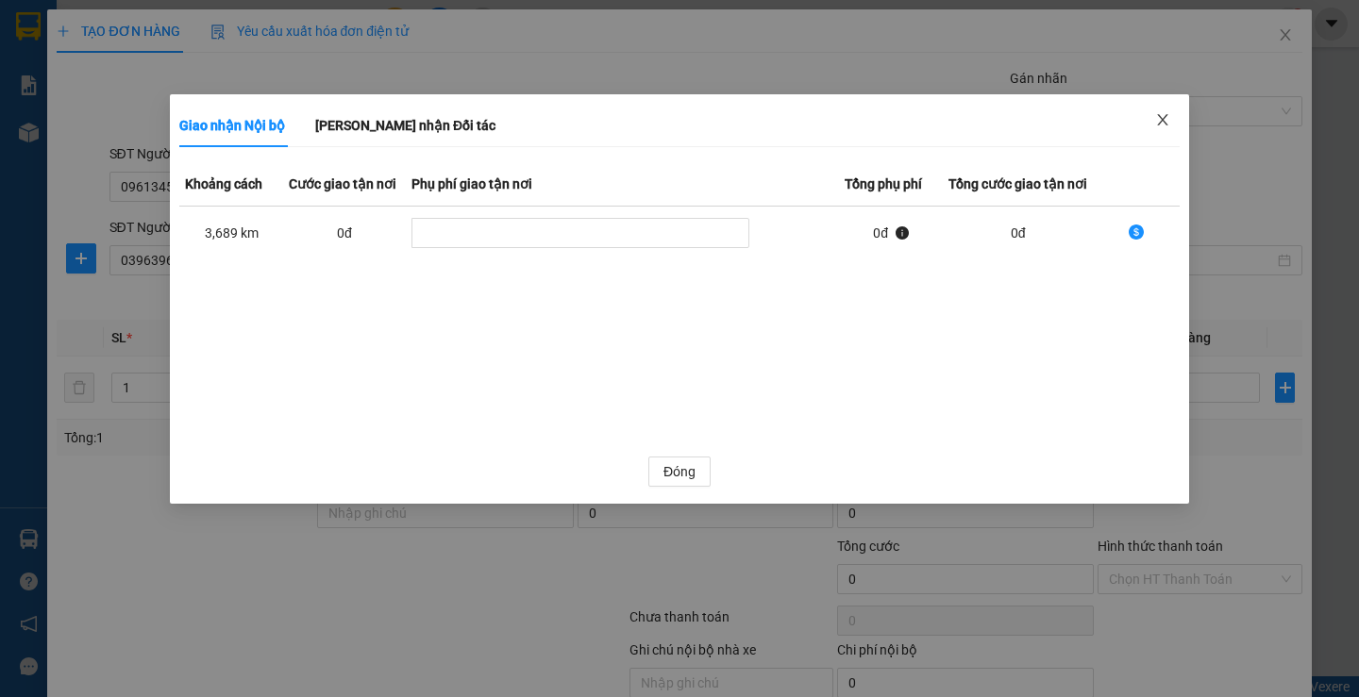
click at [1156, 115] on icon "close" at bounding box center [1162, 119] width 15 height 15
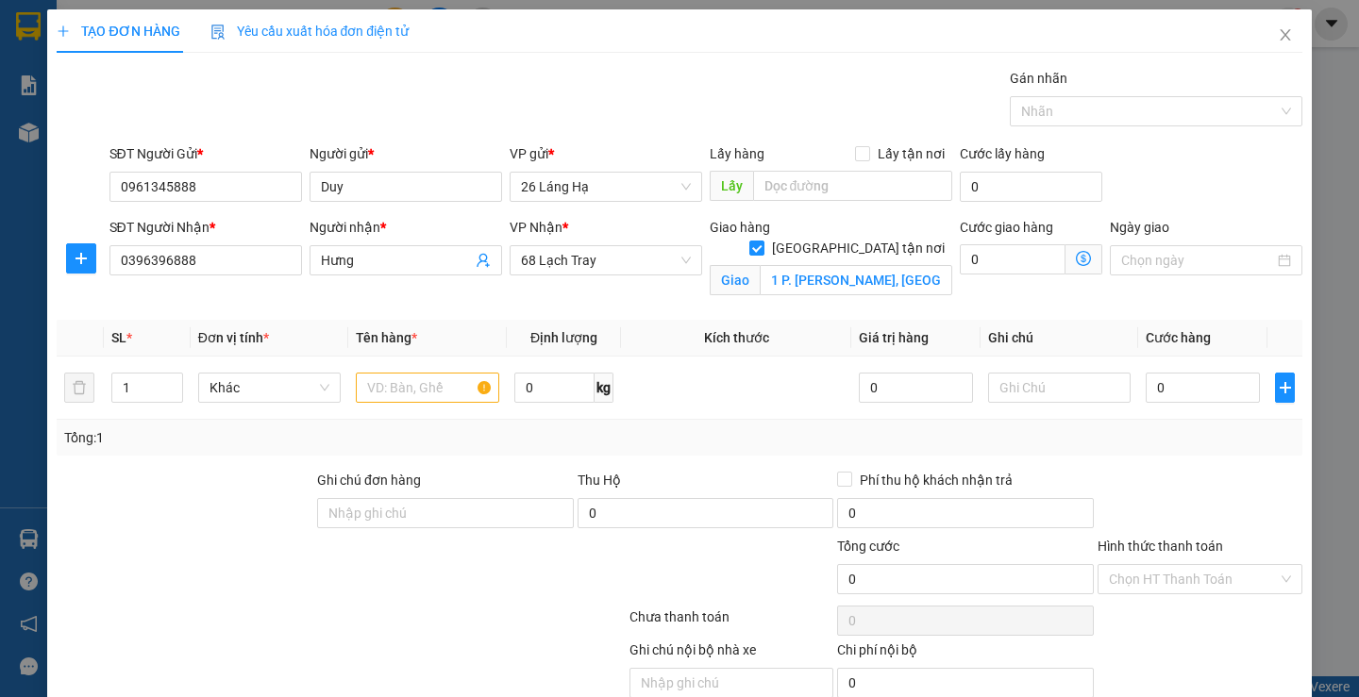
scroll to position [82, 0]
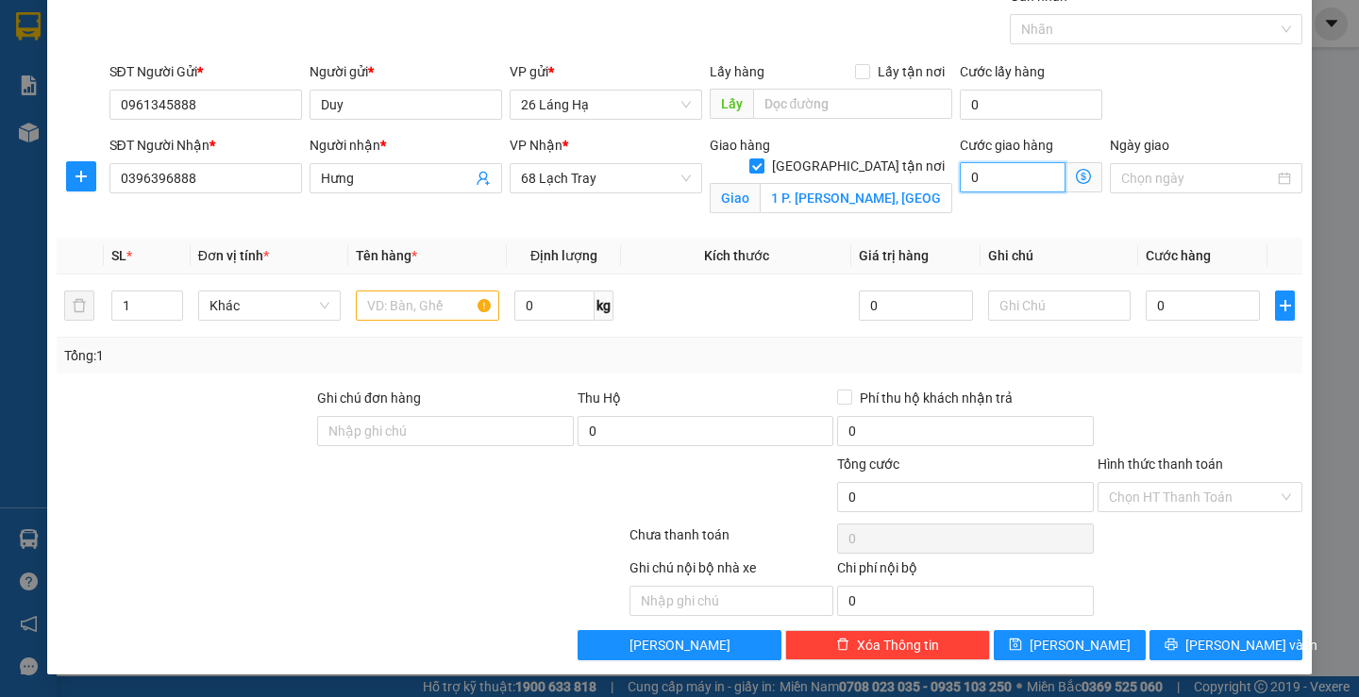
click at [1053, 181] on input "0" at bounding box center [1013, 177] width 106 height 30
click at [1066, 181] on span "Giao nhận Nội bộ Giao nhận Đối tác Khoảng cách Cước giao tận nơi Phụ phí giao t…" at bounding box center [1084, 177] width 37 height 30
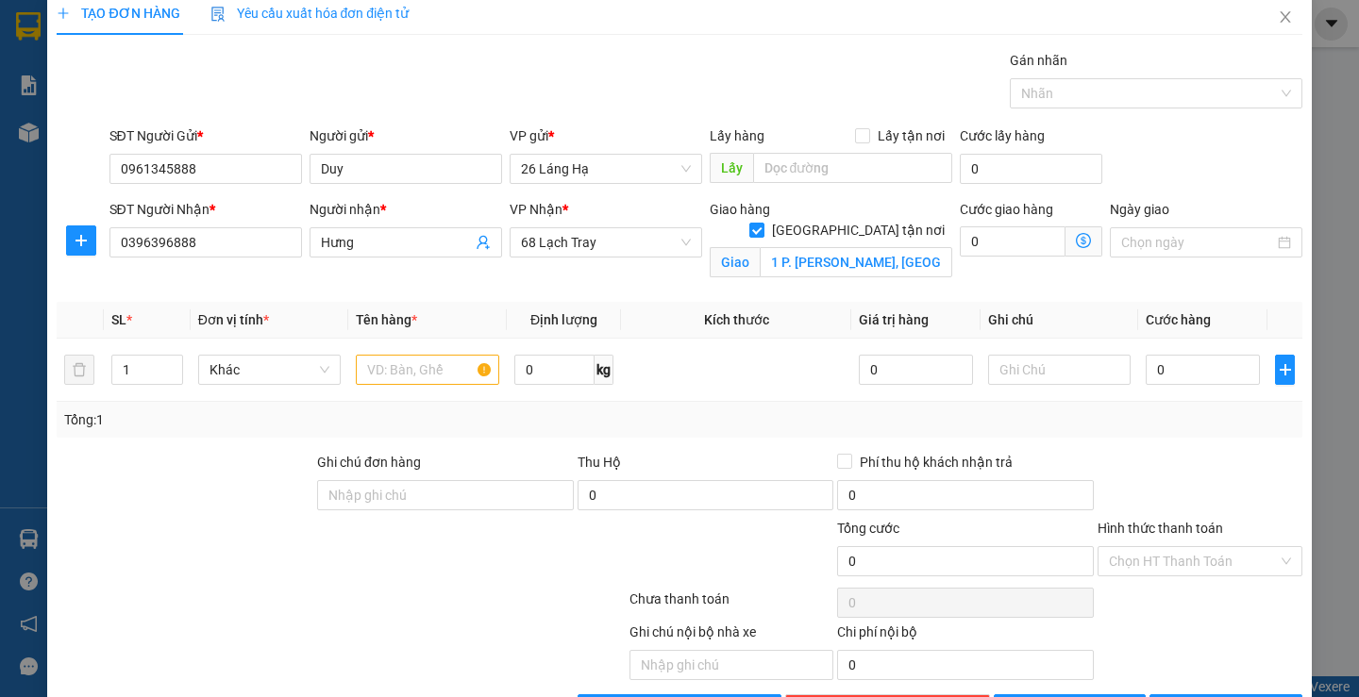
scroll to position [0, 0]
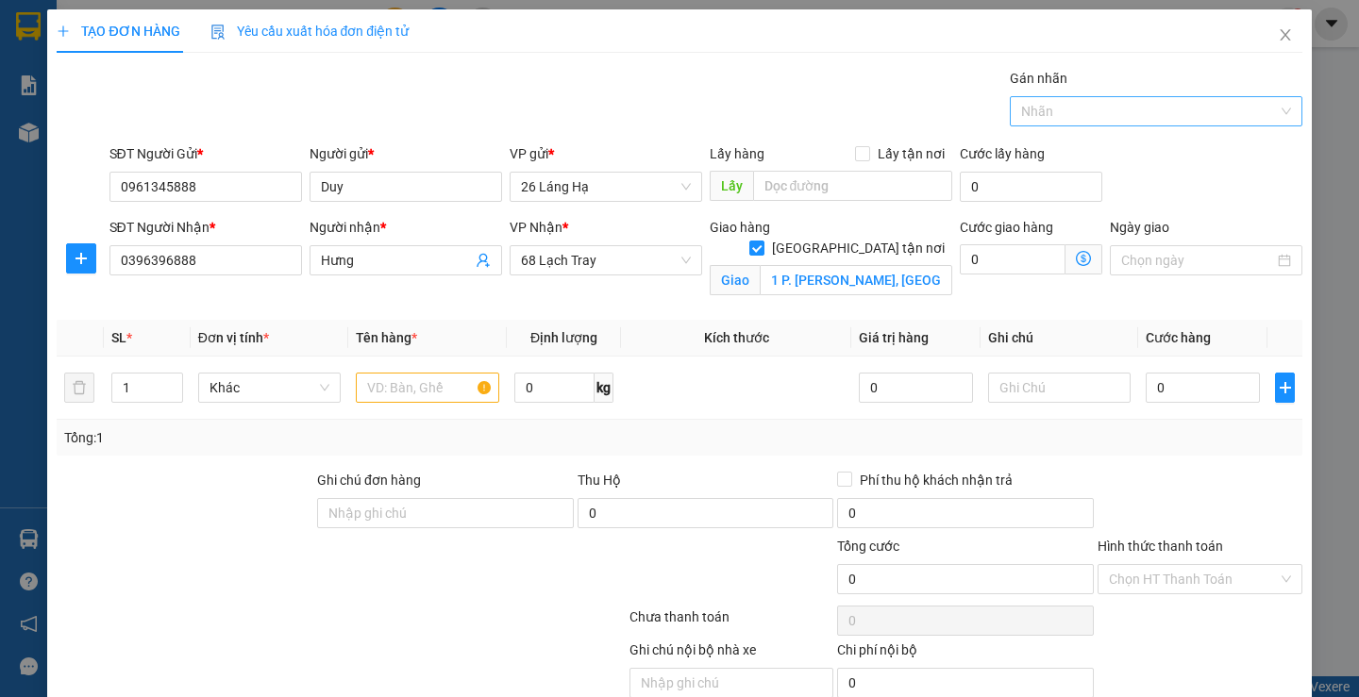
click at [1084, 113] on div at bounding box center [1147, 111] width 264 height 23
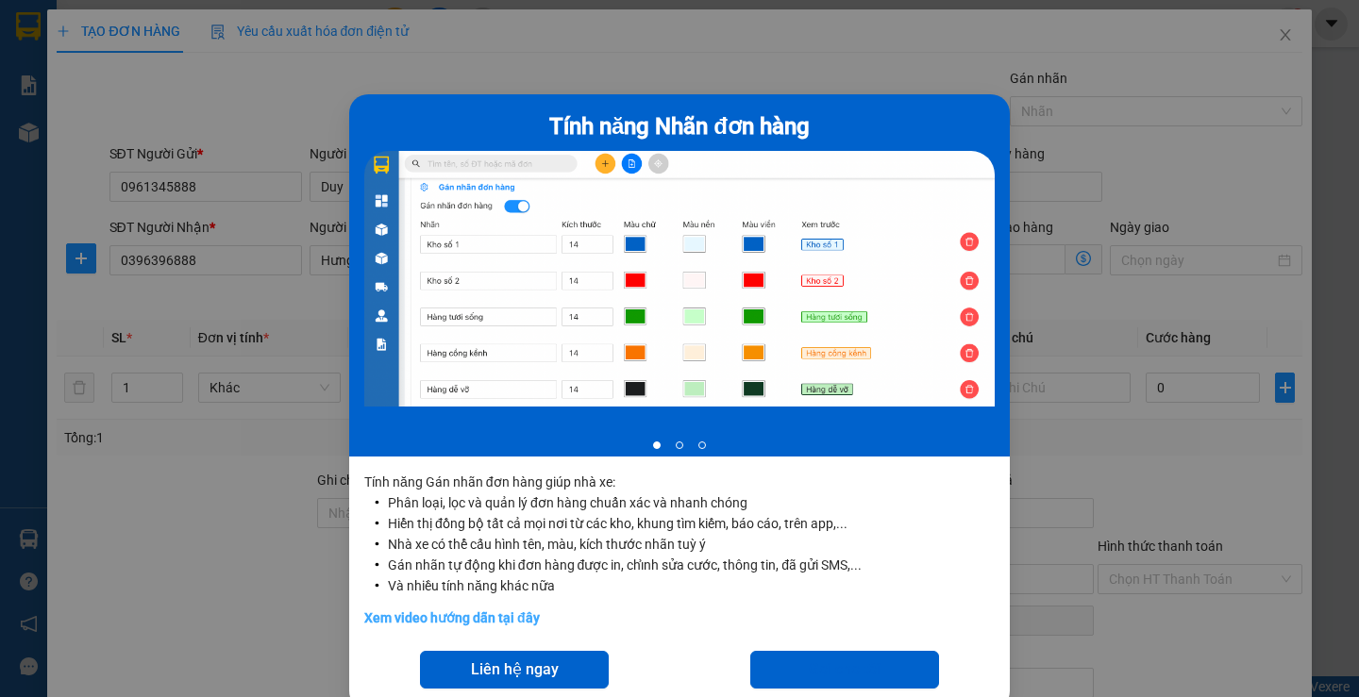
click at [529, 625] on link "Xem video hướng dẫn tại đây" at bounding box center [452, 618] width 176 height 15
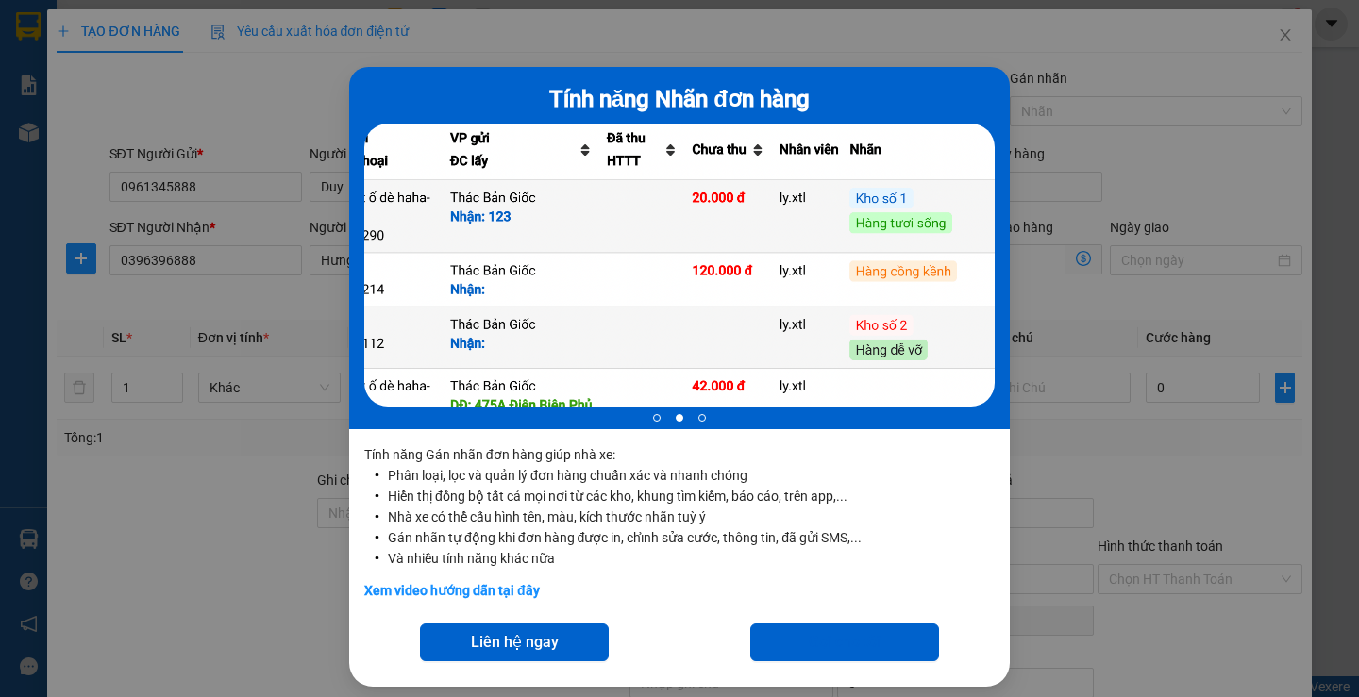
scroll to position [40, 0]
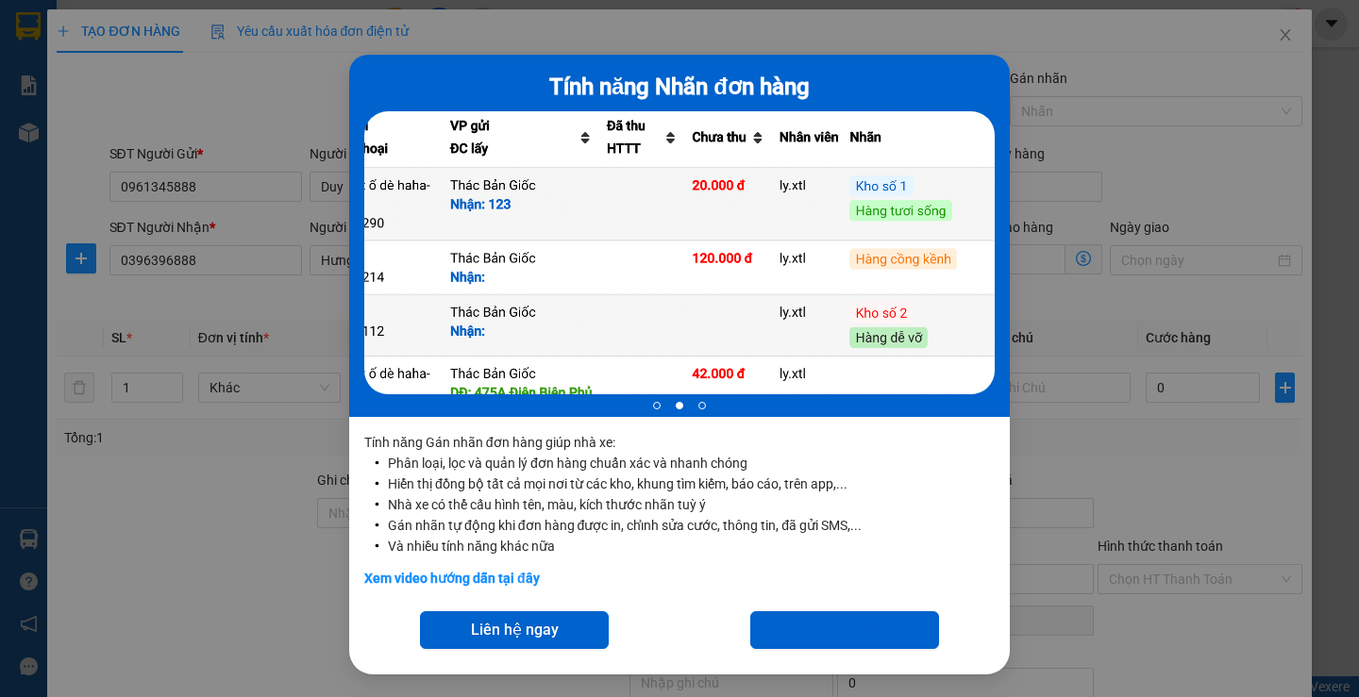
click at [527, 323] on div at bounding box center [679, 266] width 630 height 311
click at [1043, 85] on div "Tính năng Nhãn đơn hàng 2 of 3 Tính năng Gán nhãn đơn hàng giúp nhà xe: Phân lo…" at bounding box center [679, 348] width 1359 height 697
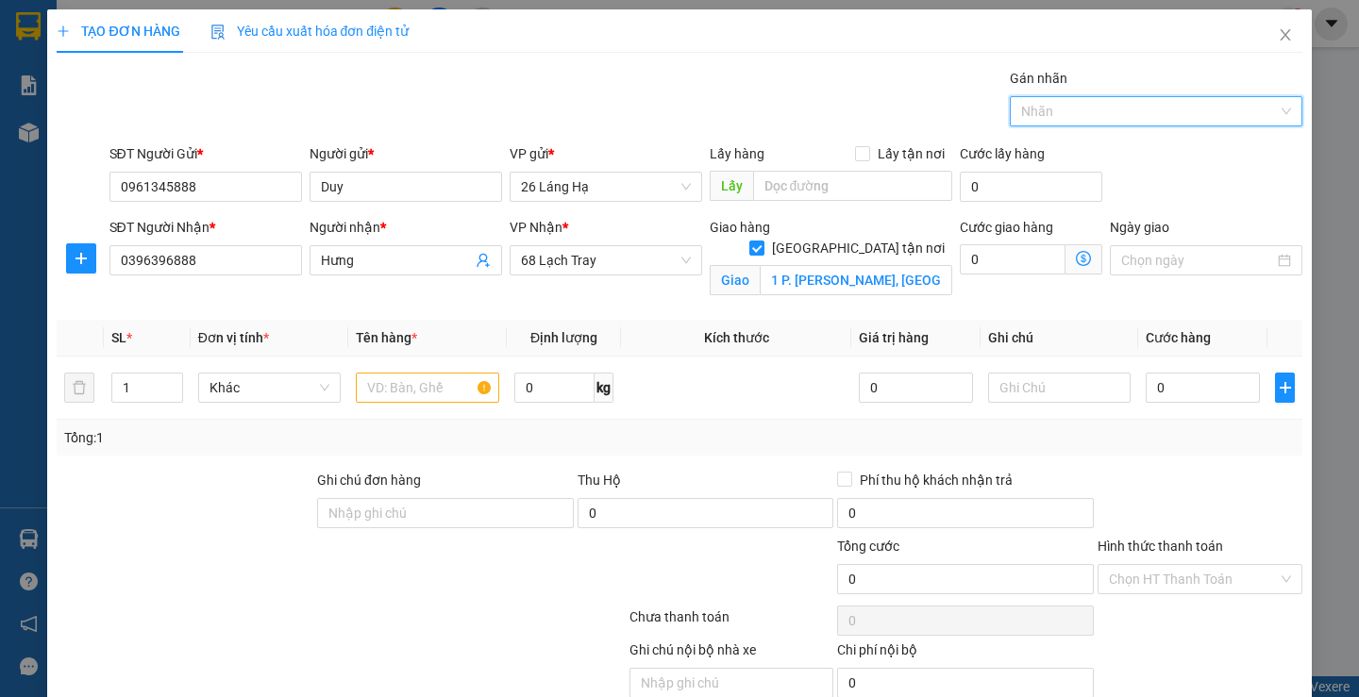
click at [1066, 104] on div at bounding box center [1147, 111] width 264 height 23
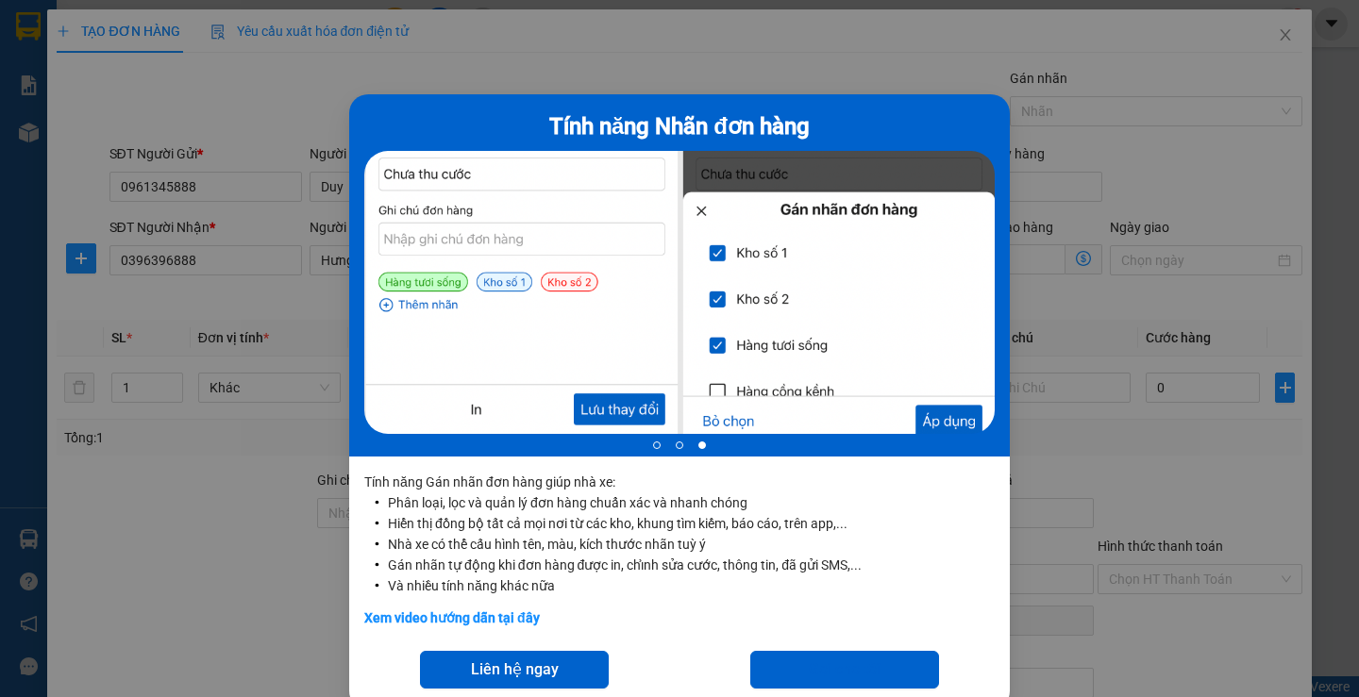
click at [1110, 159] on div "Tính năng Nhãn đơn hàng 3 of 3 Tính năng Gán nhãn đơn hàng giúp nhà xe: Phân lo…" at bounding box center [679, 348] width 1359 height 697
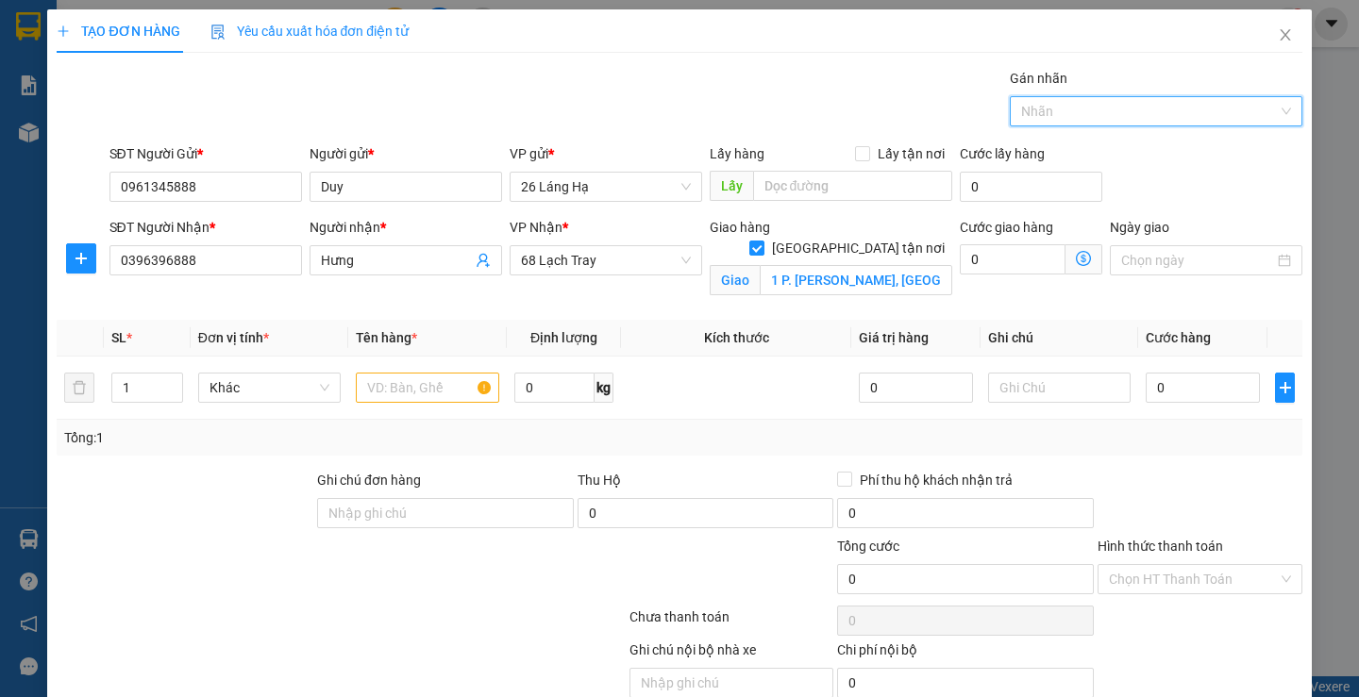
drag, startPoint x: 1112, startPoint y: 118, endPoint x: 1102, endPoint y: 116, distance: 9.6
click at [1111, 116] on div at bounding box center [1147, 111] width 264 height 23
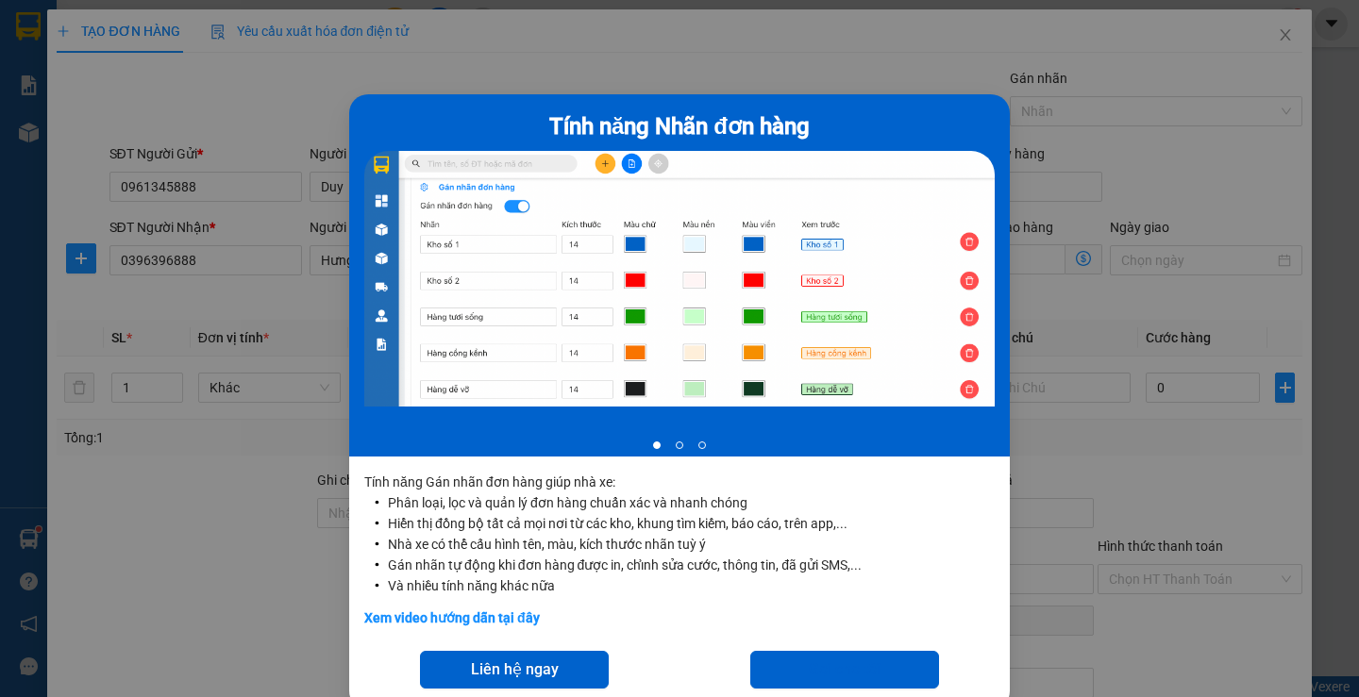
click at [1067, 155] on div "Tính năng Nhãn đơn hàng 1 of 3 Tính năng Gán nhãn đơn hàng giúp nhà xe: Phân lo…" at bounding box center [679, 348] width 1359 height 697
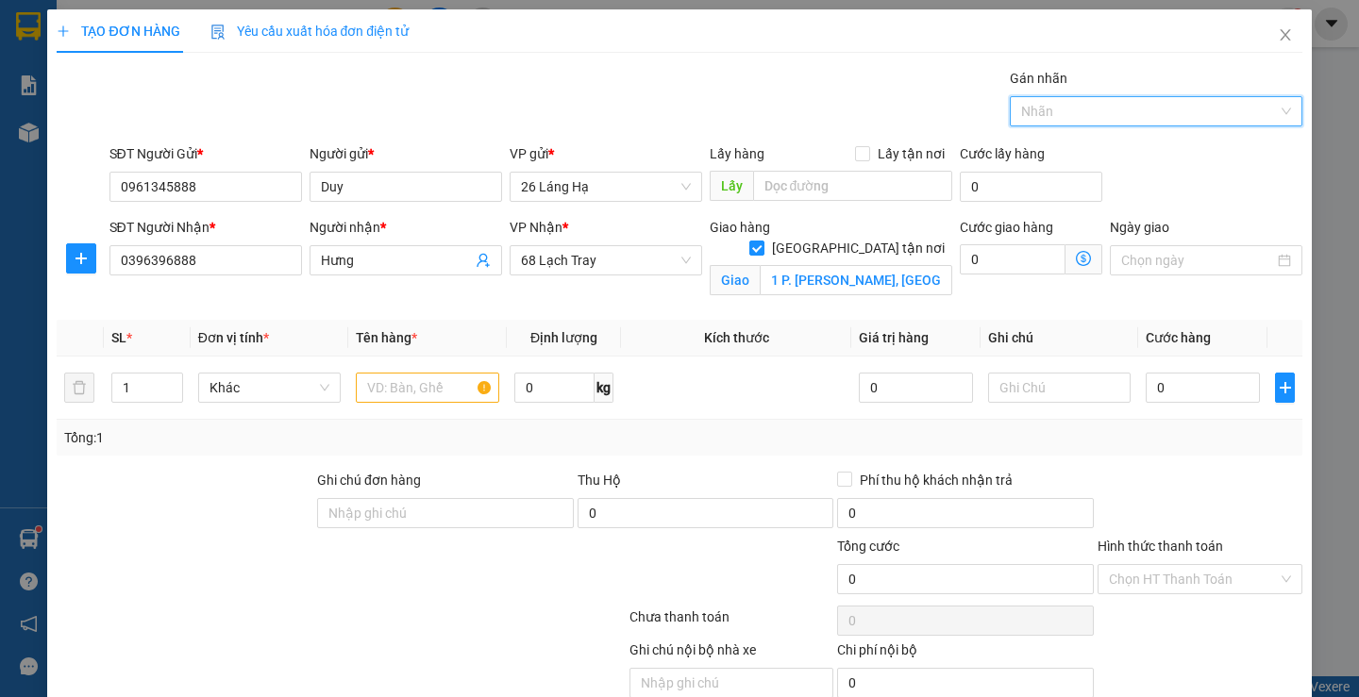
click at [1266, 110] on div "Nhãn" at bounding box center [1156, 111] width 293 height 30
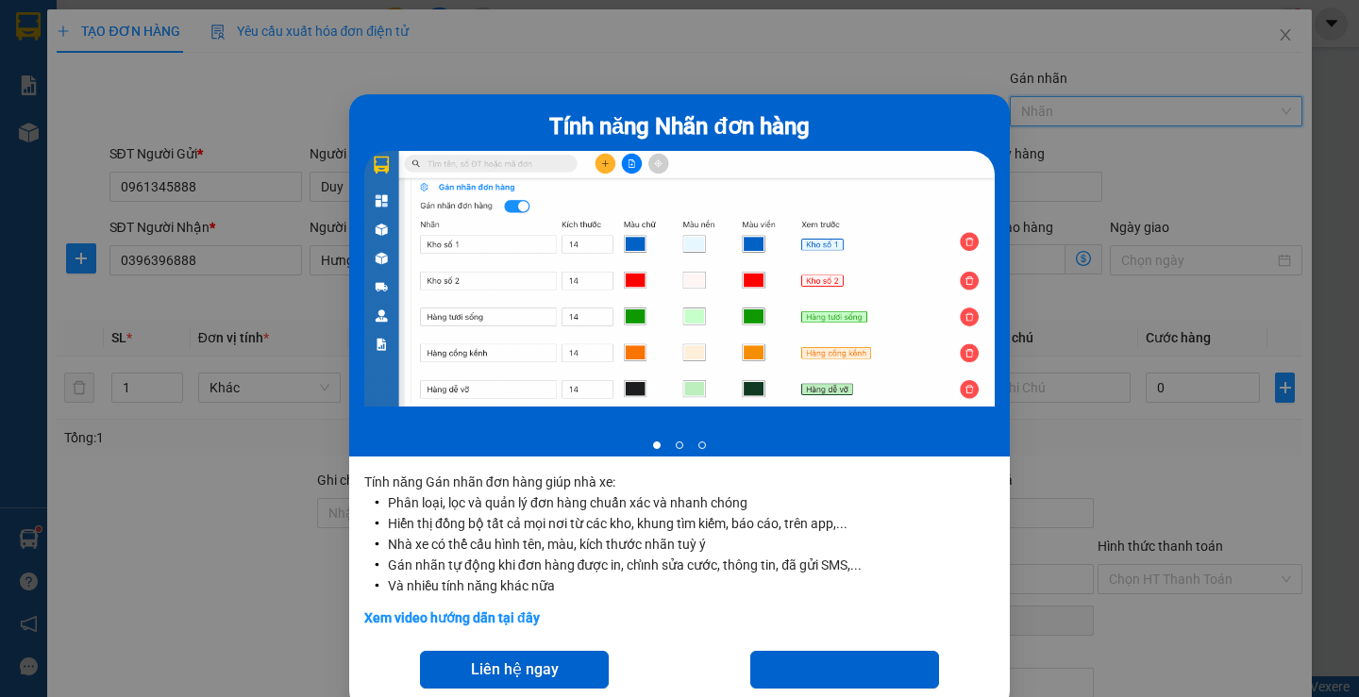
click at [1267, 110] on div "Tính năng Nhãn đơn hàng 1 of 3 Tính năng Gán nhãn đơn hàng giúp nhà xe: Phân lo…" at bounding box center [679, 348] width 1359 height 697
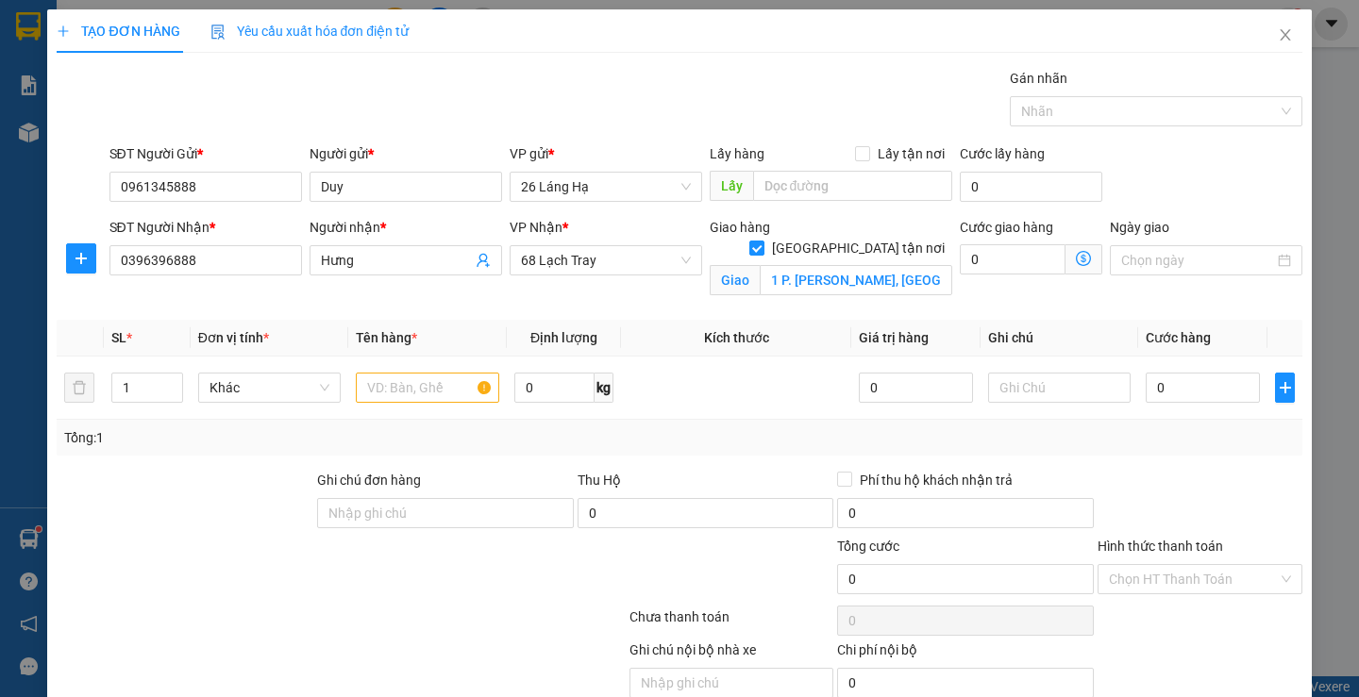
click at [1267, 110] on div "Nhãn" at bounding box center [1156, 111] width 293 height 30
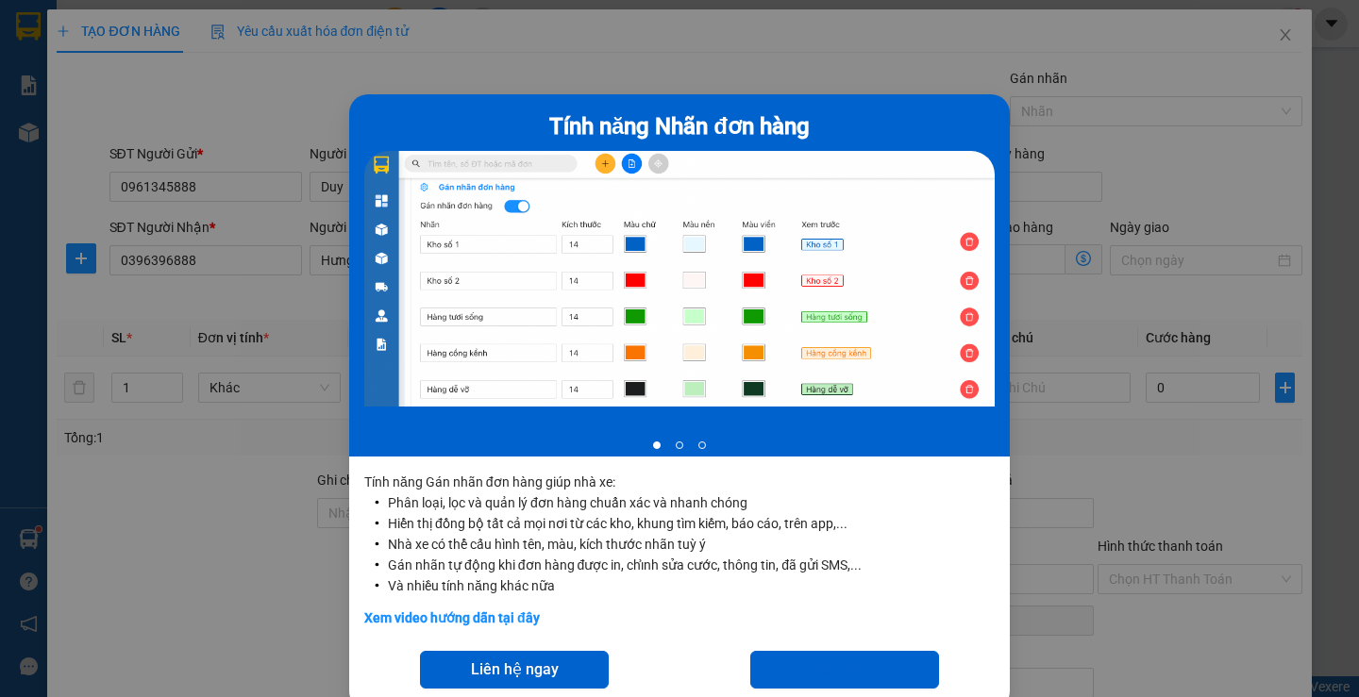
click at [934, 246] on div at bounding box center [679, 292] width 630 height 283
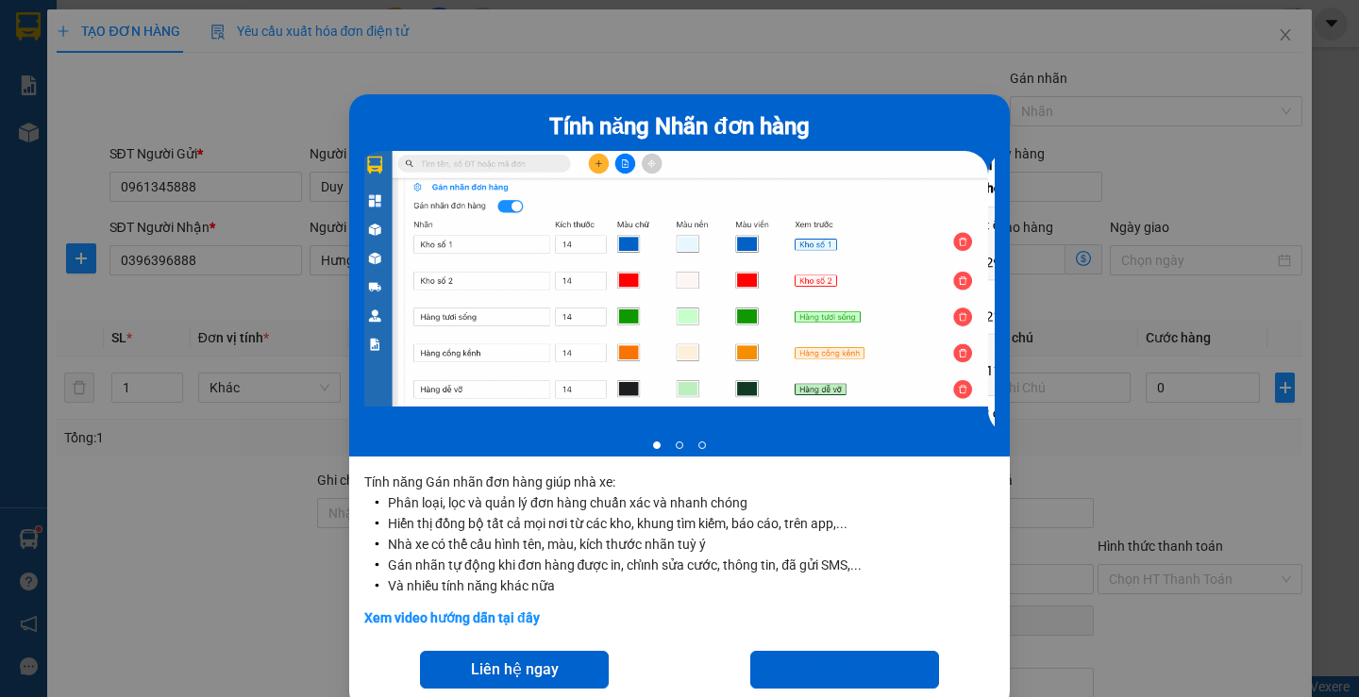
click at [761, 254] on div at bounding box center [679, 292] width 630 height 283
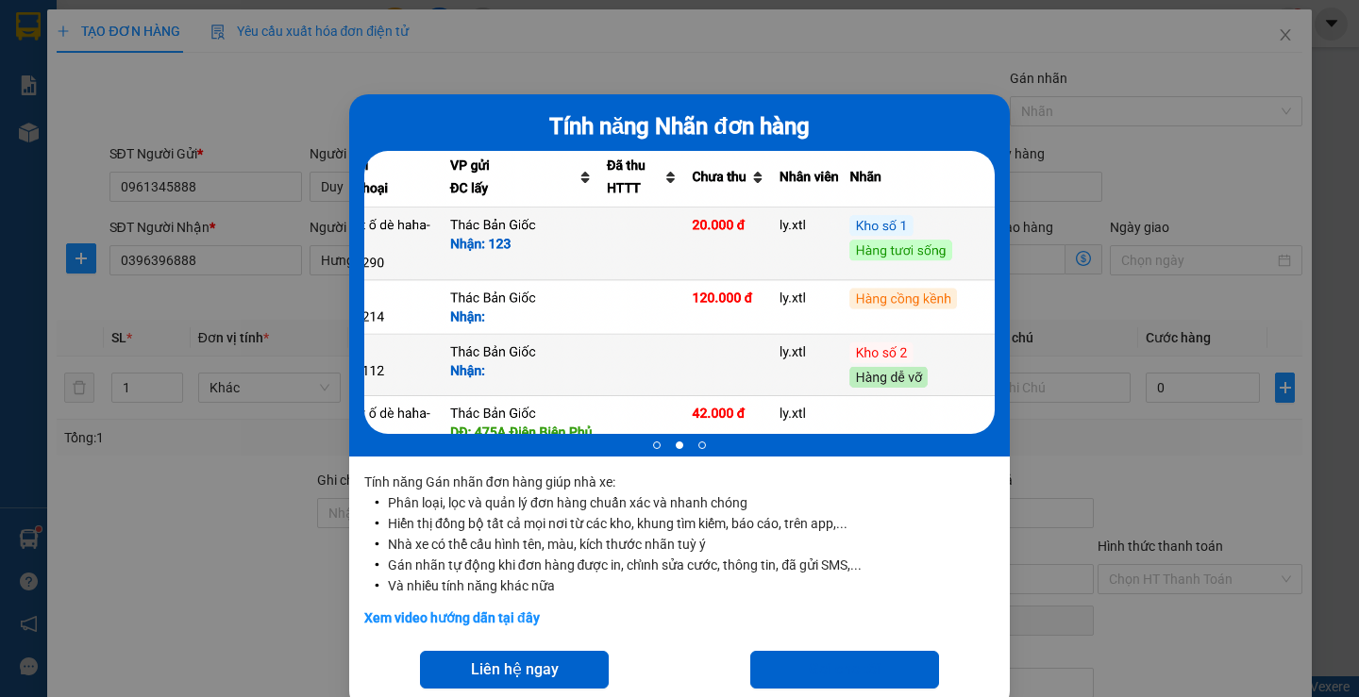
click at [811, 233] on div at bounding box center [679, 292] width 630 height 283
click at [890, 233] on div at bounding box center [679, 292] width 630 height 283
click at [1127, 224] on div "Tính năng Nhãn đơn hàng 2 of 3 Tính năng Gán nhãn đơn hàng giúp nhà xe: Phân lo…" at bounding box center [679, 348] width 1359 height 697
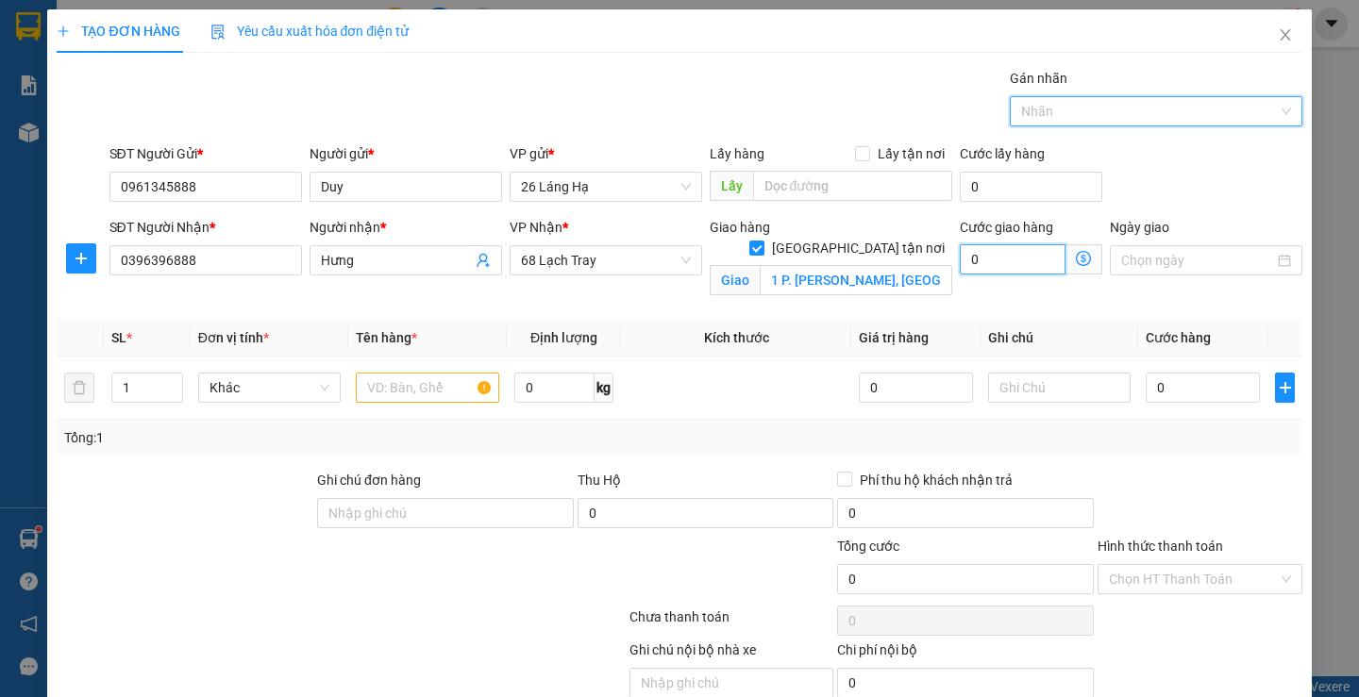
click at [1012, 268] on input "0" at bounding box center [1013, 259] width 106 height 30
click at [1010, 268] on input "0" at bounding box center [1013, 259] width 106 height 30
type input "3"
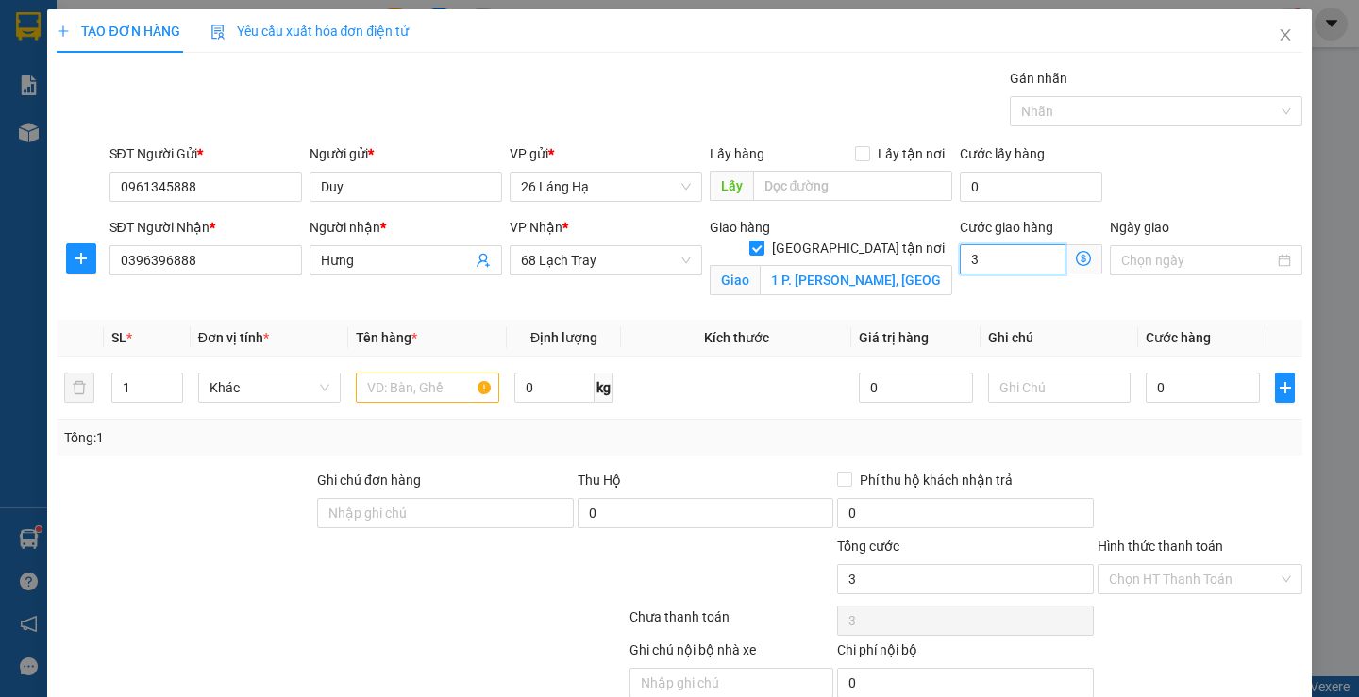
type input "30"
type input "300"
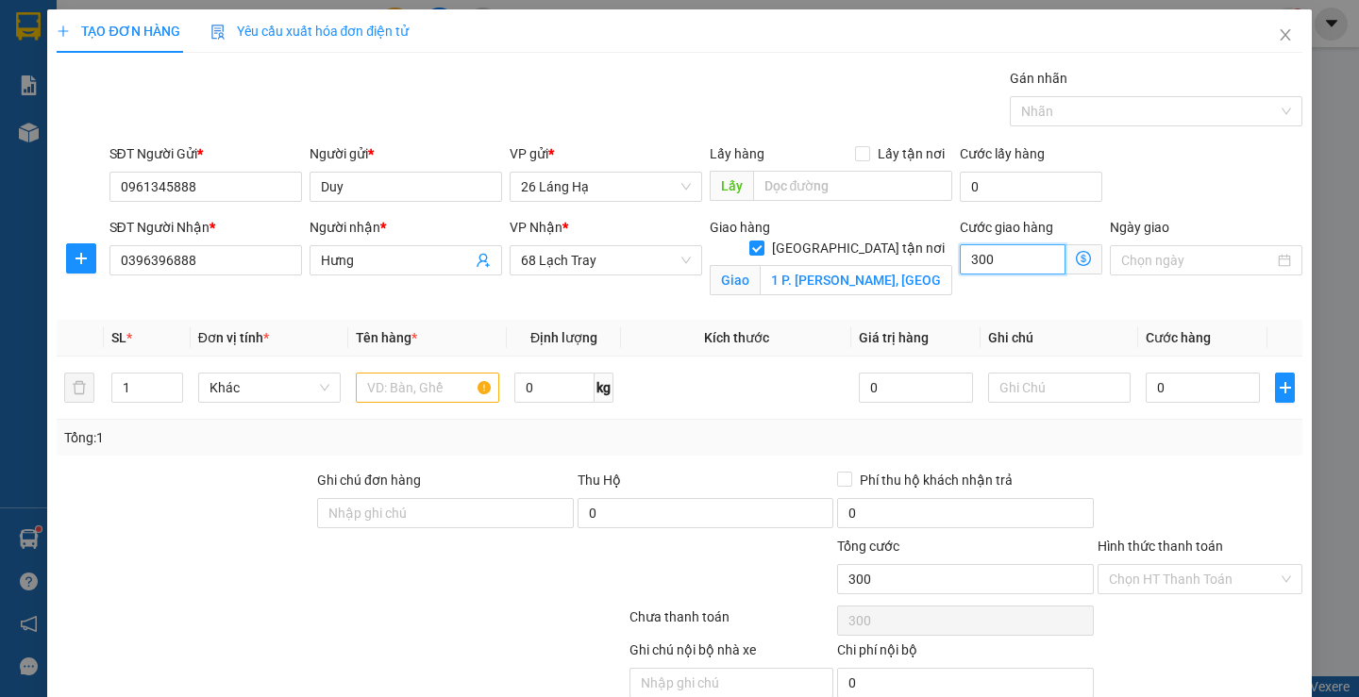
type input "3.000"
type input "30.000"
click at [214, 388] on span "Khác" at bounding box center [270, 388] width 120 height 28
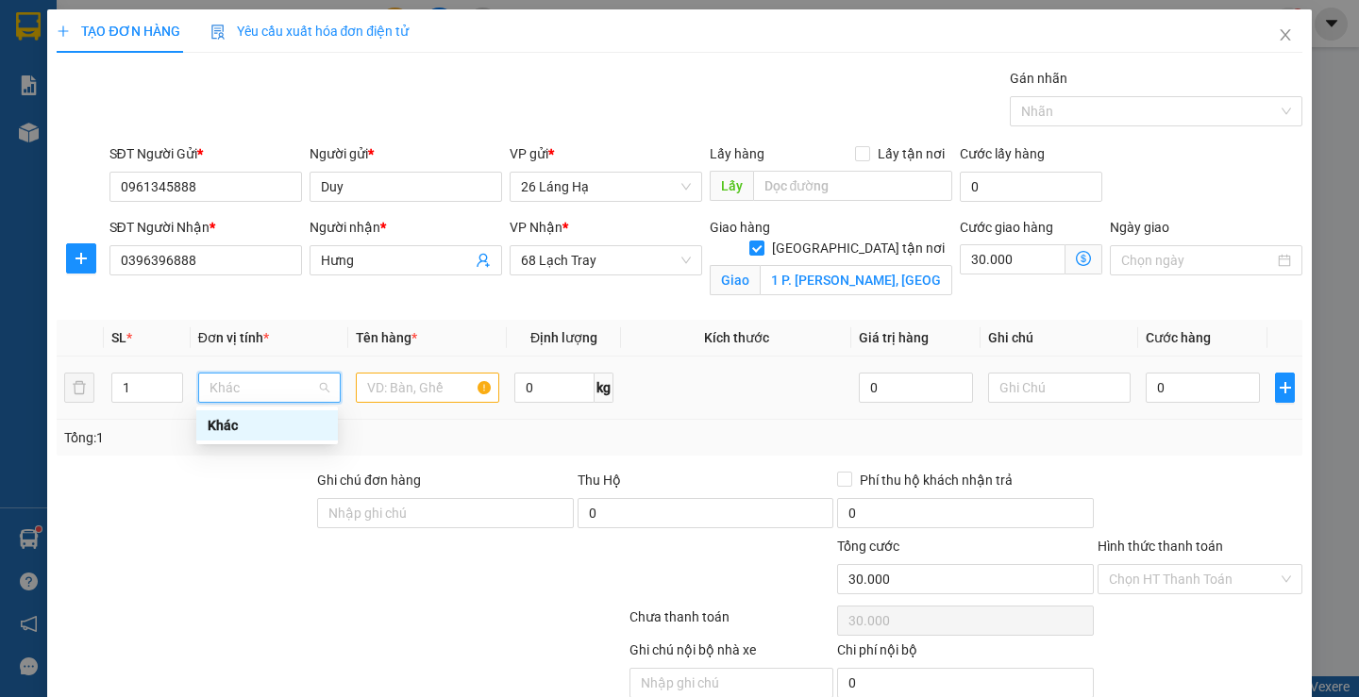
click at [263, 435] on div "Khác" at bounding box center [267, 425] width 119 height 21
click at [445, 385] on input "text" at bounding box center [427, 388] width 143 height 30
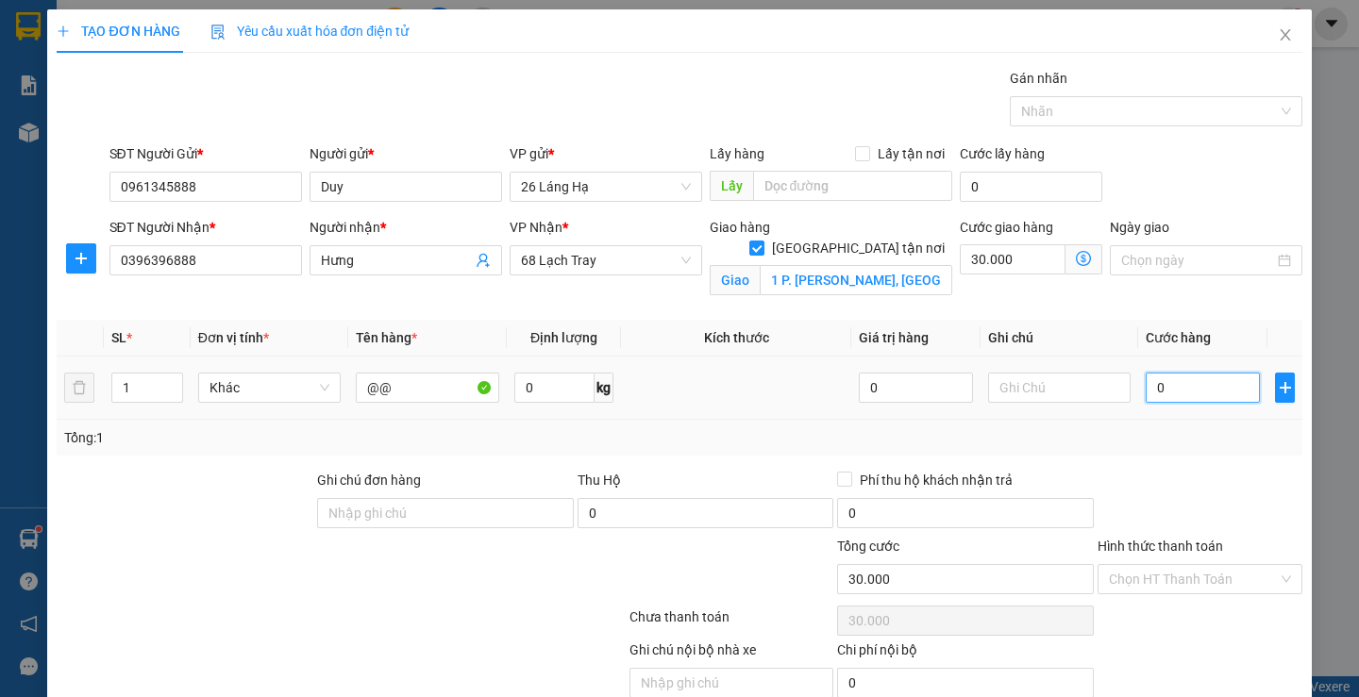
click at [1173, 388] on input "0" at bounding box center [1203, 388] width 114 height 30
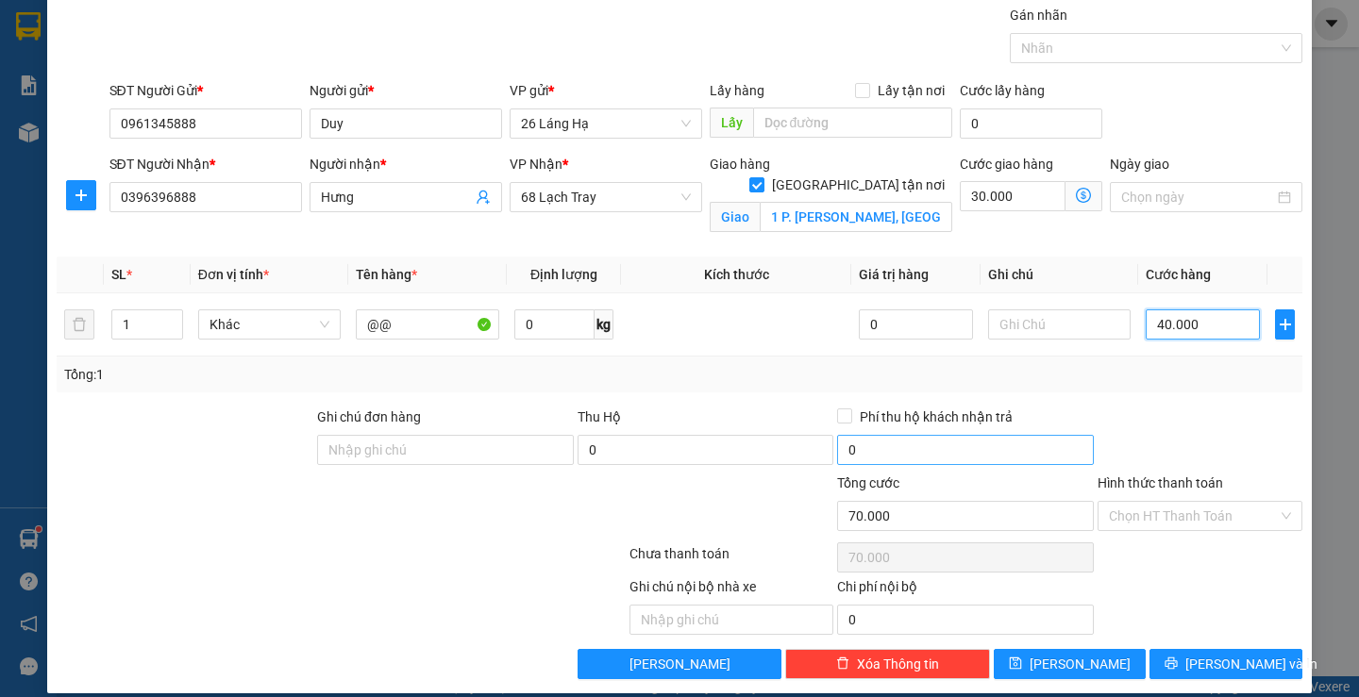
scroll to position [82, 0]
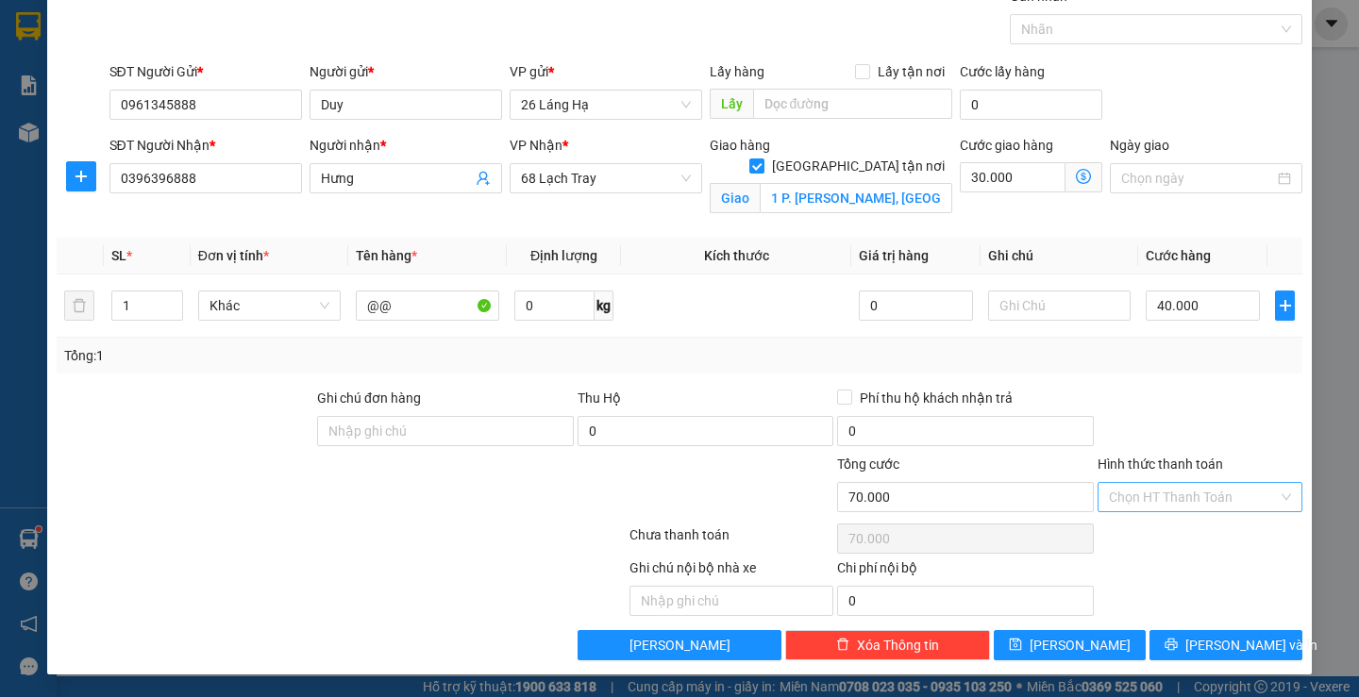
click at [1194, 500] on input "Hình thức thanh toán" at bounding box center [1193, 497] width 169 height 28
click at [1195, 536] on div "Tại văn phòng" at bounding box center [1188, 535] width 179 height 21
click at [1192, 647] on button "[PERSON_NAME] và In" at bounding box center [1225, 645] width 152 height 30
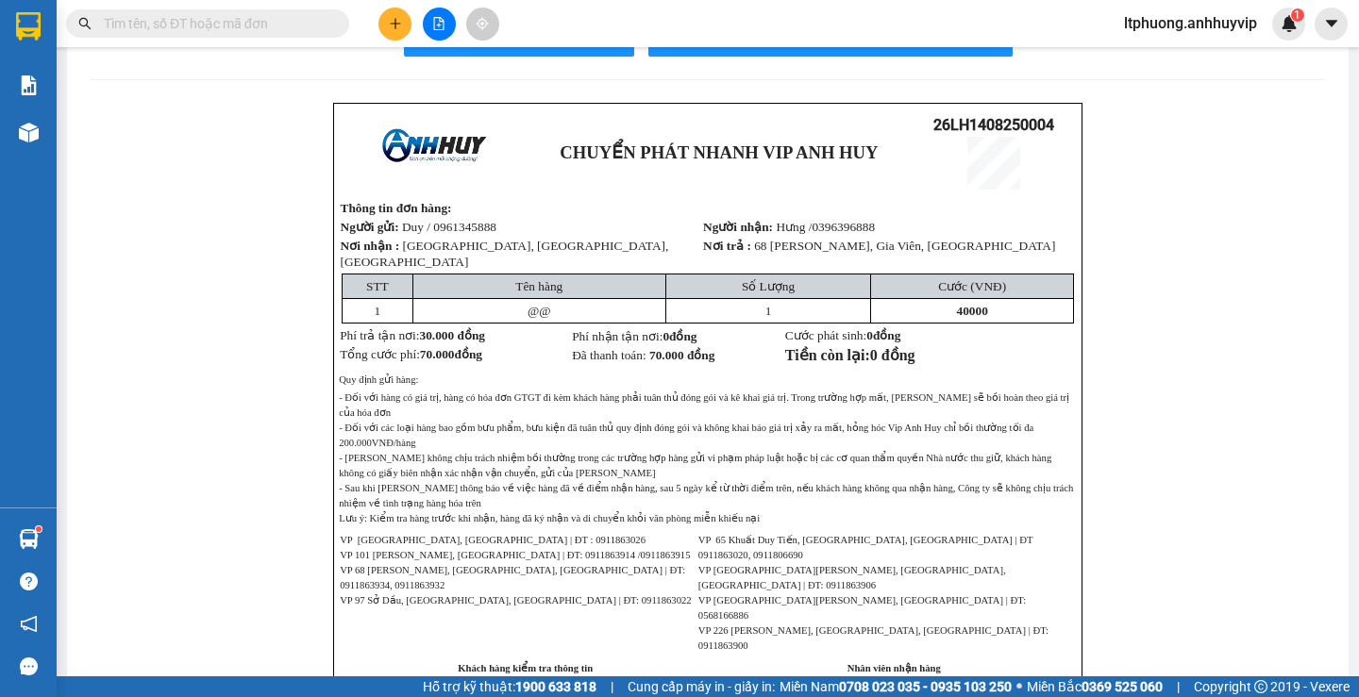
scroll to position [94, 0]
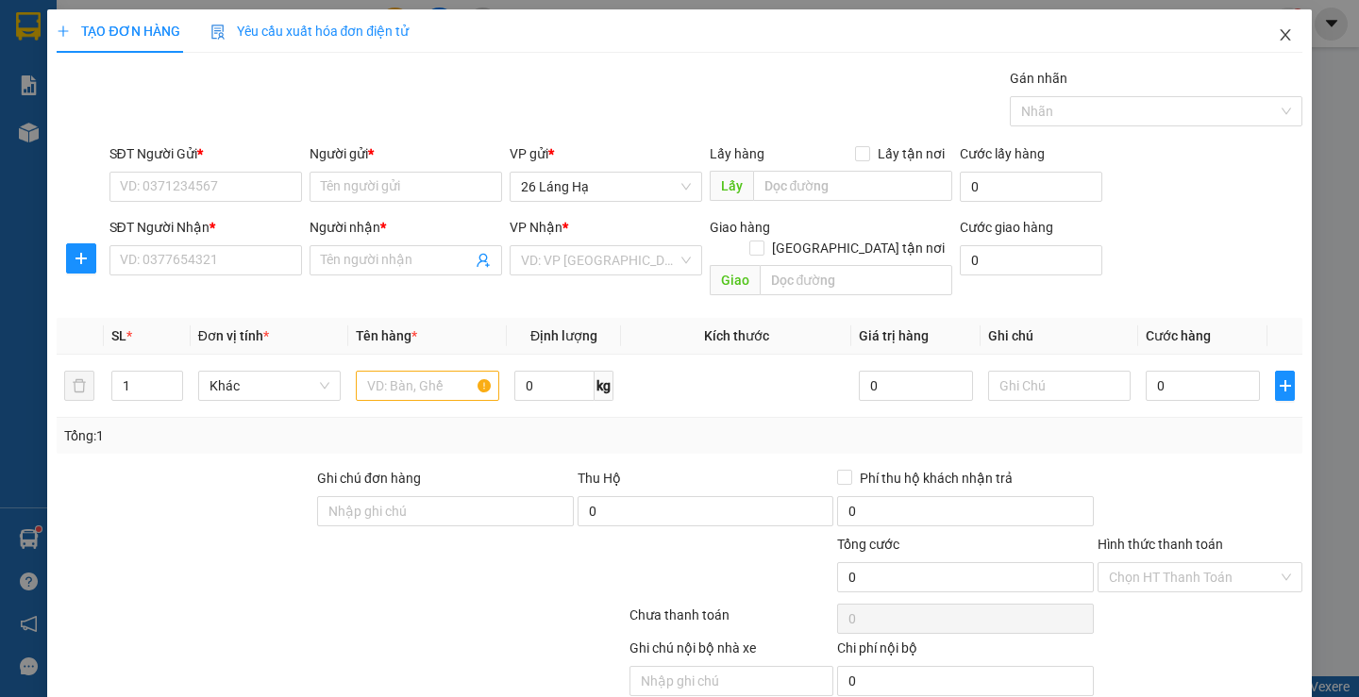
click at [1280, 39] on icon "close" at bounding box center [1285, 34] width 10 height 11
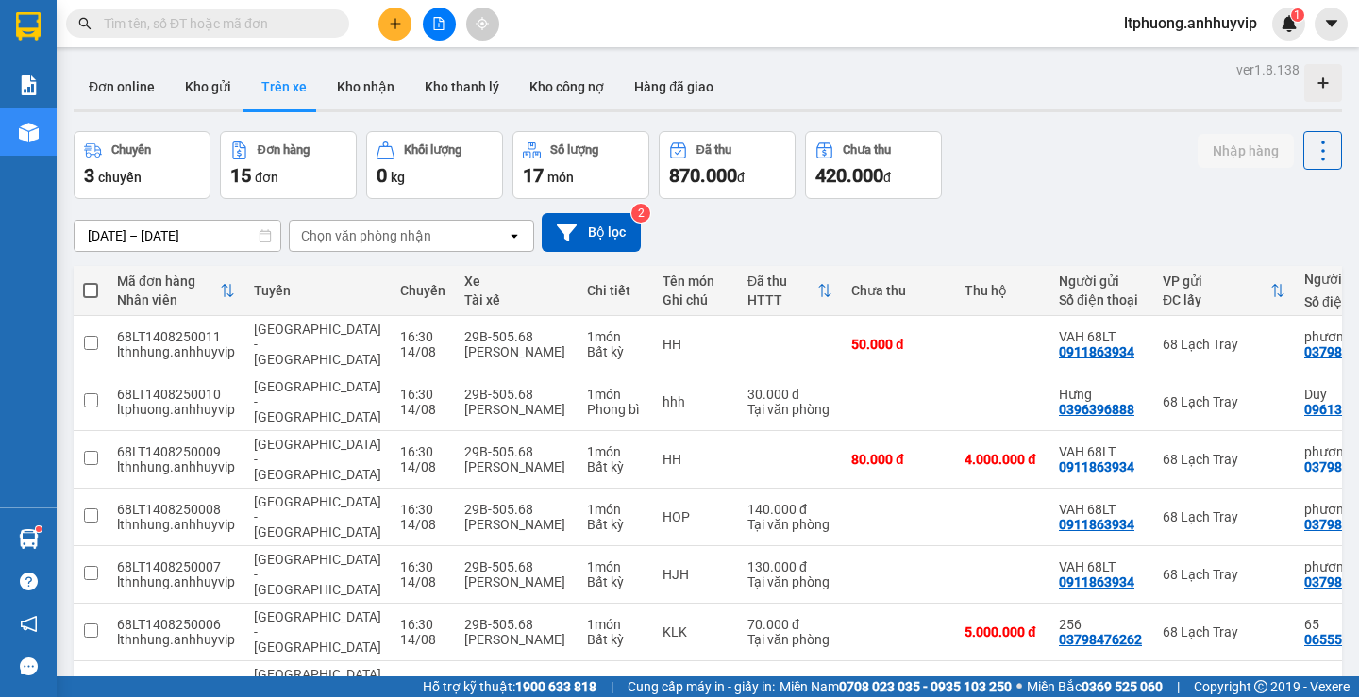
click at [246, 85] on button "Trên xe" at bounding box center [284, 86] width 76 height 45
click at [220, 80] on button "Kho gửi" at bounding box center [208, 86] width 76 height 45
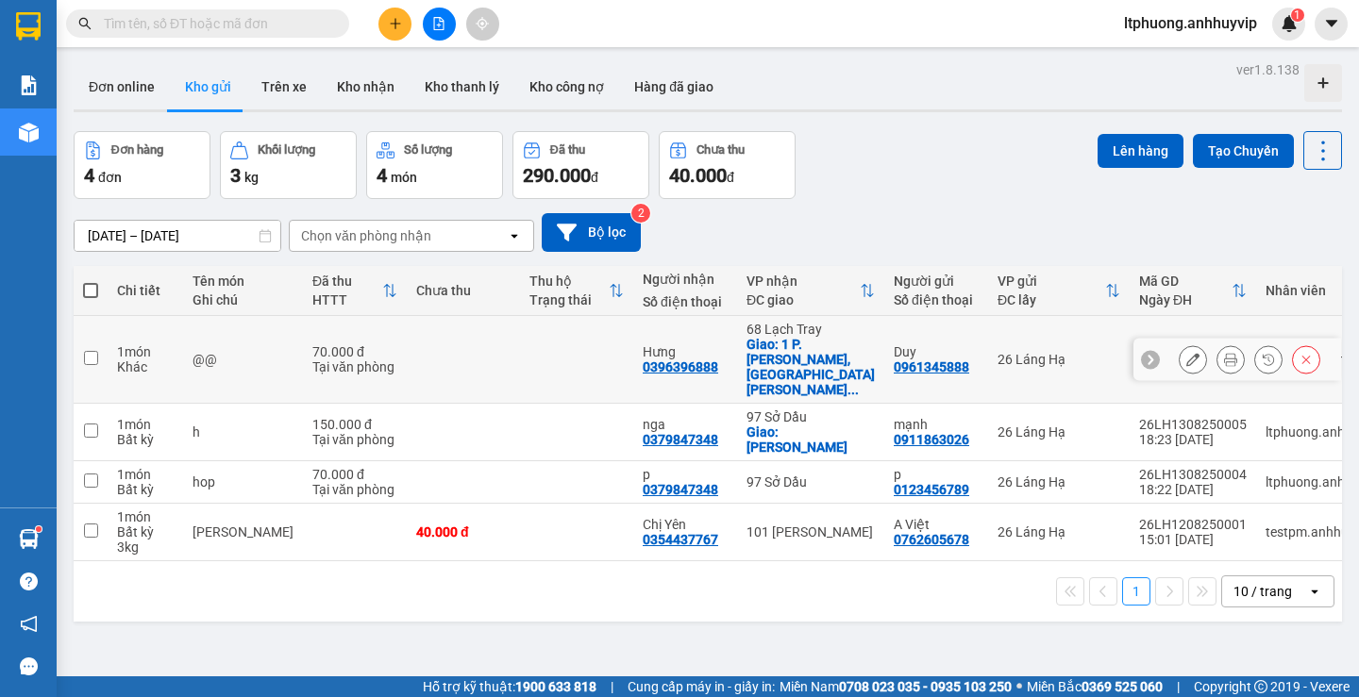
click at [1074, 353] on td "26 Láng Hạ" at bounding box center [1059, 360] width 142 height 88
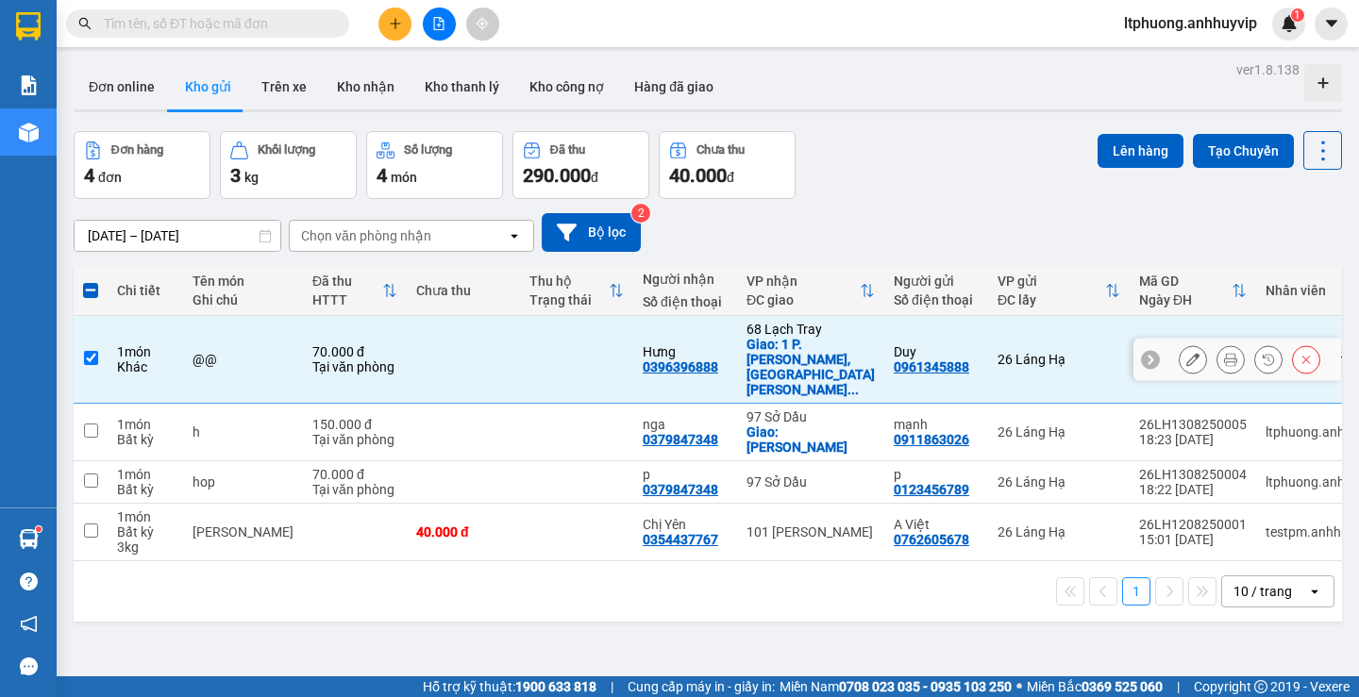
click at [96, 351] on input "checkbox" at bounding box center [91, 358] width 14 height 14
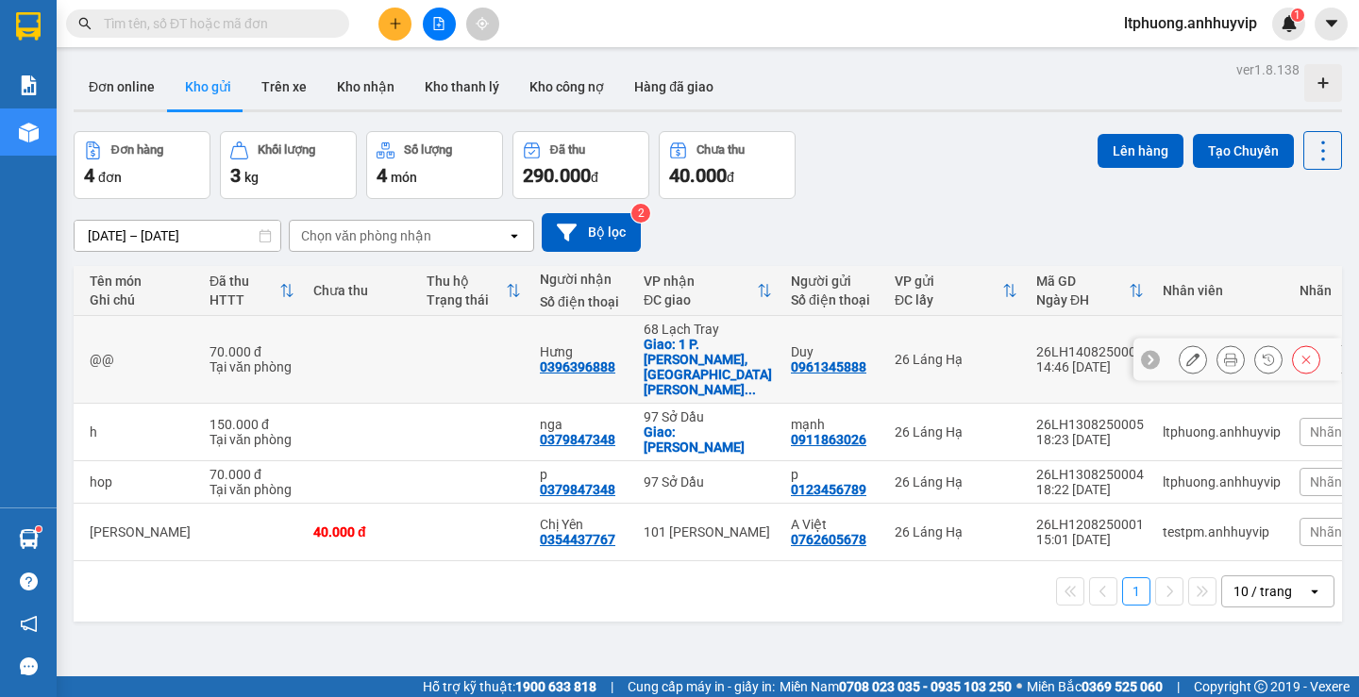
scroll to position [0, 132]
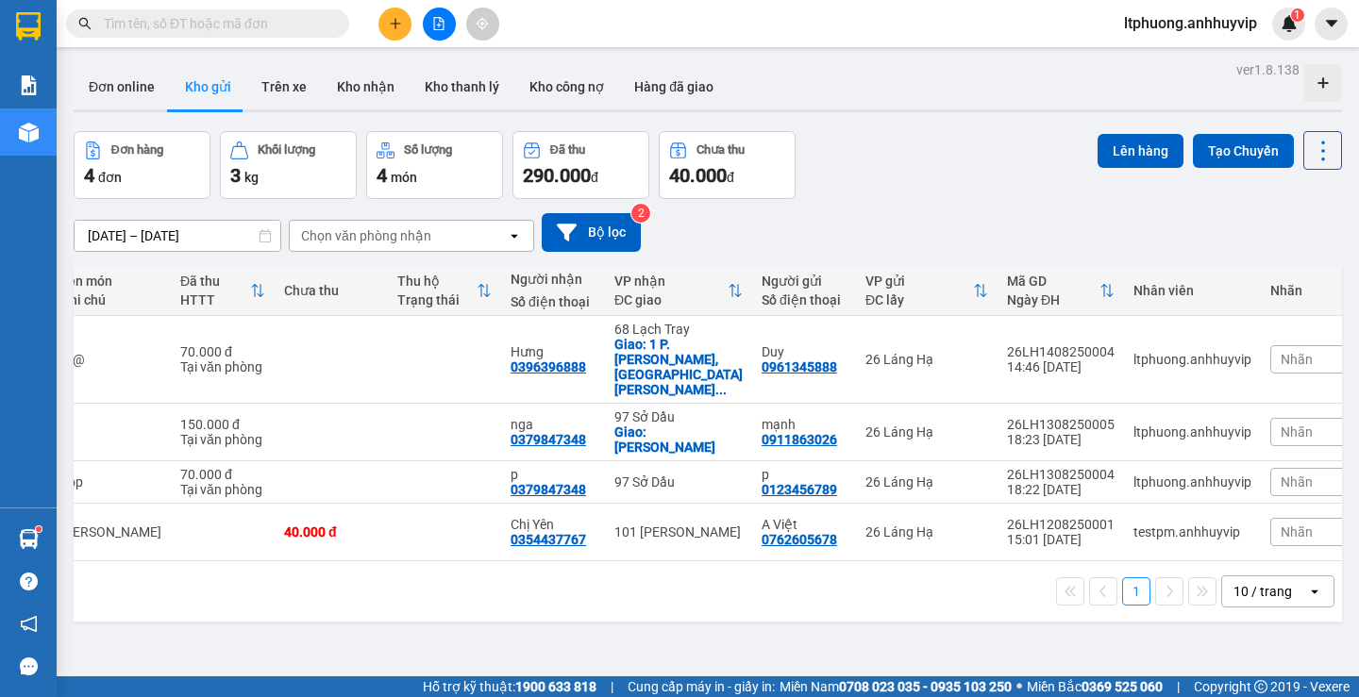
click at [1281, 352] on span "Nhãn" at bounding box center [1297, 359] width 32 height 15
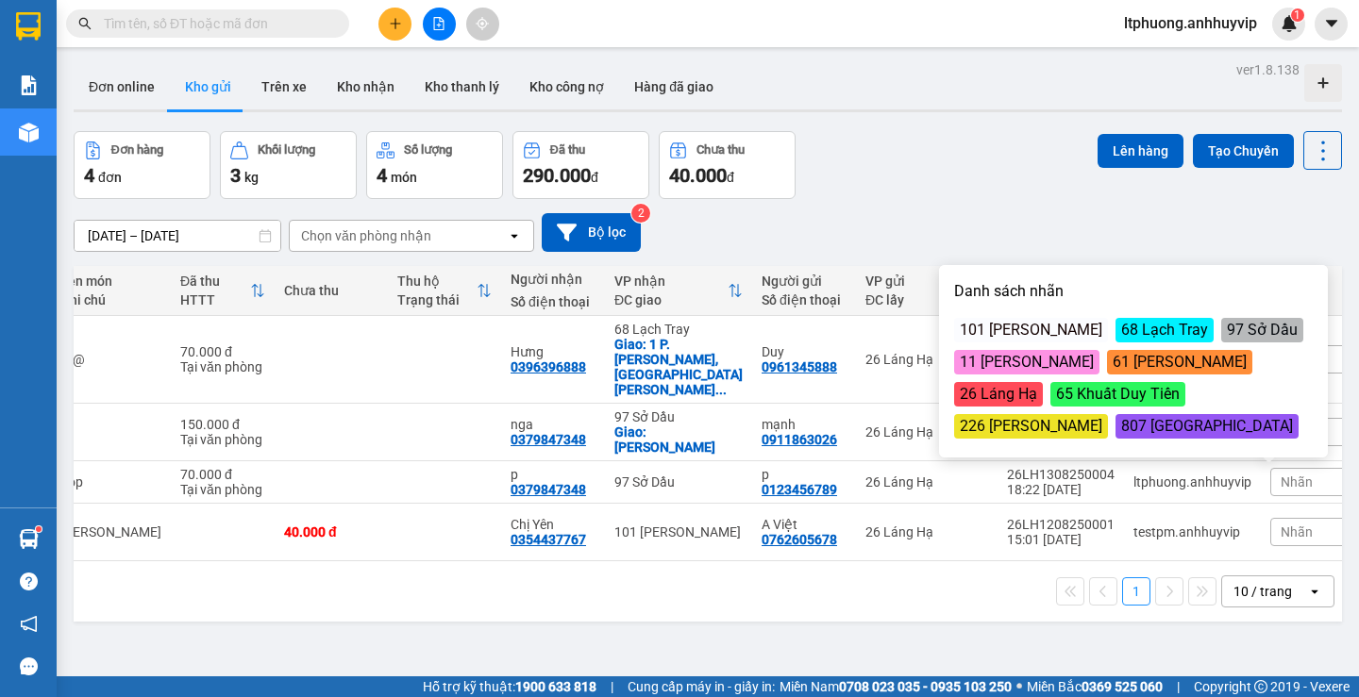
click at [1191, 246] on div "[DATE] – [DATE] Press the down arrow key to interact with the calendar and sele…" at bounding box center [708, 232] width 1268 height 39
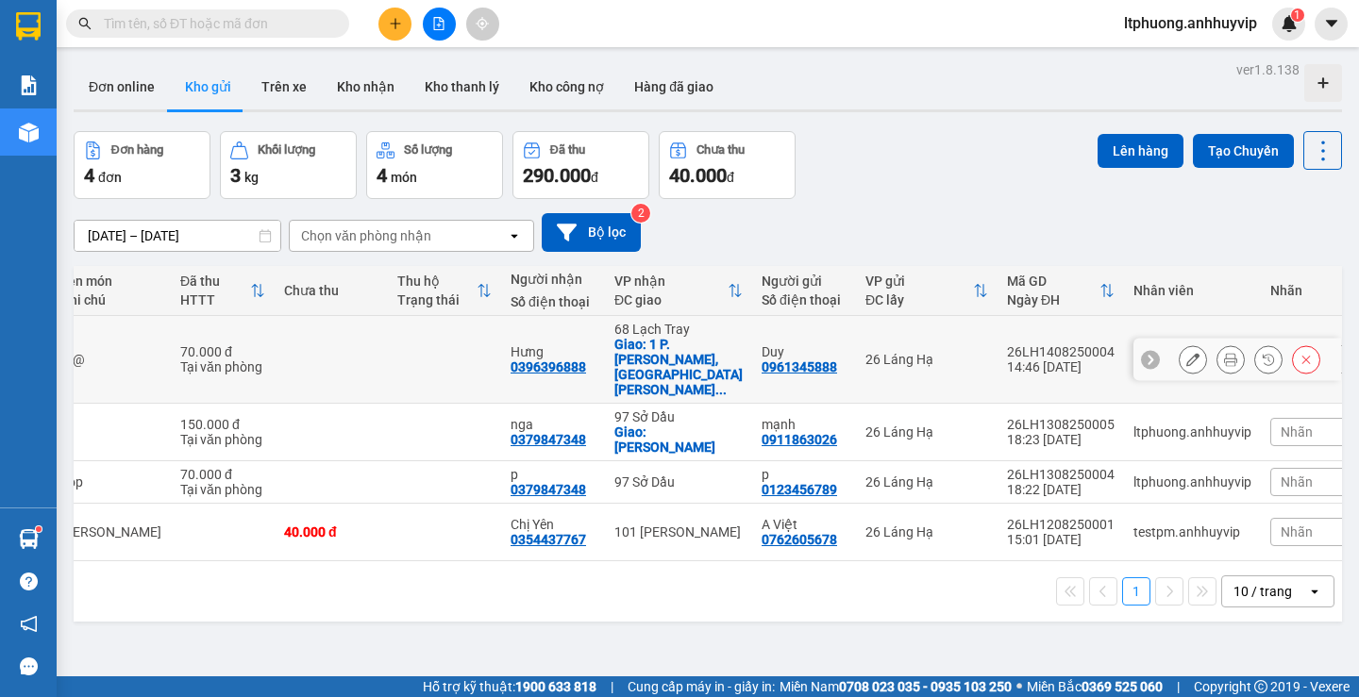
click at [1152, 357] on tr "1 món Khác @@ 70.000 đ Tại văn phòng Hưng 0396396888 [GEOGRAPHIC_DATA]: 1 P. [P…" at bounding box center [658, 360] width 1435 height 88
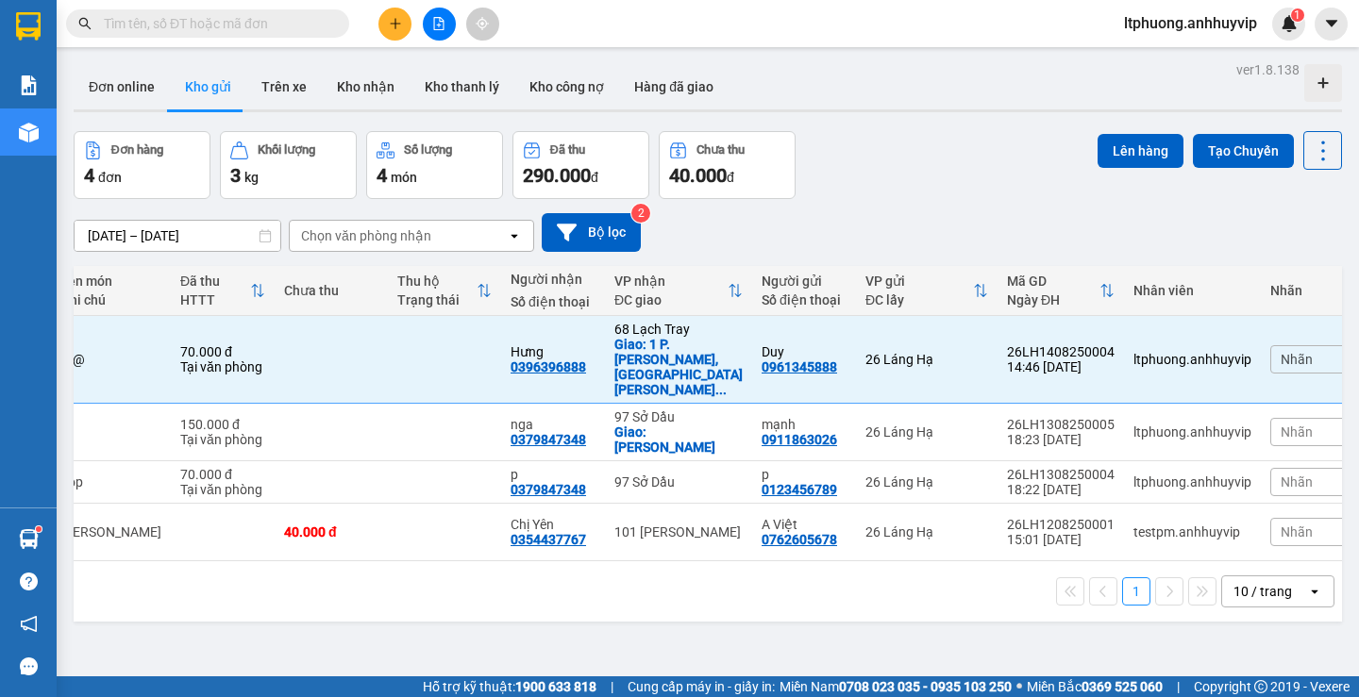
click at [1133, 279] on div "Nhân viên" at bounding box center [1192, 291] width 118 height 38
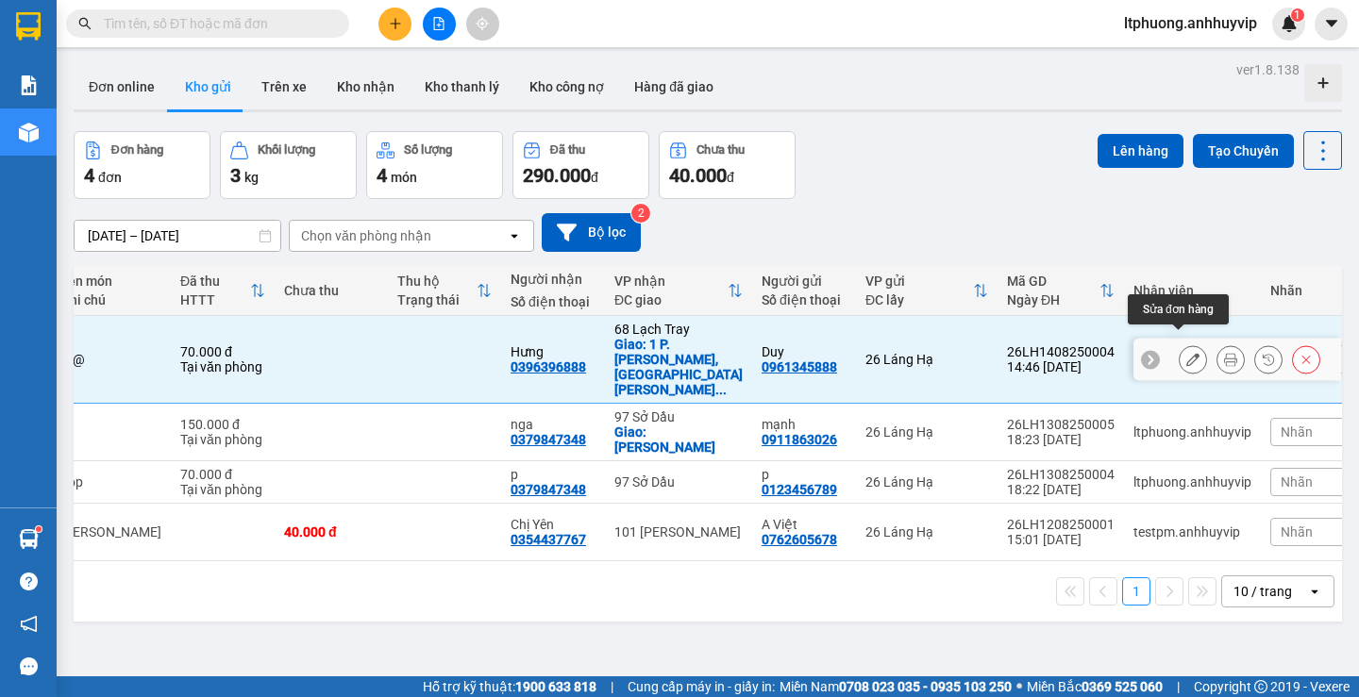
click at [1186, 353] on icon at bounding box center [1192, 359] width 13 height 13
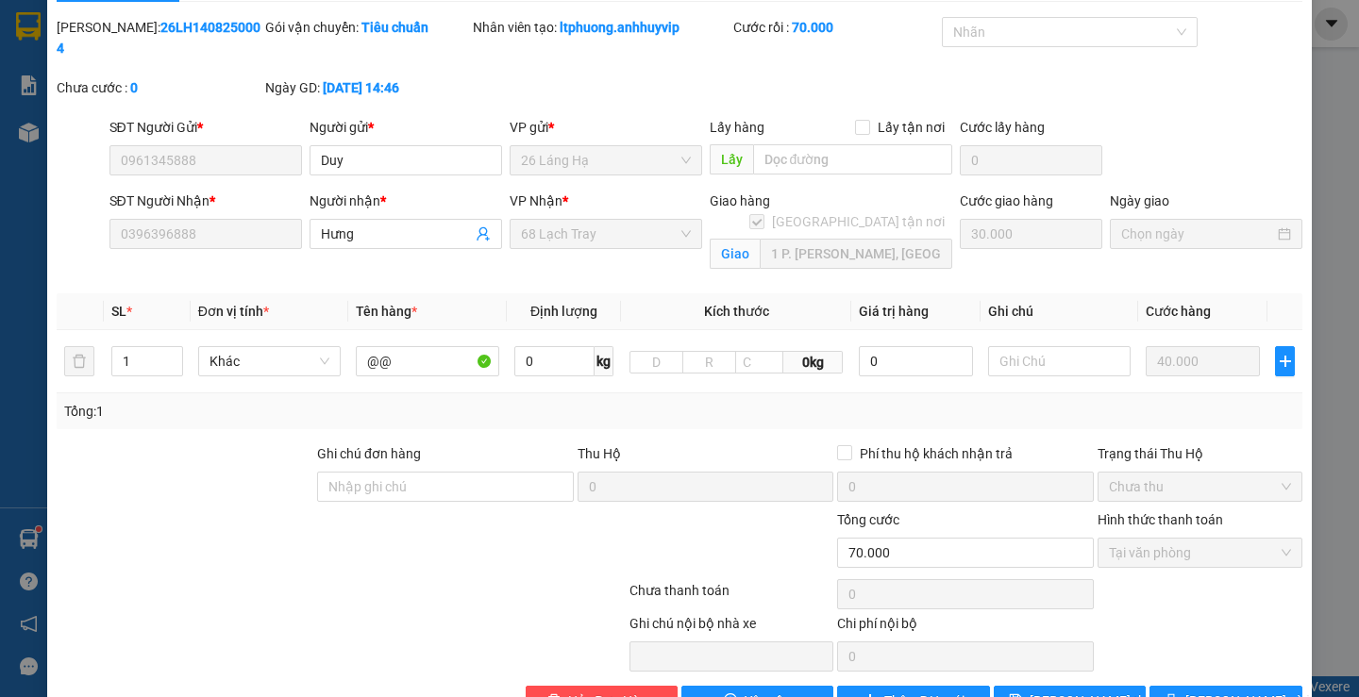
scroll to position [86, 0]
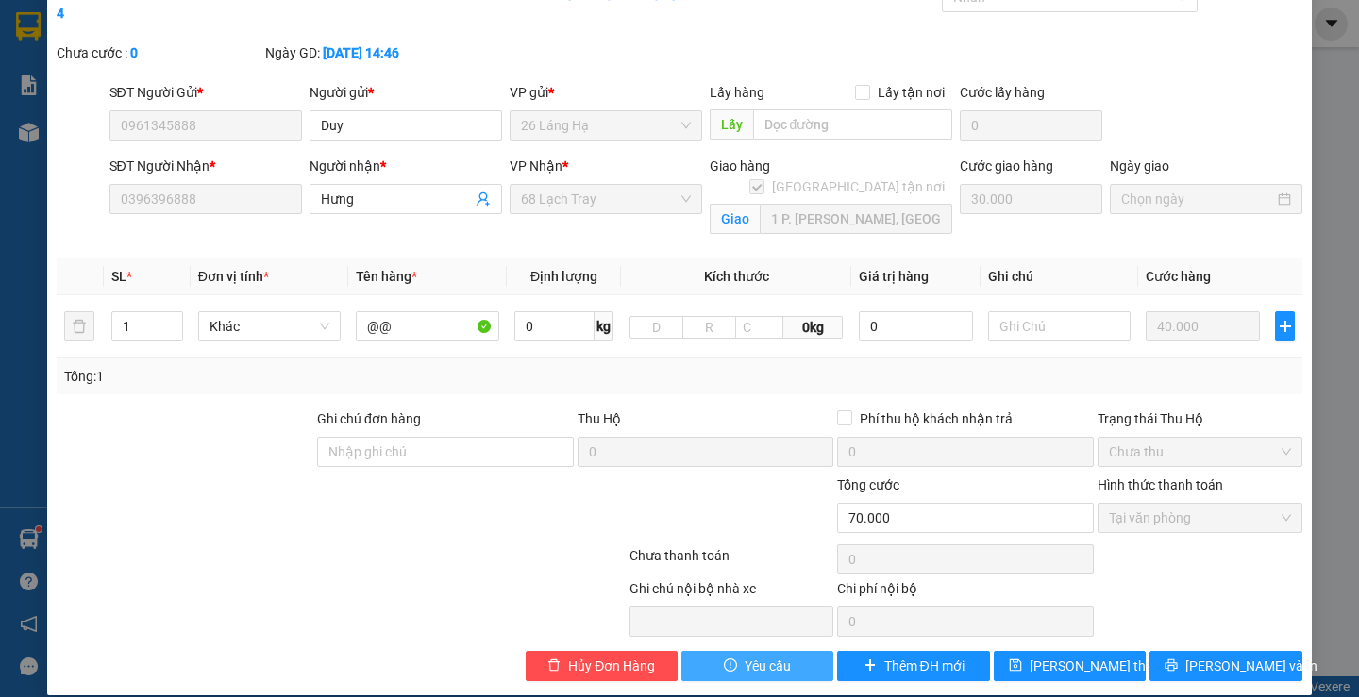
click at [763, 656] on span "Yêu cầu" at bounding box center [768, 666] width 46 height 21
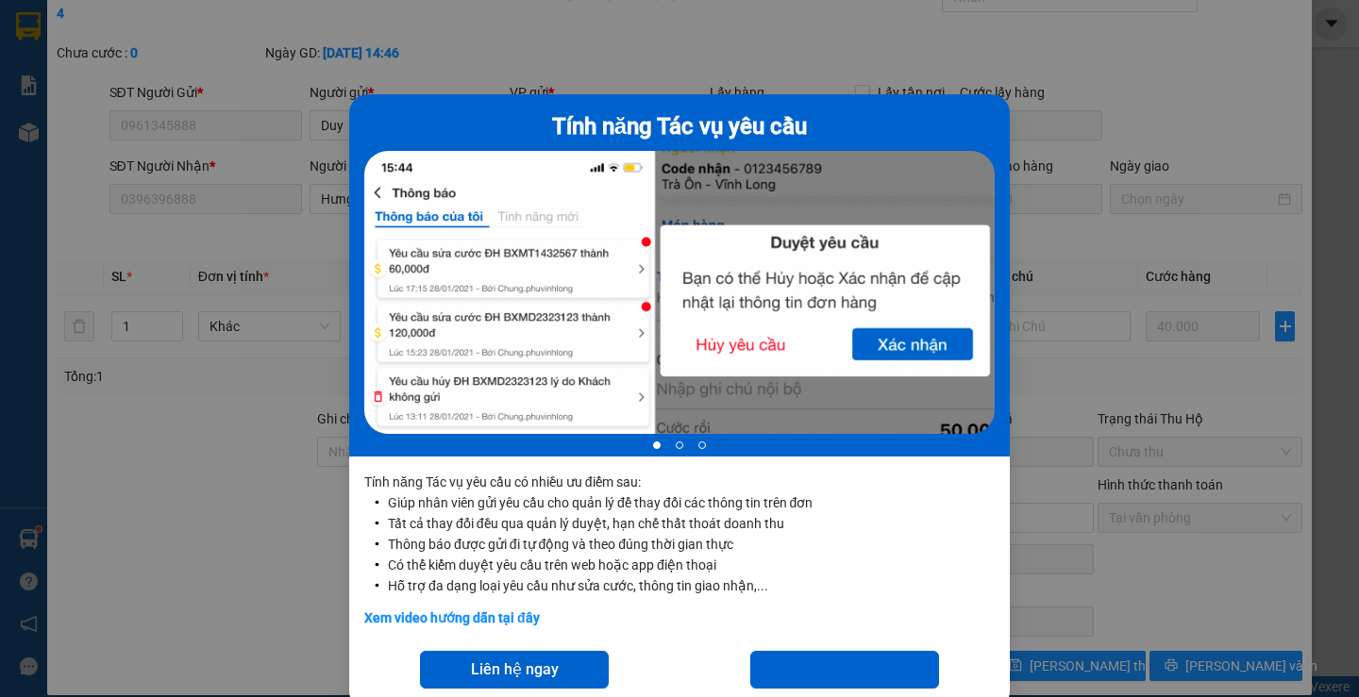
click at [1082, 571] on div "Tính năng Tác vụ yêu cầu 1 of 3 Tính năng Tác vụ yêu cầu có nhiều ưu điểm sau: …" at bounding box center [679, 348] width 1359 height 697
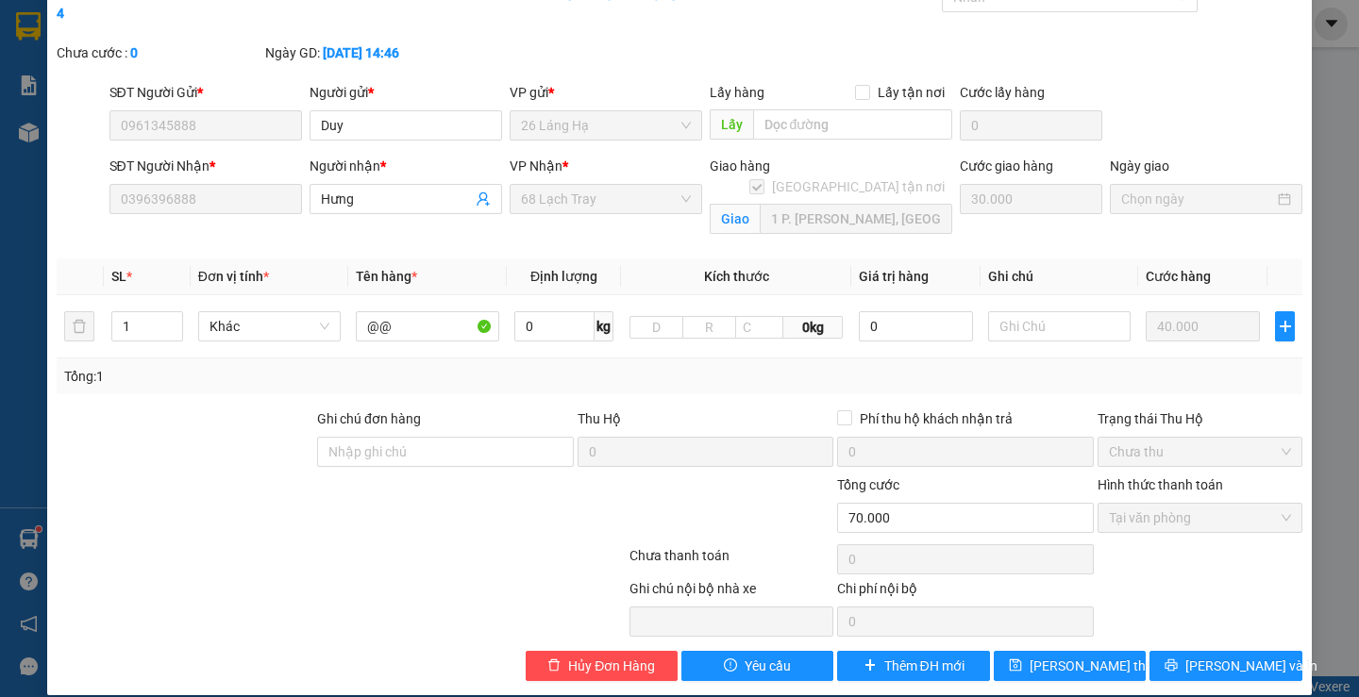
drag, startPoint x: 1161, startPoint y: 471, endPoint x: 1154, endPoint y: 502, distance: 31.8
click at [1161, 478] on div "Hình thức thanh toán" at bounding box center [1200, 489] width 205 height 28
click at [1154, 504] on span "Tại văn phòng" at bounding box center [1200, 518] width 182 height 28
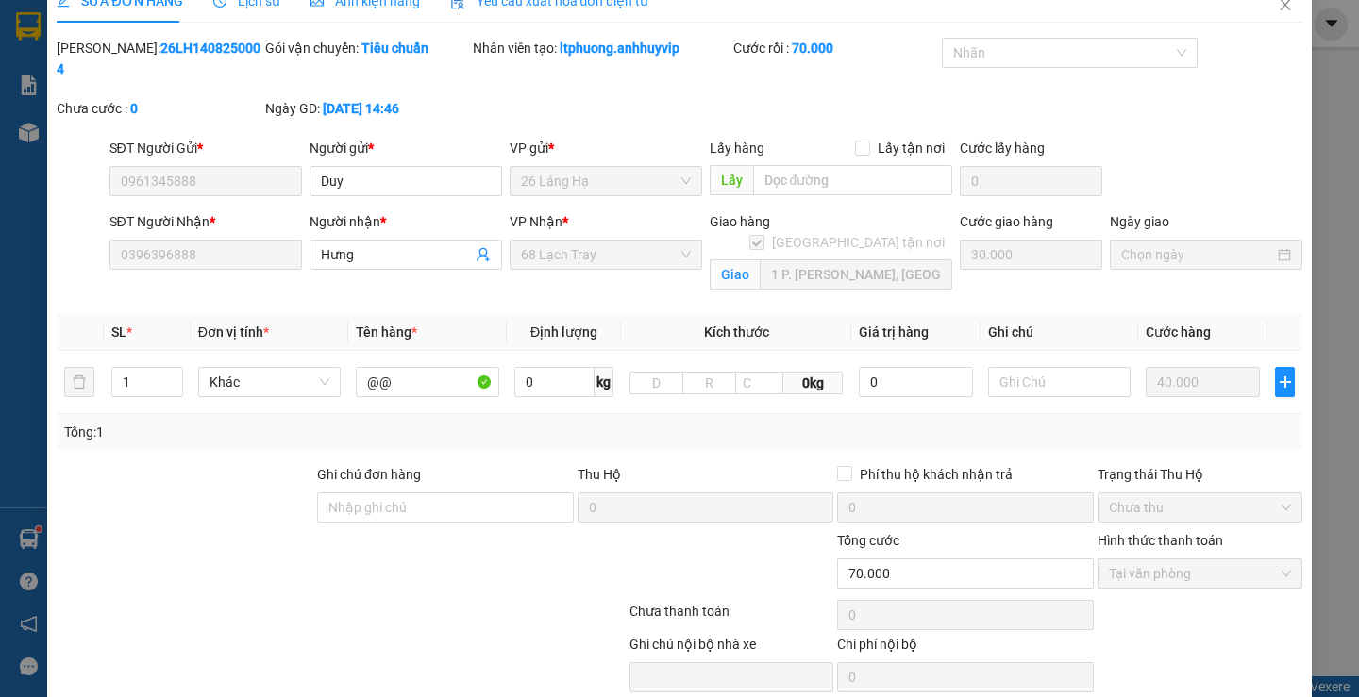
scroll to position [0, 0]
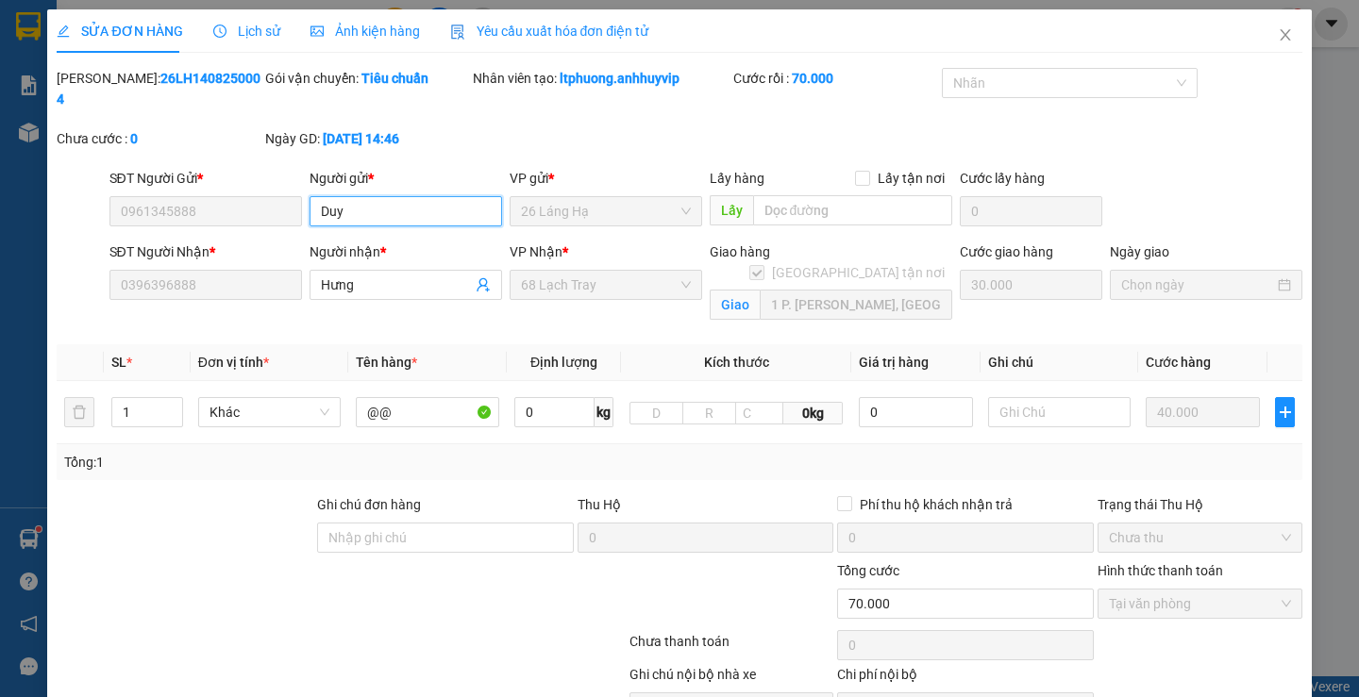
click at [411, 196] on input "Duy" at bounding box center [406, 211] width 193 height 30
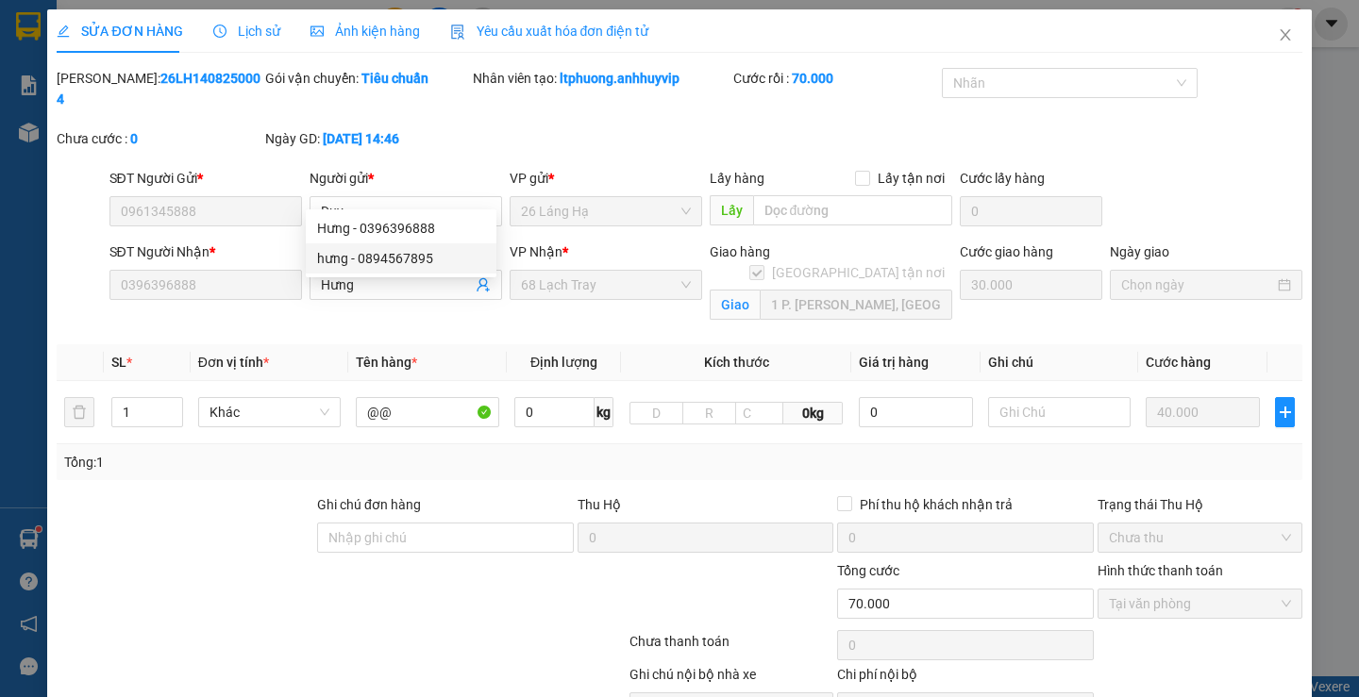
click at [655, 294] on div "VP Nhận * 68 Lạch Tray" at bounding box center [606, 286] width 200 height 89
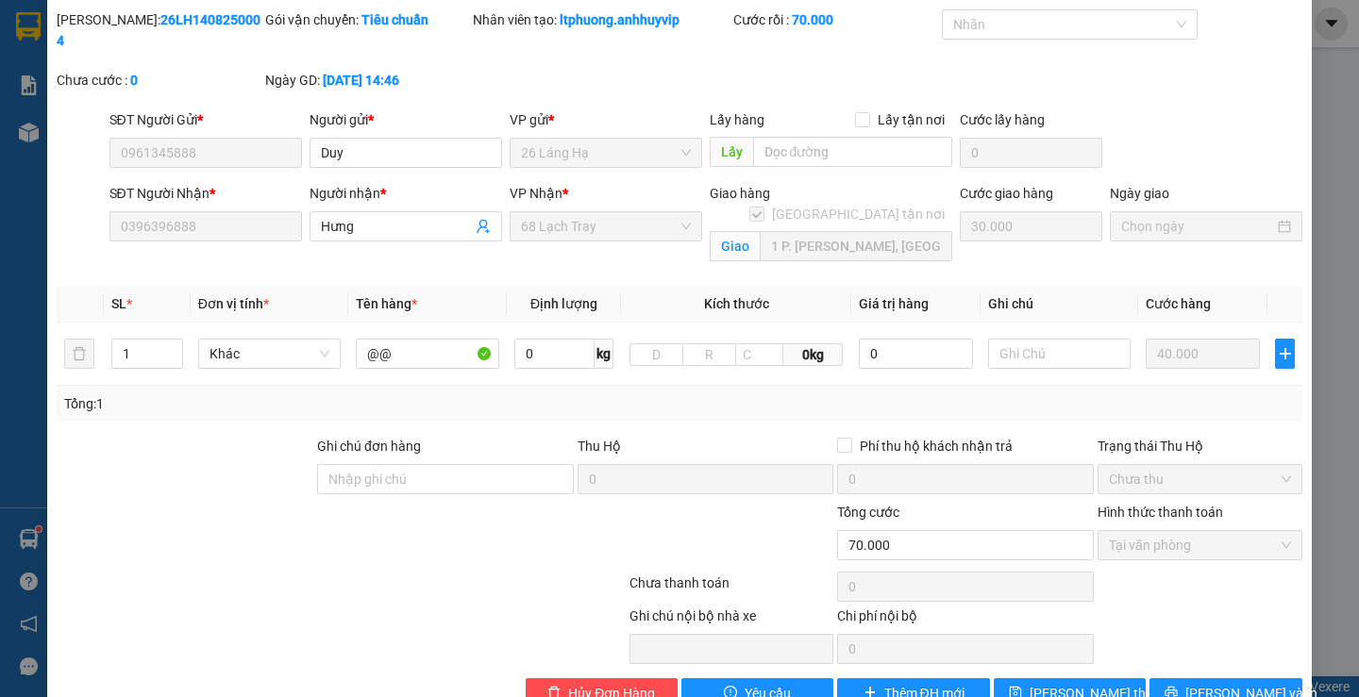
scroll to position [86, 0]
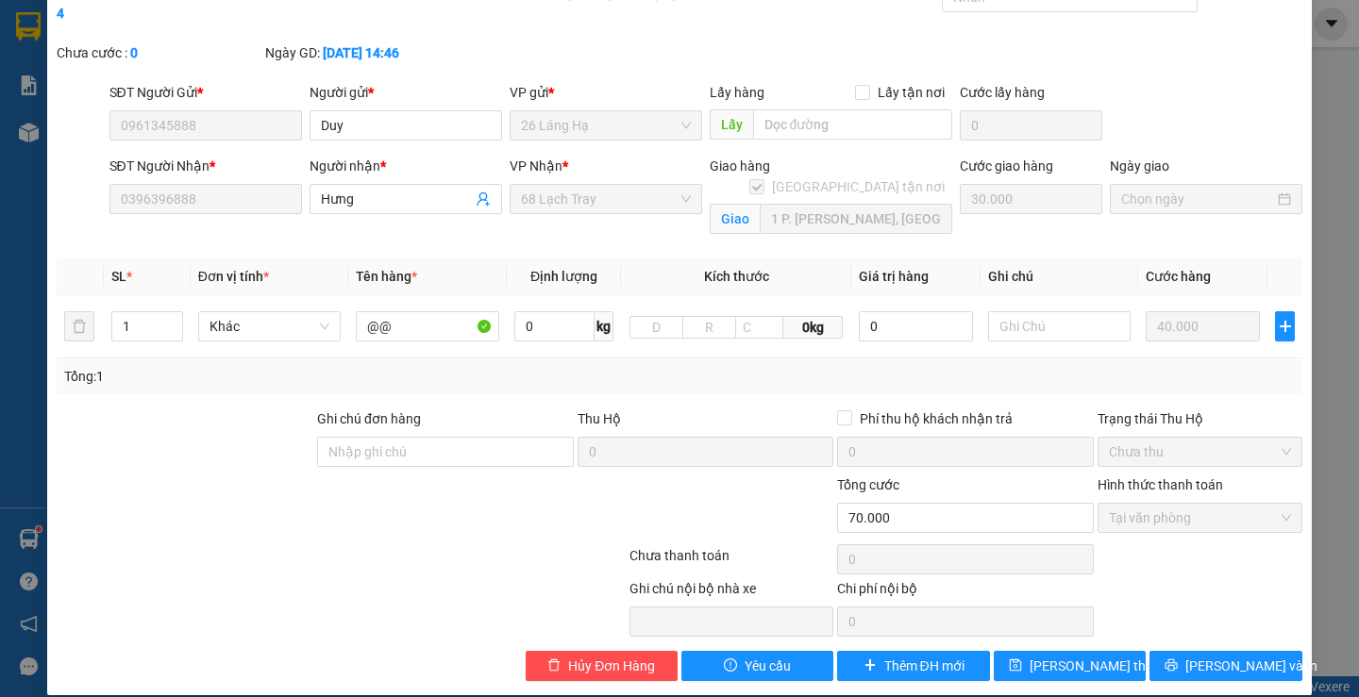
click at [1321, 536] on div "SỬA ĐƠN HÀNG Lịch sử Ảnh kiện hàng Yêu cầu xuất hóa đơn điện tử Total Paid Fee …" at bounding box center [679, 348] width 1359 height 697
click at [780, 629] on div "Total Paid Fee 70.000 Total UnPaid Fee 0 Cash Collection Total Fee Mã ĐH: 26LH1…" at bounding box center [679, 331] width 1245 height 699
click at [775, 656] on span "Yêu cầu" at bounding box center [768, 666] width 46 height 21
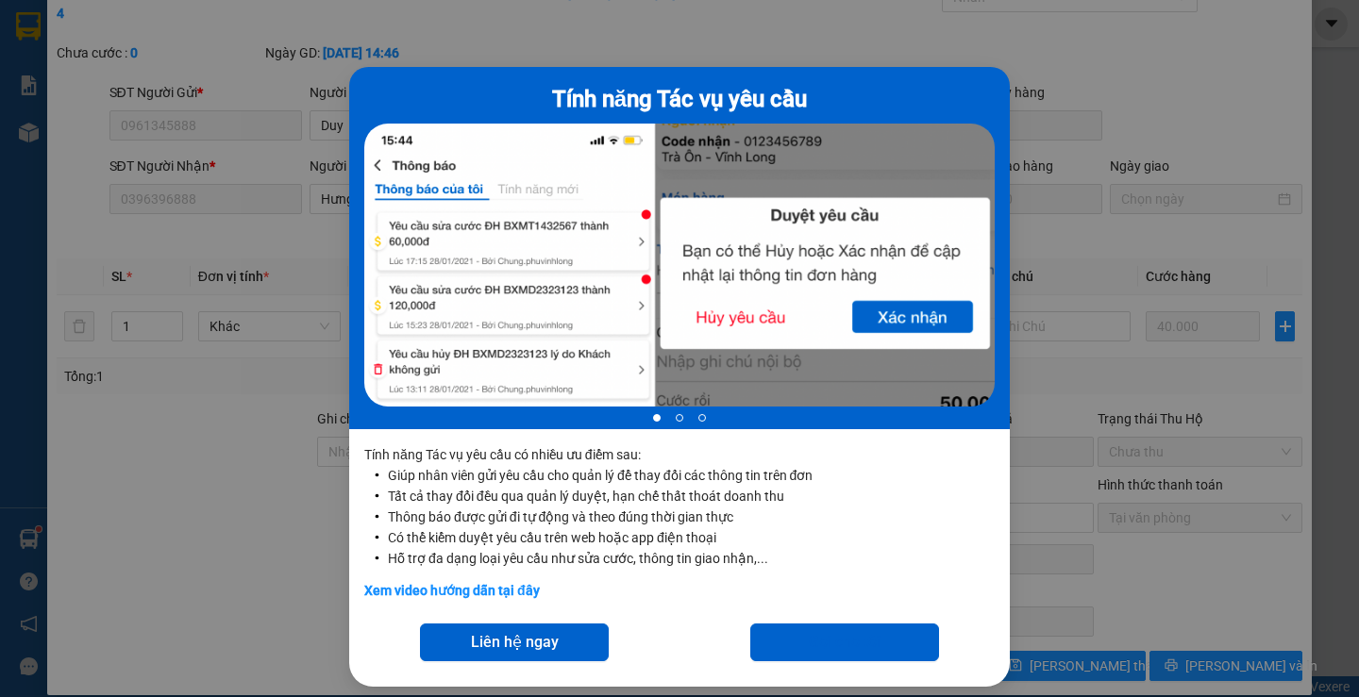
scroll to position [40, 0]
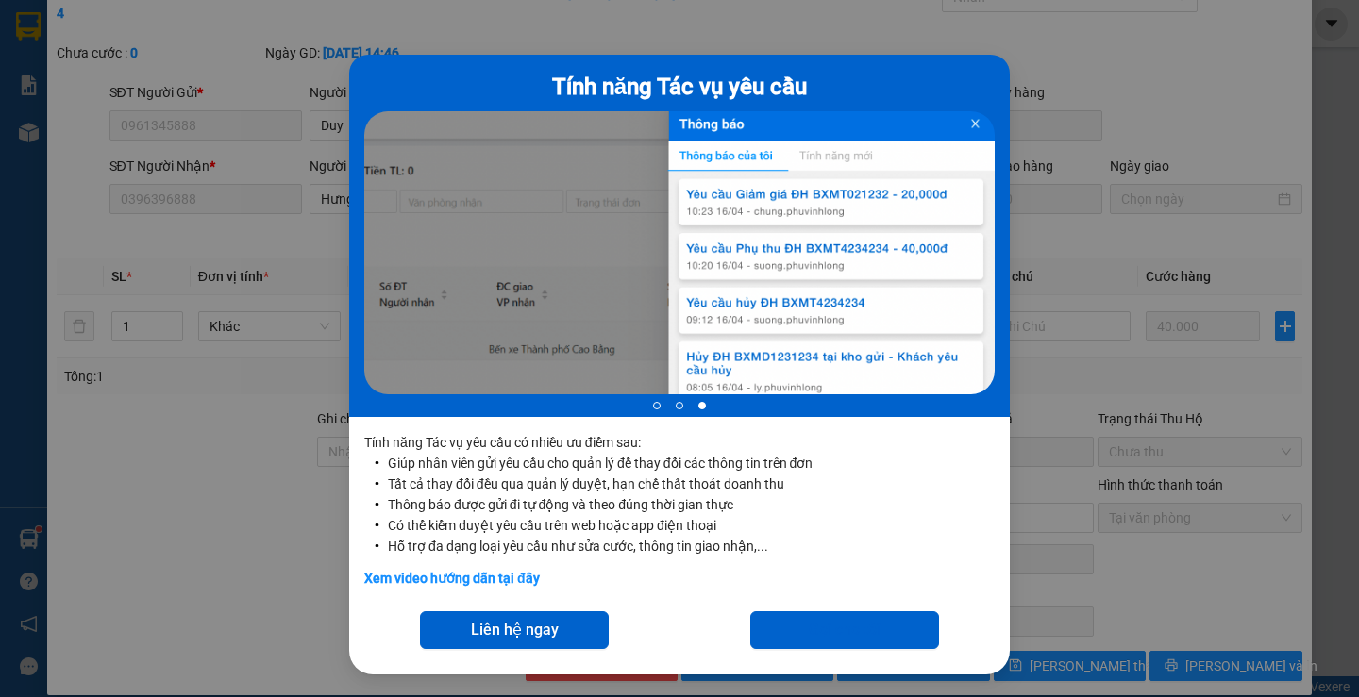
click at [1085, 420] on div "Tính năng Tác vụ yêu cầu 3 of 3 Tính năng Tác vụ yêu cầu có nhiều ưu điểm sau: …" at bounding box center [679, 348] width 1359 height 697
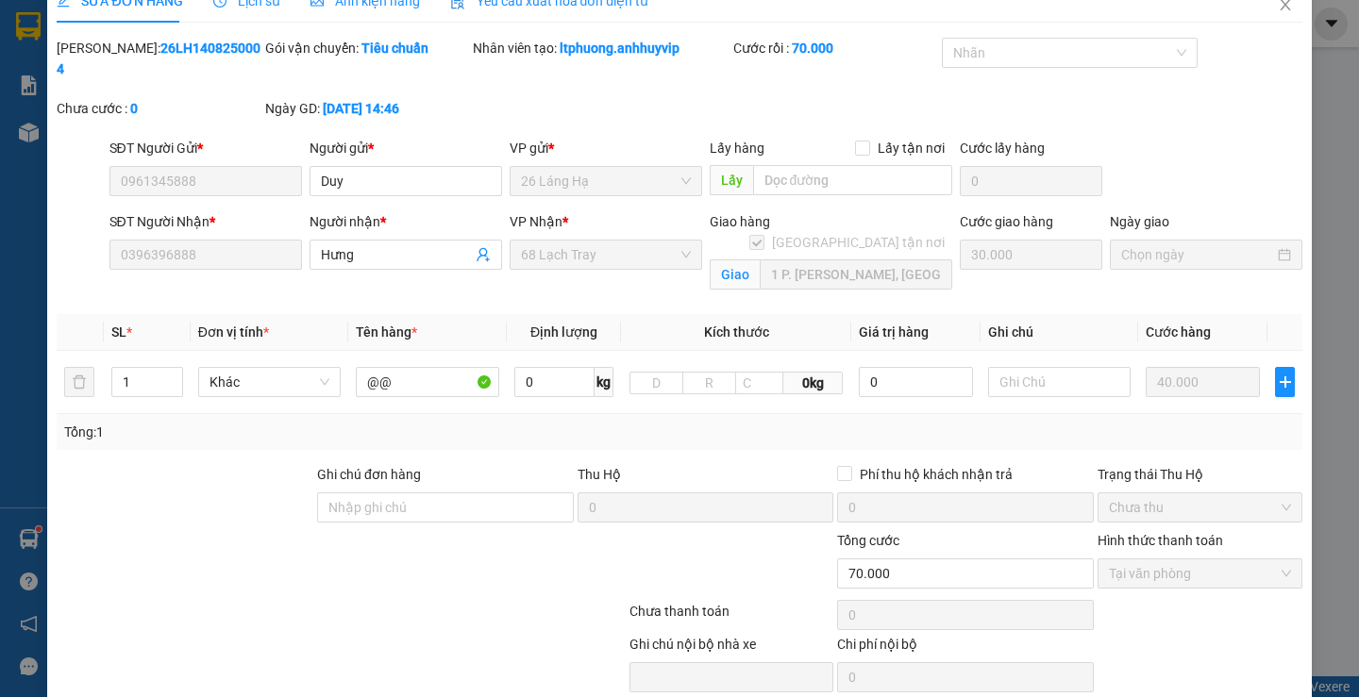
scroll to position [0, 0]
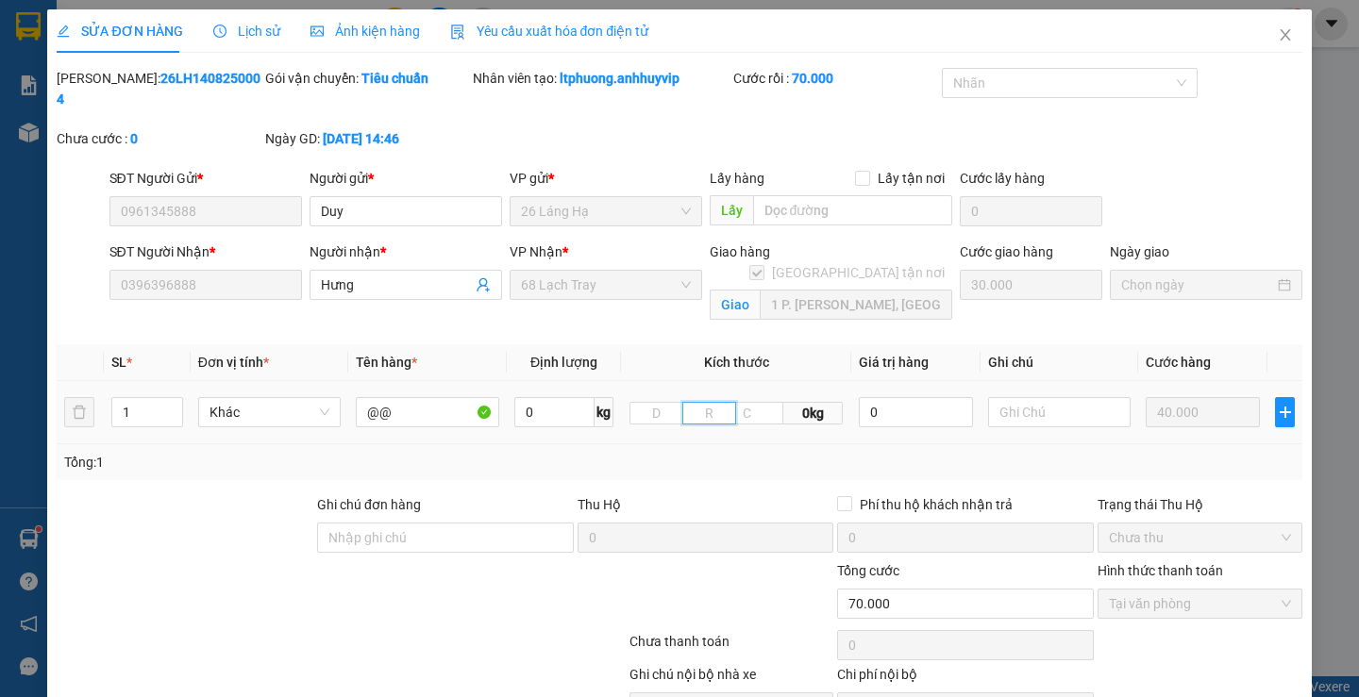
click at [721, 402] on input "text" at bounding box center [709, 413] width 54 height 23
click at [736, 405] on td "0 0kg" at bounding box center [736, 412] width 230 height 63
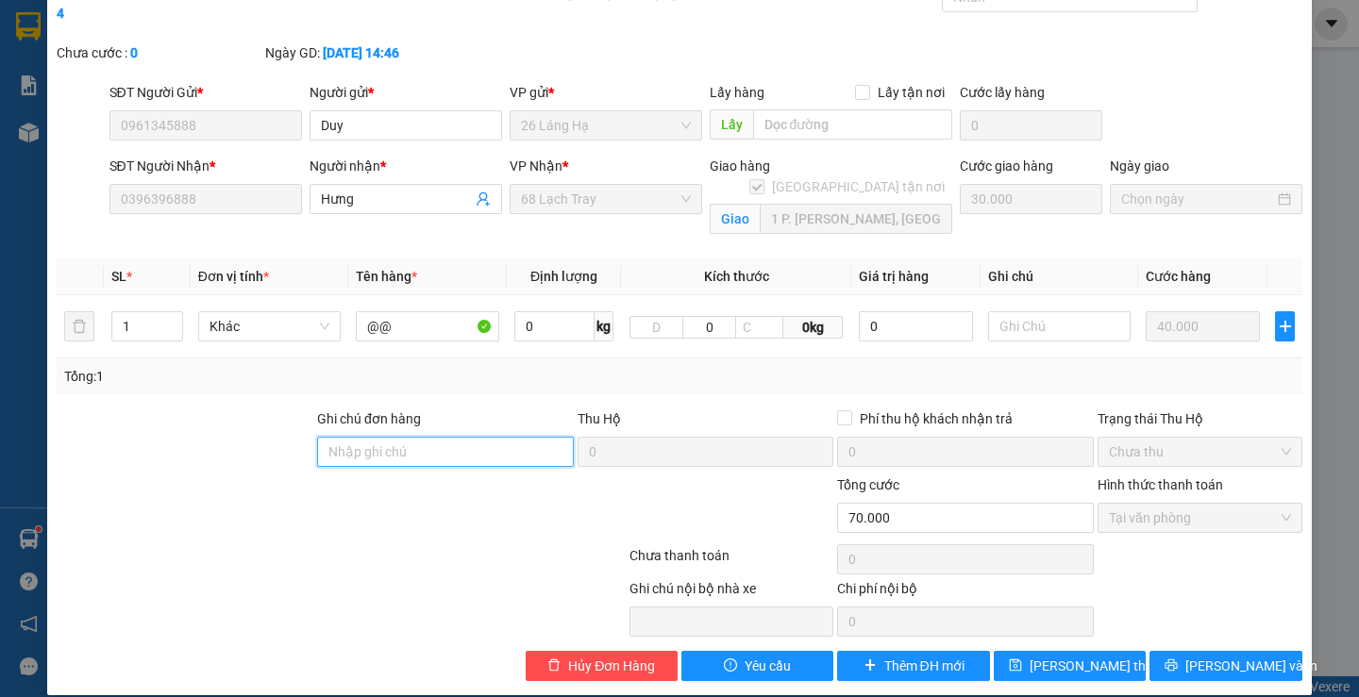
click at [478, 437] on input "Ghi chú đơn hàng" at bounding box center [445, 452] width 257 height 30
click at [1133, 504] on span "Tại văn phòng" at bounding box center [1200, 518] width 182 height 28
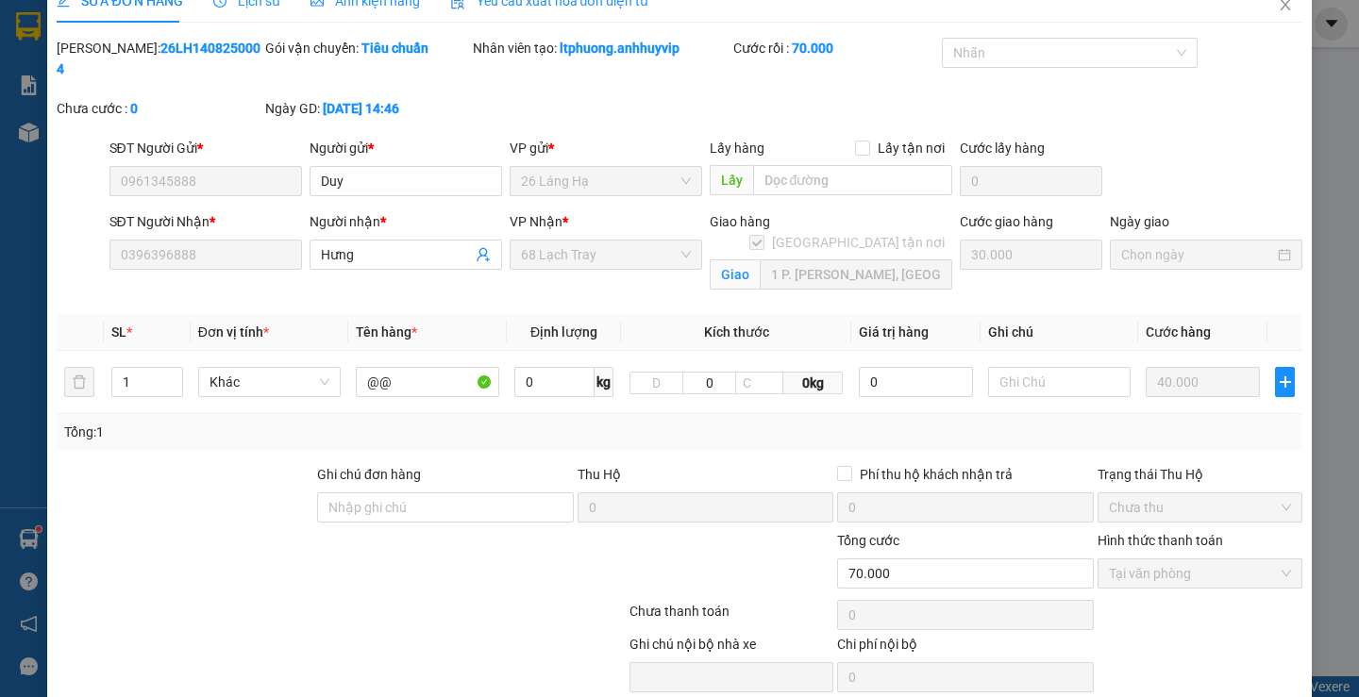
scroll to position [0, 0]
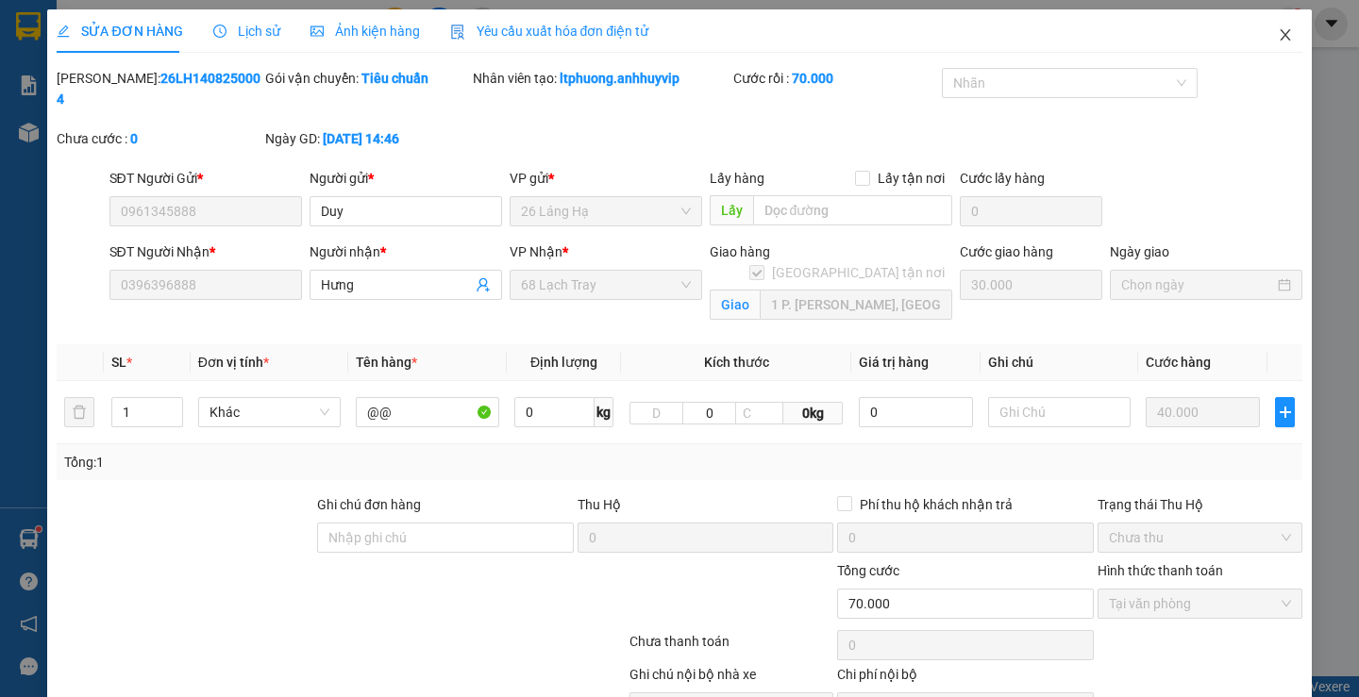
click at [1278, 40] on icon "close" at bounding box center [1285, 34] width 15 height 15
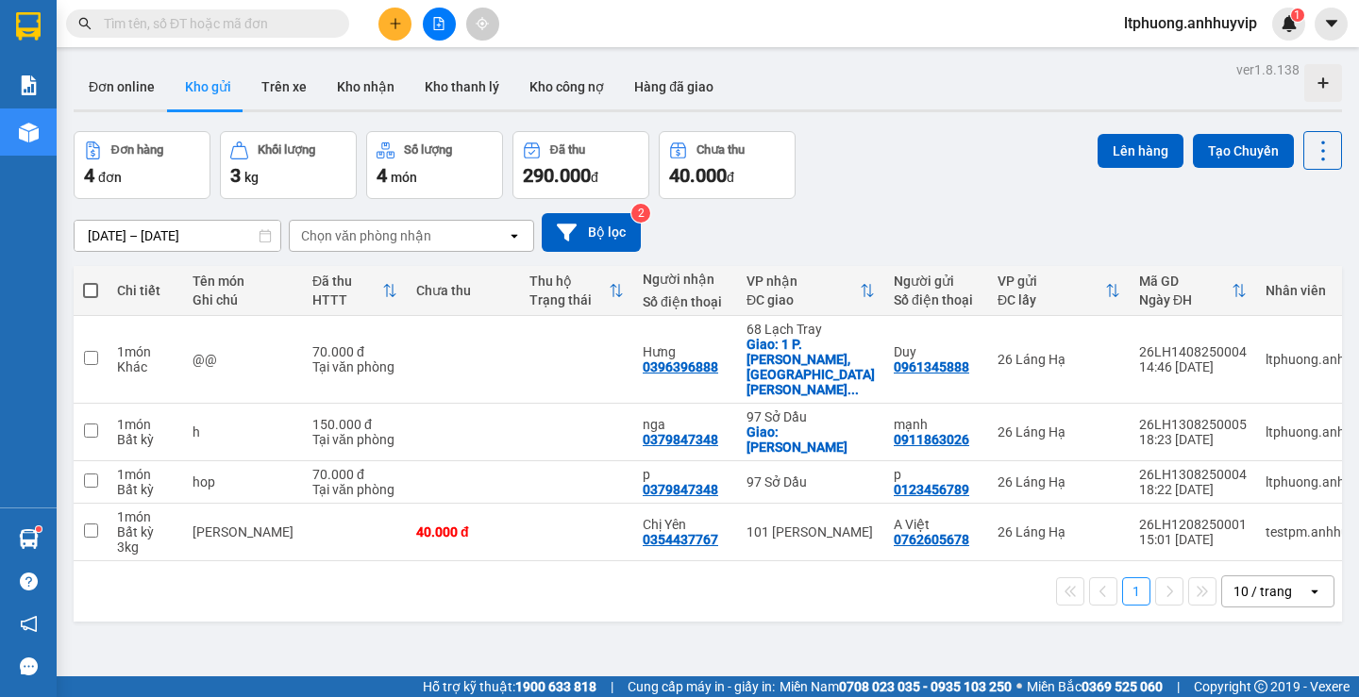
click at [394, 27] on icon "plus" at bounding box center [395, 23] width 13 height 13
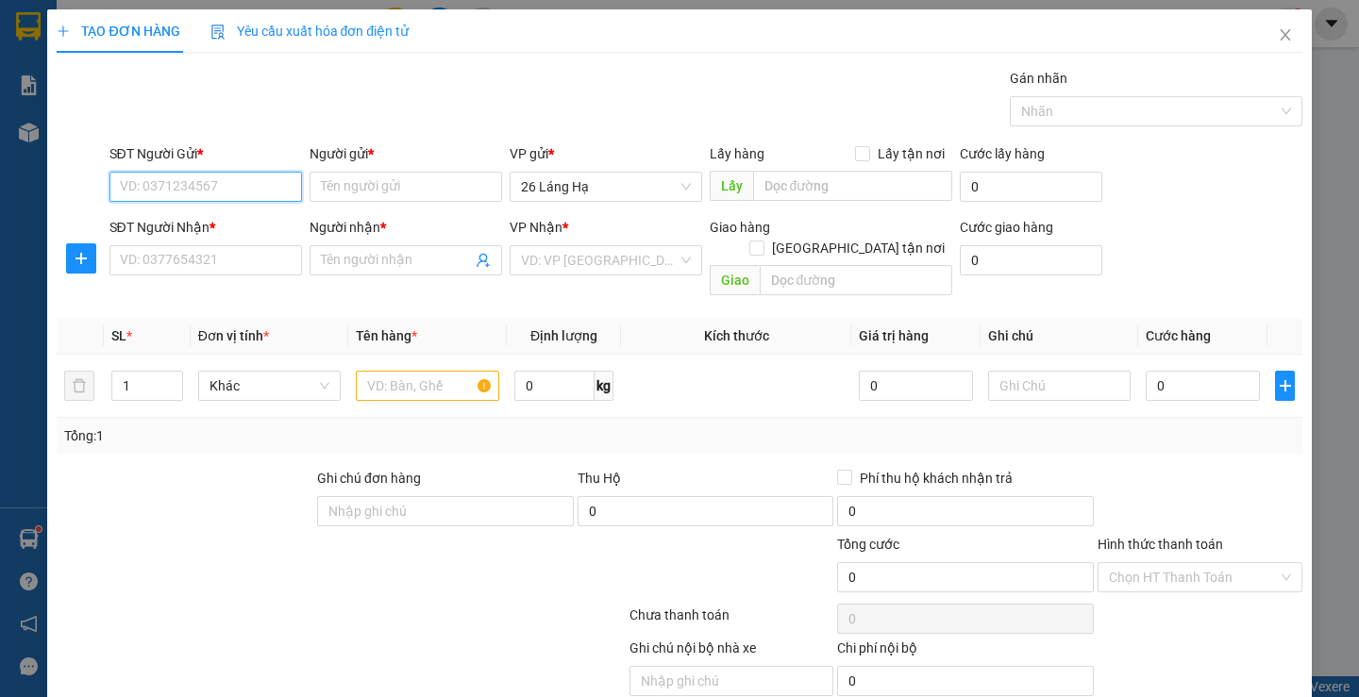
click at [253, 180] on input "SĐT Người Gửi *" at bounding box center [205, 187] width 193 height 30
click at [322, 192] on input "Người gửi *" at bounding box center [406, 187] width 193 height 30
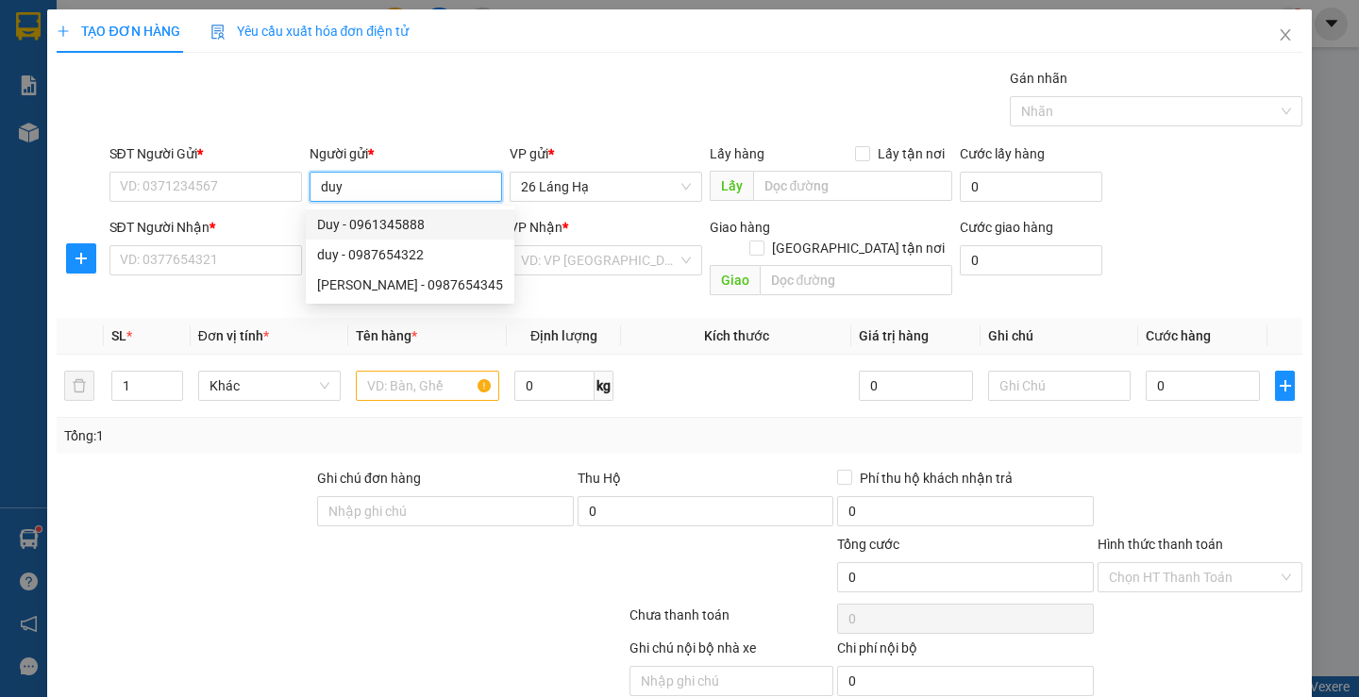
click at [328, 216] on div "Duy - 0961345888" at bounding box center [410, 224] width 186 height 21
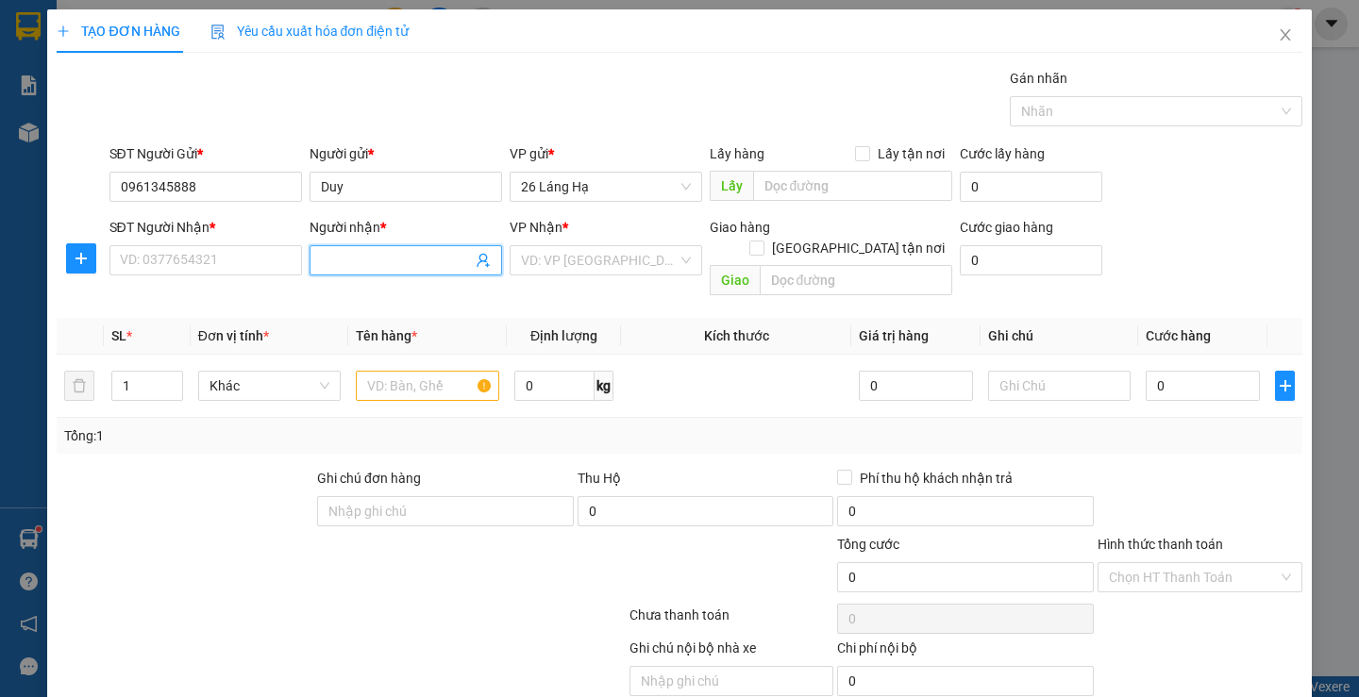
click at [395, 260] on input "Người nhận *" at bounding box center [396, 260] width 151 height 21
click at [350, 293] on div "Hưng - 0396396888" at bounding box center [401, 298] width 168 height 21
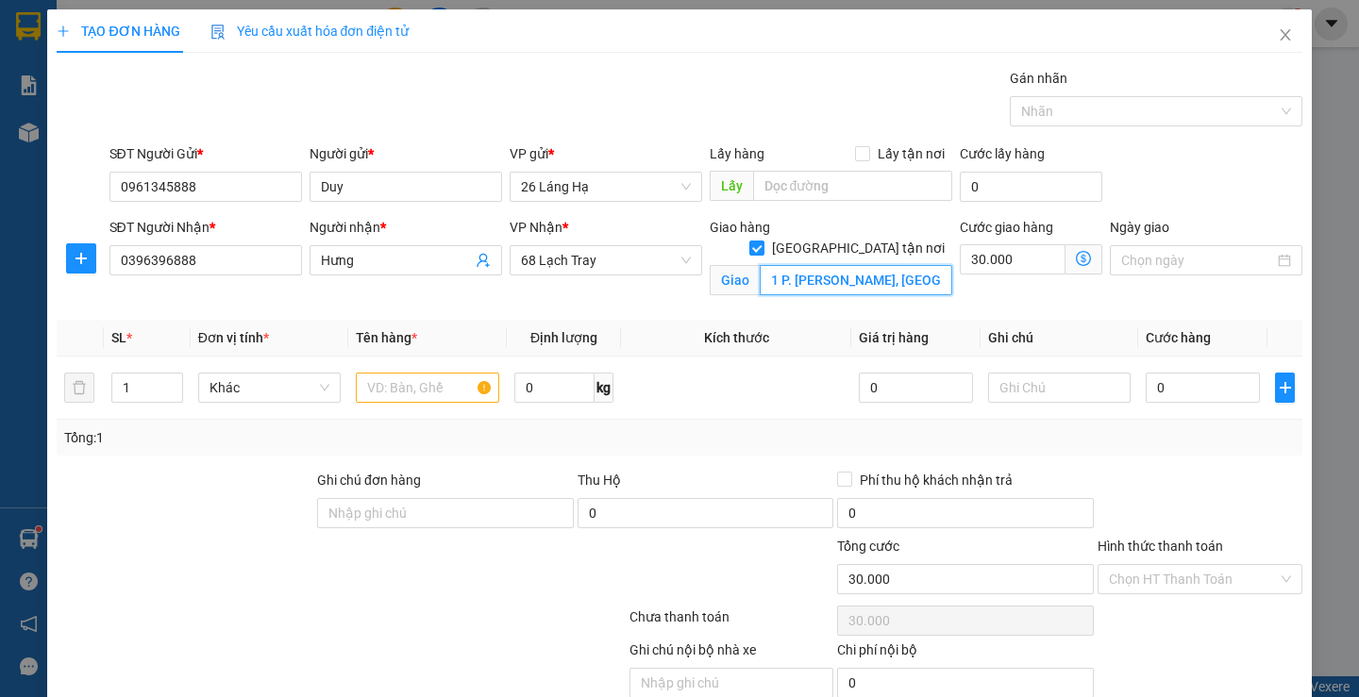
click at [899, 265] on input "1 P. [PERSON_NAME], [GEOGRAPHIC_DATA], [PERSON_NAME], [GEOGRAPHIC_DATA], [GEOGR…" at bounding box center [856, 280] width 193 height 30
click at [763, 241] on input "[GEOGRAPHIC_DATA] tận nơi" at bounding box center [755, 247] width 13 height 13
click at [882, 266] on input "1 P. [PERSON_NAME], [GEOGRAPHIC_DATA], [PERSON_NAME], [GEOGRAPHIC_DATA], [GEOGR…" at bounding box center [856, 280] width 193 height 30
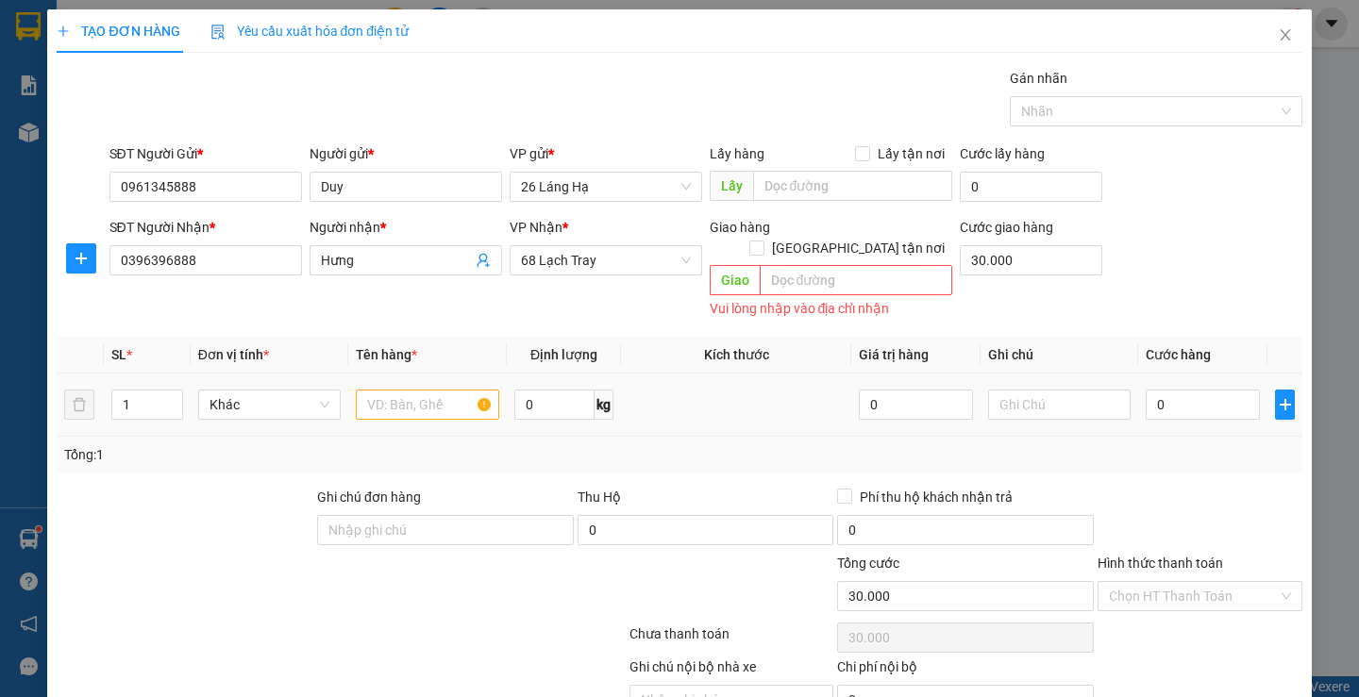
click at [806, 378] on td at bounding box center [736, 405] width 230 height 63
click at [399, 398] on input "text" at bounding box center [427, 405] width 143 height 30
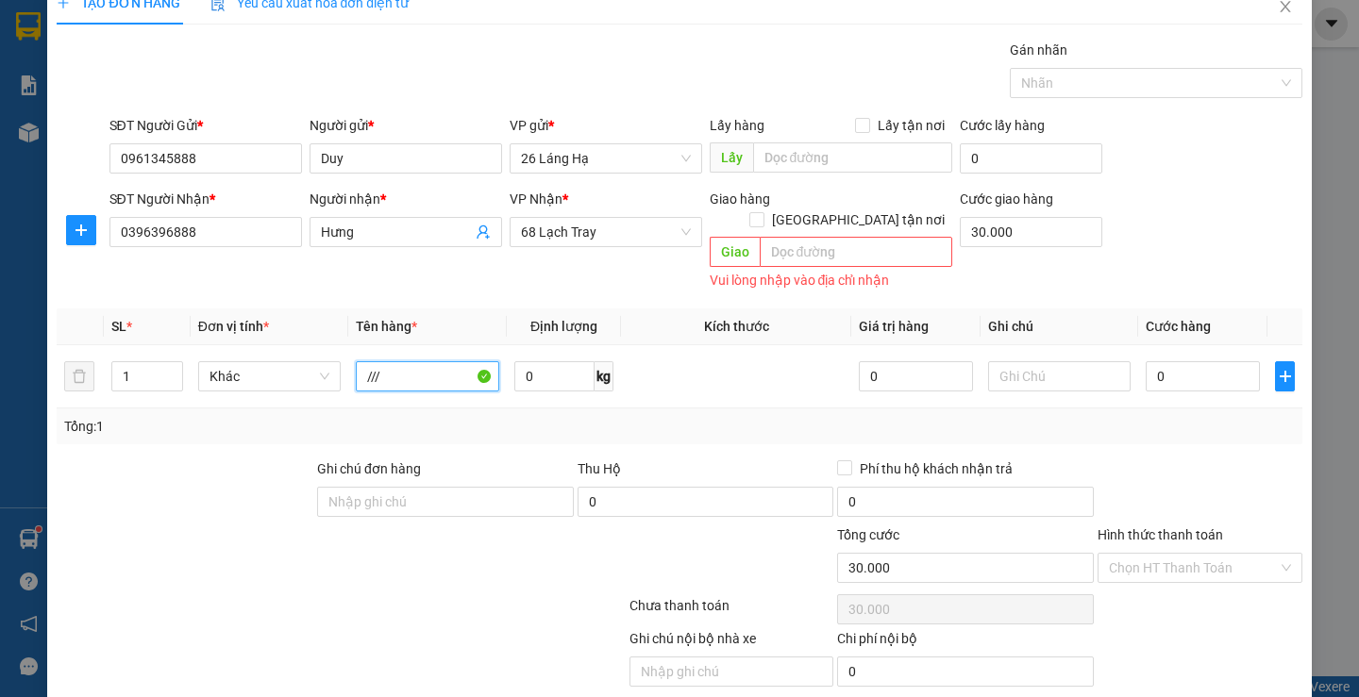
scroll to position [78, 0]
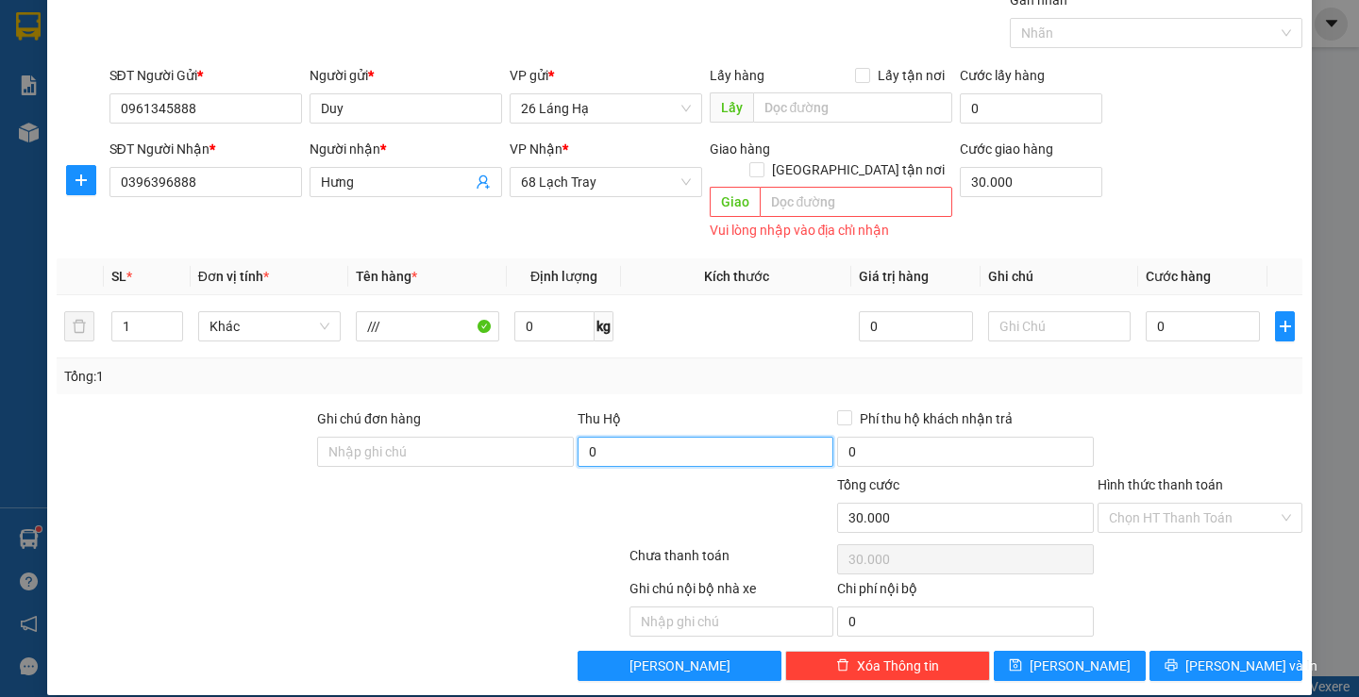
click at [701, 437] on input "0" at bounding box center [706, 452] width 257 height 30
click at [1109, 414] on div at bounding box center [1200, 442] width 209 height 66
click at [1007, 188] on input "30.000" at bounding box center [1031, 182] width 143 height 30
click at [1156, 409] on div at bounding box center [1200, 442] width 209 height 66
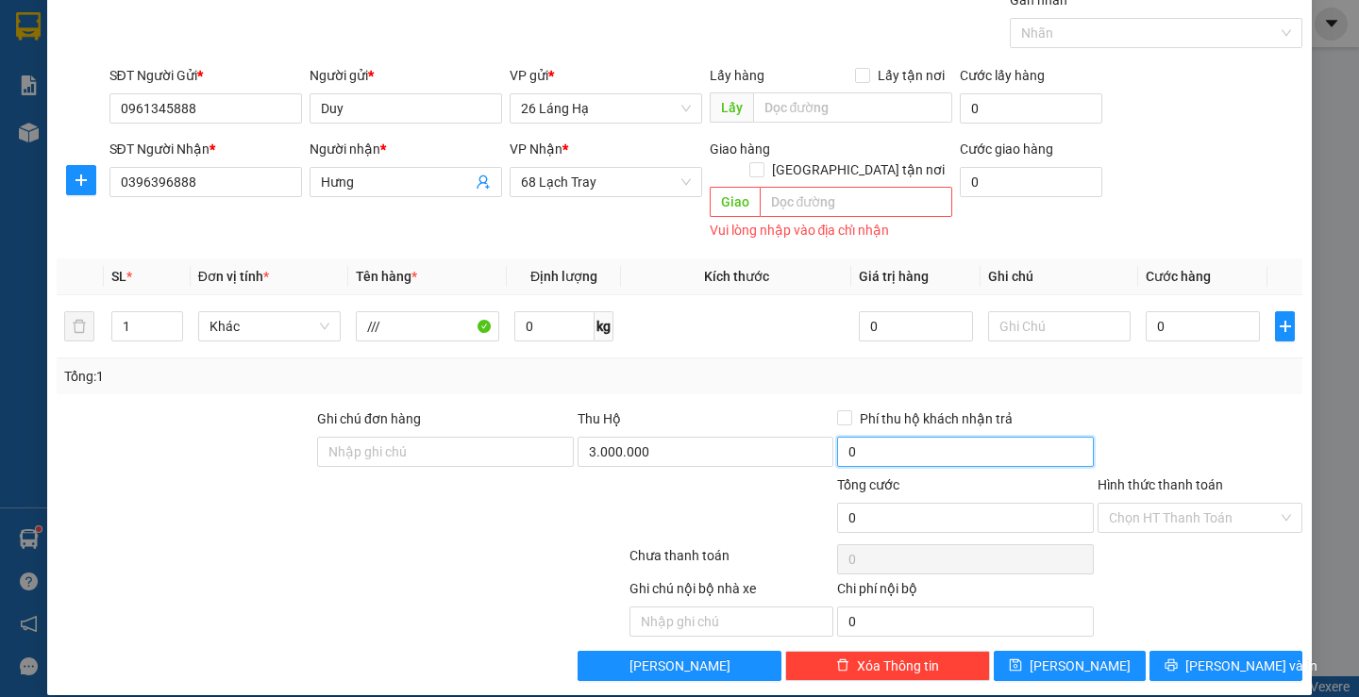
click at [988, 443] on input "0" at bounding box center [965, 452] width 257 height 30
click at [1195, 369] on div "Tổng: 1" at bounding box center [679, 377] width 1245 height 36
click at [837, 411] on input "Phí thu hộ khách nhận trả" at bounding box center [843, 417] width 13 height 13
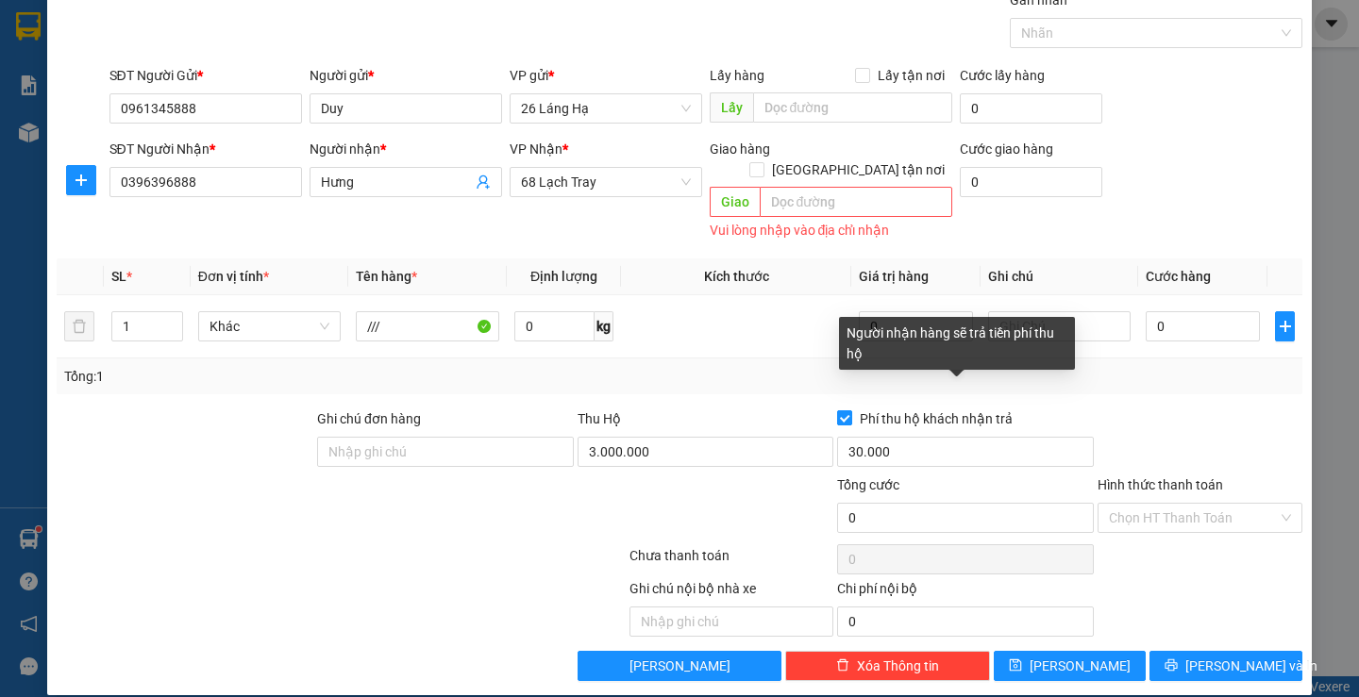
click at [837, 411] on input "Phí thu hộ khách nhận trả" at bounding box center [843, 417] width 13 height 13
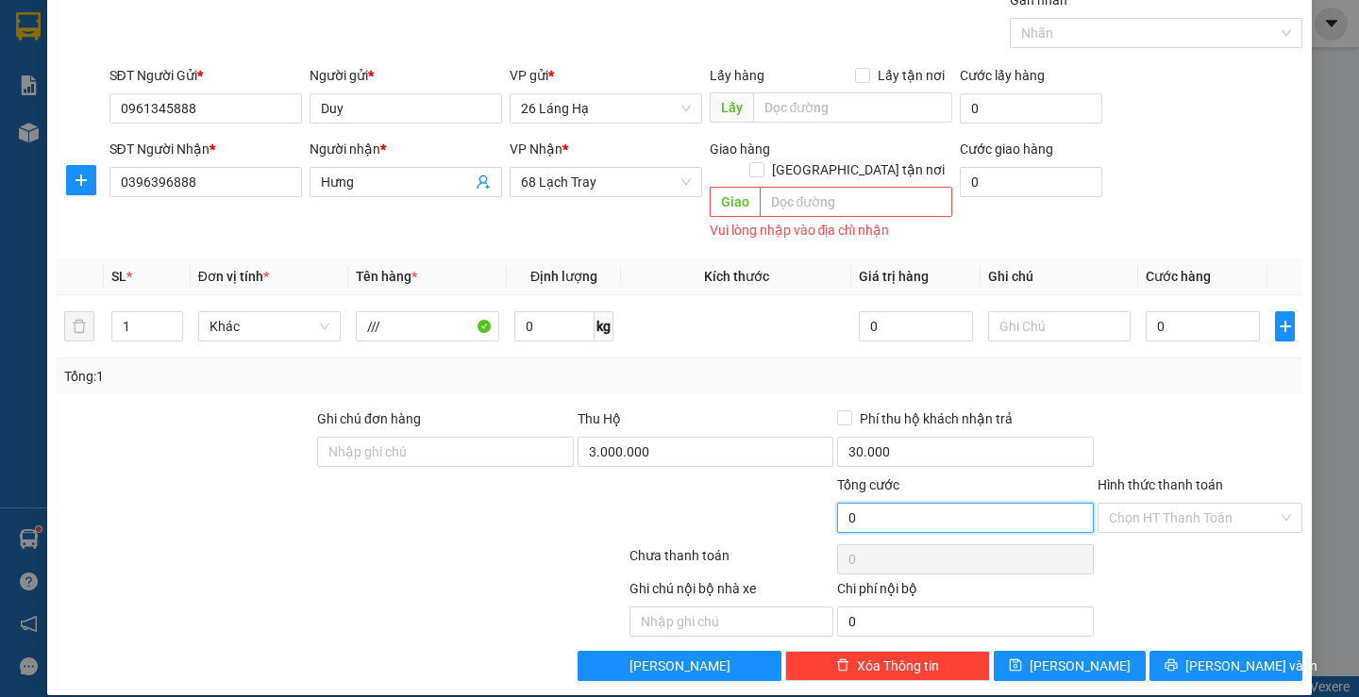
click at [979, 504] on input "0" at bounding box center [965, 518] width 257 height 30
click at [803, 220] on div "Vui lòng nhập vào địa chỉ nhận" at bounding box center [831, 231] width 243 height 22
click at [826, 191] on input "text" at bounding box center [856, 202] width 193 height 30
click at [987, 197] on div "Cước giao hàng 0" at bounding box center [1031, 172] width 143 height 66
click at [948, 508] on input "0" at bounding box center [965, 518] width 257 height 30
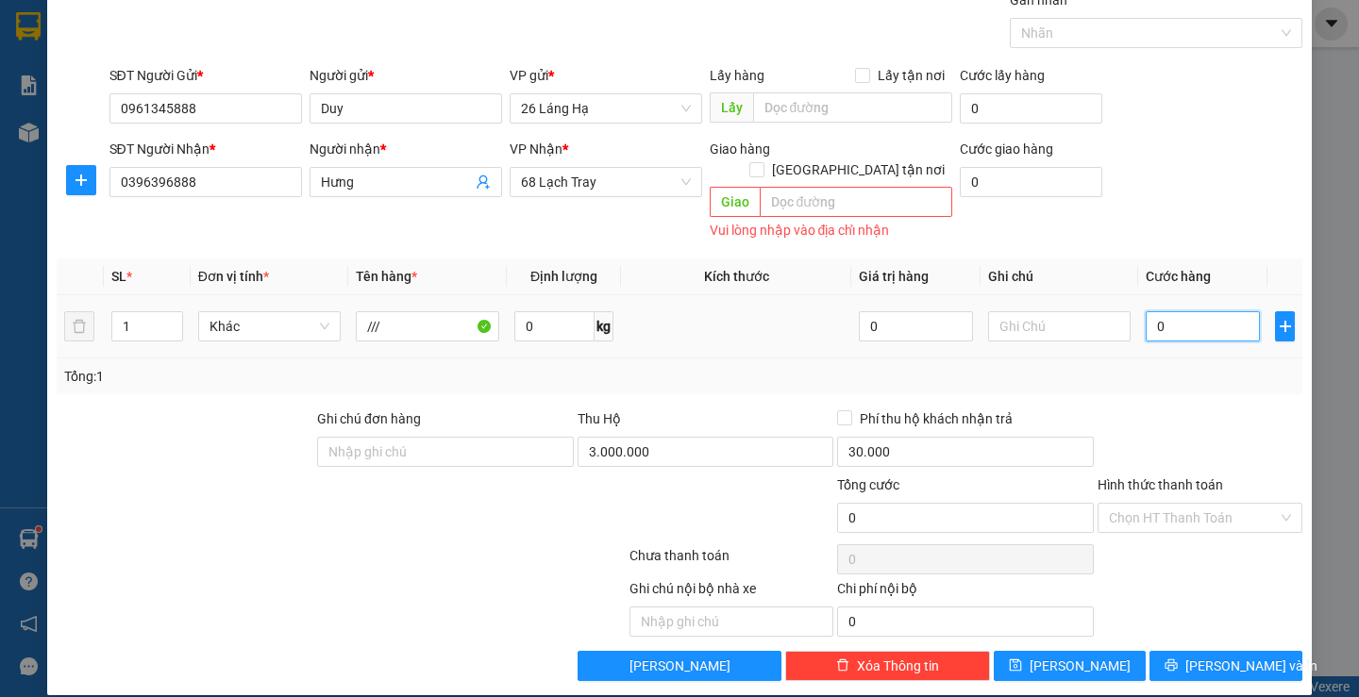
click at [1165, 314] on input "0" at bounding box center [1203, 326] width 114 height 30
click at [1129, 418] on div at bounding box center [1200, 442] width 209 height 66
click at [1216, 656] on button "[PERSON_NAME] và In" at bounding box center [1225, 666] width 152 height 30
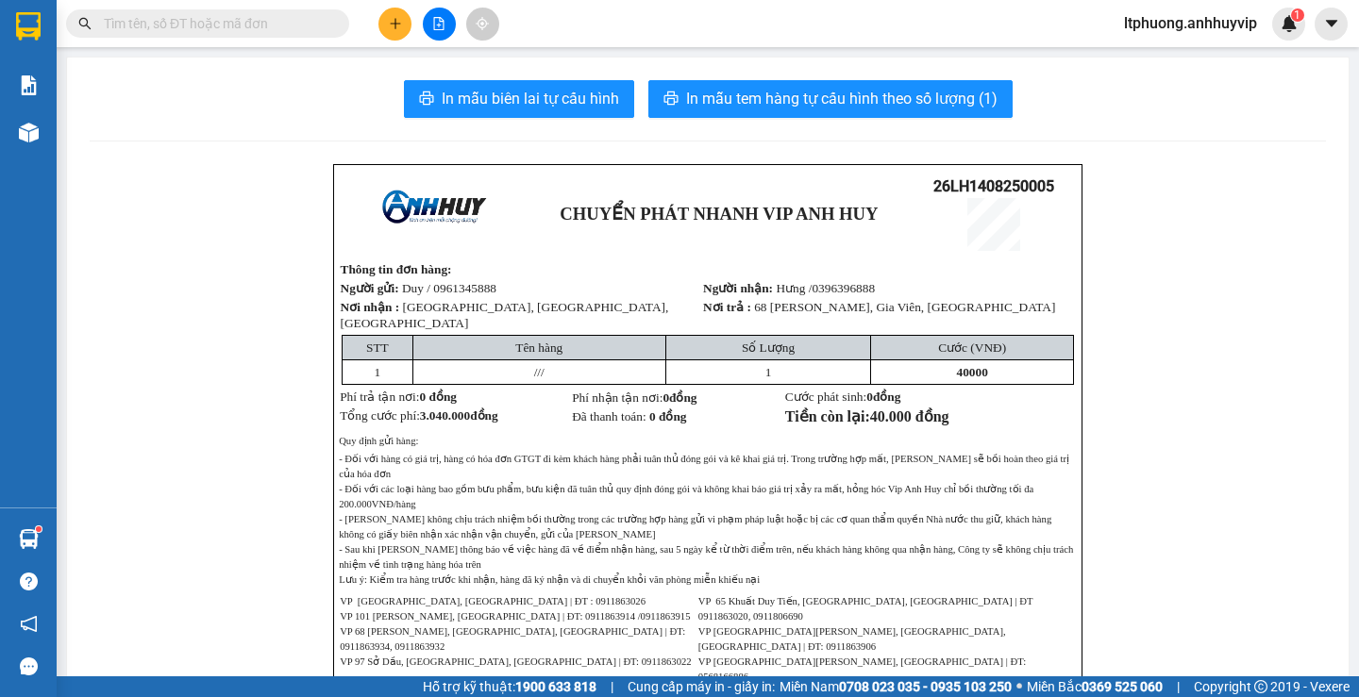
drag, startPoint x: 300, startPoint y: 187, endPoint x: 227, endPoint y: 147, distance: 83.6
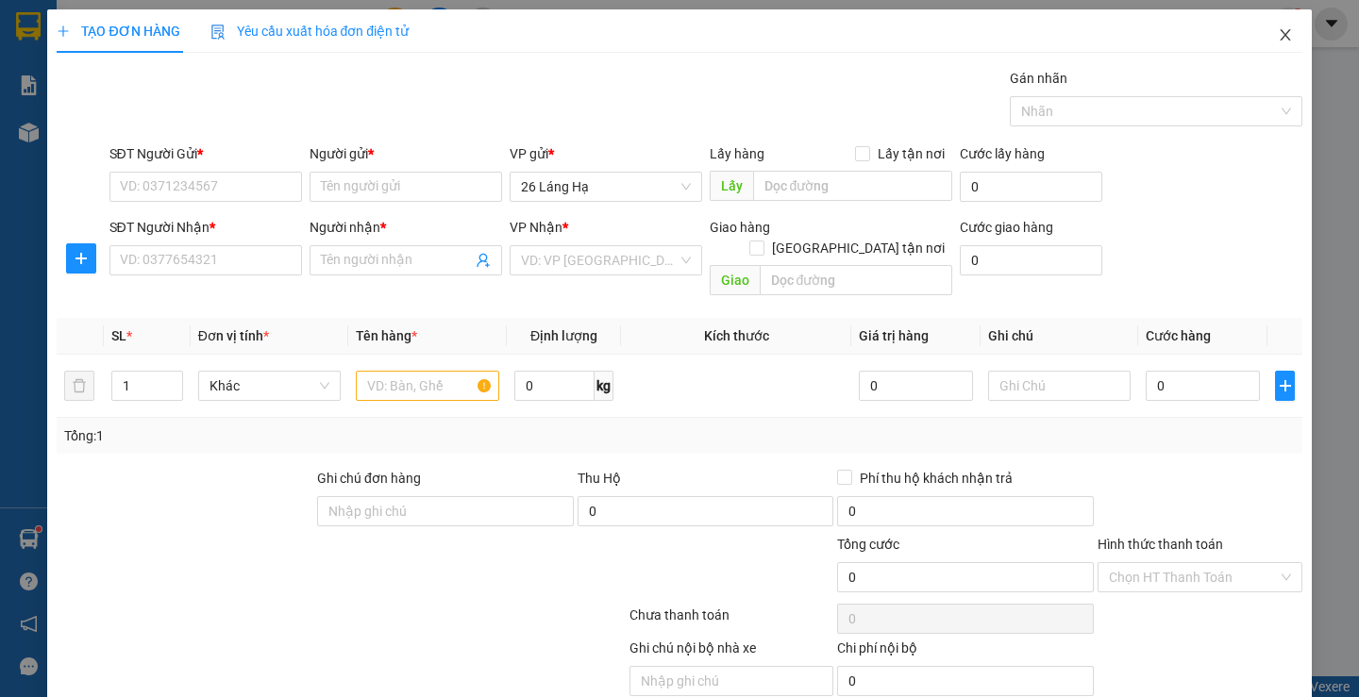
click at [1280, 38] on icon "close" at bounding box center [1285, 34] width 10 height 11
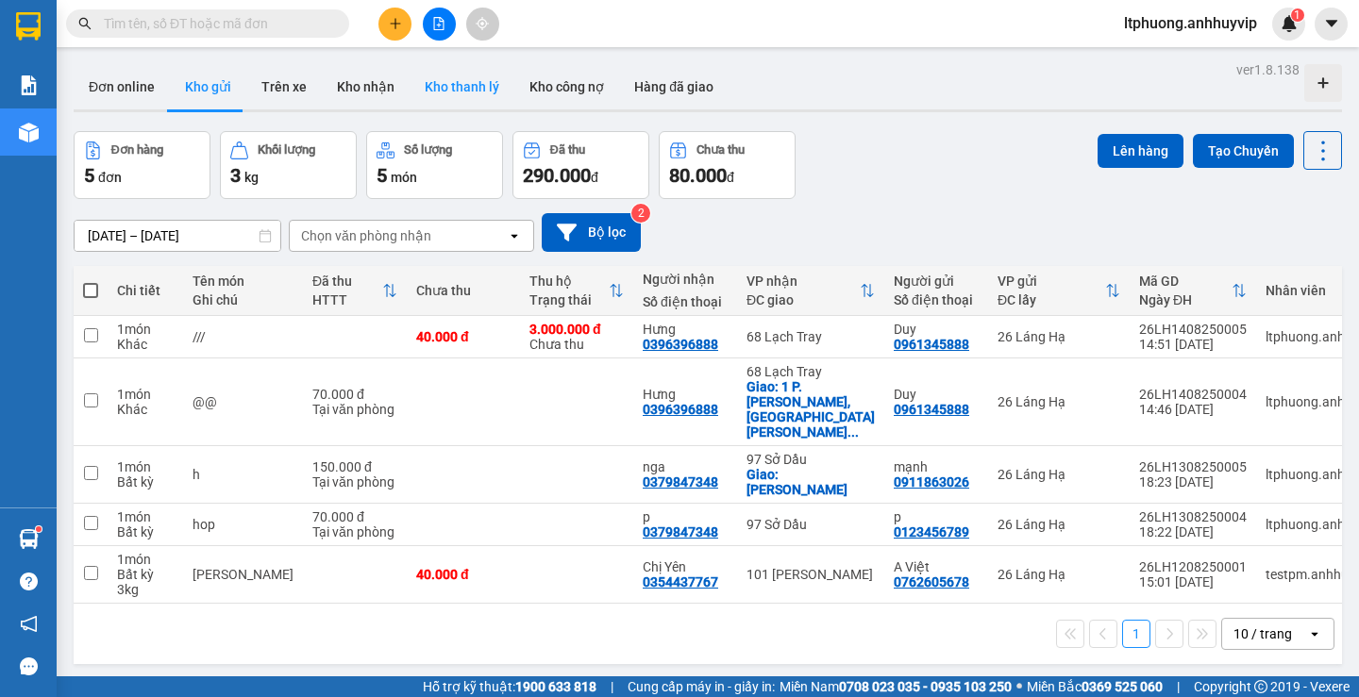
click at [447, 83] on button "Kho thanh lý" at bounding box center [462, 86] width 105 height 45
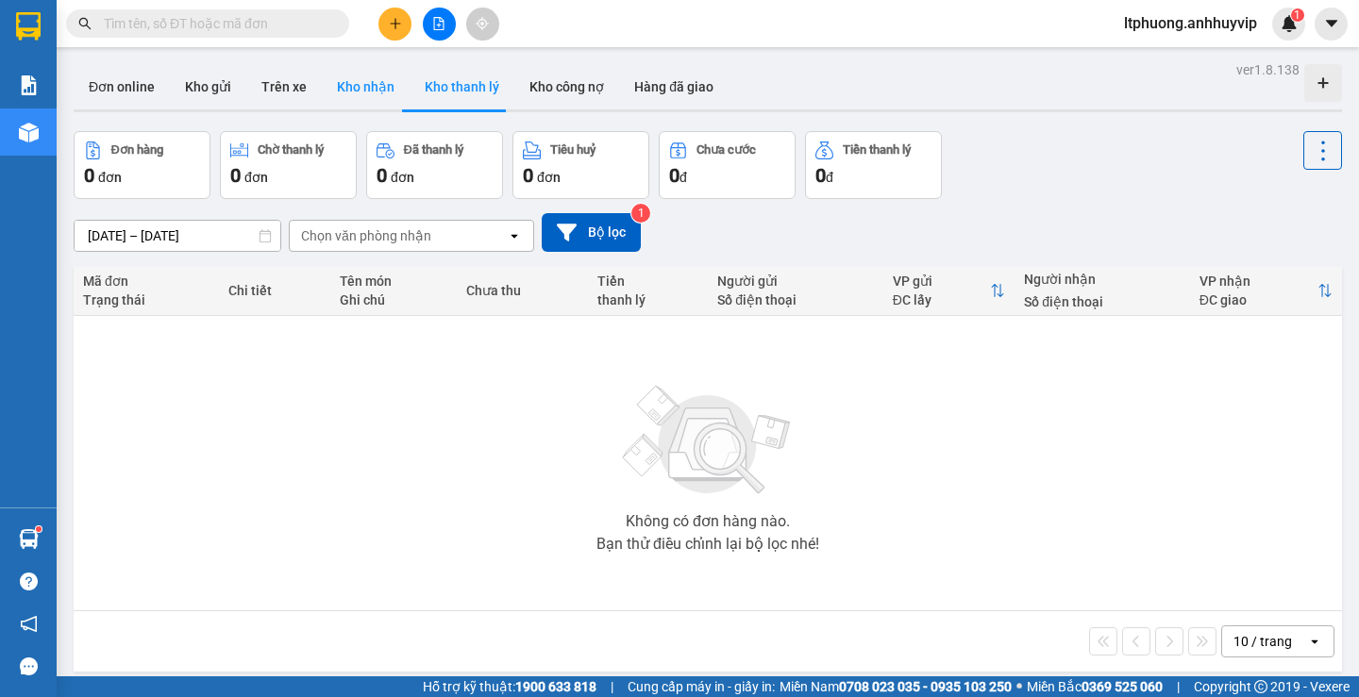
click at [338, 93] on button "Kho nhận" at bounding box center [366, 86] width 88 height 45
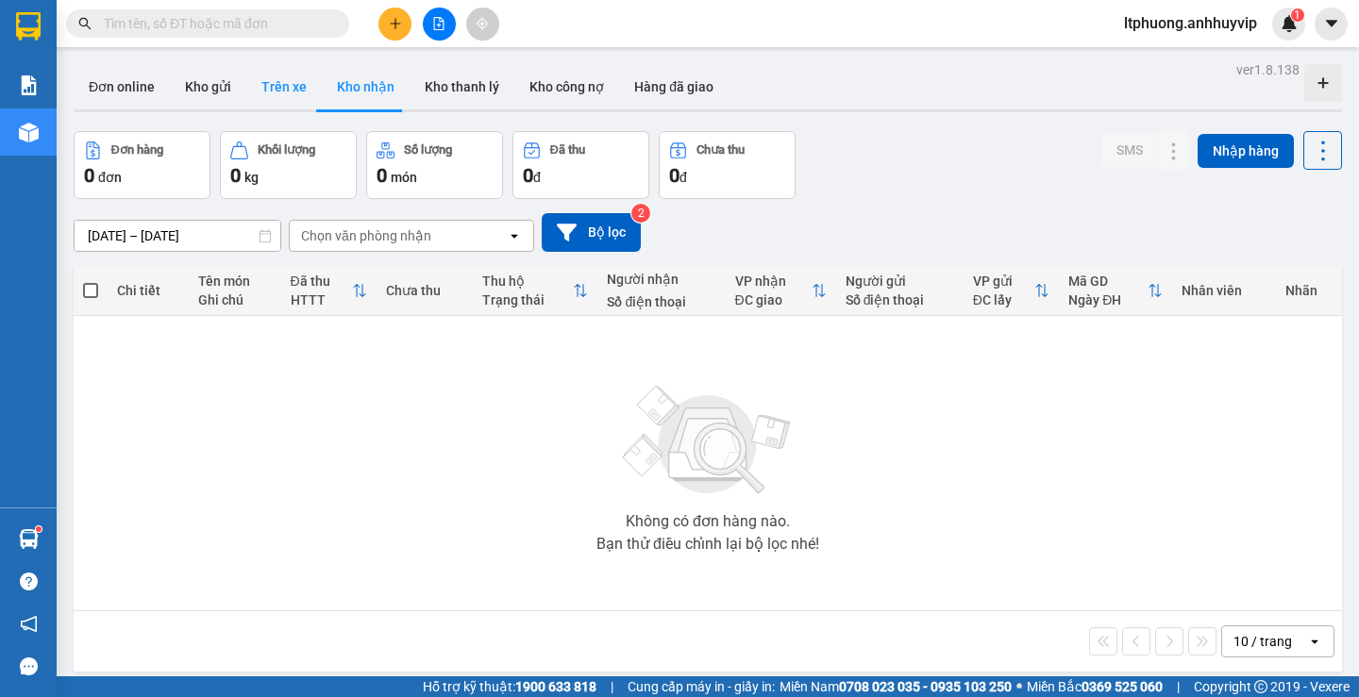
click at [277, 92] on button "Trên xe" at bounding box center [284, 86] width 76 height 45
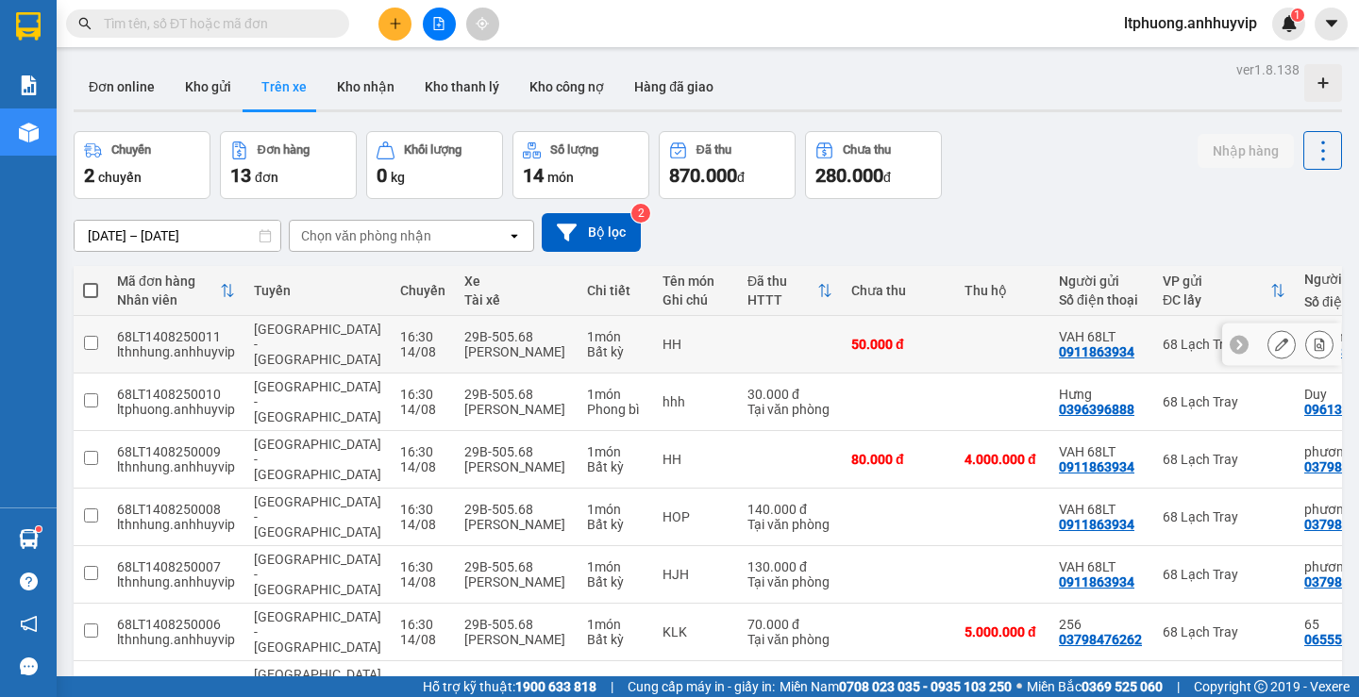
click at [95, 336] on input "checkbox" at bounding box center [91, 343] width 14 height 14
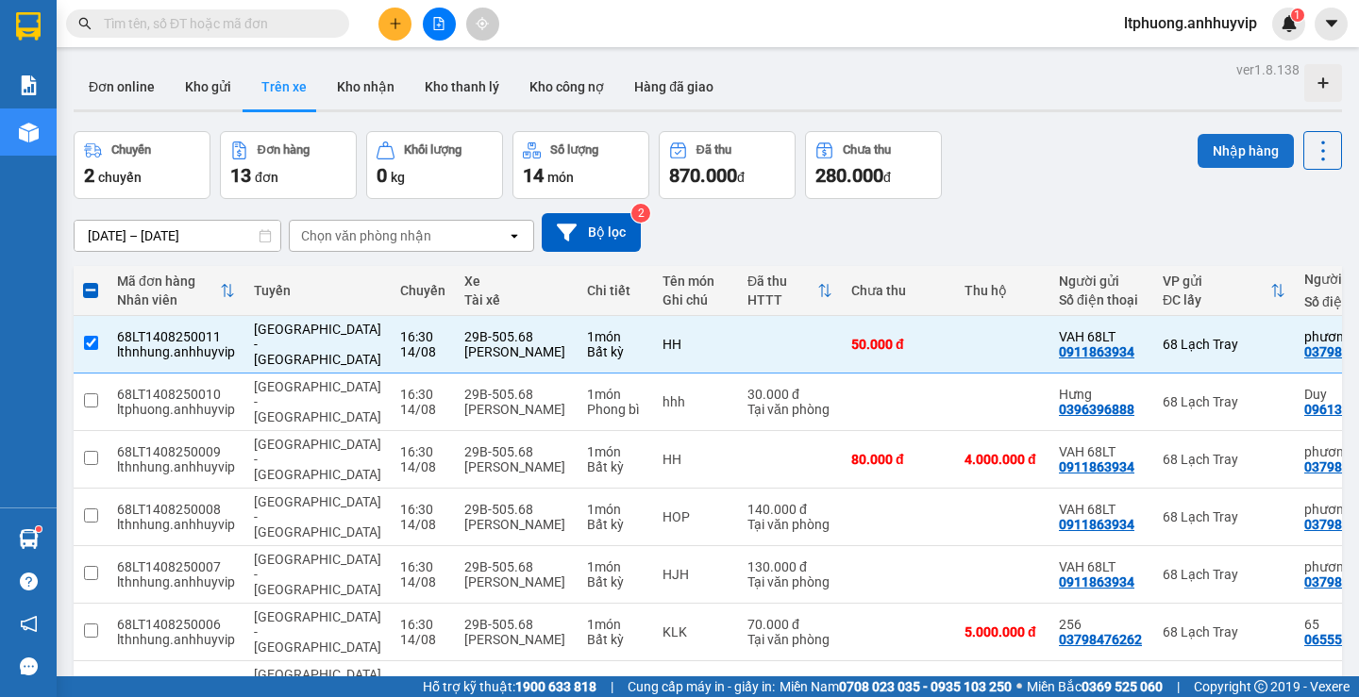
click at [1240, 152] on button "Nhập hàng" at bounding box center [1246, 151] width 96 height 34
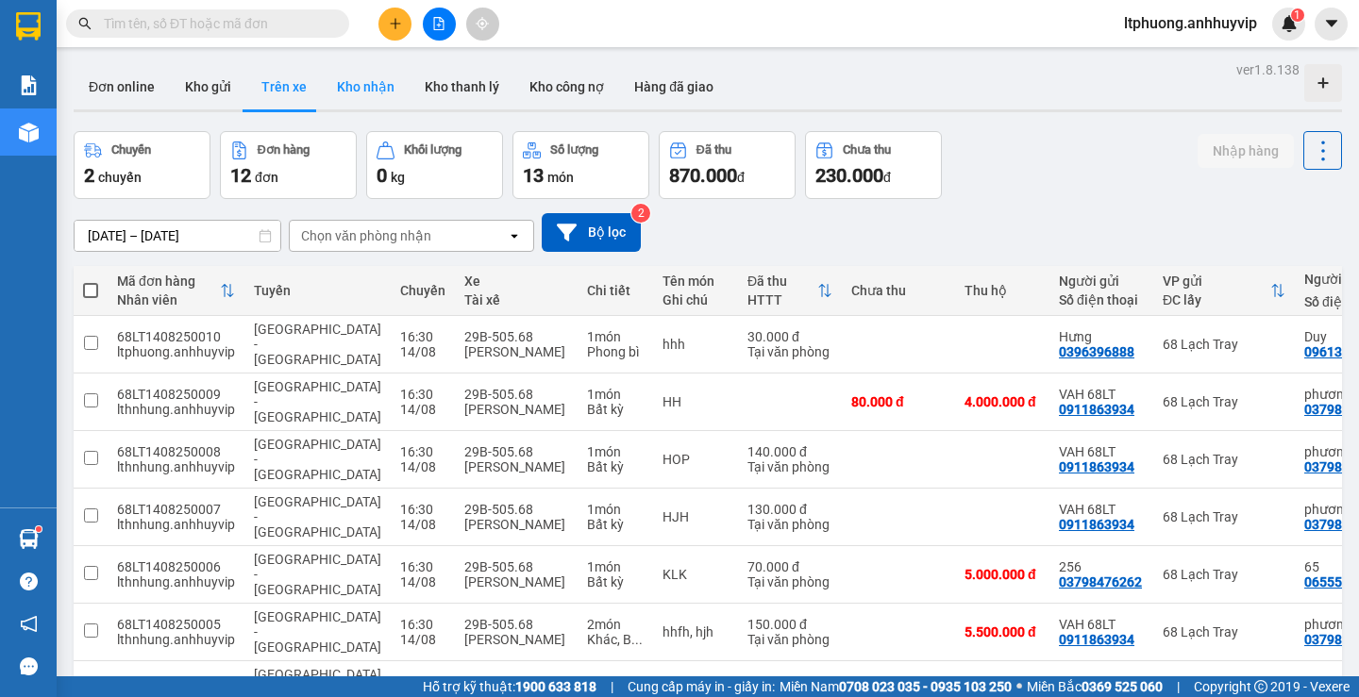
click at [334, 79] on button "Kho nhận" at bounding box center [366, 86] width 88 height 45
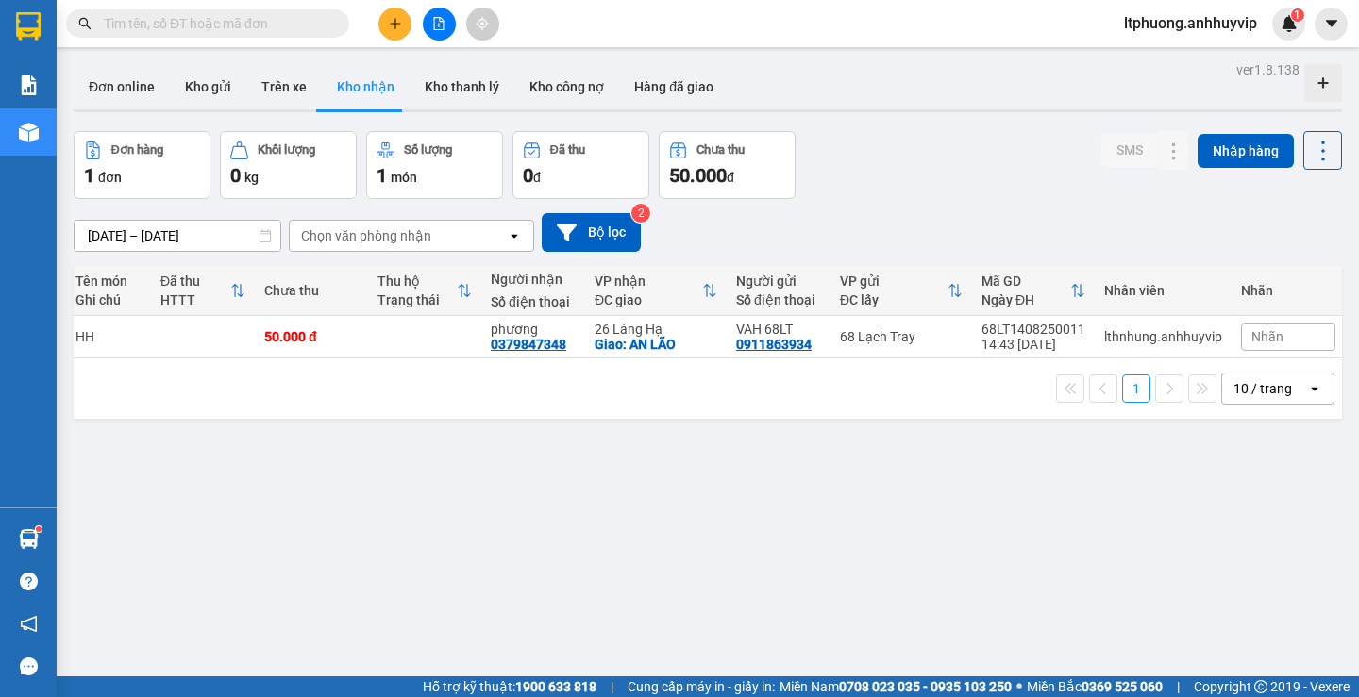
scroll to position [0, 127]
drag, startPoint x: 1059, startPoint y: 366, endPoint x: 609, endPoint y: 366, distance: 450.2
click at [609, 366] on div "1 10 / trang open" at bounding box center [708, 389] width 1268 height 60
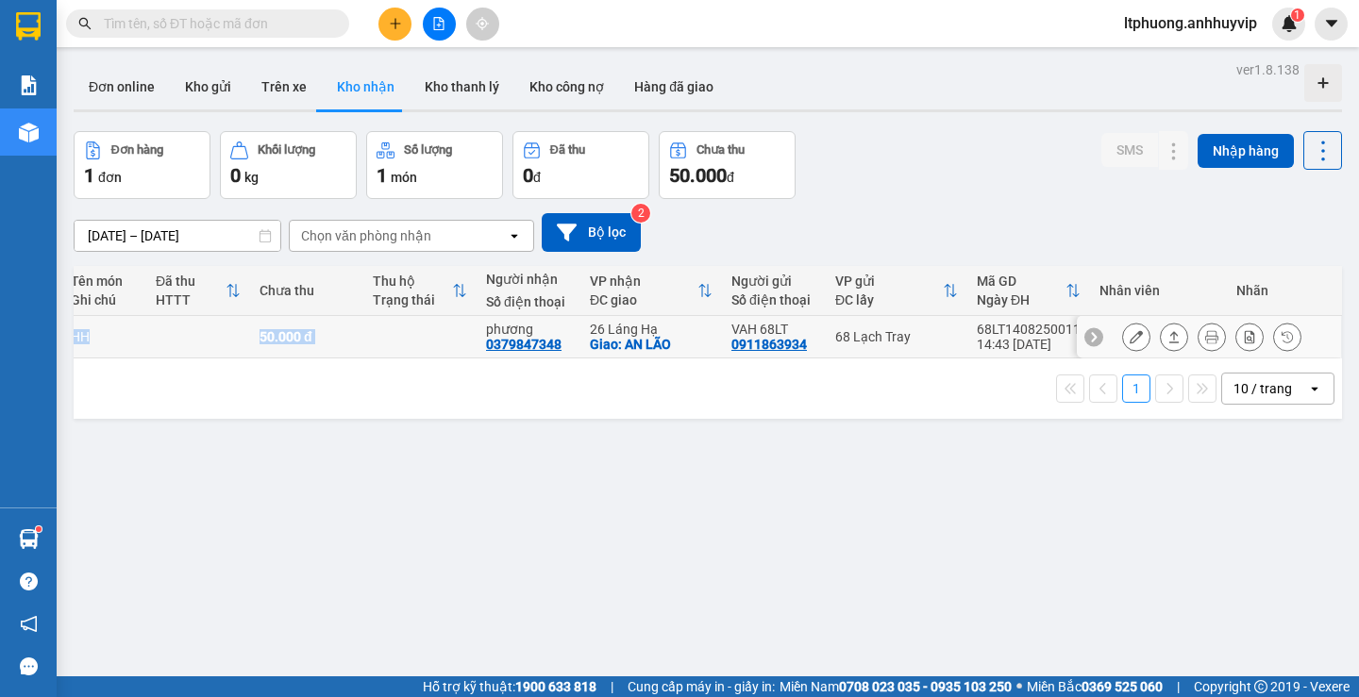
scroll to position [0, 0]
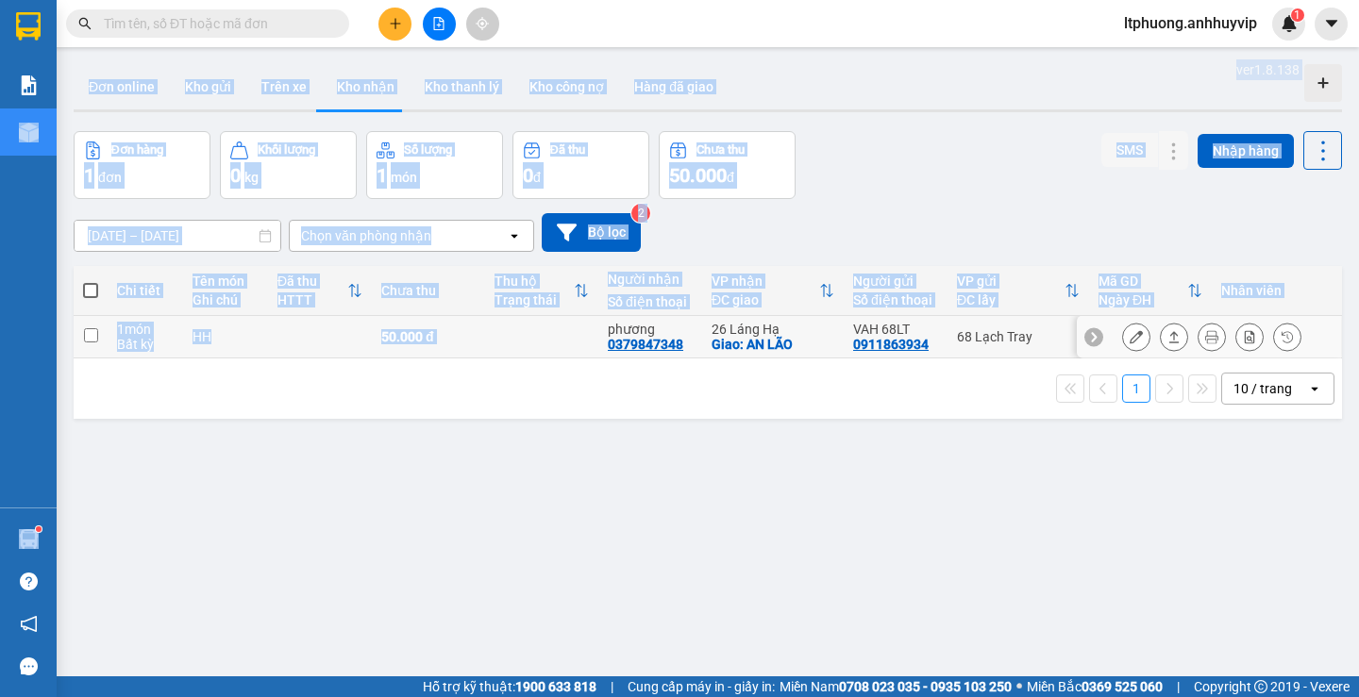
drag, startPoint x: 447, startPoint y: 357, endPoint x: 56, endPoint y: 345, distance: 391.8
click at [56, 345] on section "Kết quả tìm kiếm ( 0 ) Bộ lọc No Data ltphuong.anhhuyvip 1 Báo cáo 01. Báo cáo …" at bounding box center [679, 348] width 1359 height 697
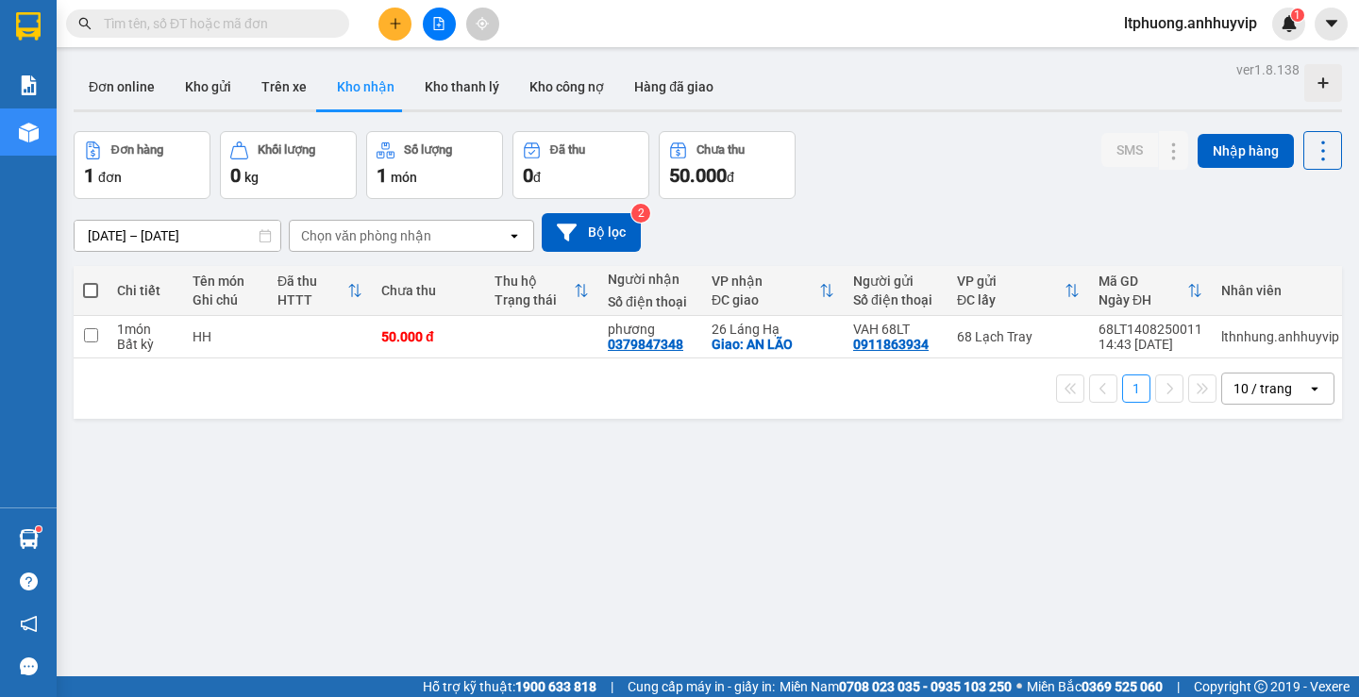
click at [422, 433] on div "ver 1.8.138 Đơn online Kho gửi Trên xe Kho nhận Kho thanh lý Kho công nợ Hàng đ…" at bounding box center [708, 405] width 1284 height 697
click at [354, 428] on div "ver 1.8.138 Đơn online Kho gửi Trên xe Kho nhận Kho thanh lý Kho công nợ Hàng đ…" at bounding box center [708, 405] width 1284 height 697
click at [346, 419] on div "1 10 / trang open" at bounding box center [708, 389] width 1268 height 60
click at [89, 340] on input "checkbox" at bounding box center [91, 335] width 14 height 14
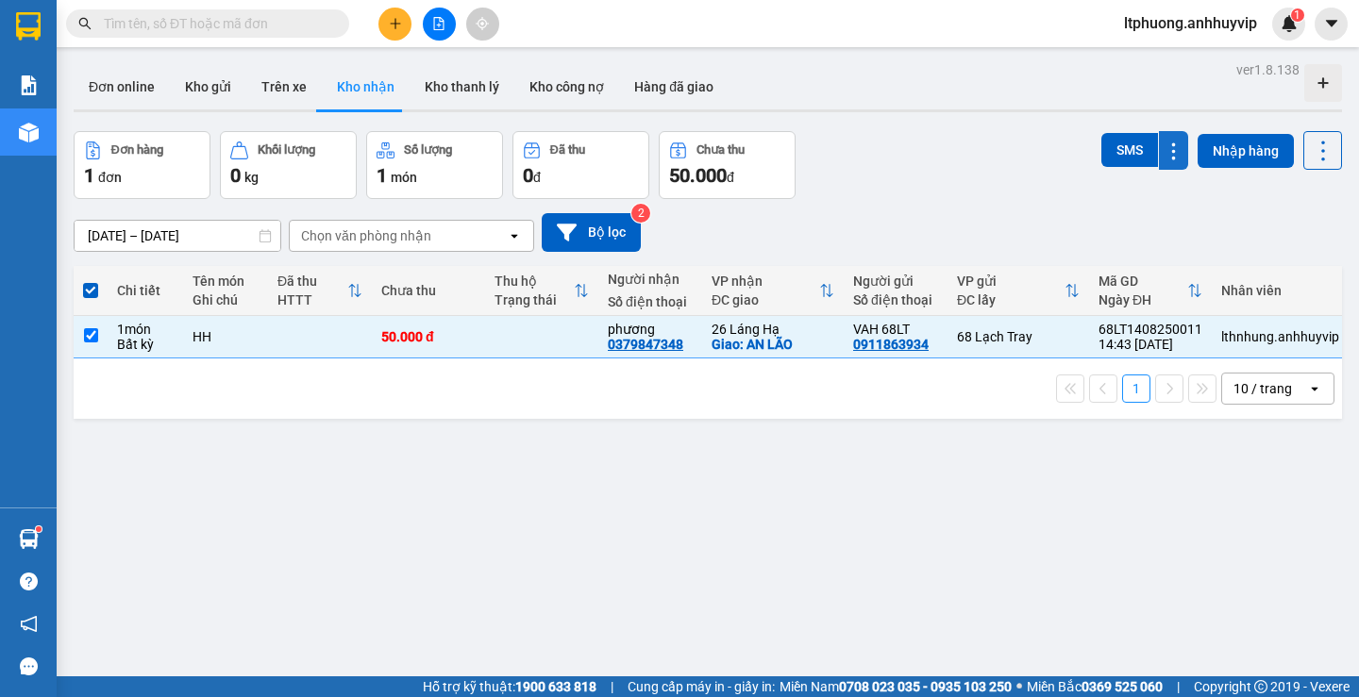
click at [1164, 142] on button at bounding box center [1173, 150] width 29 height 39
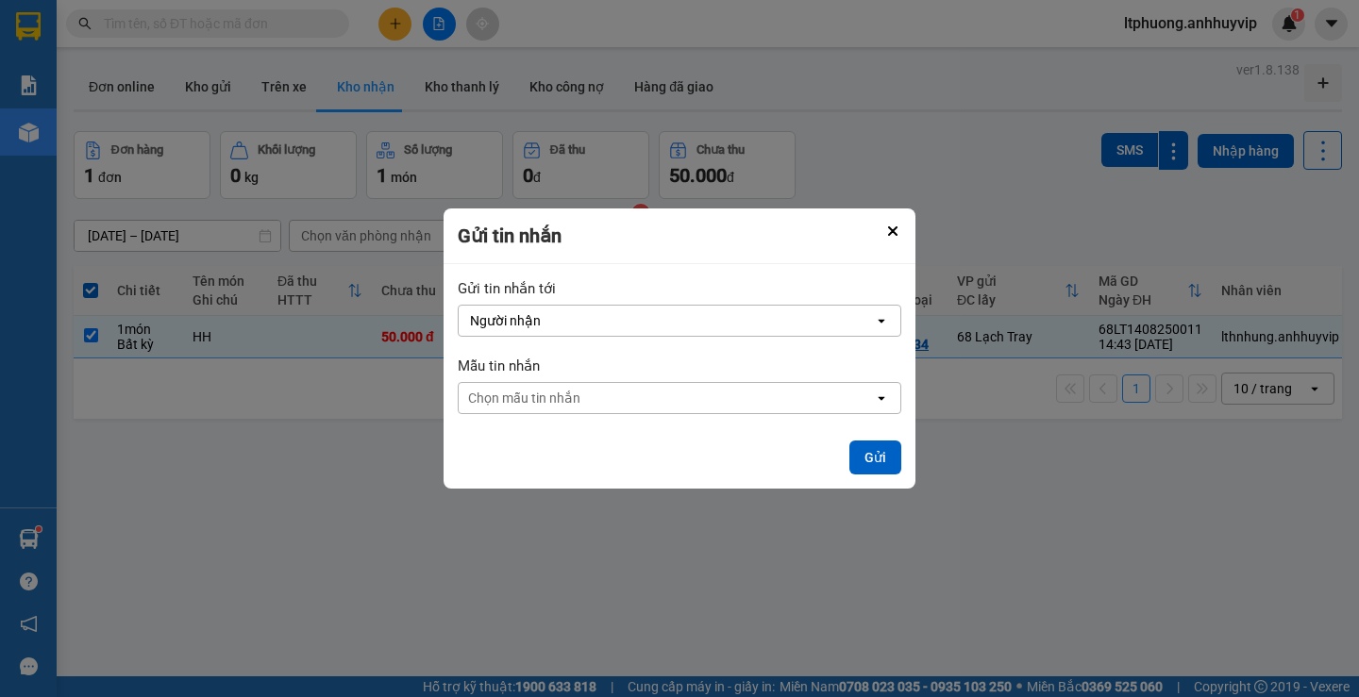
click at [555, 332] on div "Người nhận" at bounding box center [666, 321] width 415 height 30
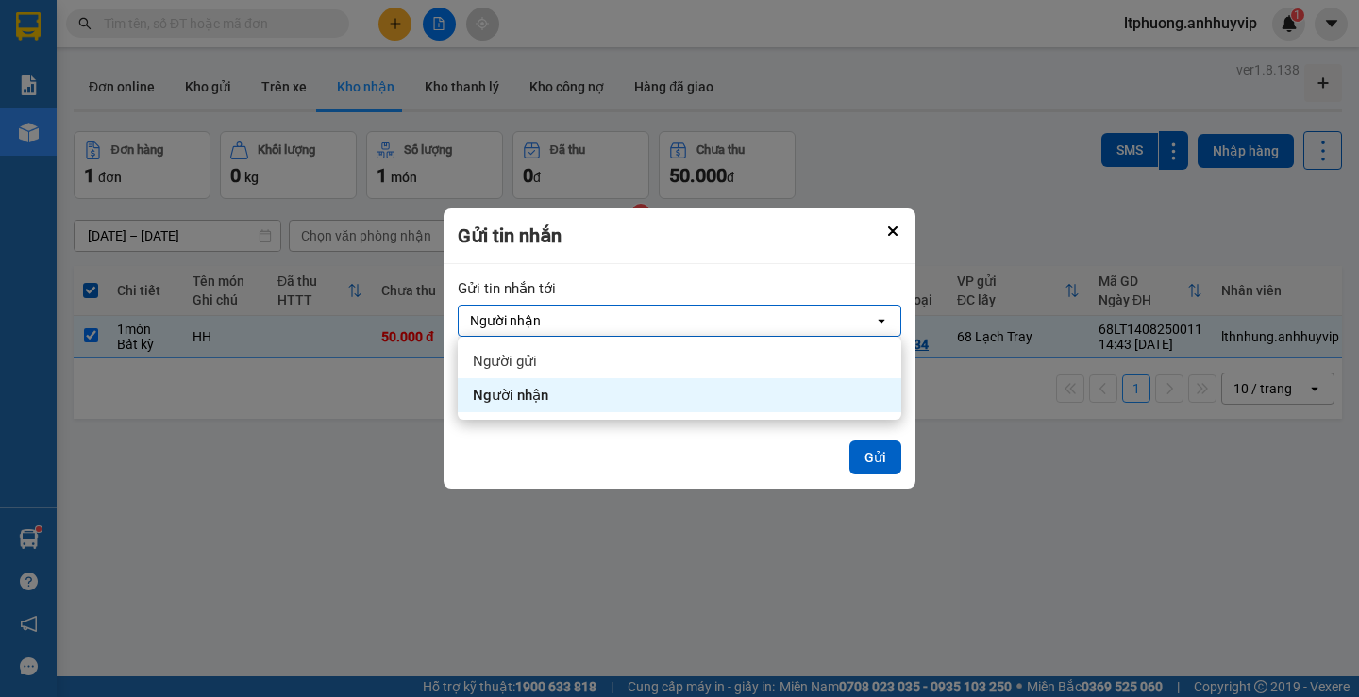
click at [554, 395] on div "Người nhận" at bounding box center [680, 395] width 444 height 34
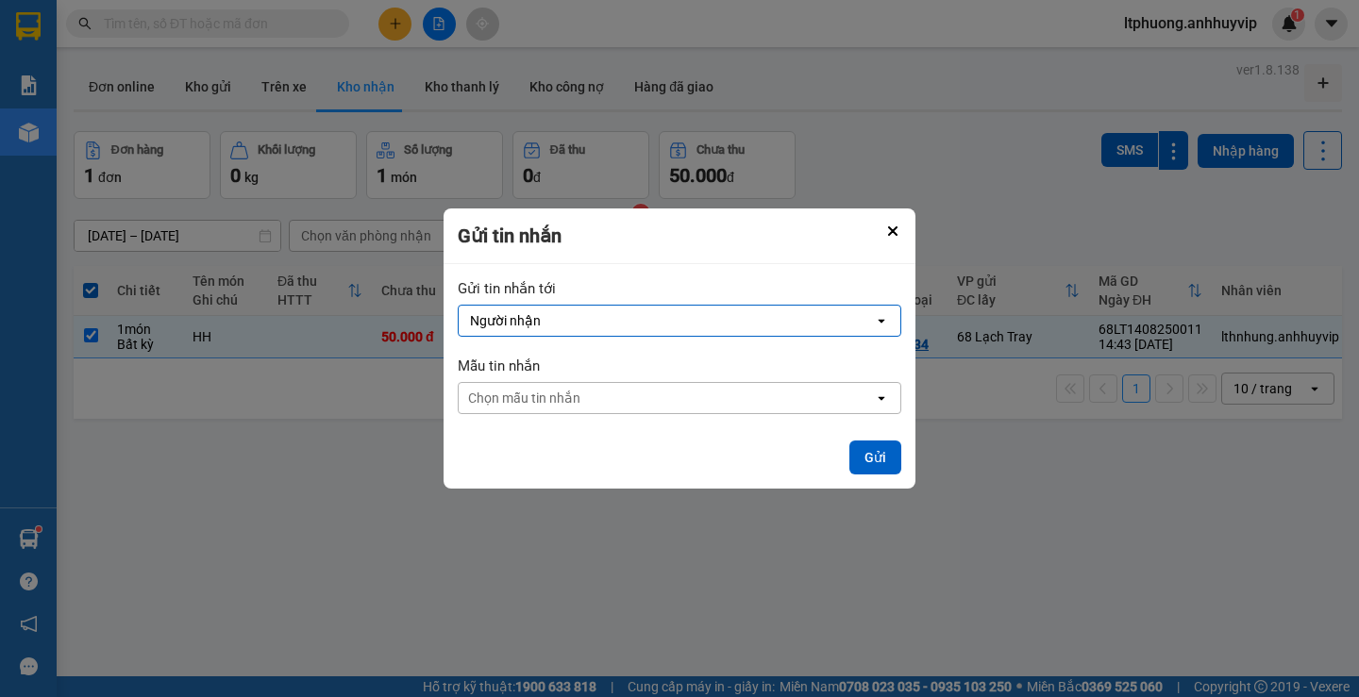
click at [649, 392] on div "Chọn mẫu tin nhắn" at bounding box center [666, 398] width 415 height 30
click at [877, 225] on div "Gửi tin nhắn" at bounding box center [680, 237] width 472 height 56
click at [886, 229] on button "Close" at bounding box center [892, 231] width 23 height 23
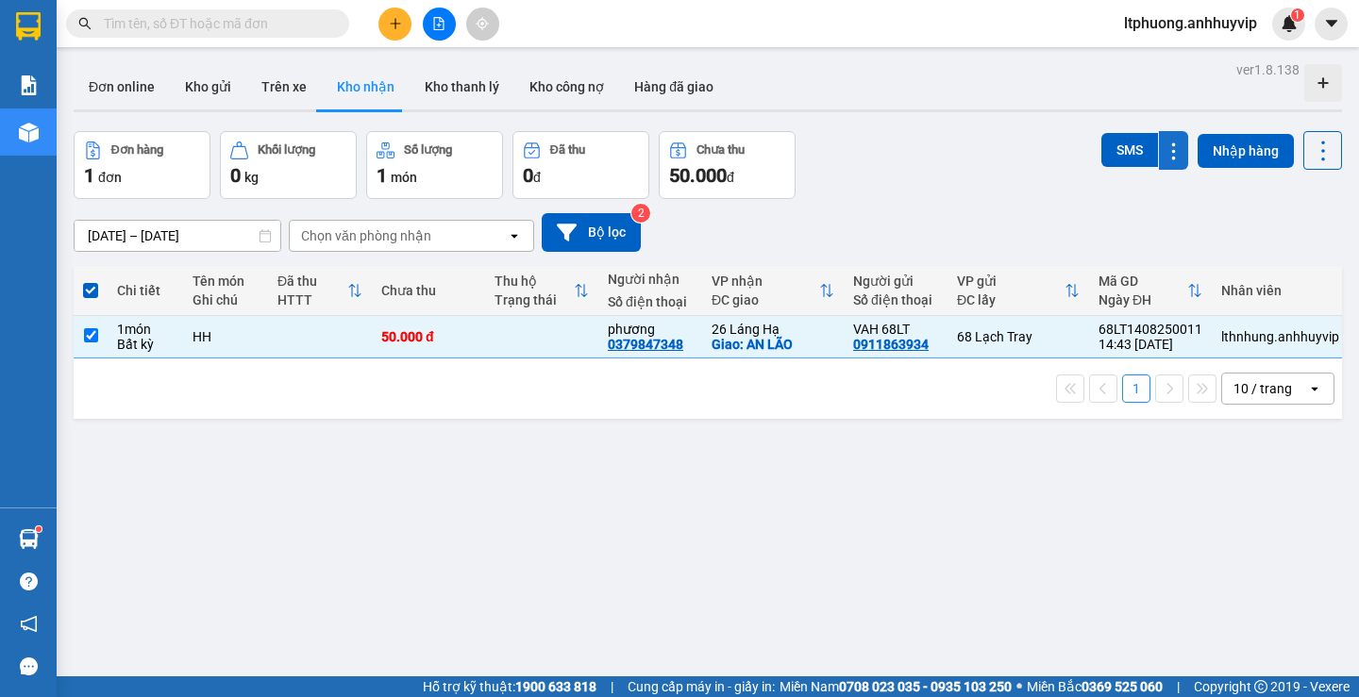
click at [1165, 143] on icon at bounding box center [1174, 152] width 18 height 18
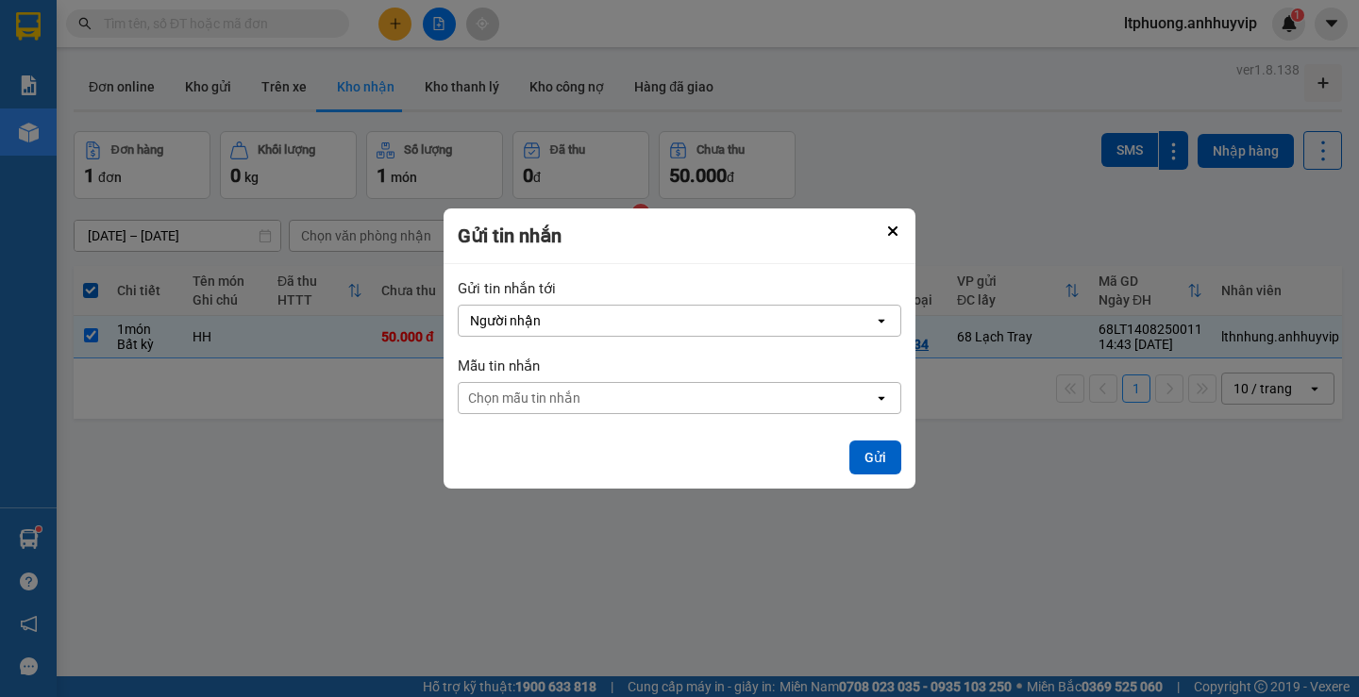
click at [540, 401] on div "Chọn mẫu tin nhắn" at bounding box center [524, 398] width 112 height 19
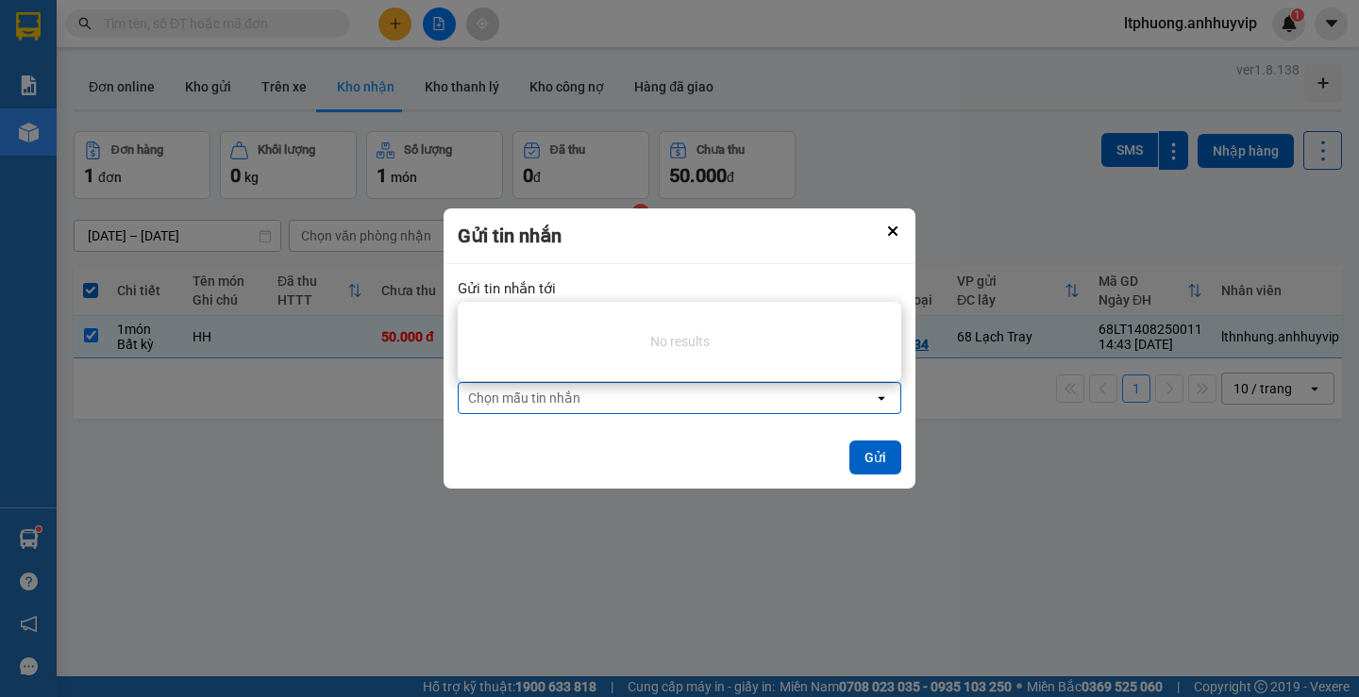
click at [603, 327] on li "No results" at bounding box center [680, 342] width 444 height 64
click at [884, 224] on button "Close" at bounding box center [892, 231] width 23 height 23
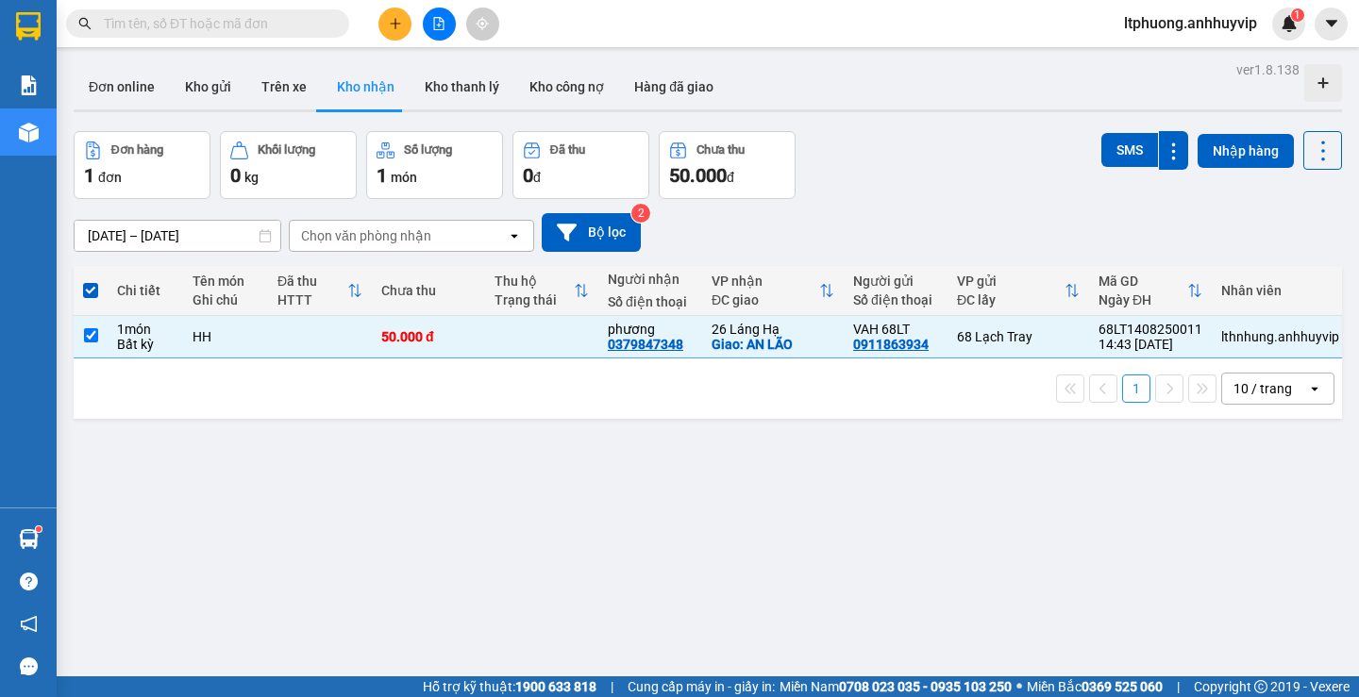
click at [463, 227] on div "Chọn văn phòng nhận" at bounding box center [398, 236] width 217 height 30
click at [375, 467] on div "ver 1.8.138 Đơn online Kho gửi Trên xe Kho nhận Kho thanh lý Kho công nợ Hàng đ…" at bounding box center [708, 405] width 1284 height 697
click at [87, 293] on span at bounding box center [90, 290] width 15 height 15
click at [91, 281] on input "checkbox" at bounding box center [91, 281] width 0 height 0
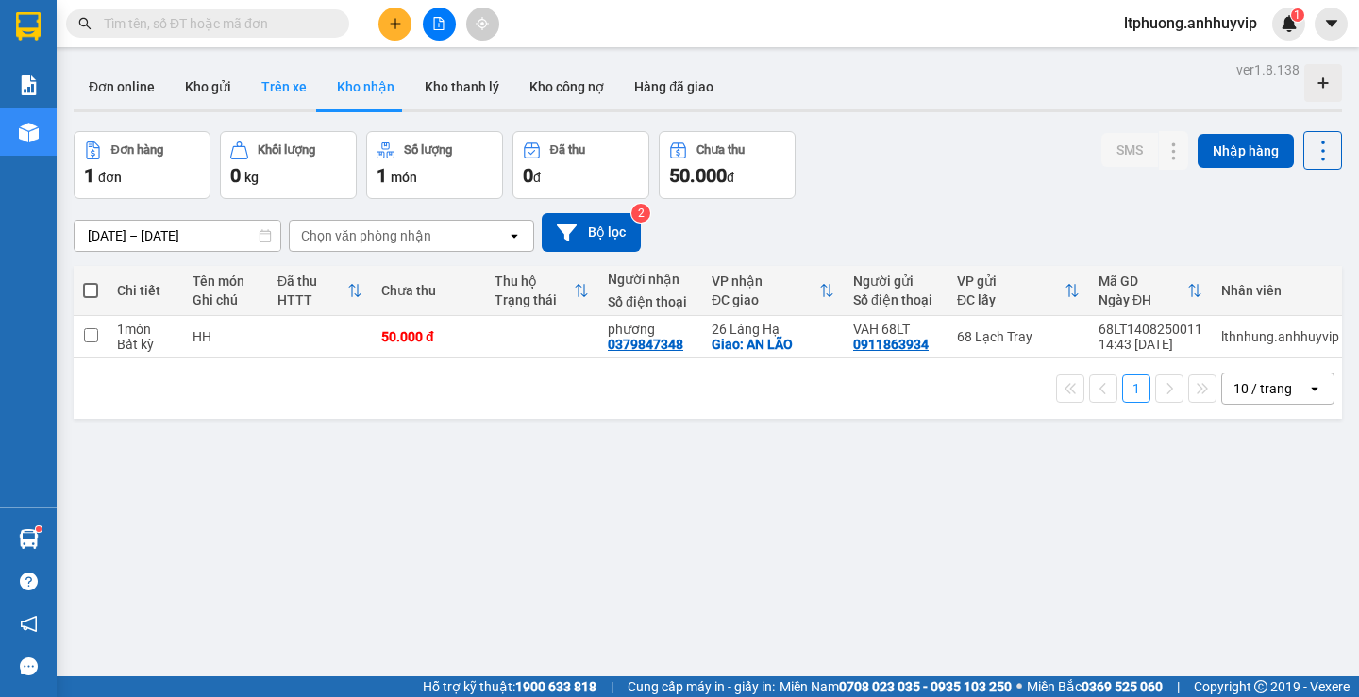
click at [263, 80] on button "Trên xe" at bounding box center [284, 86] width 76 height 45
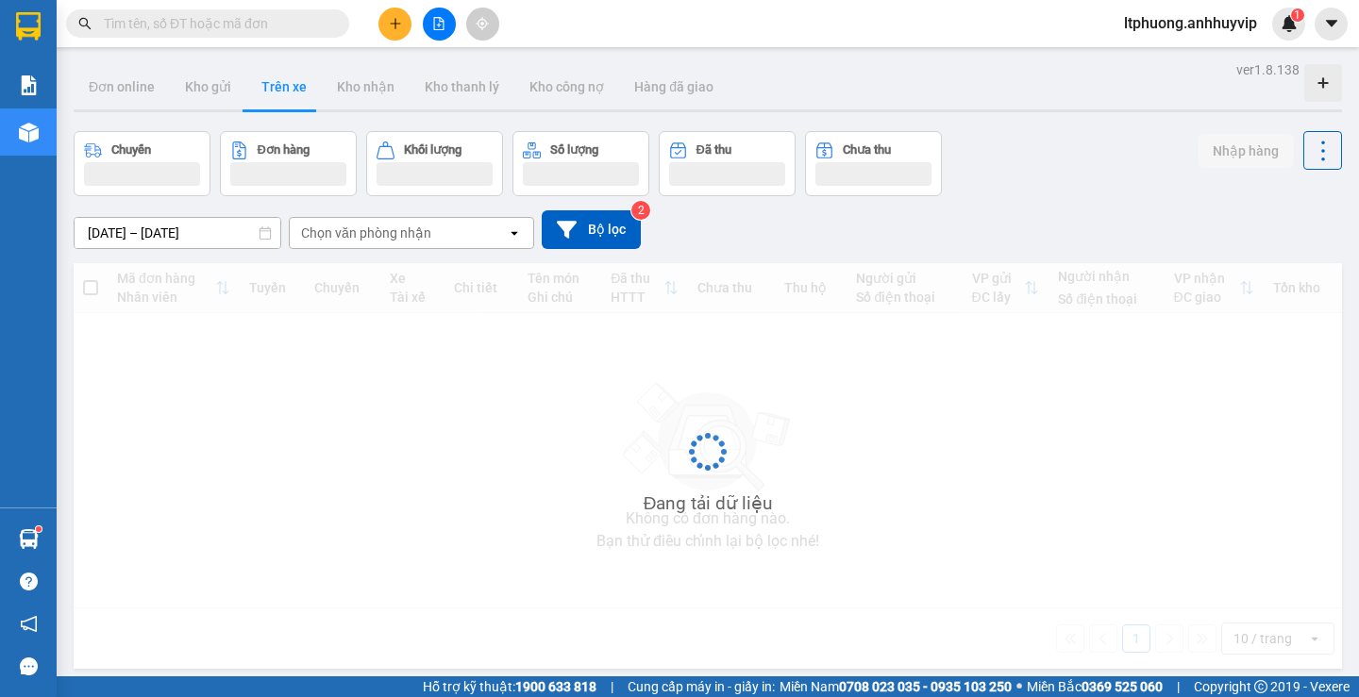
click at [434, 212] on div "[DATE] – [DATE] Press the down arrow key to interact with the calendar and sele…" at bounding box center [708, 229] width 1268 height 39
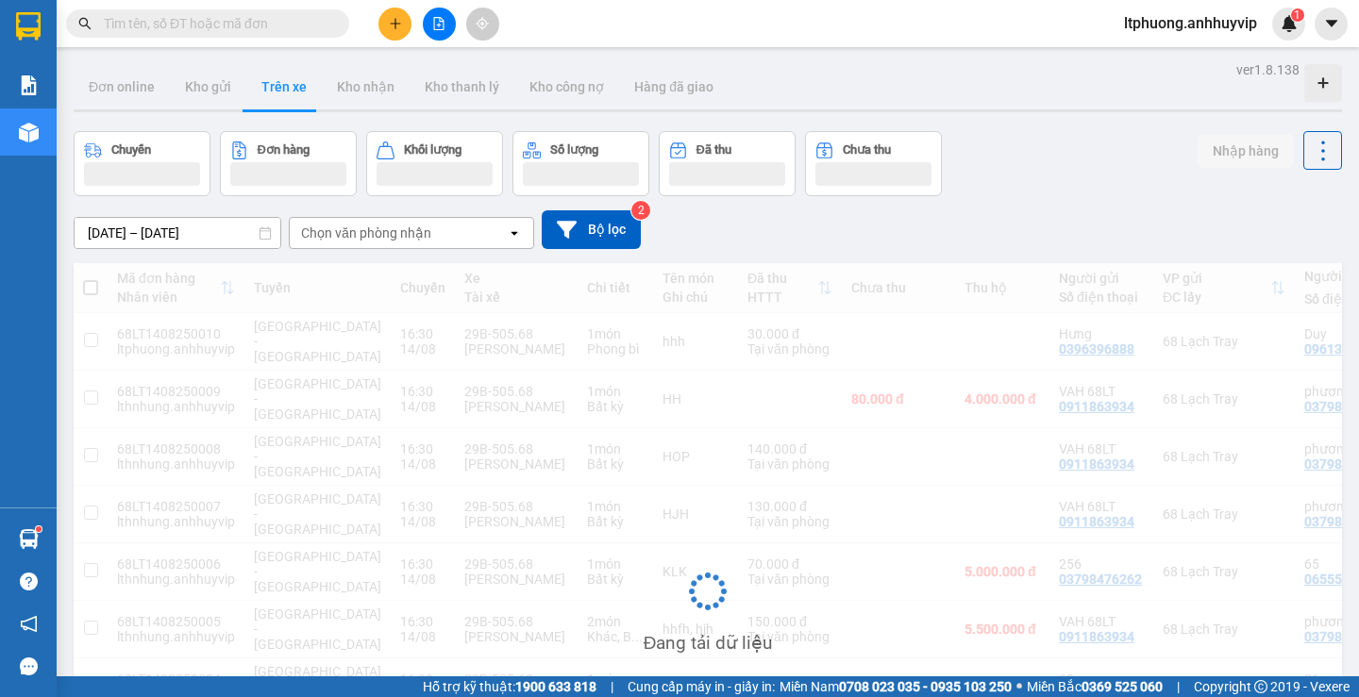
click at [435, 233] on div "Chọn văn phòng nhận" at bounding box center [398, 233] width 217 height 30
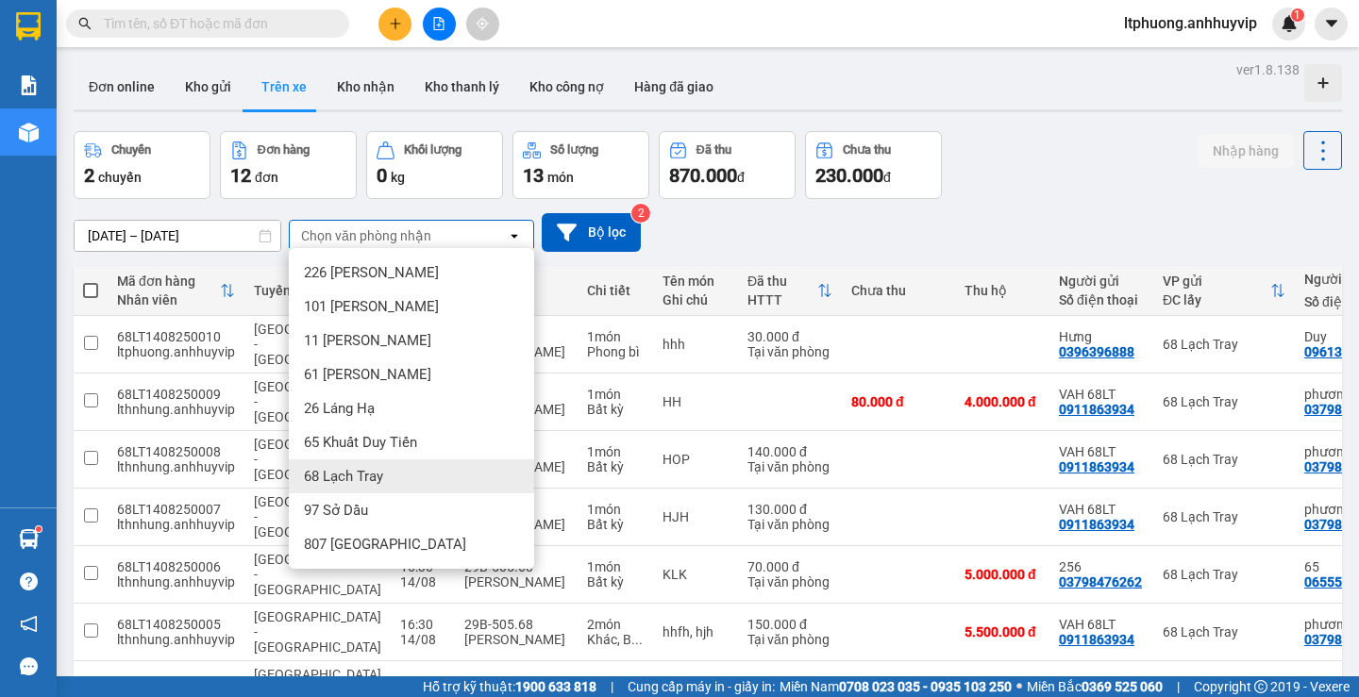
click at [355, 464] on div "68 Lạch Tray" at bounding box center [411, 477] width 245 height 34
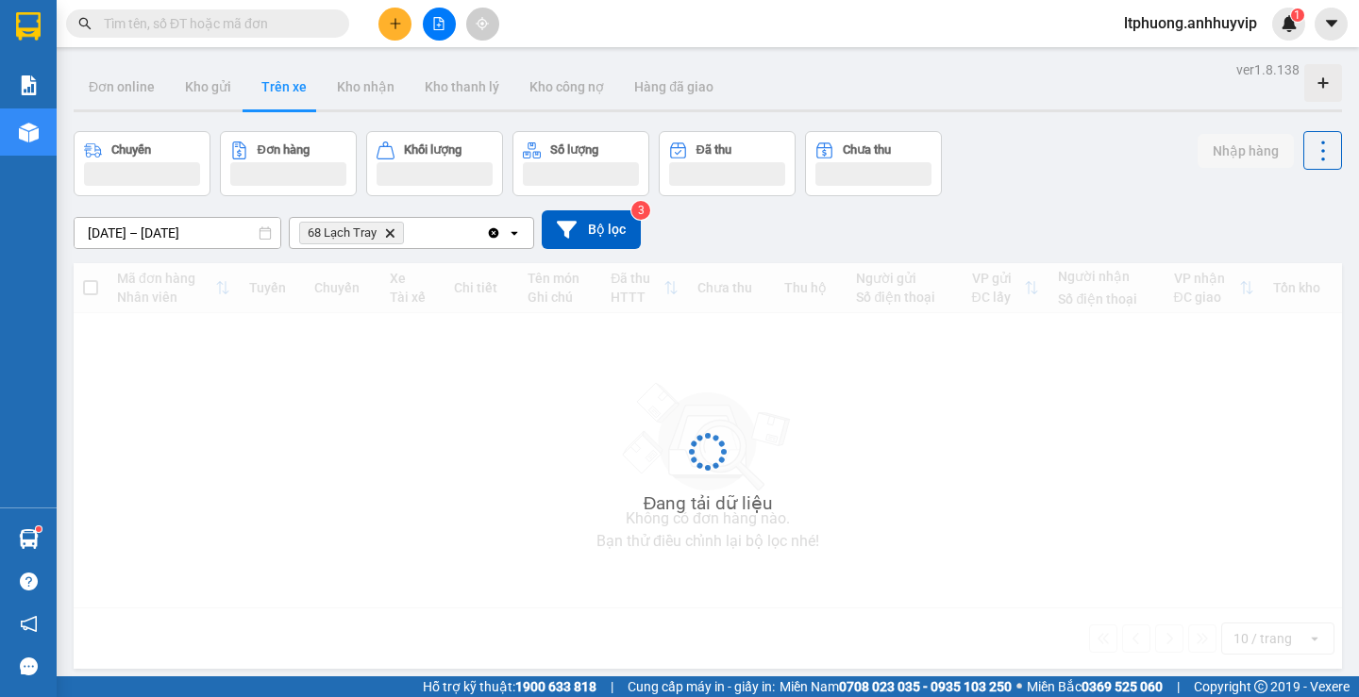
click at [461, 239] on div "68 Lạch Tray Delete" at bounding box center [388, 233] width 196 height 30
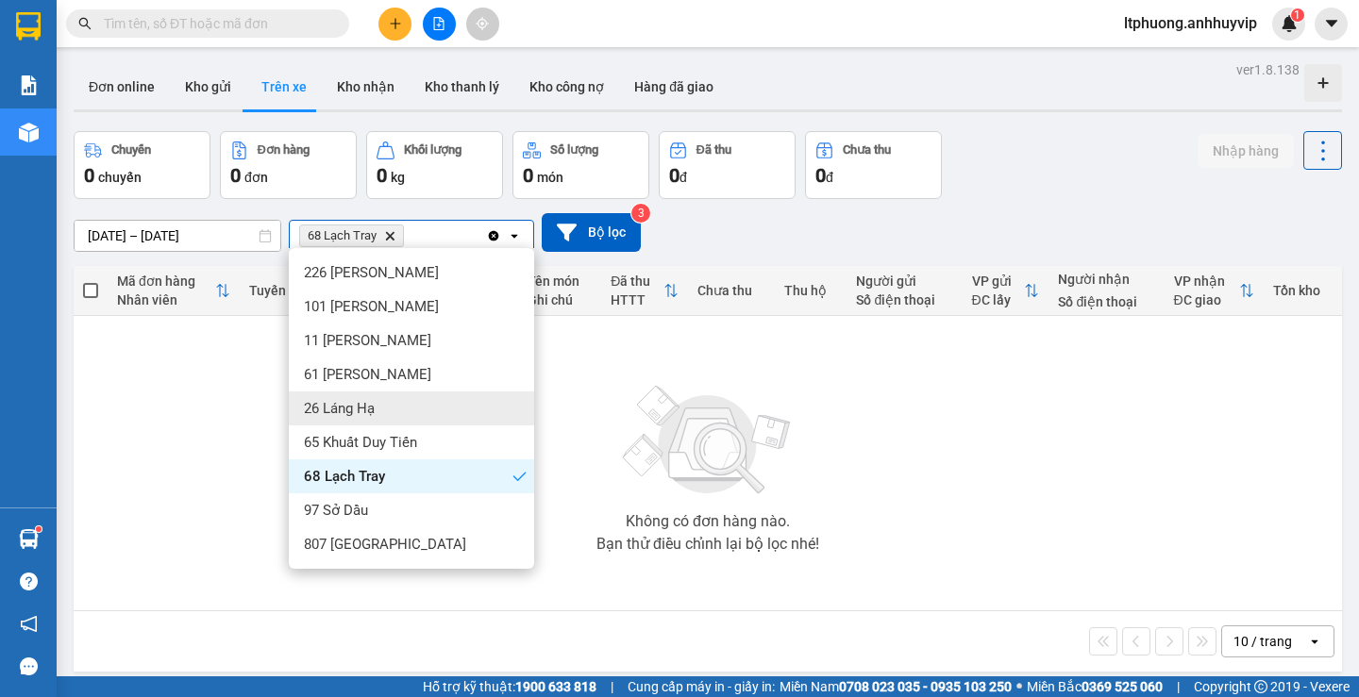
click at [414, 413] on div "26 Láng Hạ" at bounding box center [411, 409] width 245 height 34
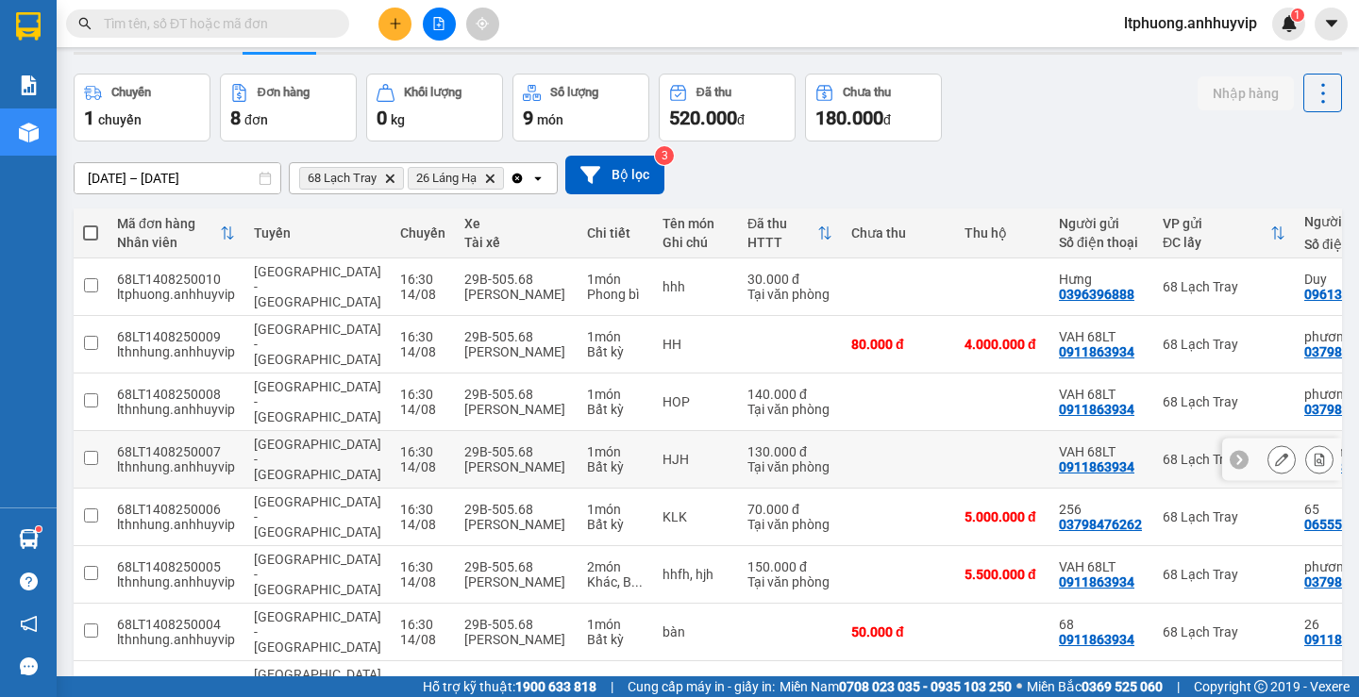
scroll to position [87, 0]
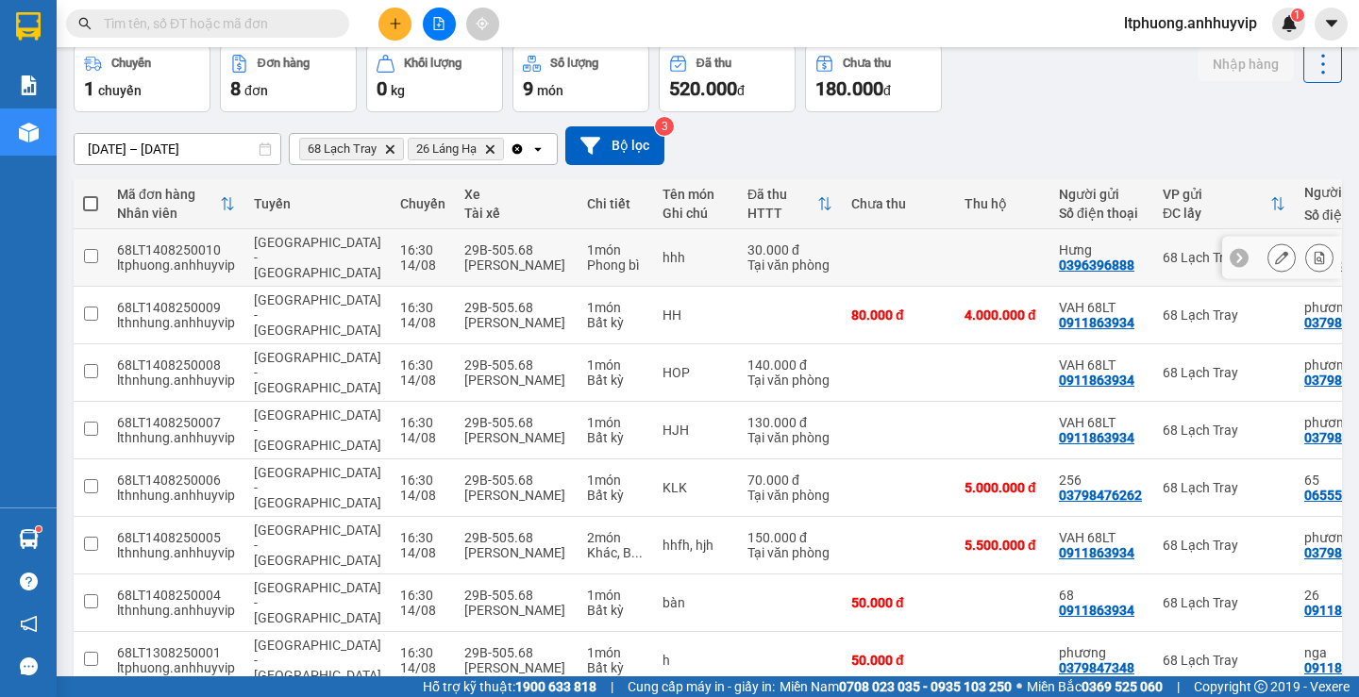
click at [93, 256] on td at bounding box center [91, 258] width 34 height 58
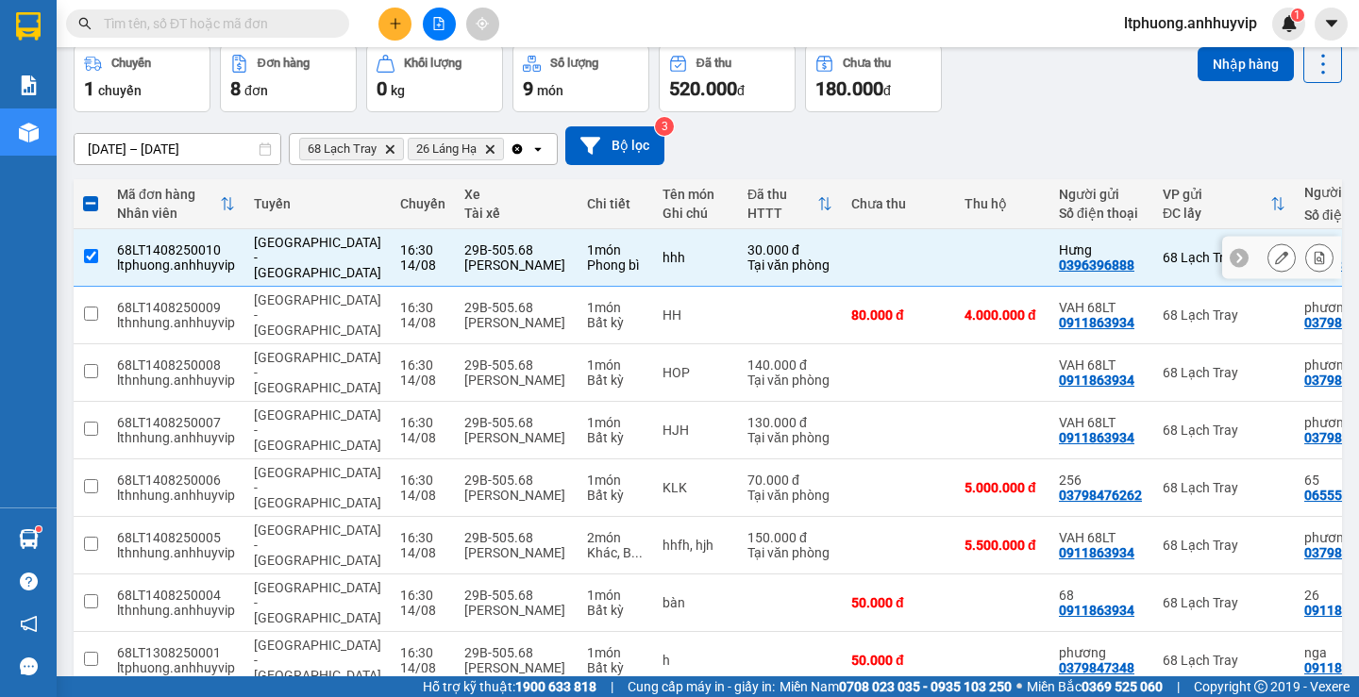
click at [92, 249] on input "checkbox" at bounding box center [91, 256] width 14 height 14
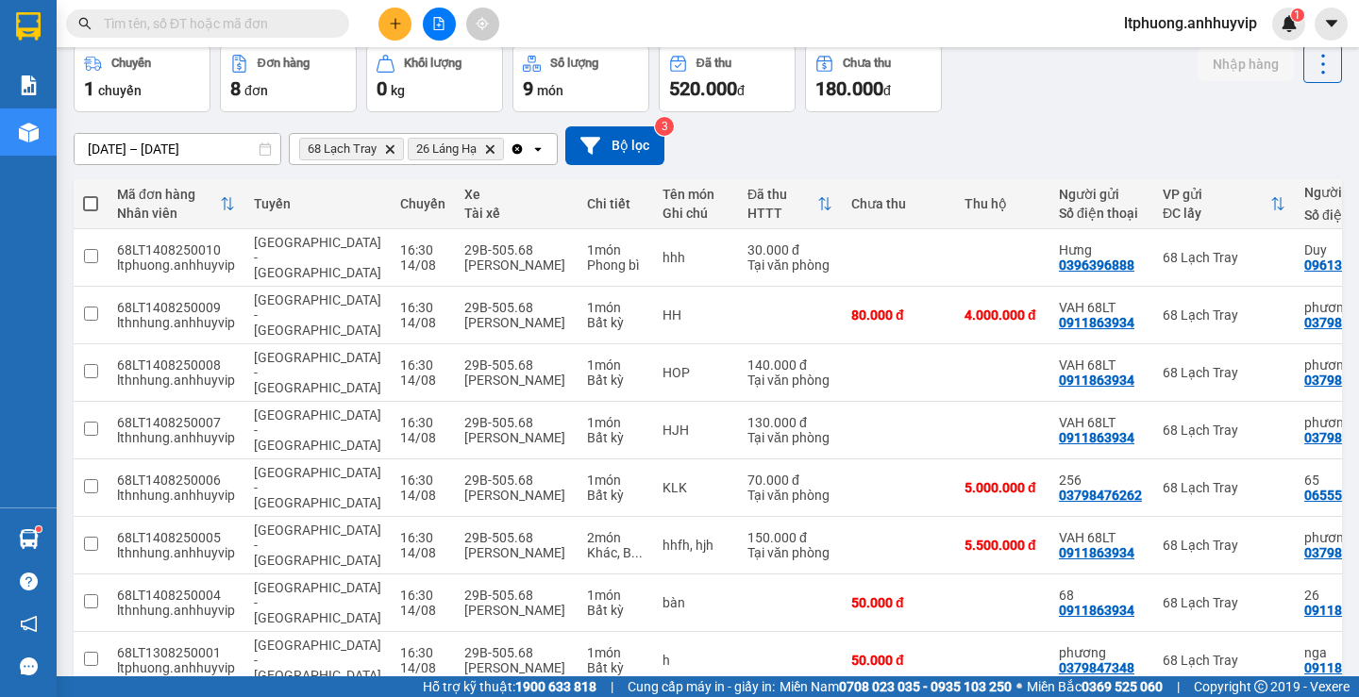
click at [88, 206] on span at bounding box center [90, 203] width 15 height 15
click at [91, 194] on input "checkbox" at bounding box center [91, 194] width 0 height 0
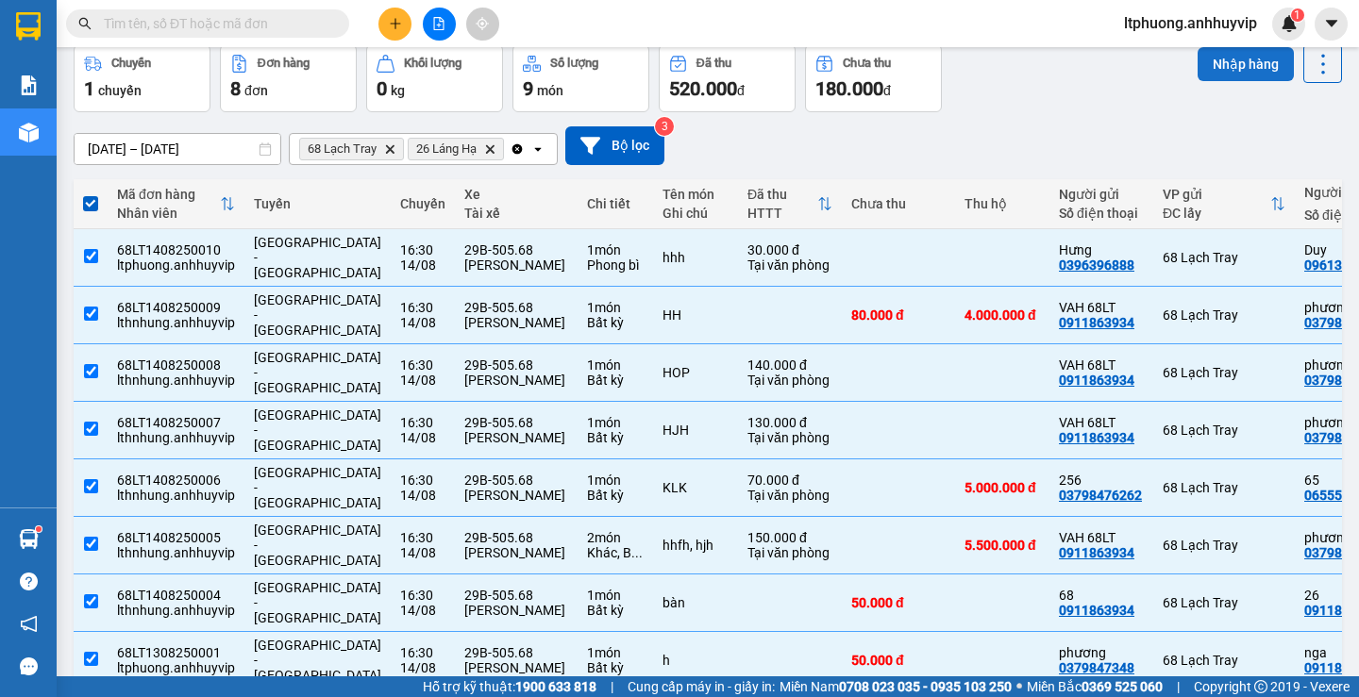
click at [1211, 61] on button "Nhập hàng" at bounding box center [1246, 64] width 96 height 34
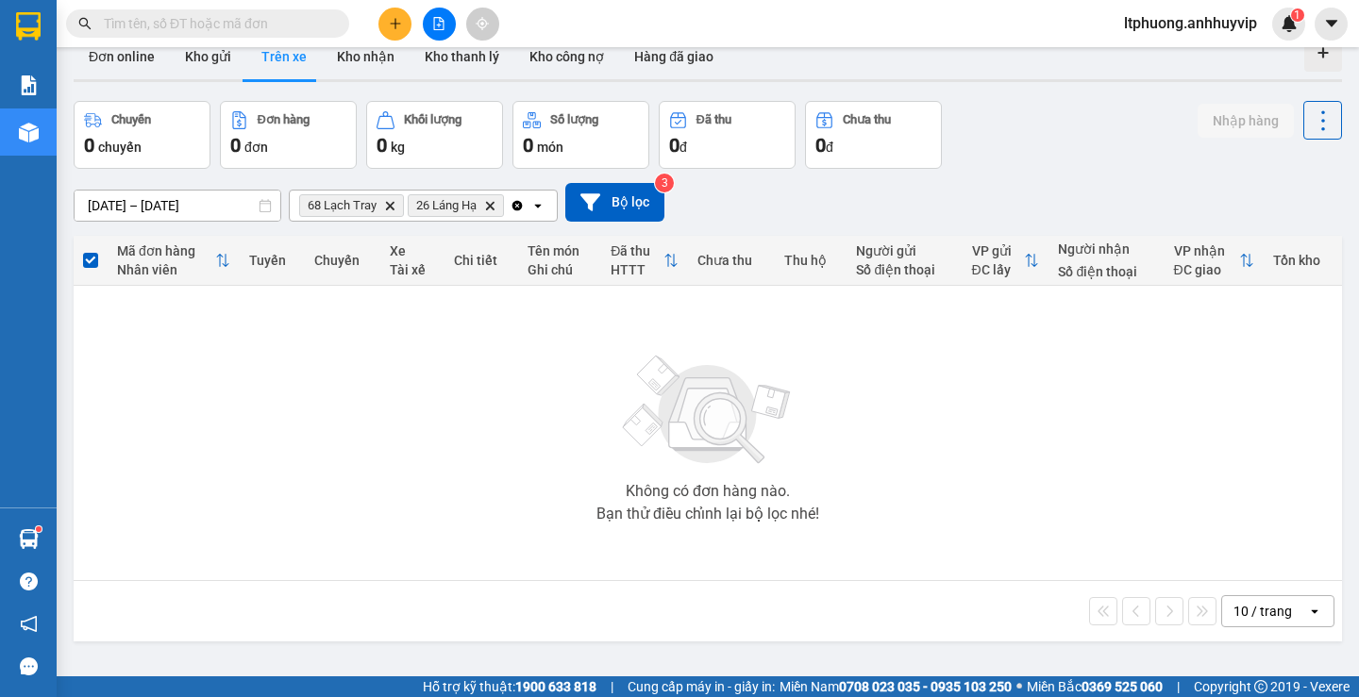
scroll to position [0, 0]
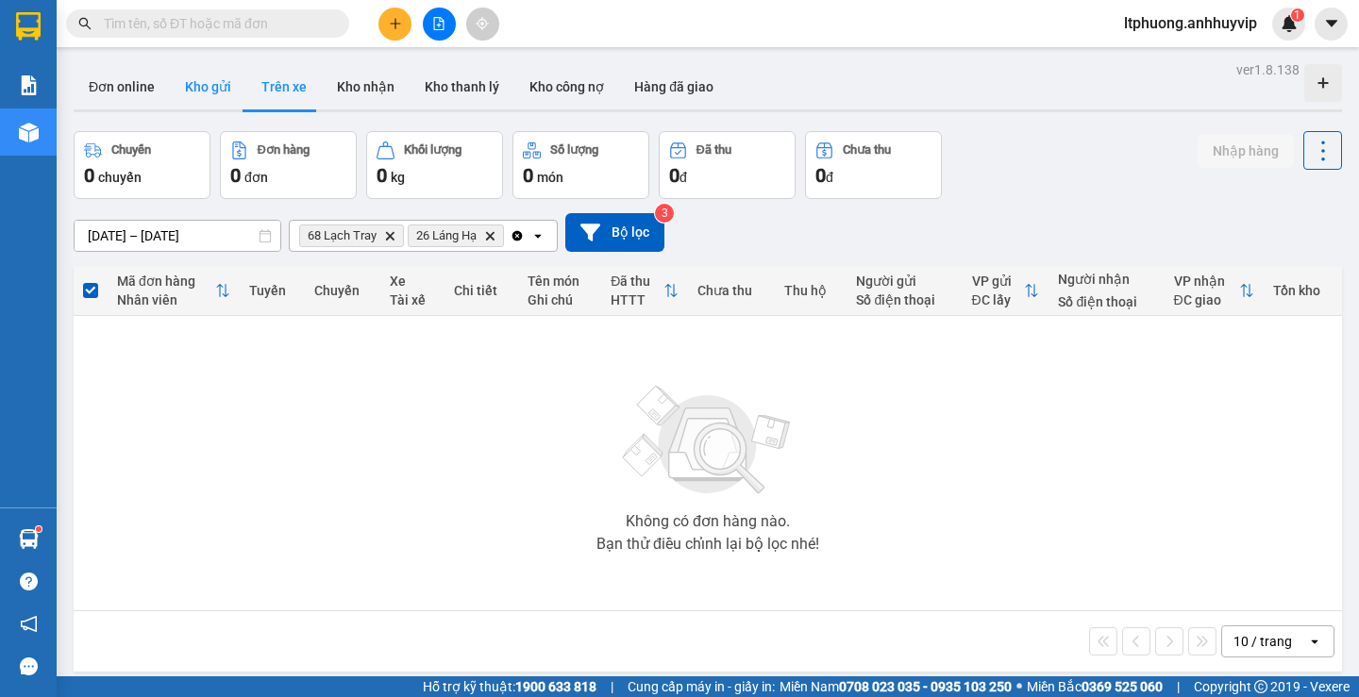
click at [233, 93] on button "Kho gửi" at bounding box center [208, 86] width 76 height 45
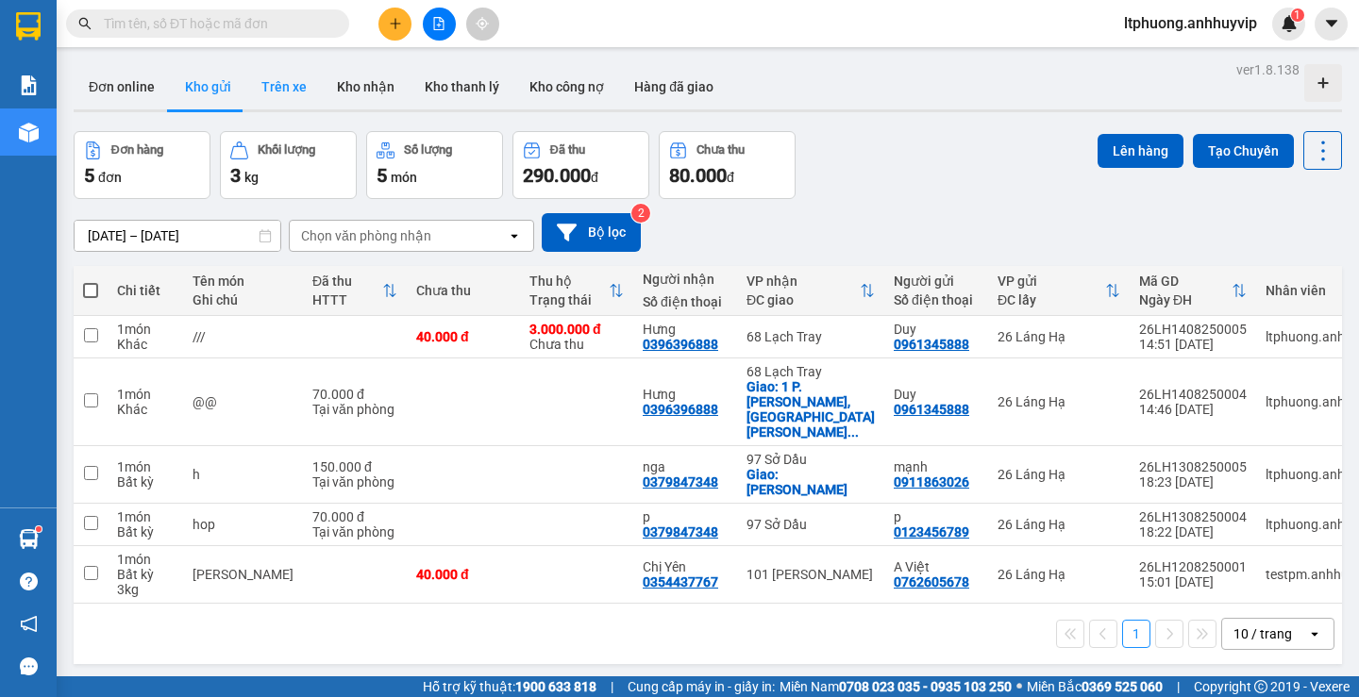
click at [246, 84] on button "Trên xe" at bounding box center [284, 86] width 76 height 45
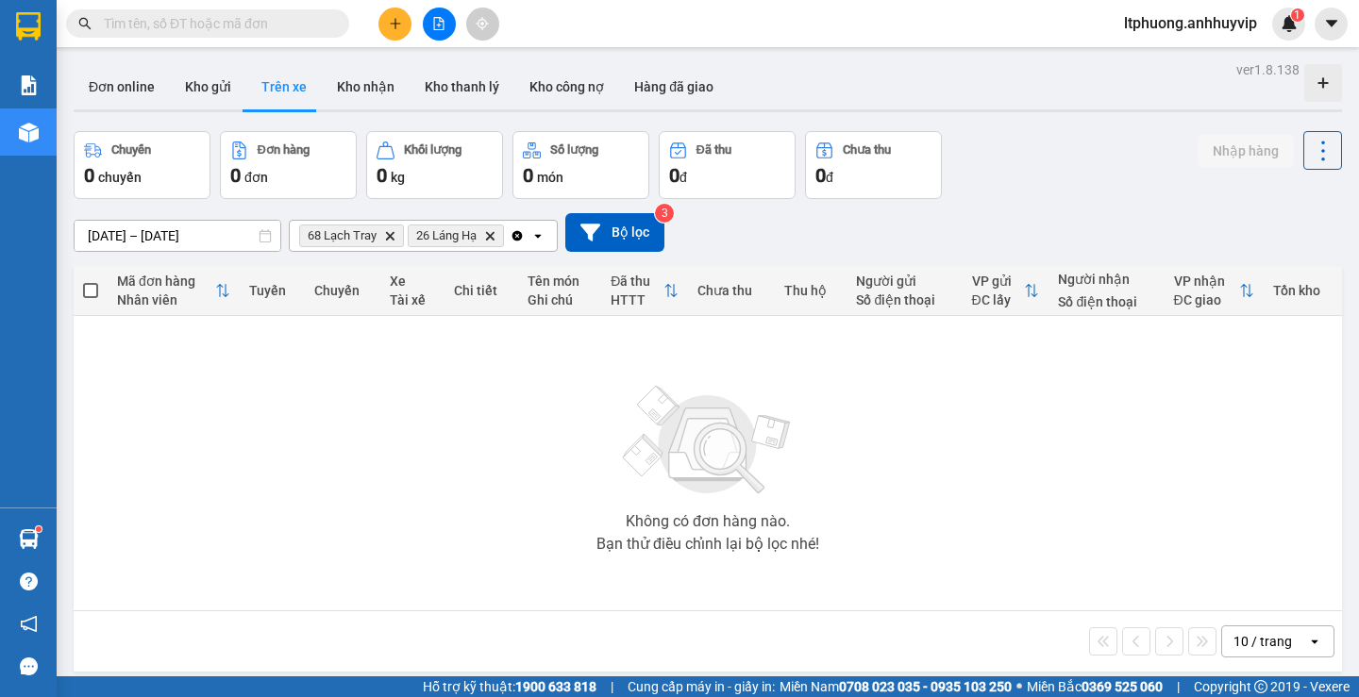
click at [512, 234] on icon "Clear all" at bounding box center [517, 235] width 15 height 15
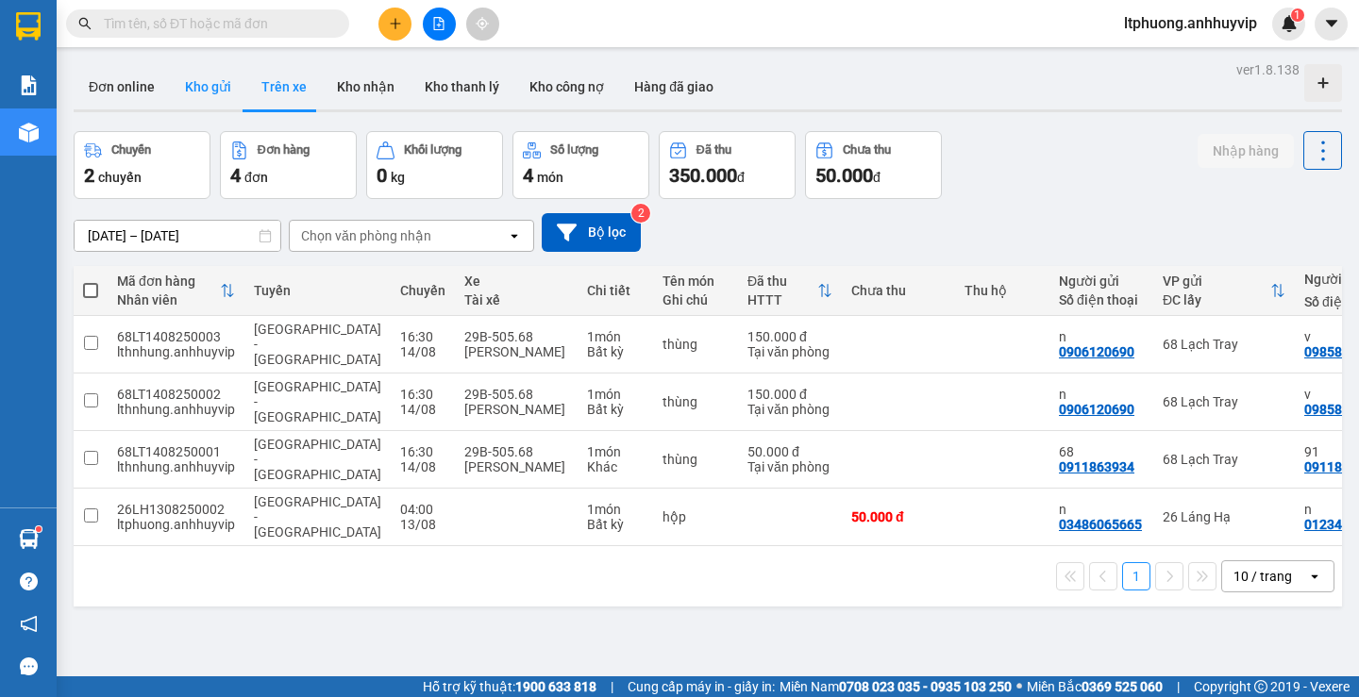
click at [204, 89] on button "Kho gửi" at bounding box center [208, 86] width 76 height 45
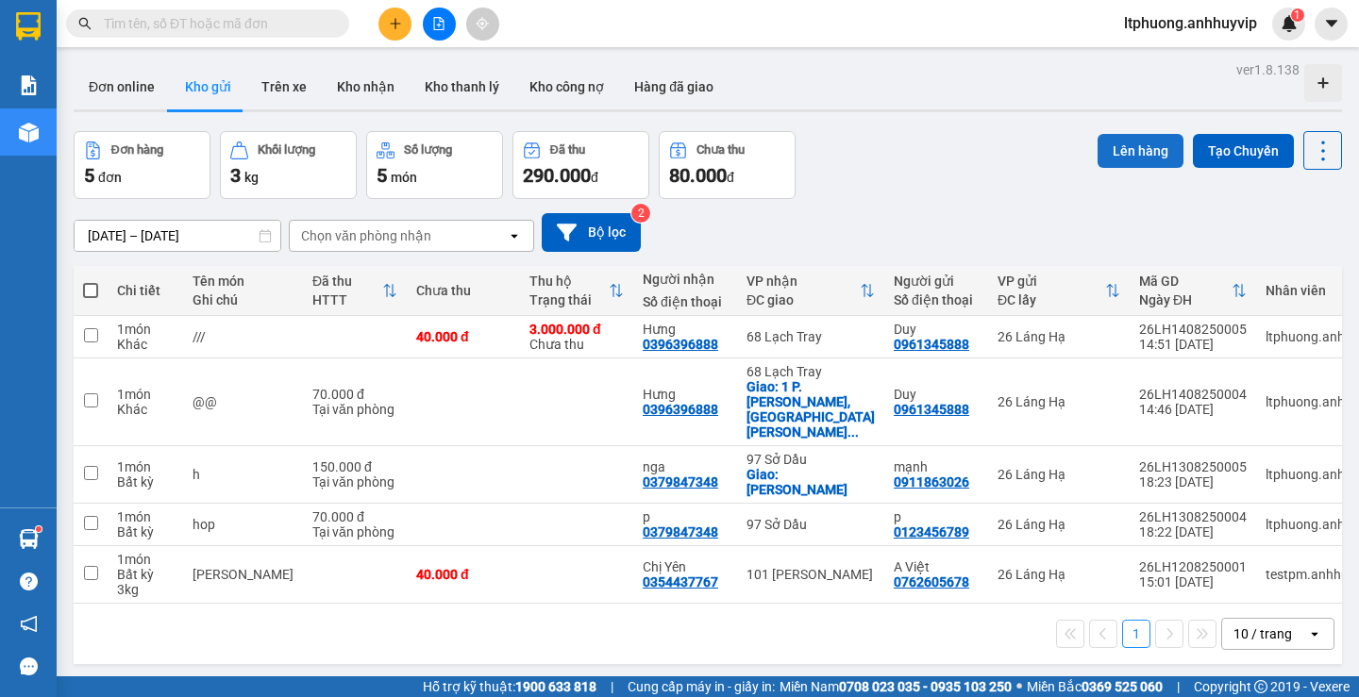
click at [1122, 147] on button "Lên hàng" at bounding box center [1141, 151] width 86 height 34
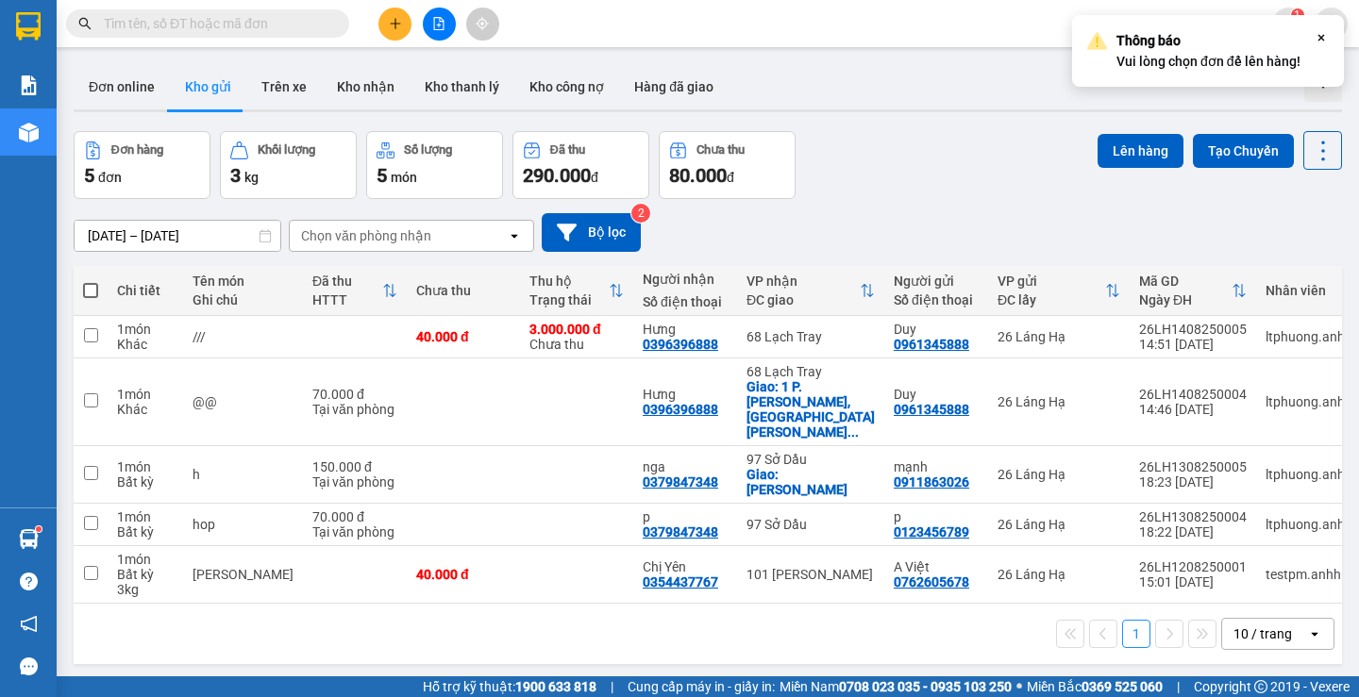
click at [985, 200] on div "[DATE] – [DATE] Press the down arrow key to interact with the calendar and sele…" at bounding box center [708, 232] width 1268 height 67
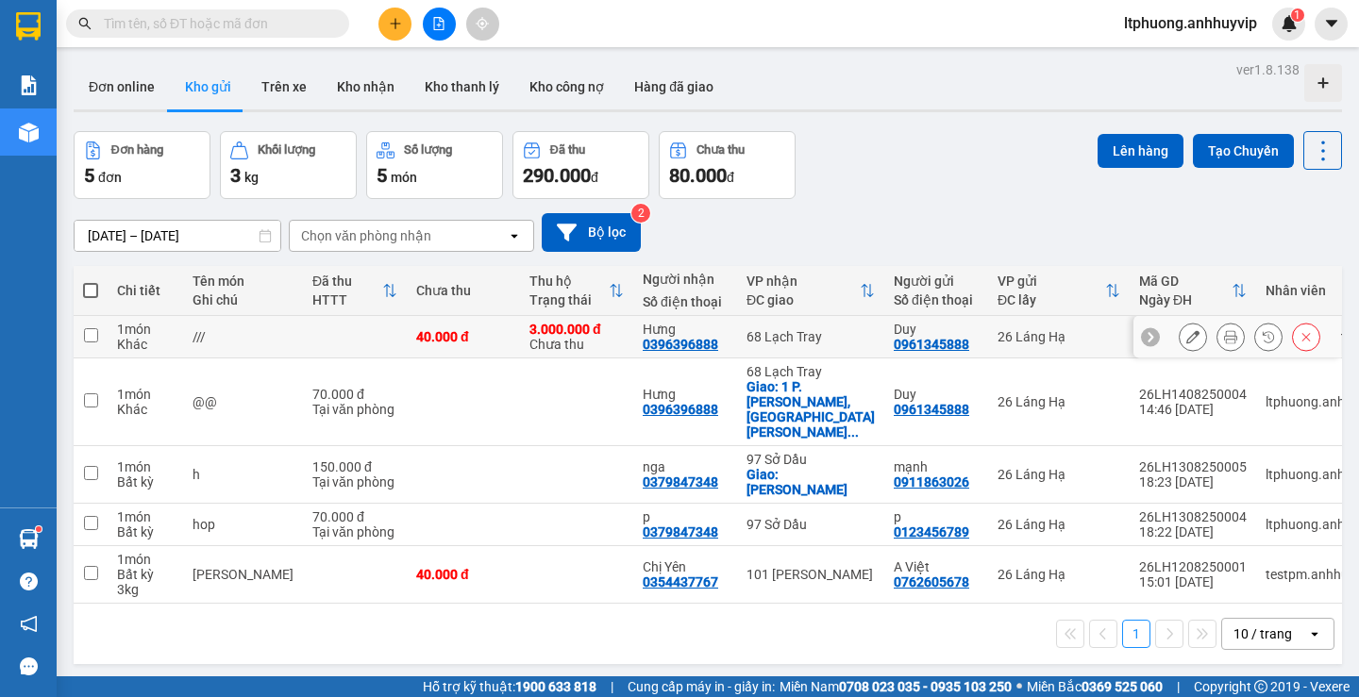
click at [92, 331] on input "checkbox" at bounding box center [91, 335] width 14 height 14
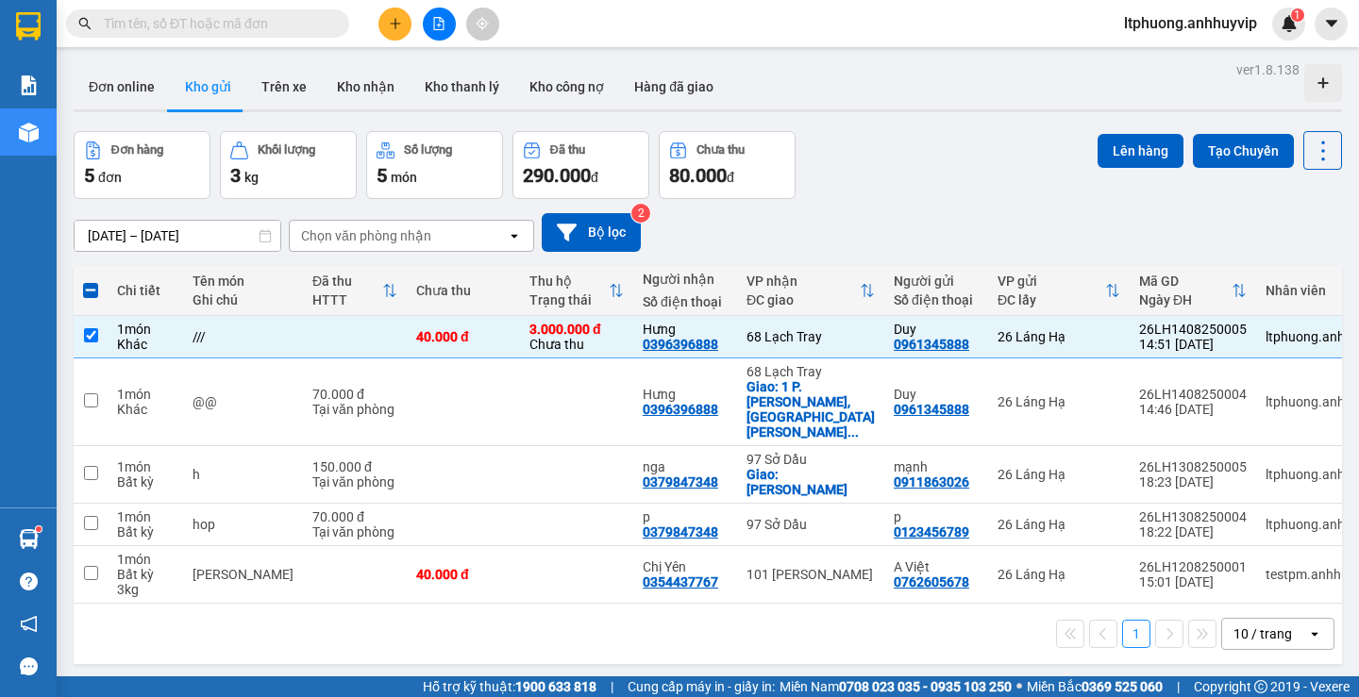
click at [430, 244] on div "Chọn văn phòng nhận" at bounding box center [398, 236] width 217 height 30
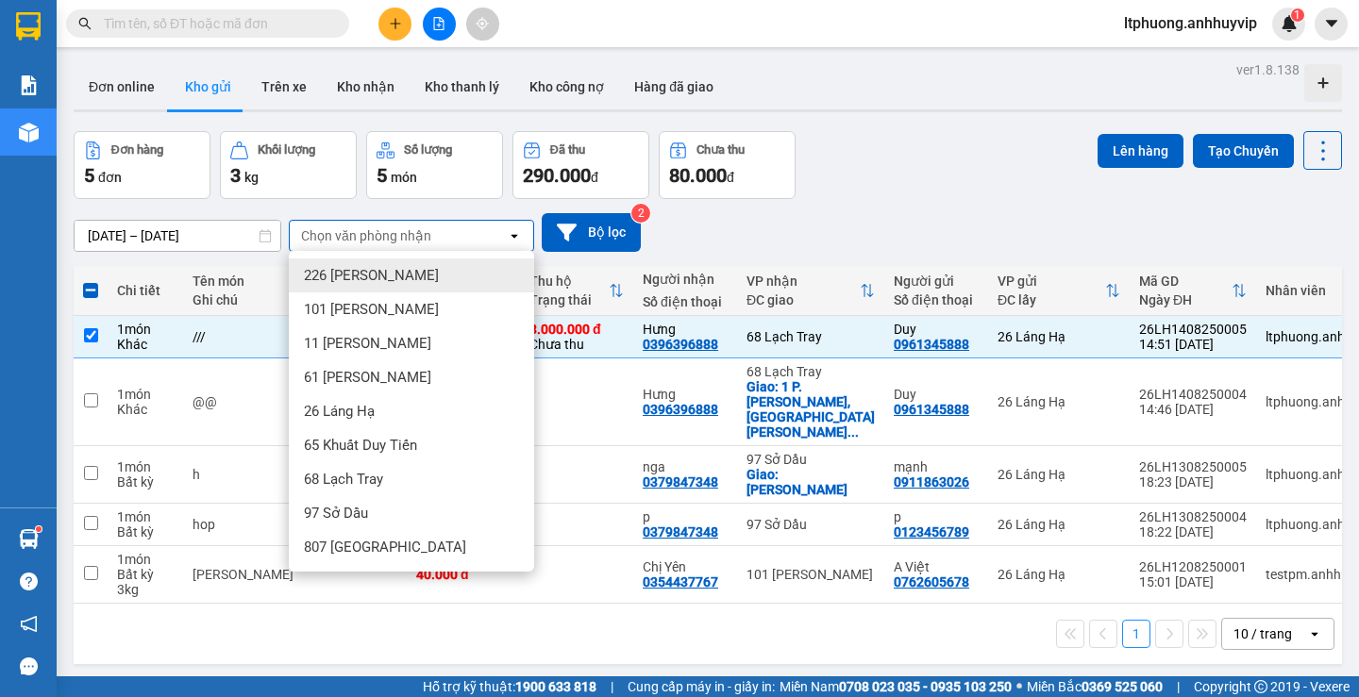
click at [899, 238] on div "[DATE] – [DATE] Press the down arrow key to interact with the calendar and sele…" at bounding box center [708, 232] width 1268 height 39
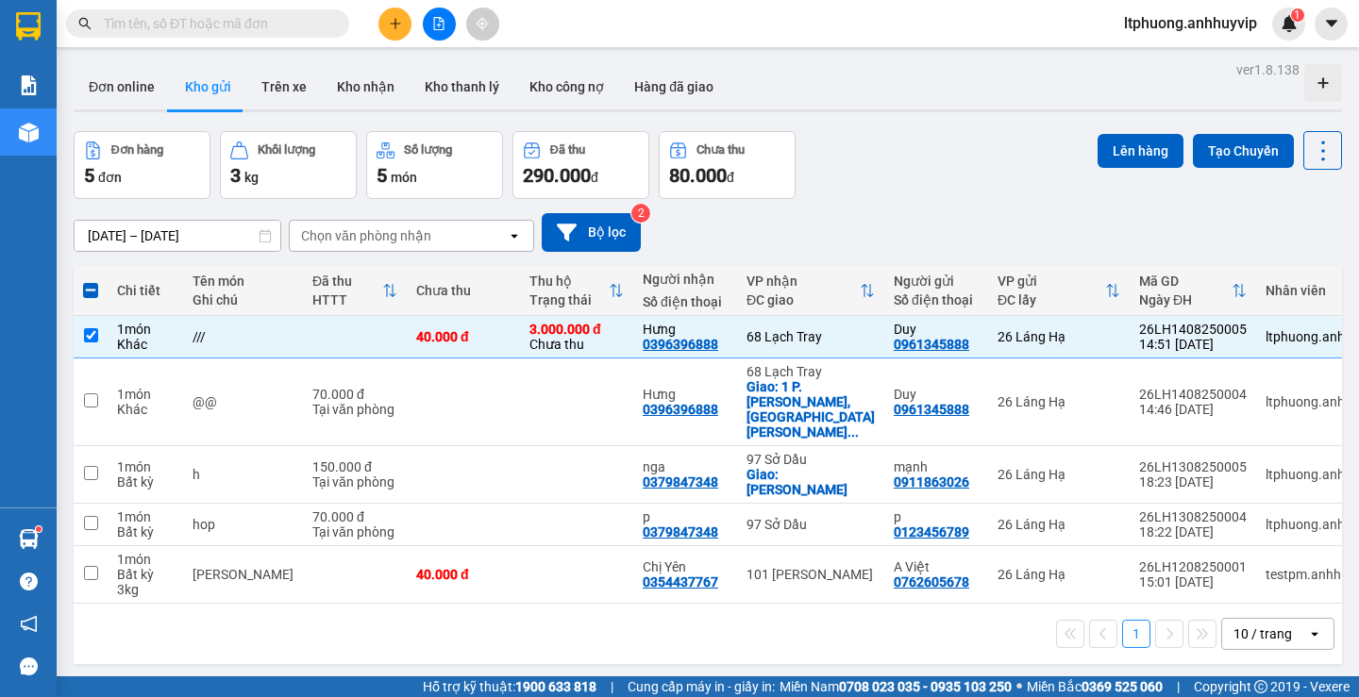
click at [463, 243] on div "Chọn văn phòng nhận" at bounding box center [398, 236] width 217 height 30
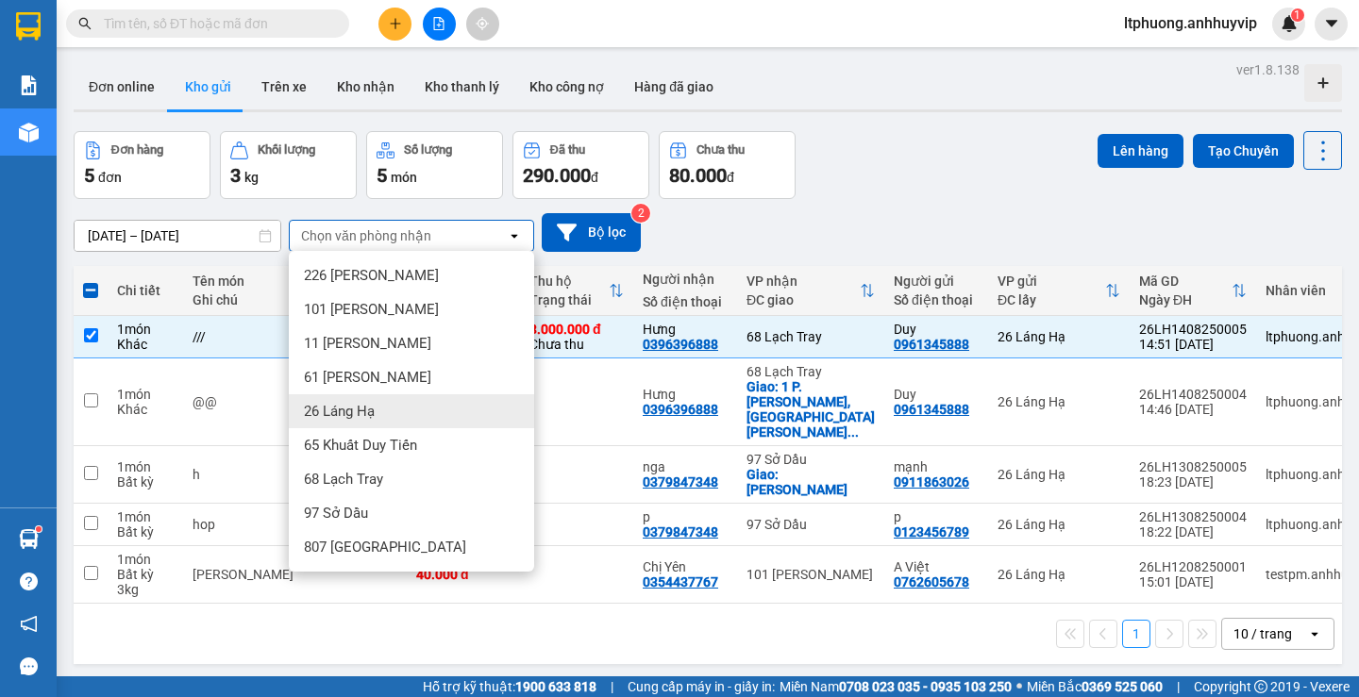
click at [404, 420] on div "26 Láng Hạ" at bounding box center [411, 411] width 245 height 34
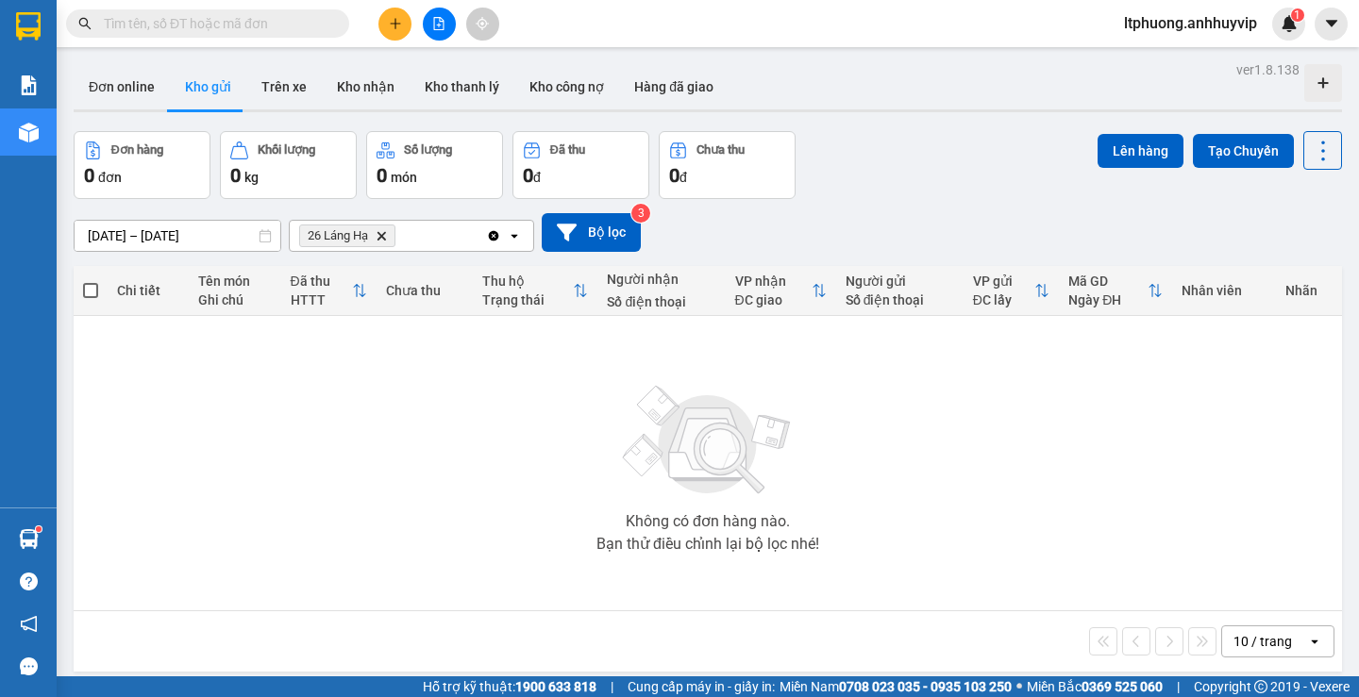
click at [63, 92] on main "ver 1.8.138 Đơn online Kho gửi Trên xe Kho nhận Kho thanh lý Kho công nợ Hàng đ…" at bounding box center [679, 338] width 1359 height 677
click at [497, 243] on div "Clear all open" at bounding box center [509, 236] width 47 height 30
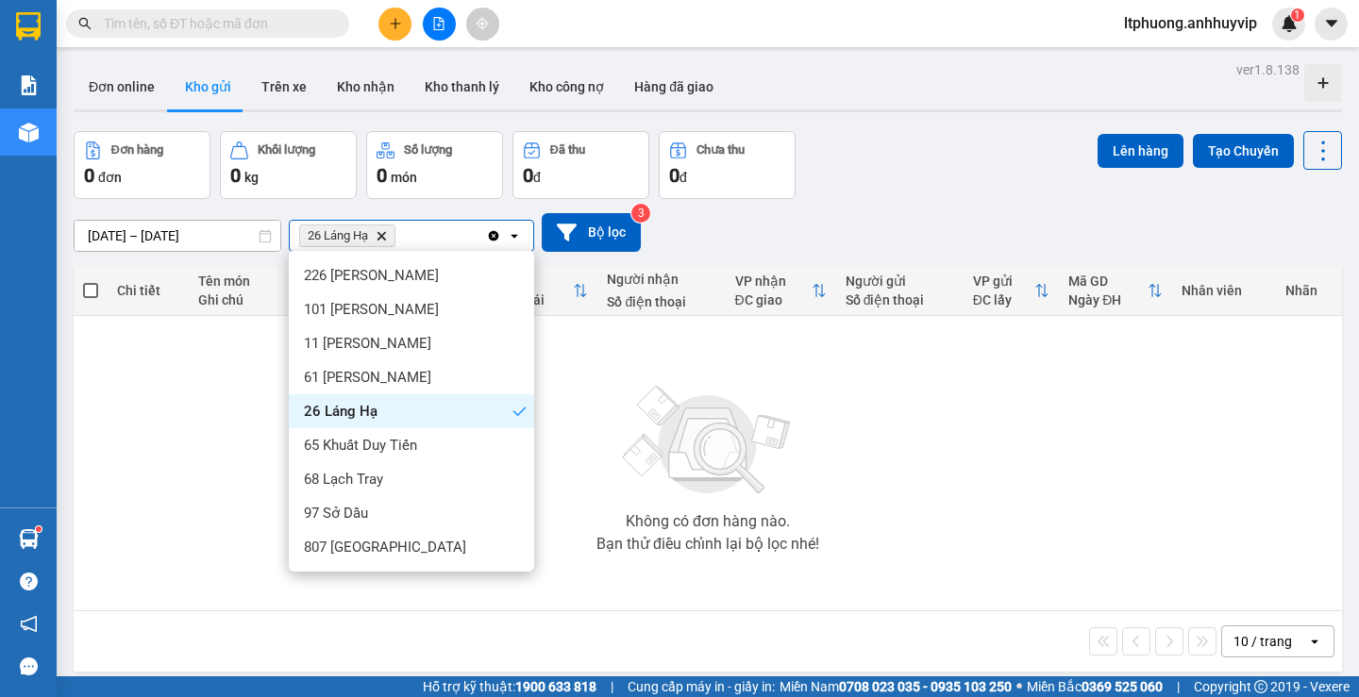
click at [496, 237] on icon "Clear all" at bounding box center [494, 235] width 10 height 10
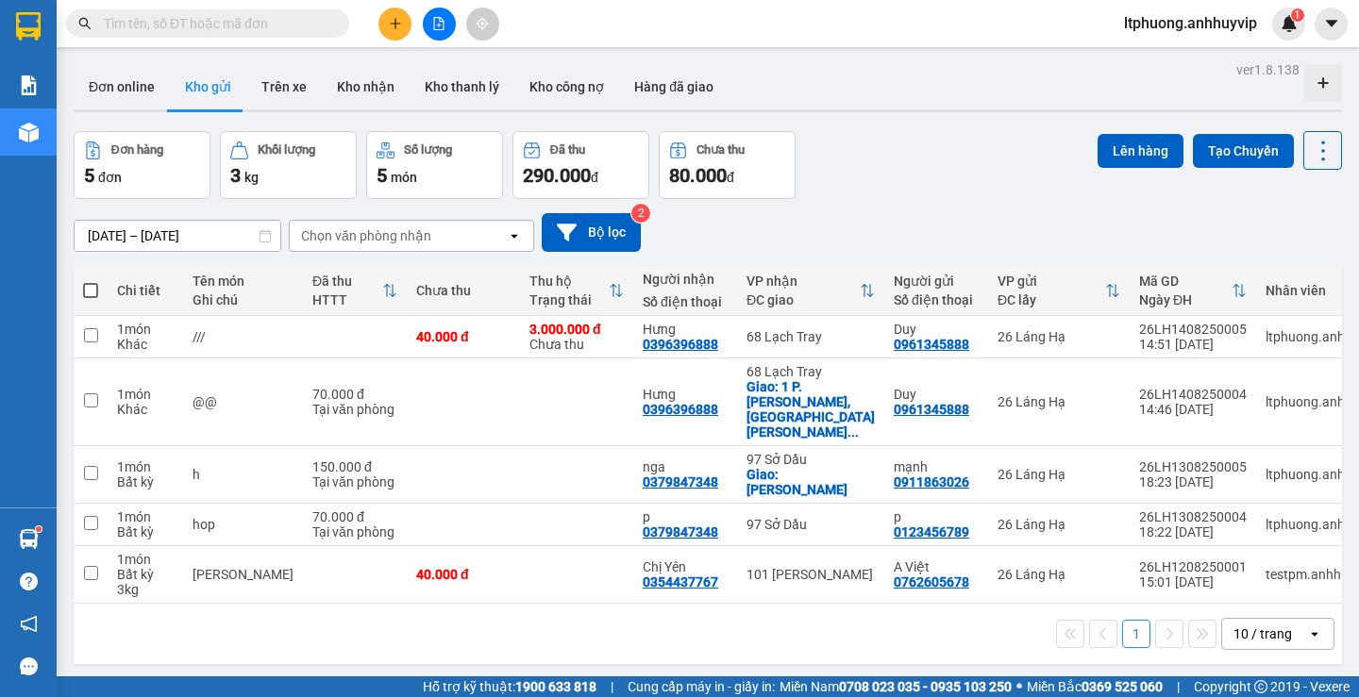
click at [640, 211] on sup "2" at bounding box center [640, 213] width 19 height 19
click at [633, 222] on button "Bộ lọc" at bounding box center [591, 232] width 99 height 39
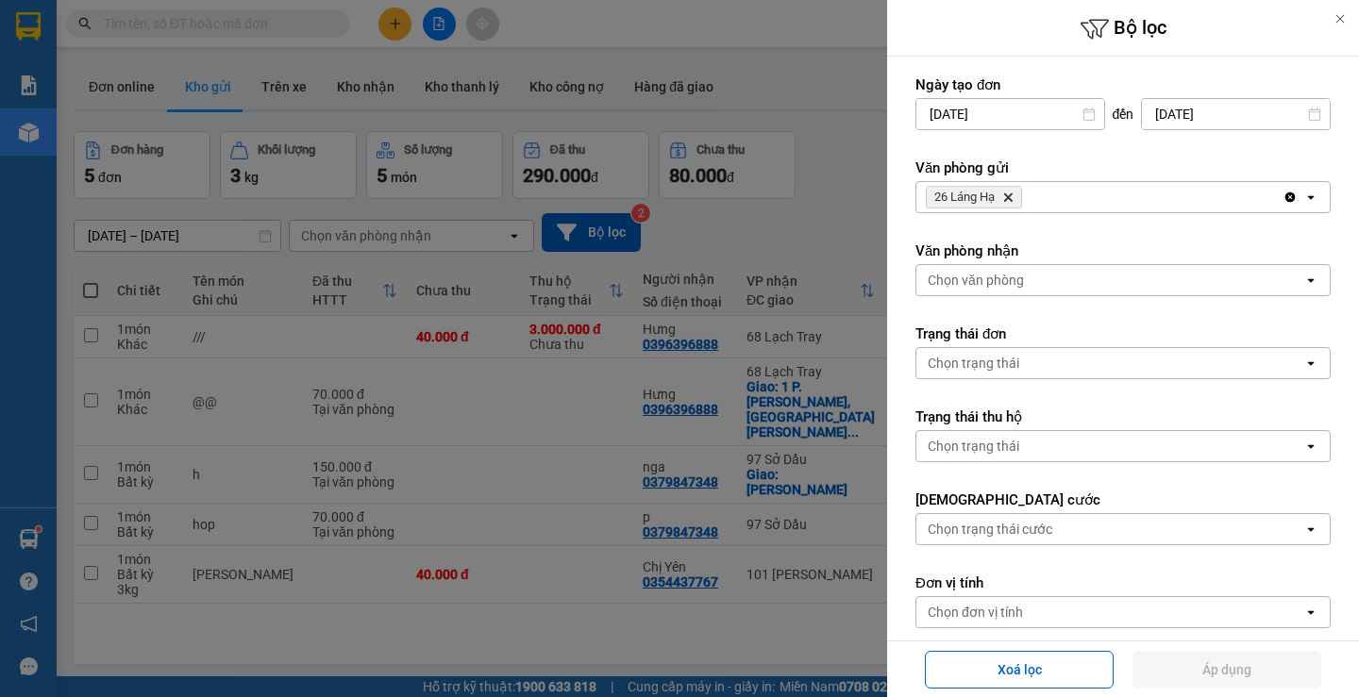
click at [1008, 196] on icon "26 Láng Hạ, close by backspace" at bounding box center [1008, 197] width 8 height 8
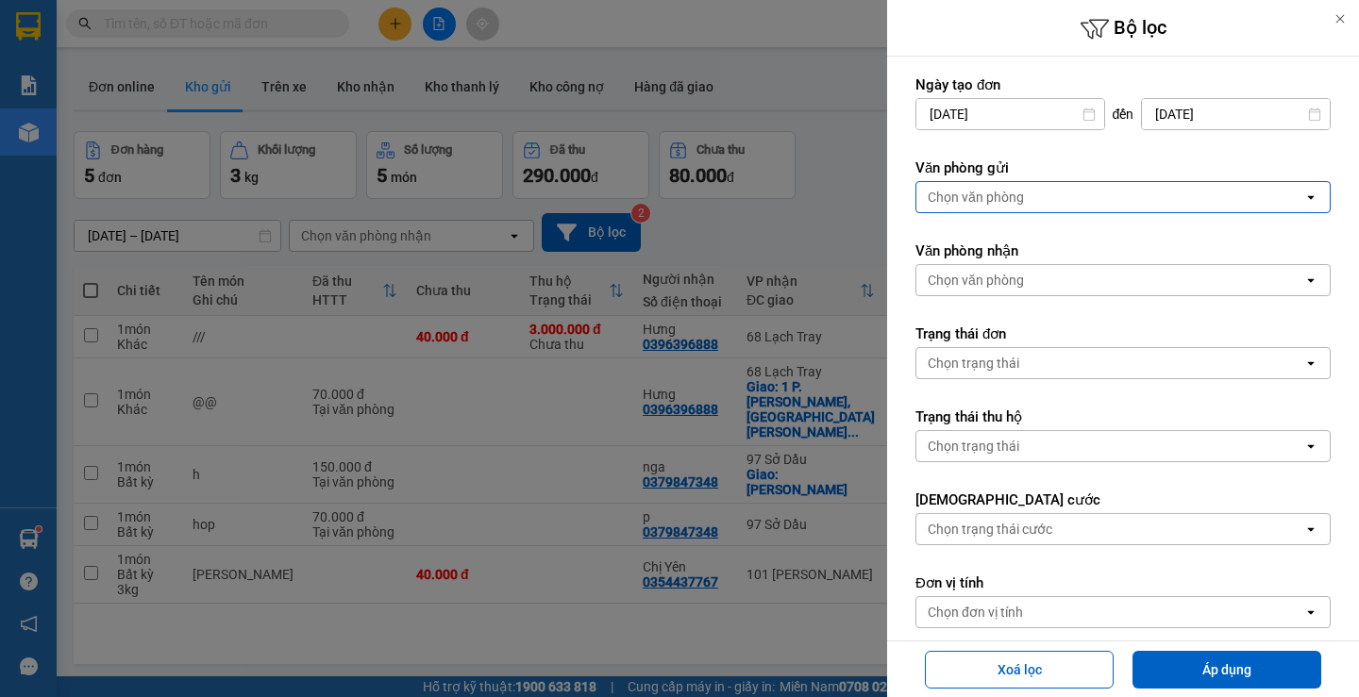
click at [1047, 194] on div "Chọn văn phòng" at bounding box center [1109, 197] width 387 height 30
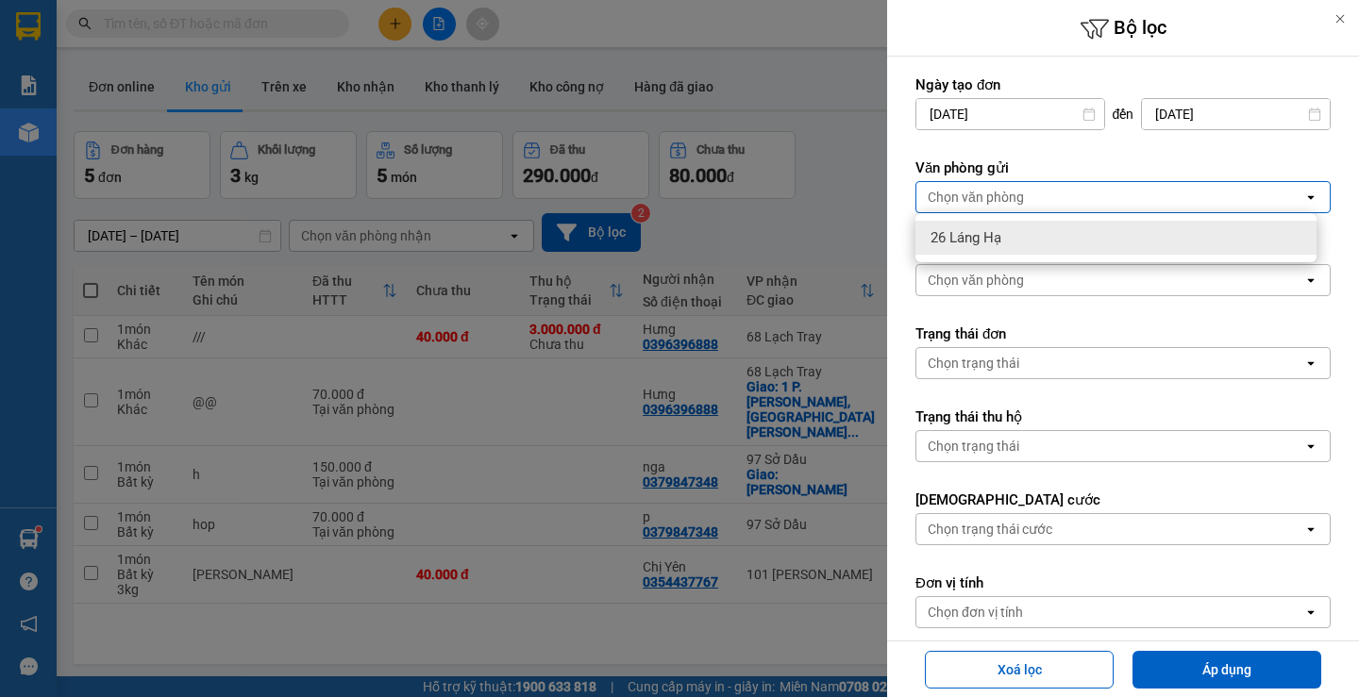
click at [1023, 225] on div "26 Láng Hạ" at bounding box center [1115, 238] width 401 height 34
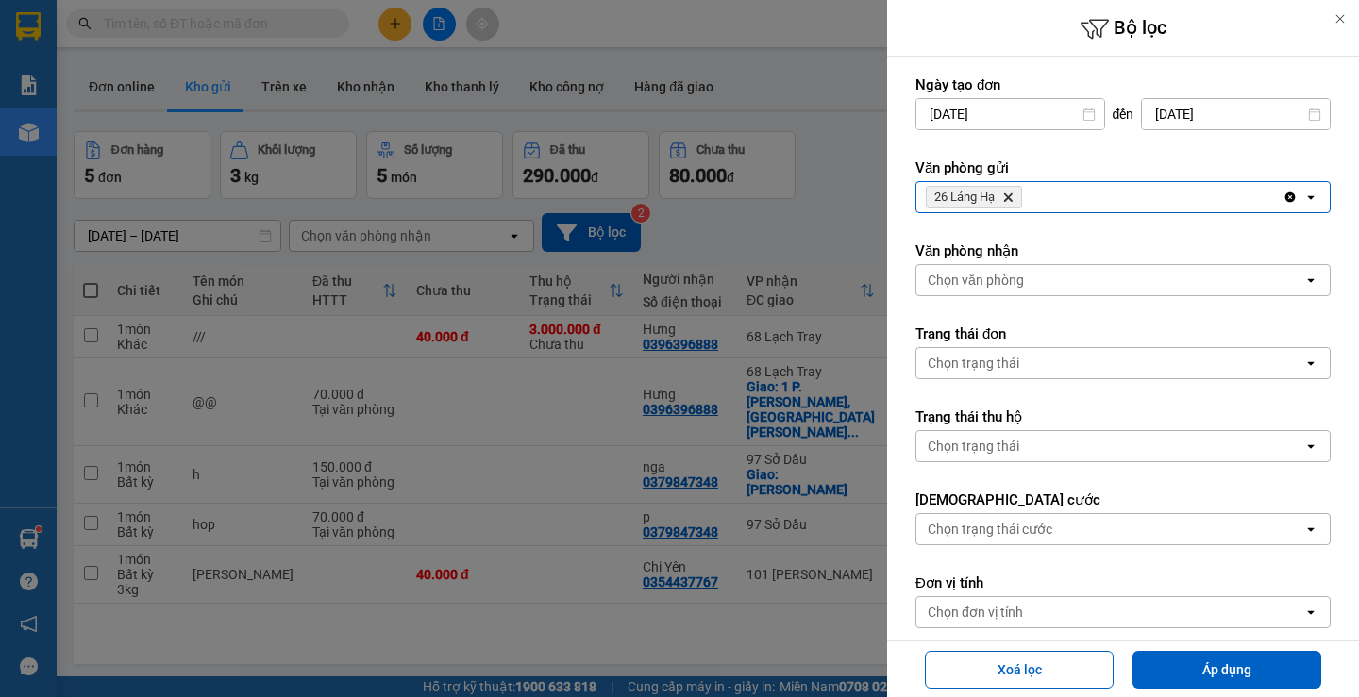
click at [1006, 270] on div "Chọn văn phòng" at bounding box center [1109, 280] width 387 height 30
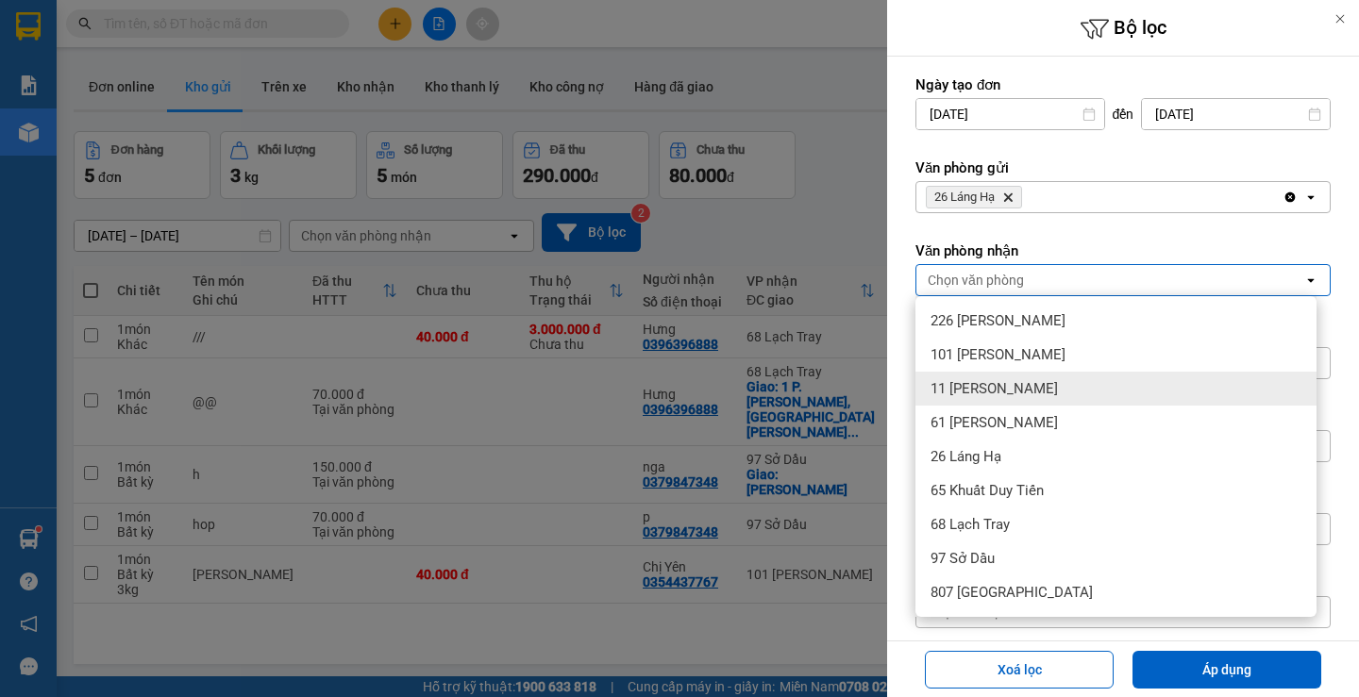
click at [968, 385] on span "11 [PERSON_NAME]" at bounding box center [994, 388] width 127 height 19
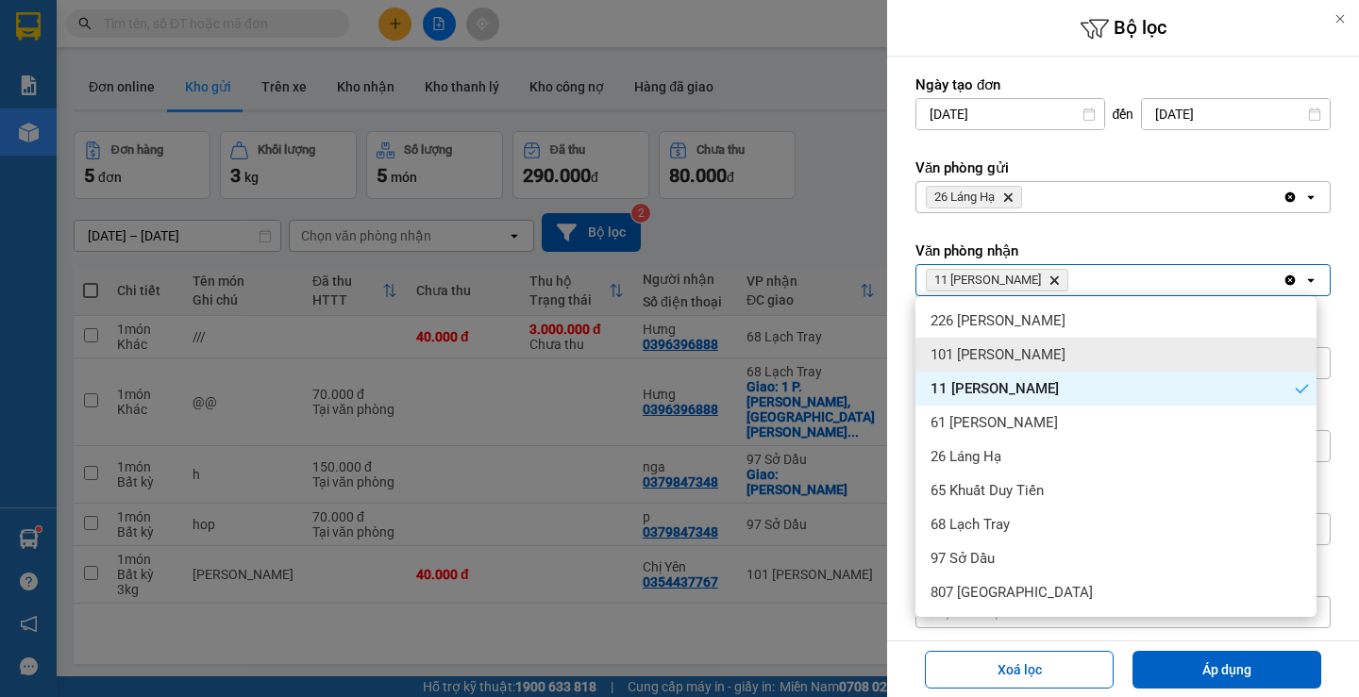
click at [976, 352] on span "101 [PERSON_NAME]" at bounding box center [998, 354] width 135 height 19
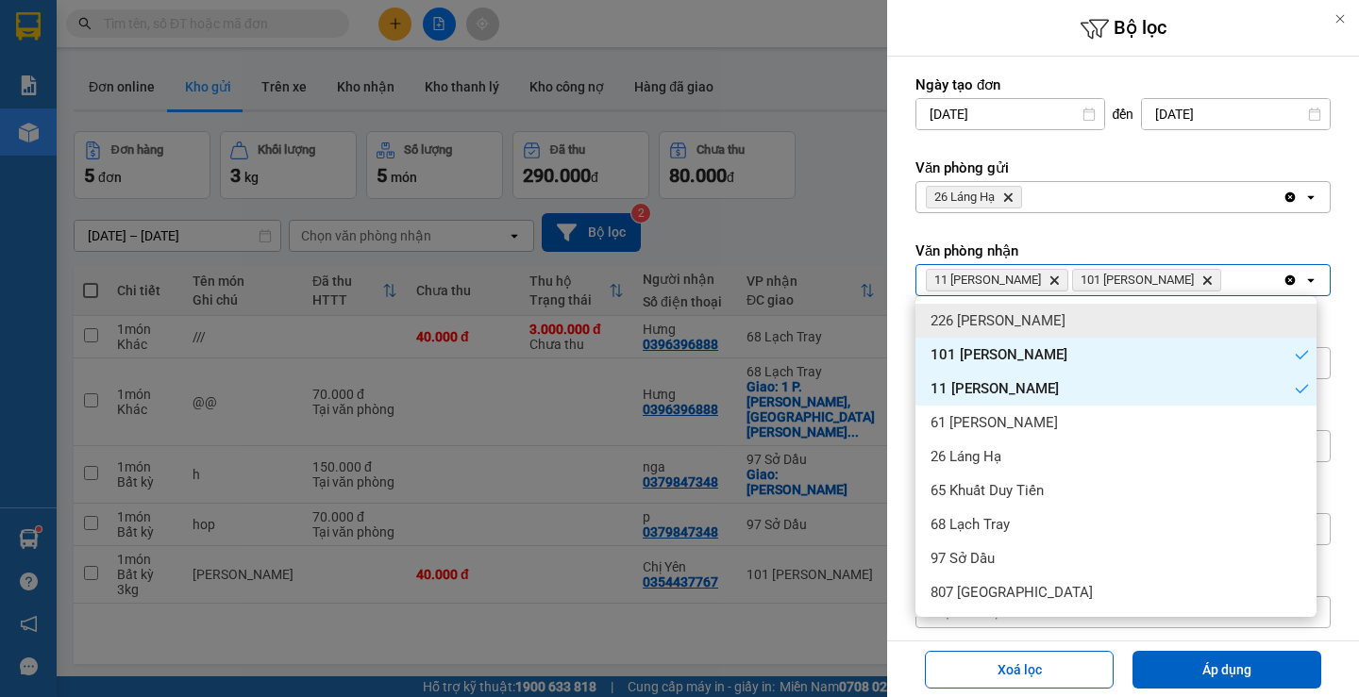
click at [1054, 280] on icon "11 Nguyễn Quốc Trị, close by backspace" at bounding box center [1054, 281] width 8 height 8
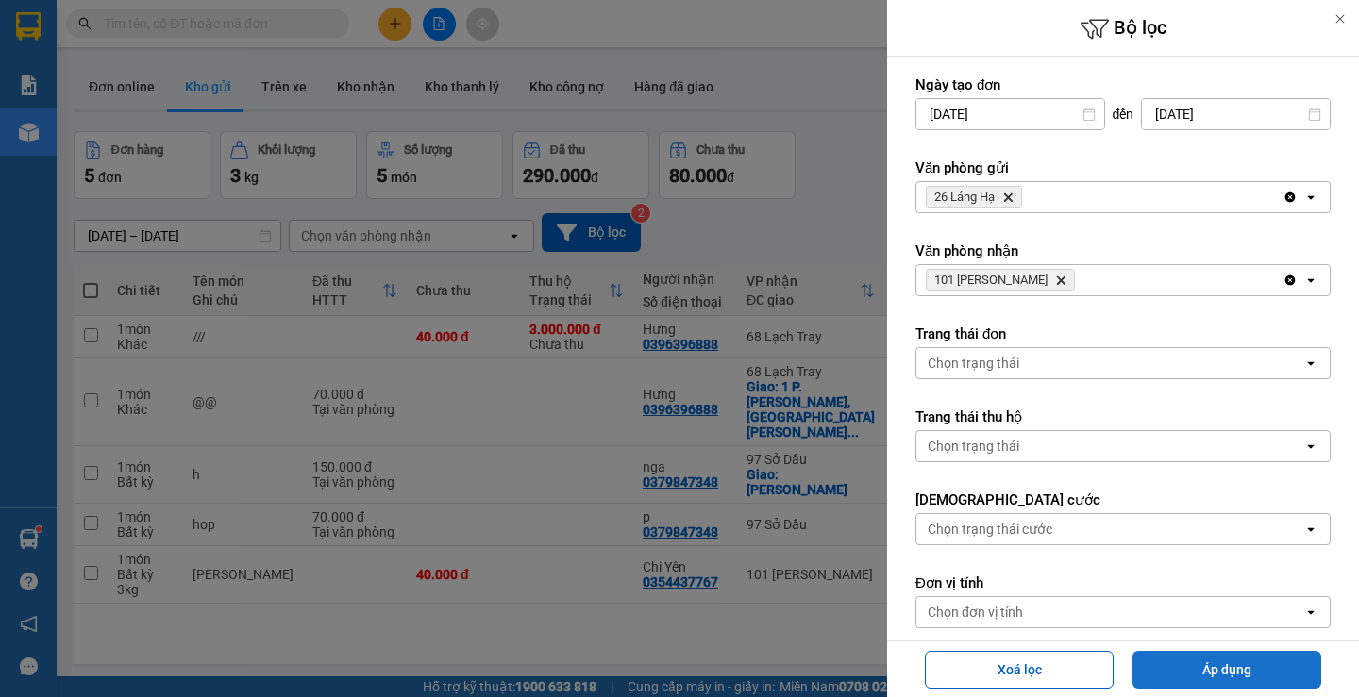
click at [1193, 666] on button "Áp dụng" at bounding box center [1227, 670] width 189 height 38
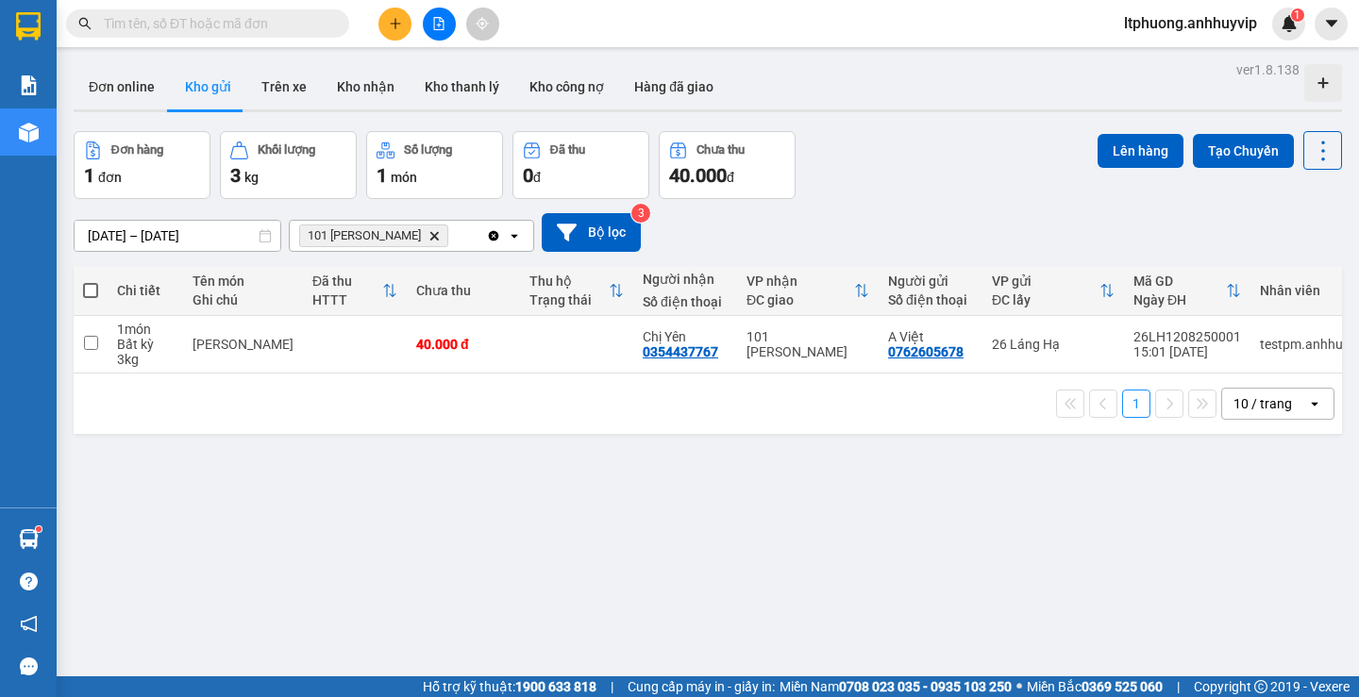
click at [493, 239] on icon "Clear all" at bounding box center [494, 235] width 10 height 10
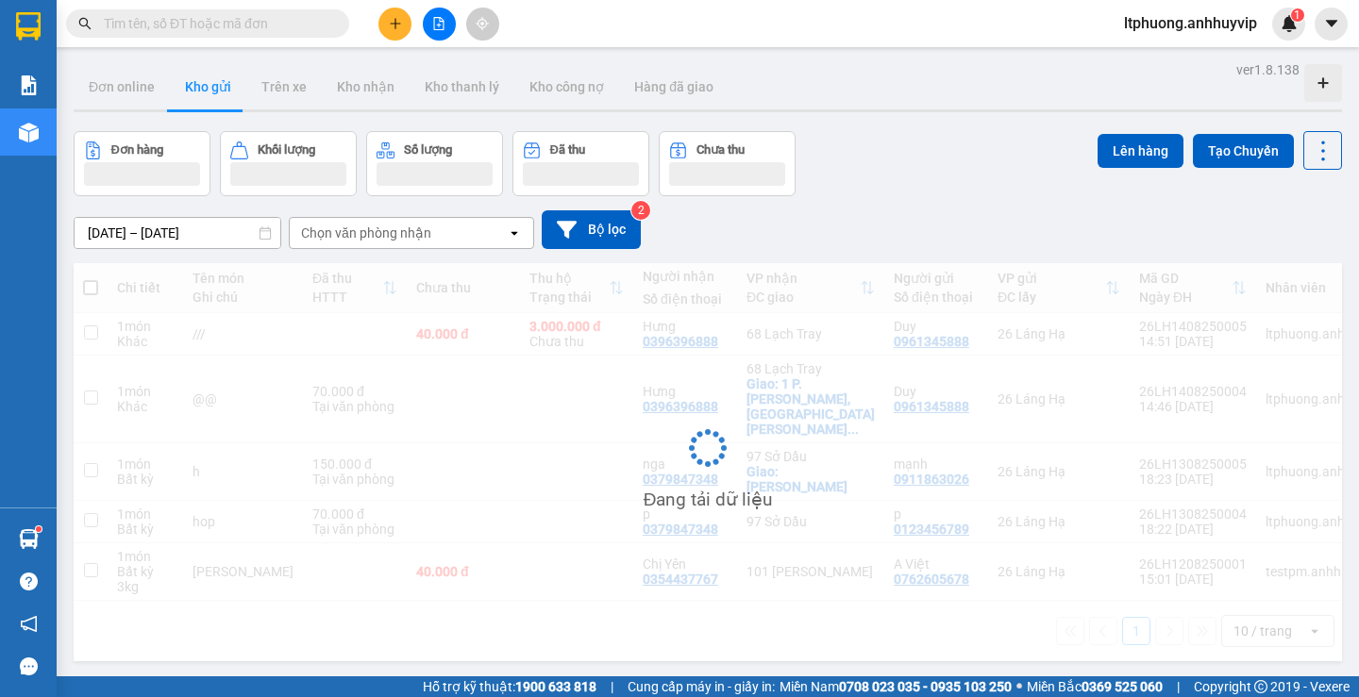
click at [467, 240] on div "Chọn văn phòng nhận" at bounding box center [398, 233] width 217 height 30
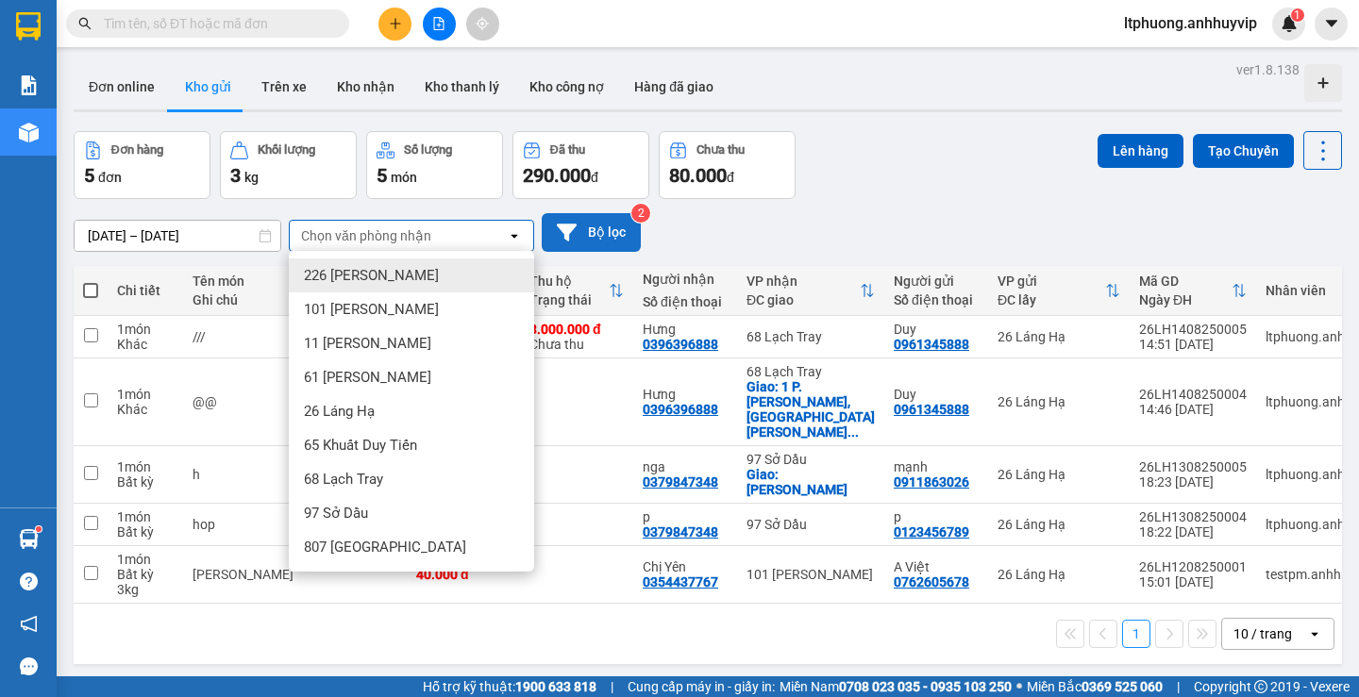
click at [577, 238] on button "Bộ lọc" at bounding box center [591, 232] width 99 height 39
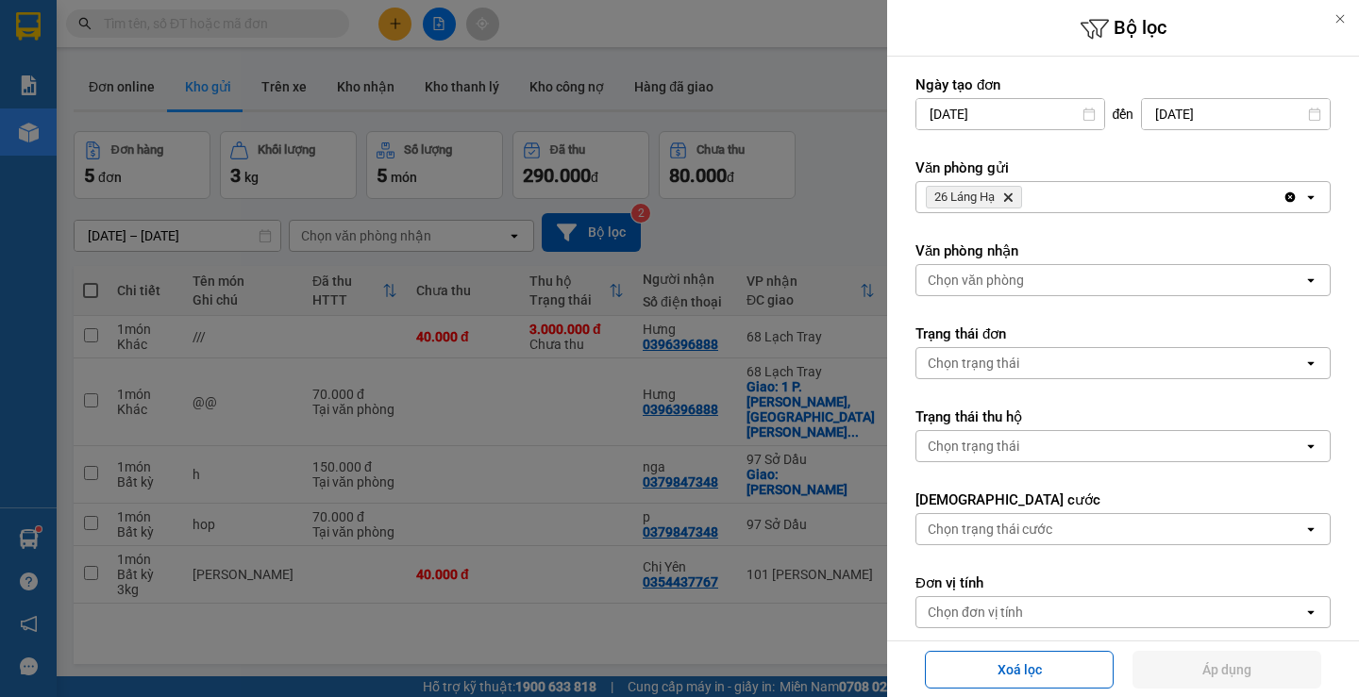
click at [1285, 193] on icon "Clear all" at bounding box center [1290, 198] width 10 height 10
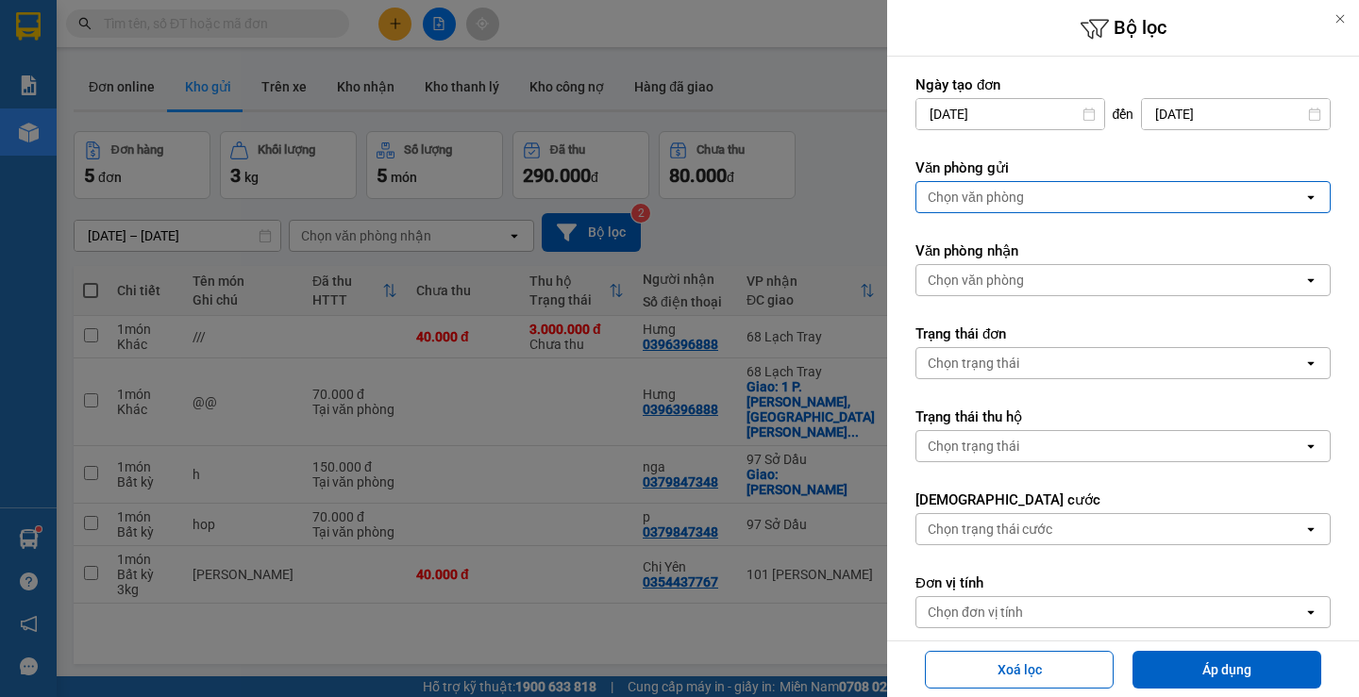
drag, startPoint x: 1026, startPoint y: 215, endPoint x: 1022, endPoint y: 200, distance: 15.6
click at [1024, 210] on form "Ngày tạo đơn [DATE] Press the down arrow key to interact with the calendar and …" at bounding box center [1122, 478] width 415 height 804
click at [1021, 199] on div "Chọn văn phòng" at bounding box center [976, 197] width 96 height 19
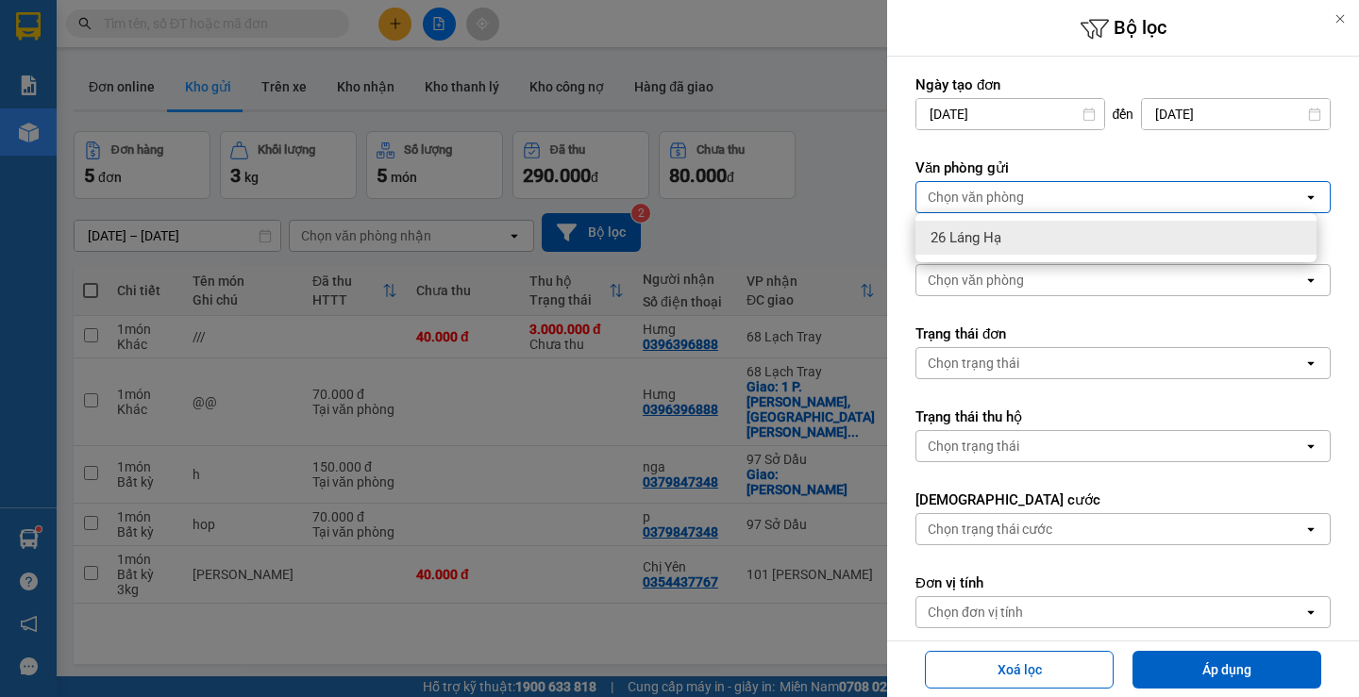
click at [959, 228] on span "26 Láng Hạ" at bounding box center [966, 237] width 71 height 19
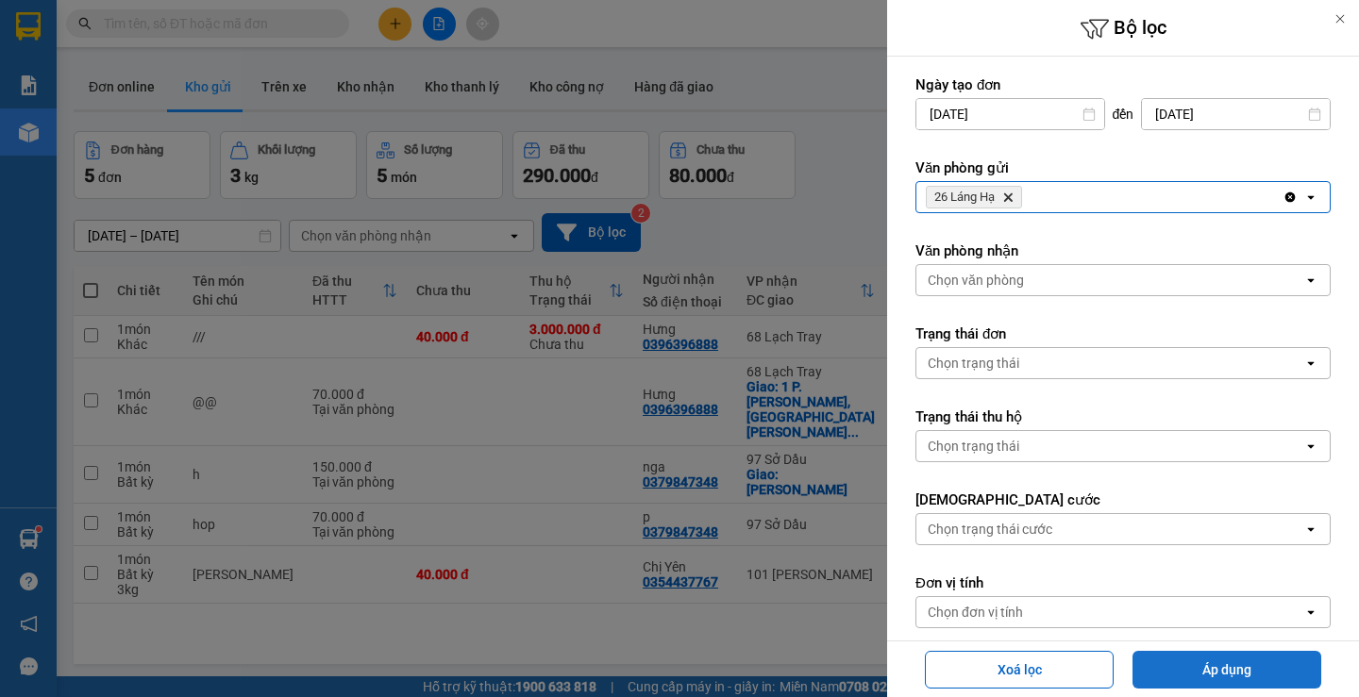
click at [1197, 664] on button "Áp dụng" at bounding box center [1227, 670] width 189 height 38
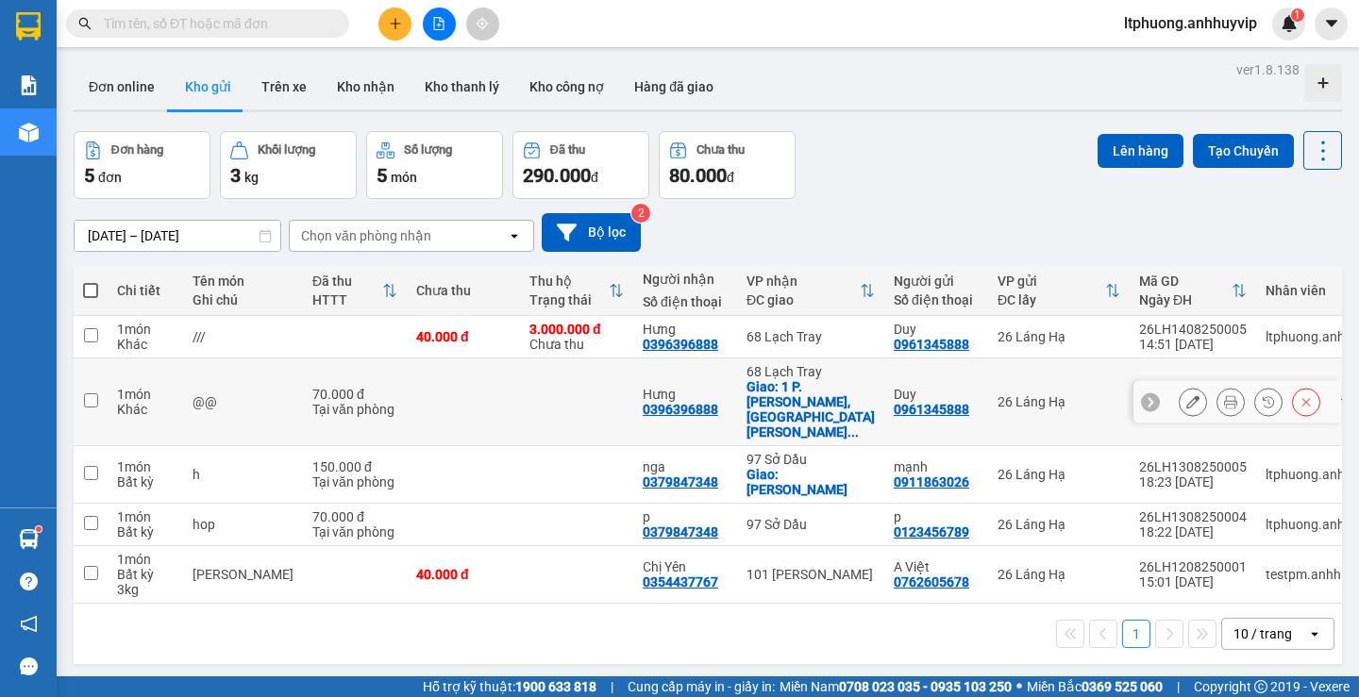
click at [467, 394] on td at bounding box center [463, 403] width 113 height 88
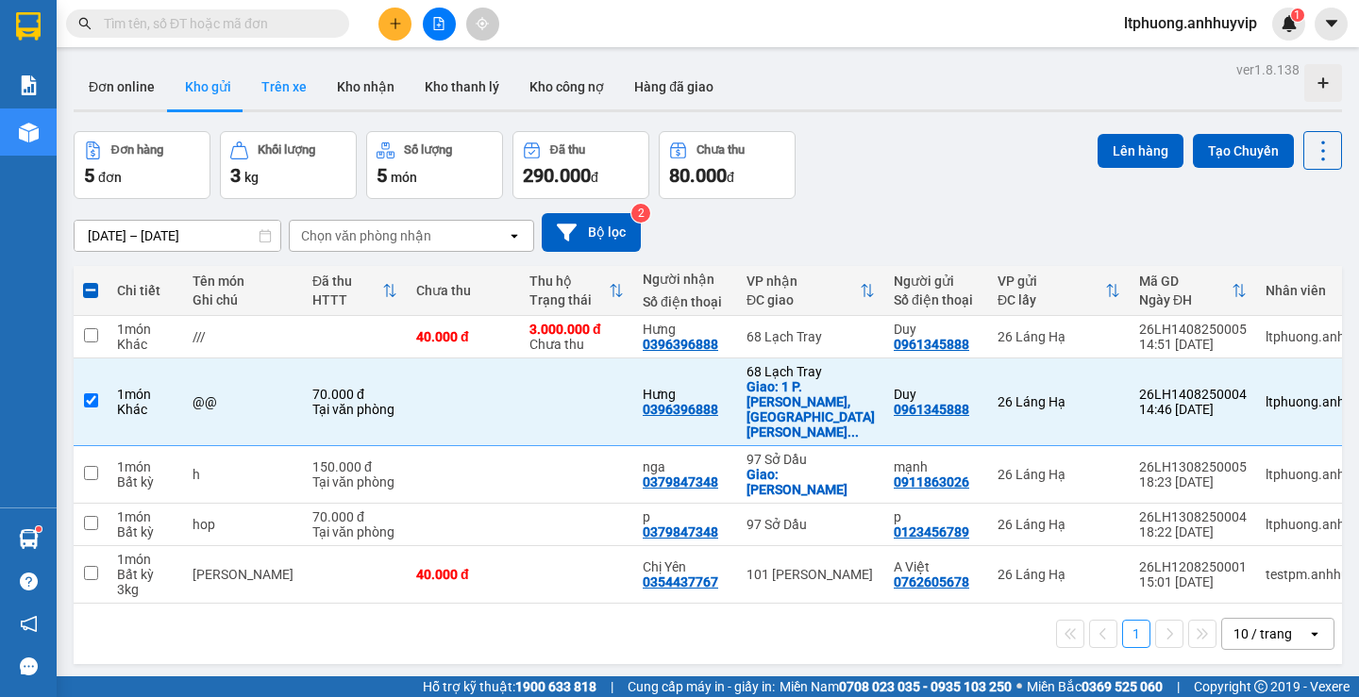
click at [274, 81] on button "Trên xe" at bounding box center [284, 86] width 76 height 45
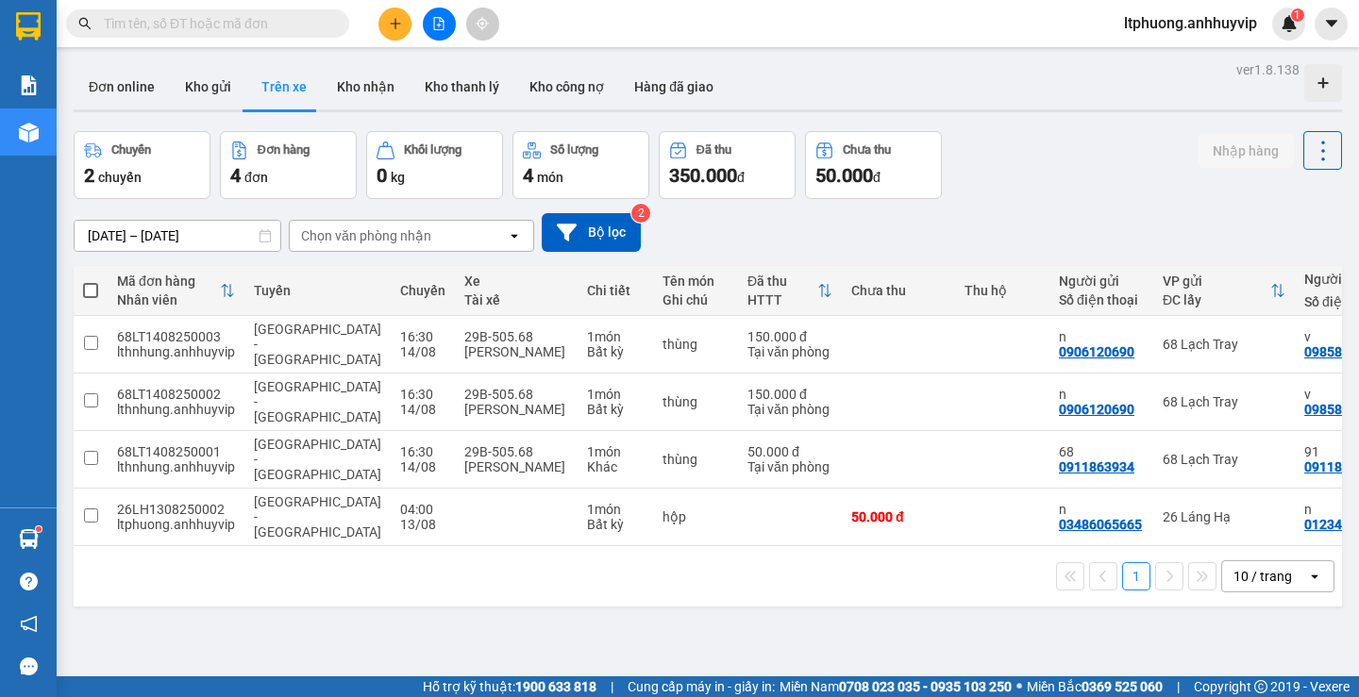
click at [310, 27] on input "text" at bounding box center [215, 23] width 223 height 21
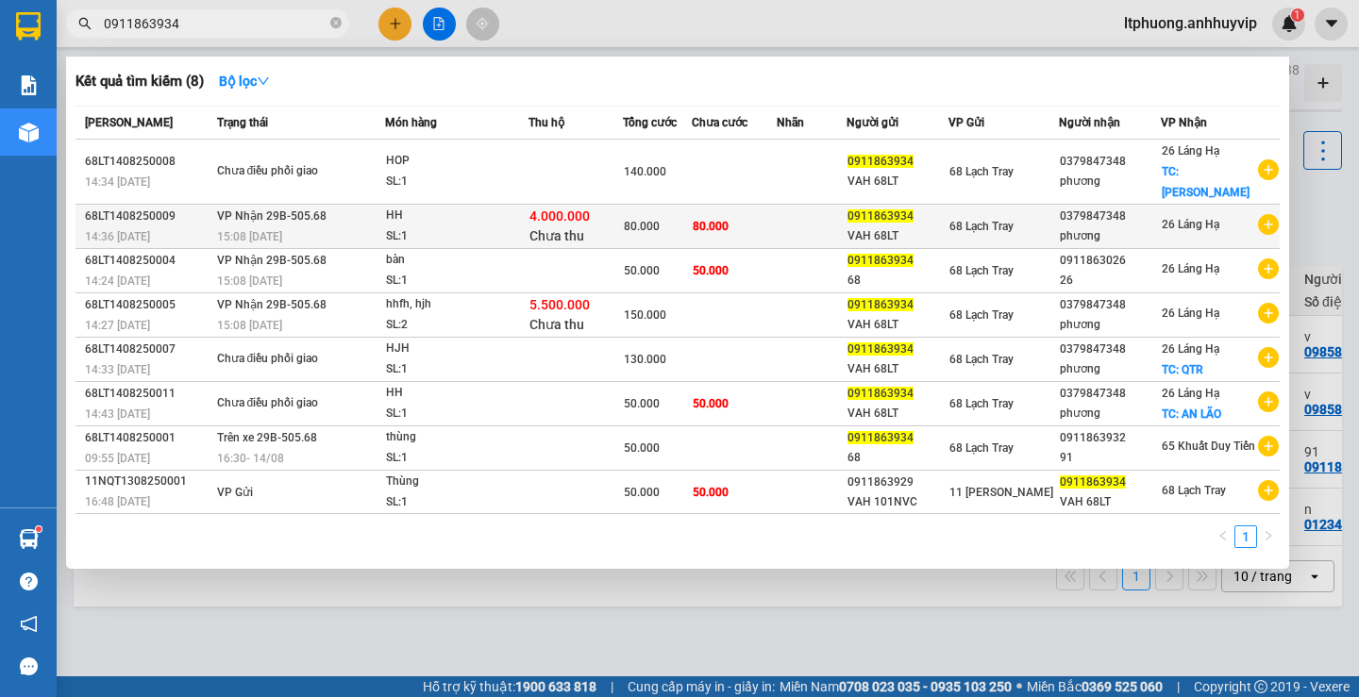
click at [733, 216] on td "80.000" at bounding box center [734, 227] width 85 height 44
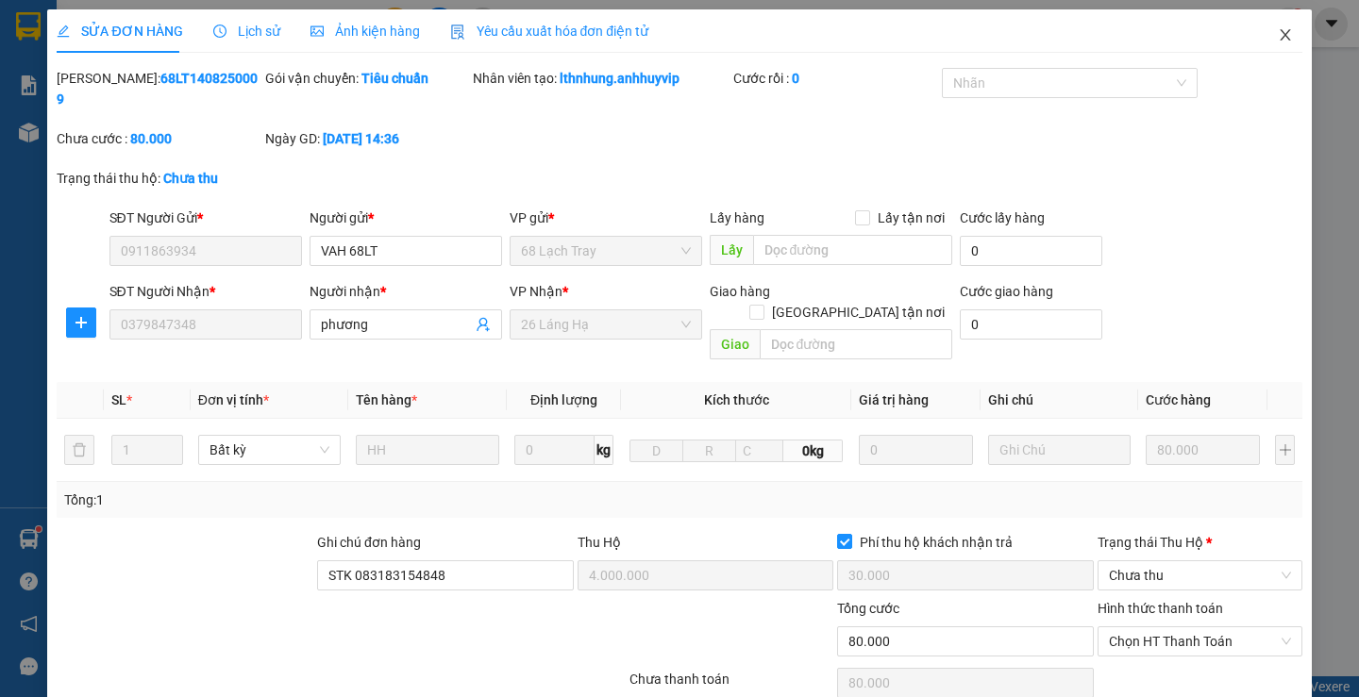
click at [1278, 42] on icon "close" at bounding box center [1285, 34] width 15 height 15
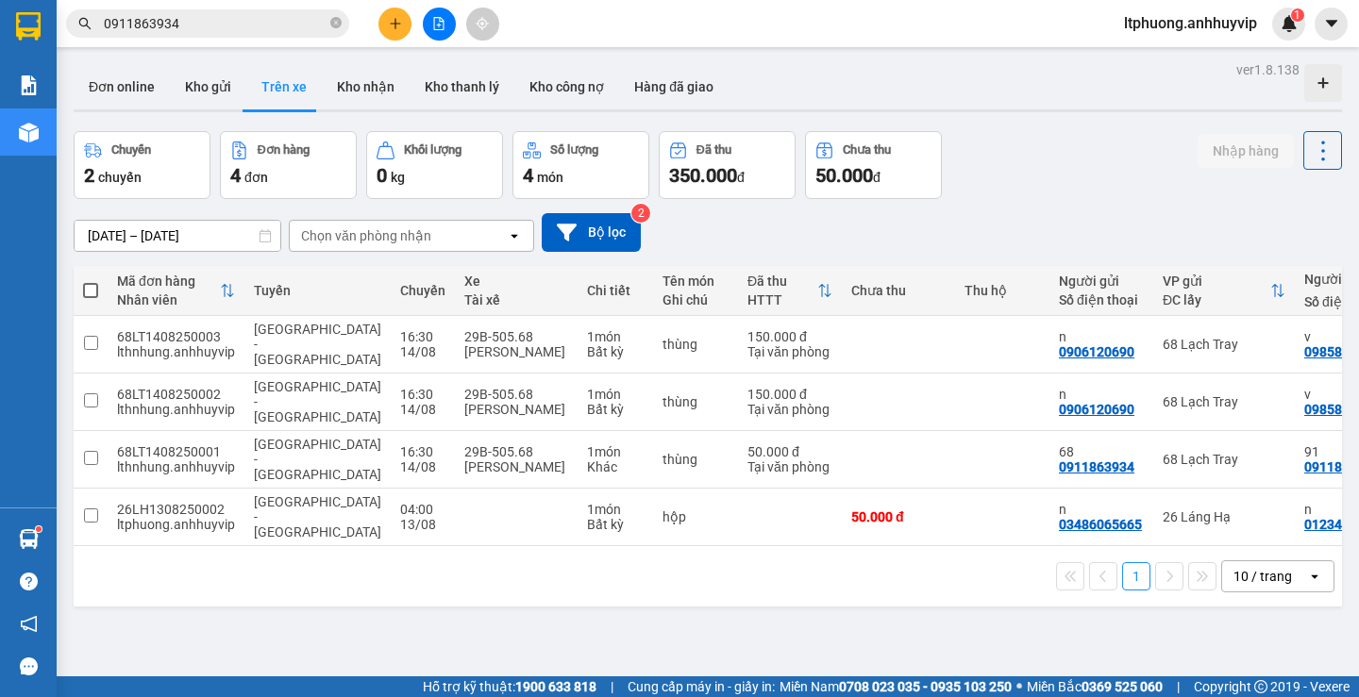
click at [370, 242] on div "Chọn văn phòng nhận" at bounding box center [366, 236] width 130 height 19
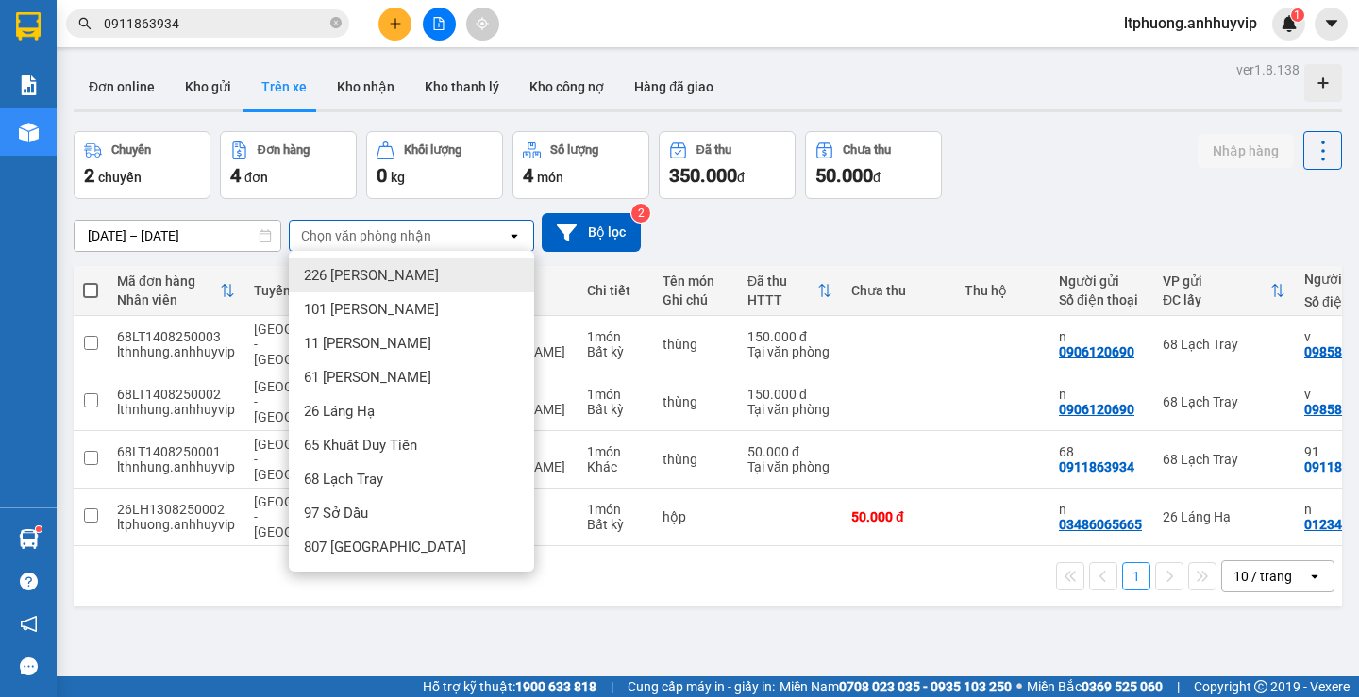
click at [790, 252] on div "[DATE] – [DATE] Press the down arrow key to interact with the calendar and sele…" at bounding box center [708, 232] width 1268 height 67
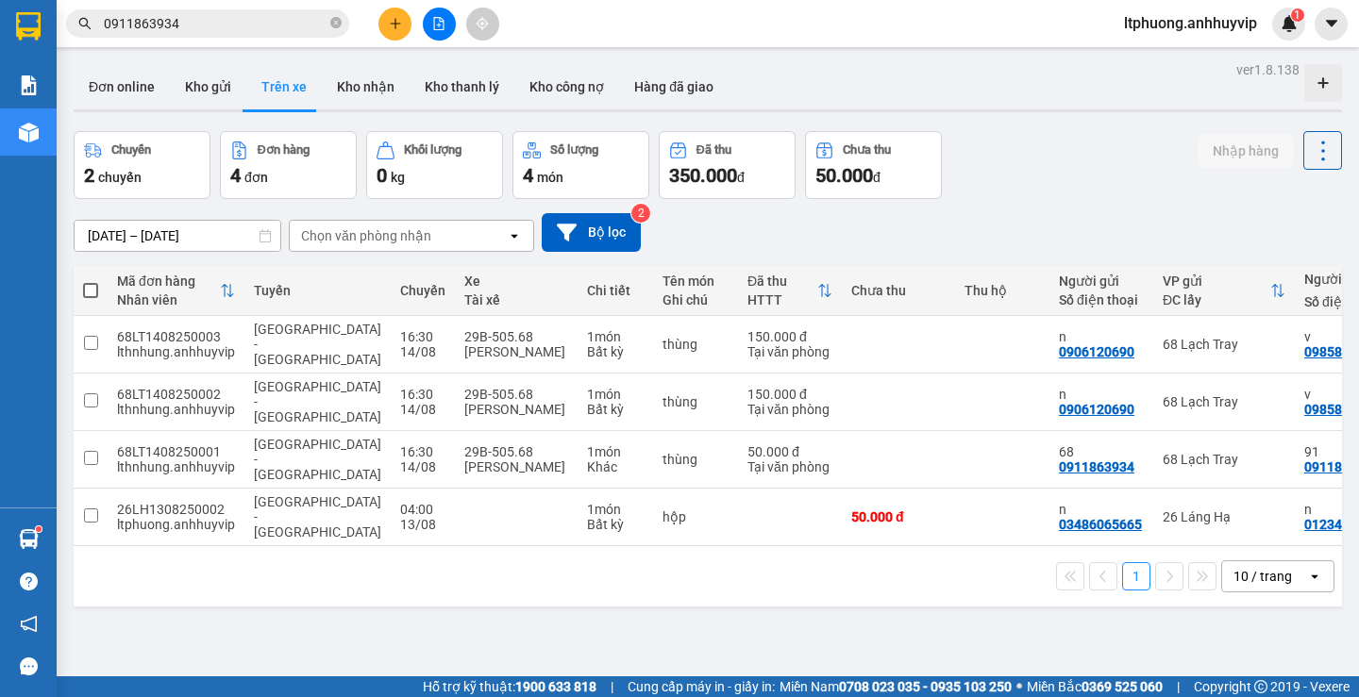
click at [259, 26] on input "0911863934" at bounding box center [215, 23] width 223 height 21
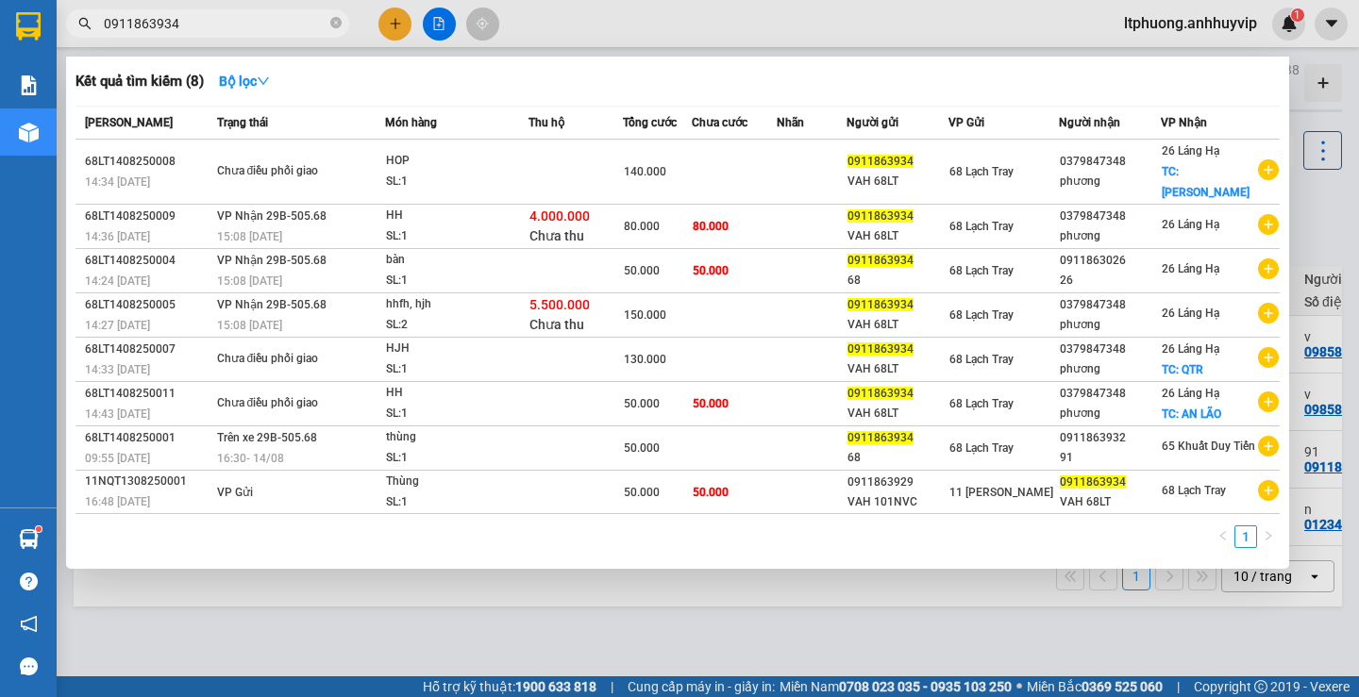
click at [811, 616] on div at bounding box center [679, 348] width 1359 height 697
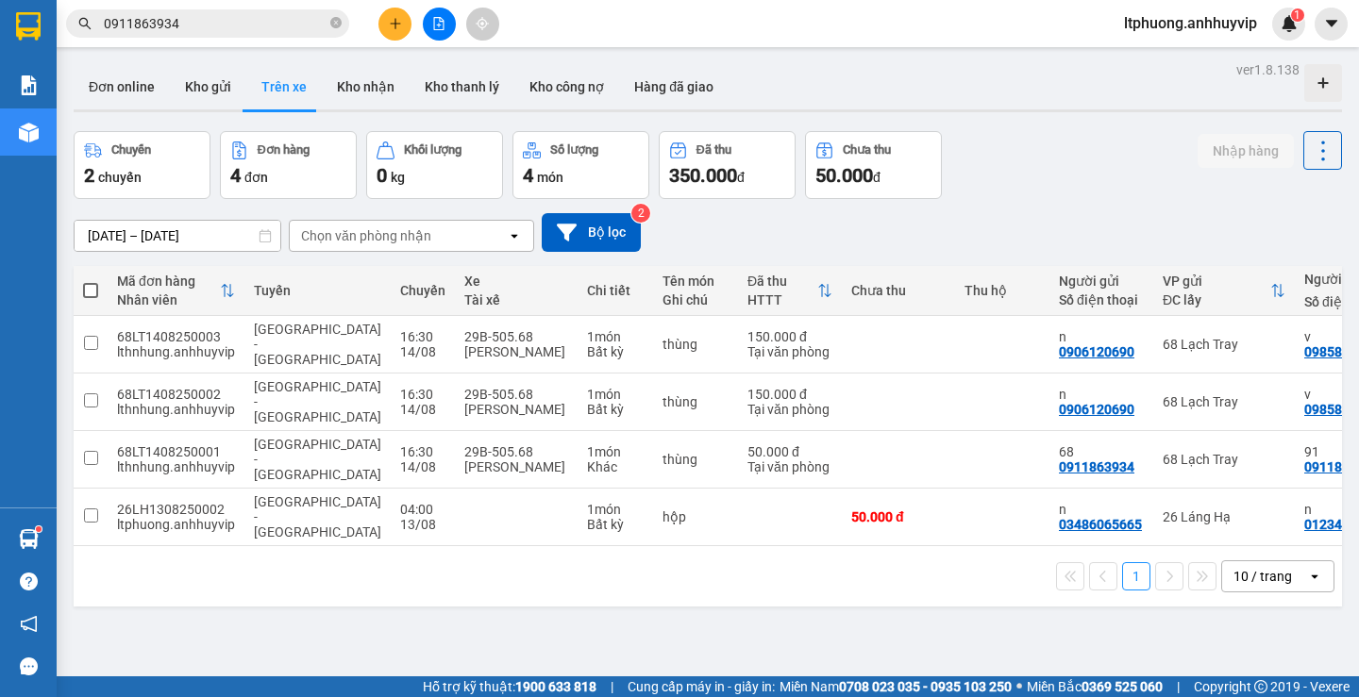
click at [416, 244] on div "Chọn văn phòng nhận" at bounding box center [366, 236] width 130 height 19
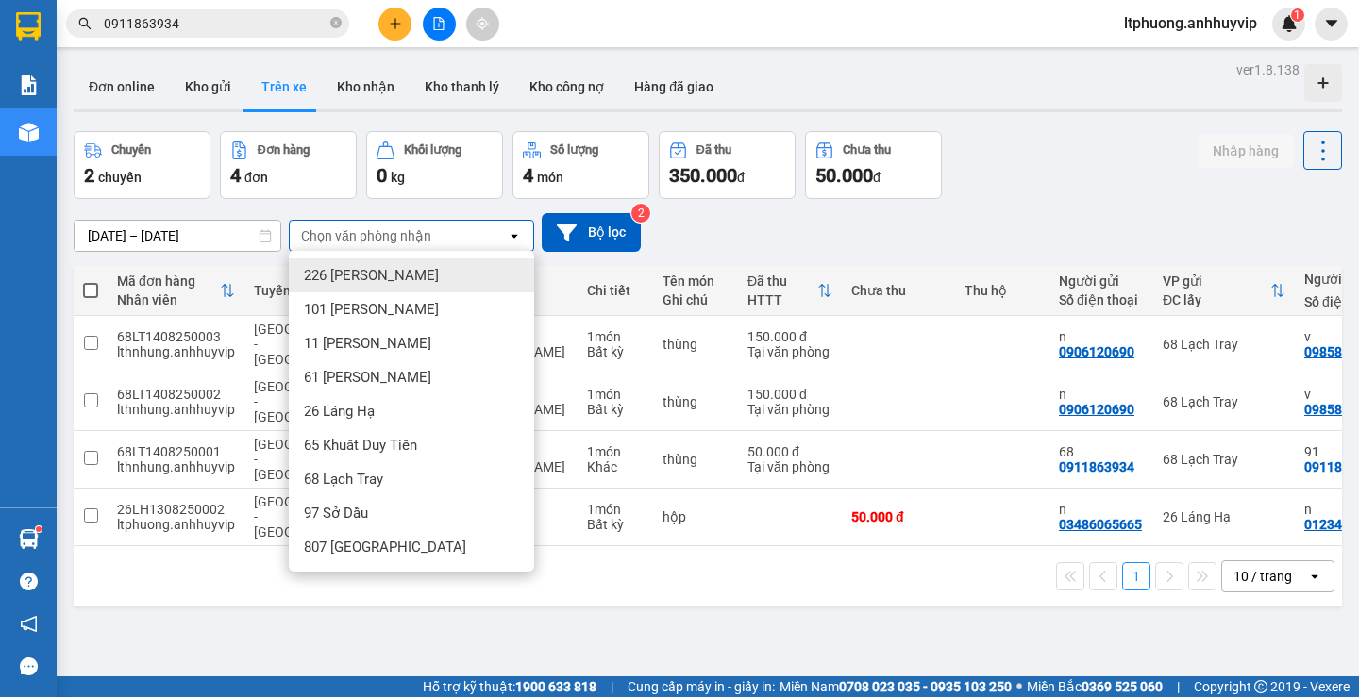
click at [777, 227] on div "[DATE] – [DATE] Press the down arrow key to interact with the calendar and sele…" at bounding box center [708, 232] width 1268 height 39
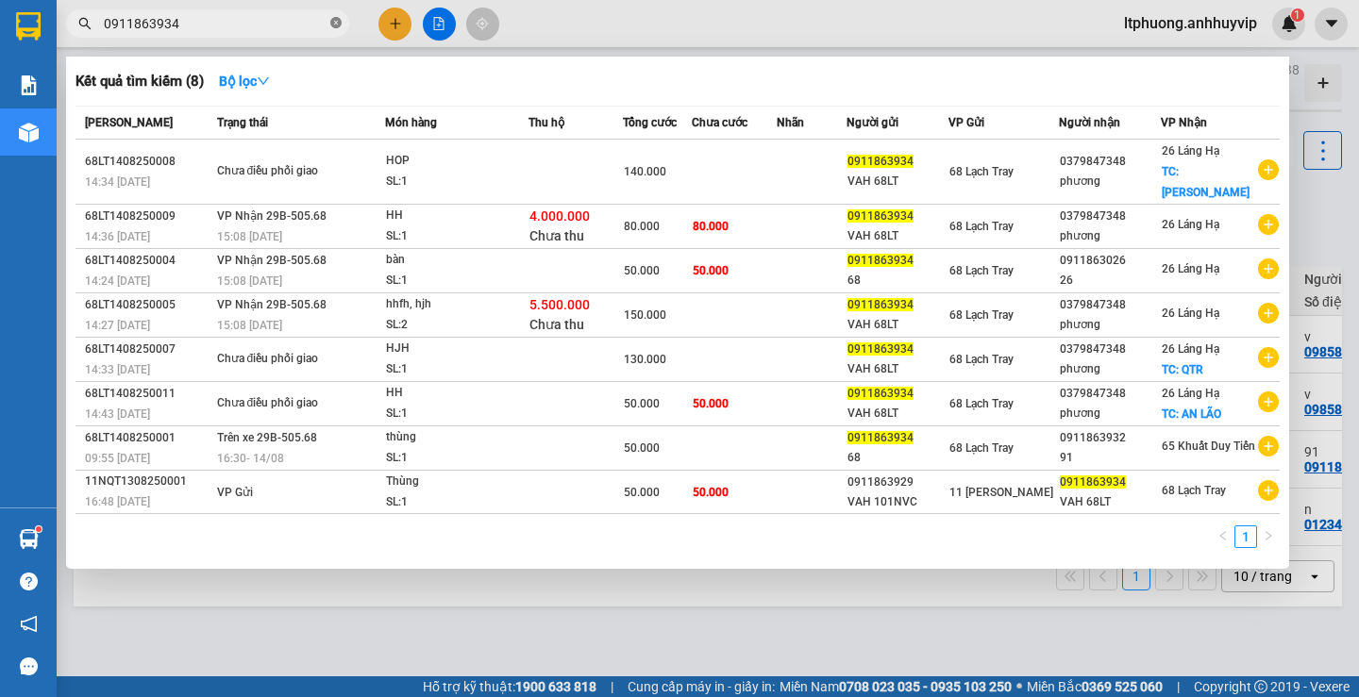
click at [336, 23] on icon "close-circle" at bounding box center [335, 22] width 11 height 11
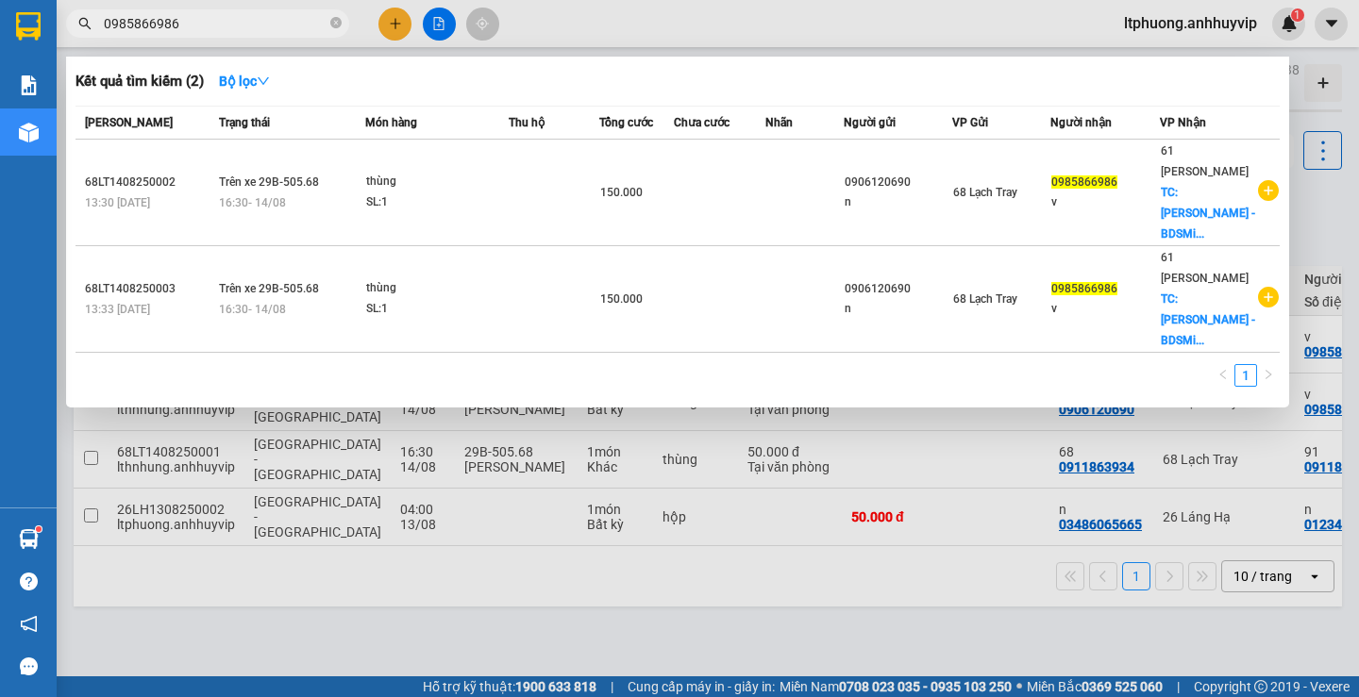
click at [1080, 579] on div at bounding box center [679, 348] width 1359 height 697
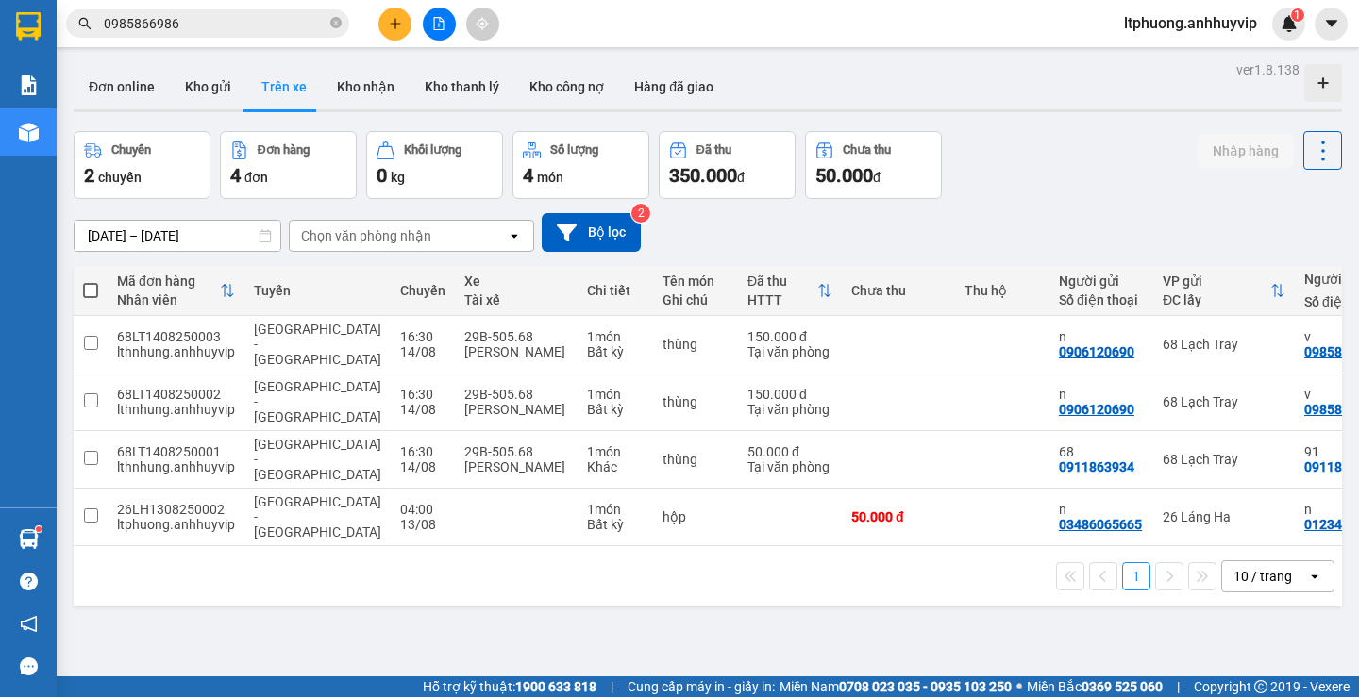
click at [378, 10] on div at bounding box center [439, 24] width 142 height 33
click at [389, 11] on button at bounding box center [394, 24] width 33 height 33
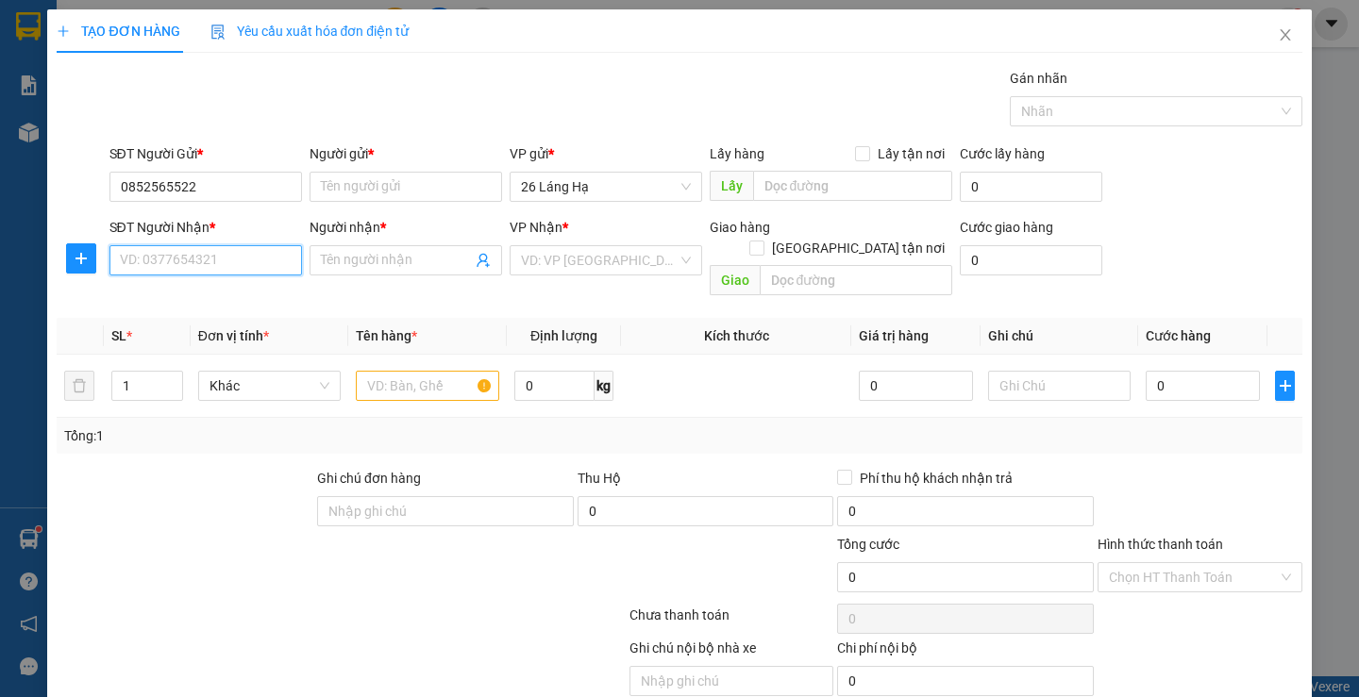
click at [208, 266] on input "SĐT Người Nhận *" at bounding box center [205, 260] width 193 height 30
click at [396, 185] on input "Người gửi *" at bounding box center [406, 187] width 193 height 30
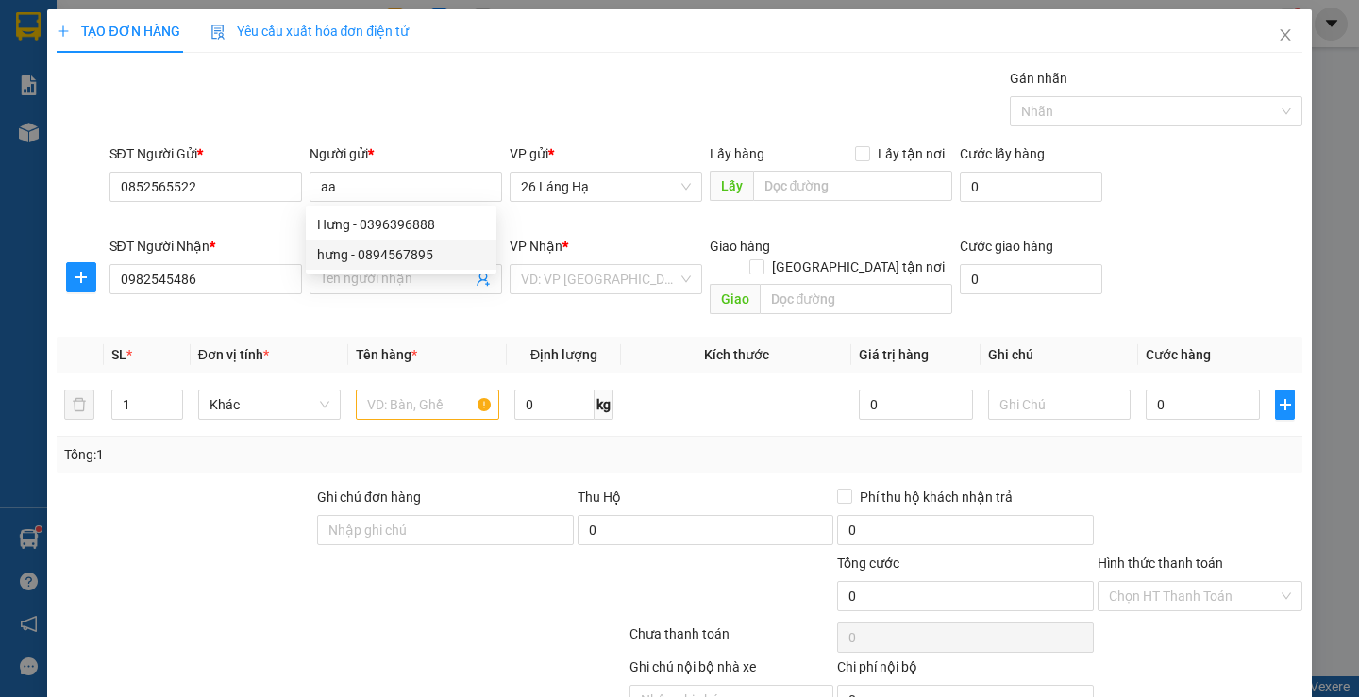
click at [376, 314] on div "Transit Pickup Surcharge Ids Transit Deliver Surcharge Ids Transit Deliver Surc…" at bounding box center [679, 414] width 1245 height 692
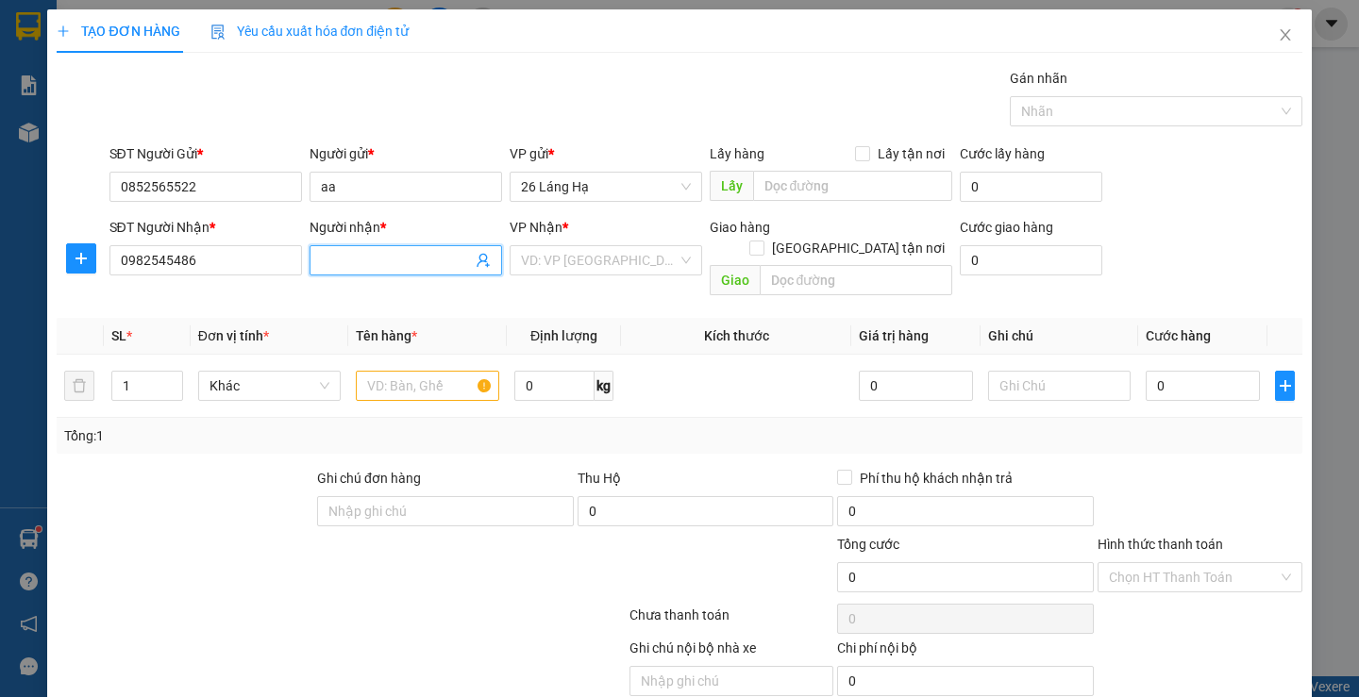
click at [391, 271] on span at bounding box center [406, 260] width 193 height 30
click at [394, 266] on input "Người nhận *" at bounding box center [396, 260] width 151 height 21
click at [553, 251] on input "search" at bounding box center [599, 260] width 157 height 28
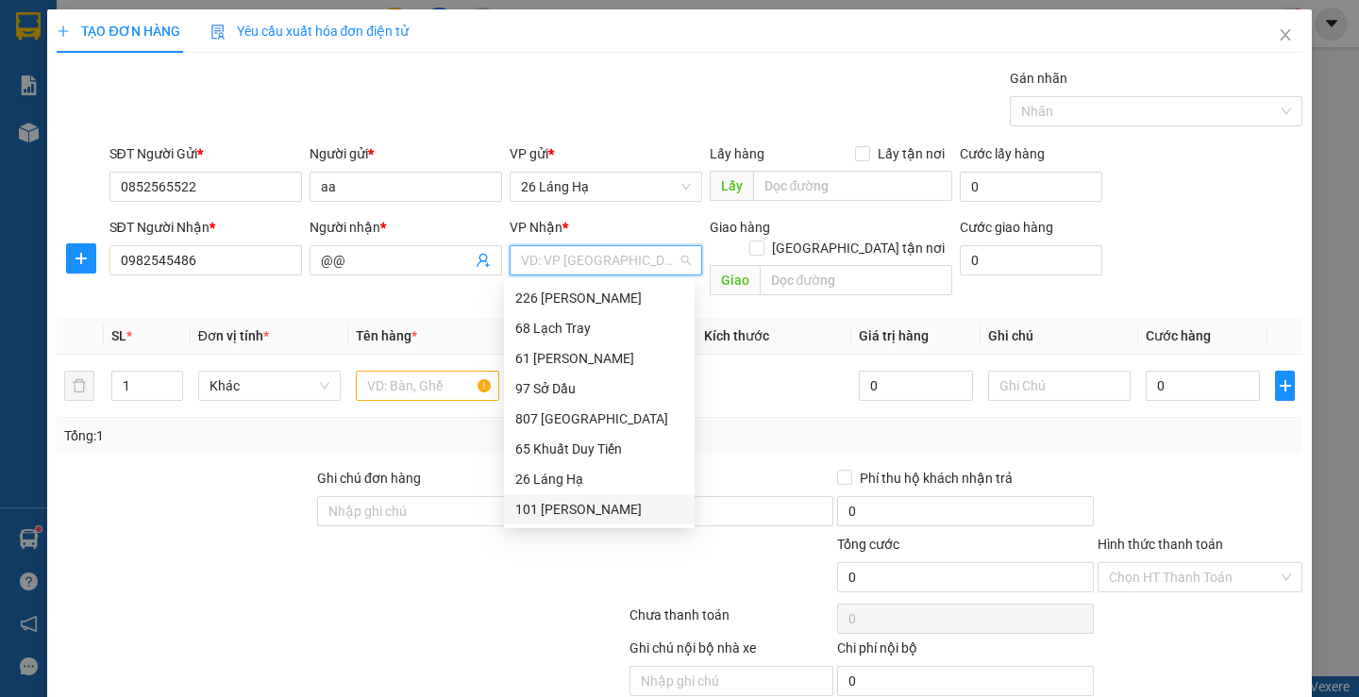
click at [547, 507] on div "101 [PERSON_NAME]" at bounding box center [599, 509] width 168 height 21
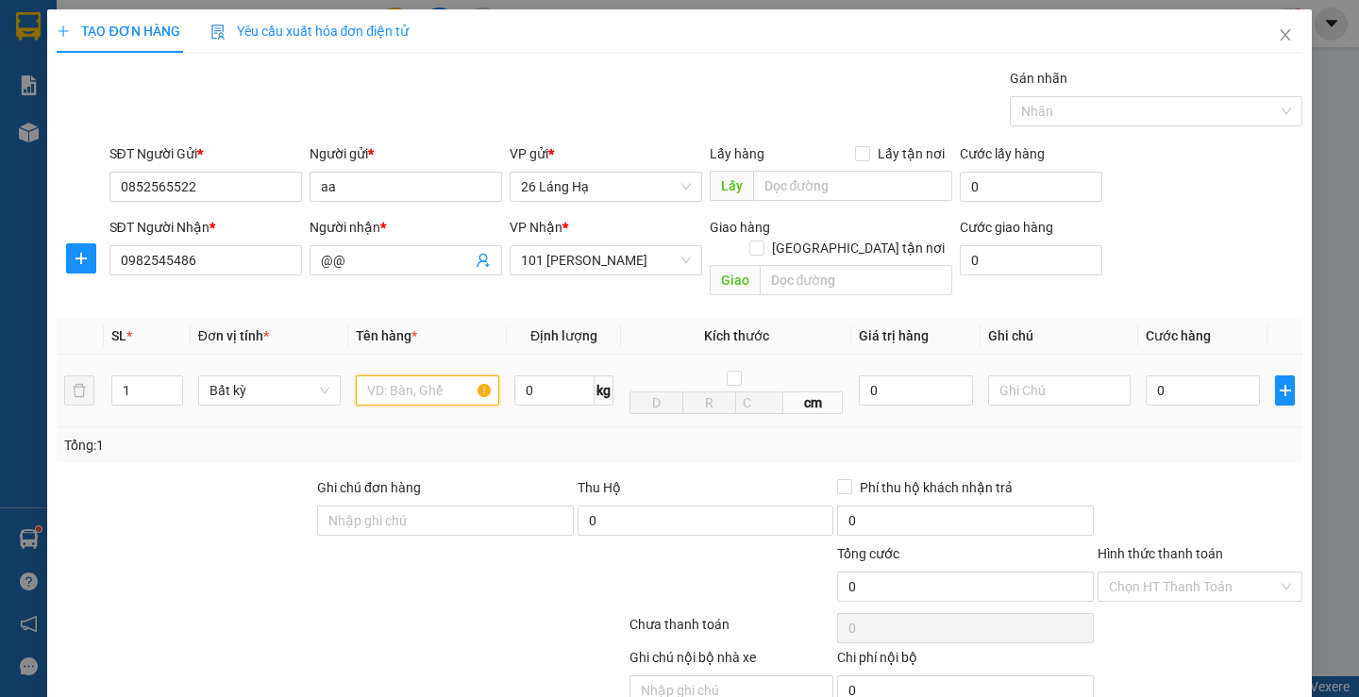
click at [416, 376] on input "text" at bounding box center [427, 391] width 143 height 30
click at [713, 367] on div "cm" at bounding box center [736, 390] width 215 height 47
click at [727, 371] on input "checkbox" at bounding box center [734, 378] width 15 height 15
click at [736, 371] on span "0kg" at bounding box center [736, 390] width 215 height 39
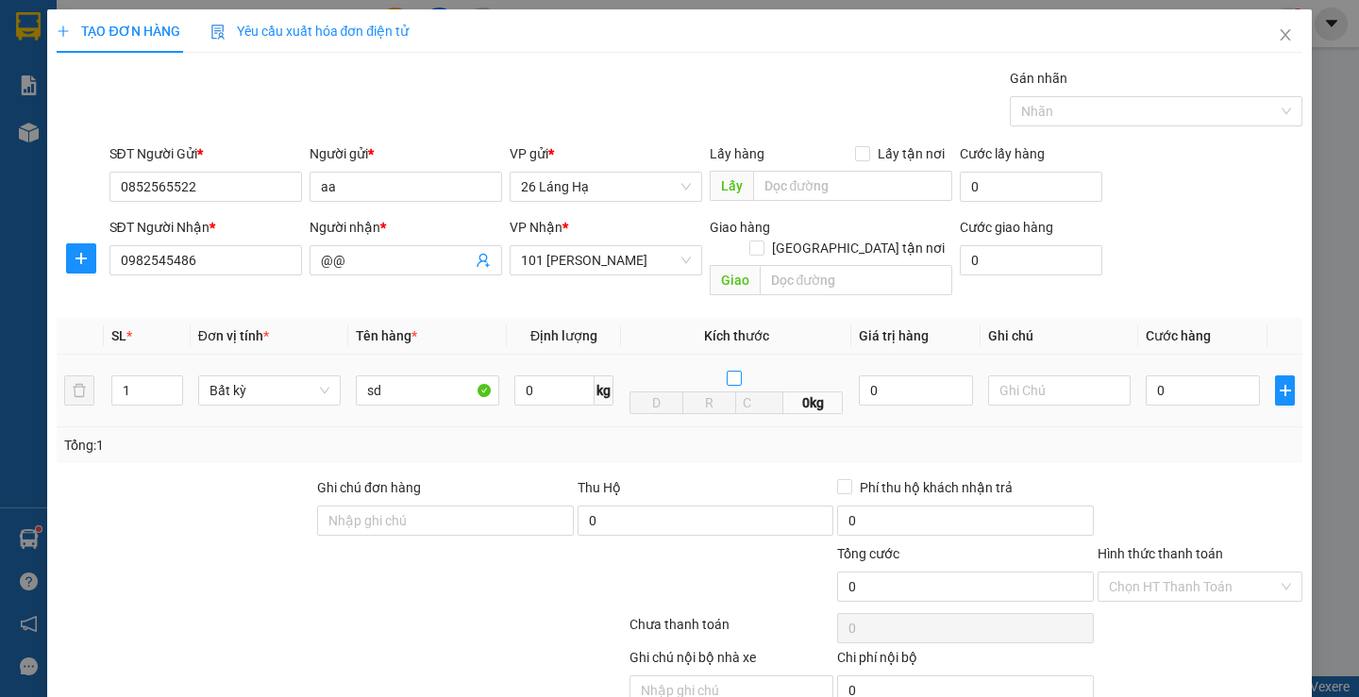
click at [731, 371] on input "checkbox" at bounding box center [734, 378] width 15 height 15
click at [727, 371] on input "checkbox" at bounding box center [734, 378] width 15 height 15
click at [654, 392] on input "text" at bounding box center [656, 403] width 54 height 23
click at [814, 459] on div "Transit Pickup Surcharge Ids Transit Deliver Surcharge Ids Transit Deliver Surc…" at bounding box center [679, 409] width 1245 height 682
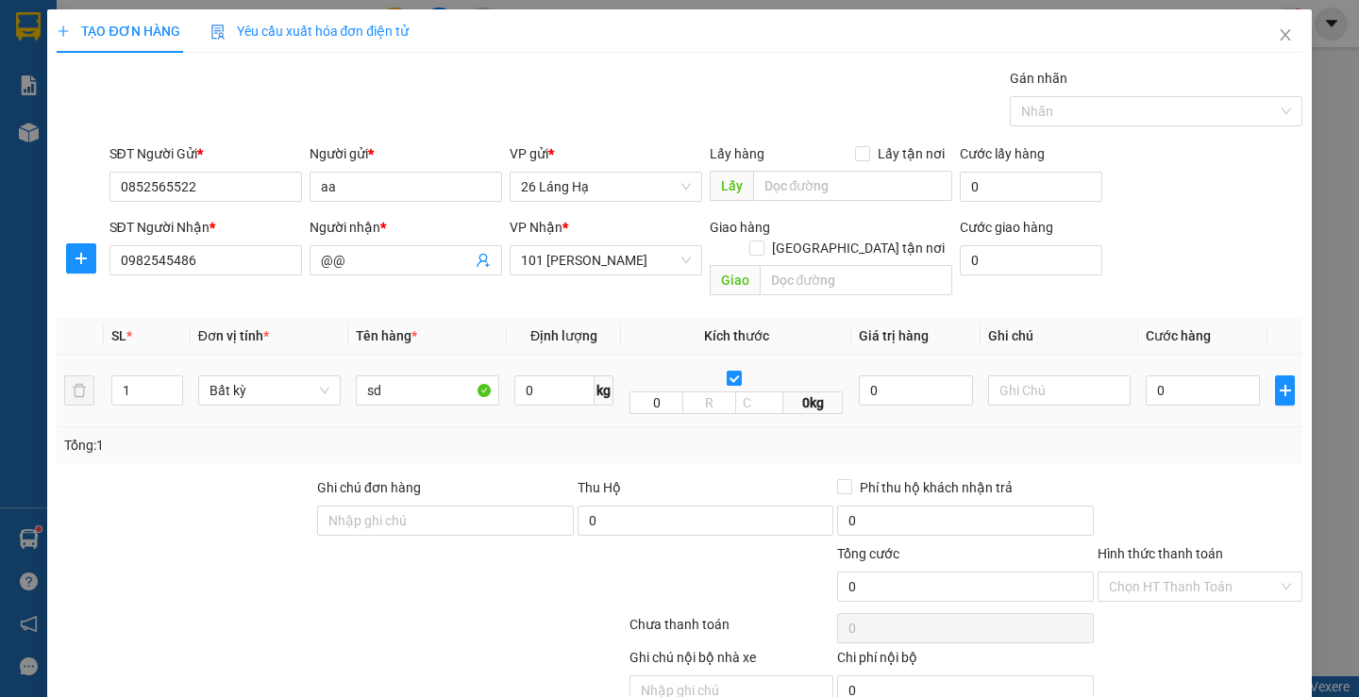
click at [727, 371] on input "checkbox" at bounding box center [734, 378] width 15 height 15
click at [433, 506] on input "Ghi chú đơn hàng" at bounding box center [445, 521] width 257 height 30
click at [412, 517] on div "Ghi chú đơn hàng" at bounding box center [445, 511] width 257 height 66
click at [423, 506] on input "Ghi chú đơn hàng" at bounding box center [445, 521] width 257 height 30
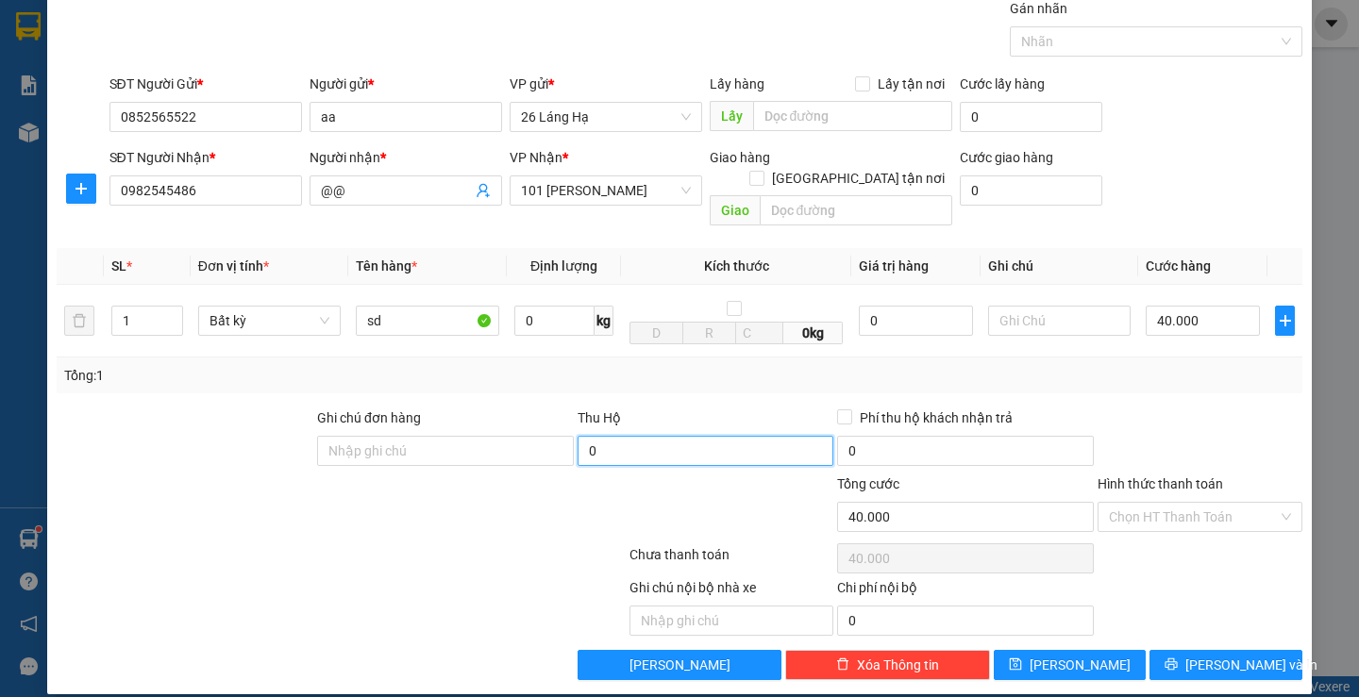
click at [625, 440] on input "0" at bounding box center [706, 451] width 257 height 30
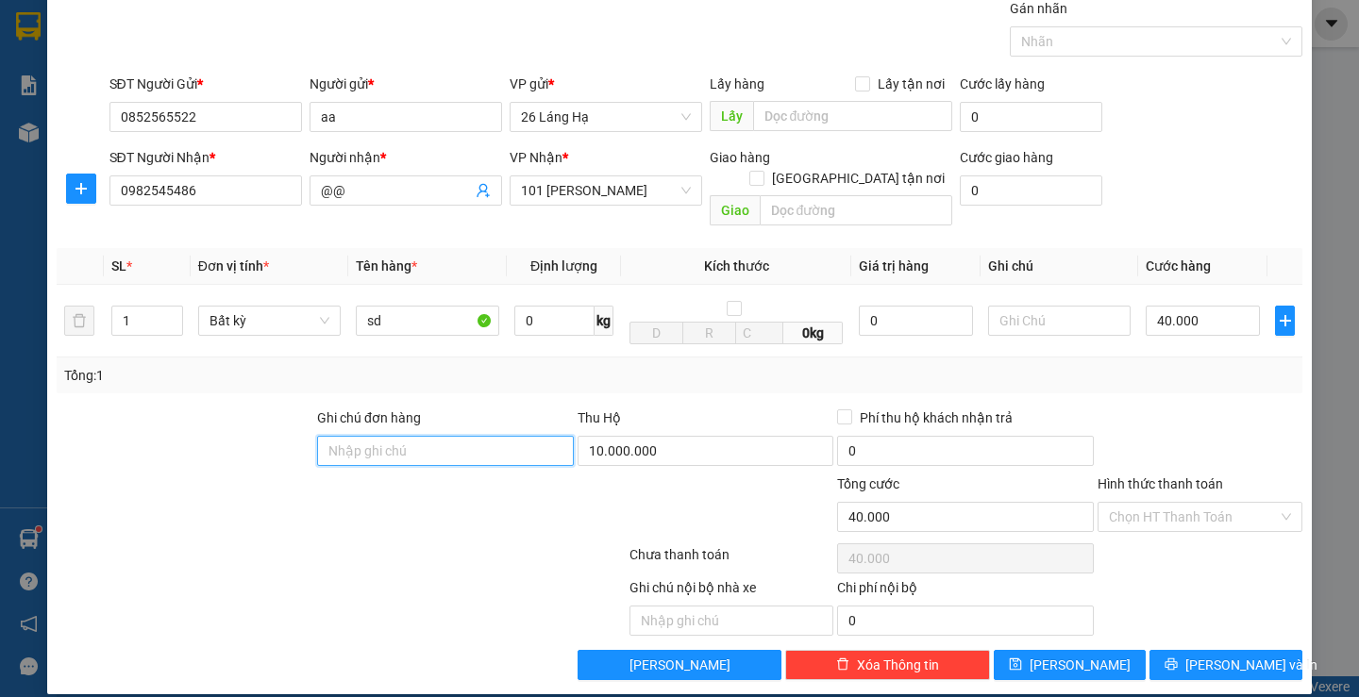
click at [501, 438] on input "Ghi chú đơn hàng" at bounding box center [445, 451] width 257 height 30
click at [501, 438] on input "STK VP BANK" at bounding box center [445, 451] width 257 height 30
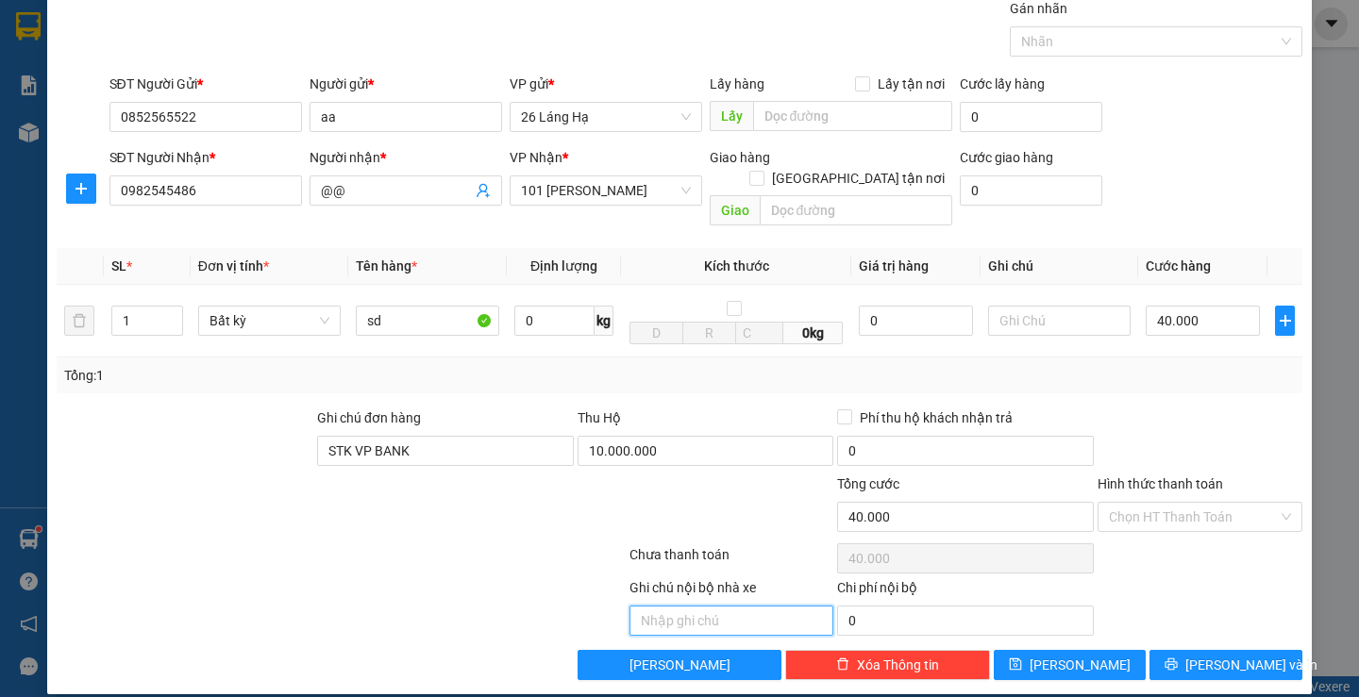
click at [705, 606] on input "text" at bounding box center [731, 621] width 205 height 30
click at [1016, 306] on input "text" at bounding box center [1059, 321] width 143 height 30
paste input "STK VP BANK"
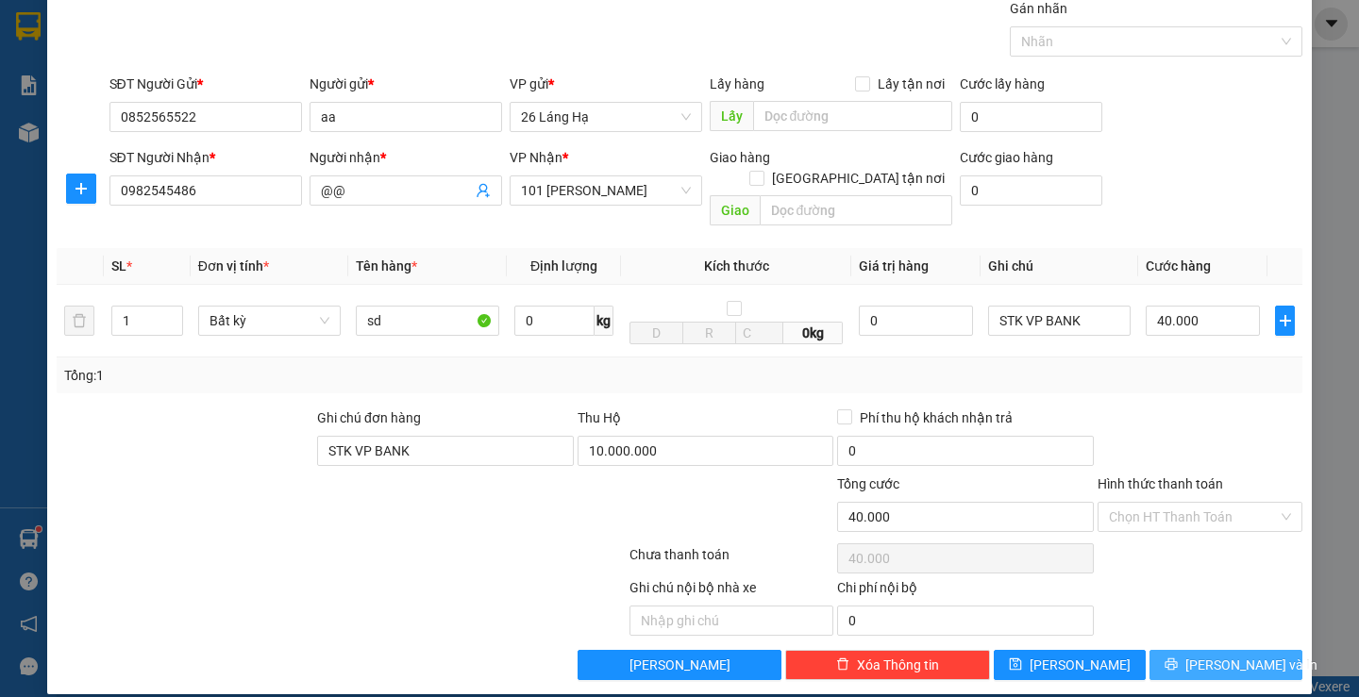
click at [1226, 655] on span "[PERSON_NAME] và In" at bounding box center [1251, 665] width 132 height 21
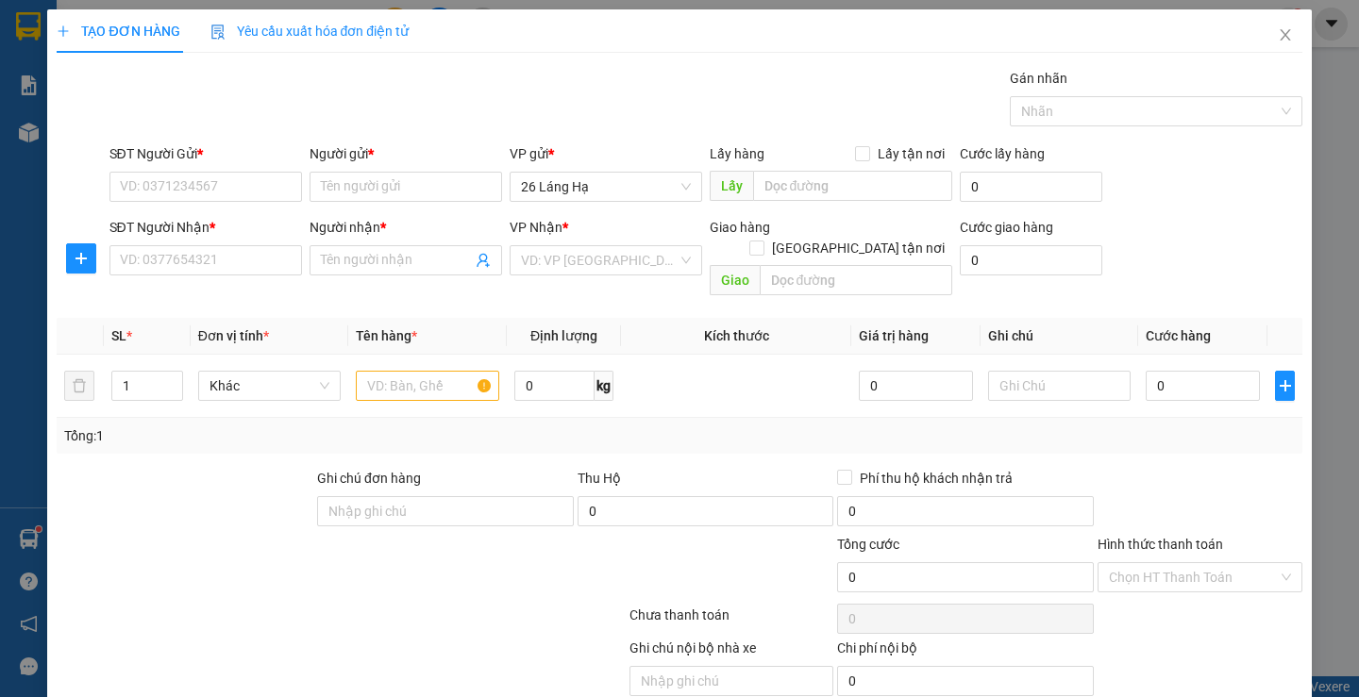
click at [1340, 143] on div "TẠO ĐƠN HÀNG Yêu cầu xuất hóa đơn điện tử Transit Pickup Surcharge Ids Transit …" at bounding box center [679, 348] width 1359 height 697
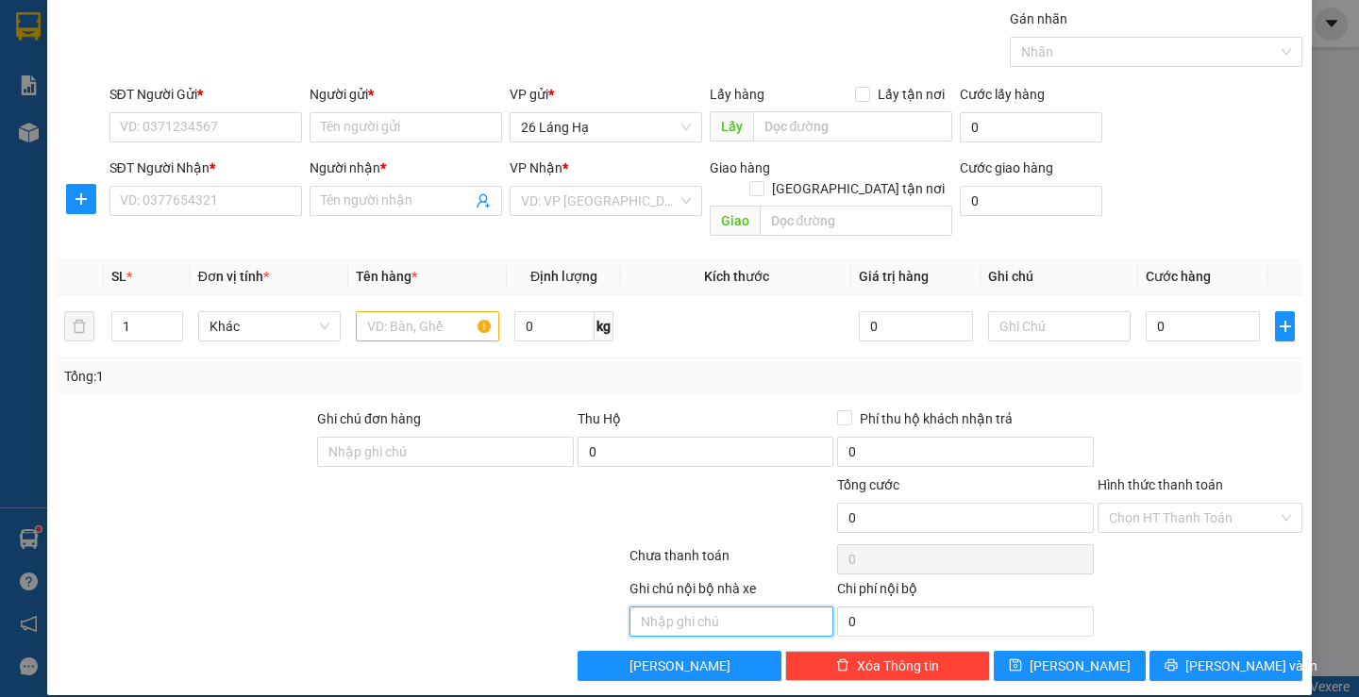
click at [647, 607] on input "text" at bounding box center [731, 622] width 205 height 30
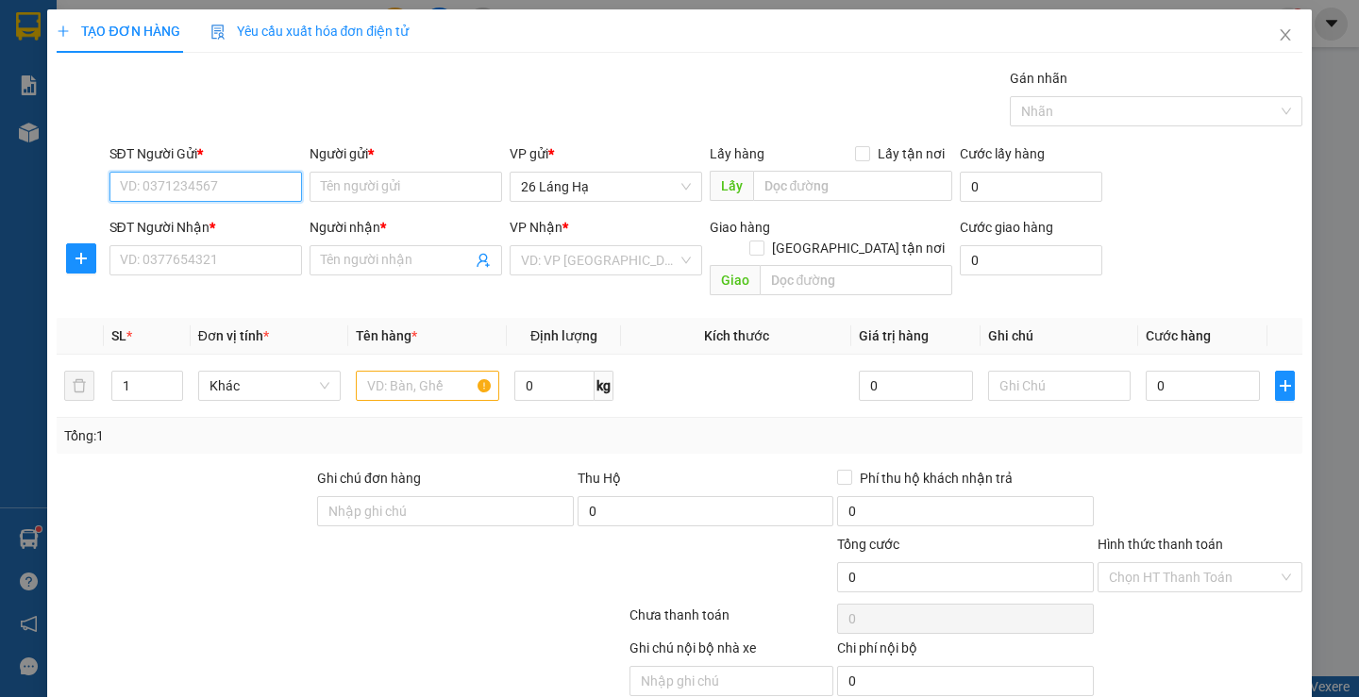
click at [191, 173] on input "SĐT Người Gửi *" at bounding box center [205, 187] width 193 height 30
click at [233, 187] on input "05853613" at bounding box center [205, 187] width 193 height 30
click at [241, 255] on input "SĐT Người Nhận *" at bounding box center [205, 260] width 193 height 30
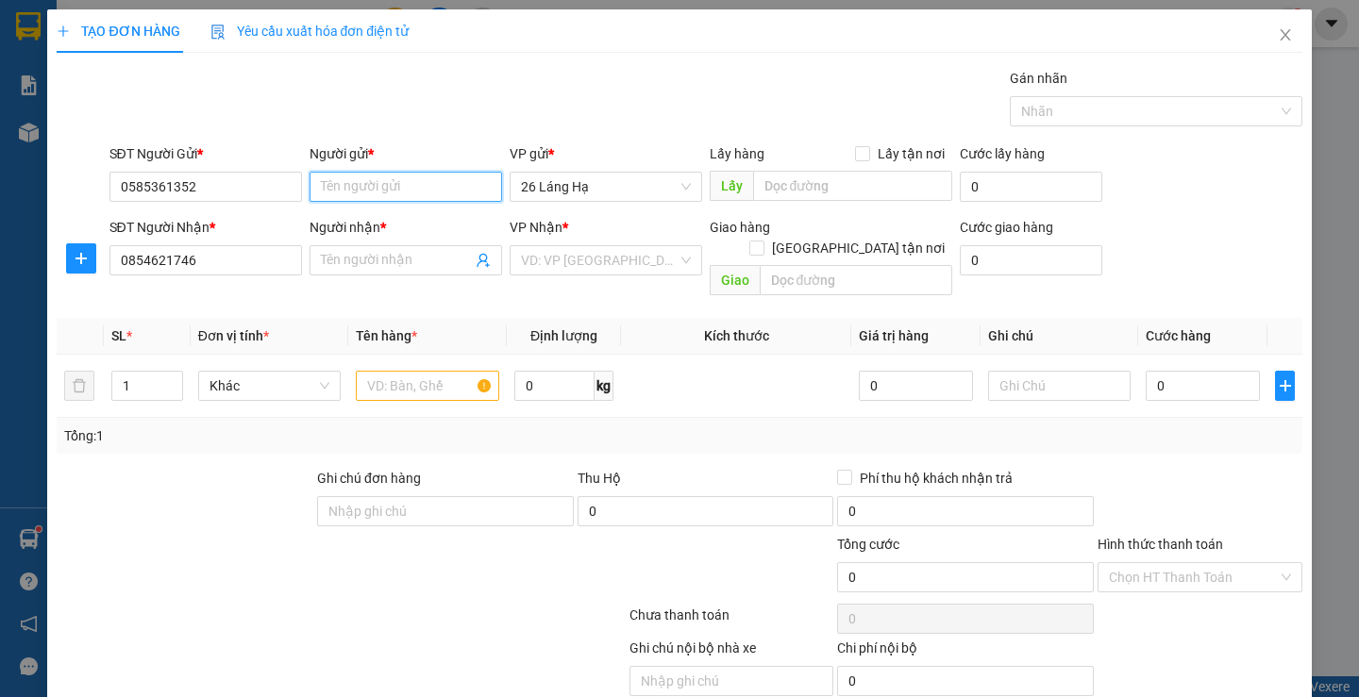
click at [408, 191] on input "Người gửi *" at bounding box center [406, 187] width 193 height 30
click at [375, 254] on input "Người nhận *" at bounding box center [396, 260] width 151 height 21
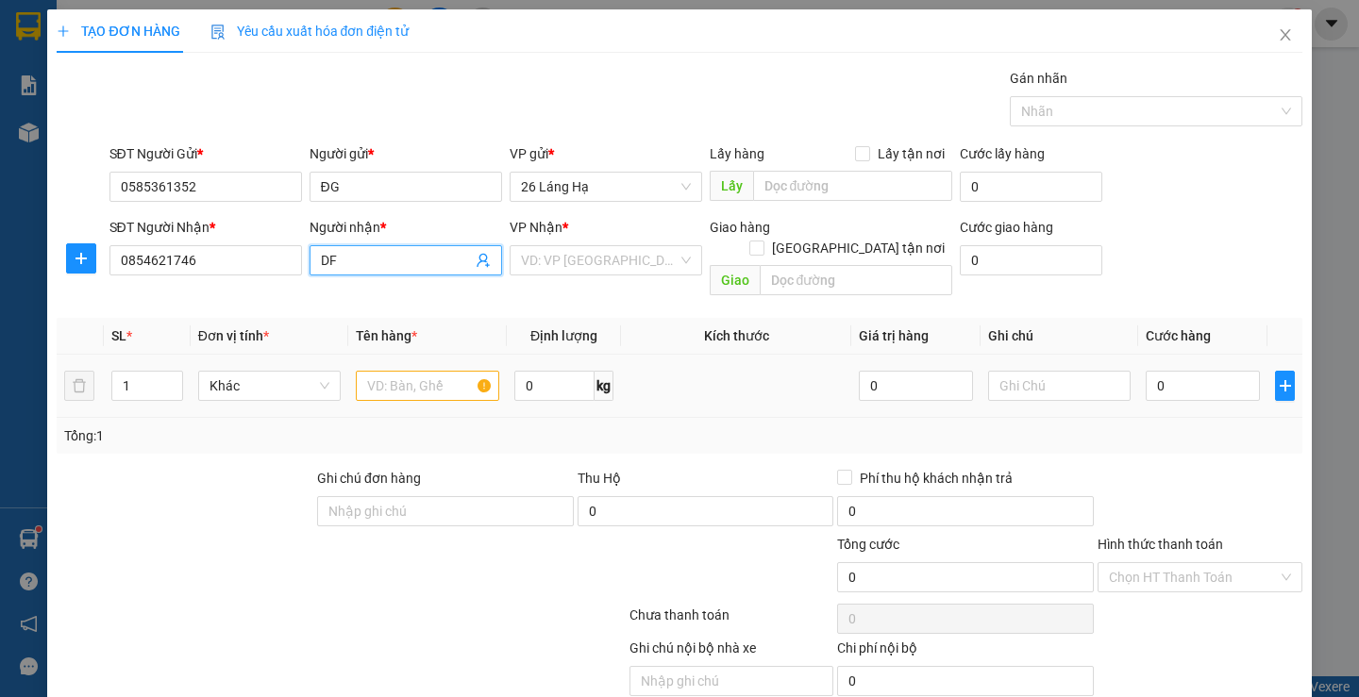
click at [424, 381] on div at bounding box center [427, 386] width 143 height 38
click at [425, 377] on input "text" at bounding box center [427, 386] width 143 height 30
click at [1157, 371] on input "0" at bounding box center [1203, 386] width 114 height 30
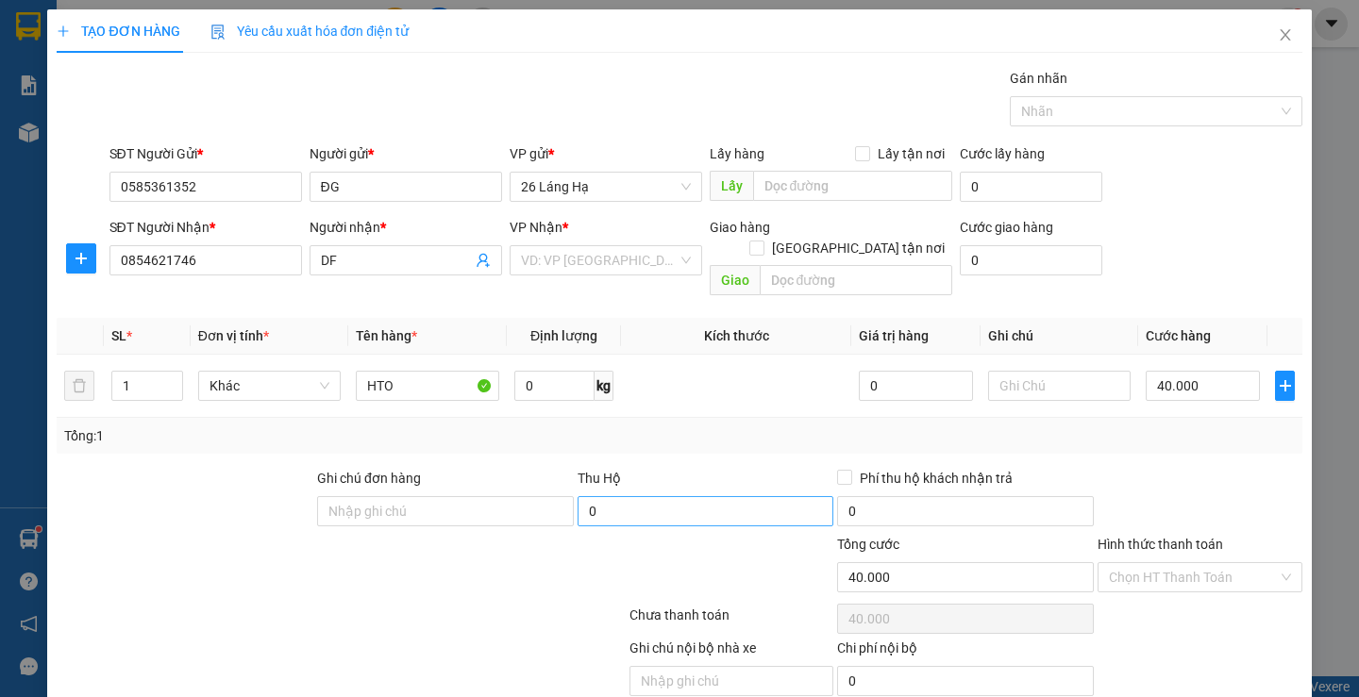
drag, startPoint x: 682, startPoint y: 507, endPoint x: 677, endPoint y: 495, distance: 12.7
click at [679, 508] on div "0" at bounding box center [706, 515] width 257 height 38
click at [676, 496] on input "0" at bounding box center [706, 511] width 257 height 30
click at [670, 496] on input "0" at bounding box center [706, 511] width 257 height 30
click at [495, 496] on input "Ghi chú đơn hàng" at bounding box center [445, 511] width 257 height 30
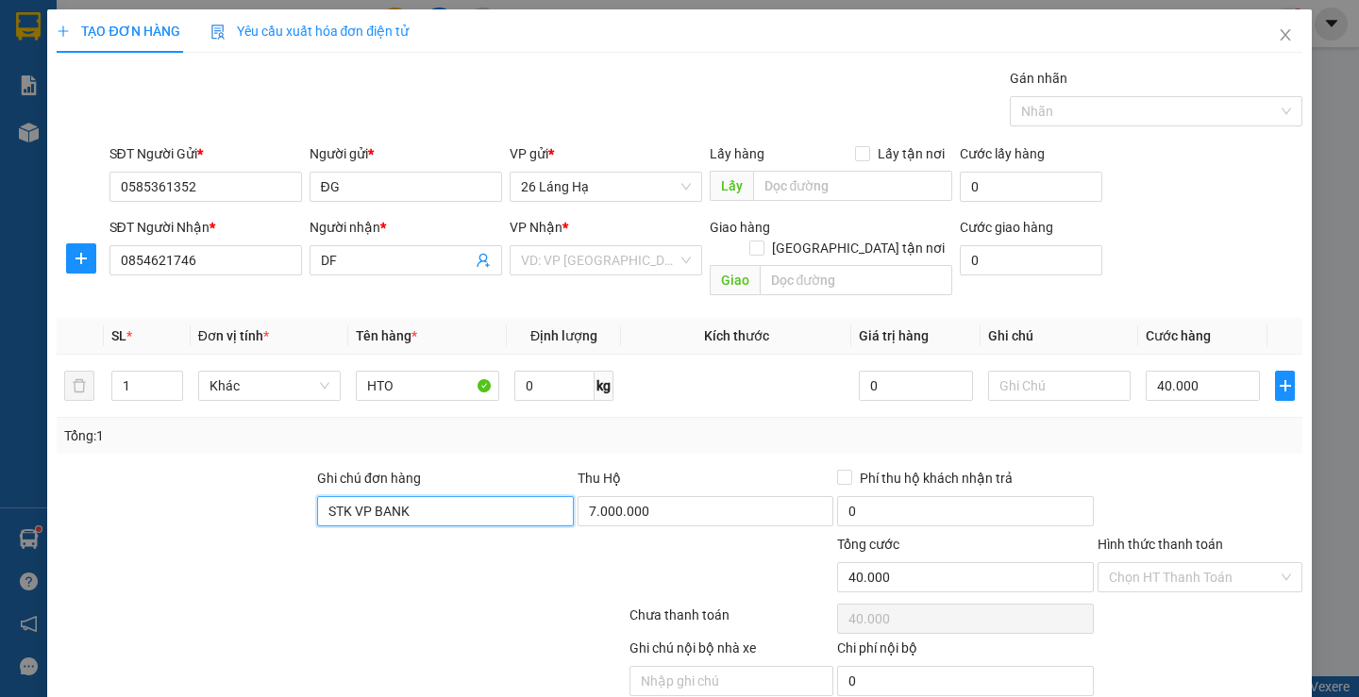
click at [536, 496] on input "STK VP BANK" at bounding box center [445, 511] width 257 height 30
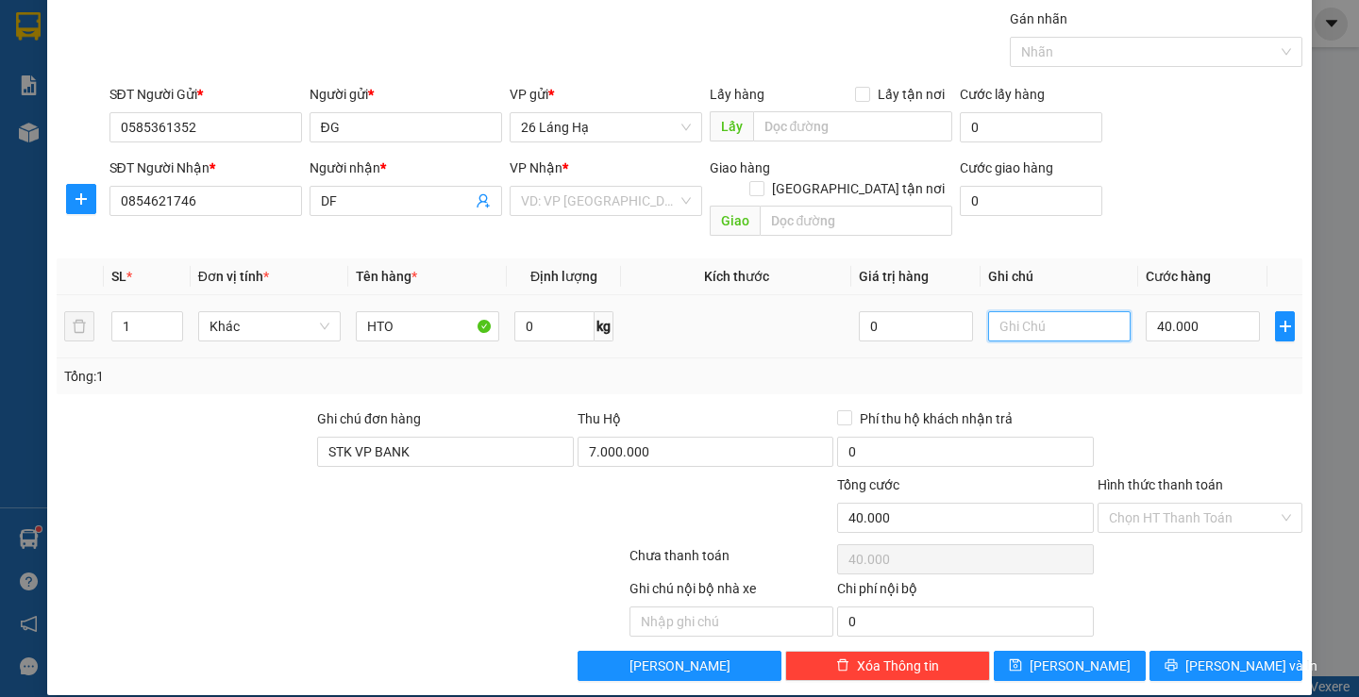
click at [1008, 311] on input "text" at bounding box center [1059, 326] width 143 height 30
paste input "STK VP BANK"
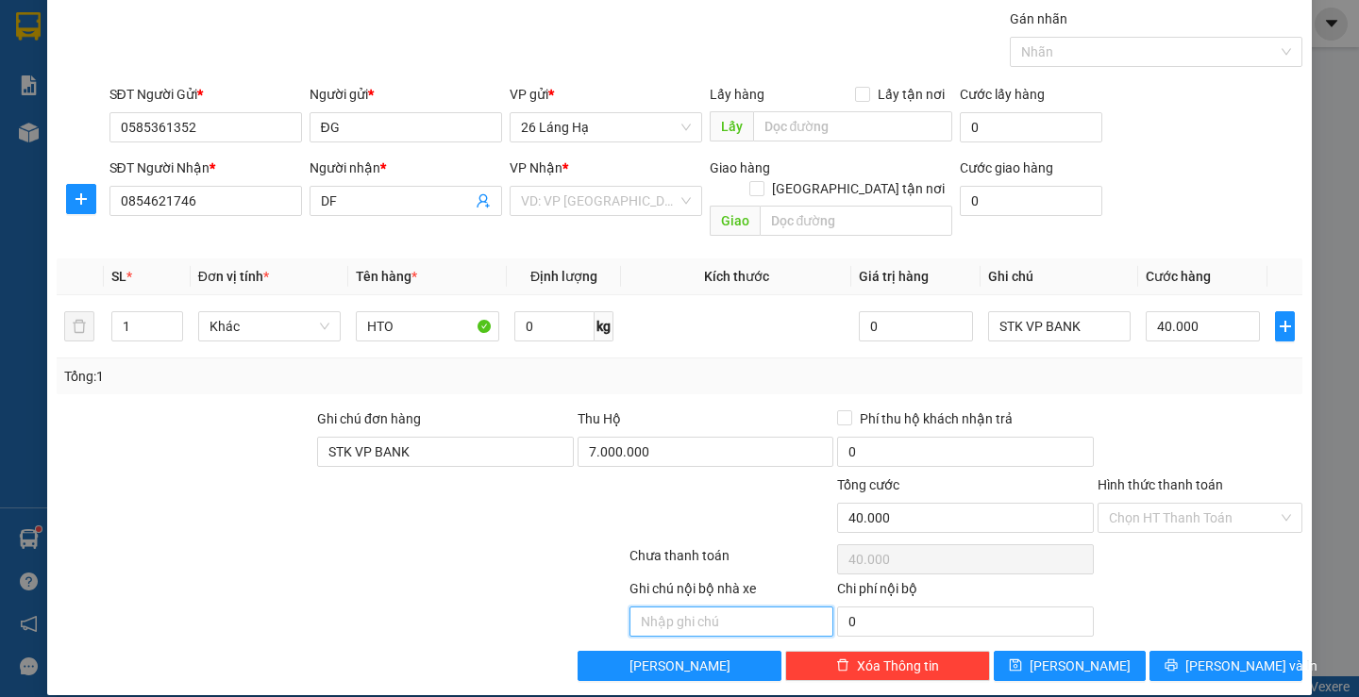
click at [685, 607] on input "text" at bounding box center [731, 622] width 205 height 30
paste input "STK VP BANK"
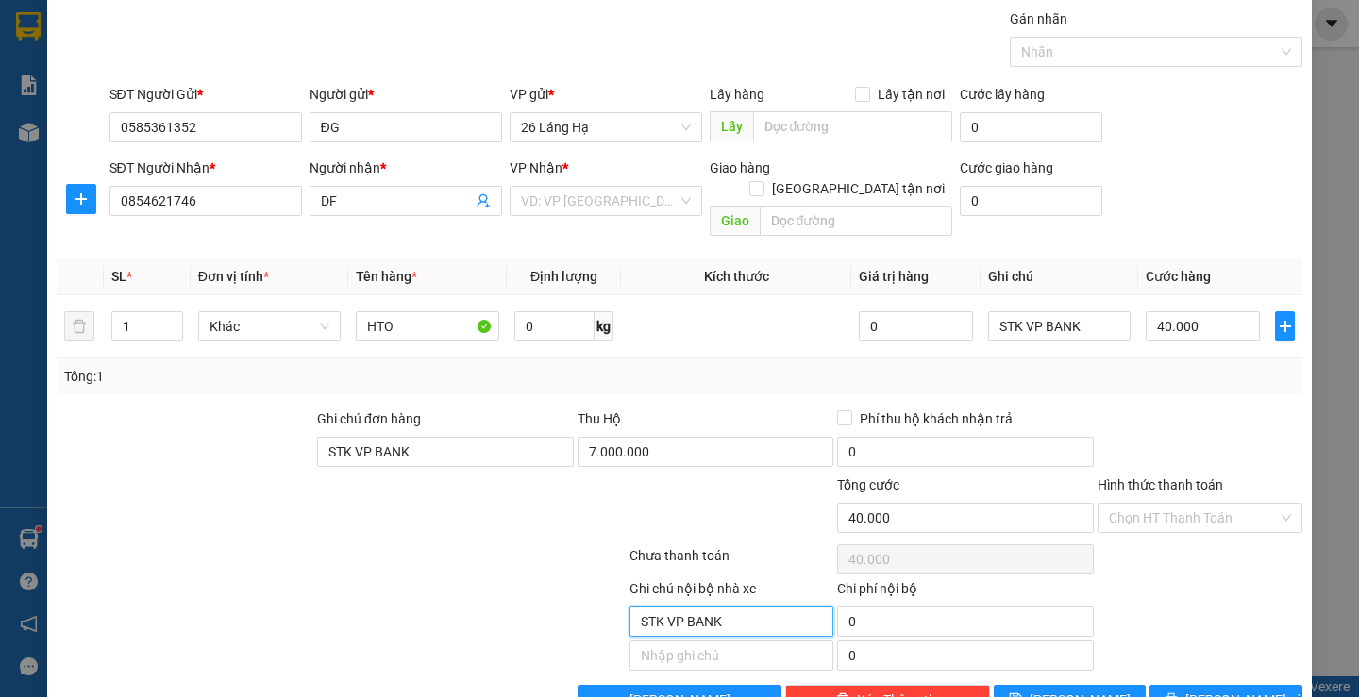
scroll to position [93, 0]
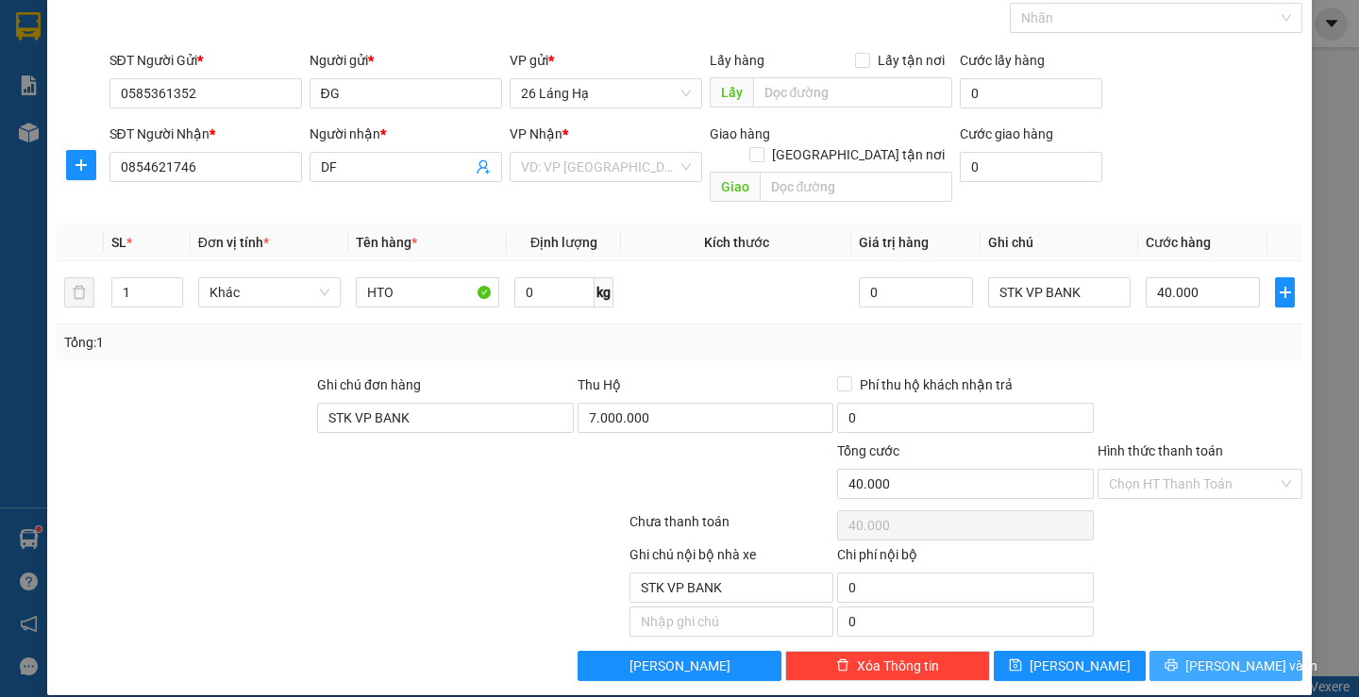
click at [1214, 656] on span "[PERSON_NAME] và In" at bounding box center [1251, 666] width 132 height 21
click at [638, 176] on input "search" at bounding box center [599, 167] width 157 height 28
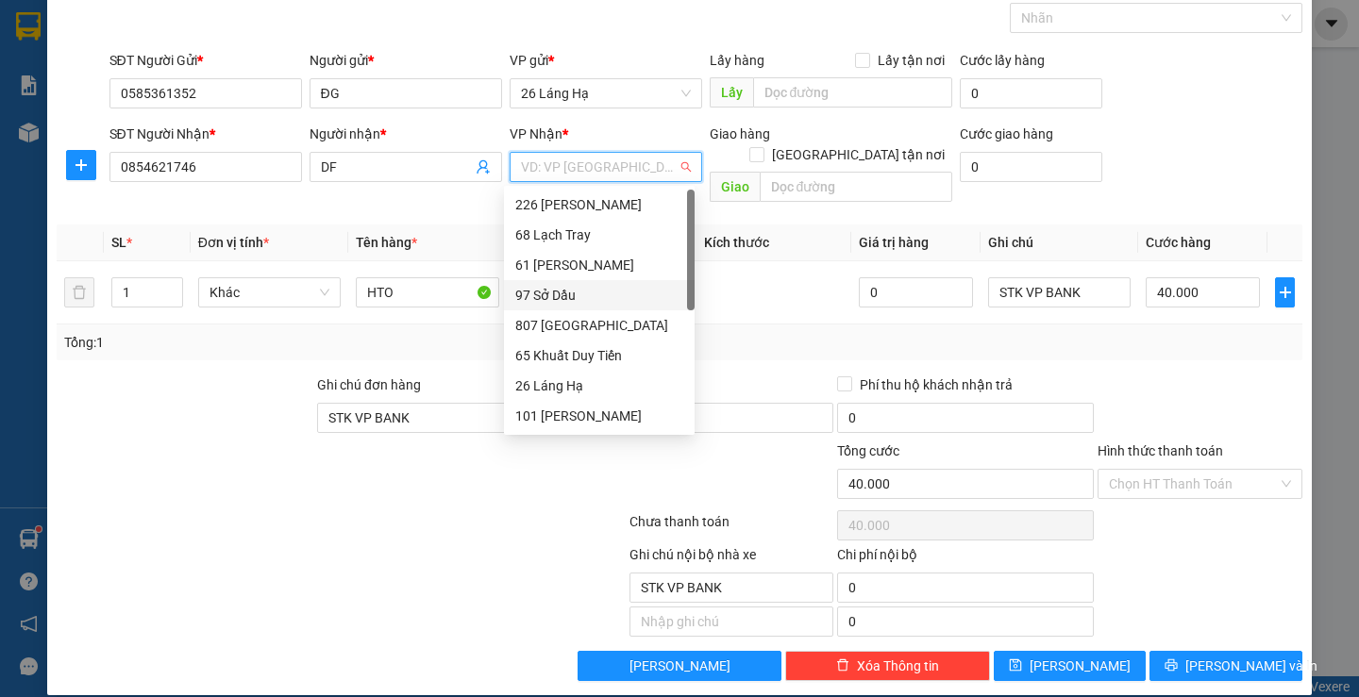
drag, startPoint x: 579, startPoint y: 285, endPoint x: 1087, endPoint y: 601, distance: 598.1
click at [580, 285] on div "97 Sở Dầu" at bounding box center [599, 295] width 168 height 21
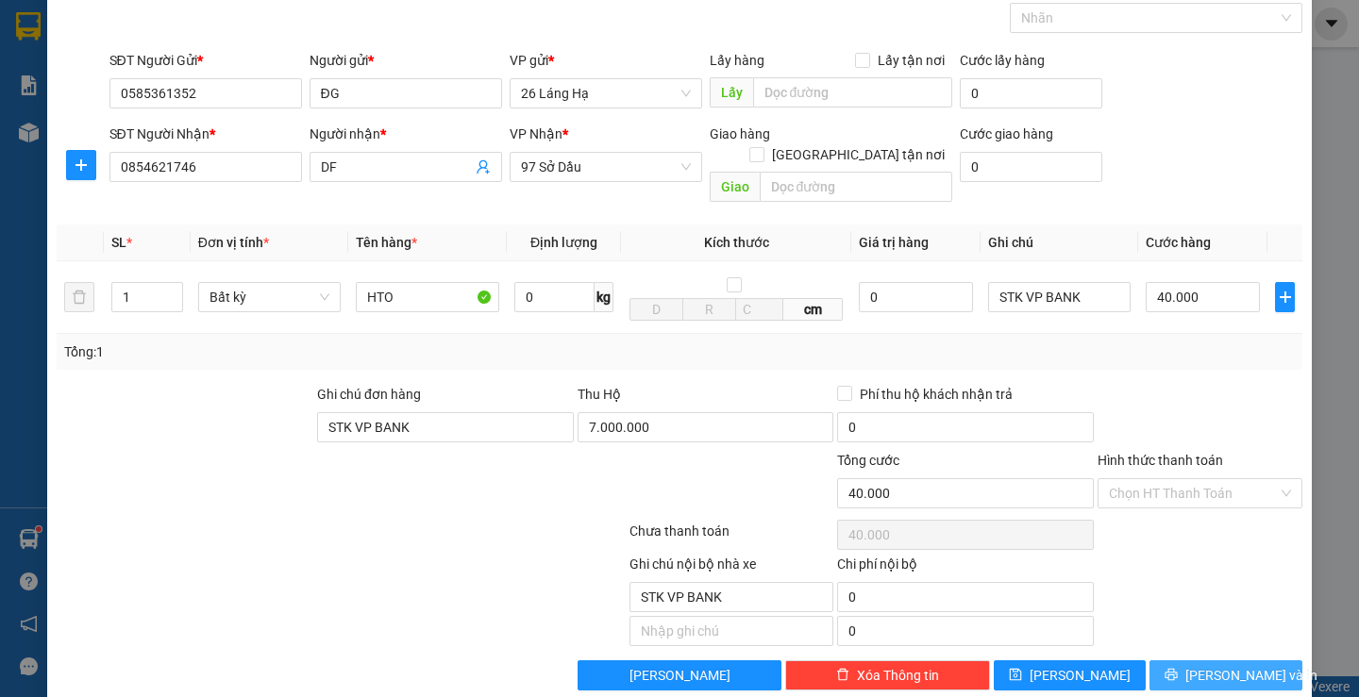
click at [1204, 665] on span "[PERSON_NAME] và In" at bounding box center [1251, 675] width 132 height 21
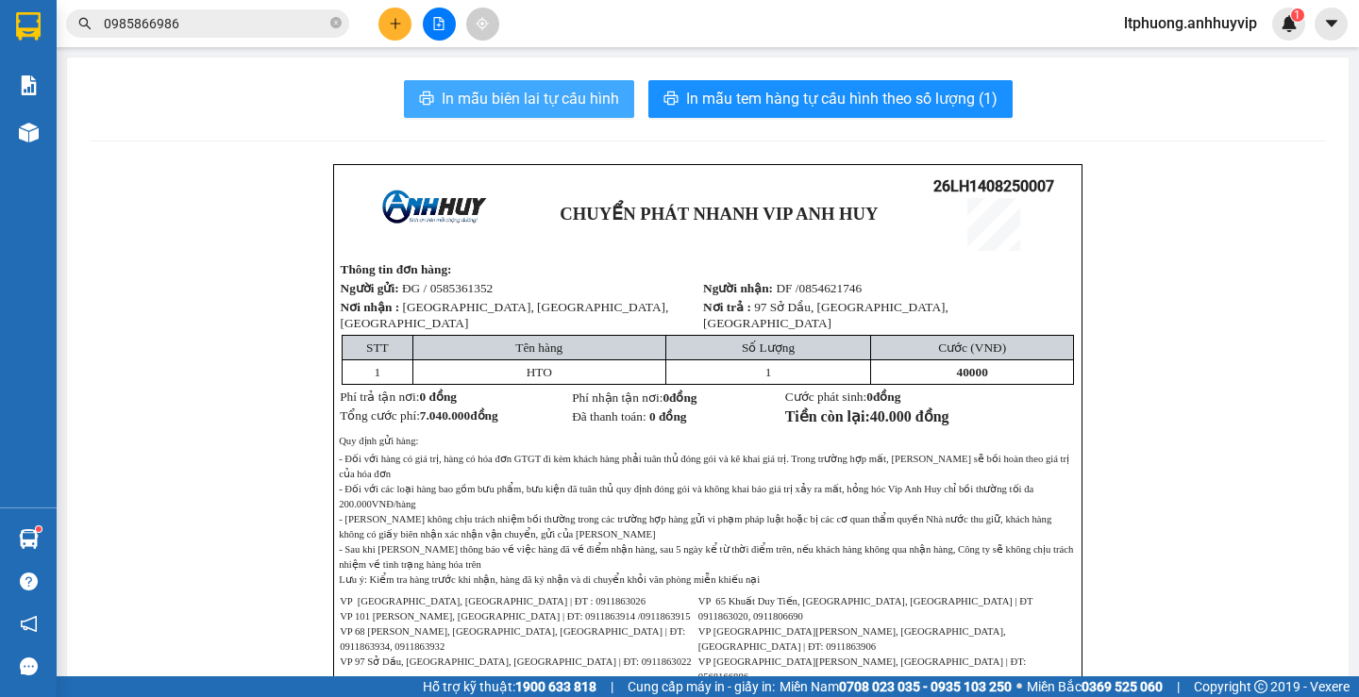
click at [522, 110] on span "In mẫu biên lai tự cấu hình" at bounding box center [530, 99] width 177 height 24
